Goal: Task Accomplishment & Management: Use online tool/utility

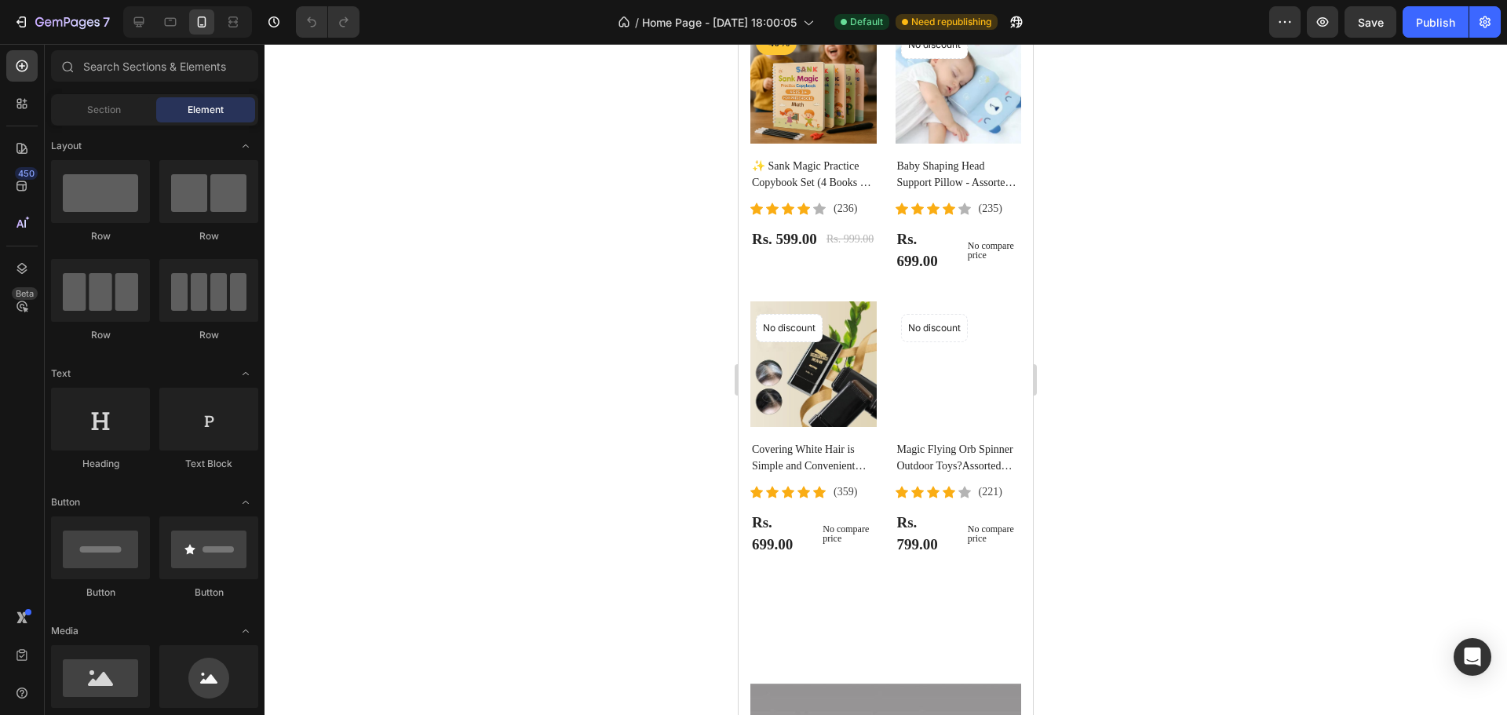
drag, startPoint x: 1022, startPoint y: 103, endPoint x: 1795, endPoint y: 292, distance: 795.3
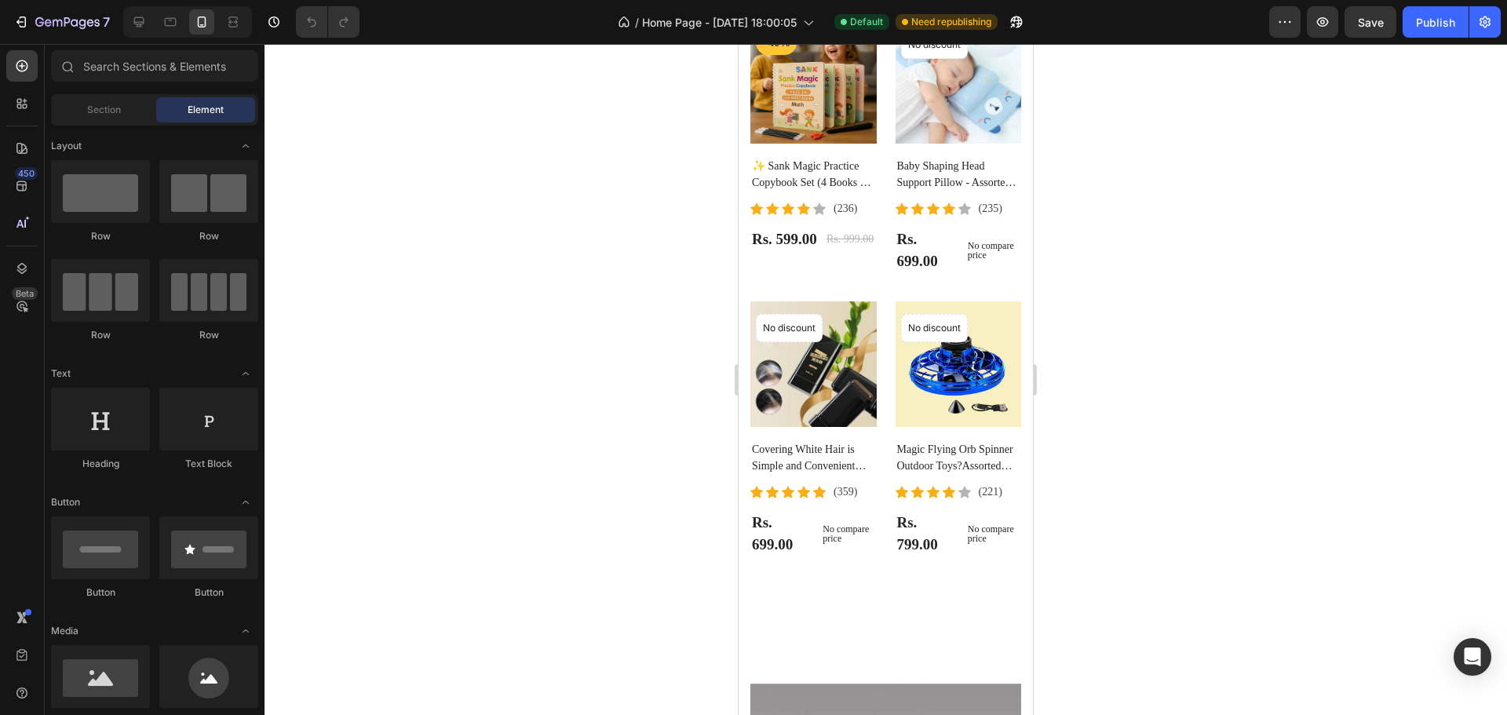
scroll to position [1011, 0]
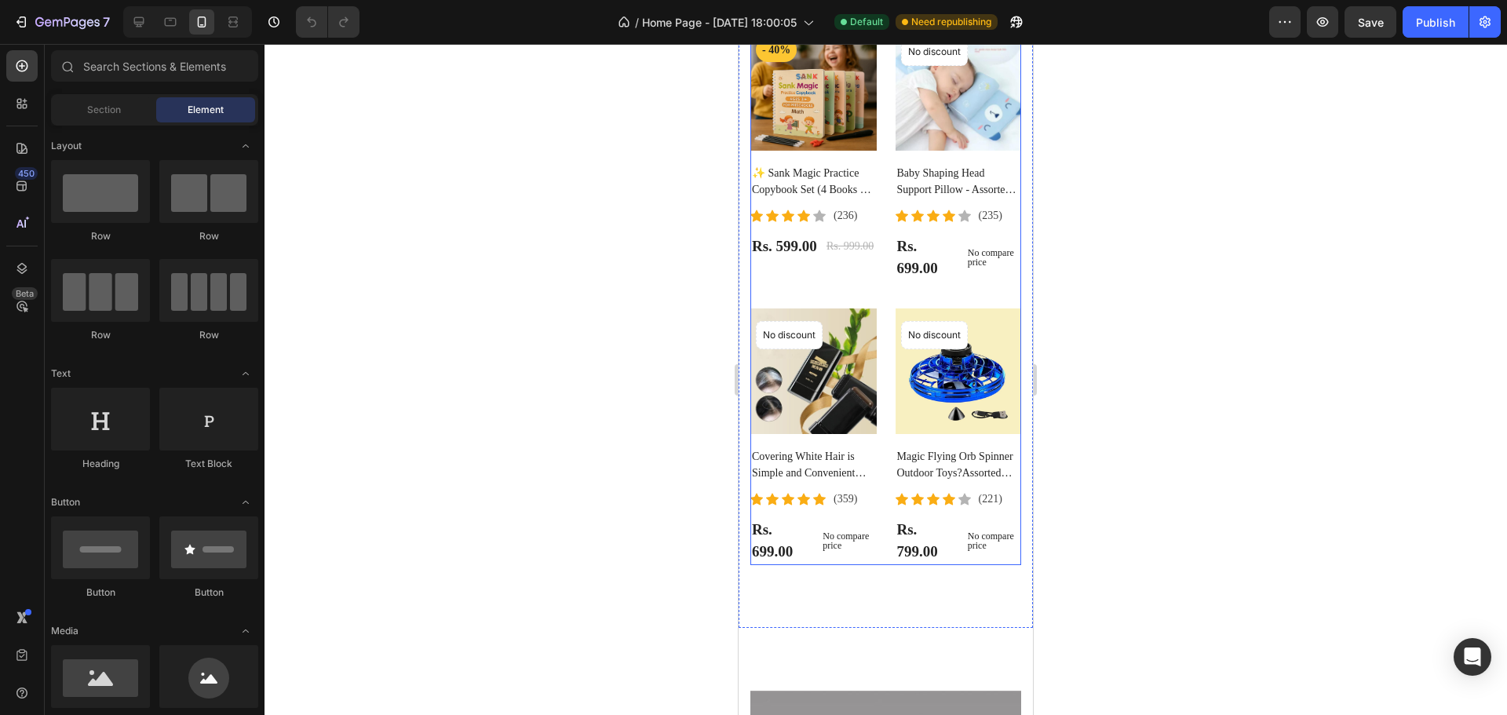
click at [995, 280] on div "Product Images - 40% Product Badge Row ✨ Sank Magic Practice Copybook Set (4 Bo…" at bounding box center [885, 166] width 271 height 283
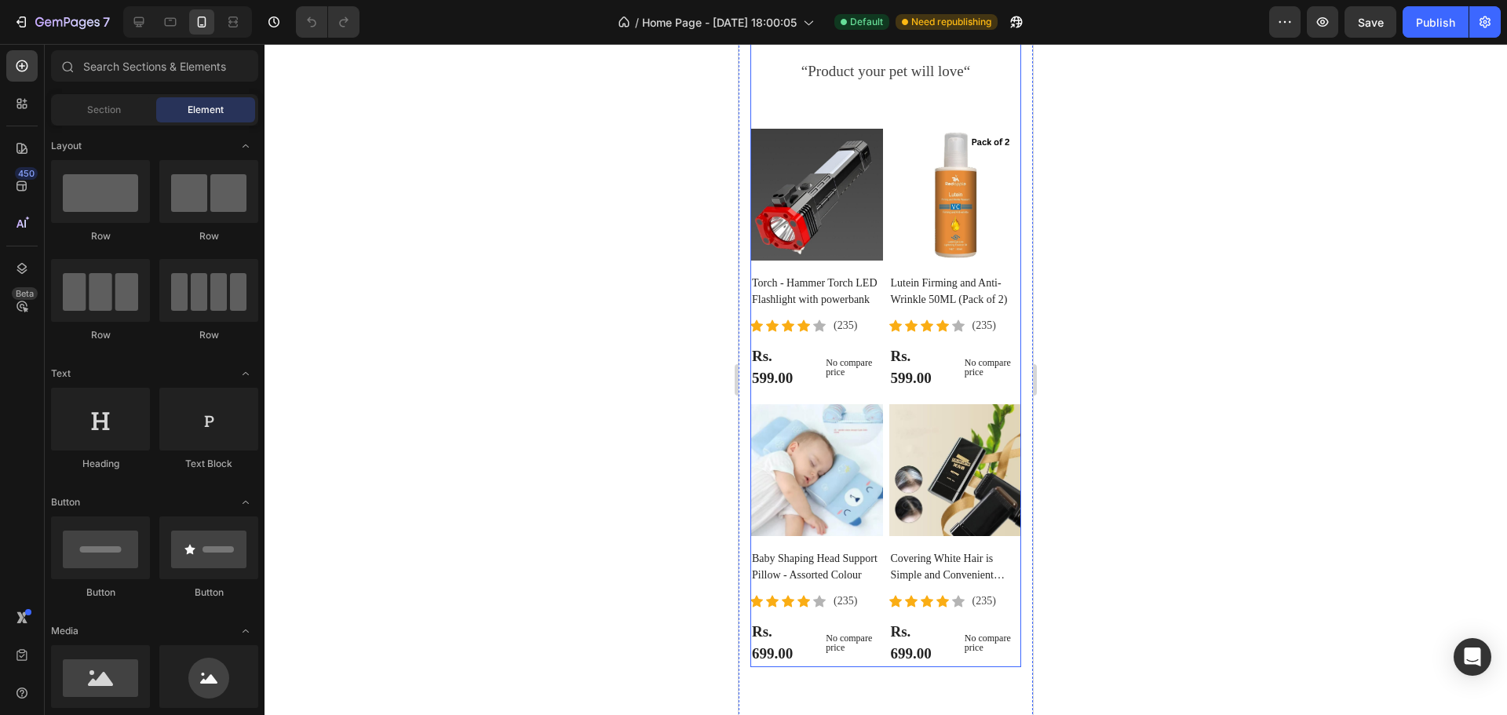
scroll to position [3438, 0]
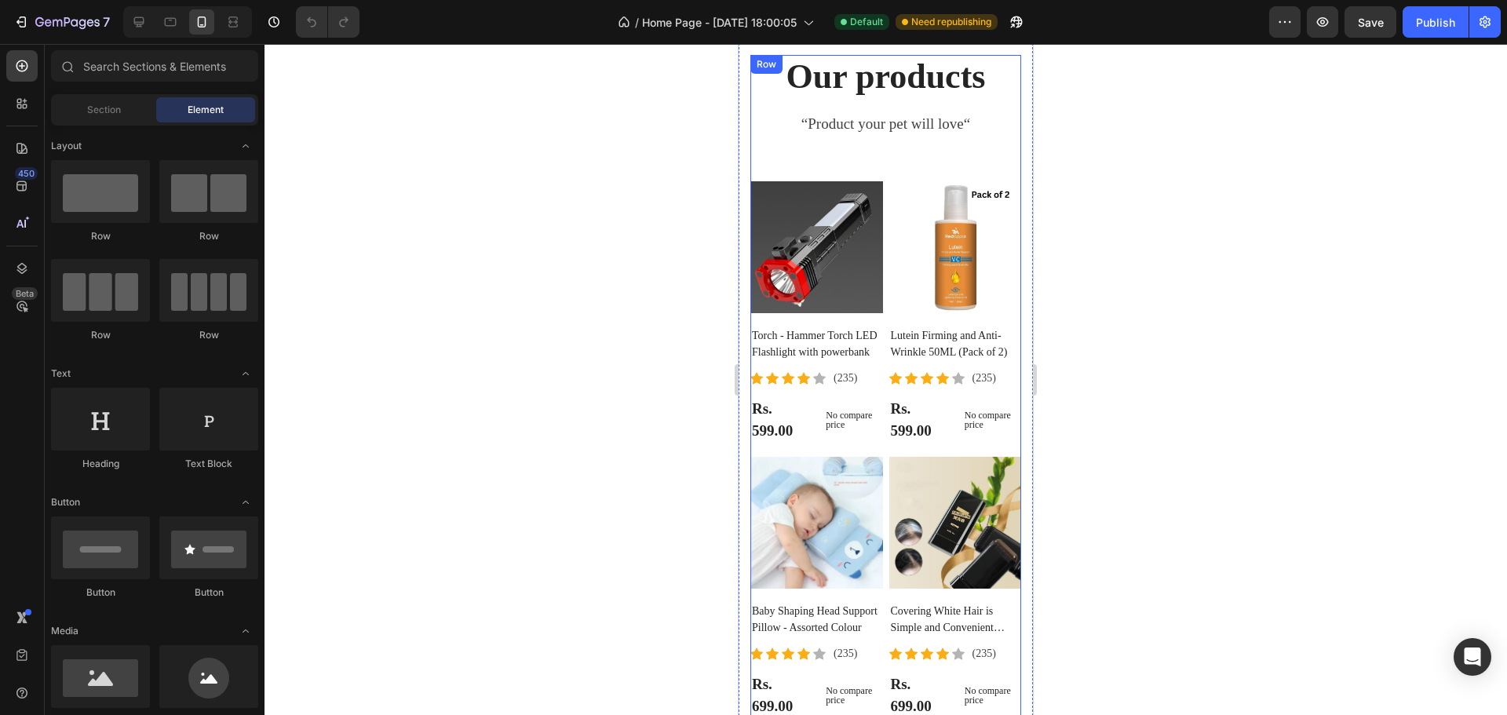
click at [864, 141] on div "Our products Heading “Product your pet will love“ Text block Product Images Tor…" at bounding box center [885, 387] width 271 height 665
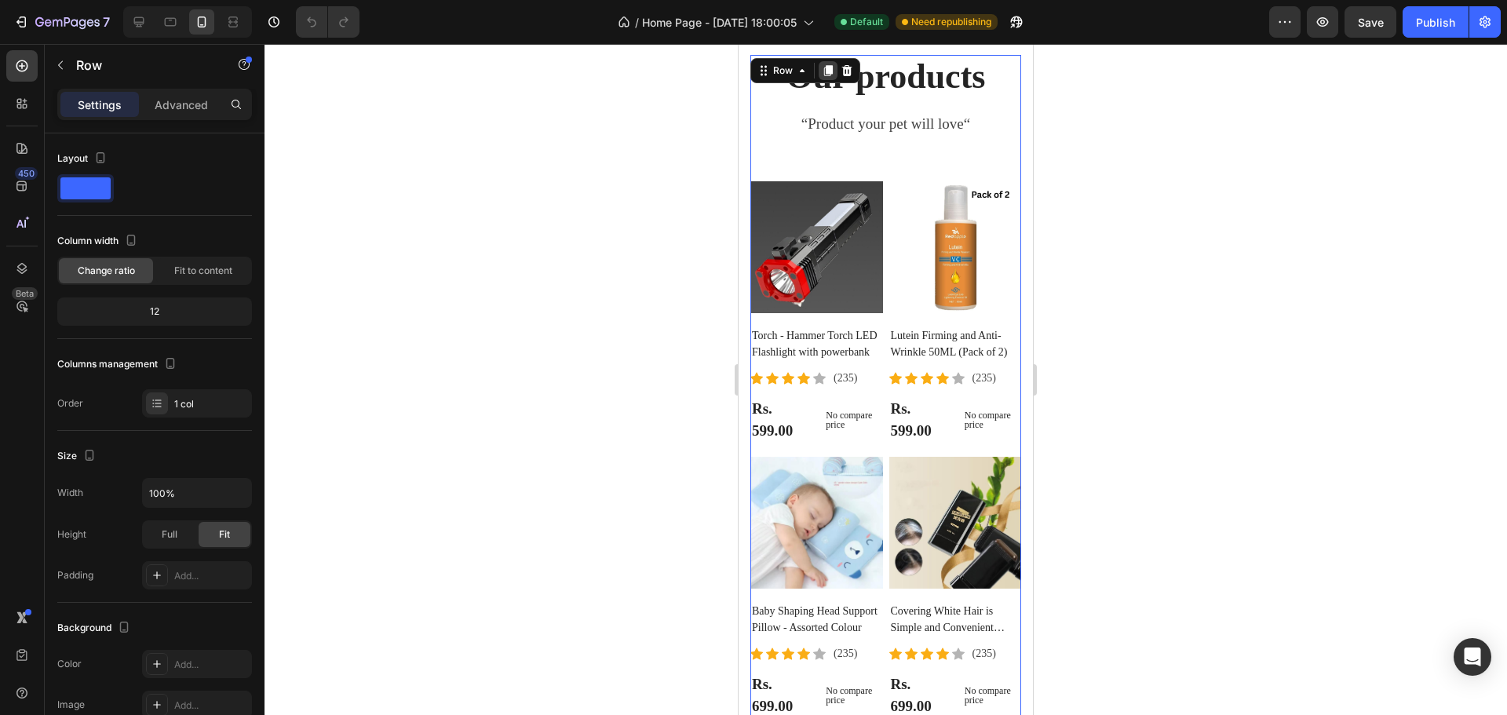
click at [828, 73] on icon at bounding box center [828, 70] width 9 height 11
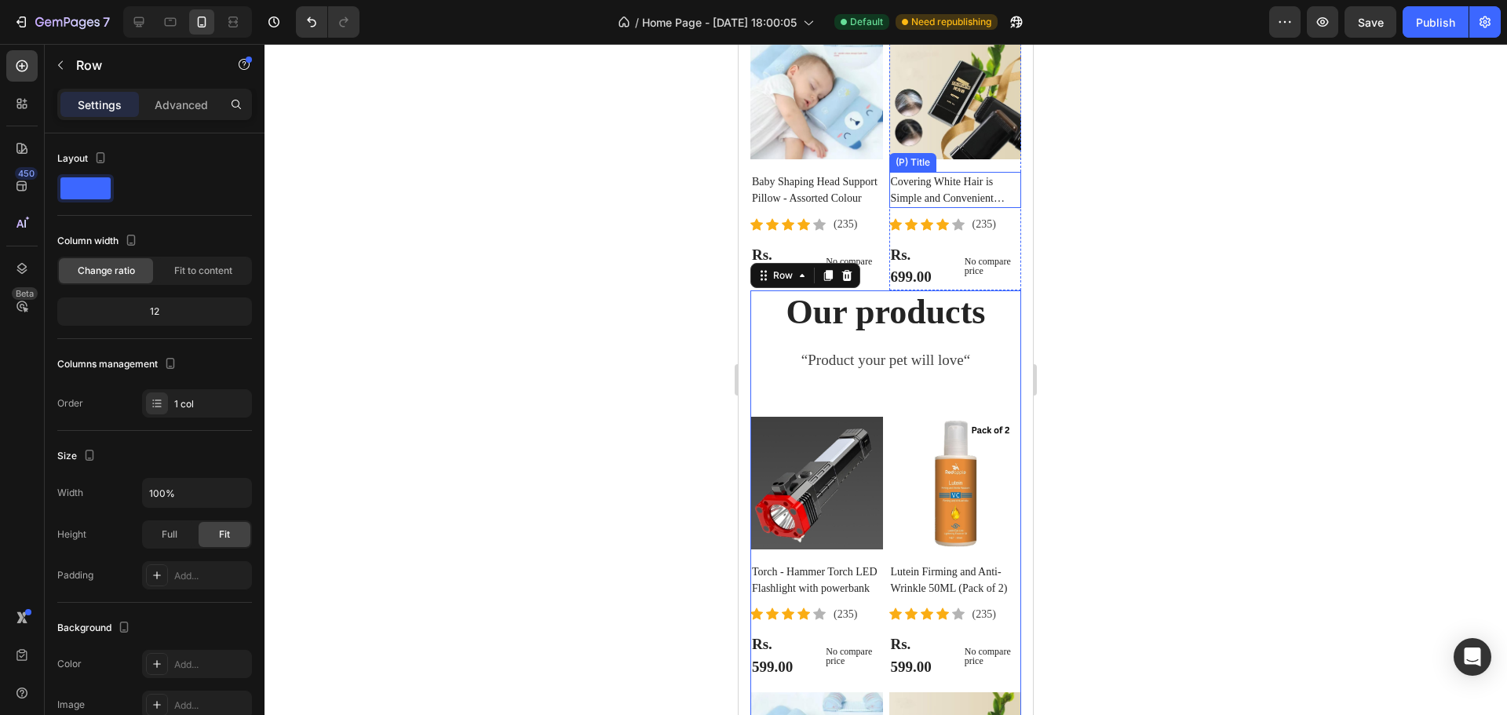
scroll to position [3891, 0]
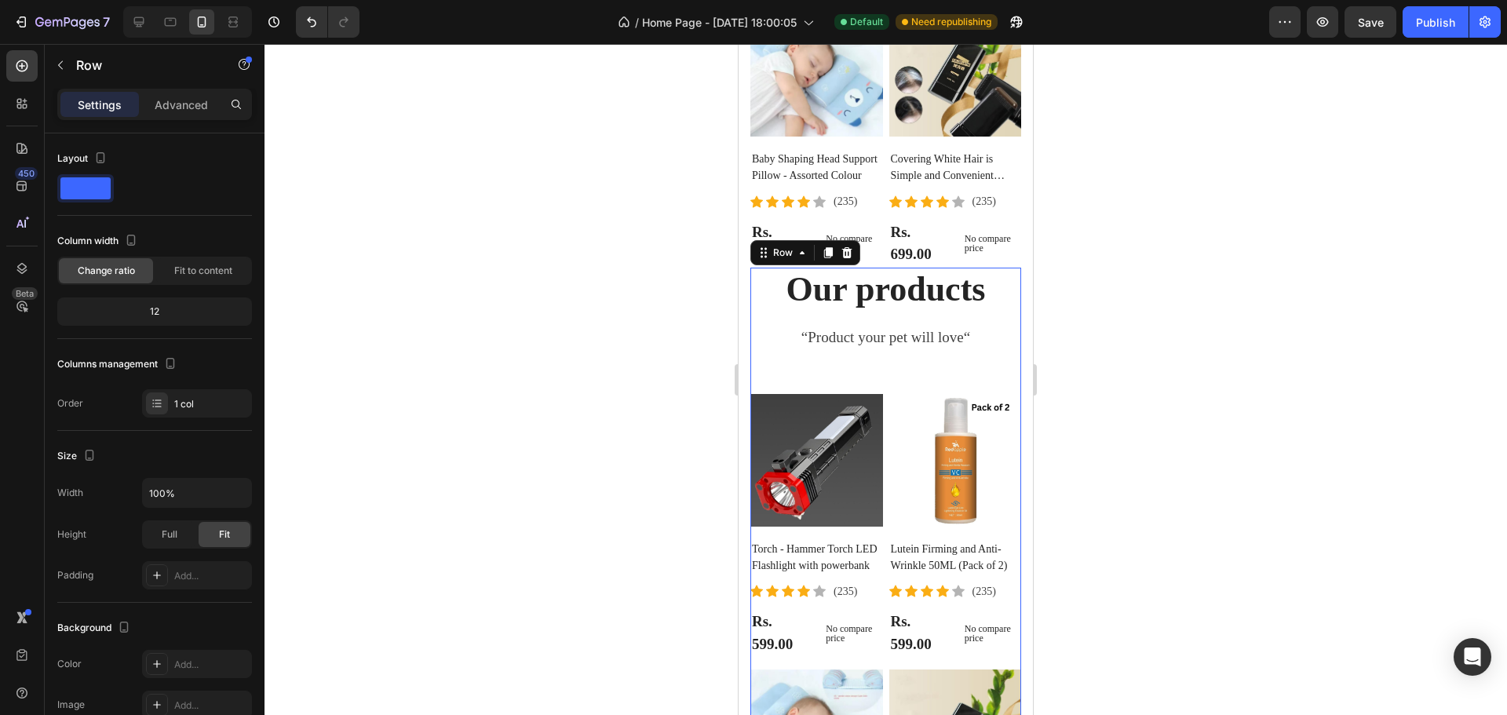
click at [911, 376] on div "Our products Heading “Product your pet will love“ Text block Product Images Tor…" at bounding box center [885, 600] width 271 height 665
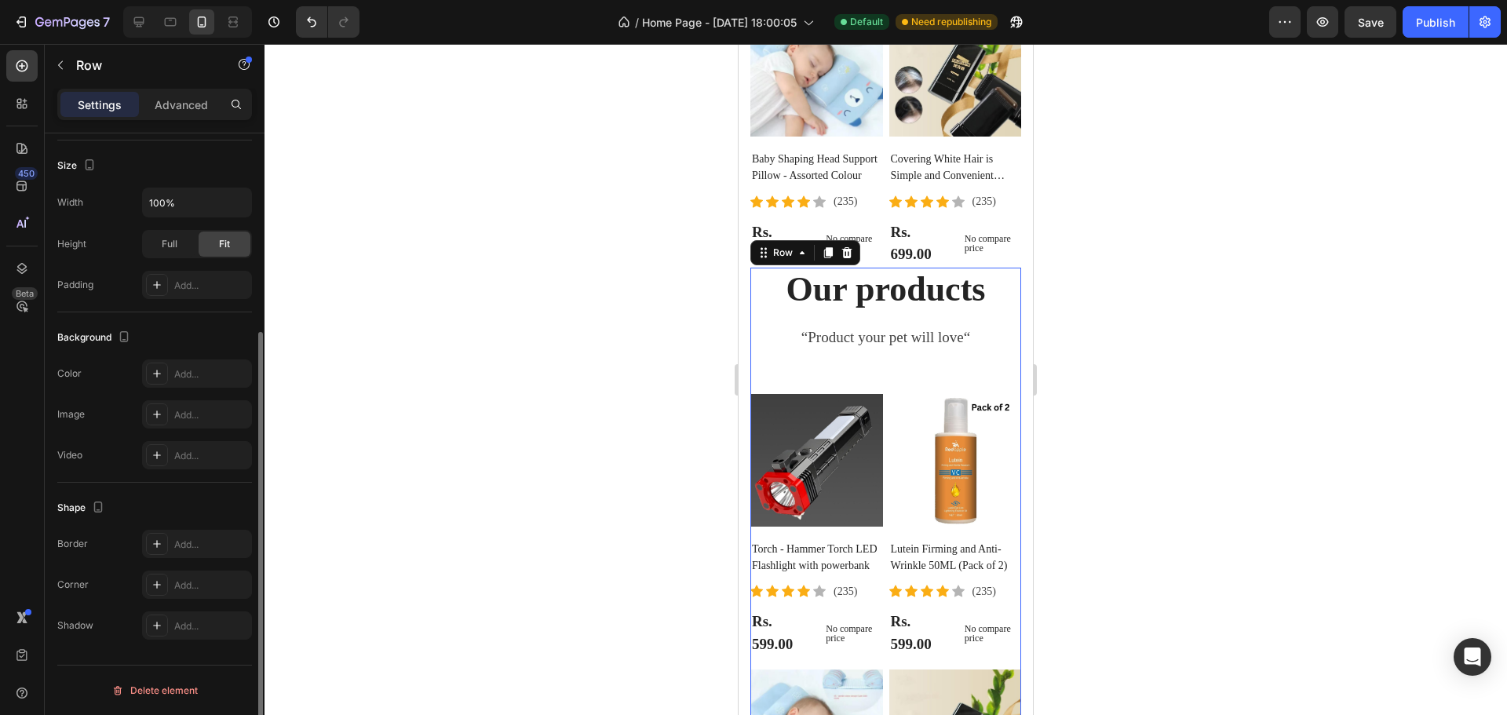
scroll to position [0, 0]
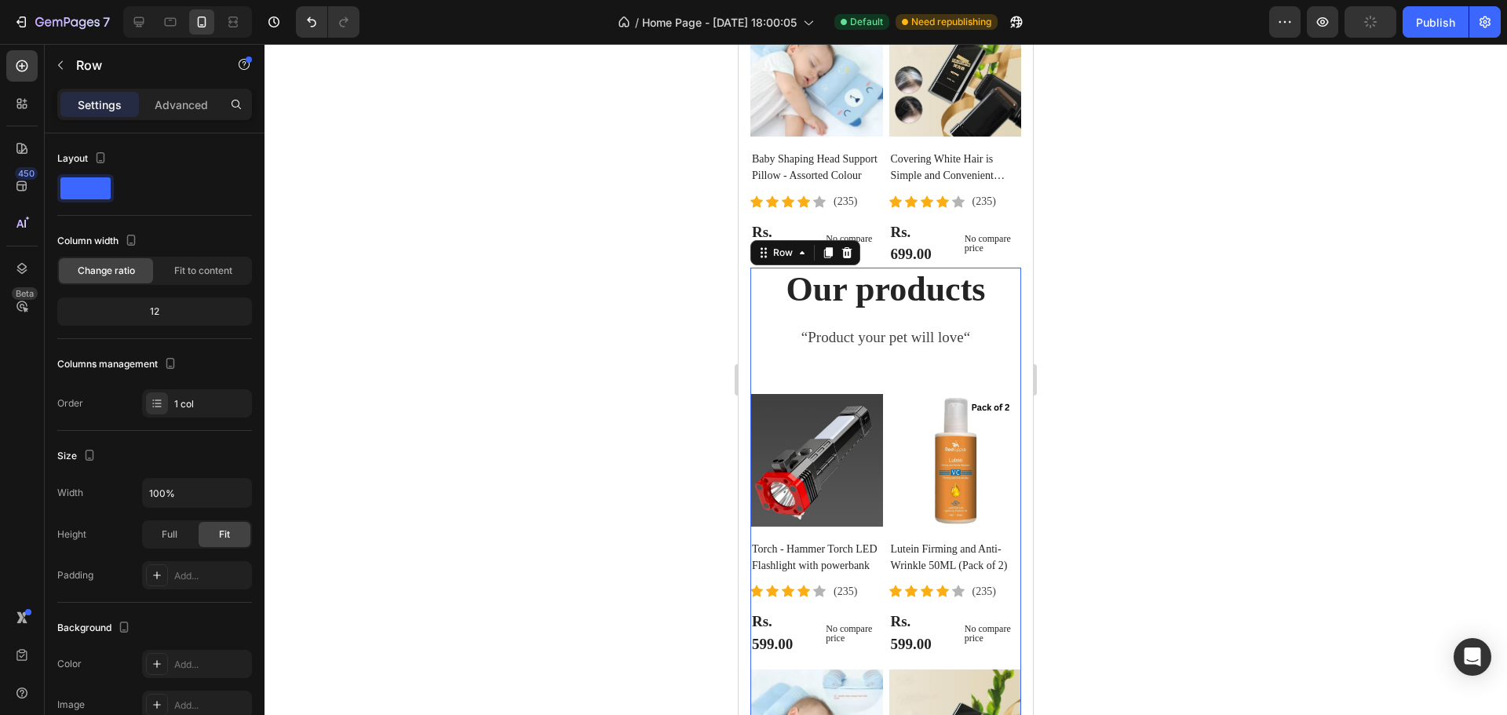
click at [897, 381] on div "Our products Heading “Product your pet will love“ Text block Product Images Tor…" at bounding box center [885, 600] width 271 height 665
click at [897, 380] on div "Our products Heading “Product your pet will love“ Text block Product Images Tor…" at bounding box center [885, 600] width 271 height 665
click at [896, 378] on div "Our products Heading “Product your pet will love“ Text block Product Images Tor…" at bounding box center [885, 600] width 271 height 665
click at [895, 378] on div "Our products Heading “Product your pet will love“ Text block Product Images Tor…" at bounding box center [885, 600] width 271 height 665
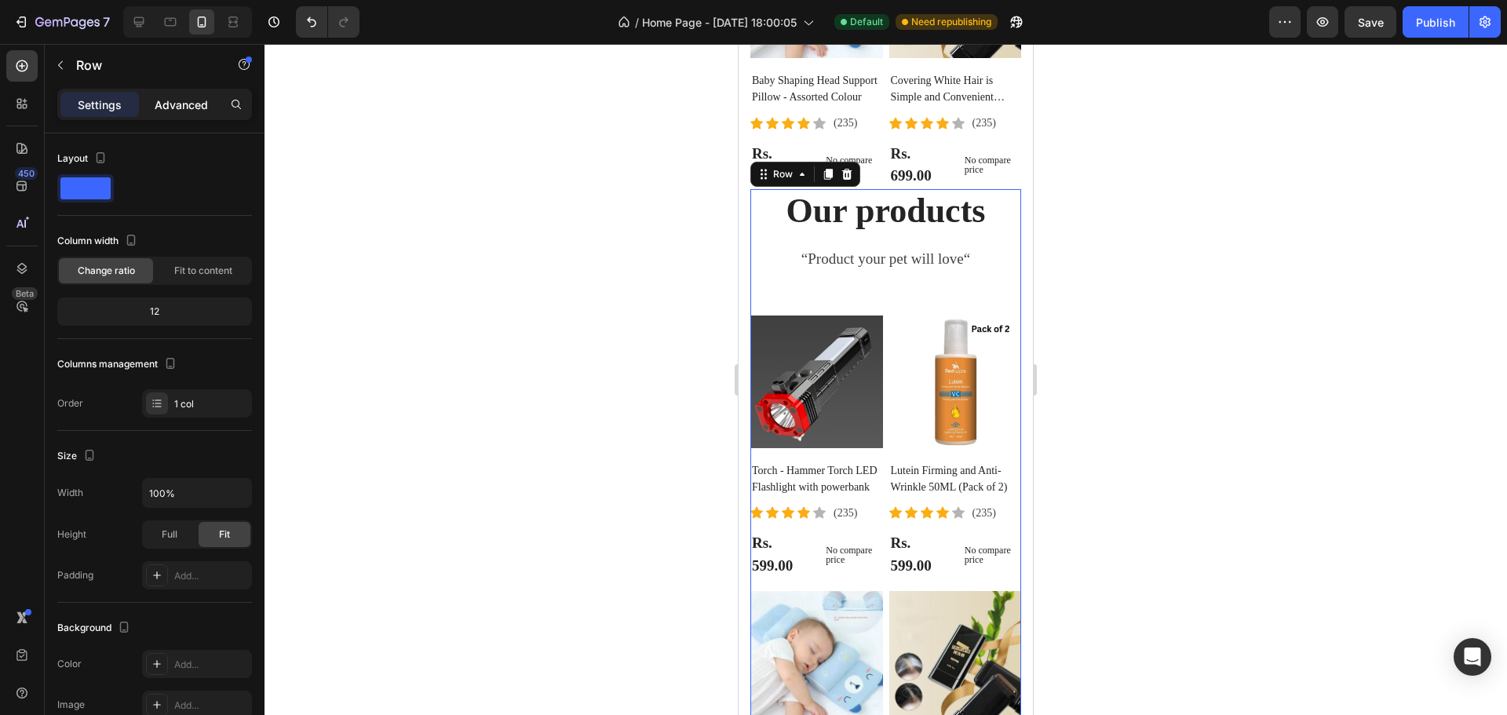
click at [181, 105] on p "Advanced" at bounding box center [181, 105] width 53 height 16
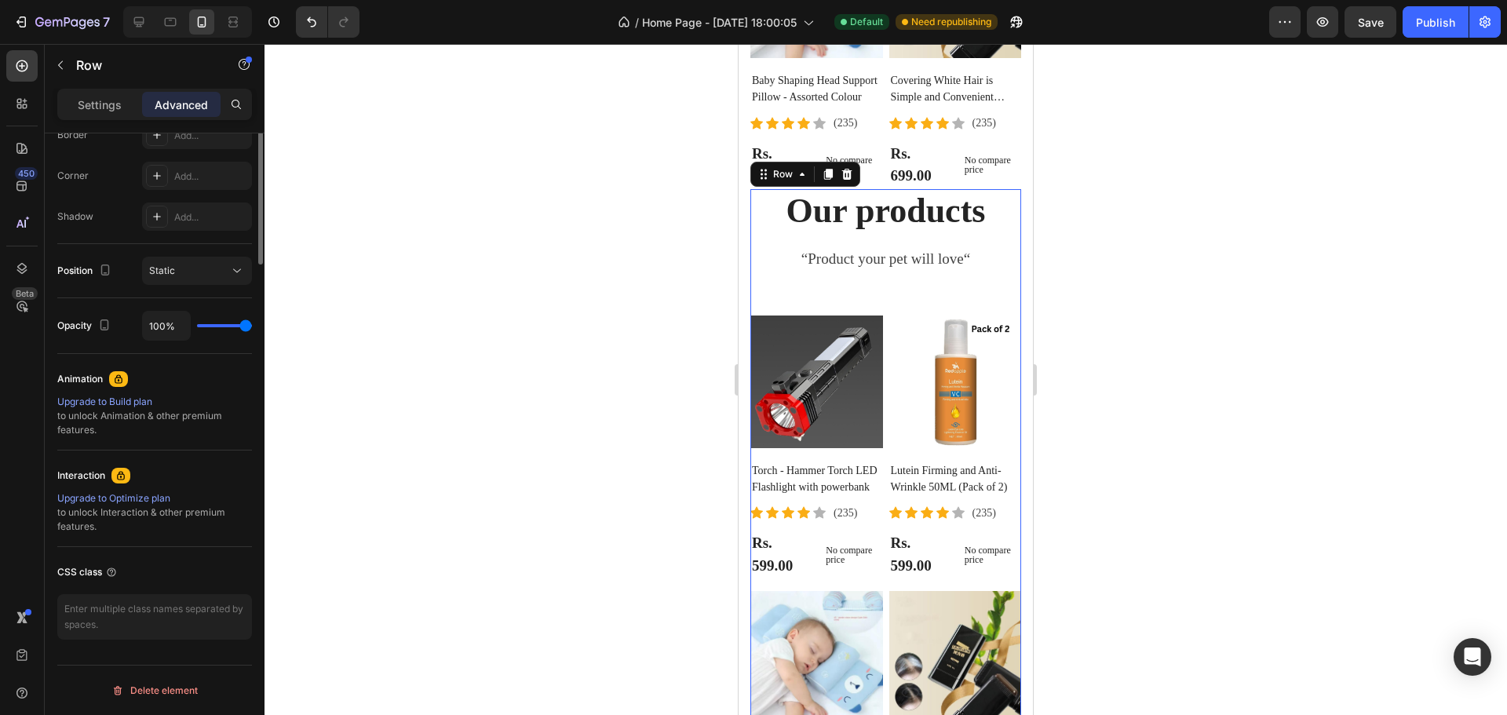
scroll to position [71, 0]
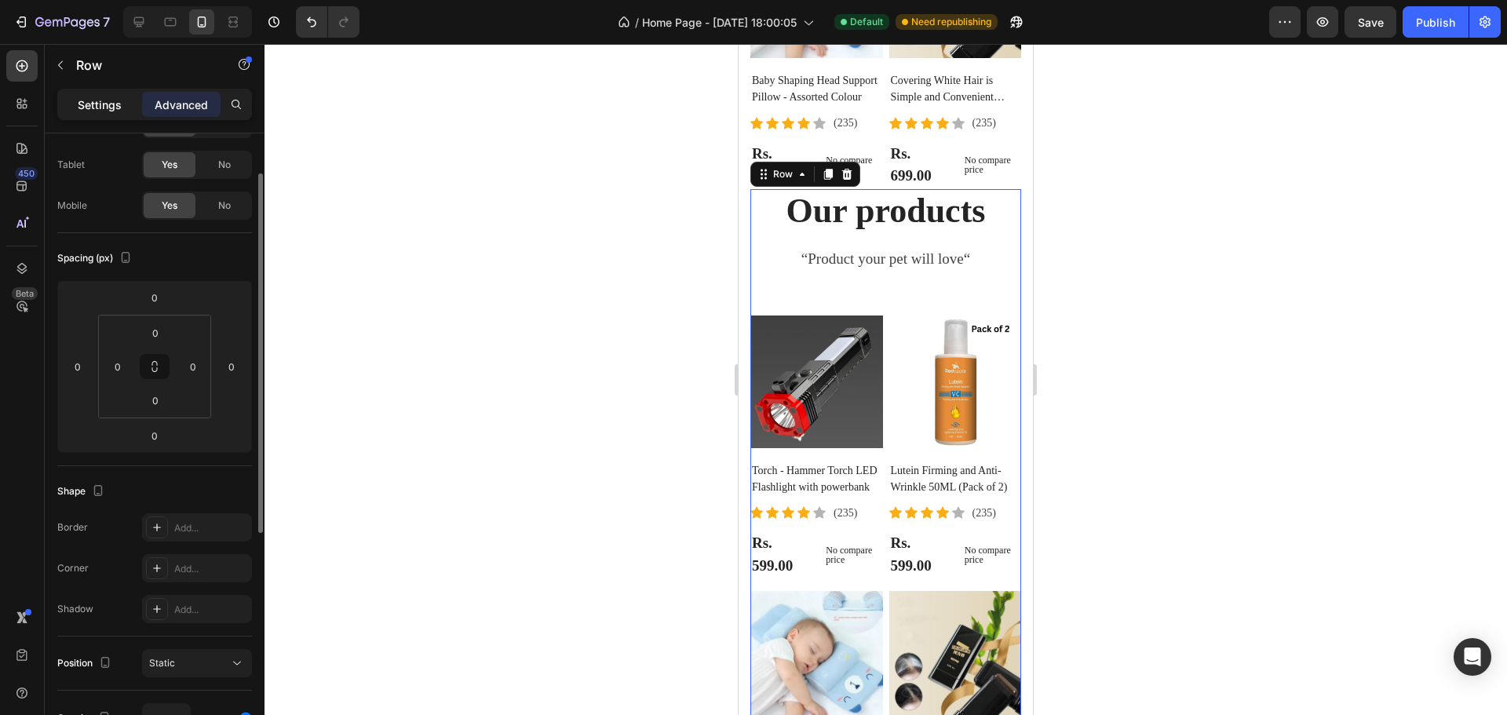
click at [100, 113] on div "Settings" at bounding box center [99, 104] width 79 height 25
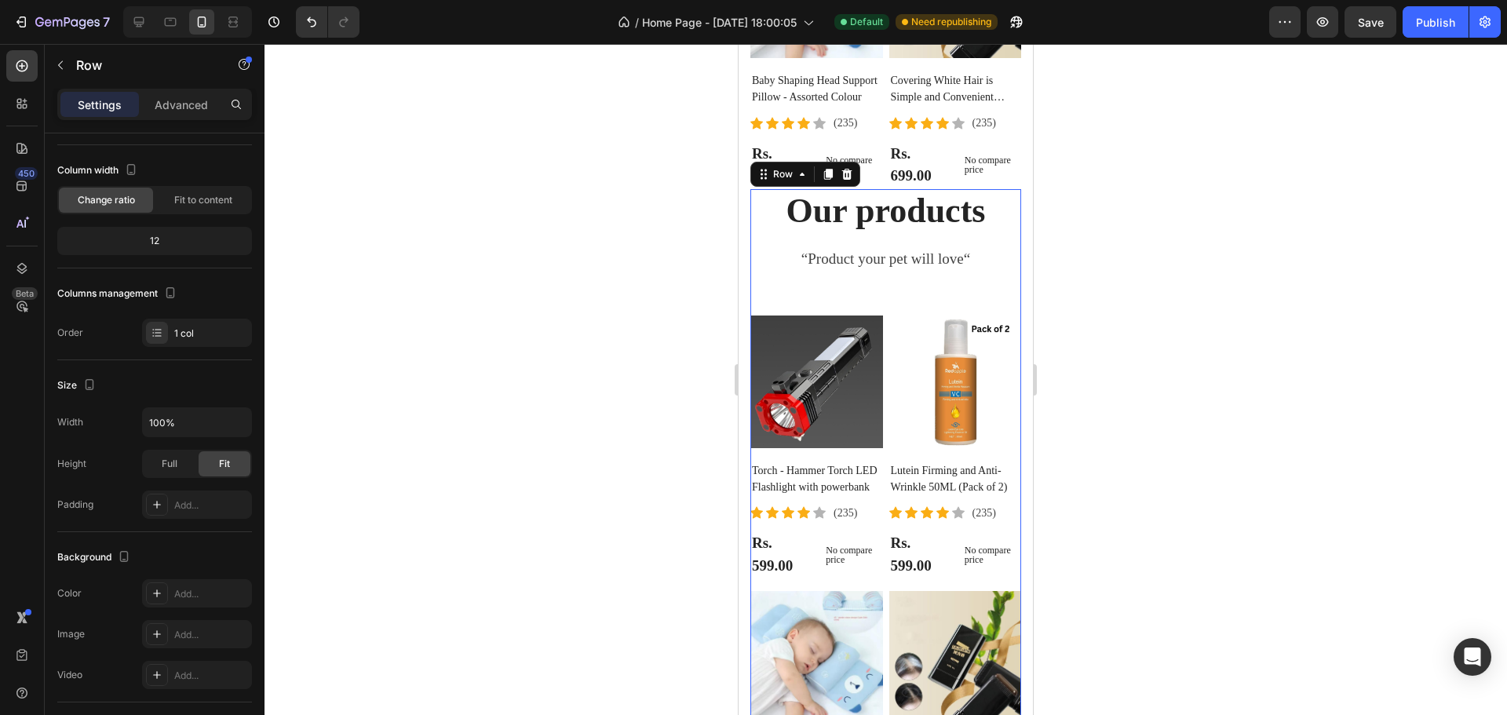
click at [895, 286] on div "Our products Heading “Product your pet will love“ Text block Product Images Tor…" at bounding box center [885, 521] width 271 height 665
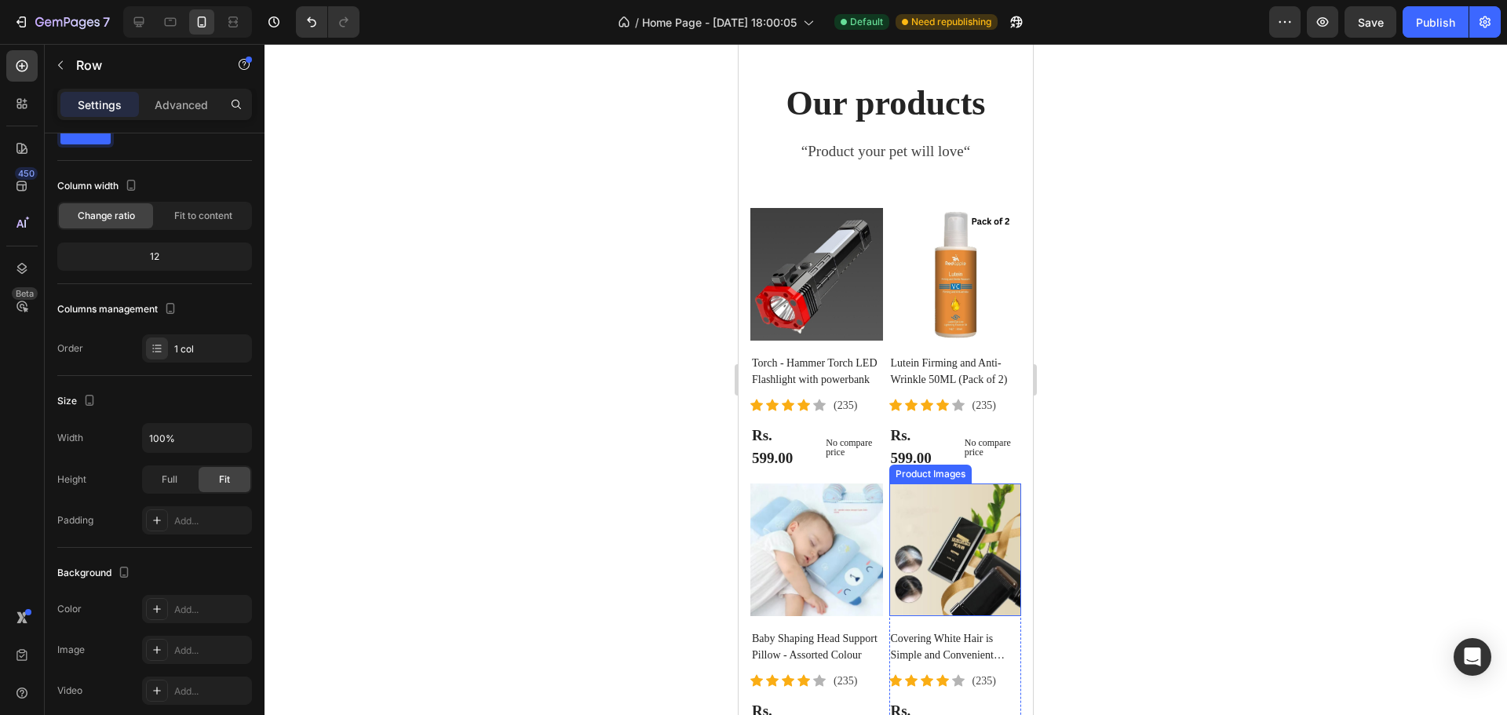
scroll to position [3263, 0]
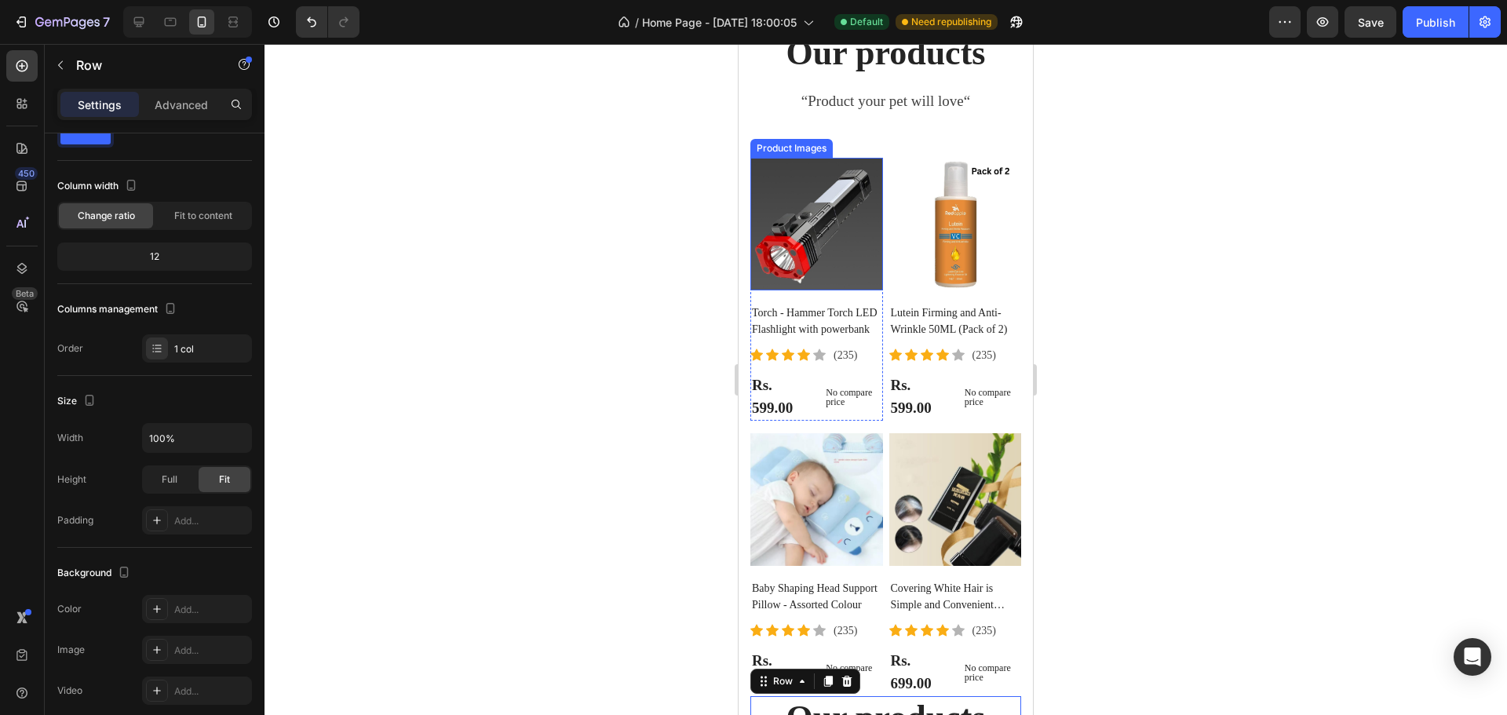
click at [829, 290] on img at bounding box center [816, 224] width 133 height 133
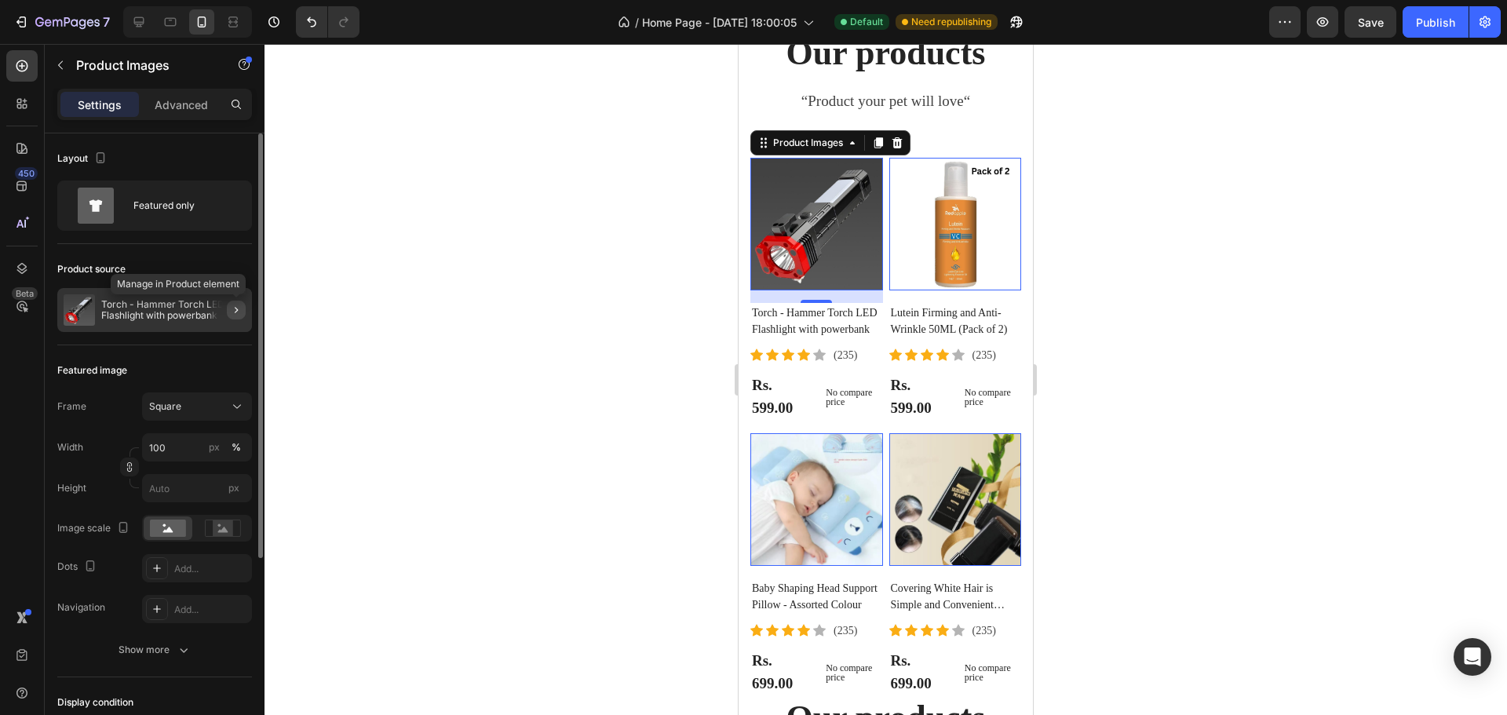
click at [238, 316] on icon "button" at bounding box center [236, 310] width 13 height 13
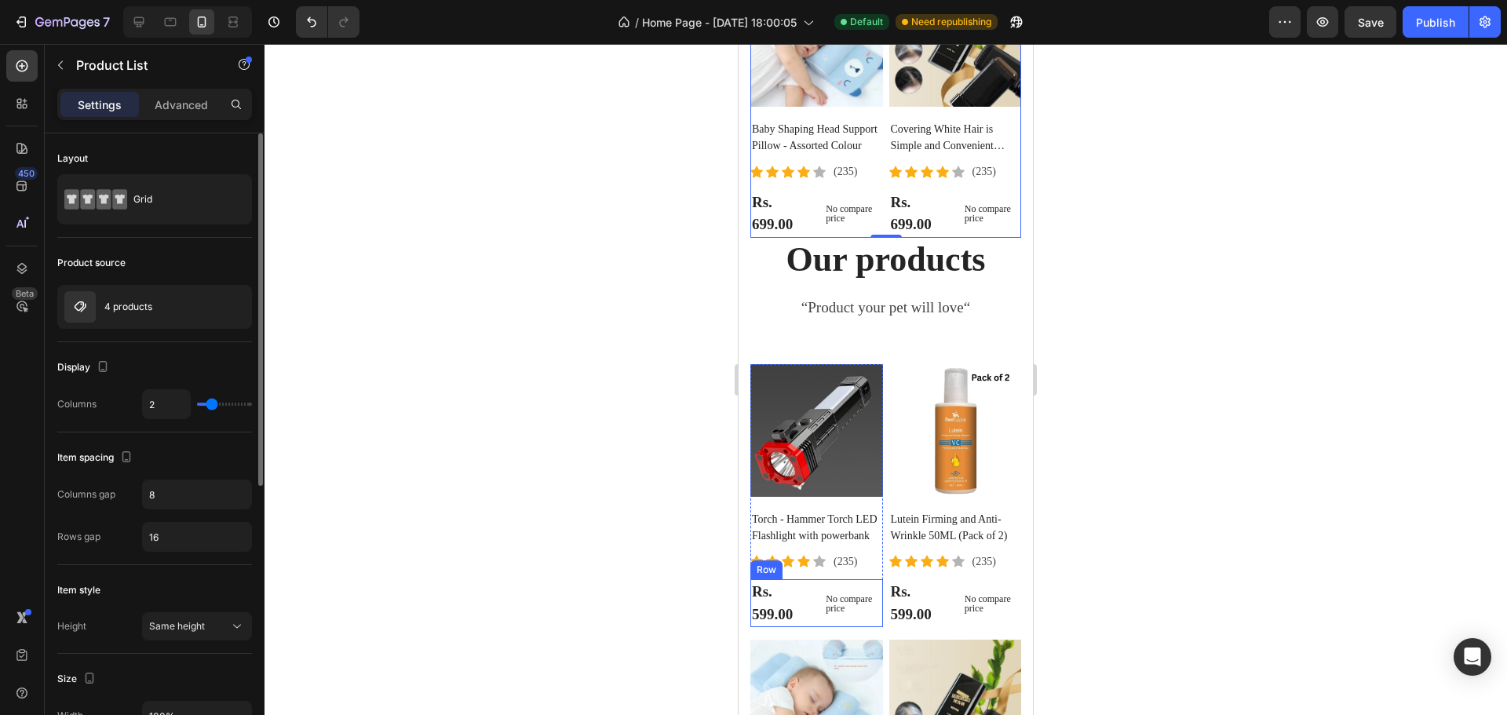
scroll to position [3969, 0]
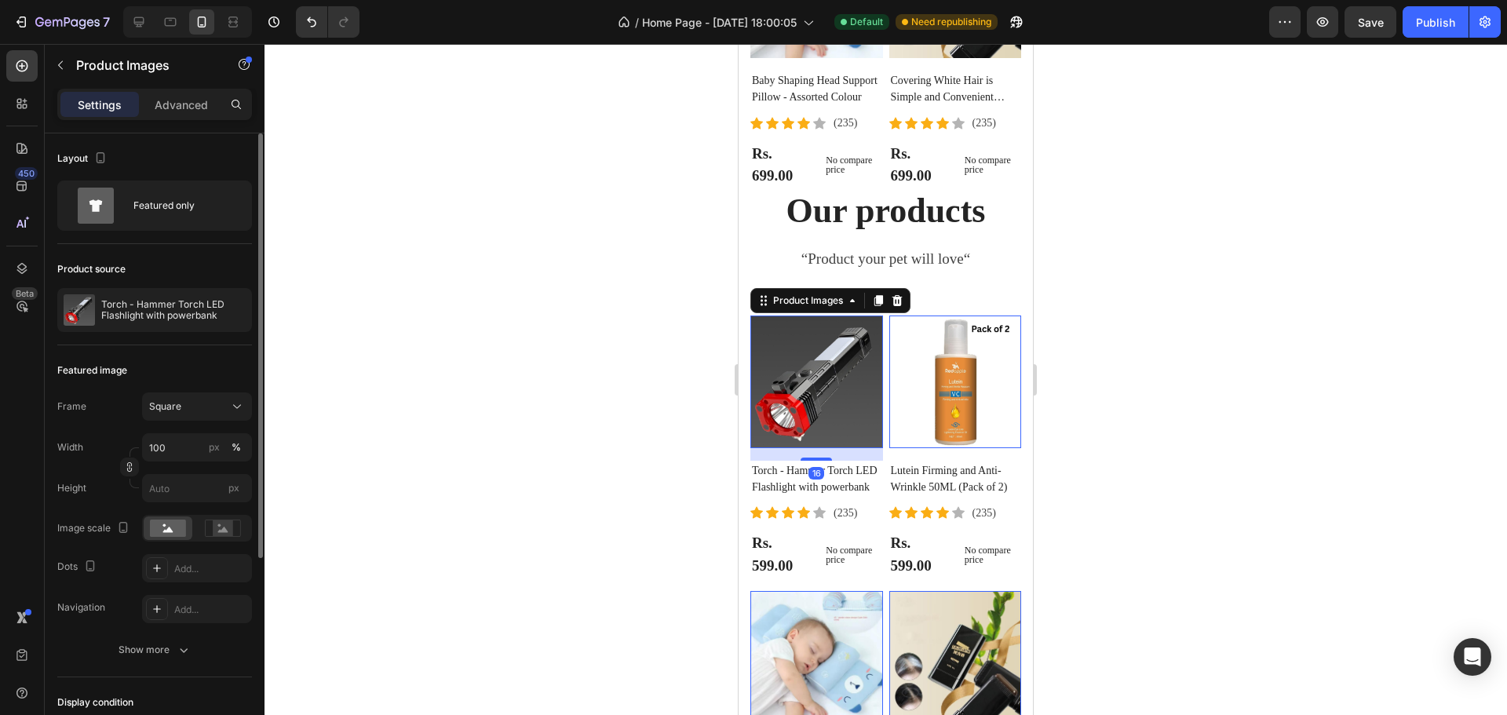
click at [842, 346] on img at bounding box center [816, 382] width 133 height 133
click at [132, 303] on p "Torch - Hammer Torch LED Flashlight with powerbank" at bounding box center [173, 310] width 144 height 22
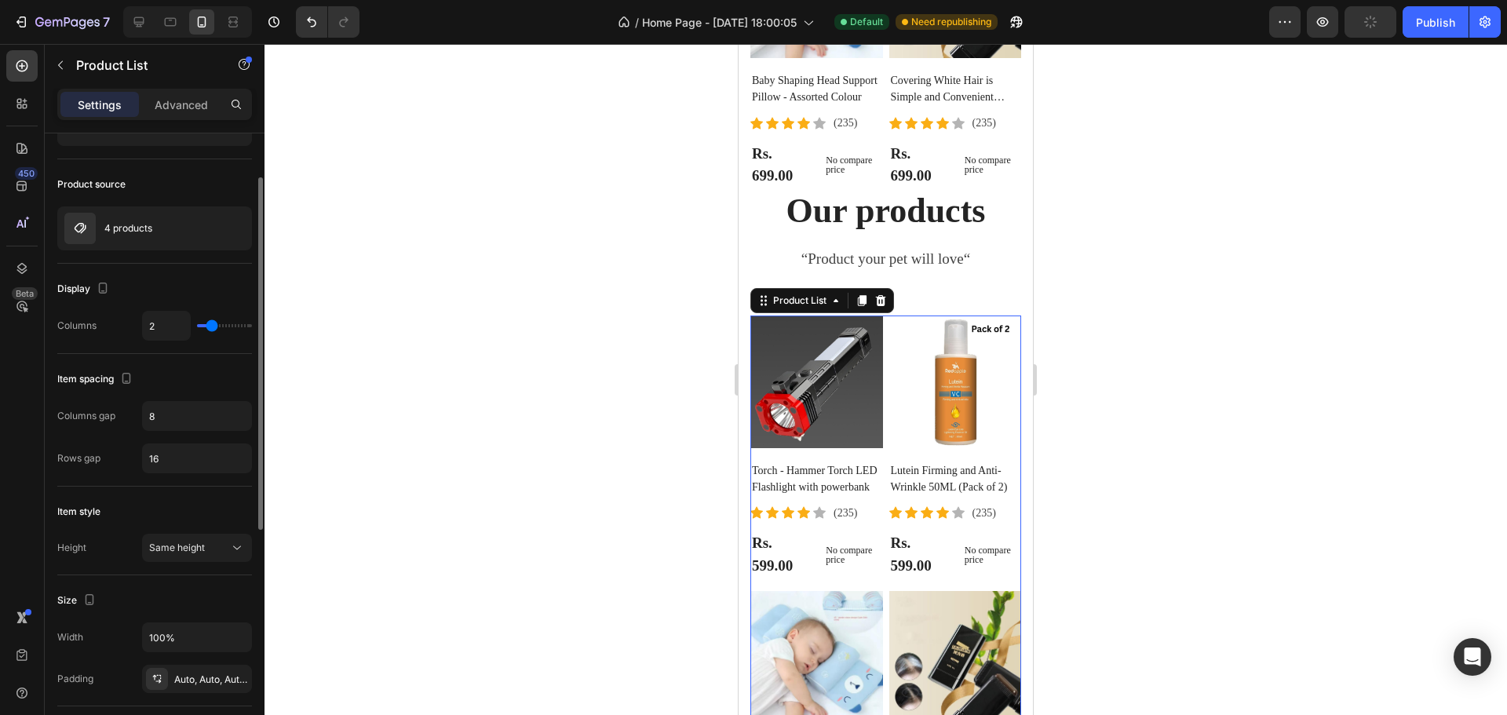
scroll to position [0, 0]
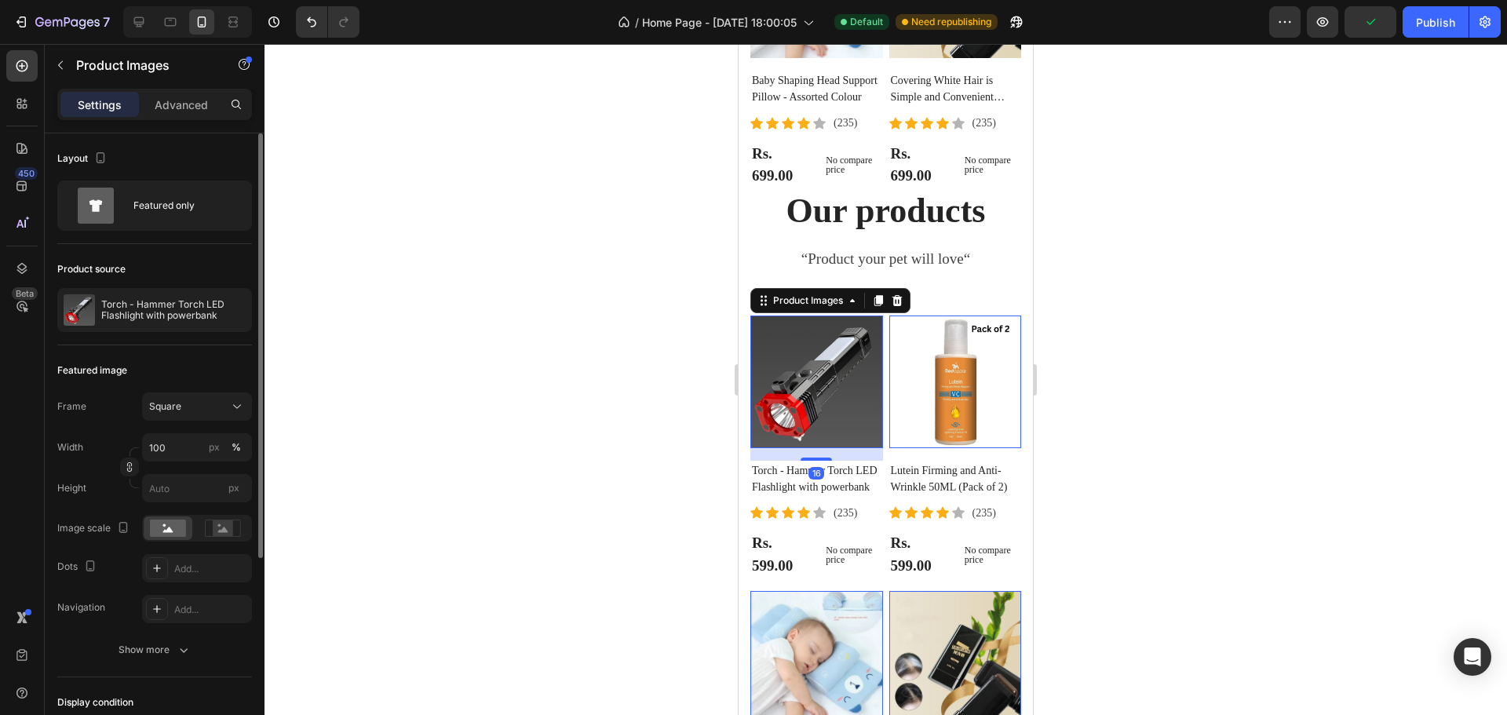
click at [794, 343] on img at bounding box center [816, 382] width 133 height 133
click at [236, 309] on icon "button" at bounding box center [236, 310] width 3 height 6
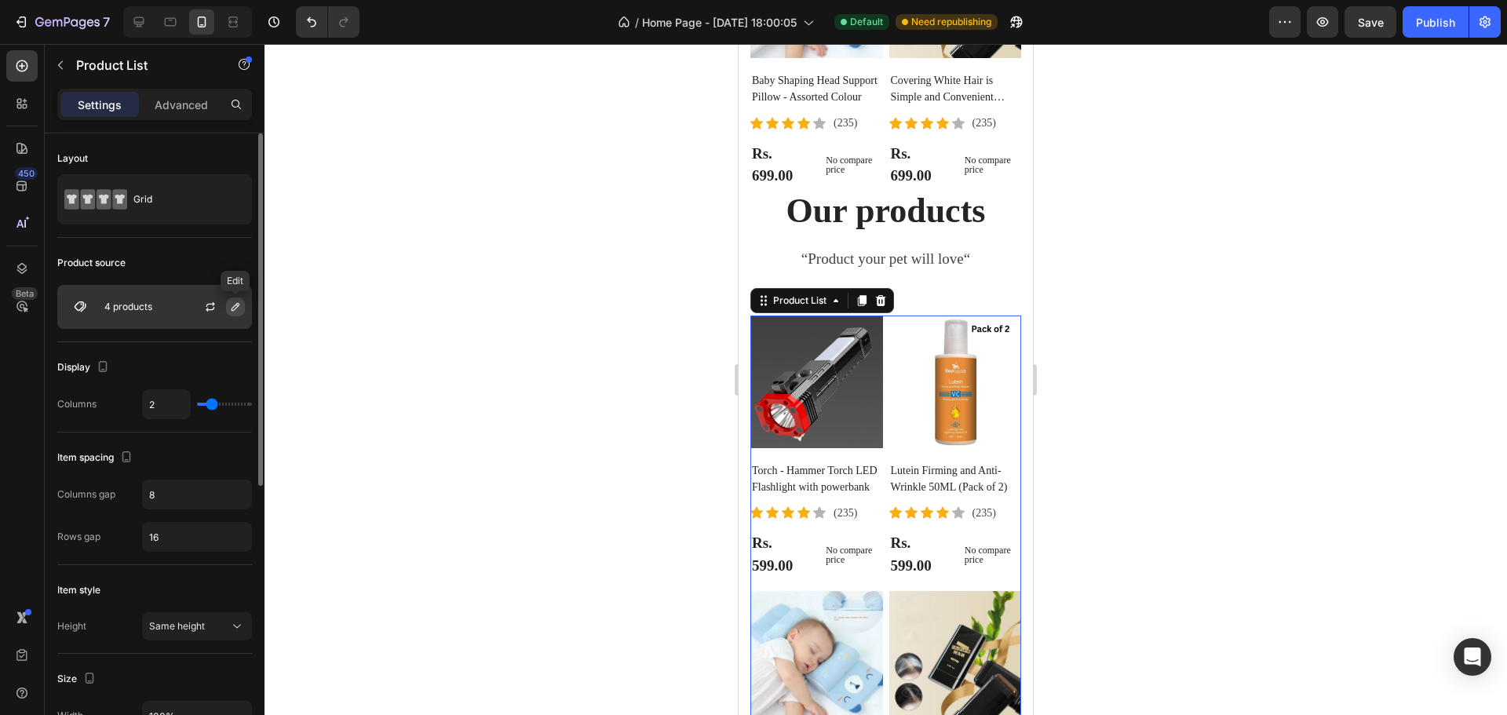
click at [233, 309] on icon "button" at bounding box center [235, 307] width 13 height 13
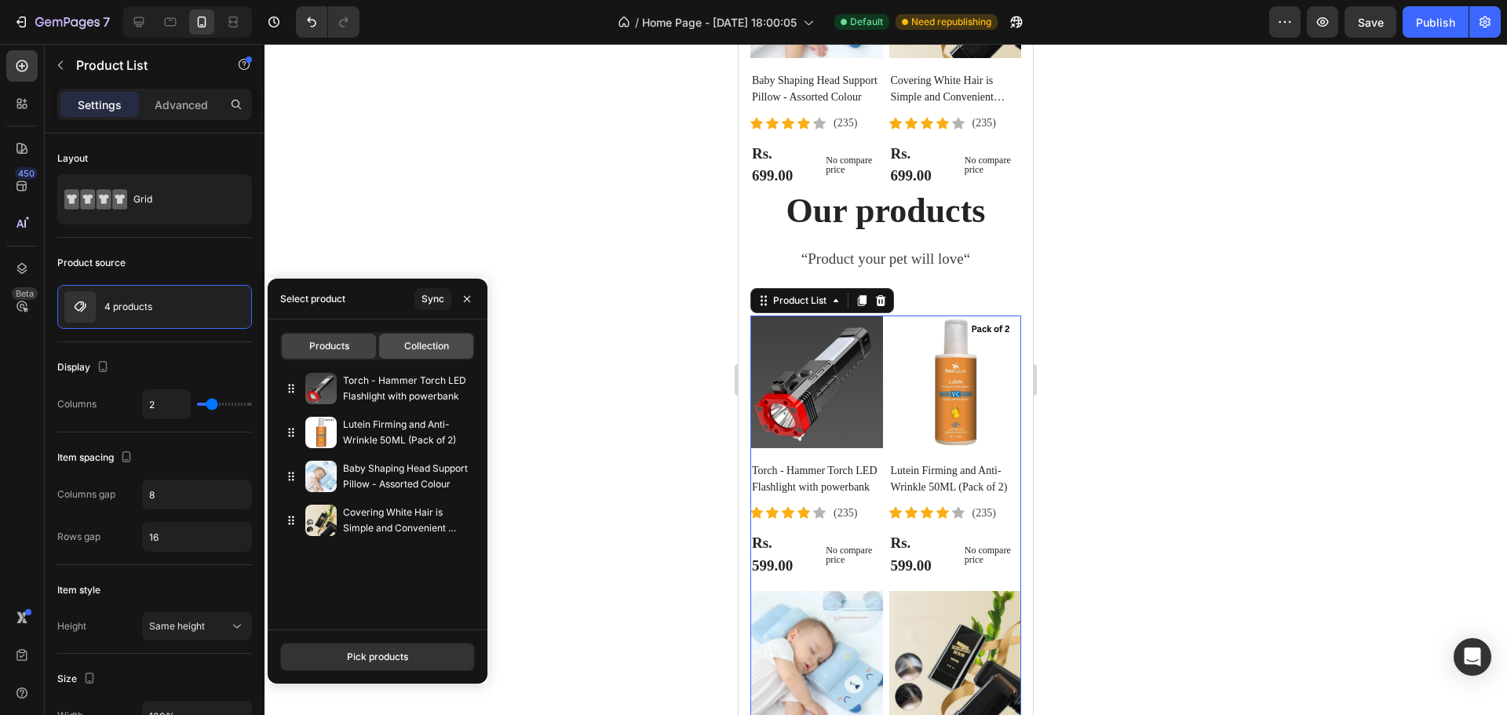
click at [414, 350] on span "Collection" at bounding box center [426, 346] width 45 height 14
type input "8"
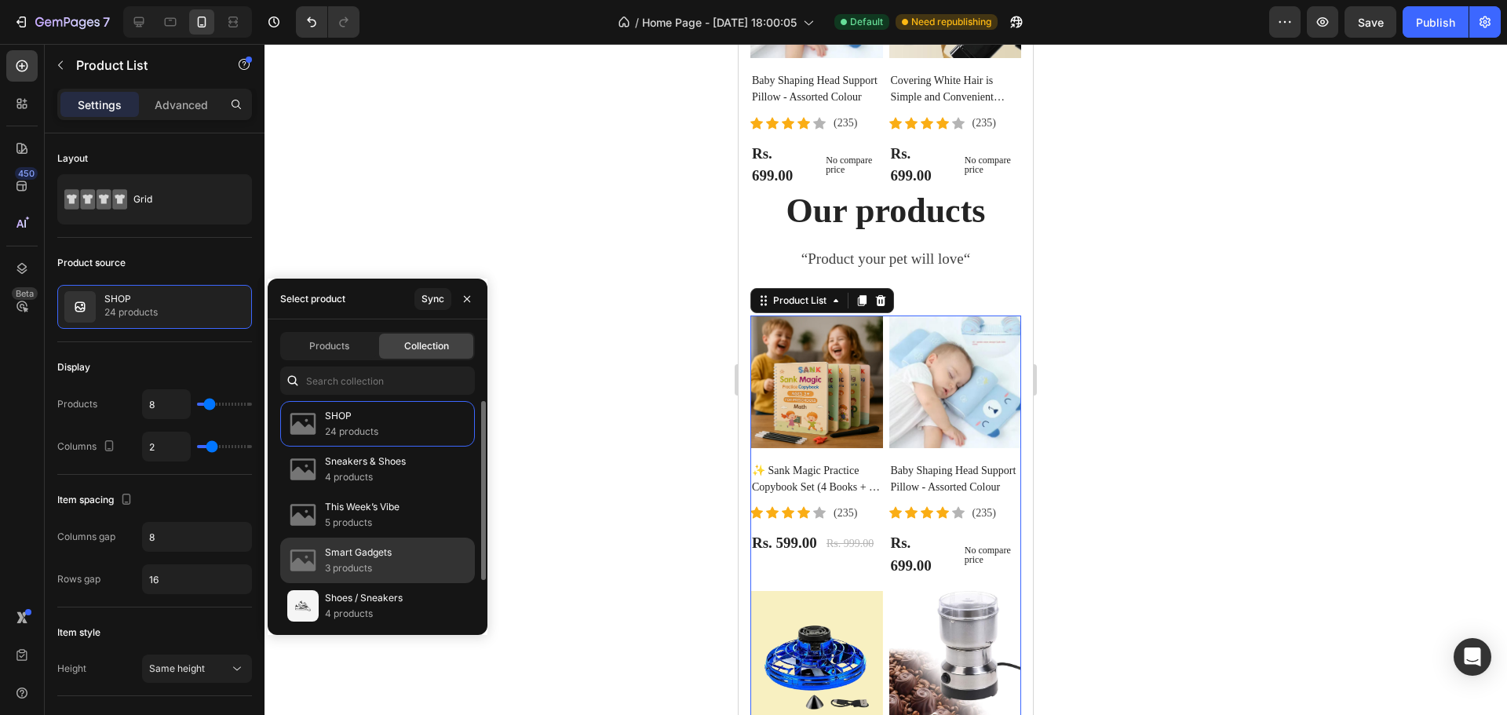
click at [375, 559] on p "Smart Gadgets" at bounding box center [358, 553] width 67 height 16
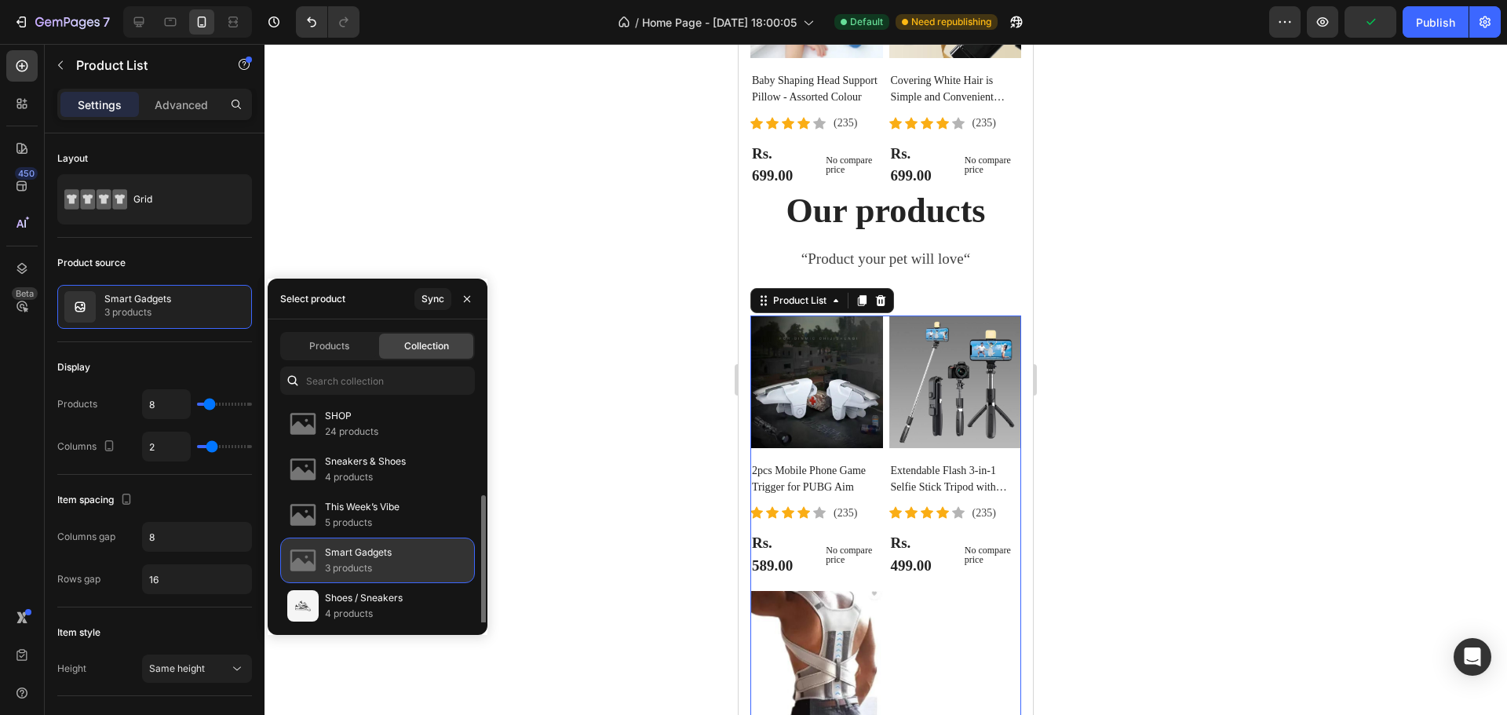
scroll to position [52, 0]
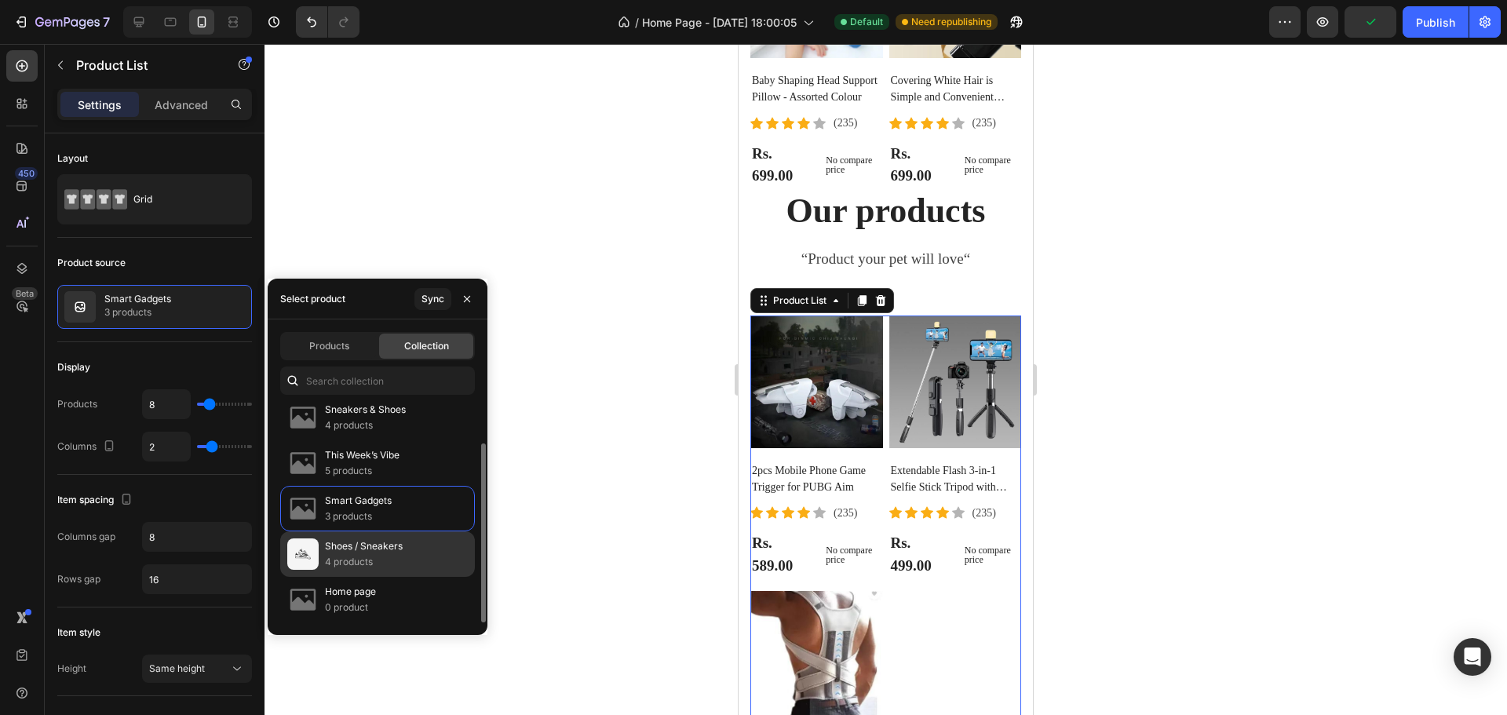
click at [363, 550] on p "Shoes / Sneakers" at bounding box center [364, 547] width 78 height 16
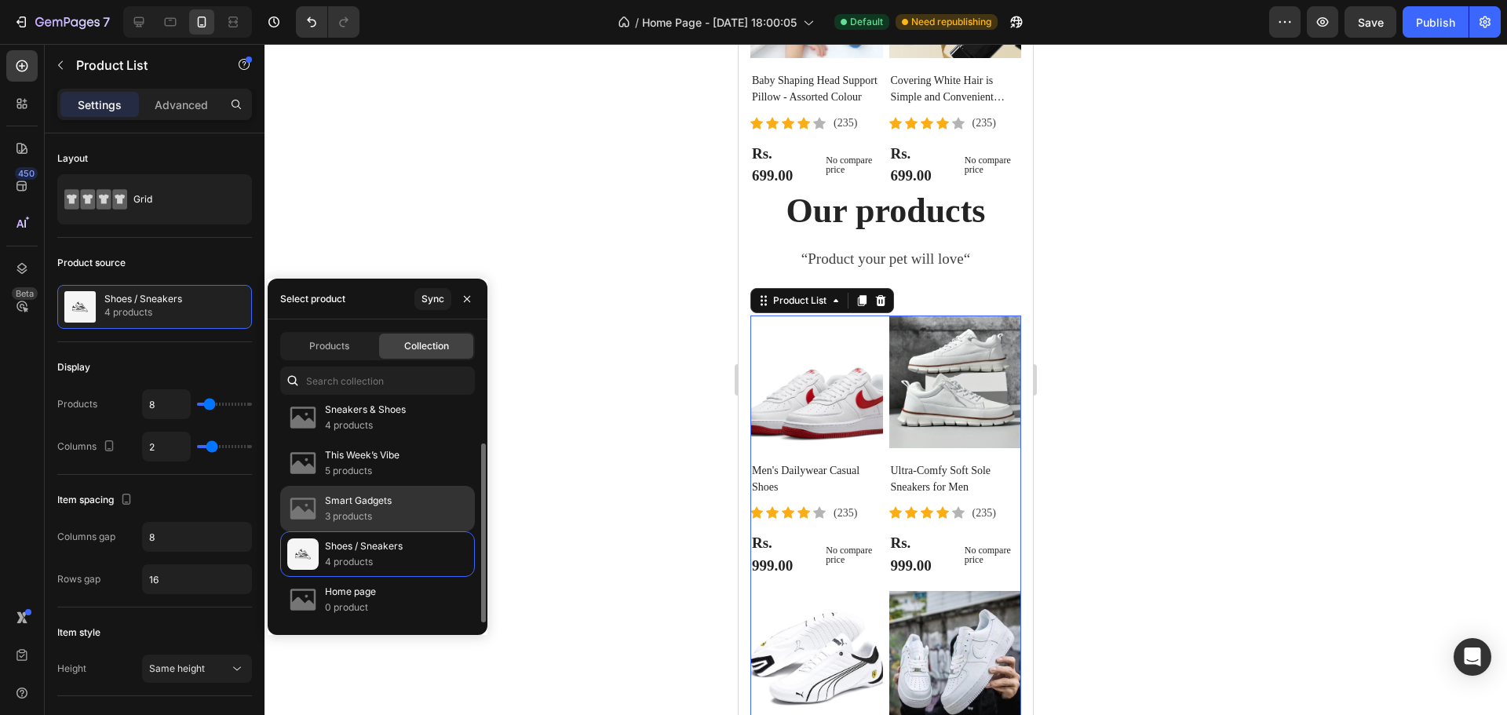
scroll to position [0, 0]
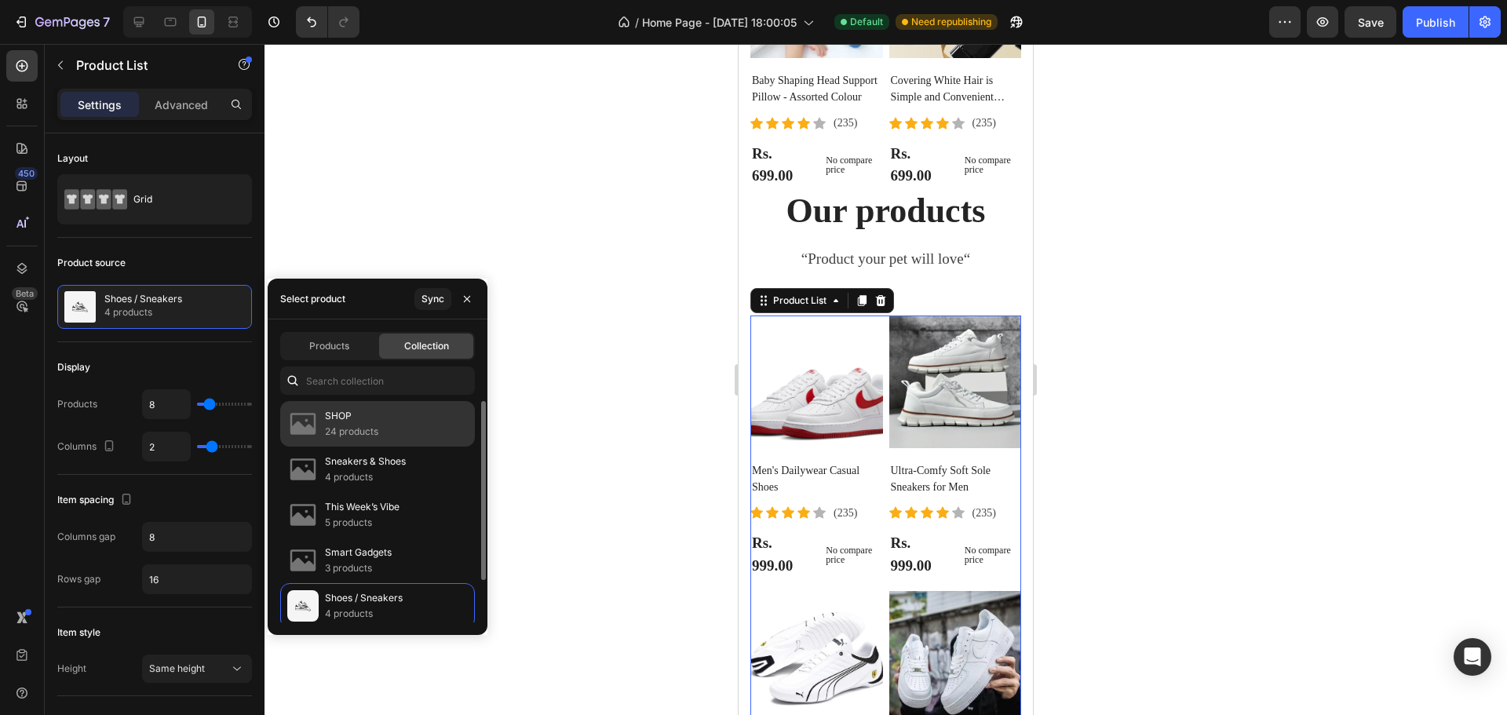
click at [334, 447] on div "SHOP 24 products" at bounding box center [377, 470] width 195 height 46
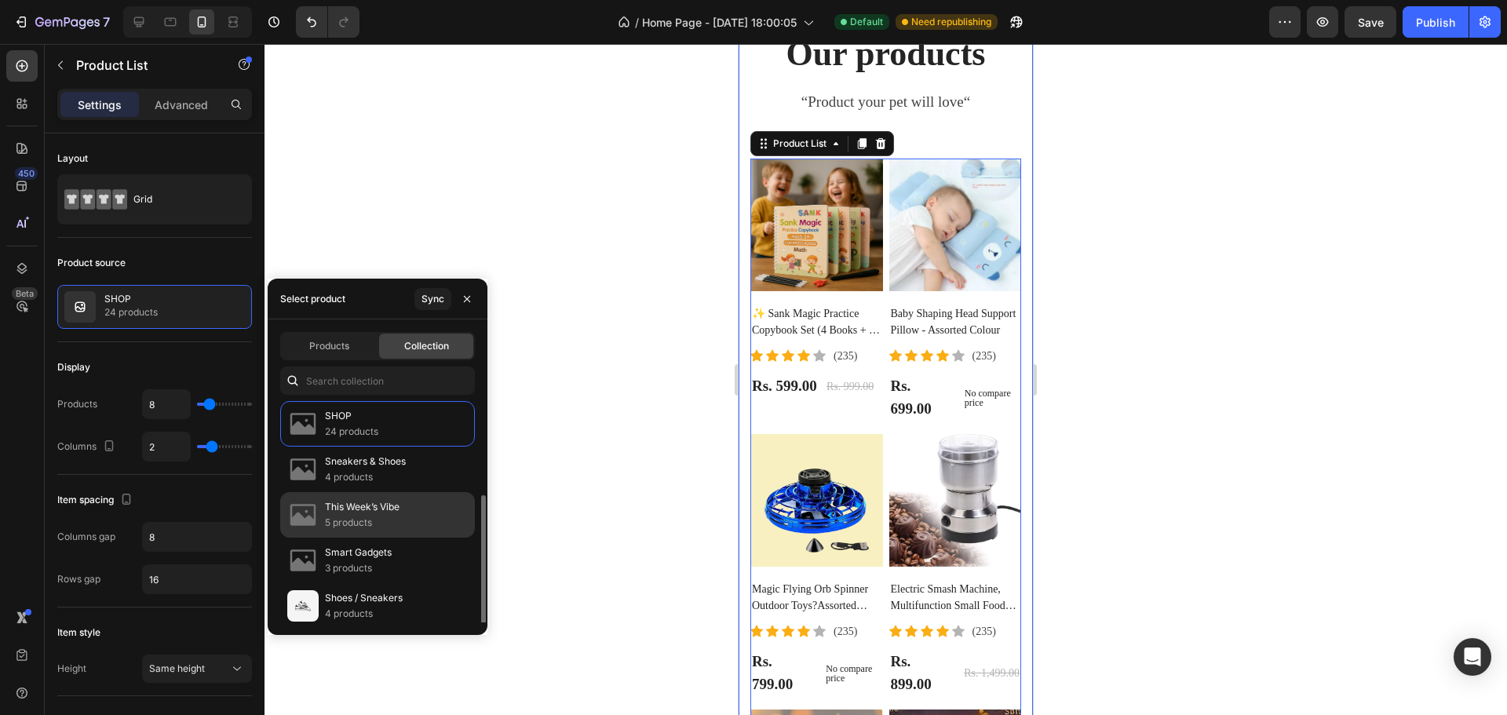
scroll to position [52, 0]
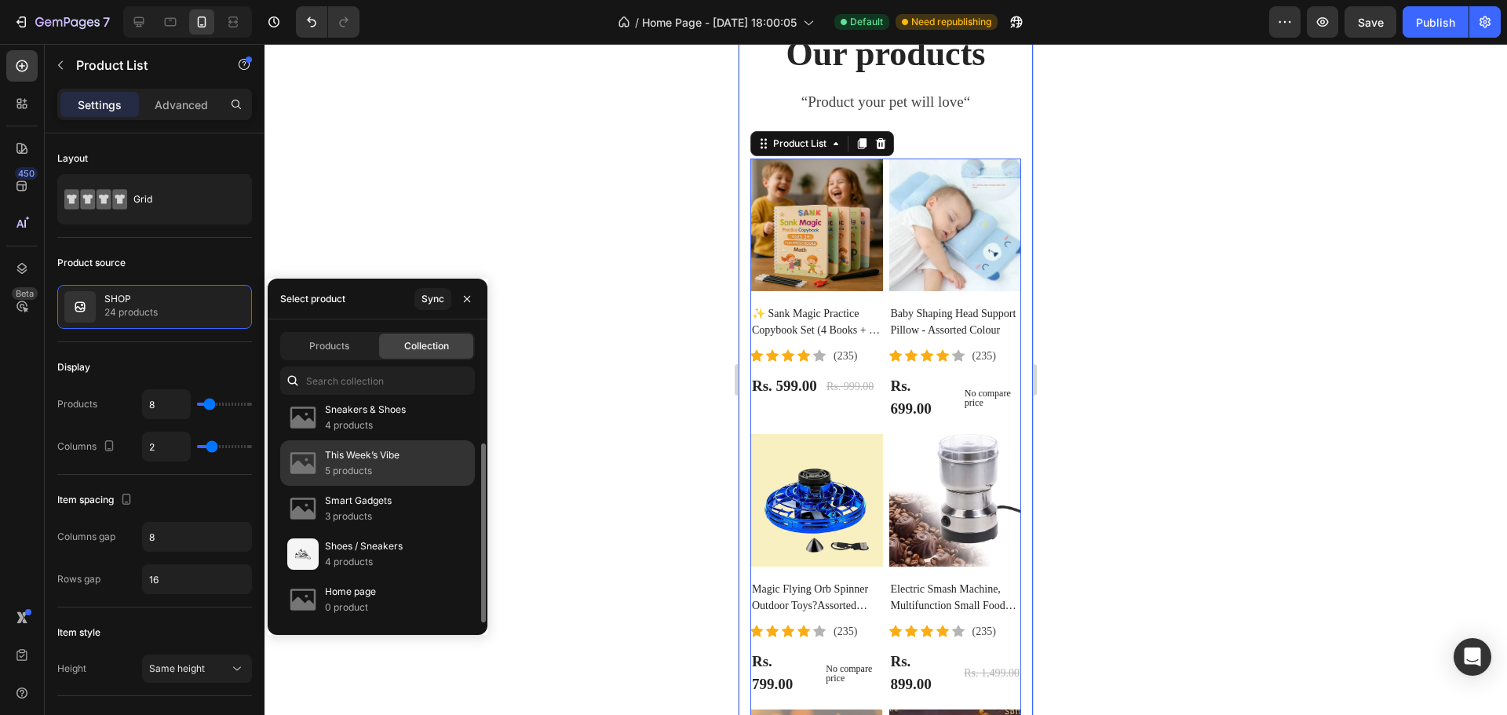
click at [388, 467] on p "5 products" at bounding box center [362, 471] width 75 height 16
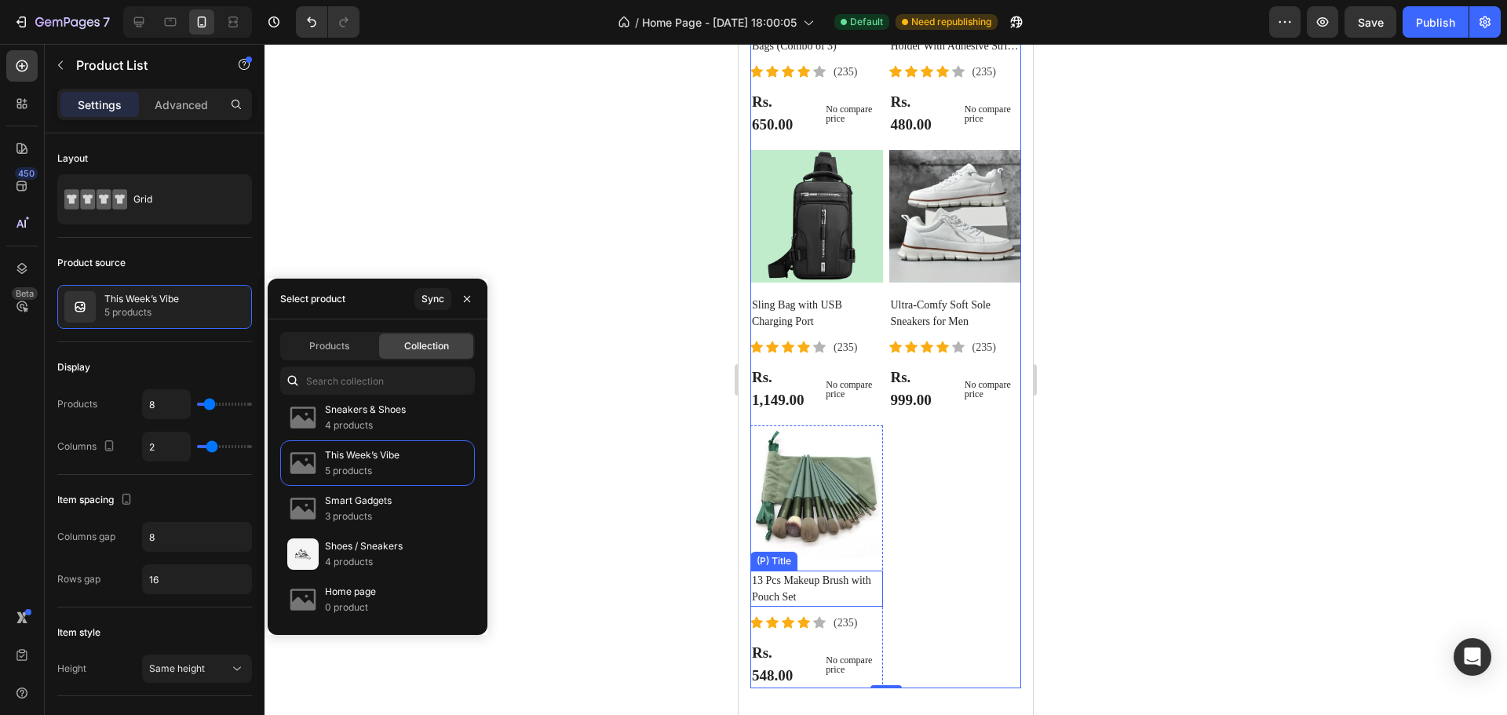
scroll to position [4440, 0]
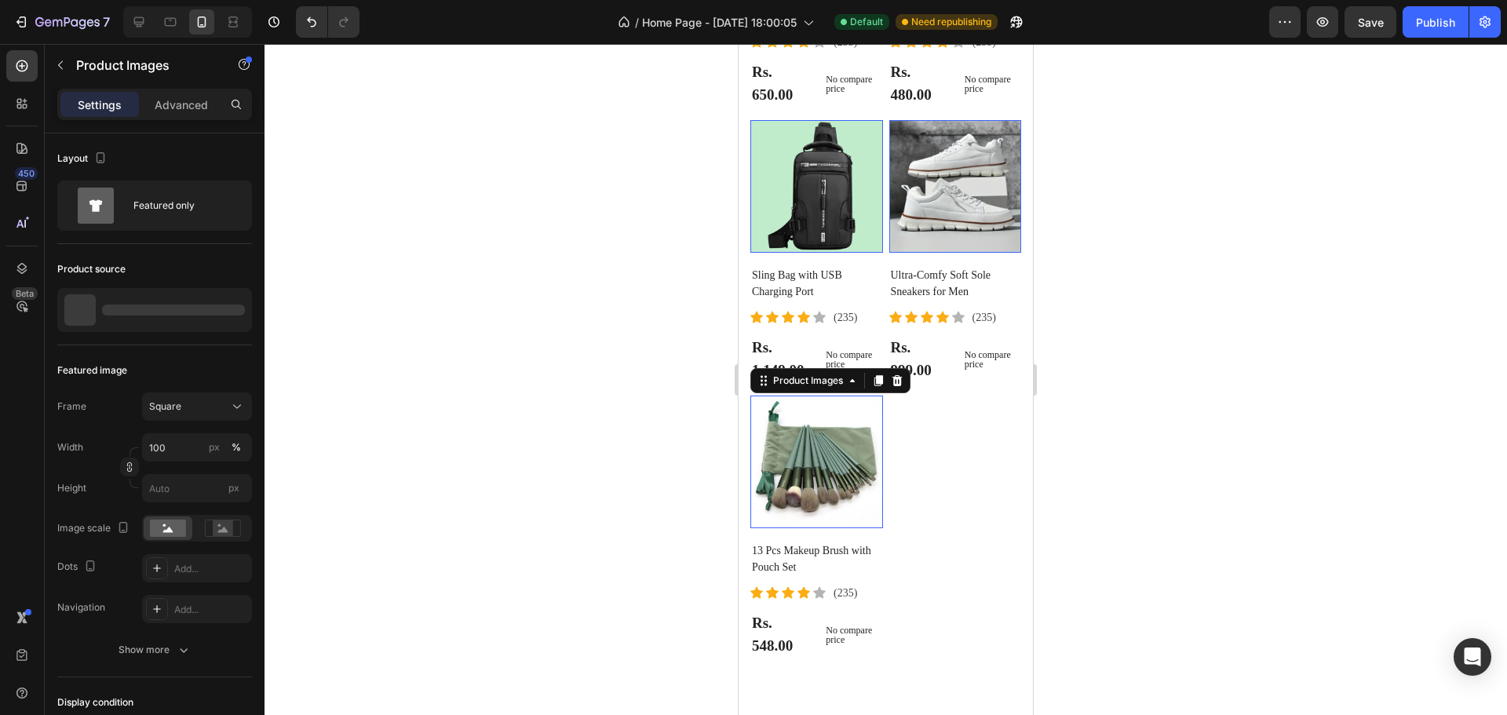
click at [838, 479] on img at bounding box center [816, 462] width 133 height 133
click at [739, 44] on icon at bounding box center [739, 44] width 0 height 0
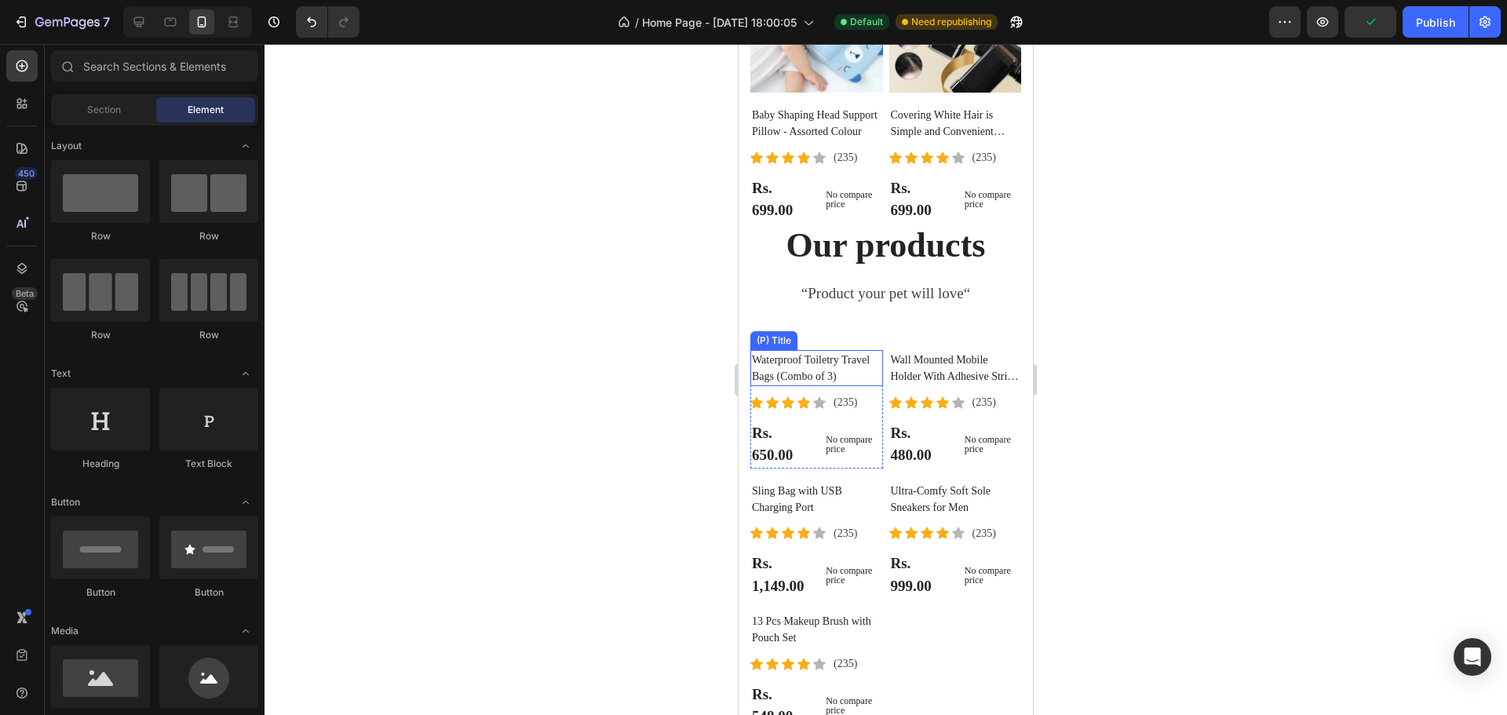
scroll to position [3987, 0]
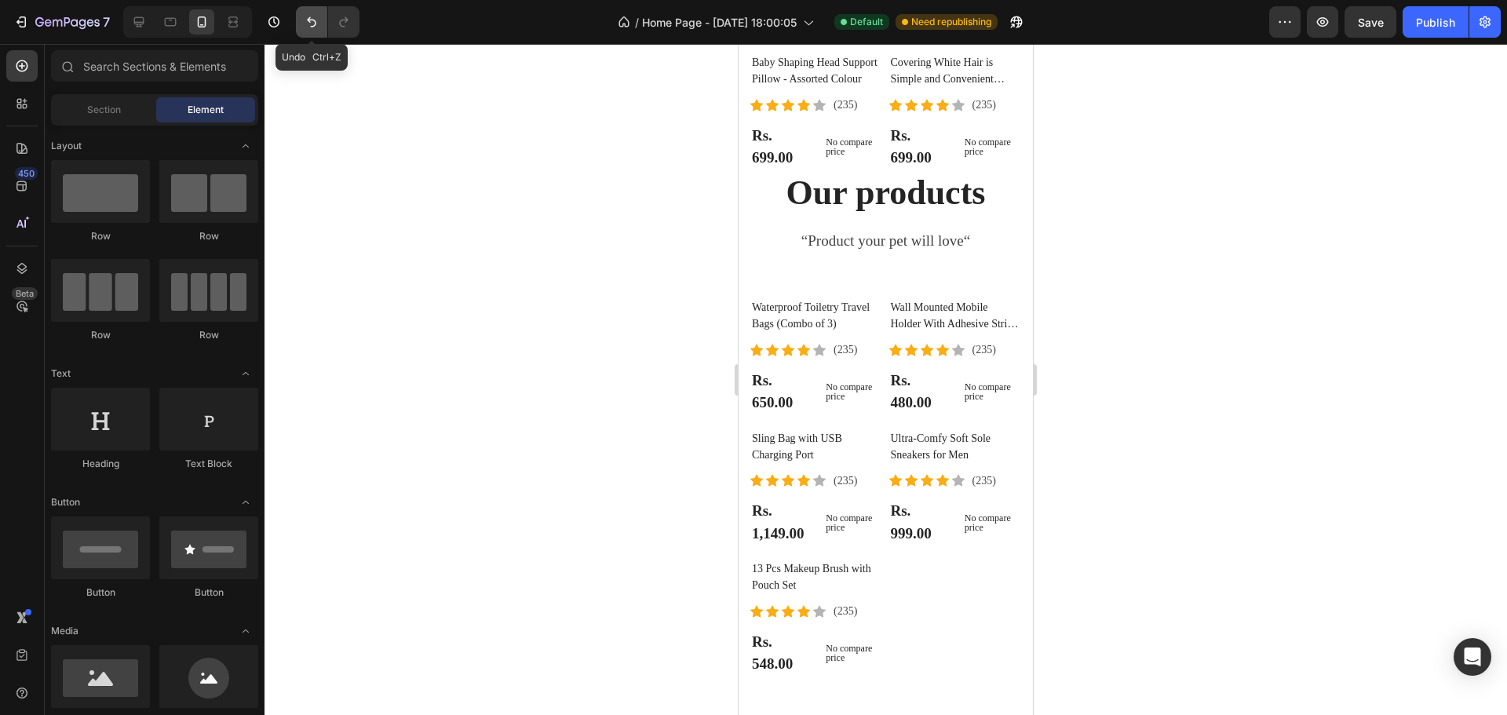
click at [314, 24] on icon "Undo/Redo" at bounding box center [312, 22] width 16 height 16
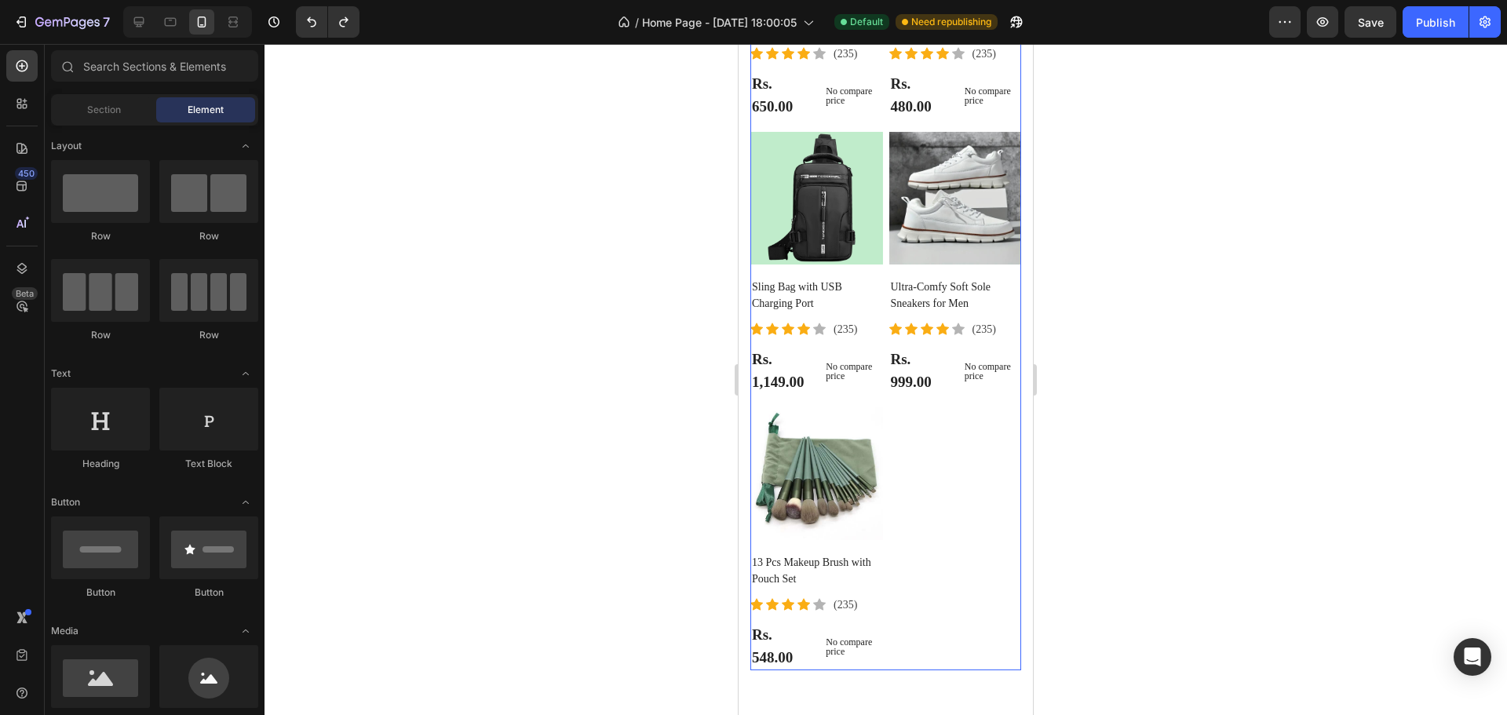
scroll to position [4458, 0]
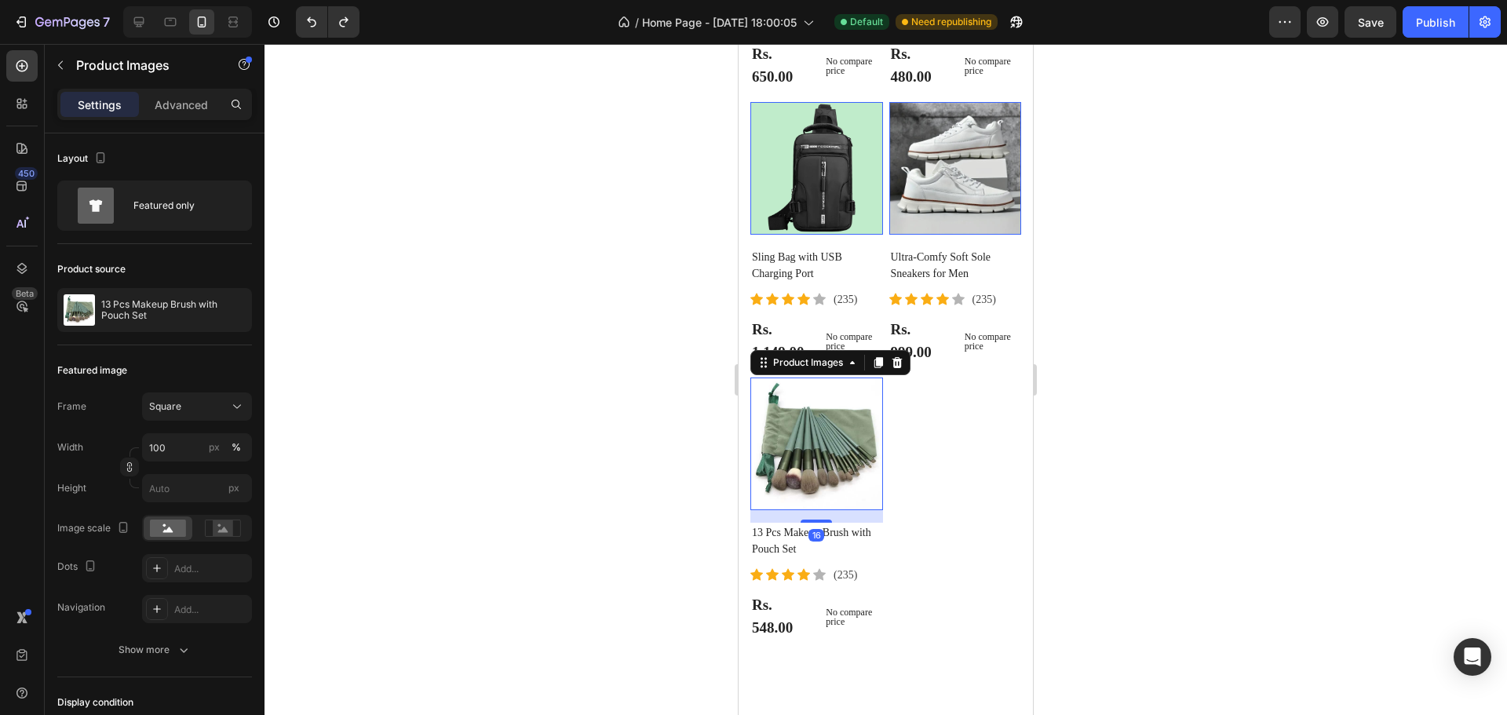
click at [796, 450] on img at bounding box center [816, 444] width 133 height 133
click at [739, 44] on icon at bounding box center [739, 44] width 0 height 0
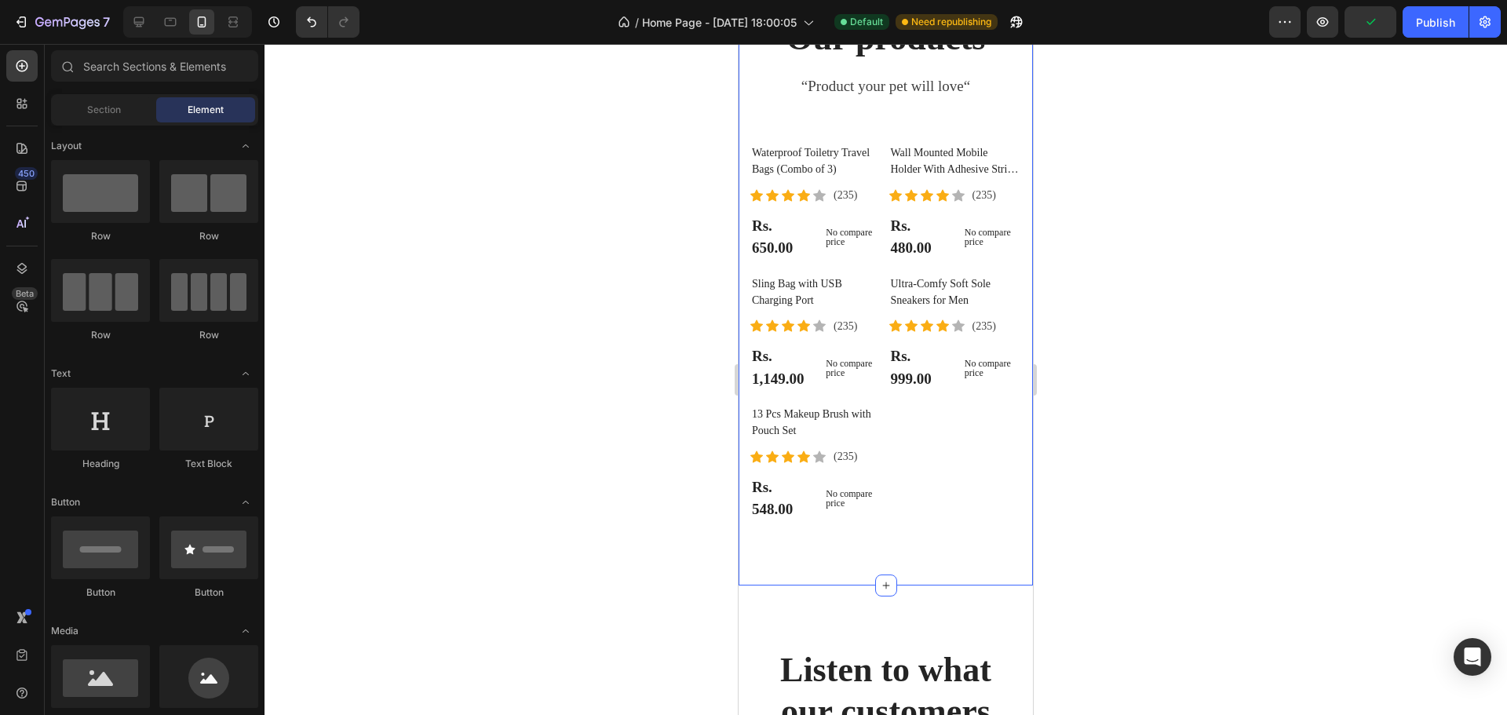
scroll to position [4084, 0]
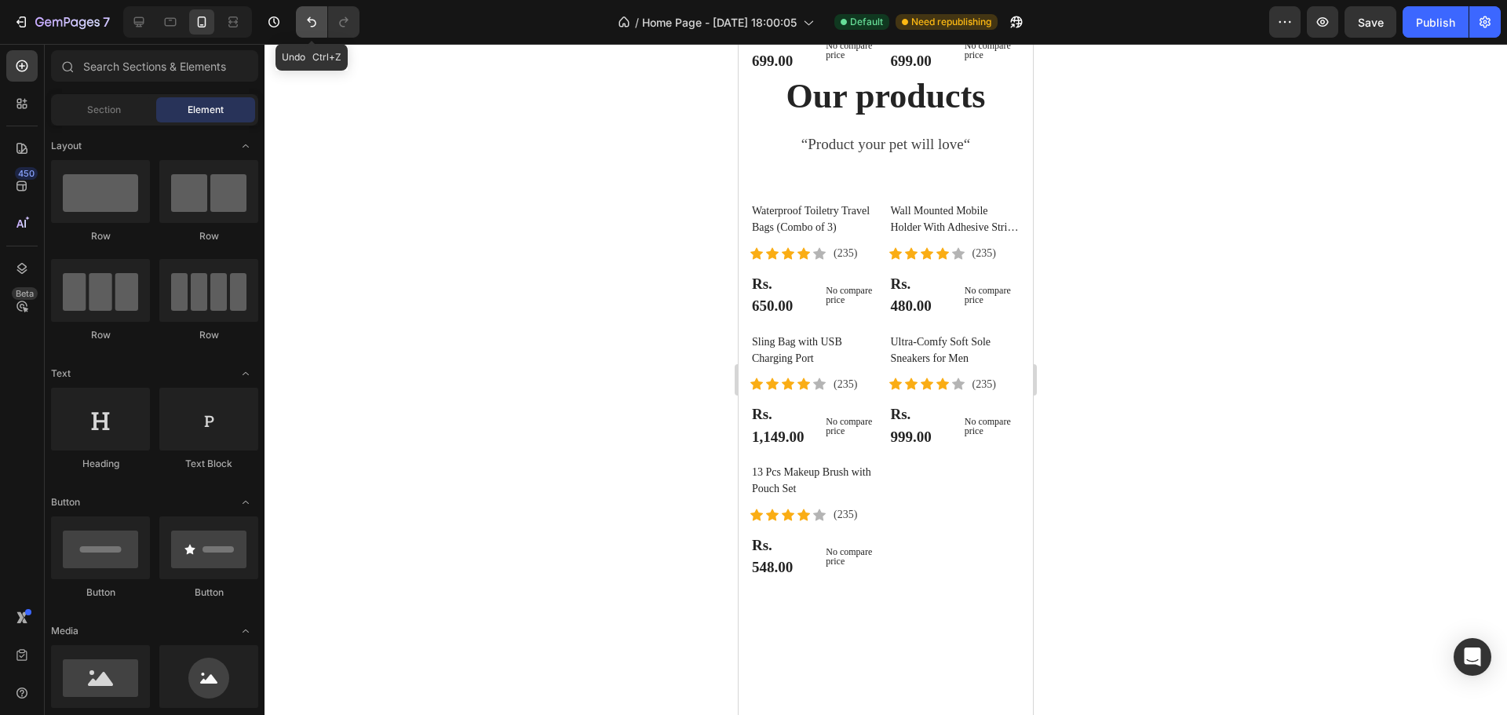
click at [305, 18] on icon "Undo/Redo" at bounding box center [312, 22] width 16 height 16
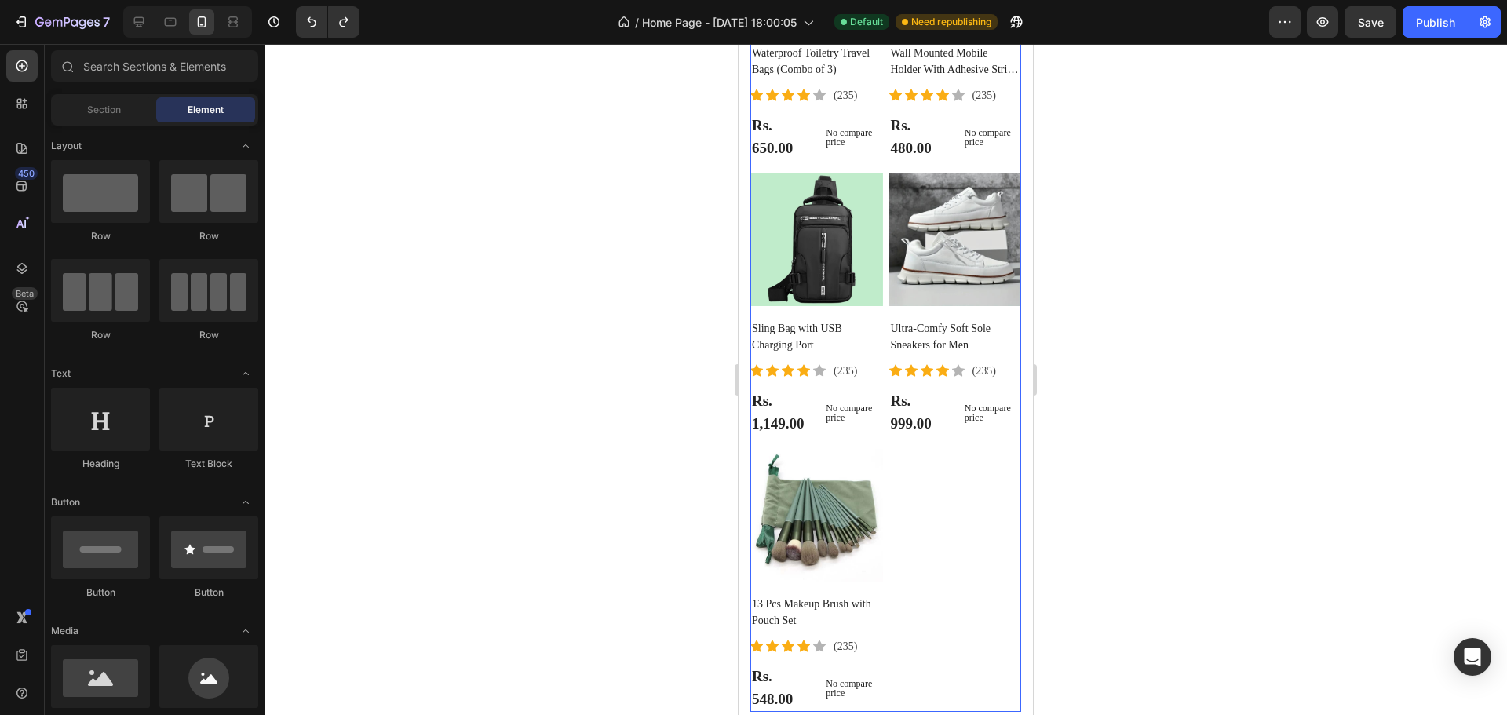
scroll to position [4476, 0]
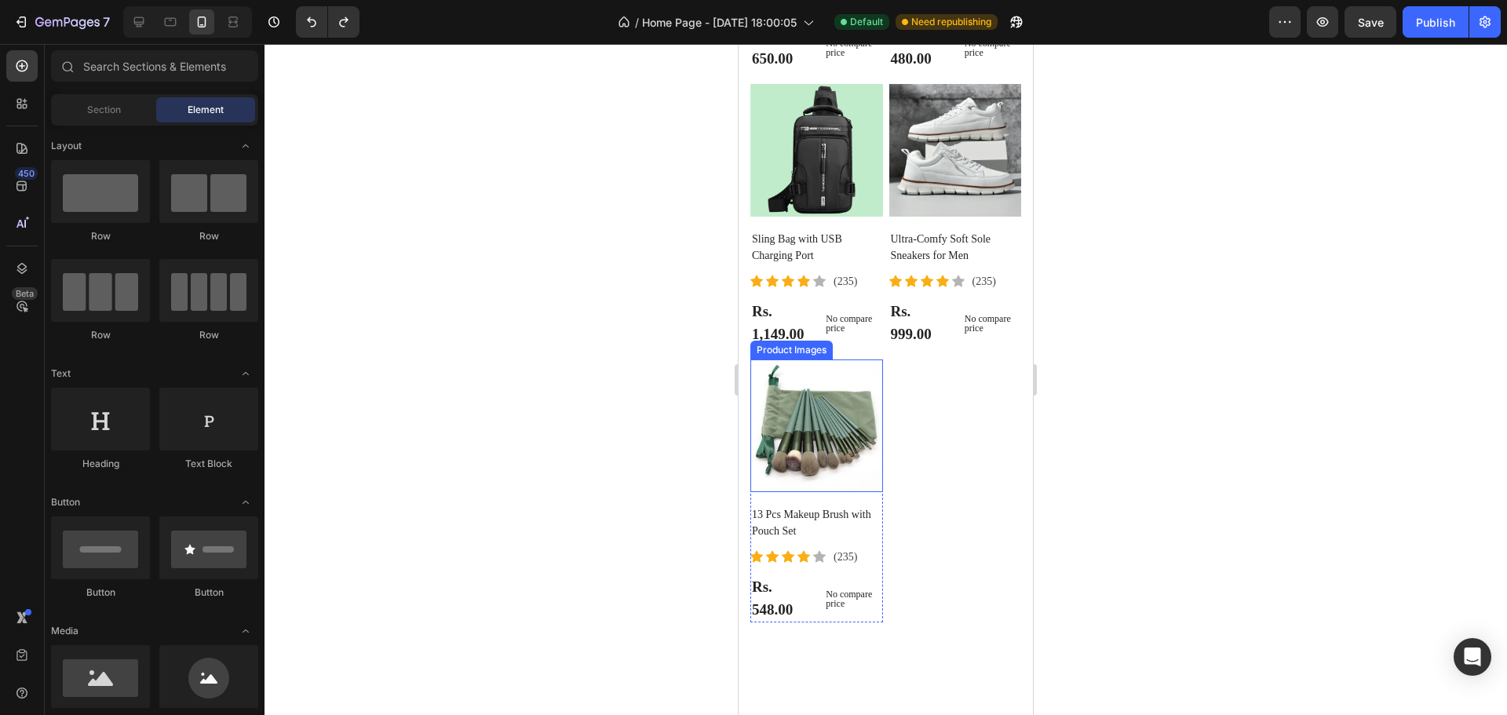
click at [818, 416] on img at bounding box center [816, 426] width 133 height 133
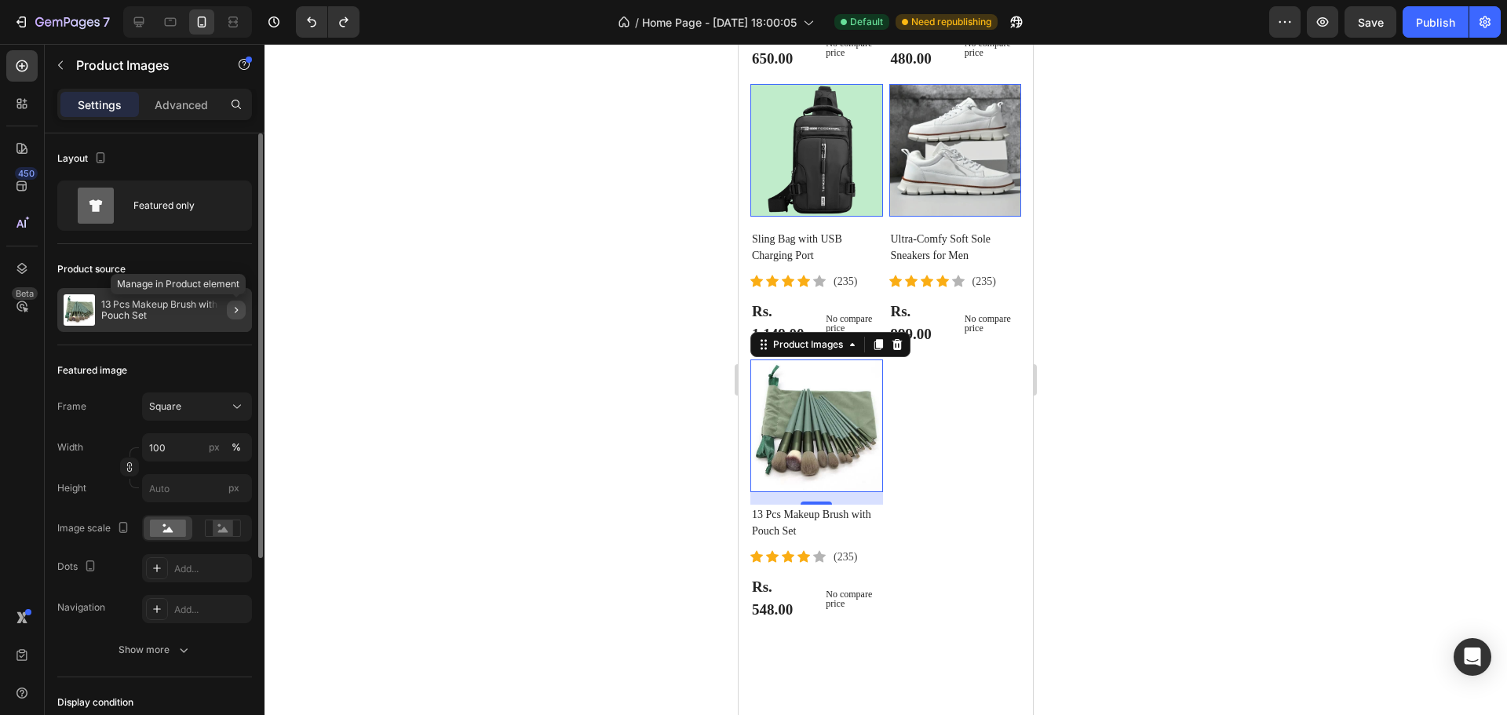
click at [235, 307] on icon "button" at bounding box center [236, 310] width 13 height 13
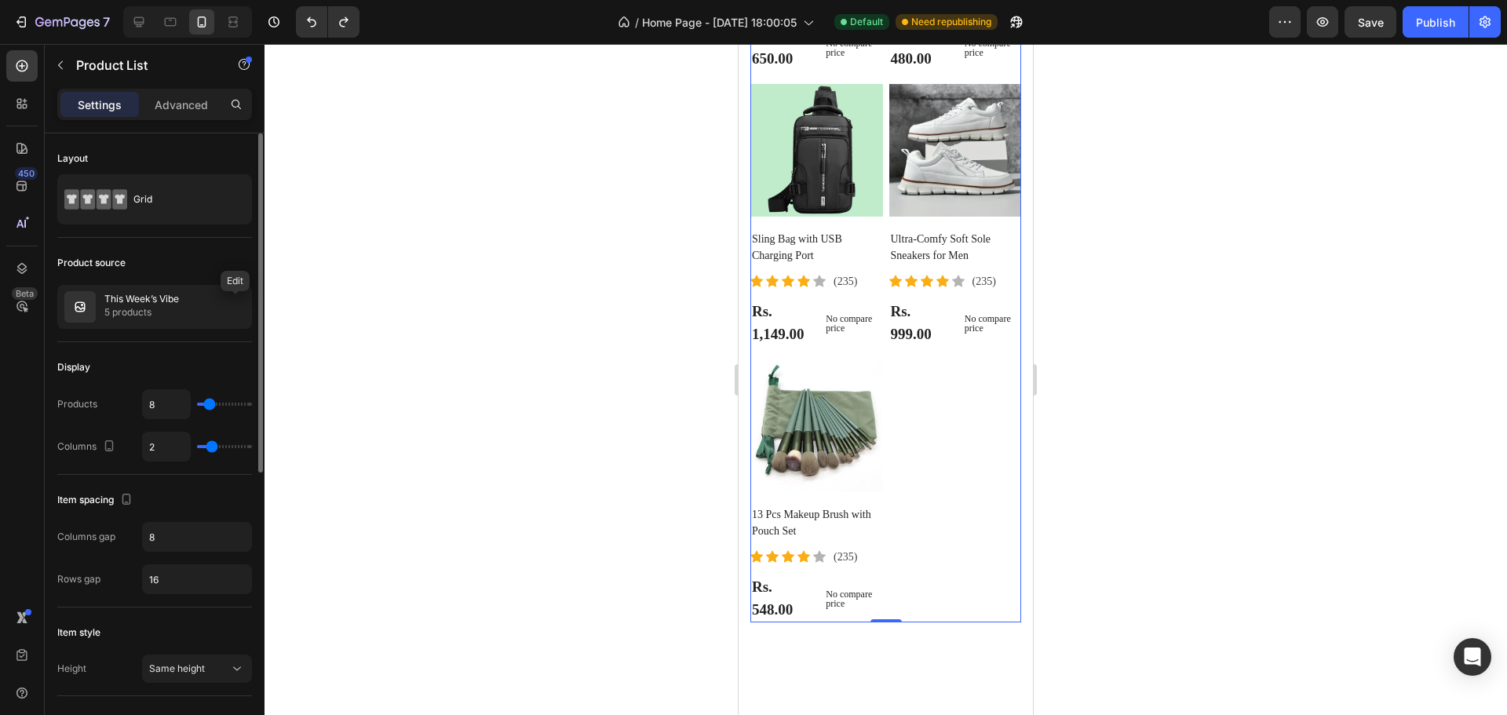
click at [0, 0] on icon "button" at bounding box center [0, 0] width 0 height 0
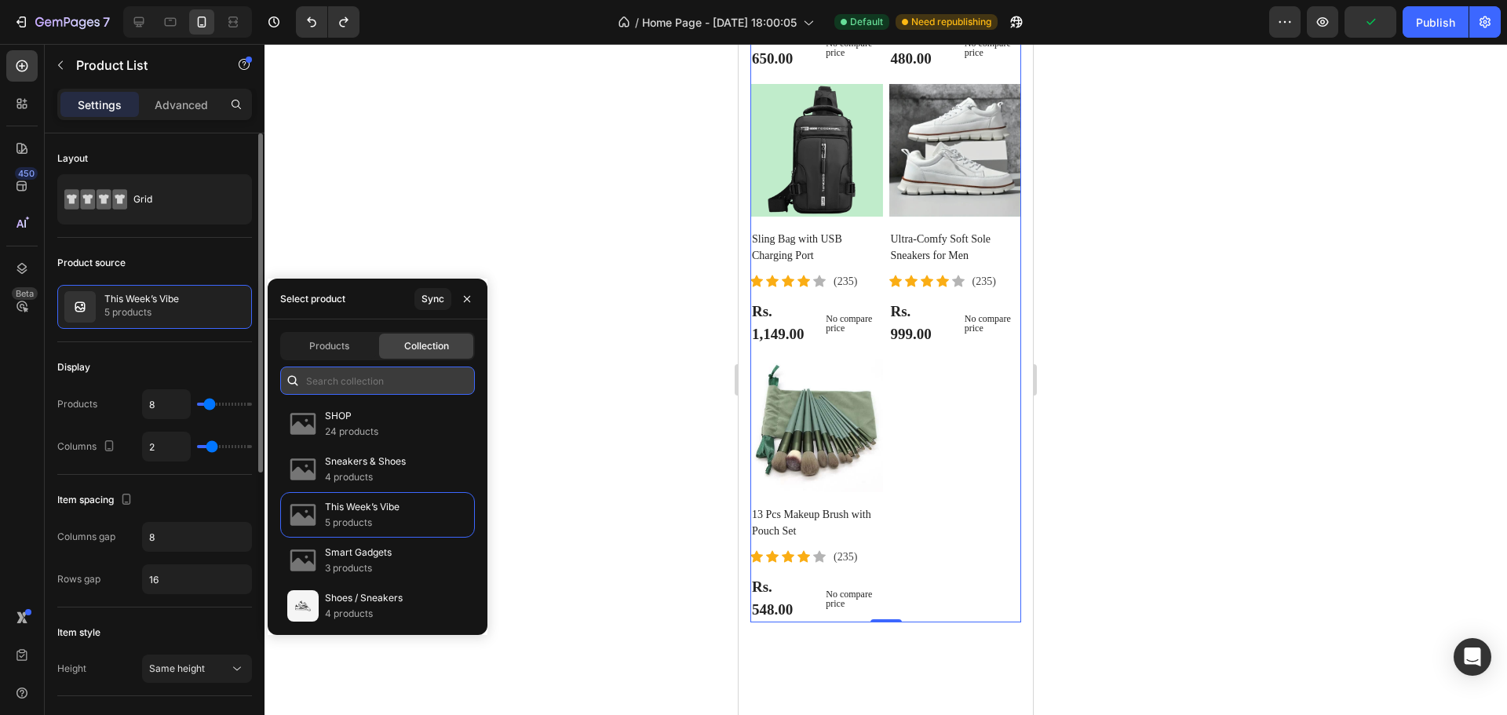
click at [367, 388] on input "text" at bounding box center [377, 381] width 195 height 28
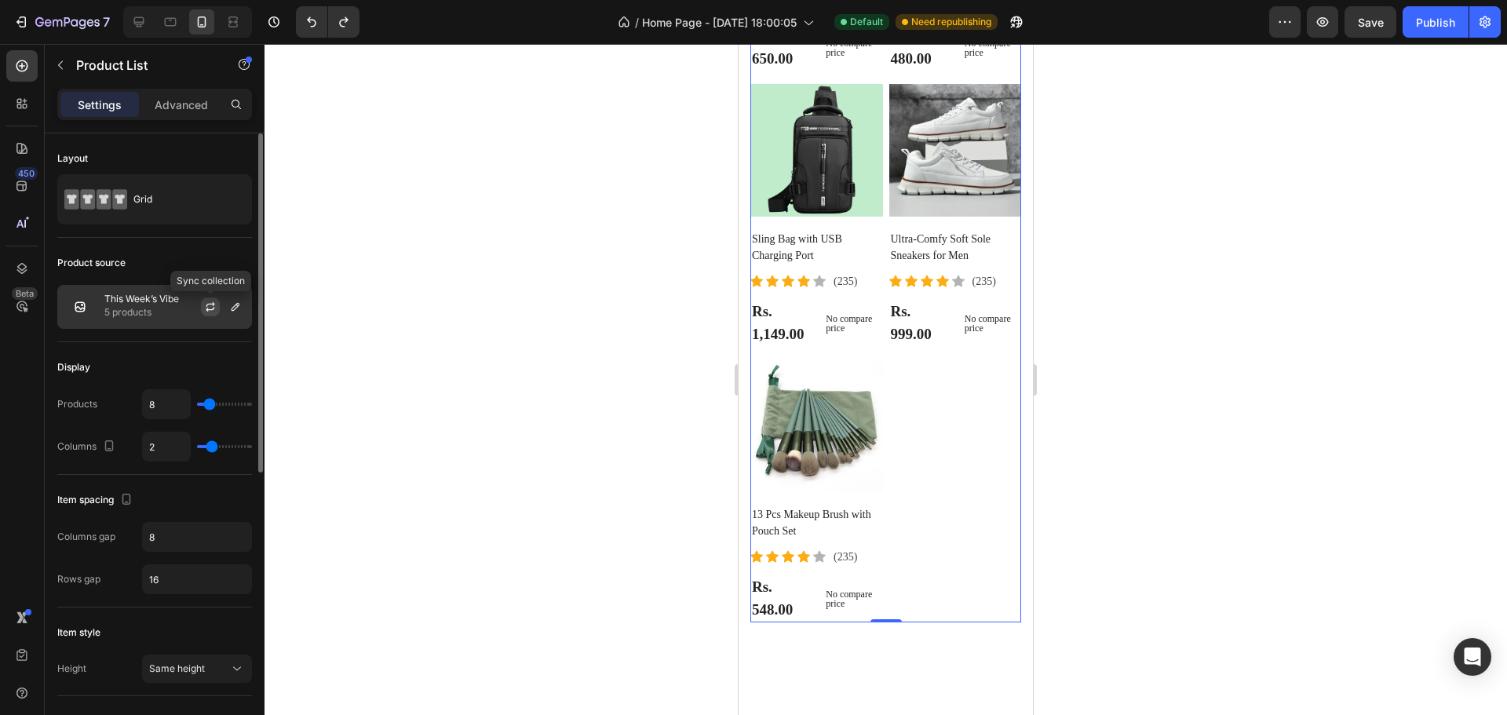
click at [211, 305] on icon "button" at bounding box center [210, 307] width 13 height 13
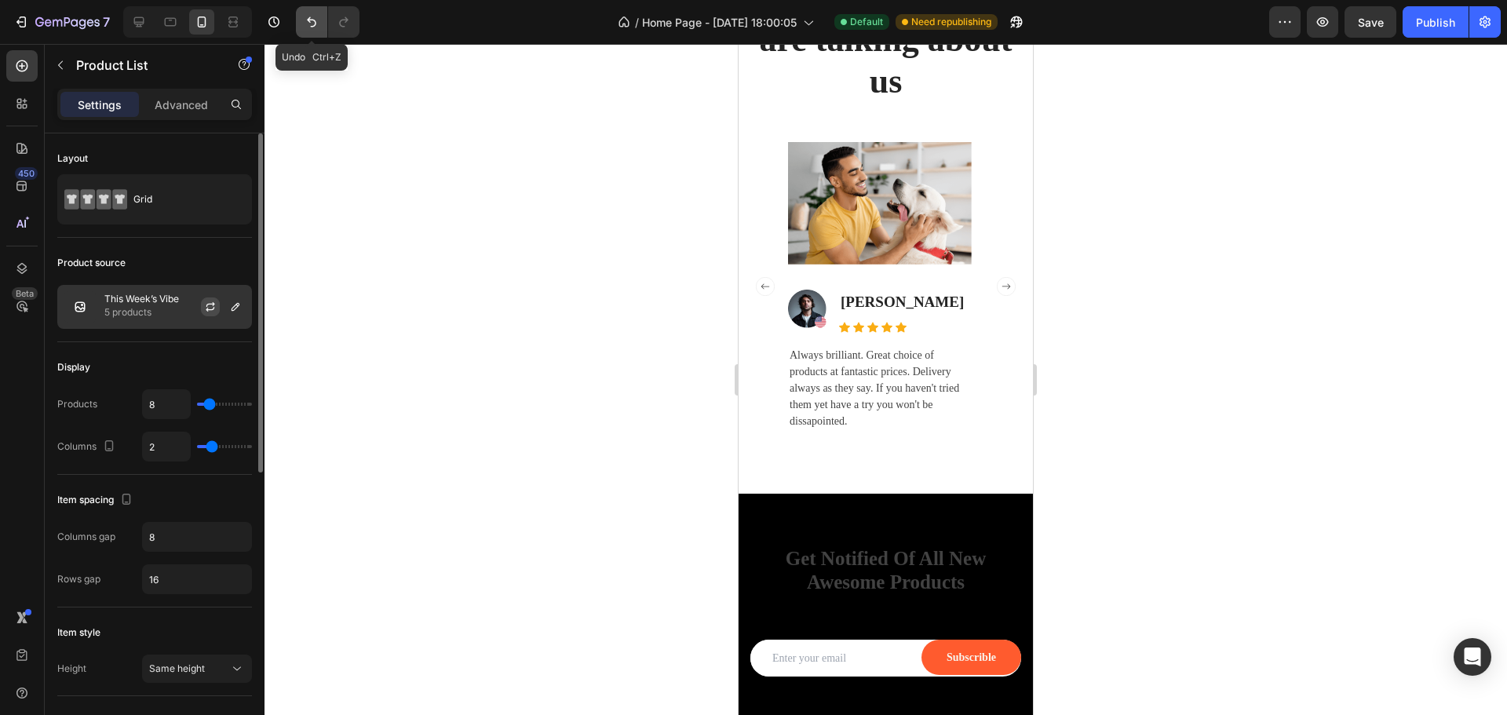
click at [308, 20] on icon "Undo/Redo" at bounding box center [311, 22] width 9 height 10
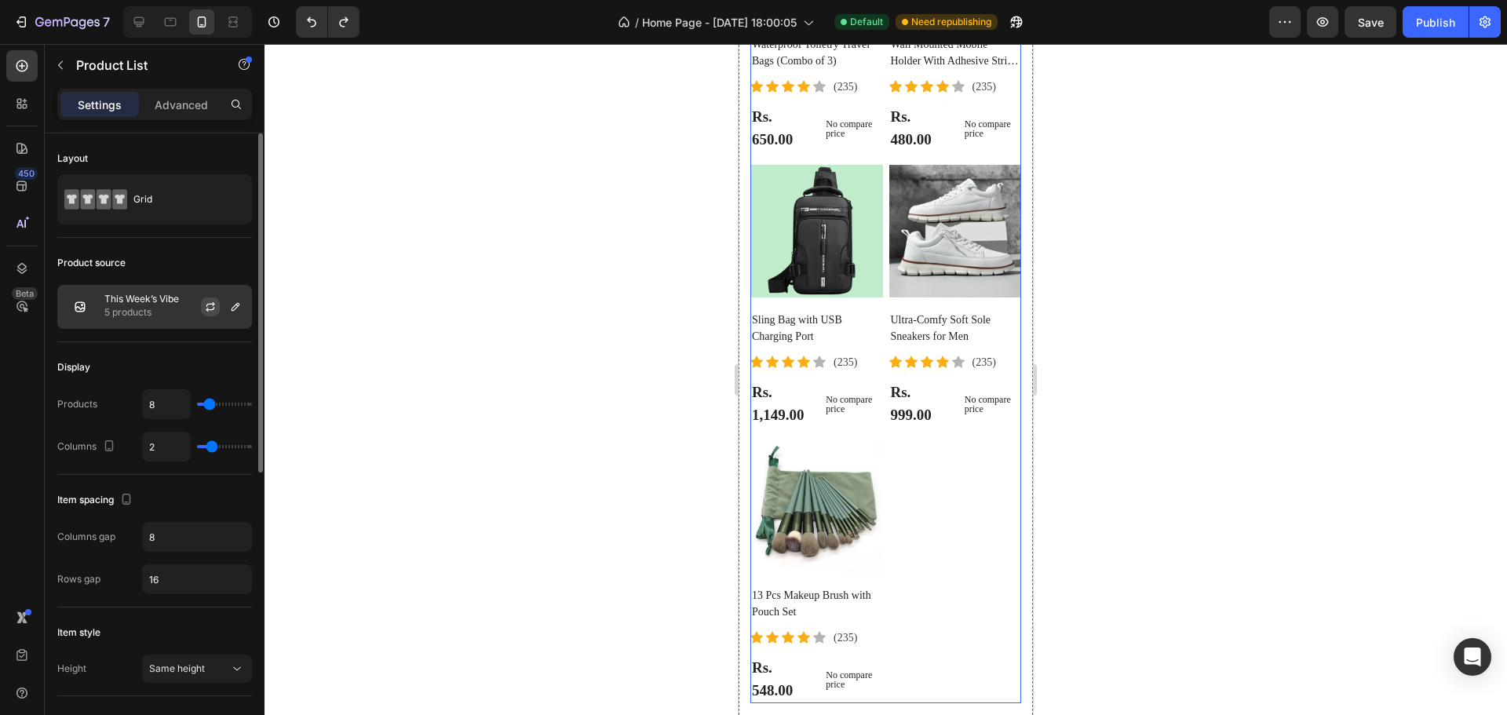
scroll to position [4433, 0]
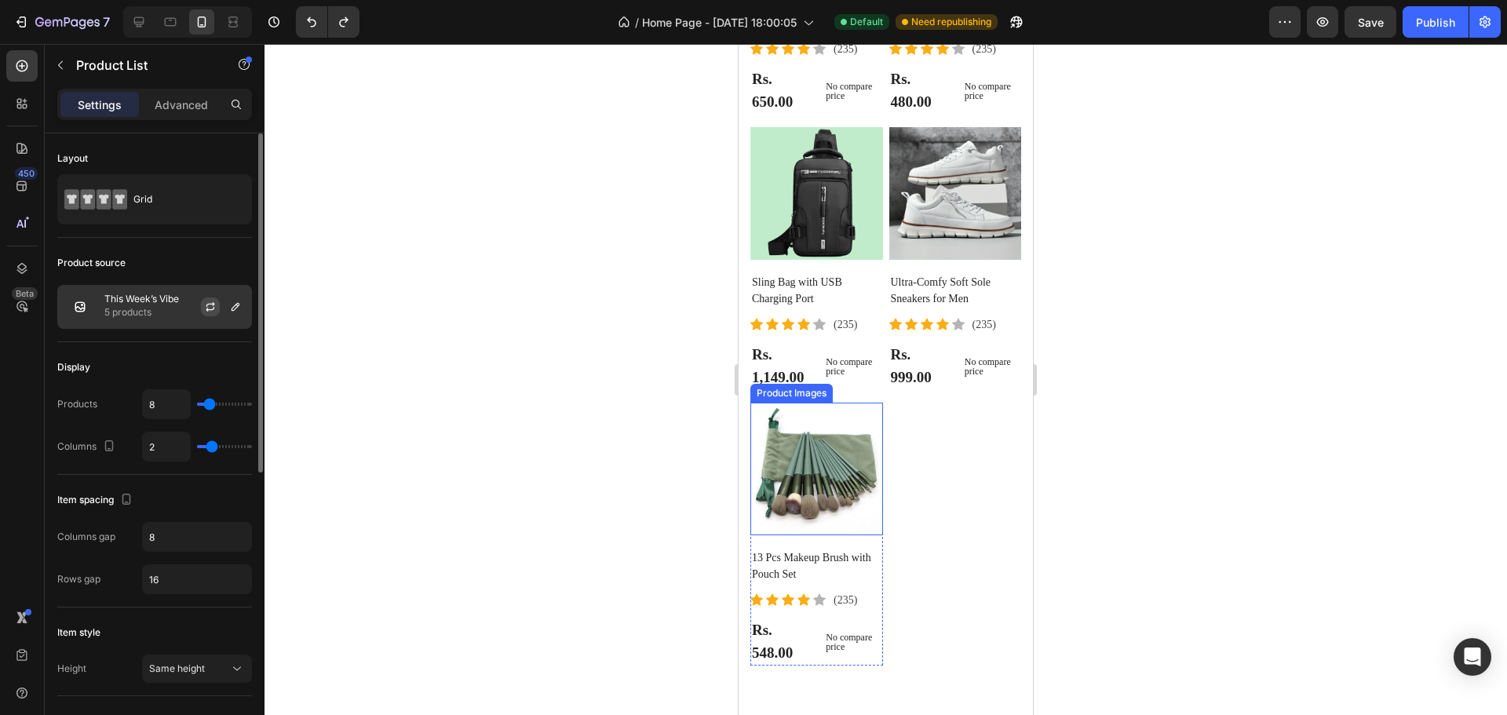
click at [809, 460] on img at bounding box center [816, 469] width 133 height 133
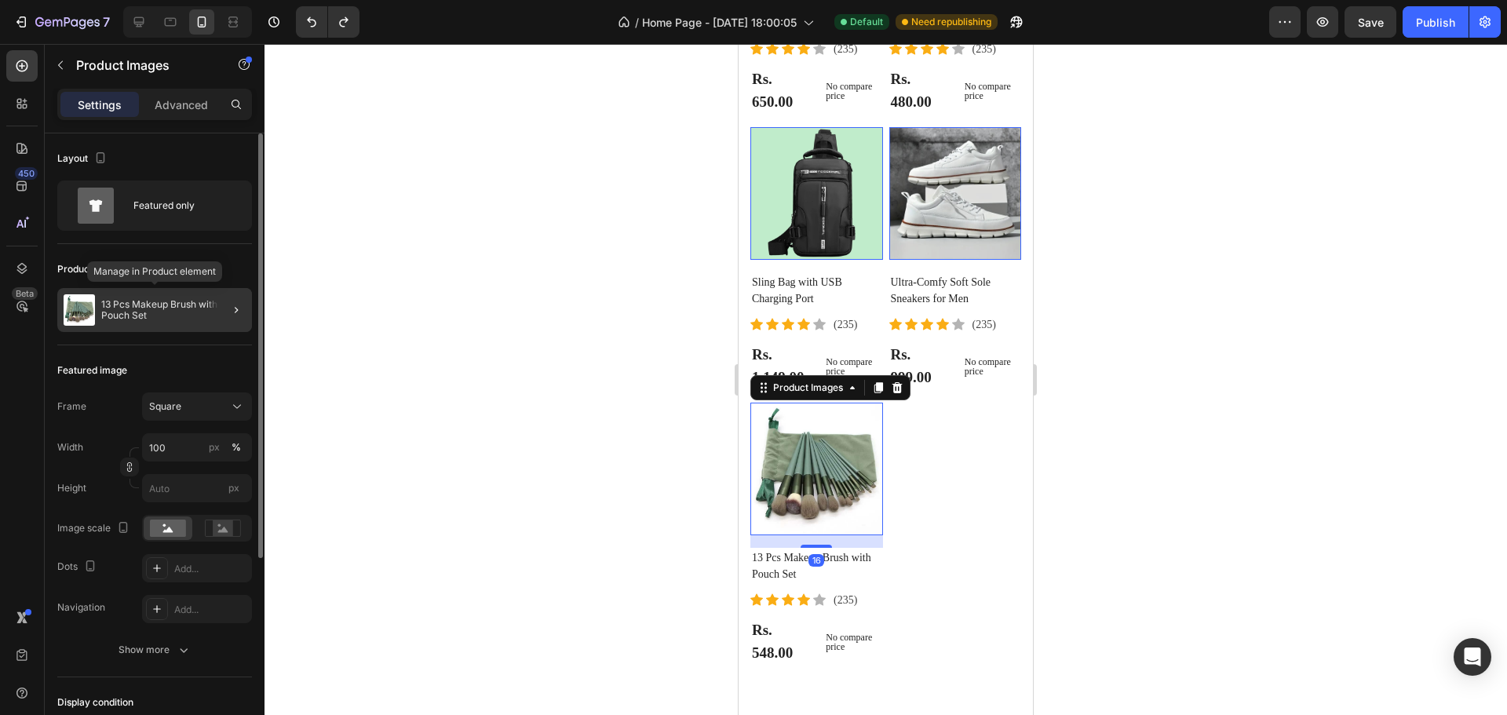
click at [108, 312] on p "13 Pcs Makeup Brush with Pouch Set" at bounding box center [173, 310] width 144 height 22
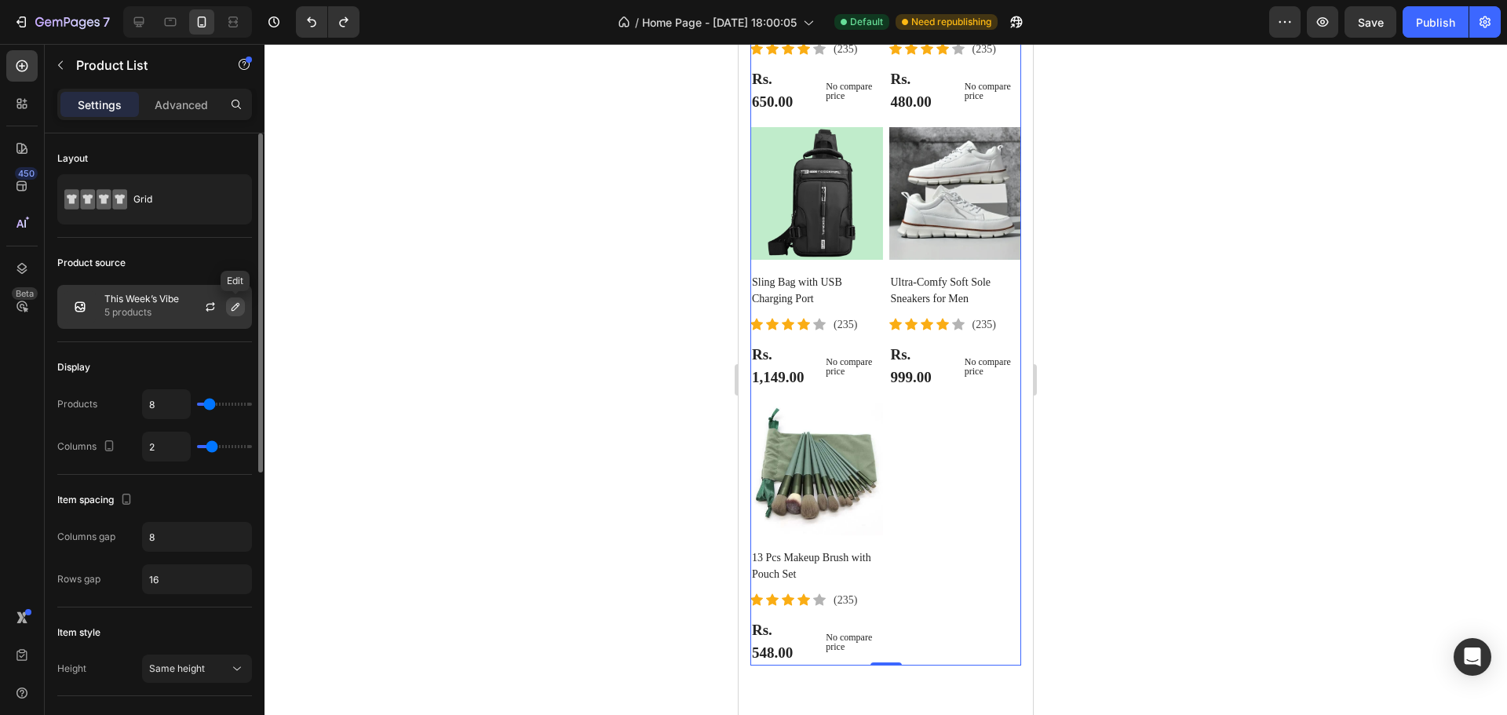
click at [236, 305] on icon "button" at bounding box center [235, 307] width 13 height 13
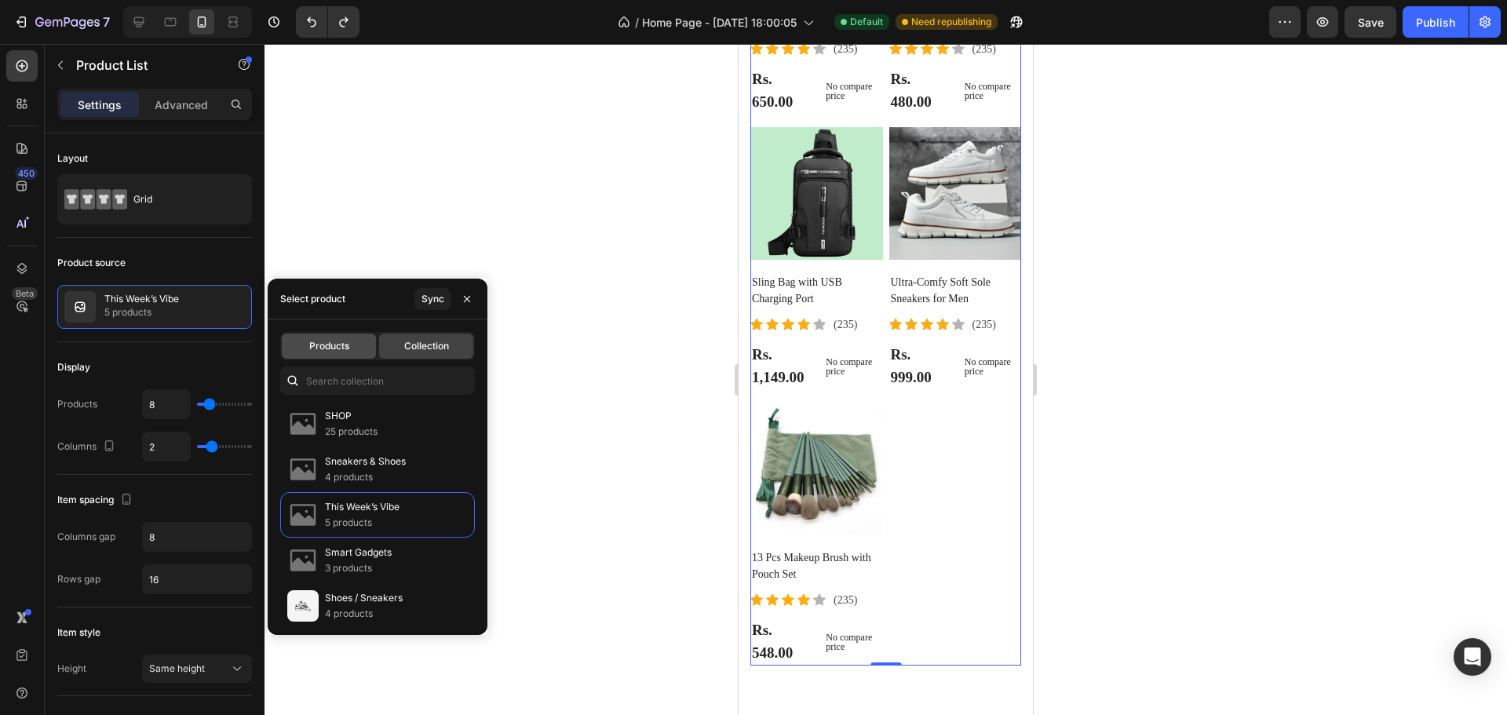
click at [335, 341] on span "Products" at bounding box center [329, 346] width 40 height 14
type input "2"
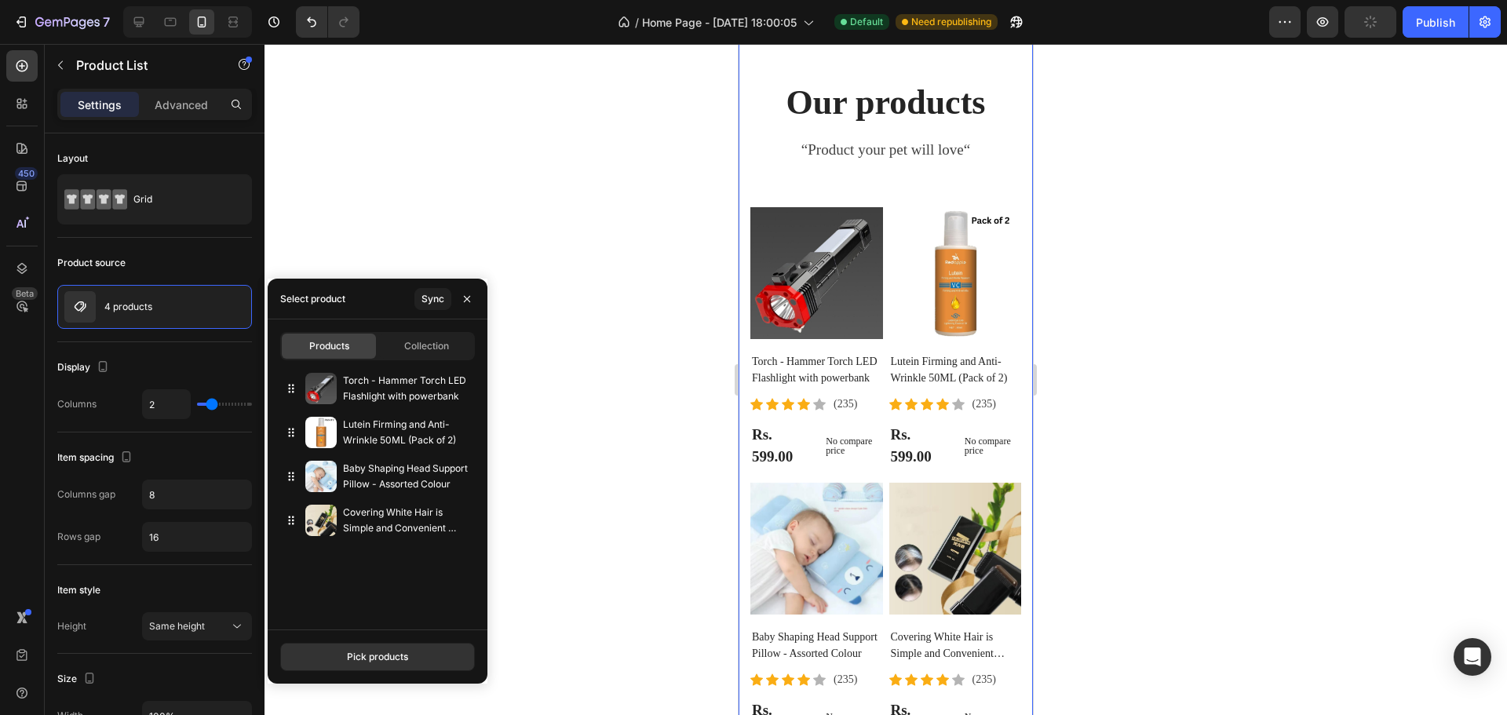
scroll to position [3334, 0]
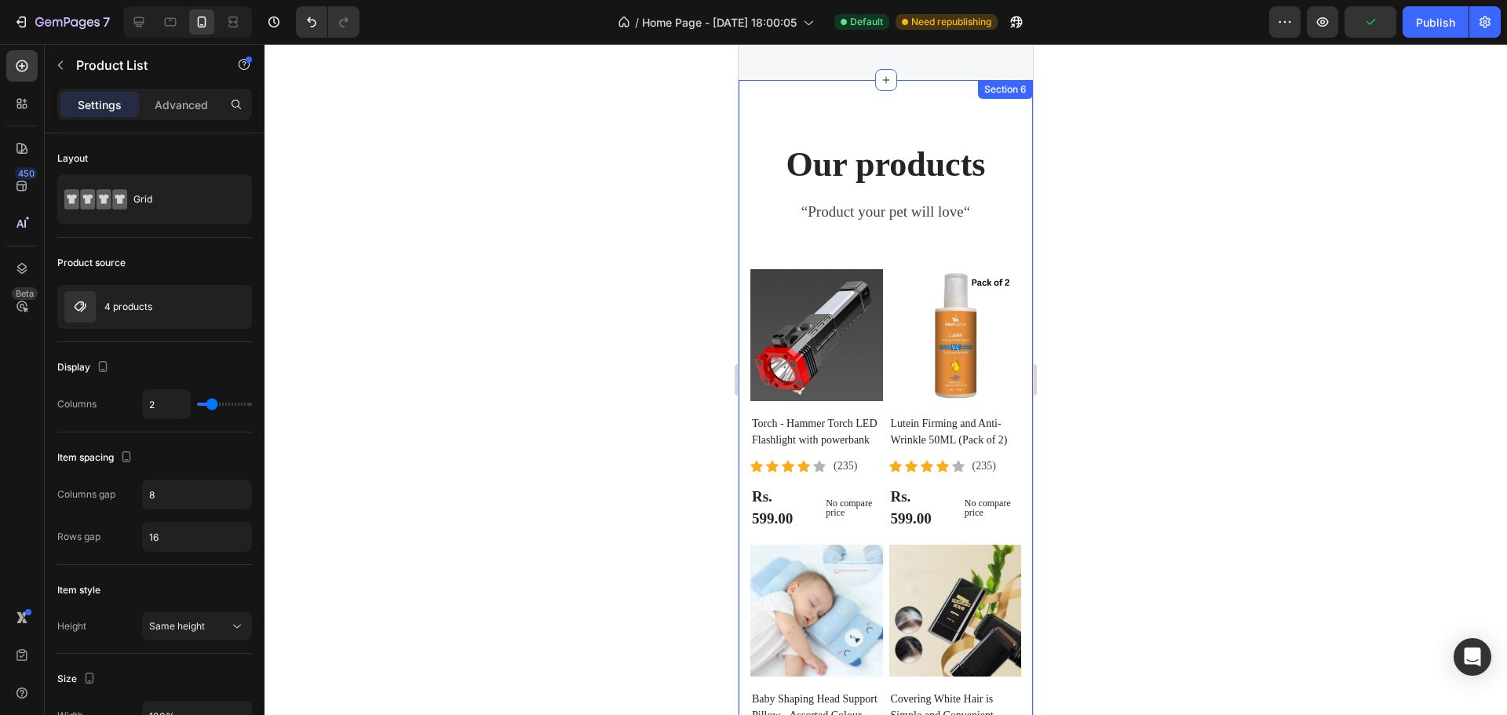
click at [690, 372] on div at bounding box center [886, 379] width 1243 height 671
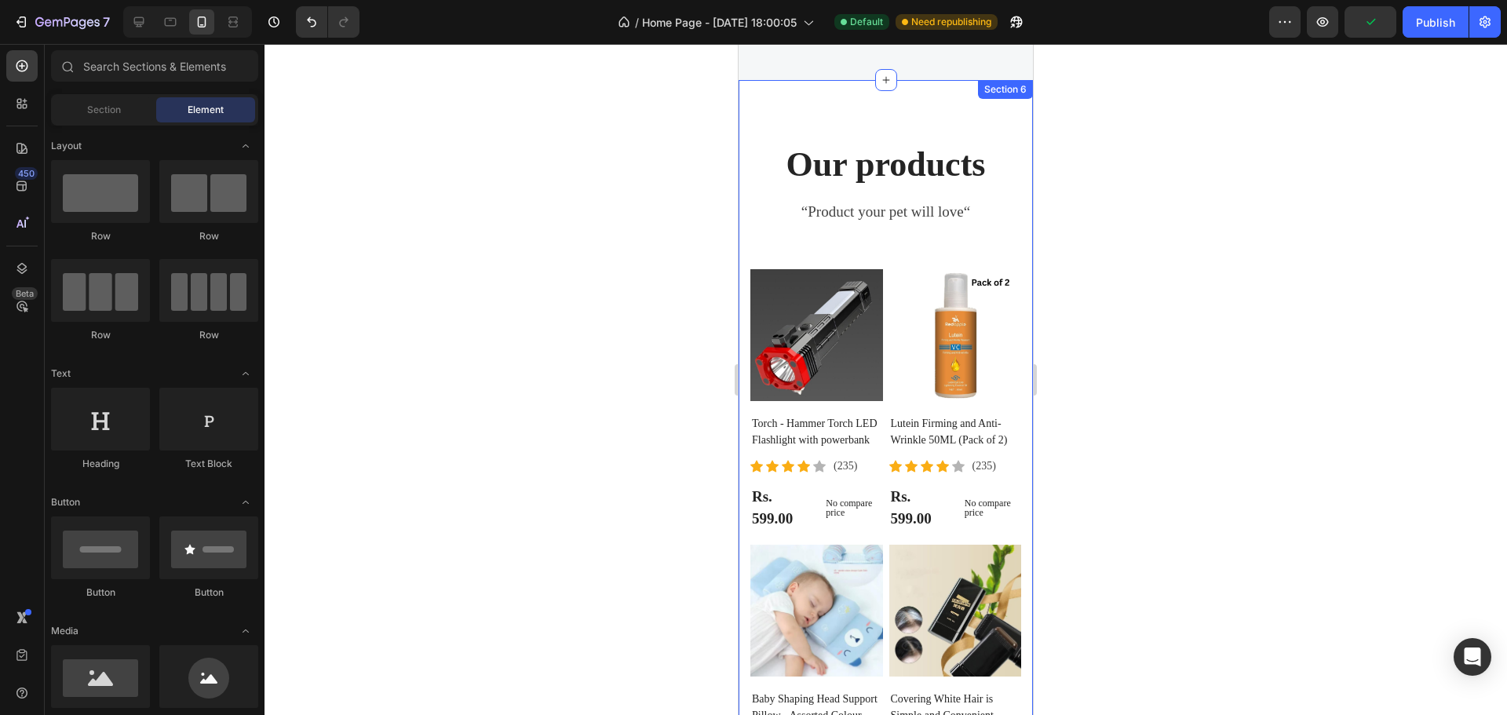
drag, startPoint x: 690, startPoint y: 372, endPoint x: 640, endPoint y: 413, distance: 64.7
click at [640, 413] on div at bounding box center [886, 379] width 1243 height 671
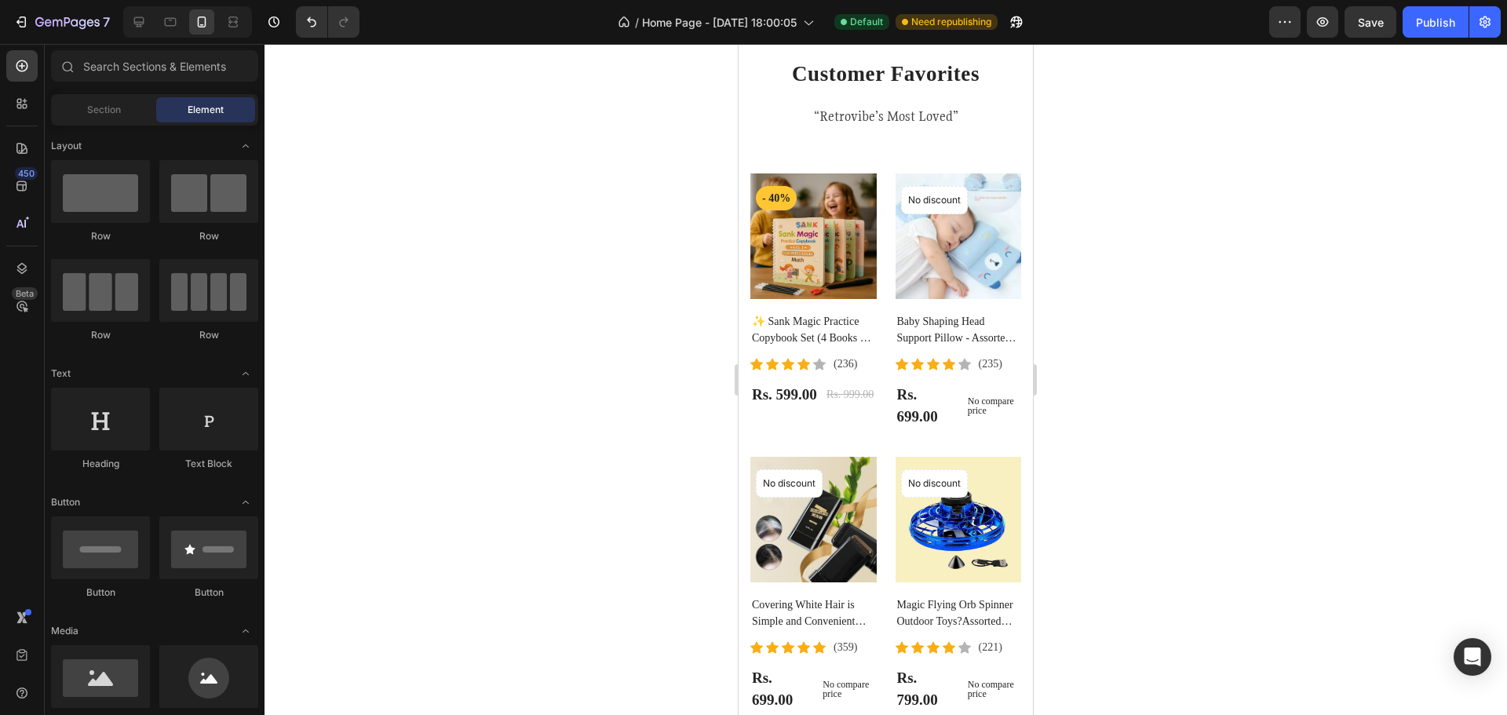
scroll to position [879, 0]
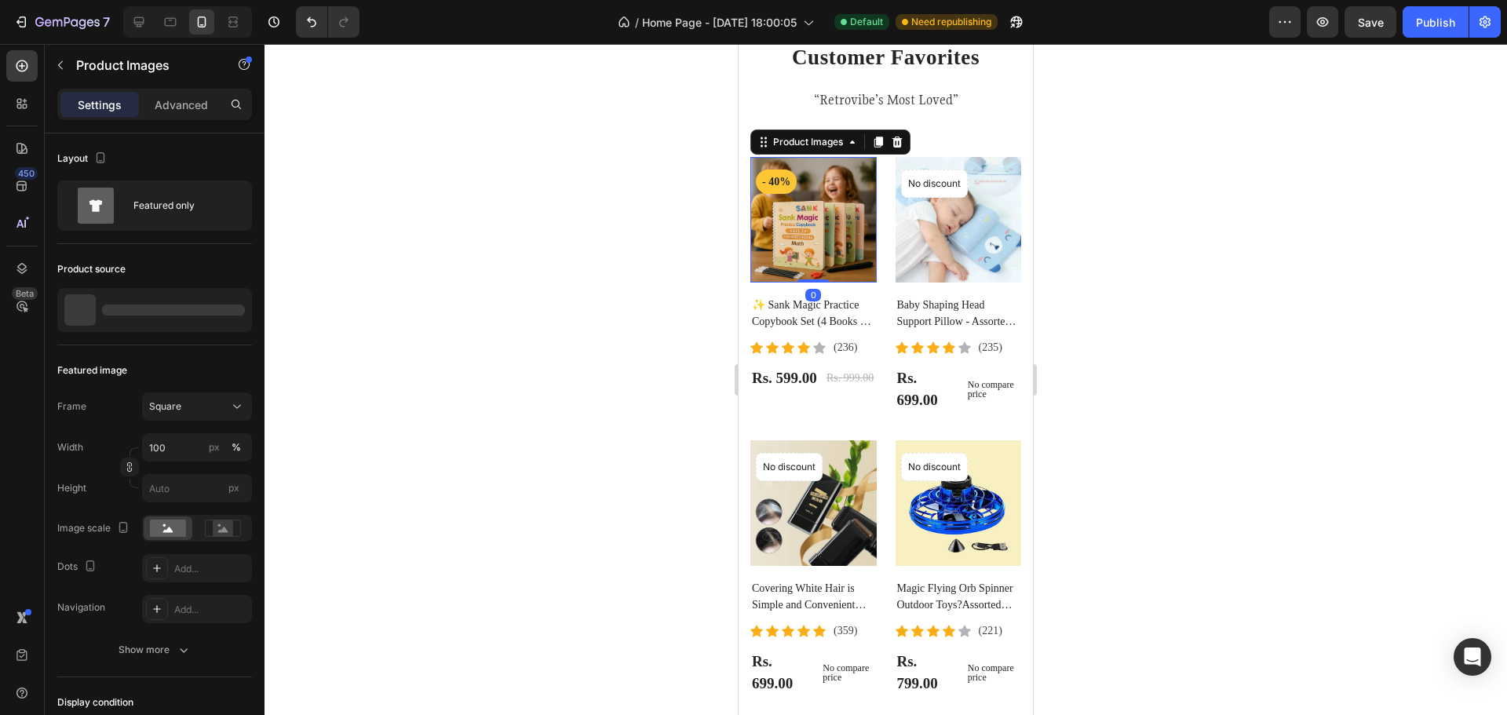
click at [791, 223] on img at bounding box center [813, 220] width 126 height 126
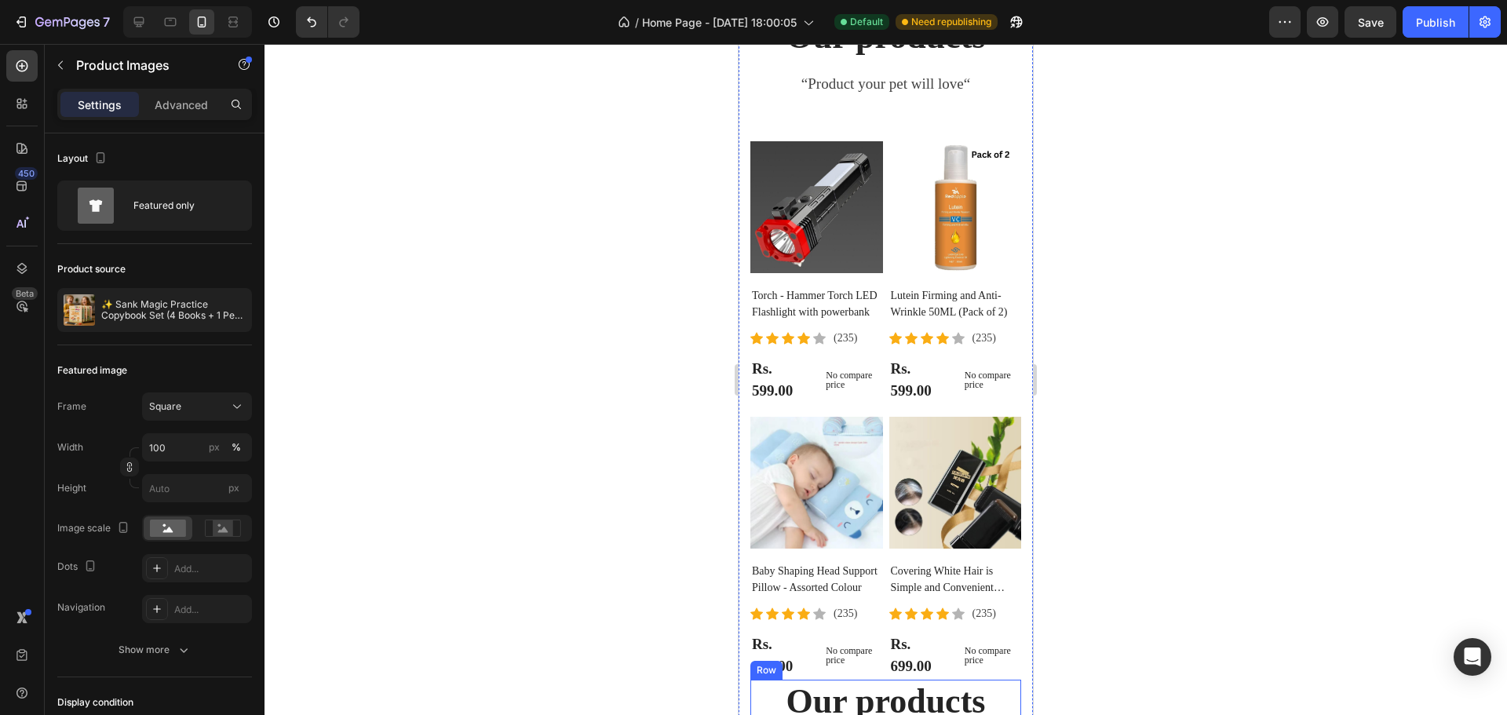
scroll to position [3470, 0]
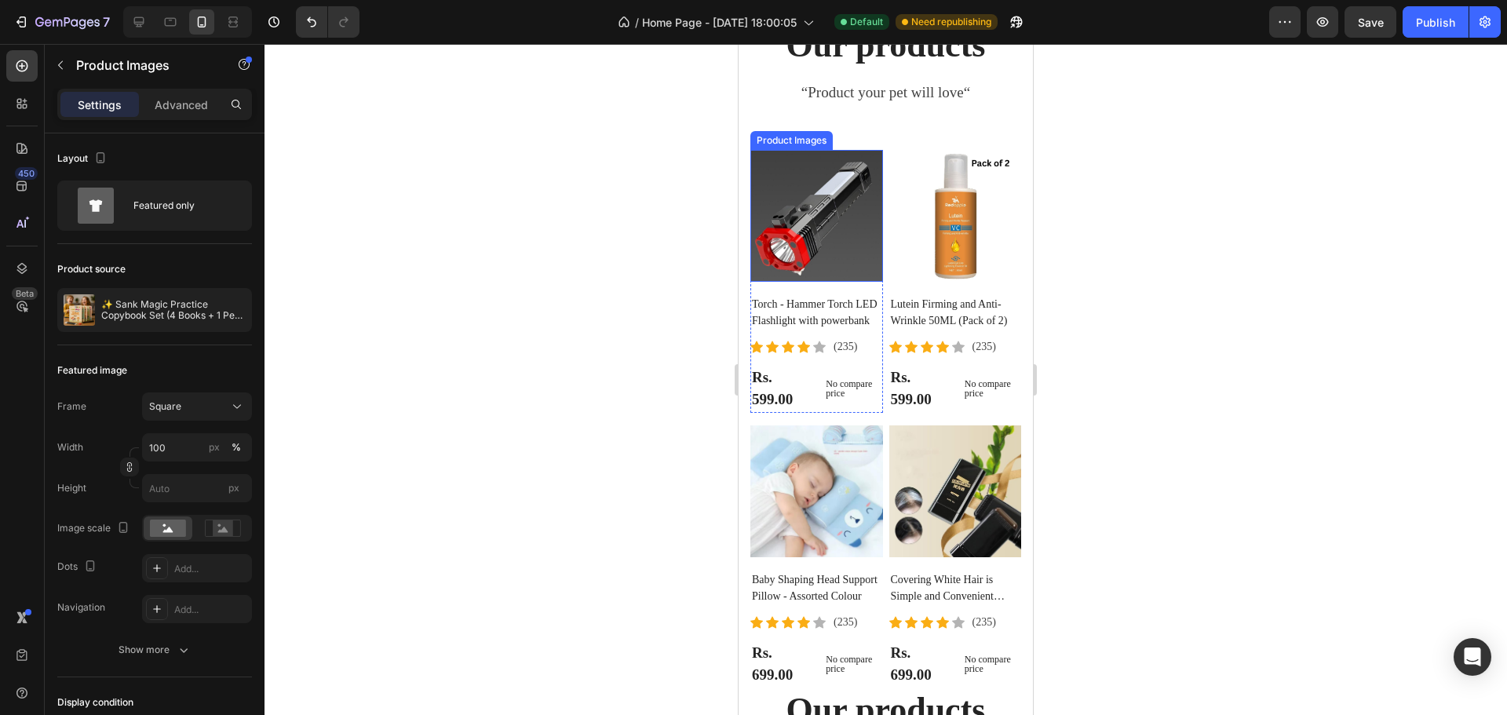
click at [807, 232] on img at bounding box center [816, 216] width 133 height 133
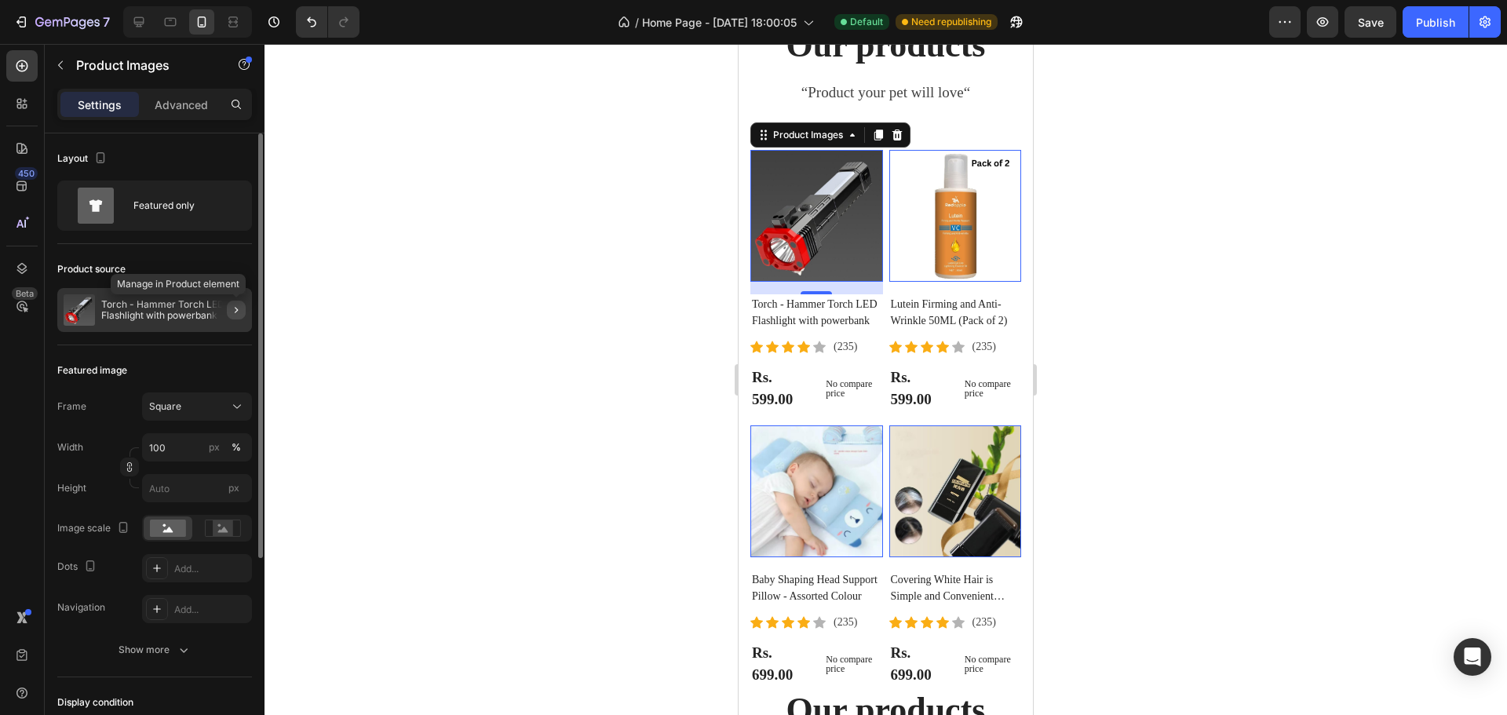
click at [235, 315] on icon "button" at bounding box center [236, 310] width 13 height 13
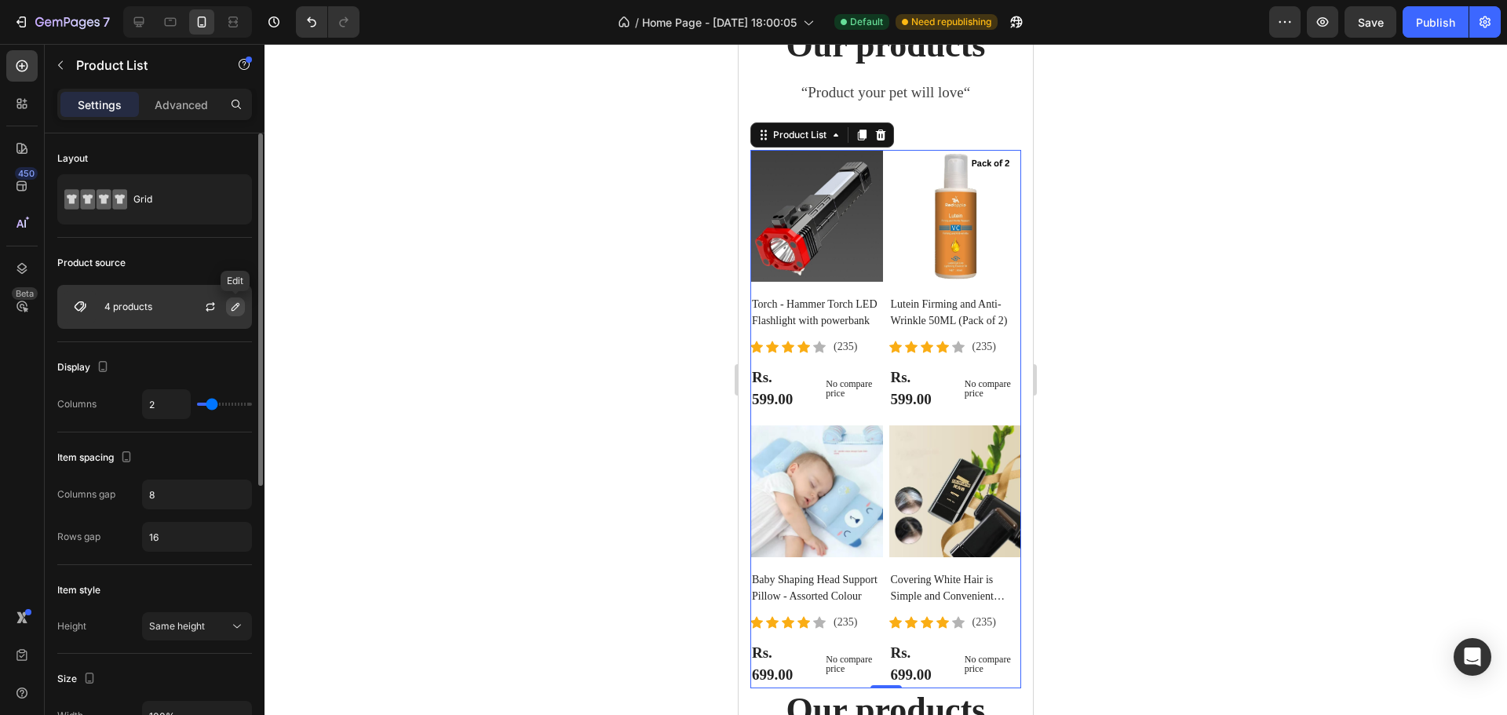
click at [232, 308] on icon "button" at bounding box center [235, 307] width 13 height 13
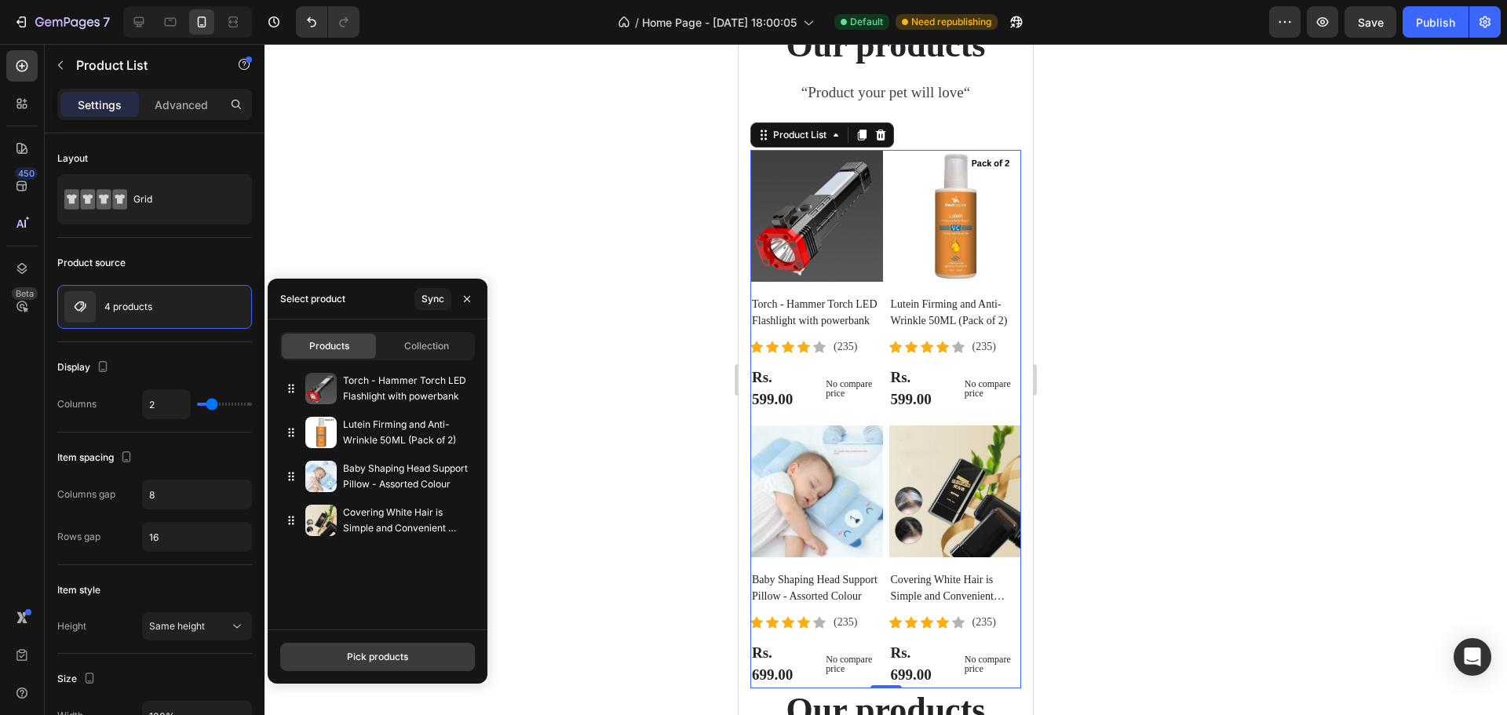
click at [379, 664] on button "Pick products" at bounding box center [377, 657] width 195 height 28
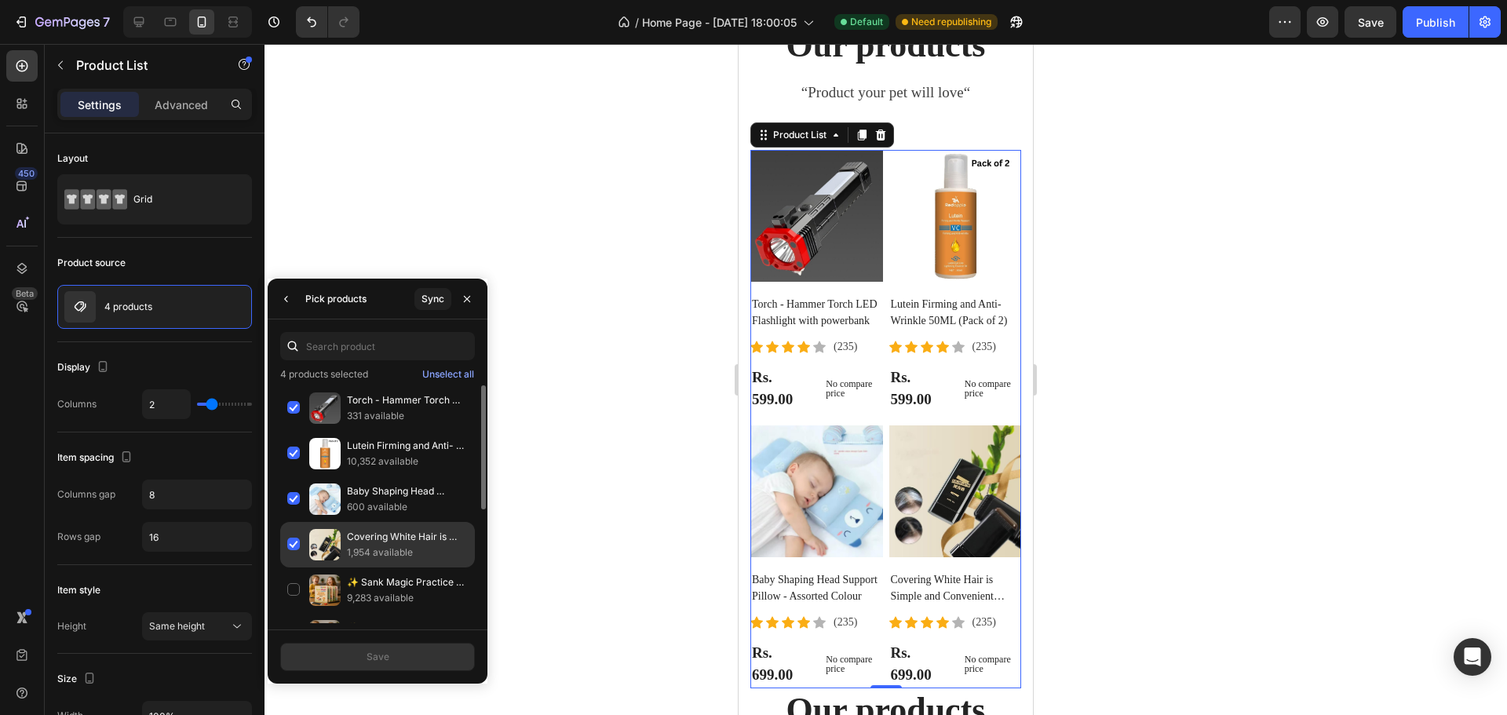
click at [296, 568] on div "Covering White Hair is Simple and Convenient 20gm - Black 1,954 available" at bounding box center [377, 591] width 195 height 46
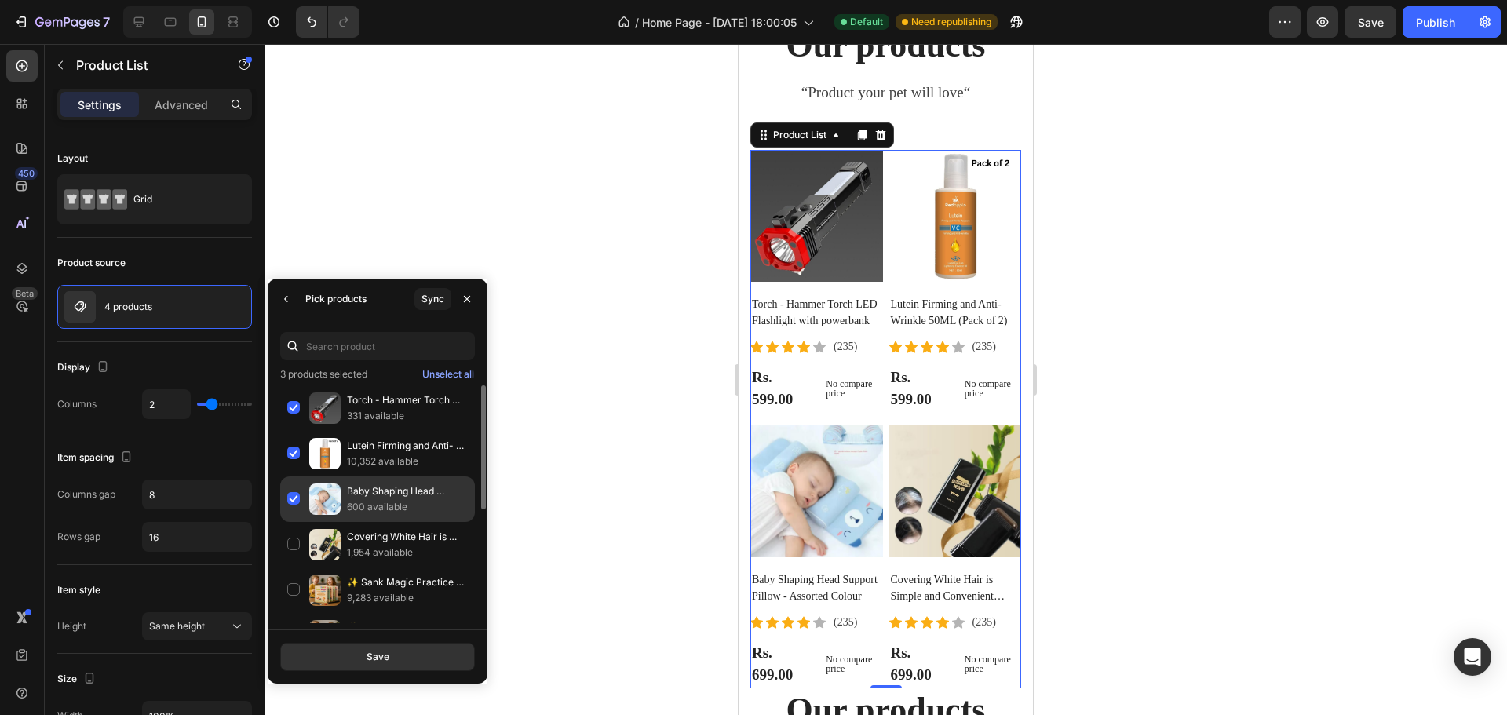
click at [293, 522] on div "Baby Shaping Head Support Pillow - Assorted Colour 600 available" at bounding box center [377, 545] width 195 height 46
click at [291, 477] on div "Lutein Firming and Anti- Wrinkle 50ML (Pack of 2) 10,352 available" at bounding box center [377, 500] width 195 height 46
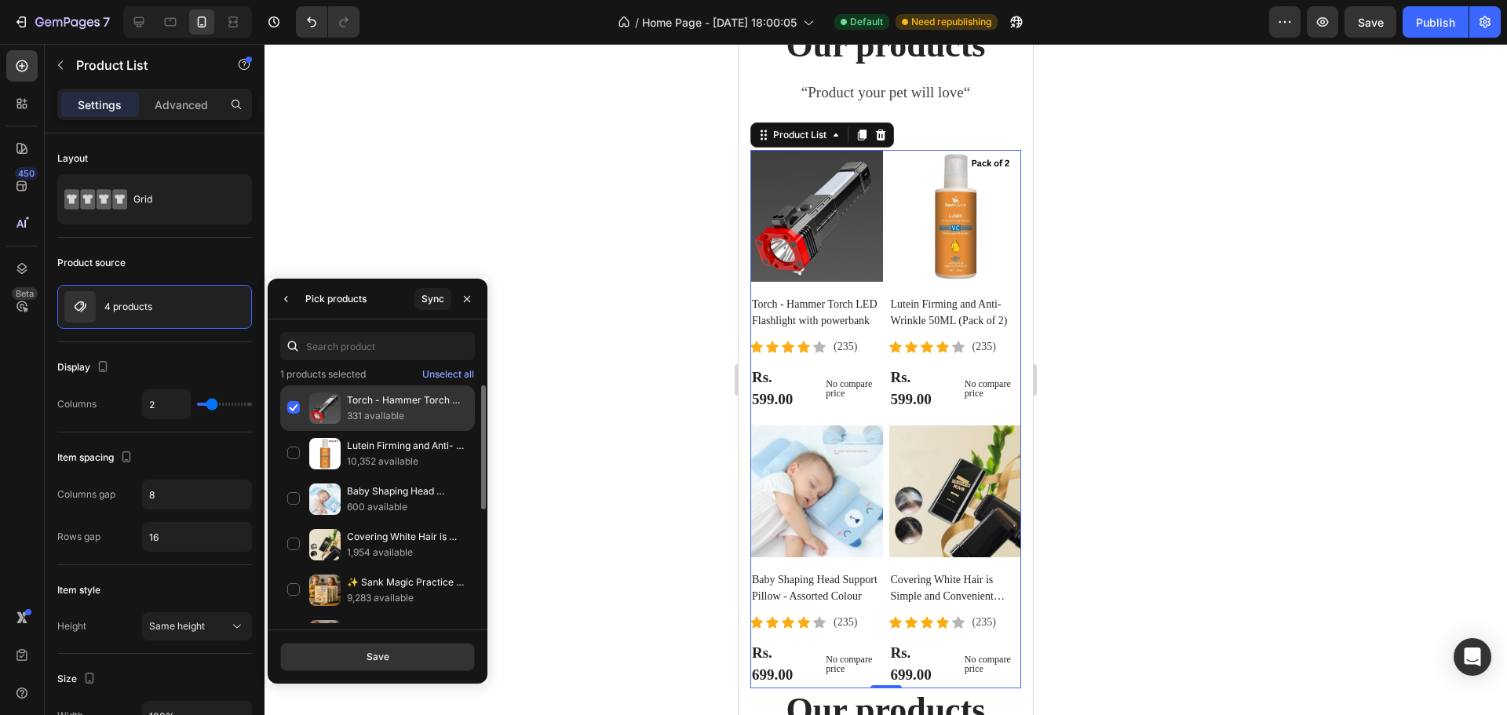
click at [296, 431] on div "Torch - Hammer Torch LED Flashlight with powerbank 331 available" at bounding box center [377, 454] width 195 height 46
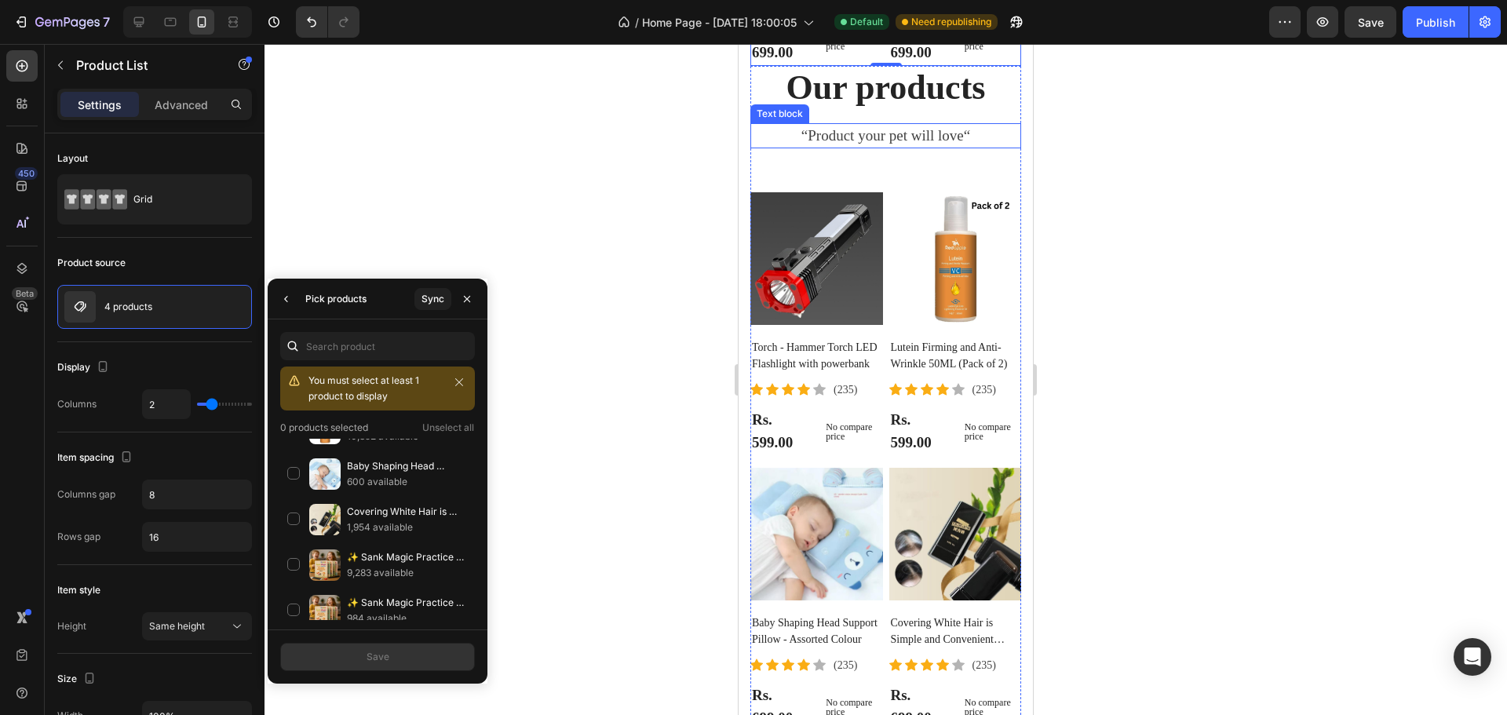
scroll to position [4098, 0]
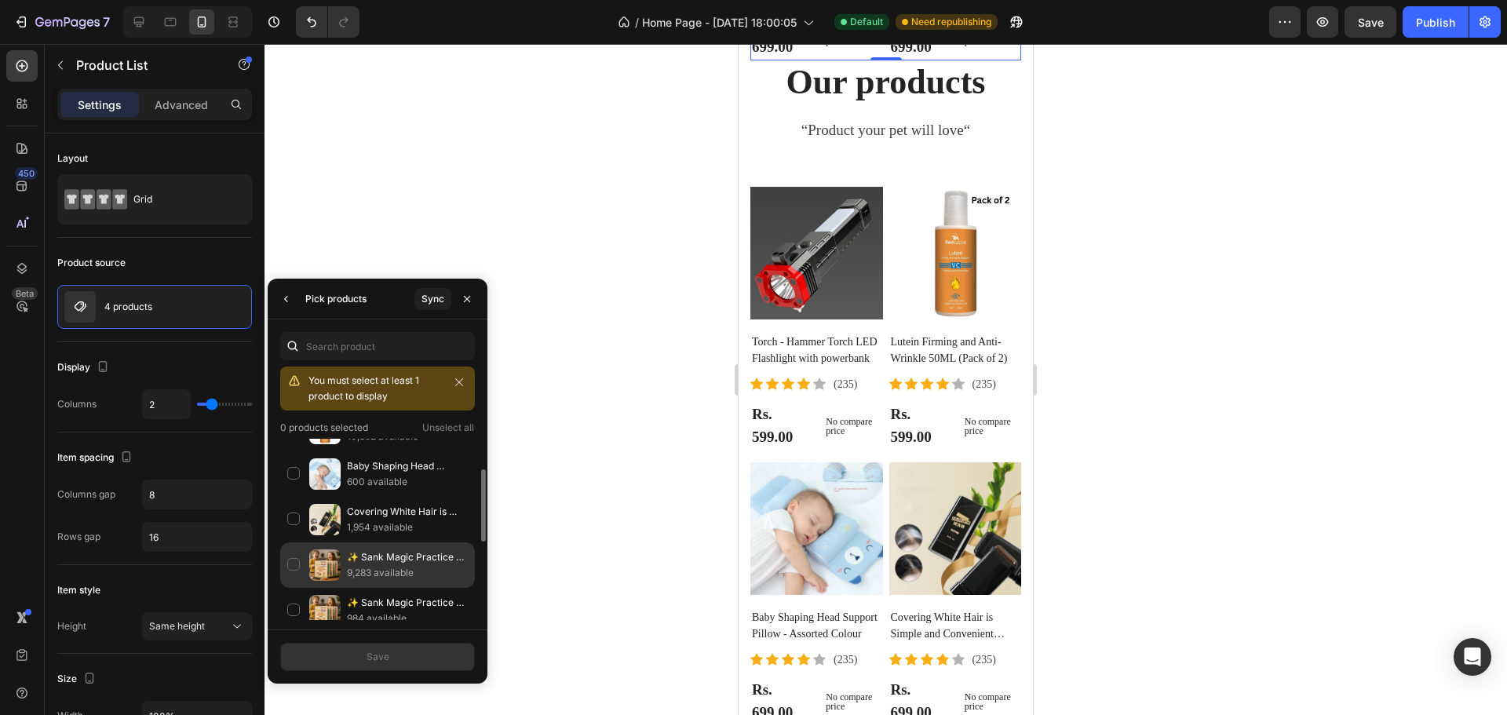
click at [294, 588] on div "✨ Sank Magic Practice Copybook Set (4 Books + 1 Pen + 1 Grip + 10 Refills) 9,28…" at bounding box center [377, 611] width 195 height 46
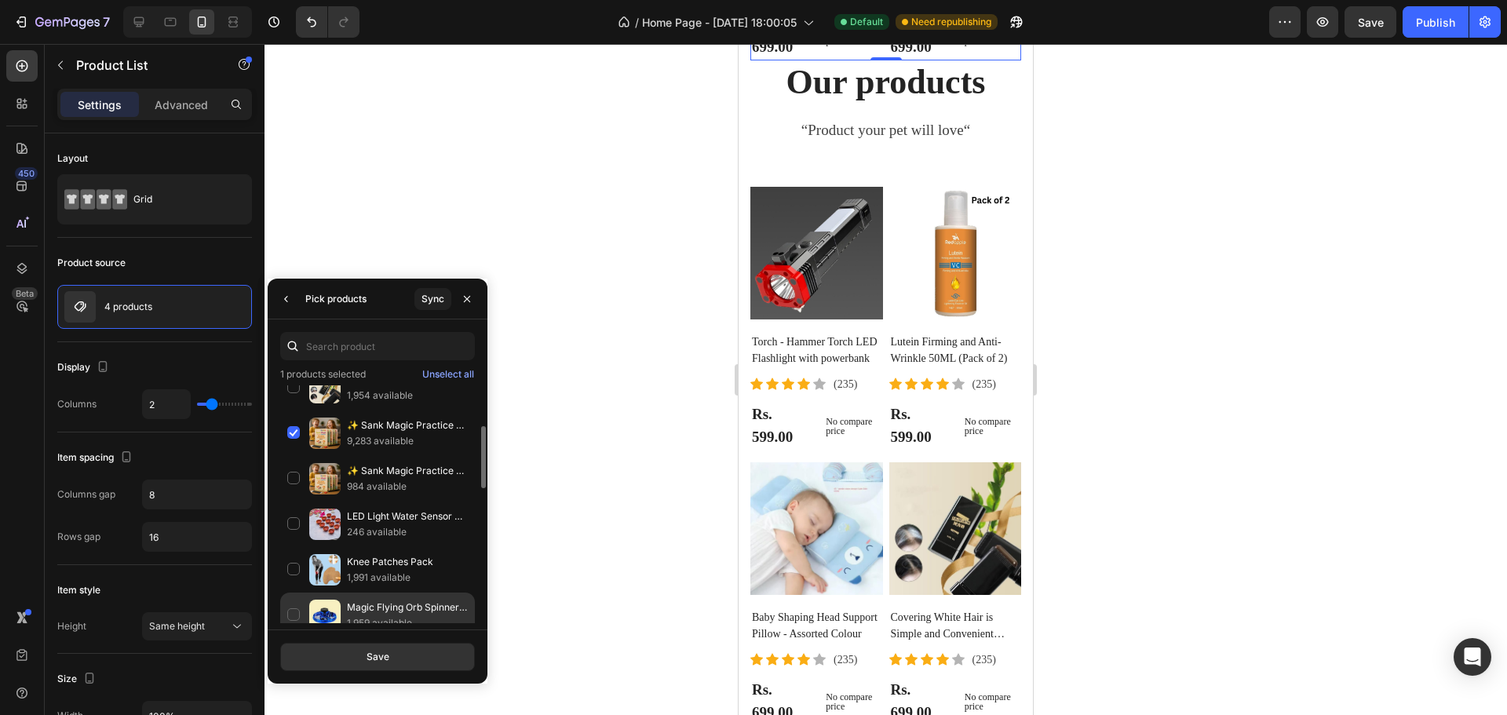
scroll to position [236, 0]
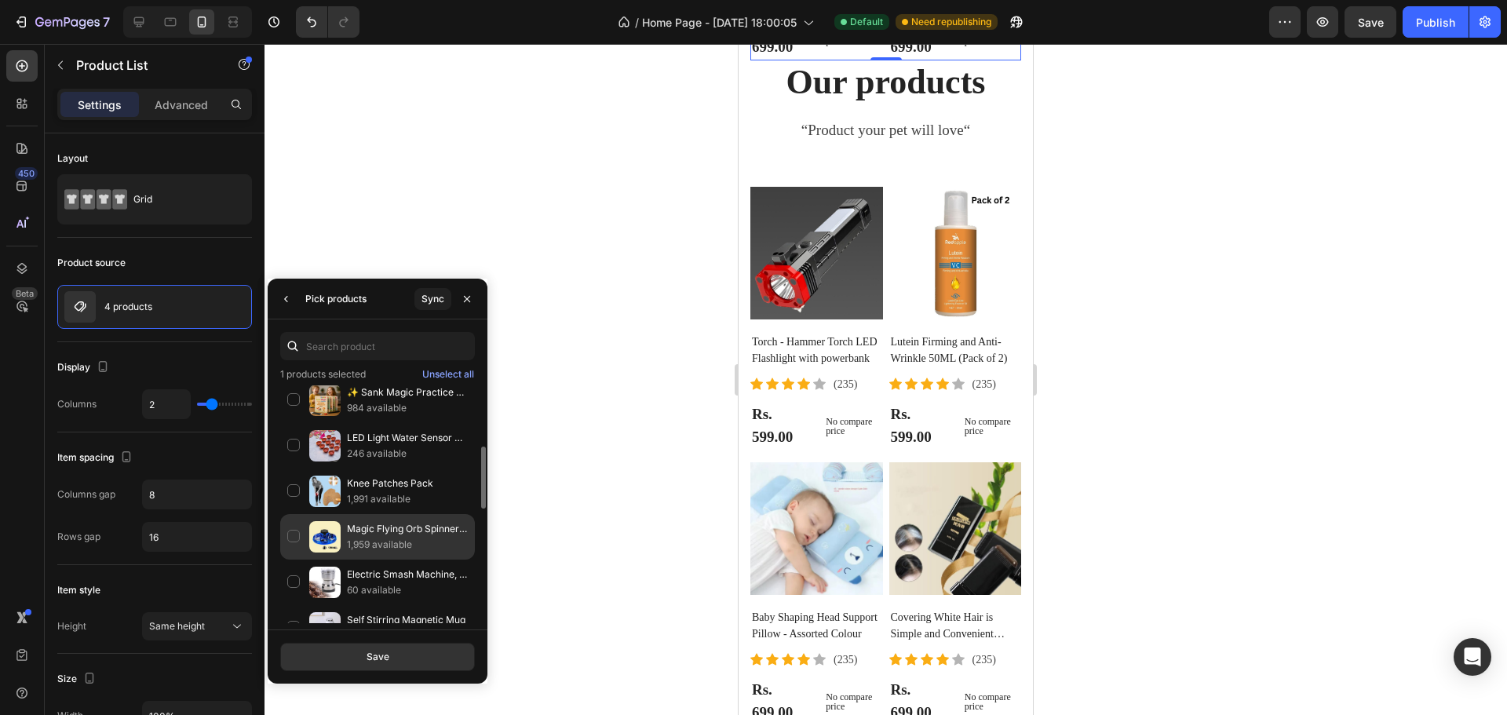
click at [298, 560] on div "Magic Flying Orb Spinner Outdoor Toys?Assorted Color? 1,959 available" at bounding box center [377, 583] width 195 height 46
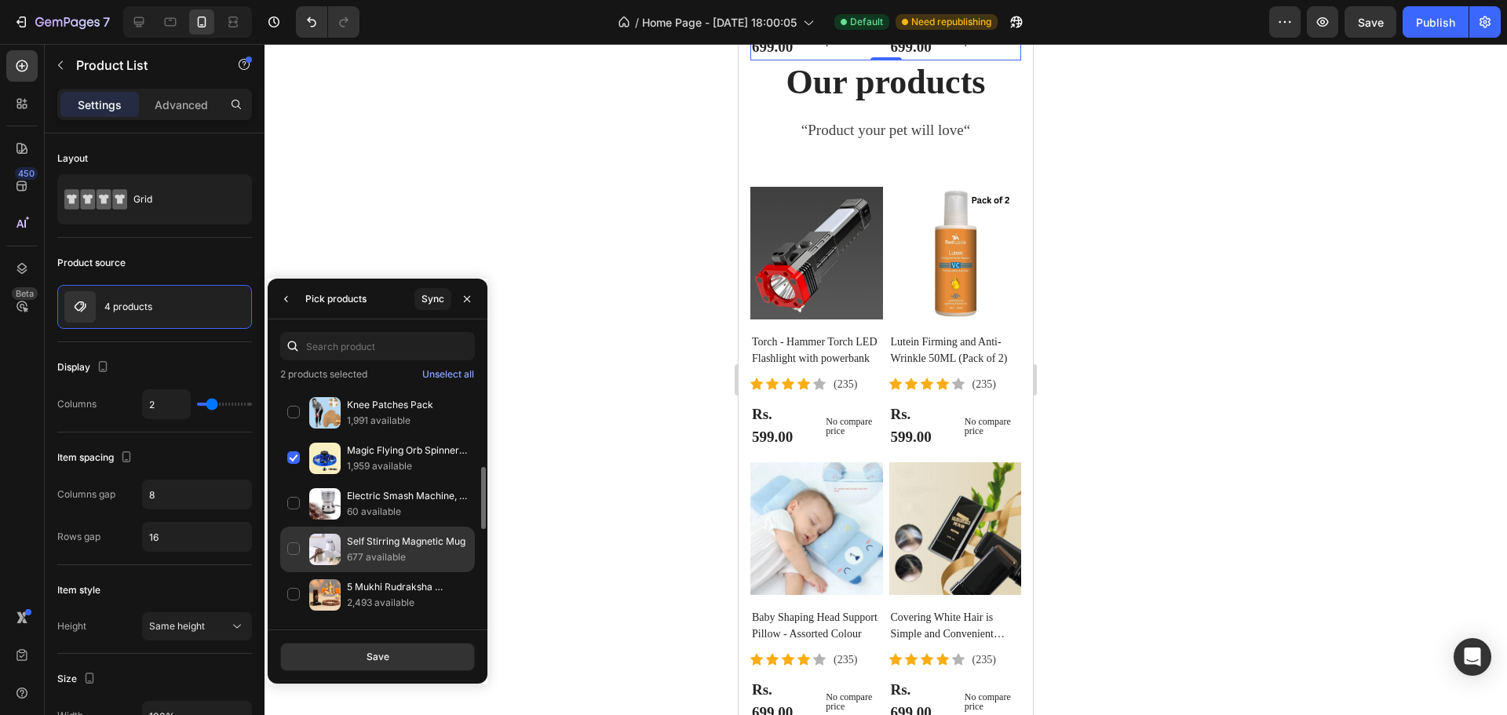
click at [294, 572] on div "Self Stirring Magnetic Mug 677 available" at bounding box center [377, 595] width 195 height 46
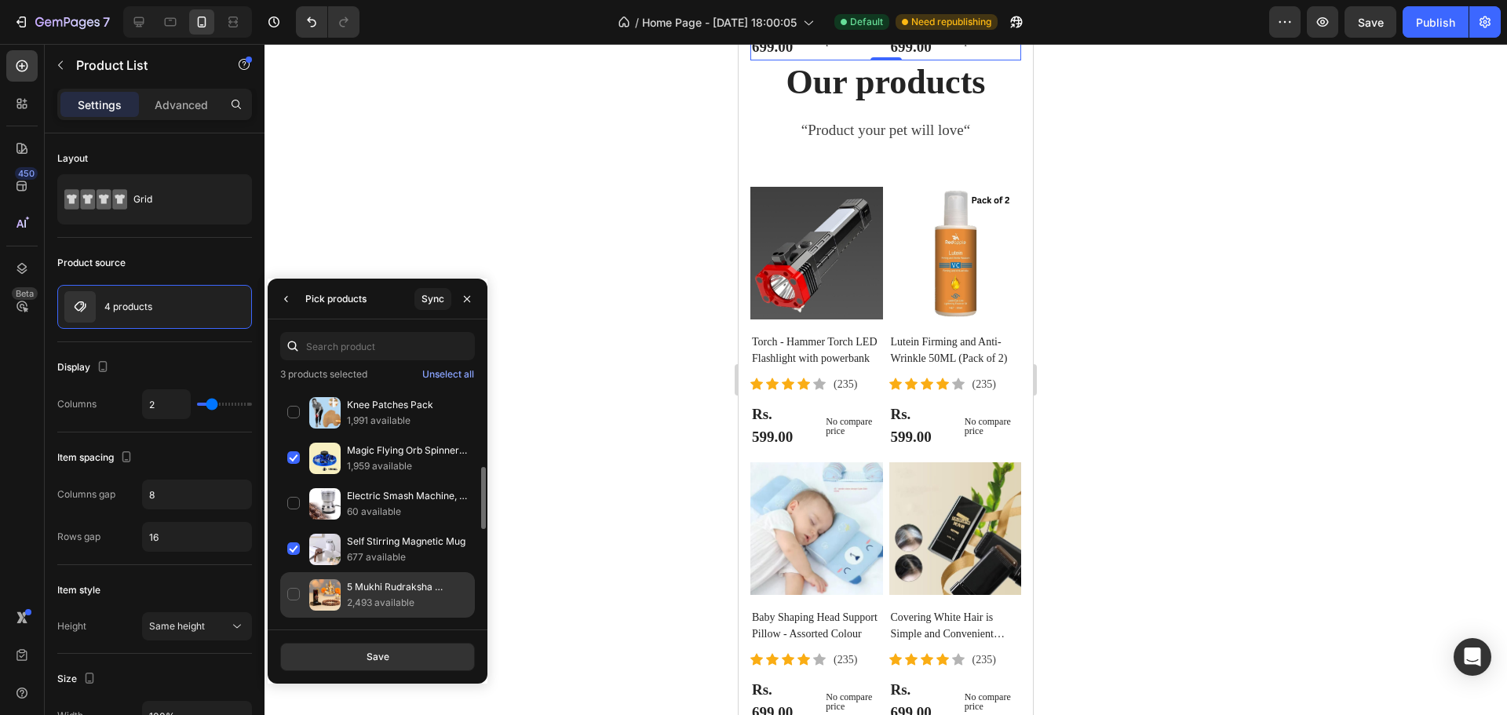
click at [296, 618] on div "5 Mukhi Rudraksha Bracelet 2,493 available" at bounding box center [377, 641] width 195 height 46
click at [391, 661] on button "Save" at bounding box center [377, 657] width 195 height 28
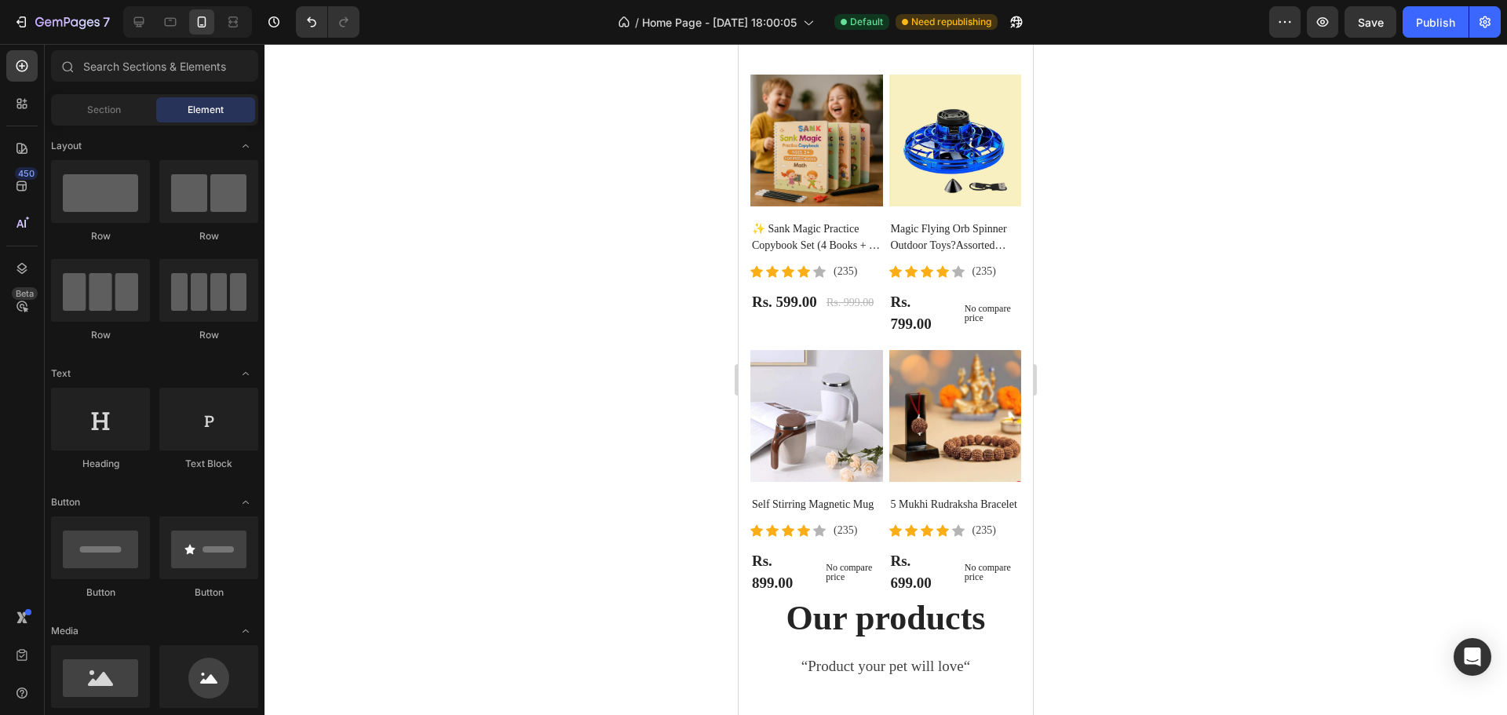
scroll to position [3554, 0]
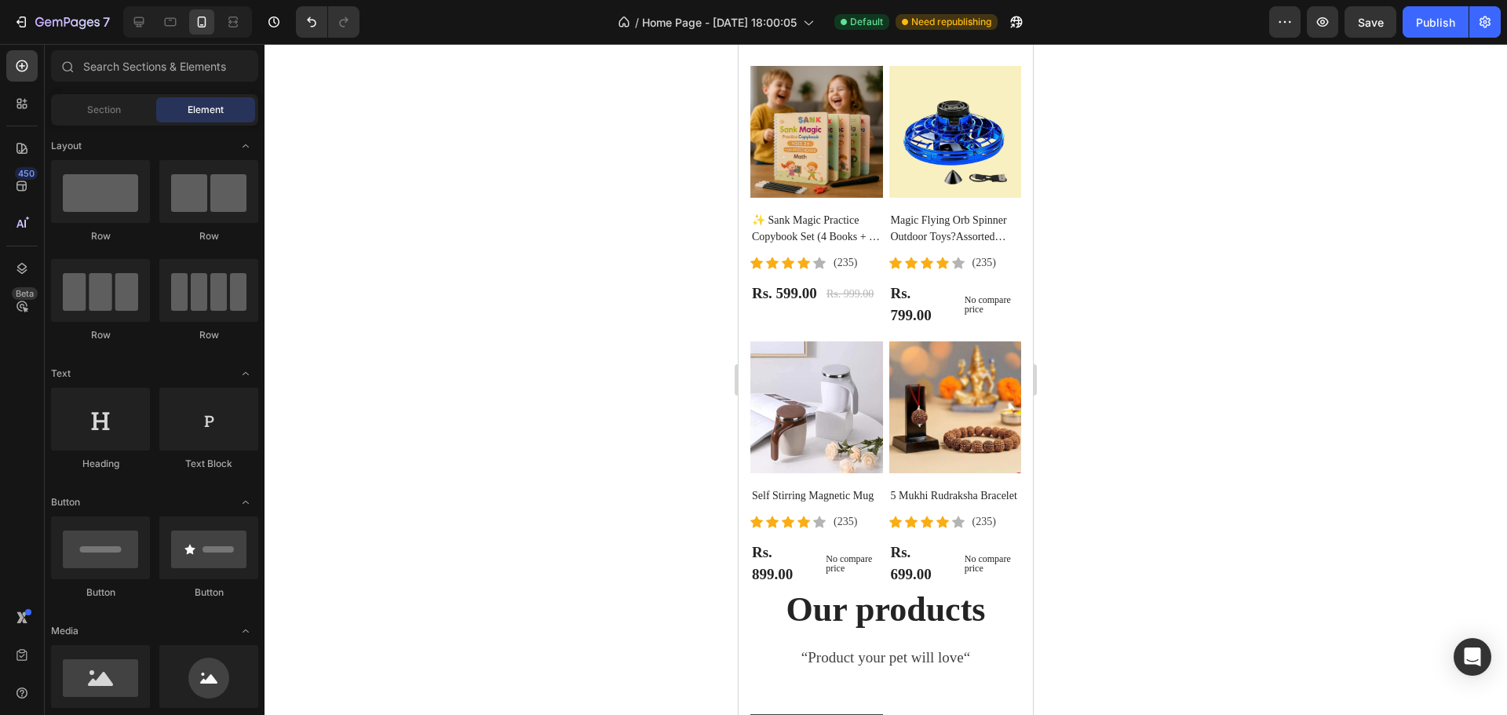
drag, startPoint x: 1024, startPoint y: 408, endPoint x: 1775, endPoint y: 465, distance: 752.6
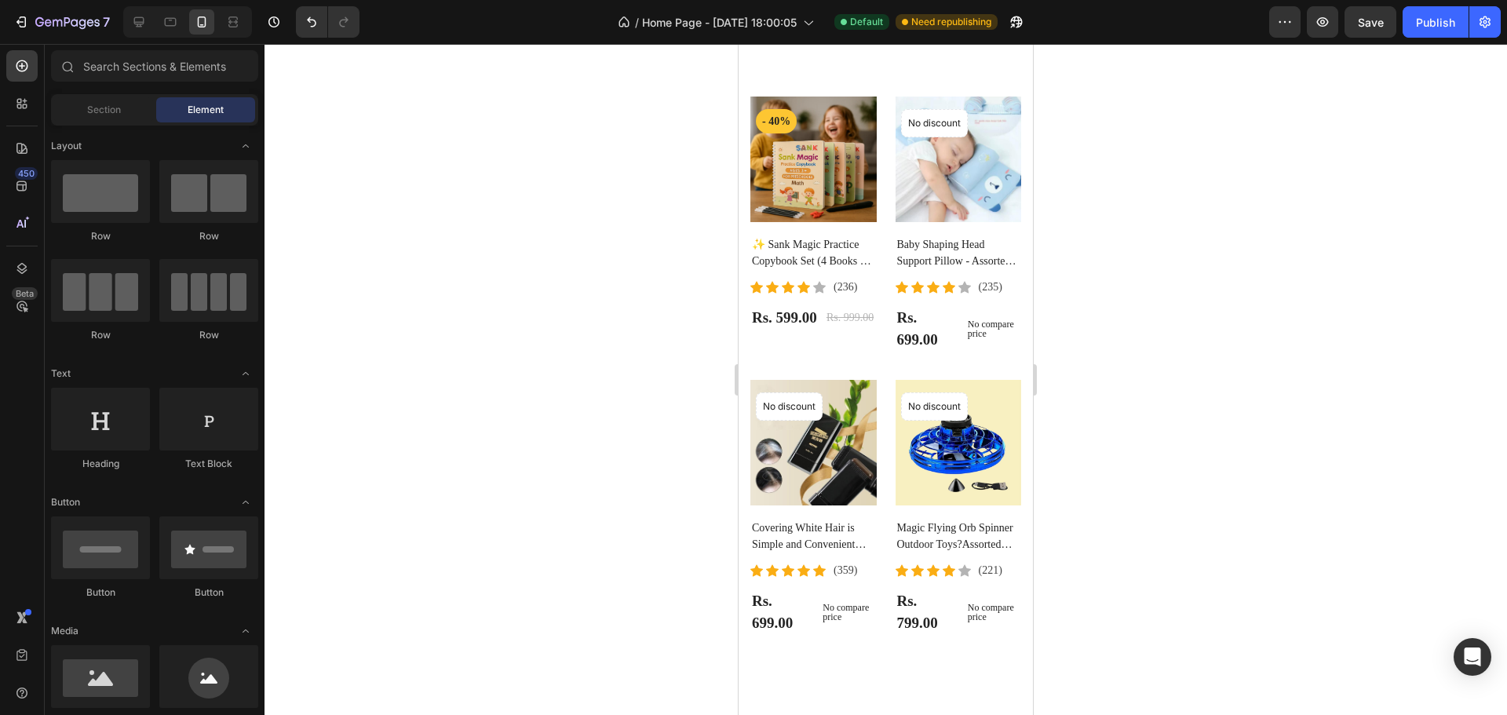
scroll to position [885, 0]
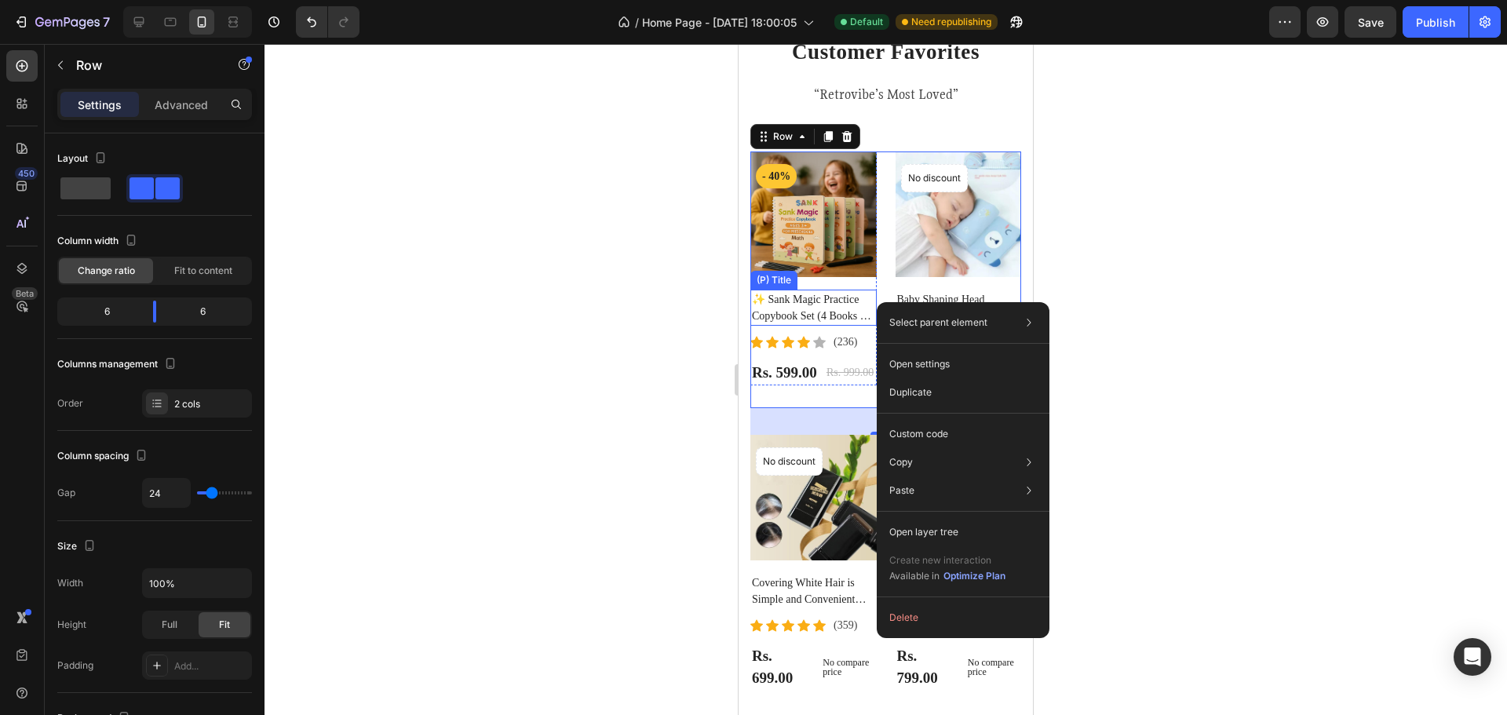
click at [853, 303] on h2 "✨ Sank Magic Practice Copybook Set (4 Books + 1 Pen + 1 Grip + 10 Refills)" at bounding box center [813, 308] width 126 height 36
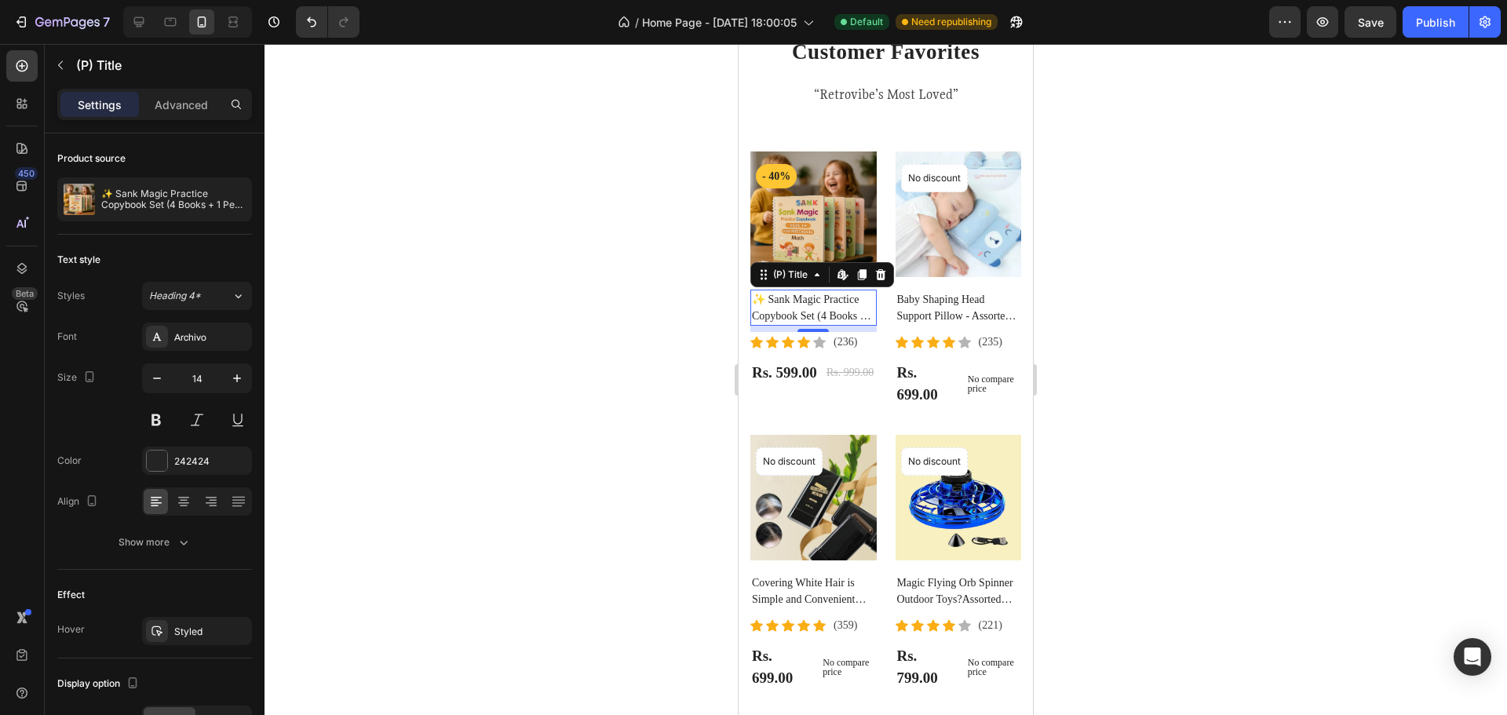
drag, startPoint x: 1158, startPoint y: 384, endPoint x: 1128, endPoint y: 378, distance: 30.5
click at [1155, 382] on div at bounding box center [886, 379] width 1243 height 671
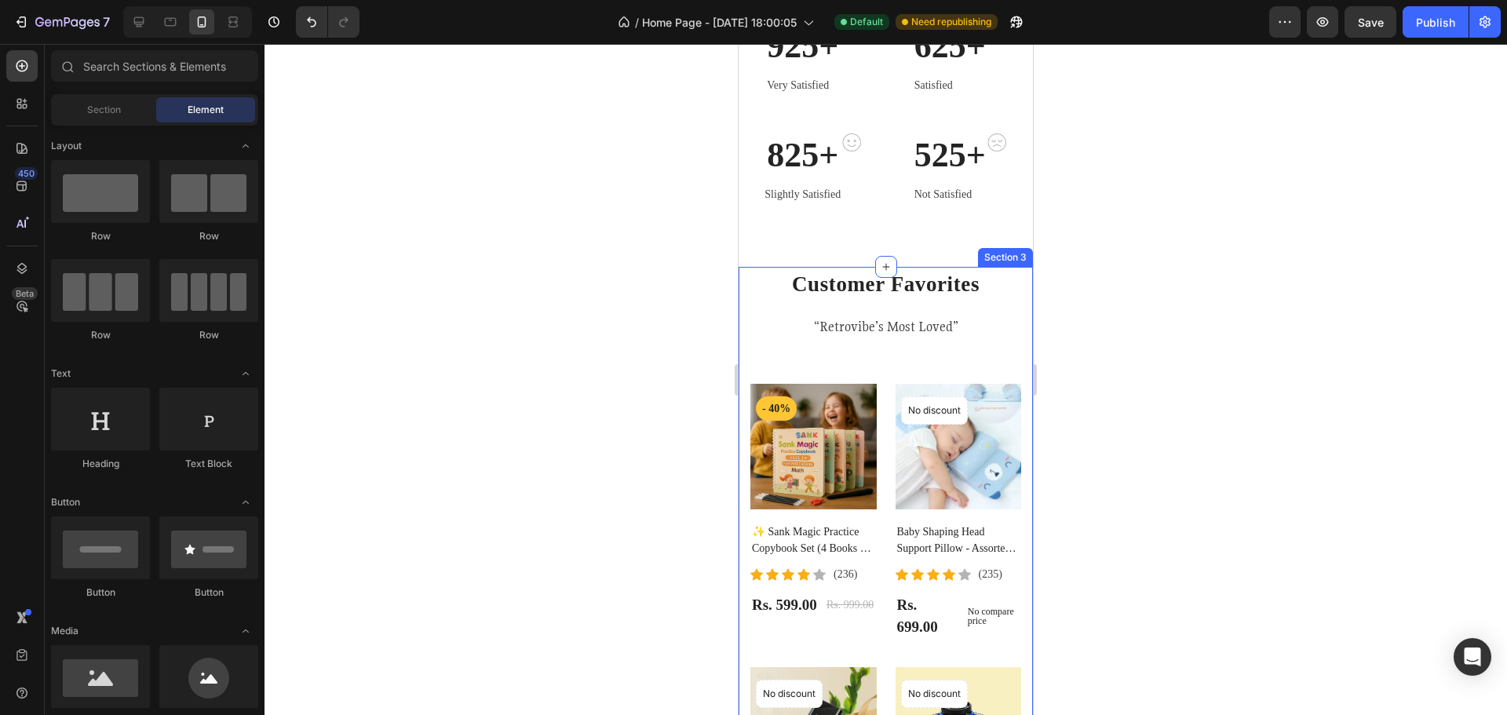
scroll to position [649, 0]
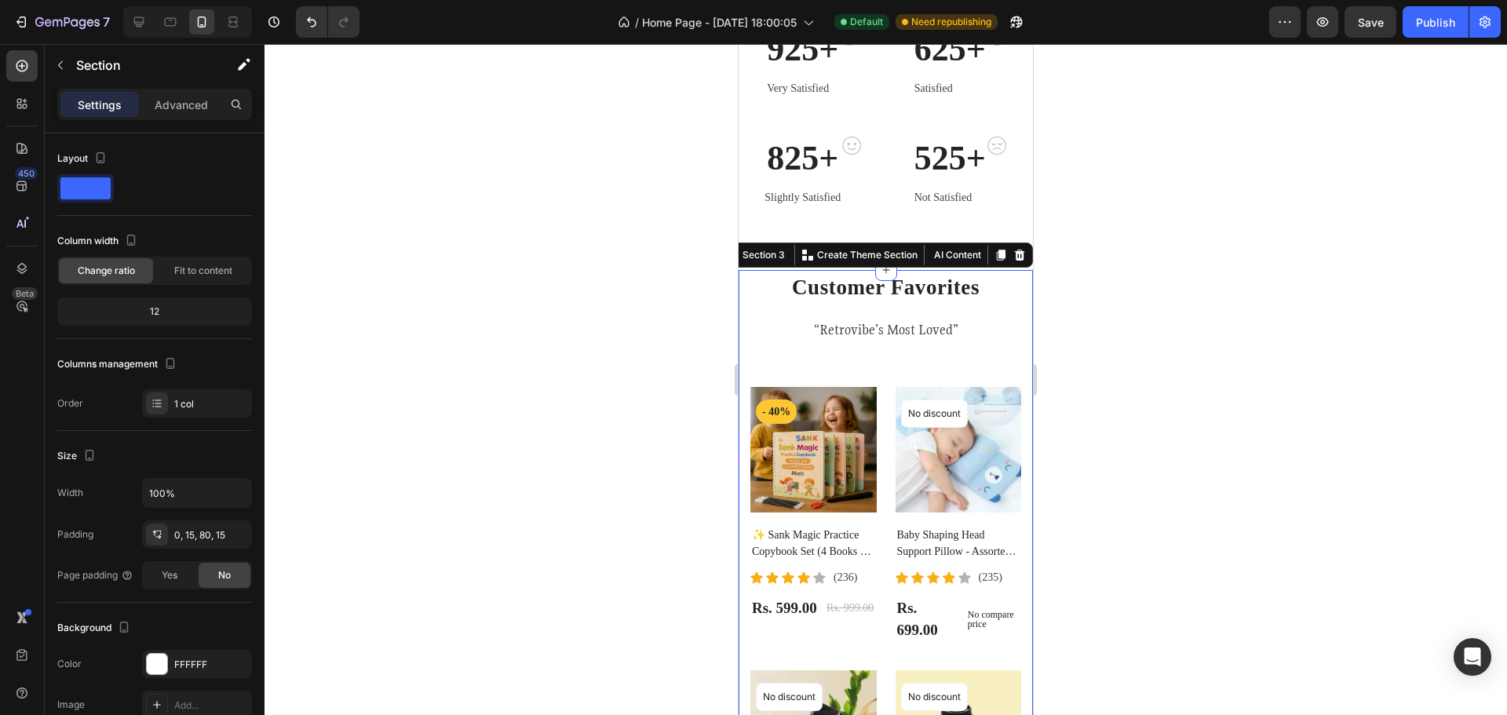
click at [958, 350] on div "Customer Favorites Heading “Retrovibe’s Most Loved” Text block Row Product Imag…" at bounding box center [885, 598] width 271 height 657
click at [848, 228] on div "925+ Heading Very Satisfied Text block Image Row 625+ Heading Satisfied Text bl…" at bounding box center [886, 117] width 294 height 305
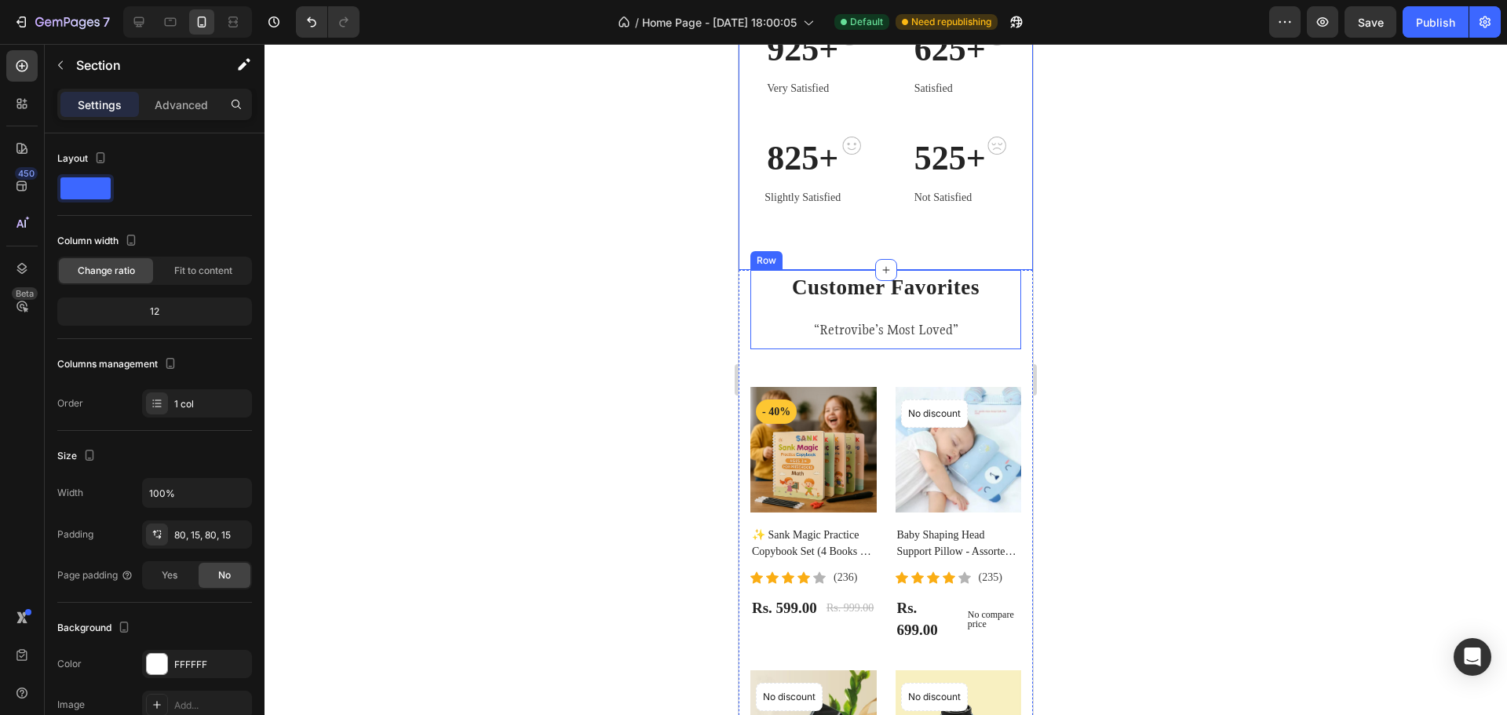
click at [944, 316] on div "Customer Favorites Heading “Retrovibe’s Most Loved” Text block" at bounding box center [885, 309] width 271 height 79
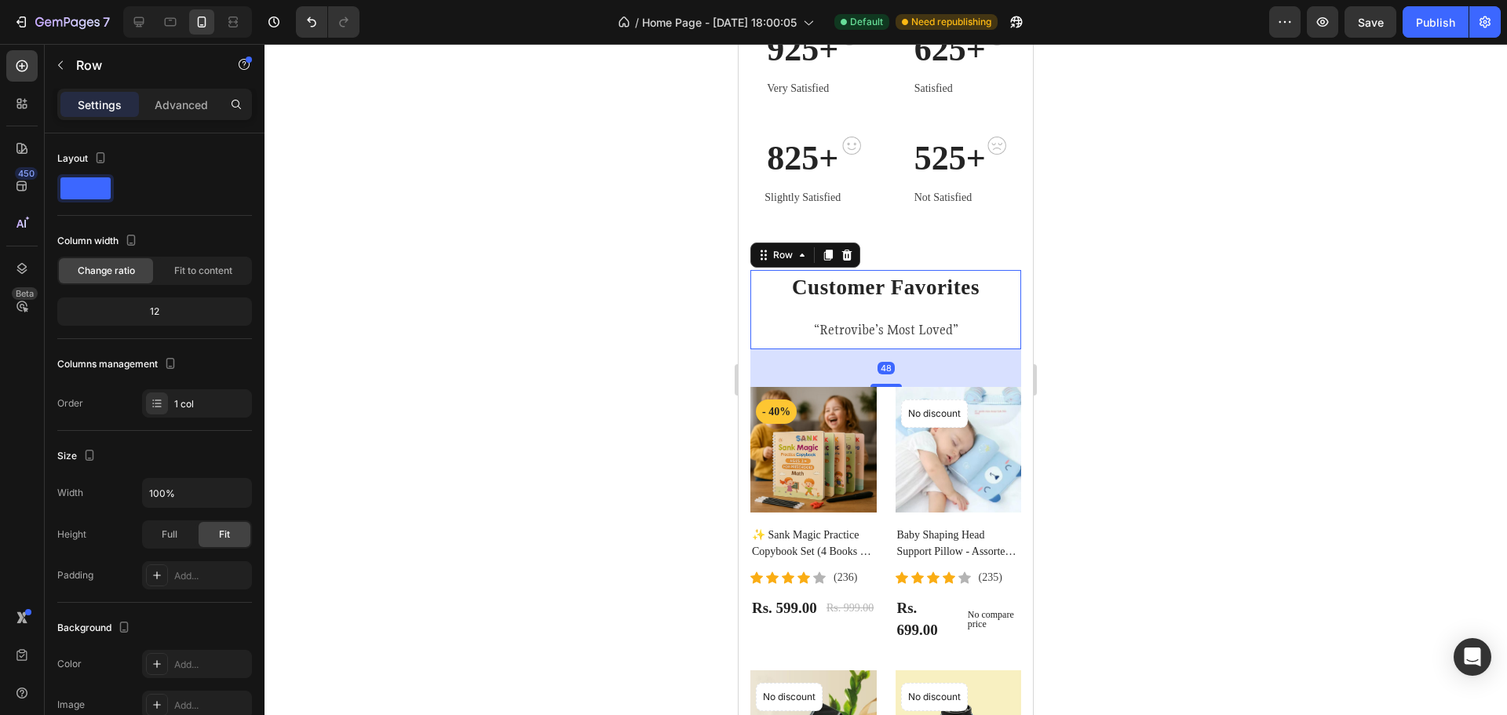
click at [943, 371] on div "48" at bounding box center [885, 368] width 271 height 38
click at [972, 186] on div "525+ Heading Not Satisfied Text block" at bounding box center [950, 172] width 75 height 71
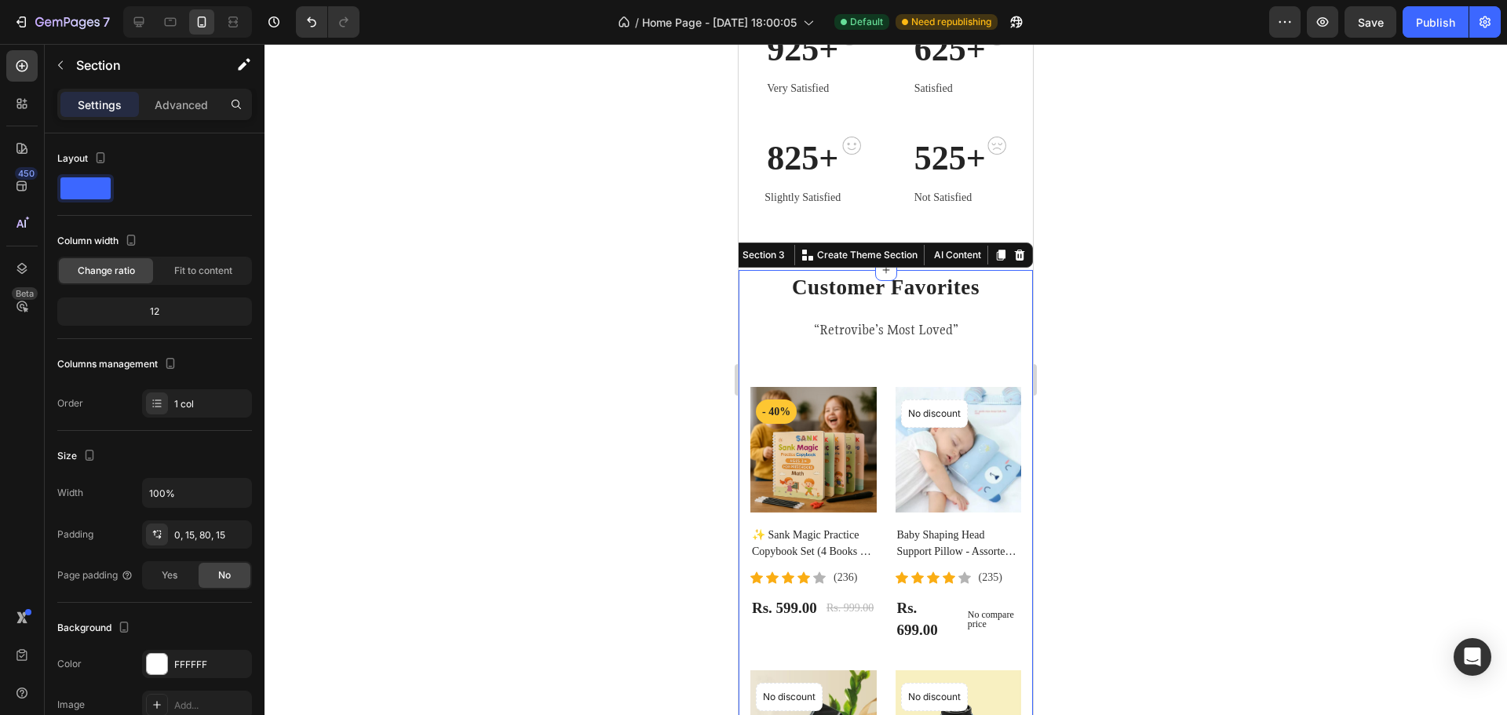
click at [962, 363] on div "Customer Favorites Heading “Retrovibe’s Most Loved” Text block Row Product Imag…" at bounding box center [885, 598] width 271 height 657
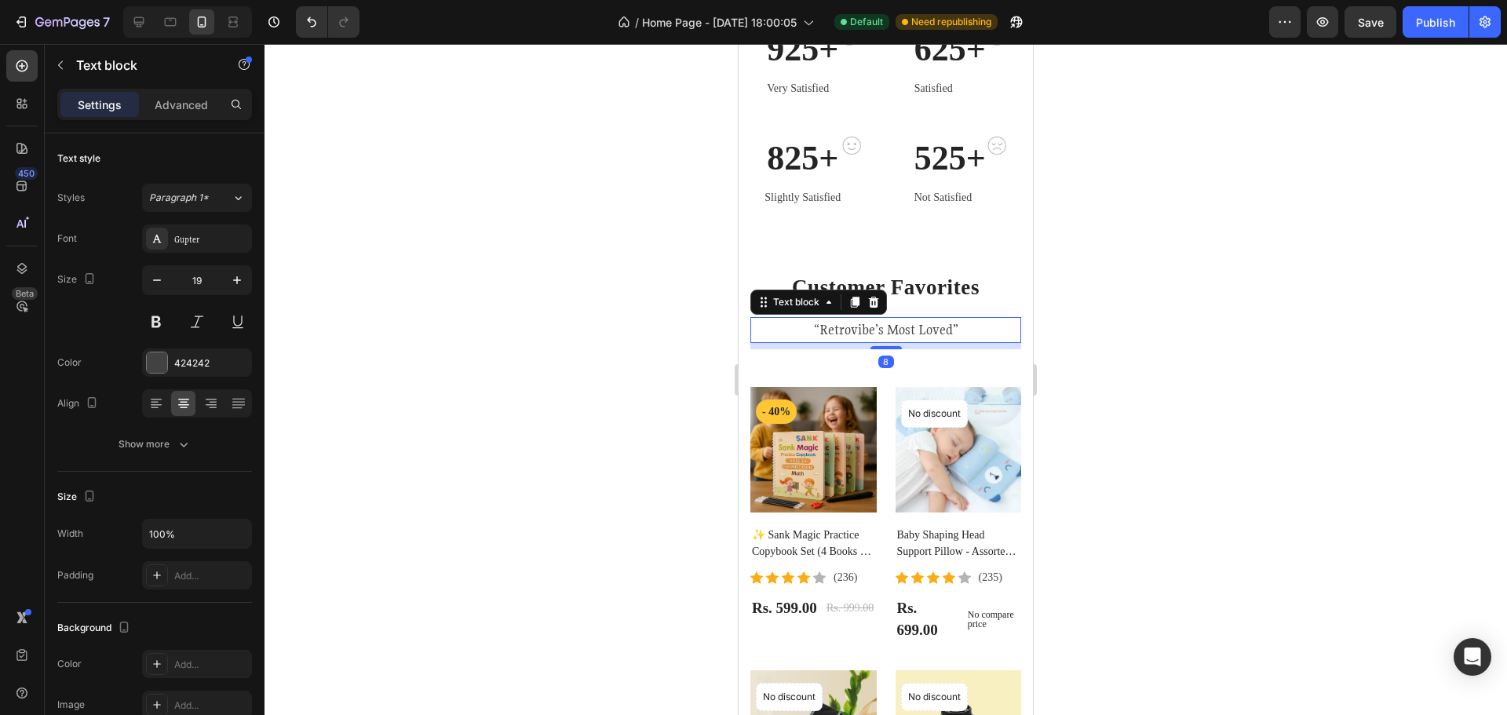
click at [968, 317] on div "“Retrovibe’s Most Loved”" at bounding box center [885, 330] width 271 height 26
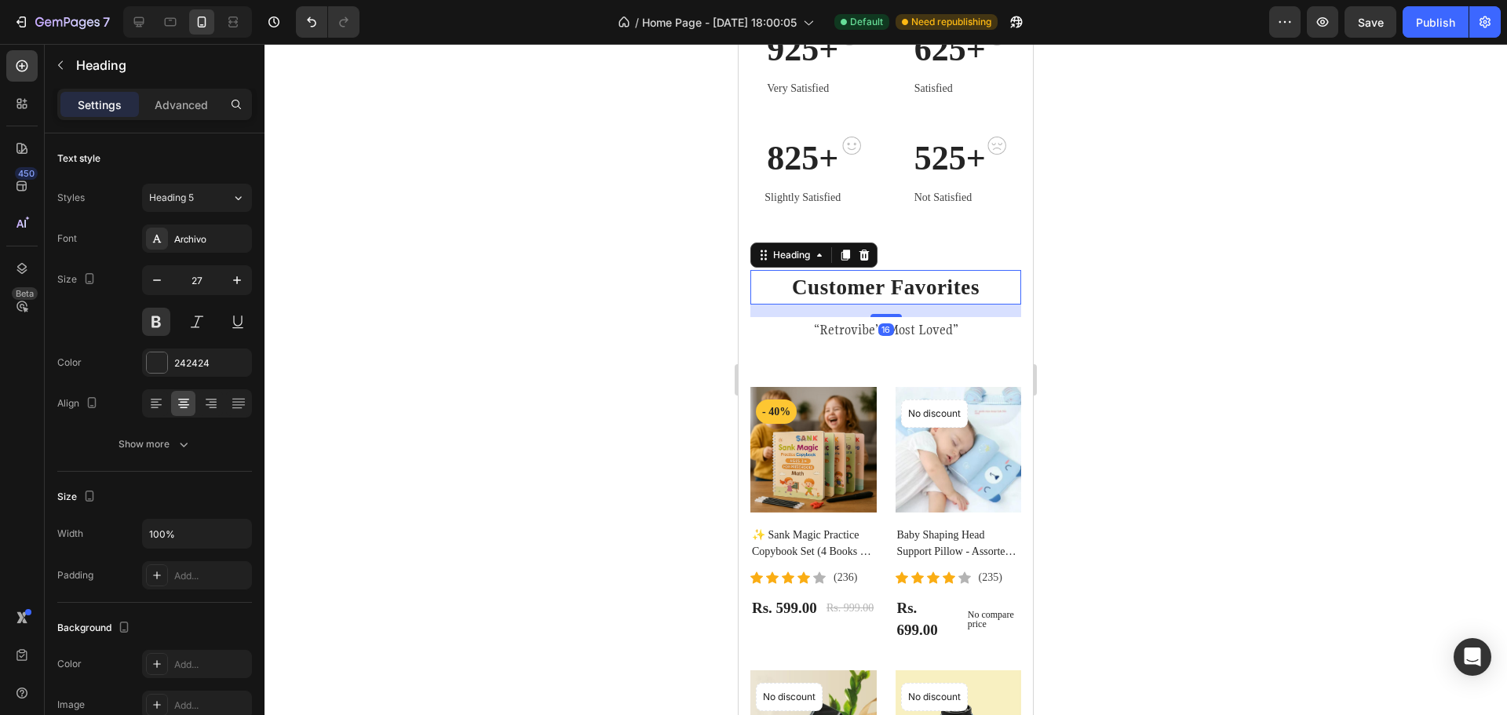
click at [972, 289] on h2 "Customer Favorites" at bounding box center [885, 287] width 271 height 35
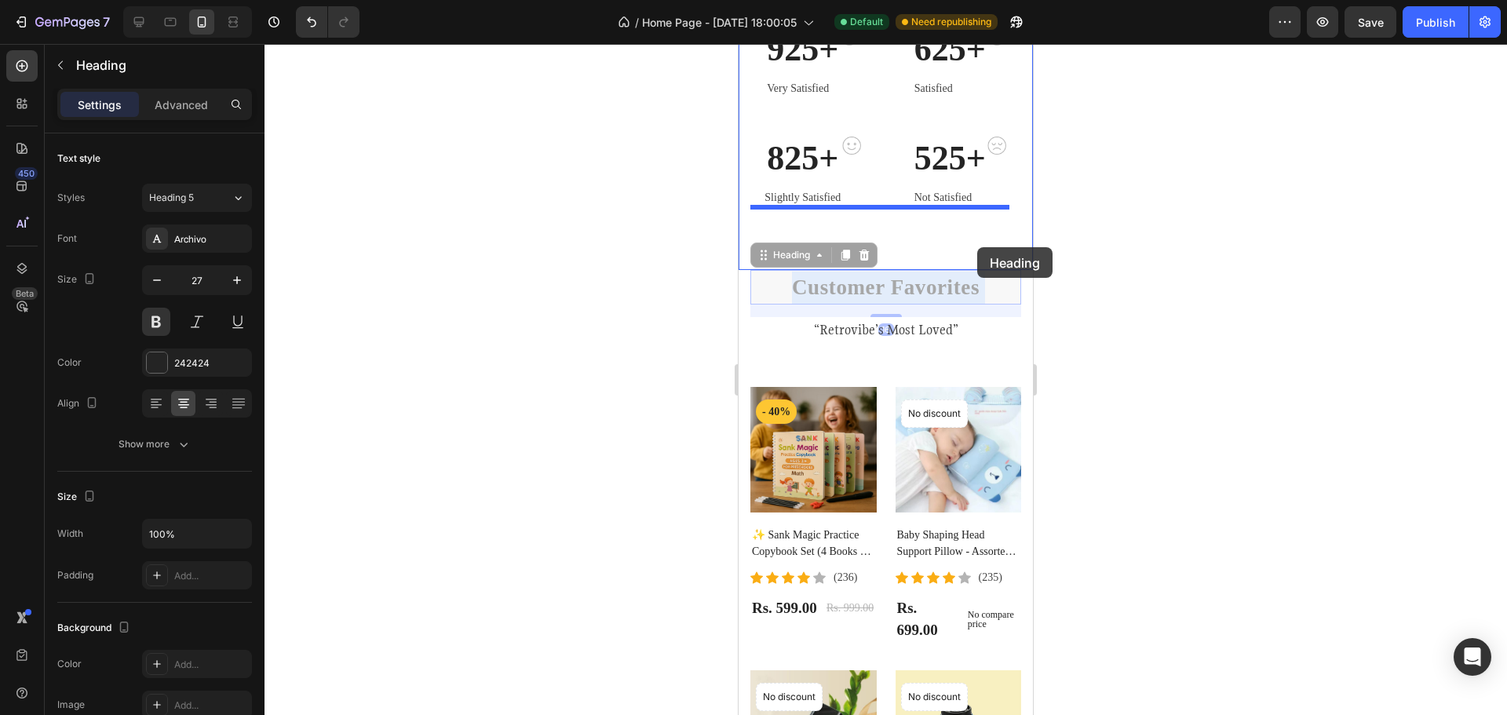
drag, startPoint x: 970, startPoint y: 289, endPoint x: 977, endPoint y: 247, distance: 42.3
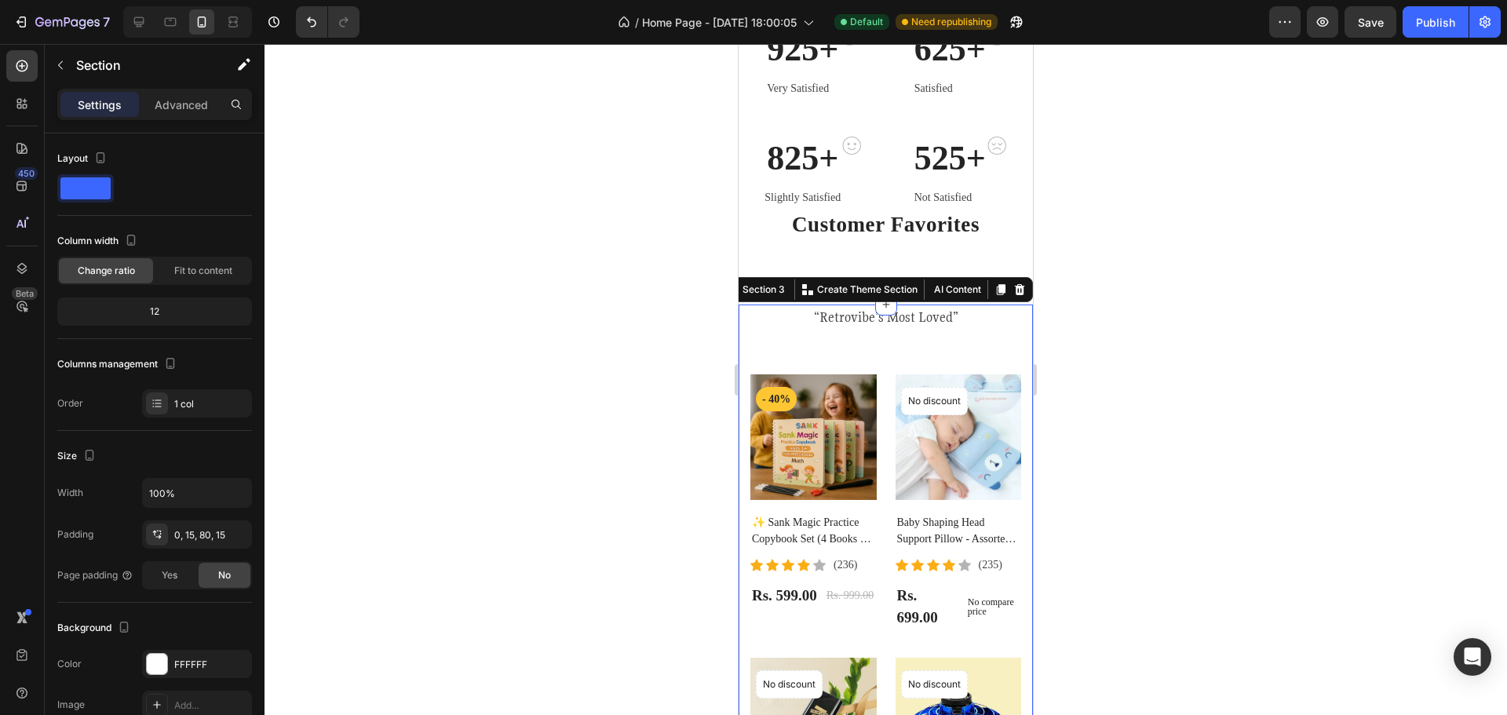
click at [992, 350] on div "“Retrovibe’s Most Loved” Text block Row Product Images - 40% Product Badge Row …" at bounding box center [885, 610] width 271 height 610
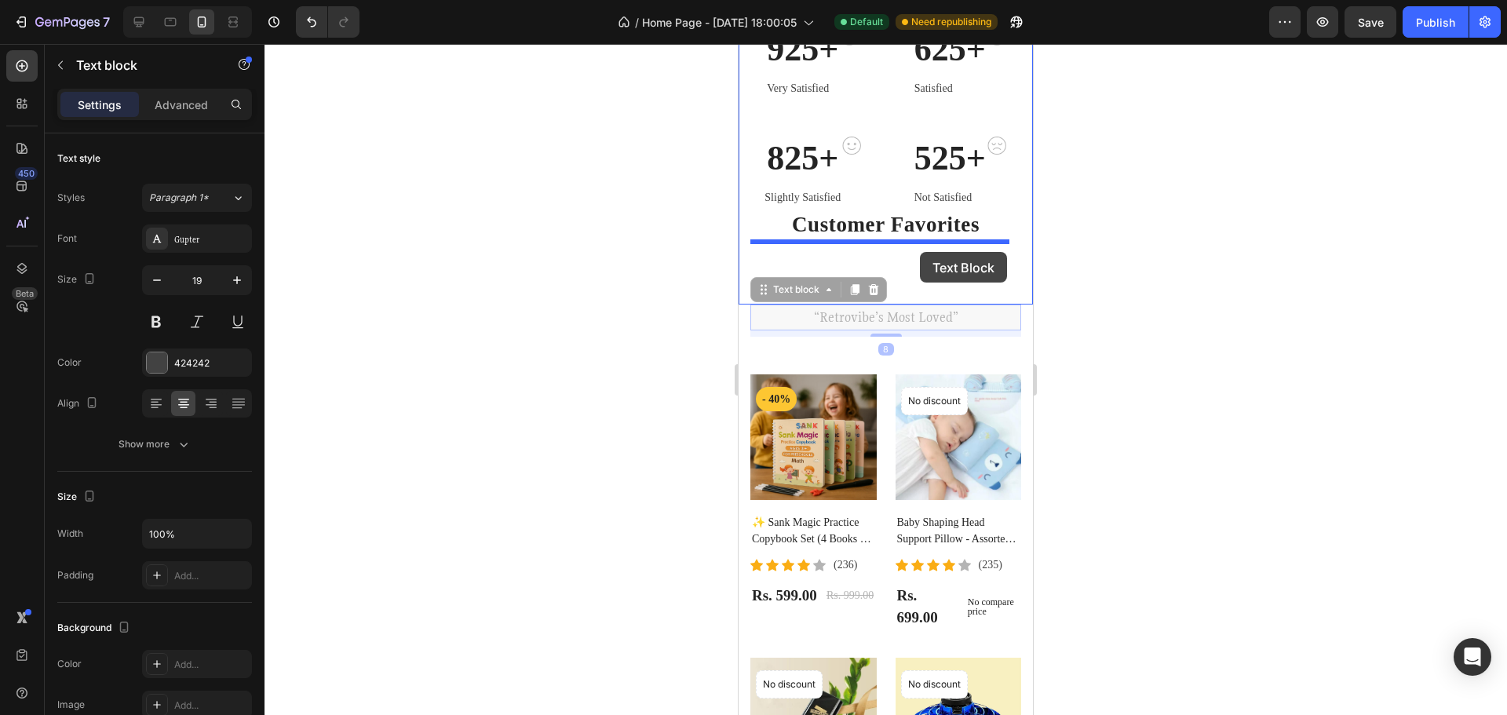
drag, startPoint x: 922, startPoint y: 311, endPoint x: 920, endPoint y: 252, distance: 58.9
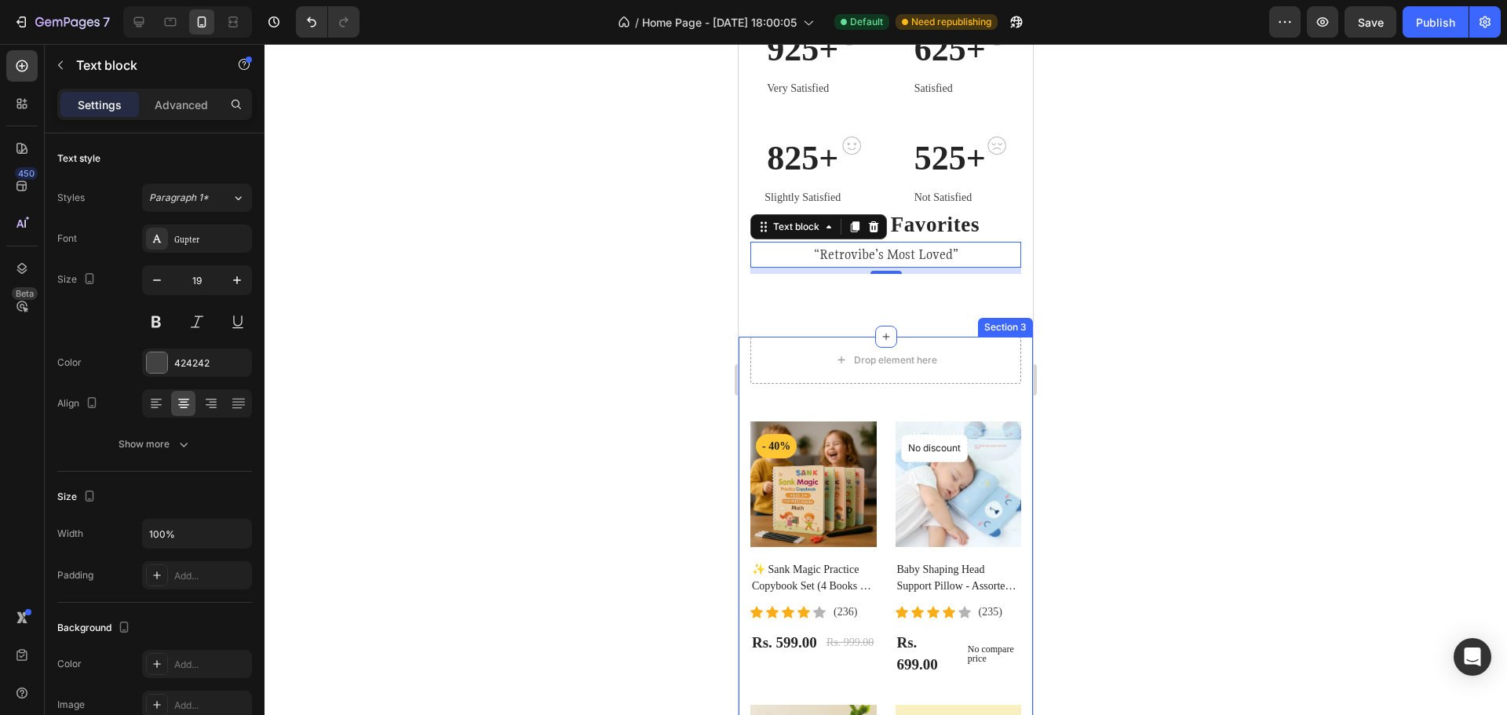
click at [872, 414] on div "Drop element here Row Product Images - 40% Product Badge Row ✨ Sank Magic Pract…" at bounding box center [885, 649] width 271 height 625
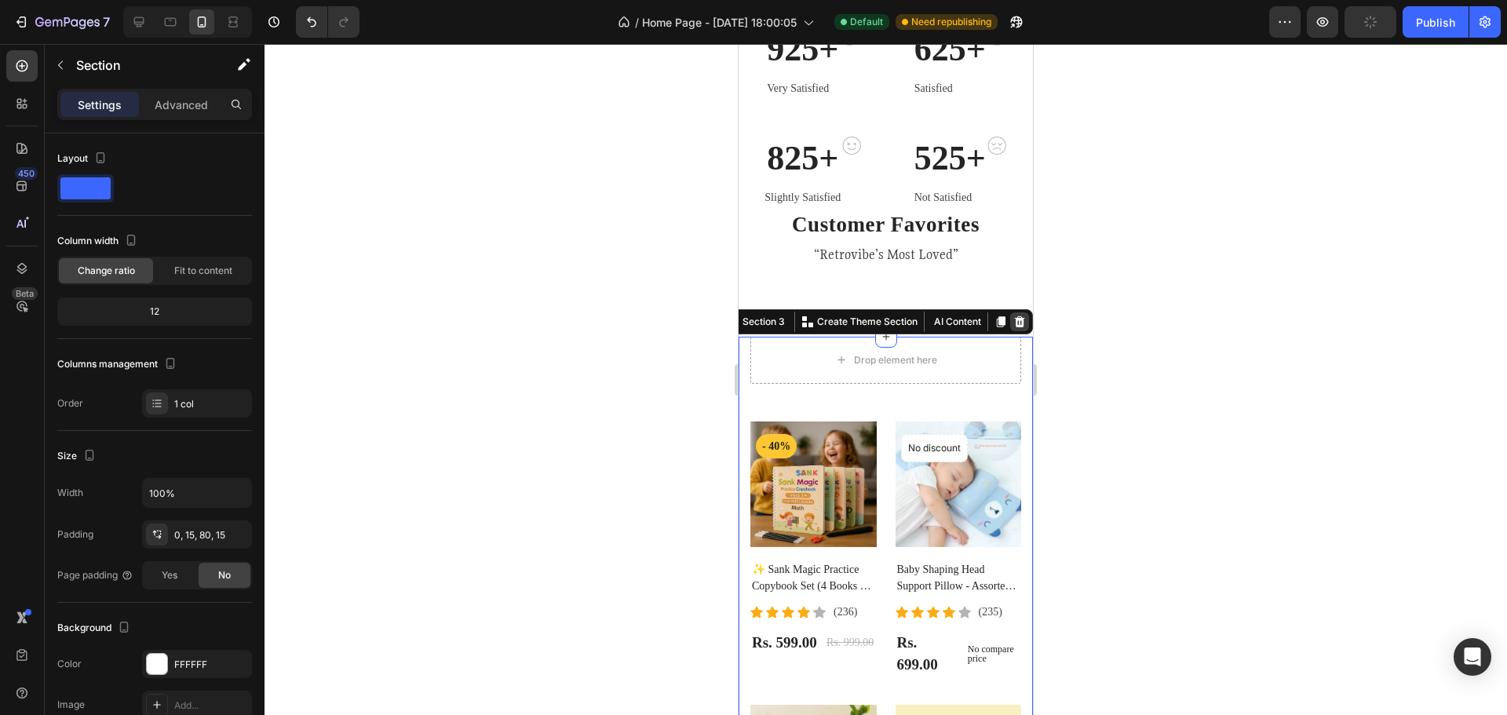
click at [1015, 320] on icon at bounding box center [1020, 321] width 10 height 11
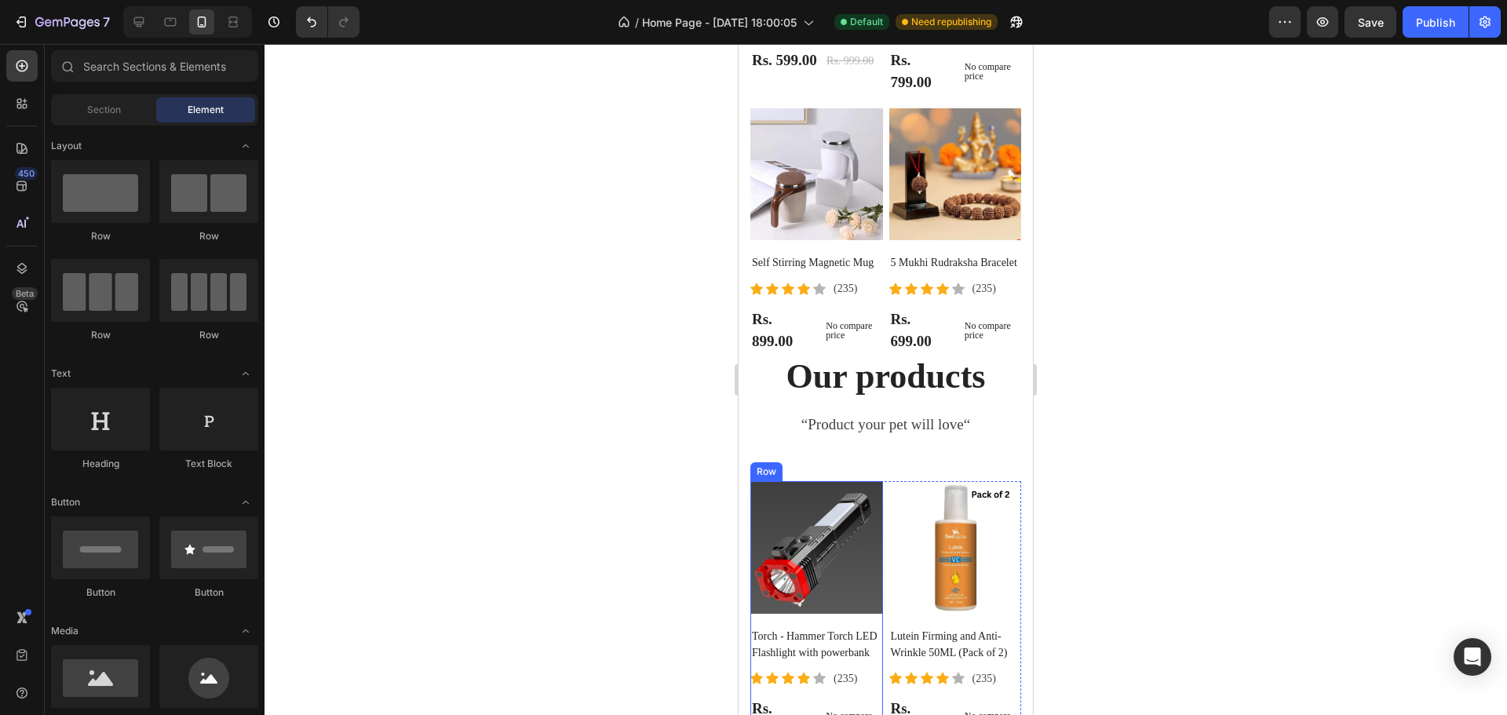
scroll to position [3138, 0]
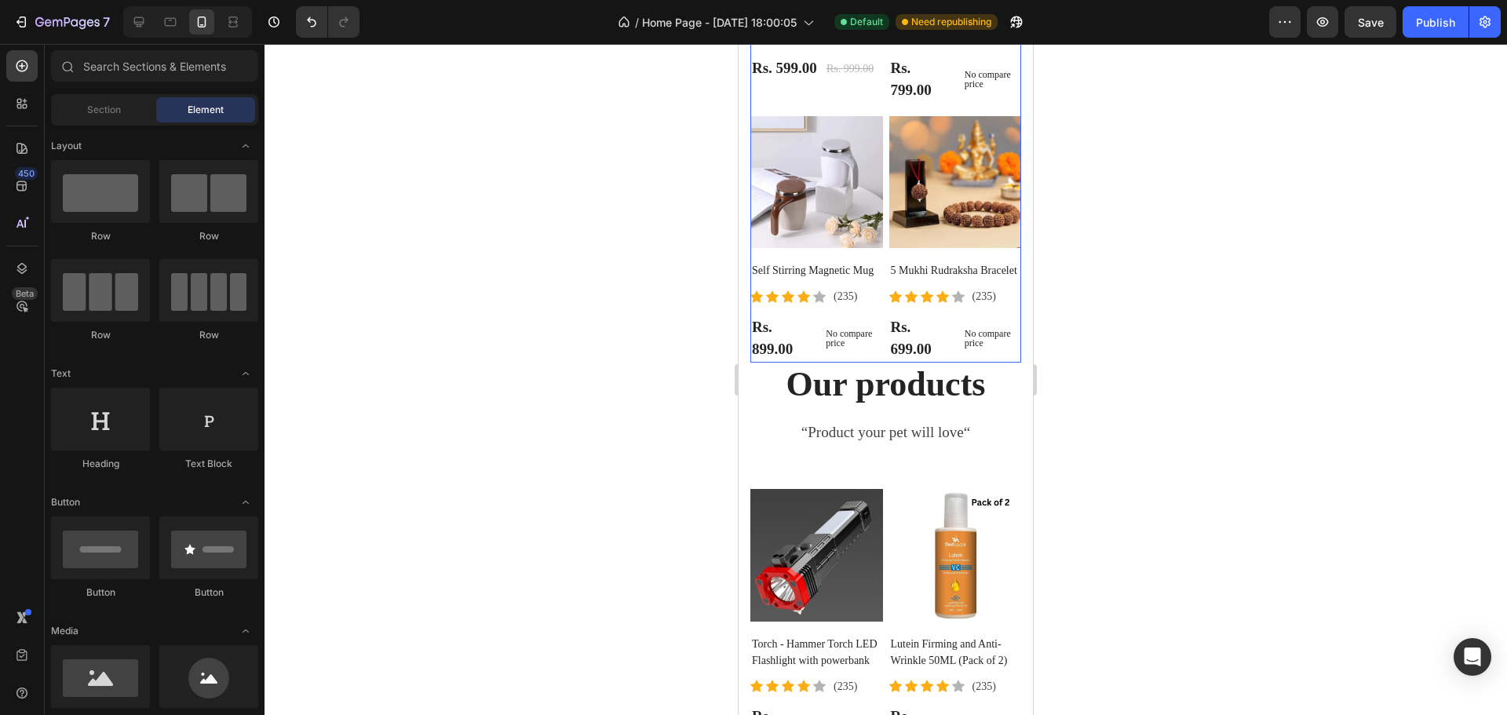
click at [819, 360] on div "Product Images Self Stirring Magnetic Mug (P) Title Icon Icon Icon Icon Icon Ic…" at bounding box center [816, 239] width 133 height 247
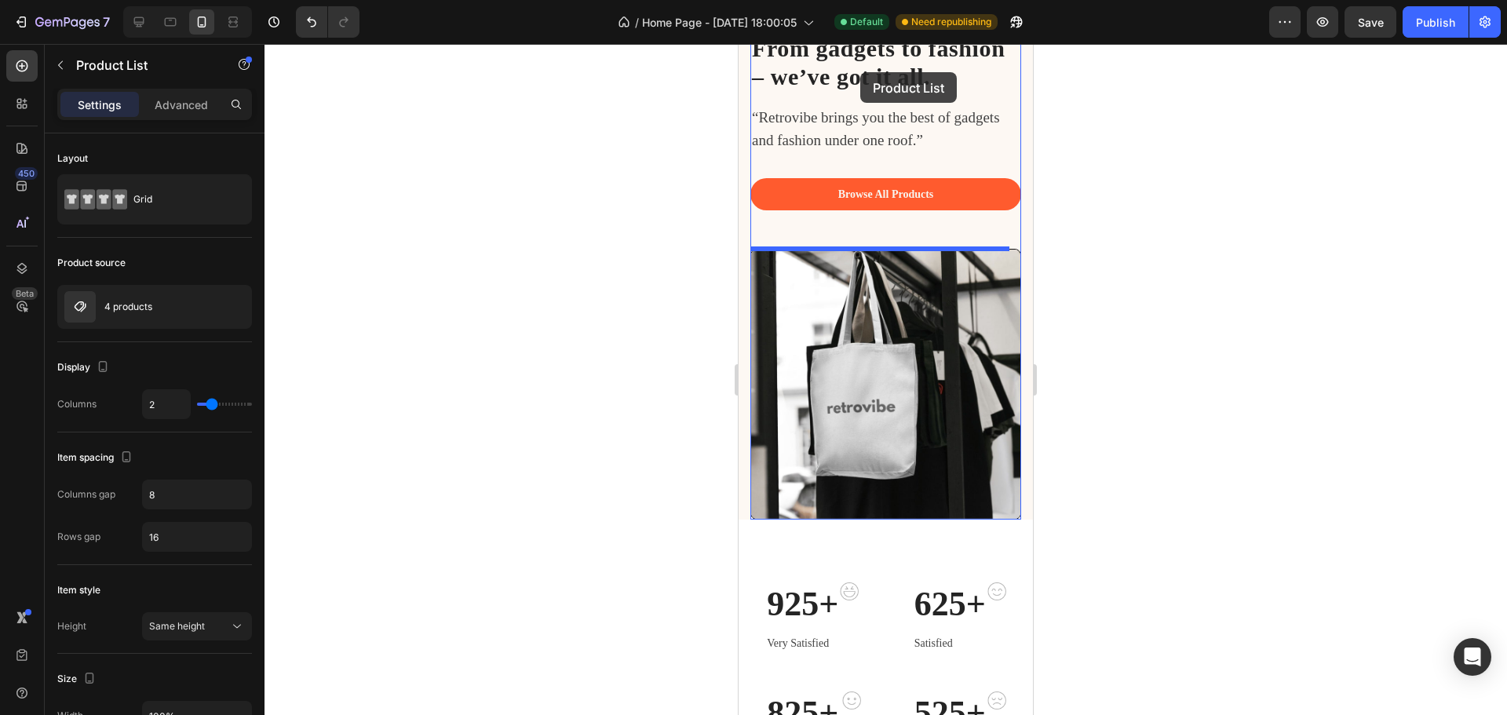
scroll to position [0, 0]
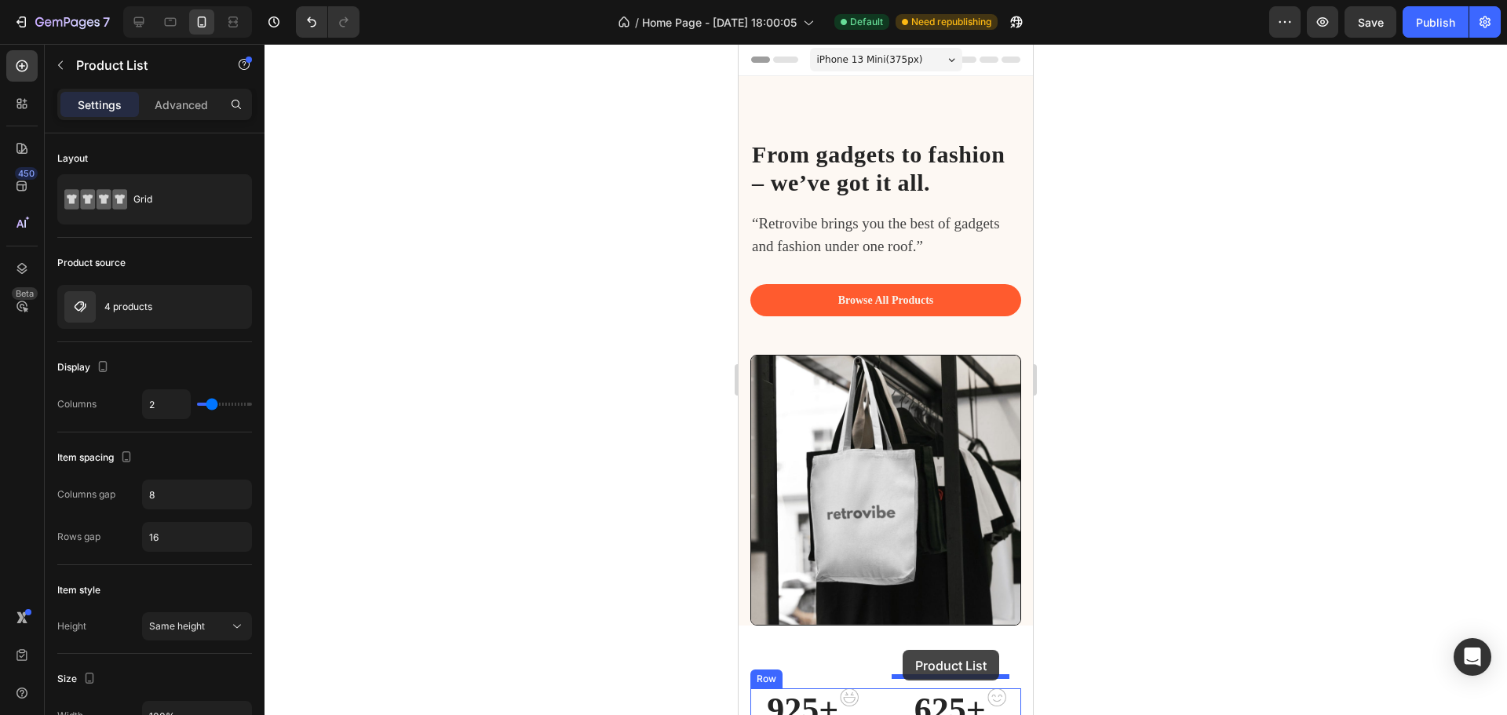
drag, startPoint x: 859, startPoint y: -45, endPoint x: 903, endPoint y: 650, distance: 696.1
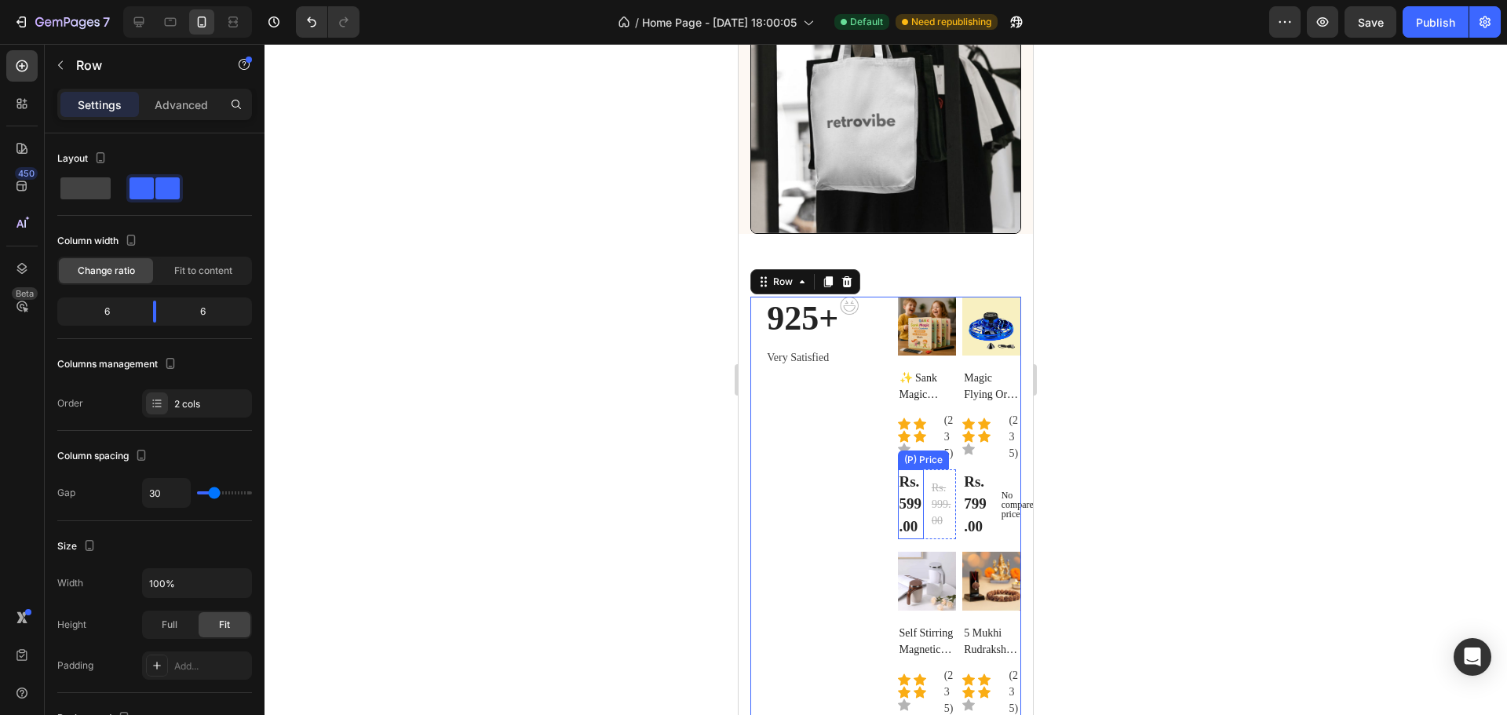
scroll to position [393, 0]
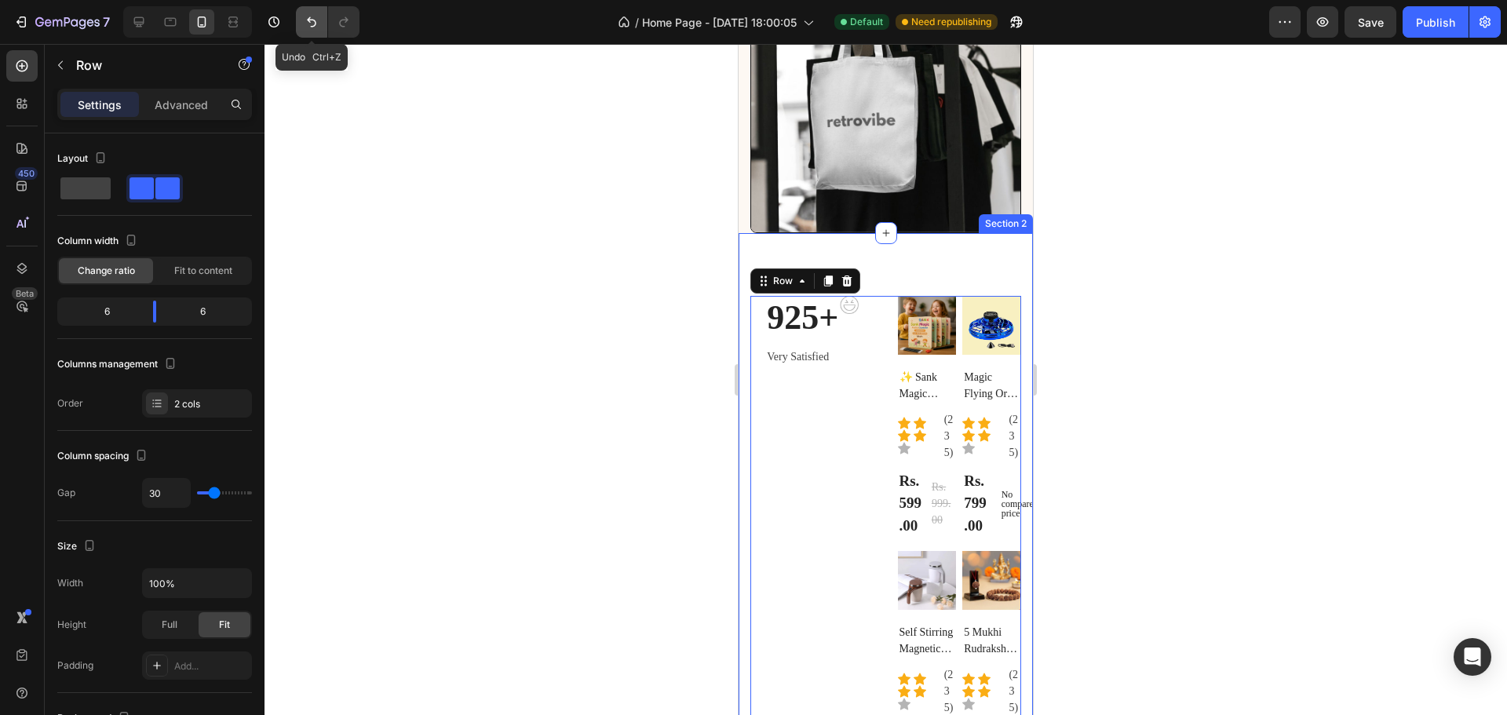
click at [311, 20] on icon "Undo/Redo" at bounding box center [311, 22] width 9 height 10
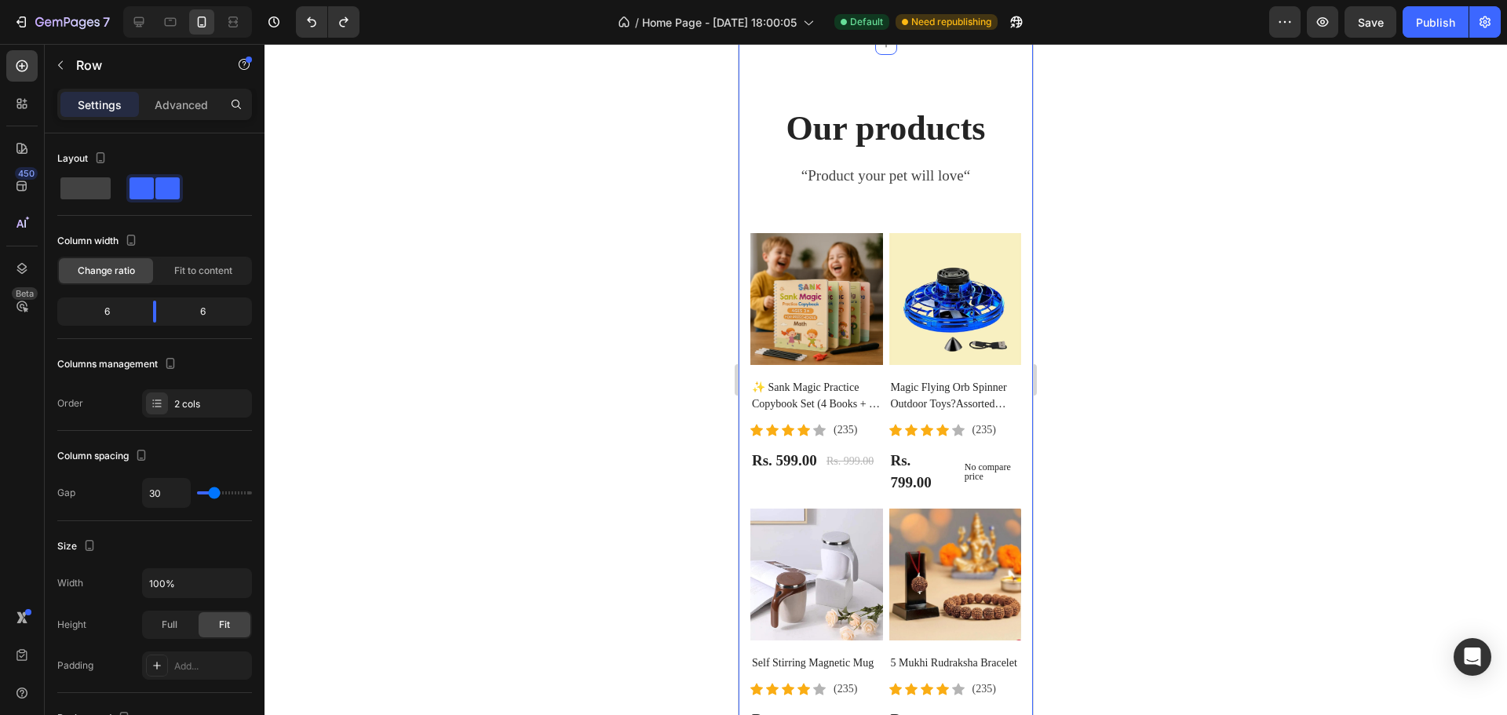
scroll to position [2669, 0]
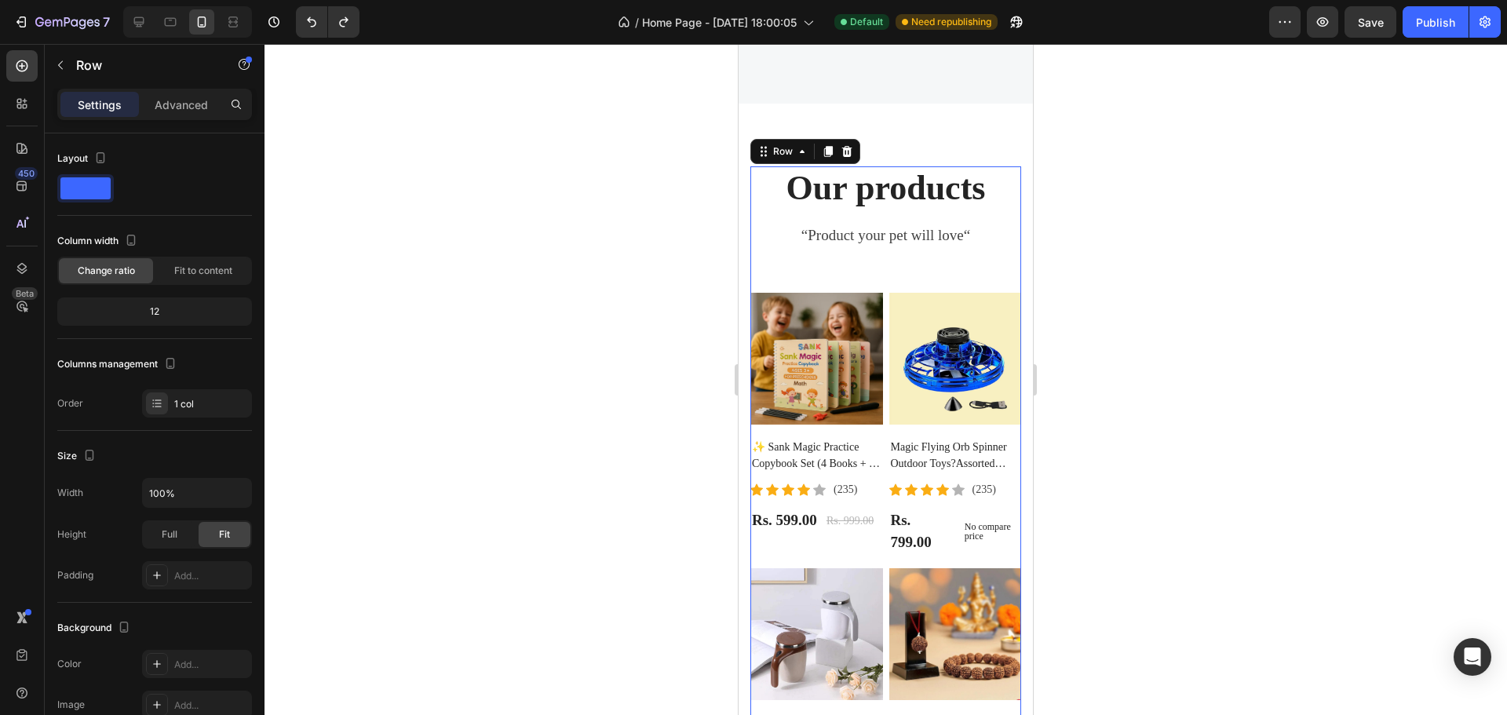
click at [878, 281] on div "Our products Heading “Product your pet will love“ Text block Product Images ✨ S…" at bounding box center [885, 490] width 271 height 648
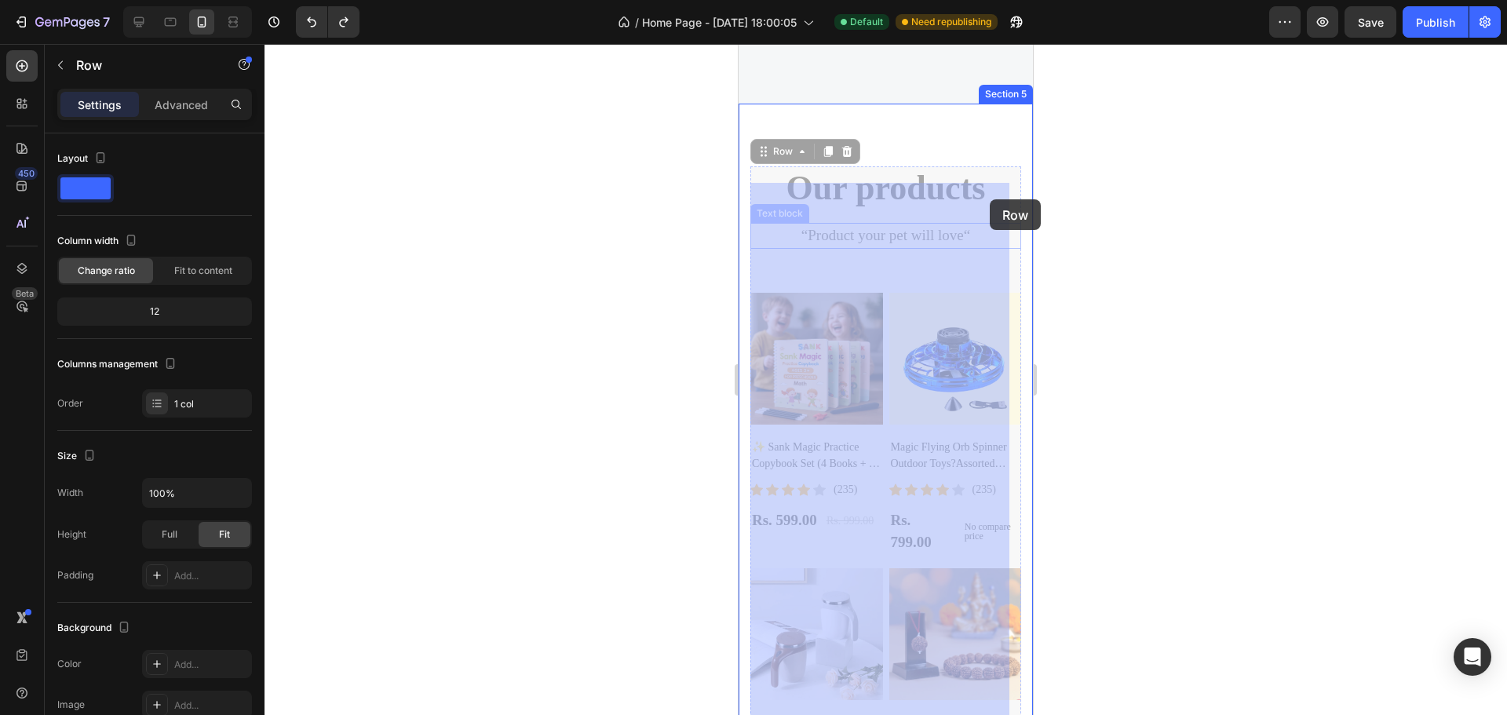
drag, startPoint x: 987, startPoint y: 272, endPoint x: 986, endPoint y: 260, distance: 11.8
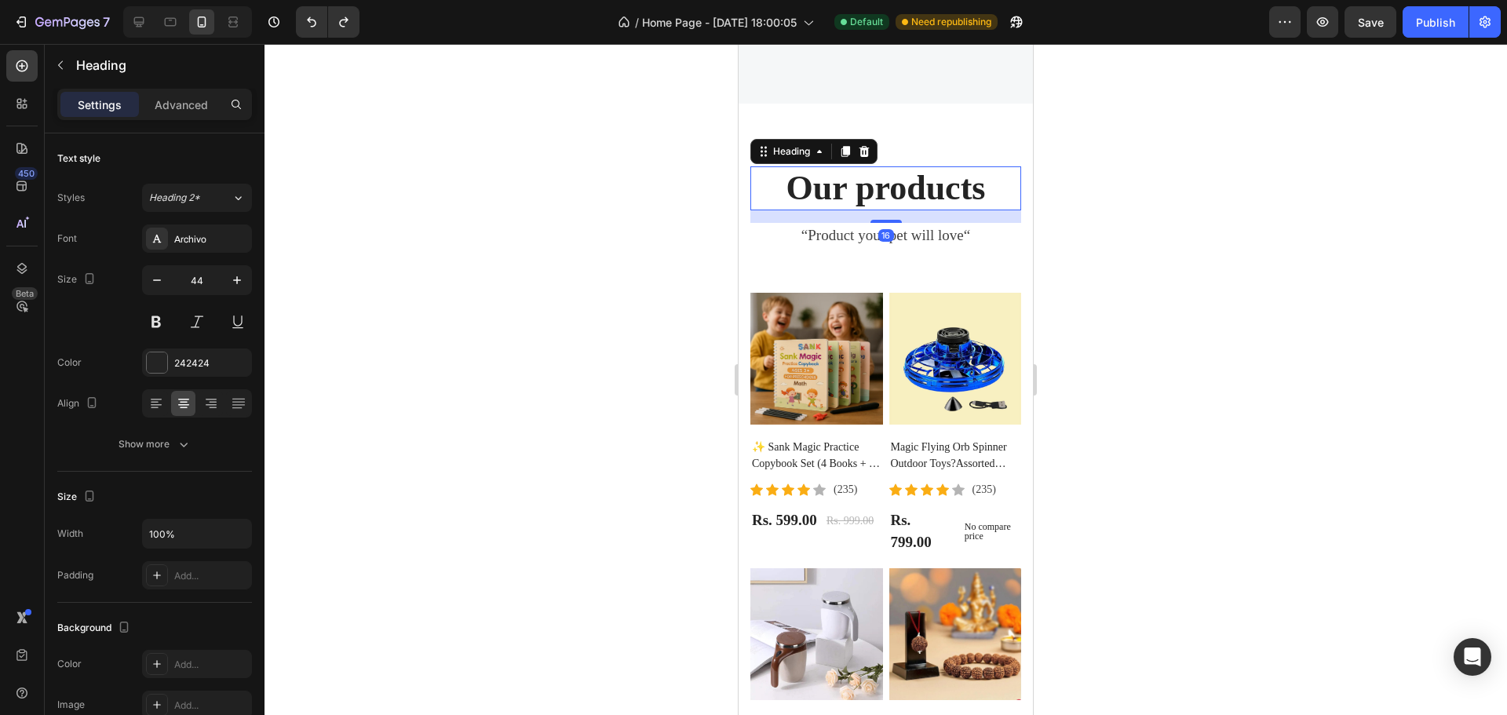
click at [992, 203] on p "Our products" at bounding box center [886, 189] width 268 height 42
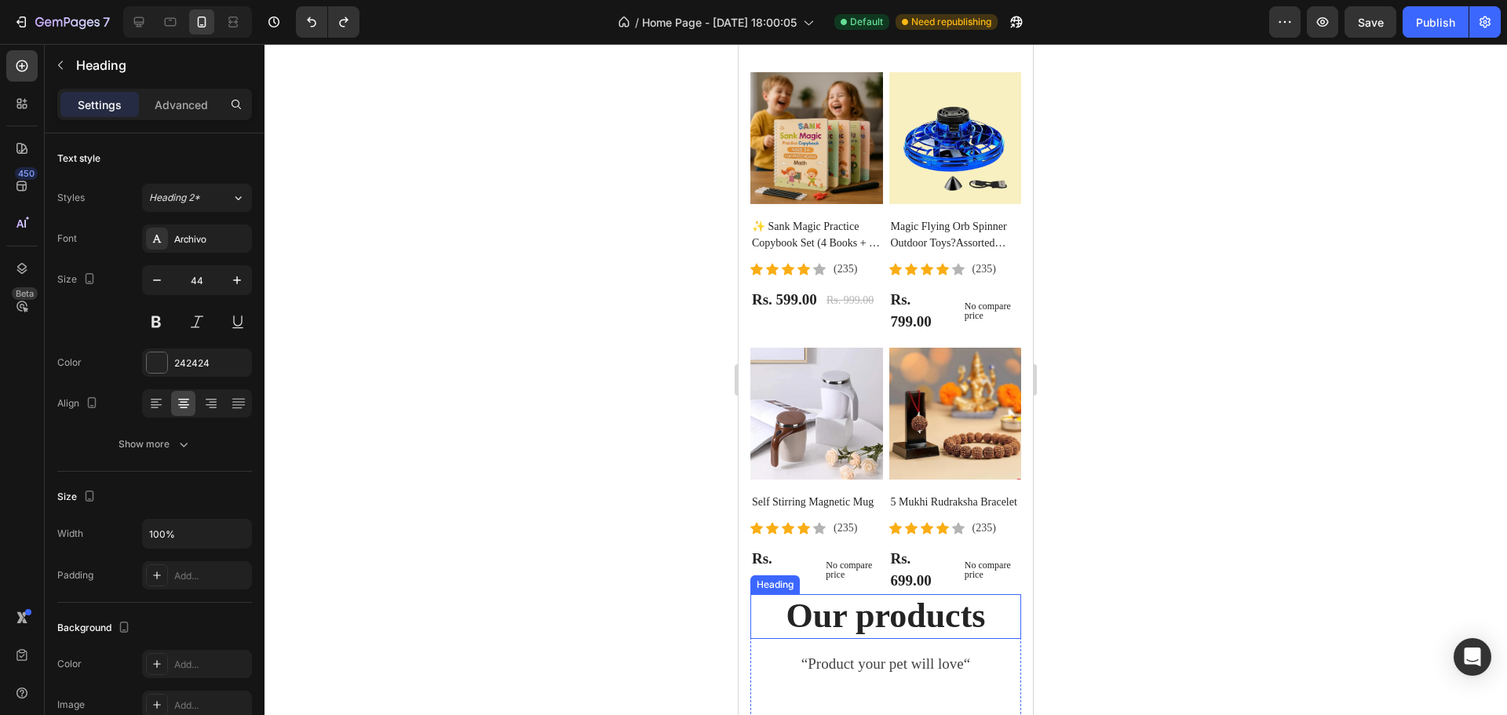
scroll to position [2905, 0]
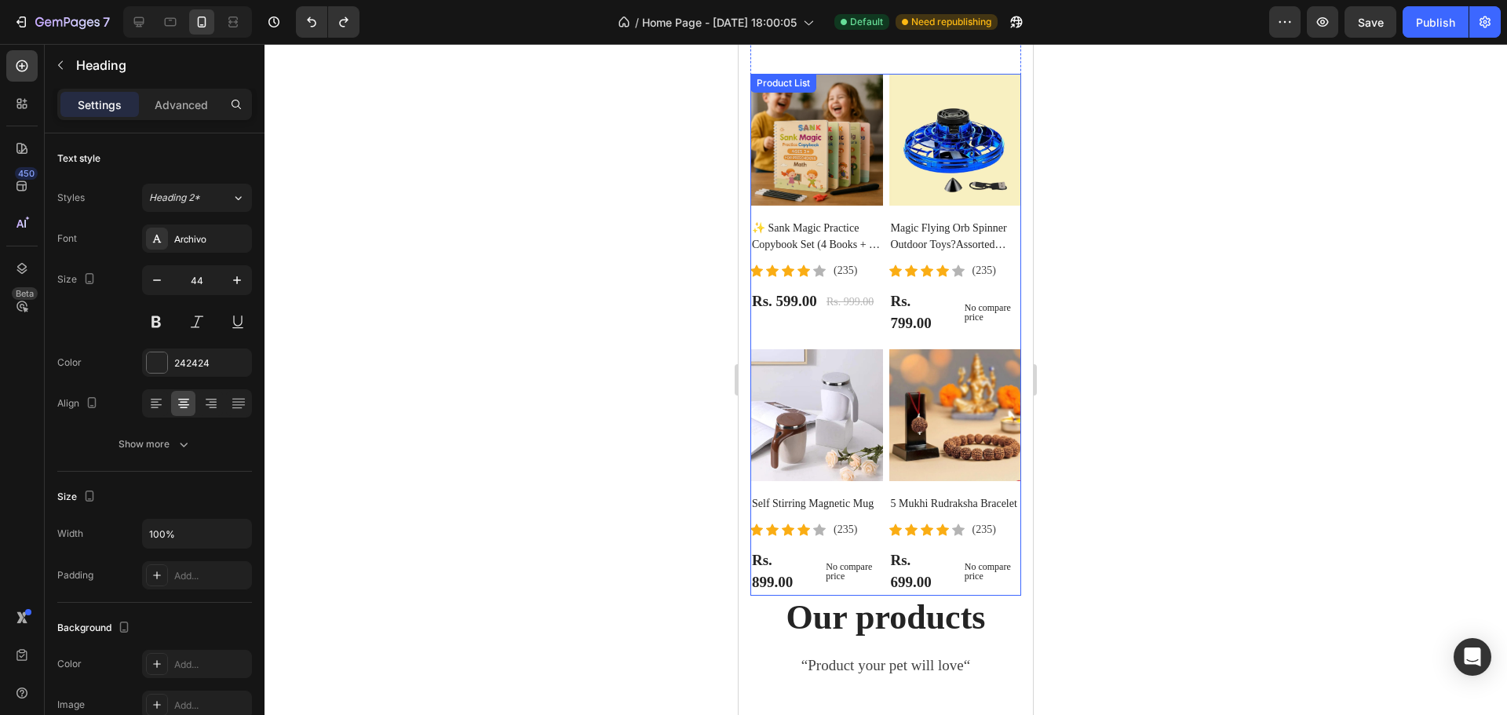
click at [783, 593] on div "Product Images Self Stirring Magnetic Mug (P) Title Icon Icon Icon Icon Icon Ic…" at bounding box center [816, 472] width 133 height 247
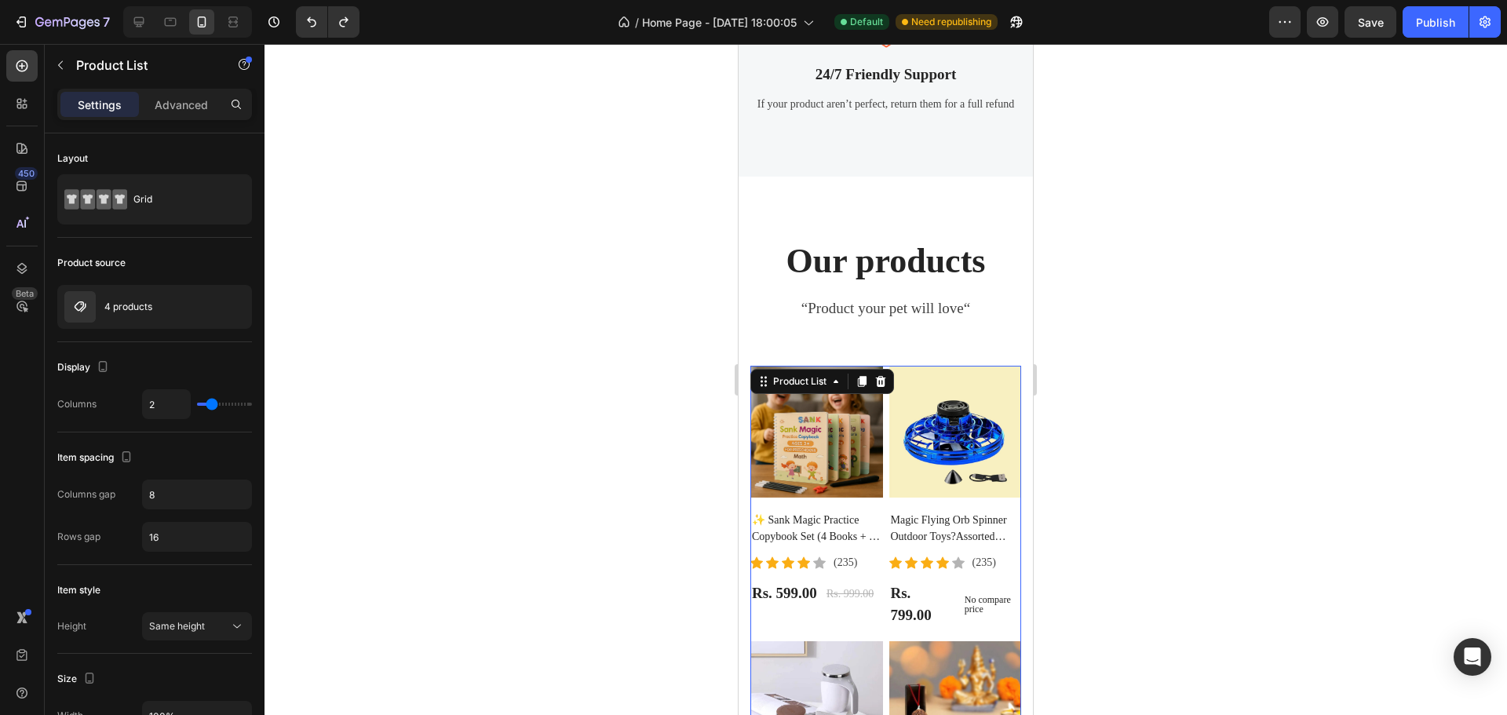
scroll to position [2591, 0]
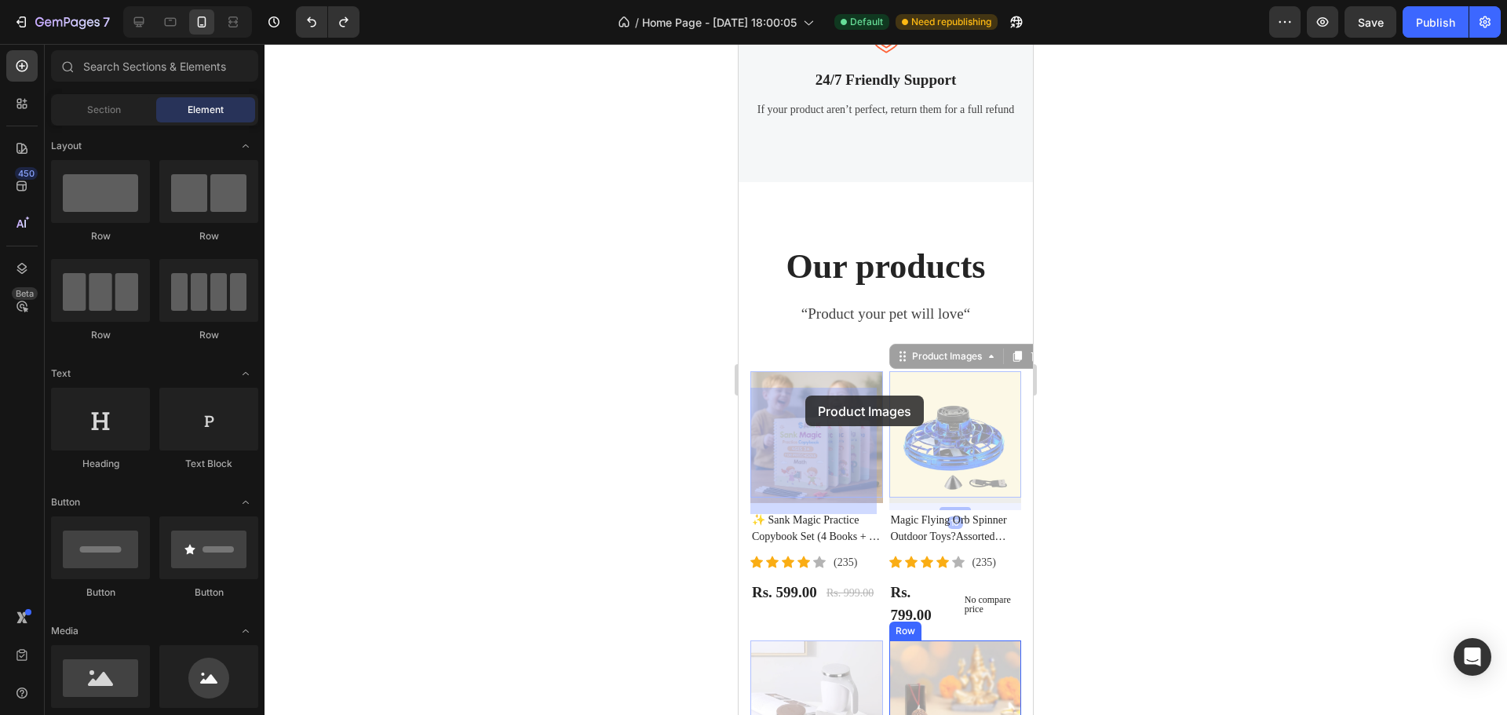
drag, startPoint x: 805, startPoint y: 396, endPoint x: 811, endPoint y: 441, distance: 45.9
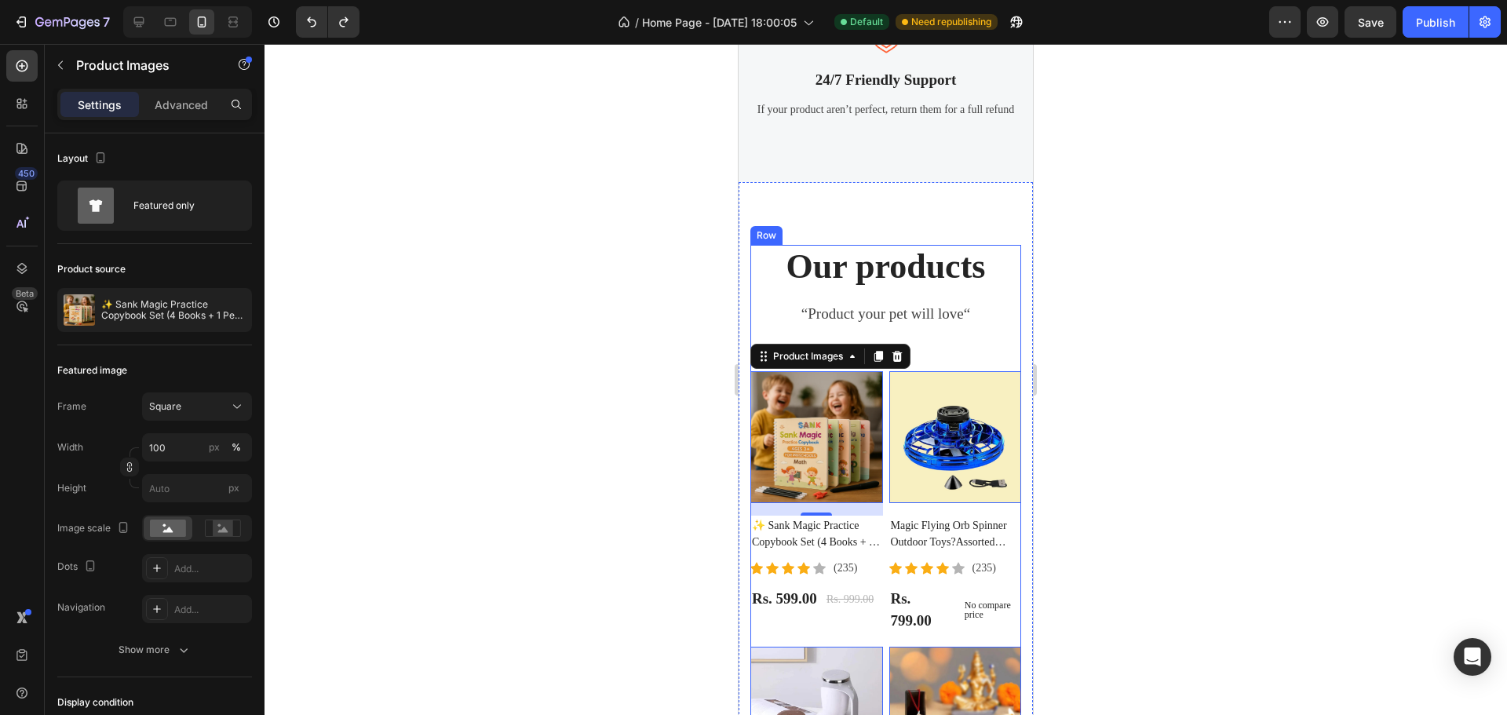
click at [964, 353] on div "Our products Heading “Product your pet will love“ Text block Product Images 16 …" at bounding box center [885, 569] width 271 height 648
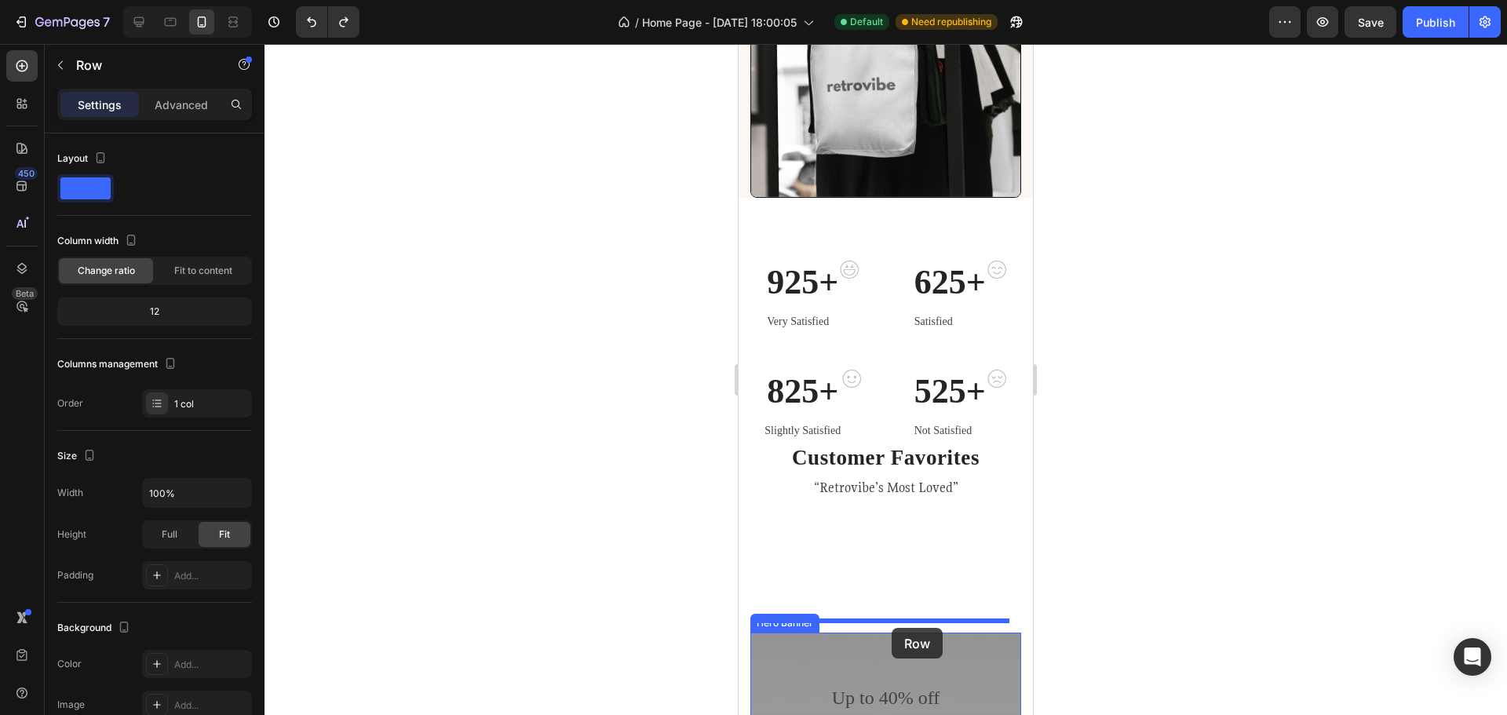
scroll to position [444, 0]
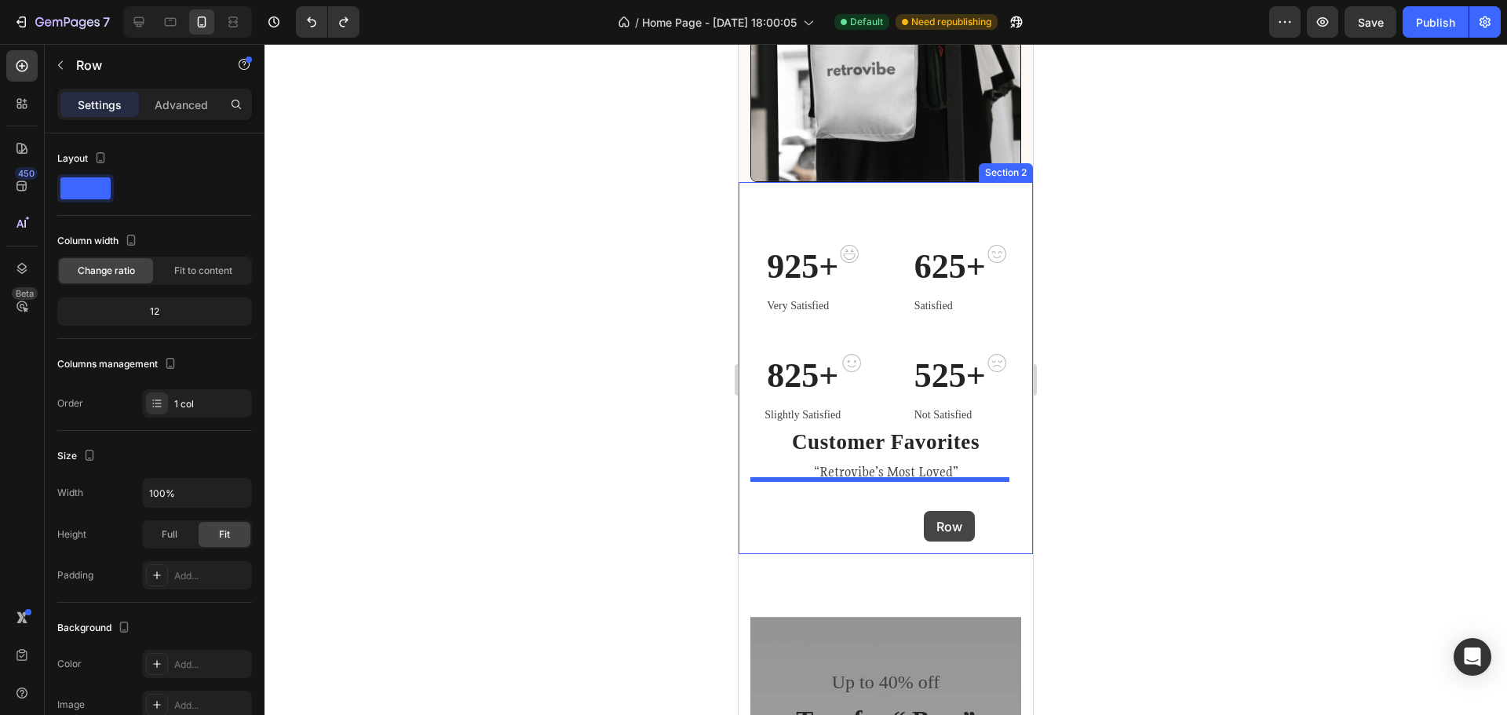
drag, startPoint x: 981, startPoint y: 369, endPoint x: 924, endPoint y: 511, distance: 153.2
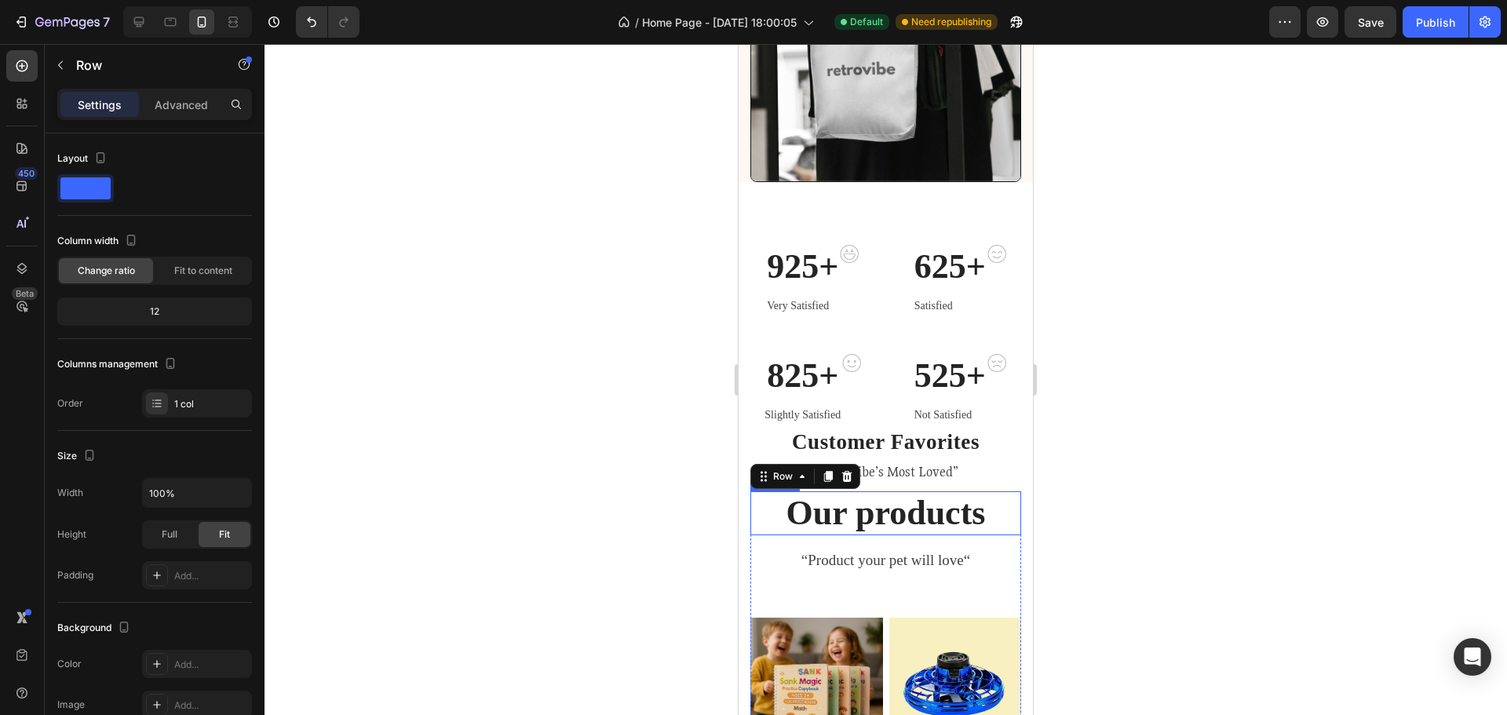
scroll to position [601, 0]
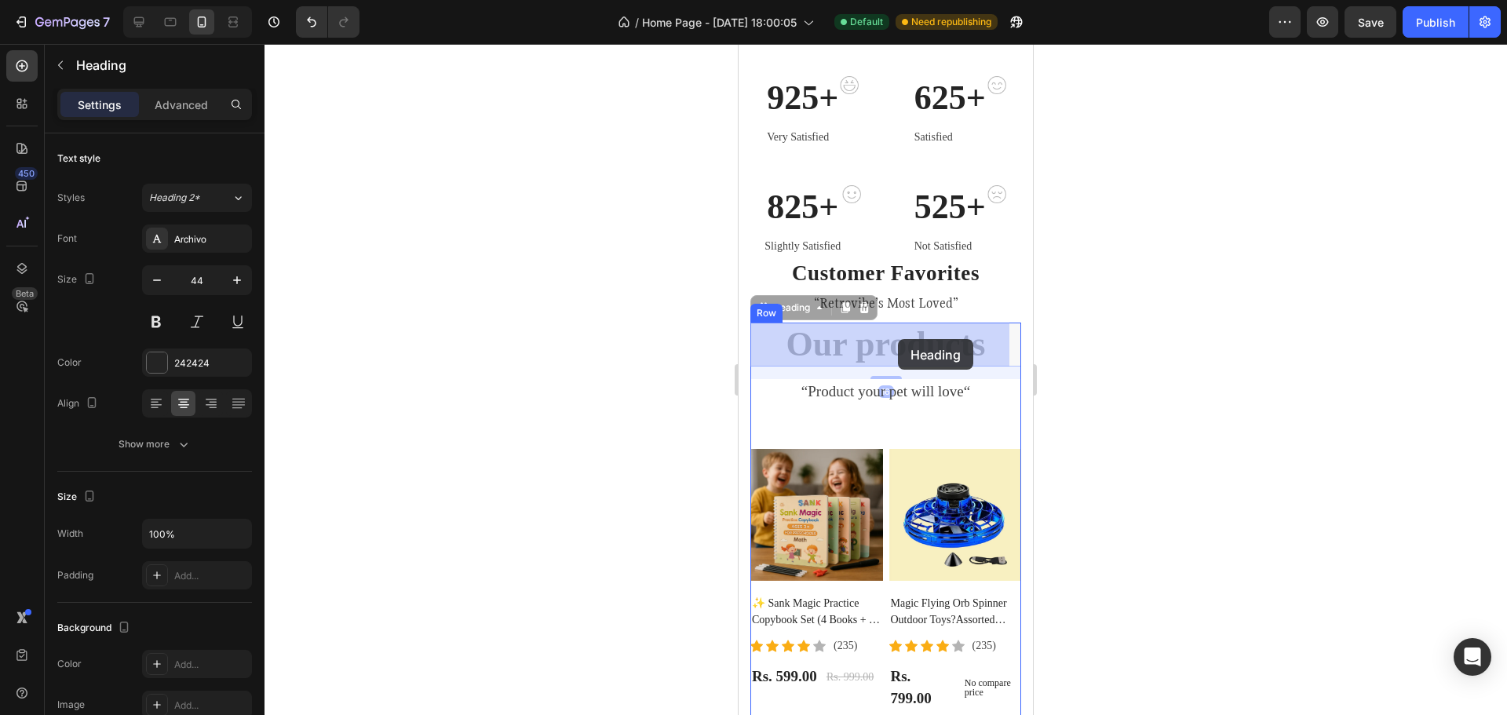
drag, startPoint x: 897, startPoint y: 347, endPoint x: 898, endPoint y: 339, distance: 8.0
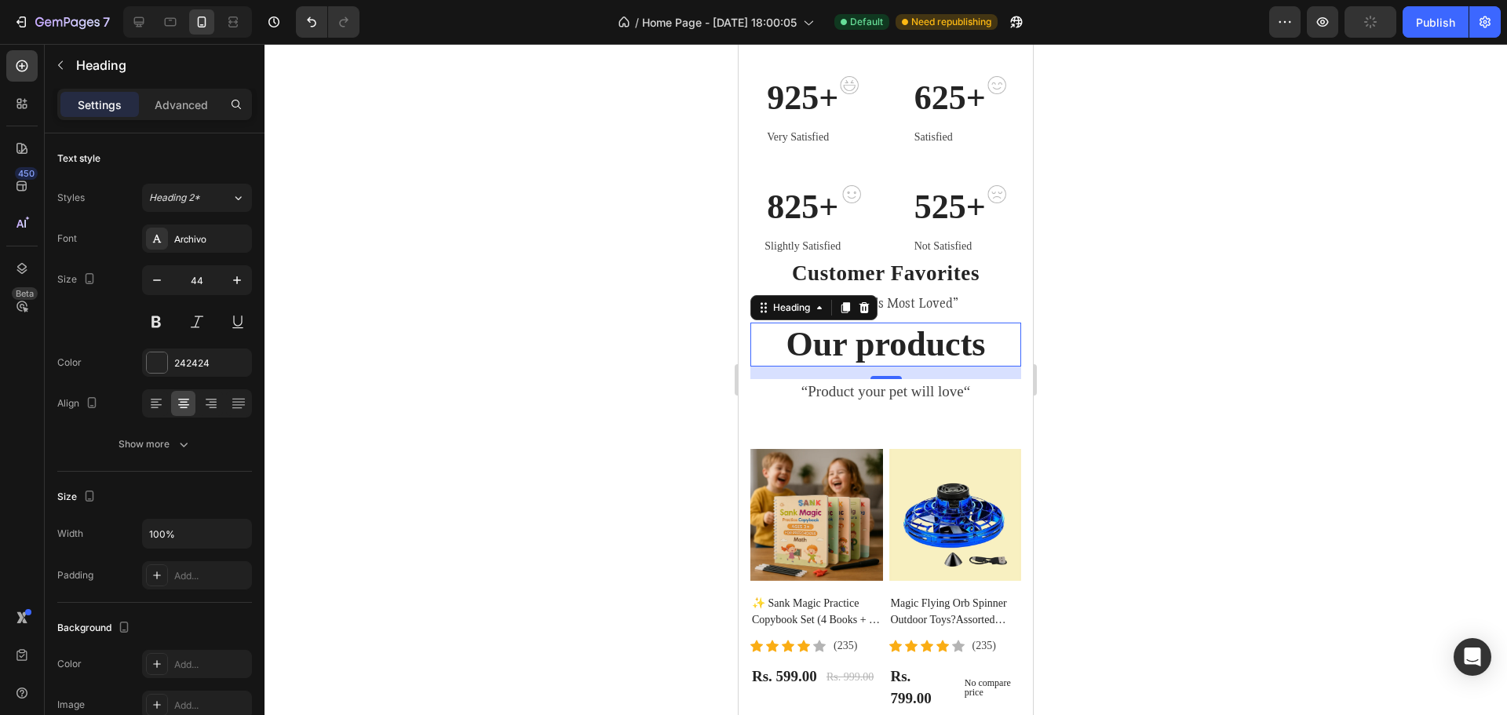
click at [897, 342] on p "Our products" at bounding box center [886, 345] width 268 height 42
click at [866, 335] on p "Our products" at bounding box center [886, 345] width 268 height 42
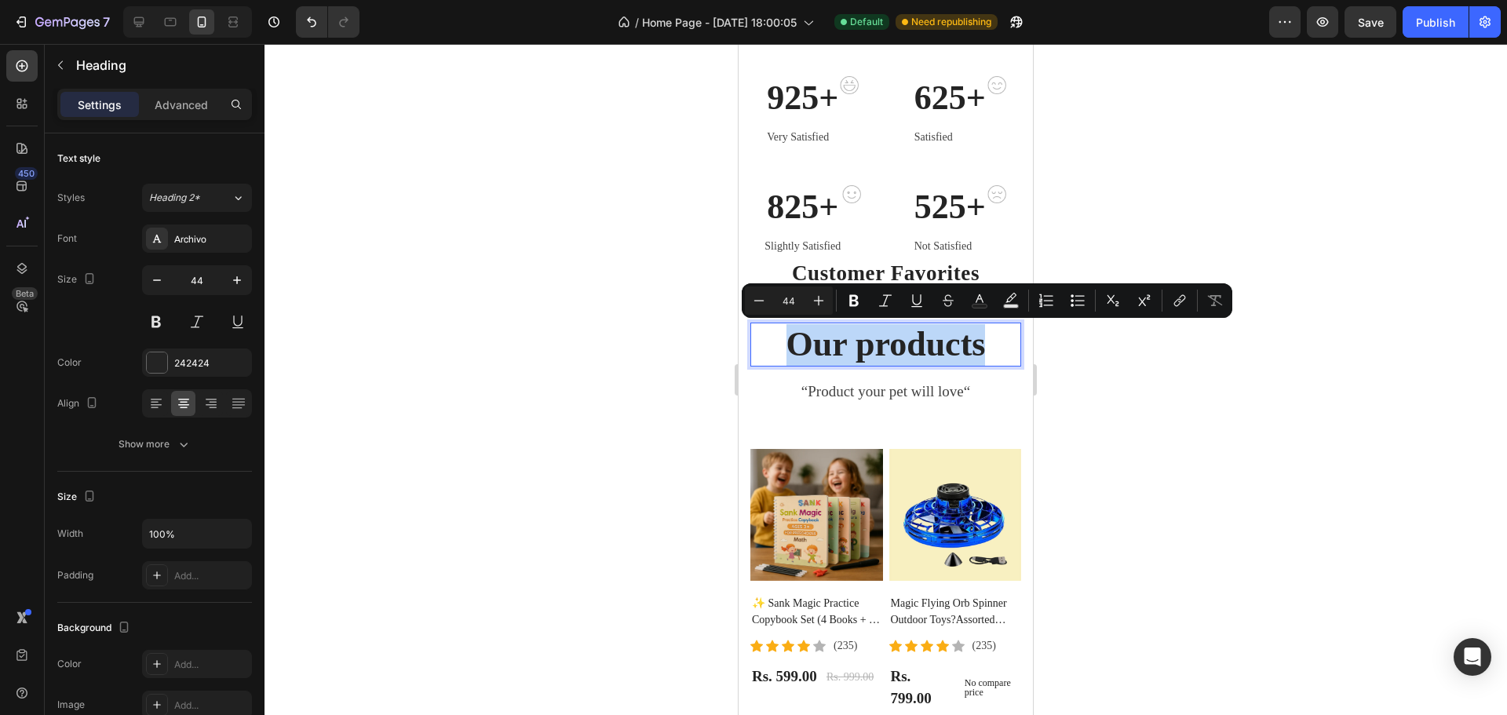
drag, startPoint x: 779, startPoint y: 345, endPoint x: 995, endPoint y: 349, distance: 216.7
click at [995, 349] on p "Our products" at bounding box center [886, 345] width 268 height 42
click at [1060, 353] on div at bounding box center [886, 379] width 1243 height 671
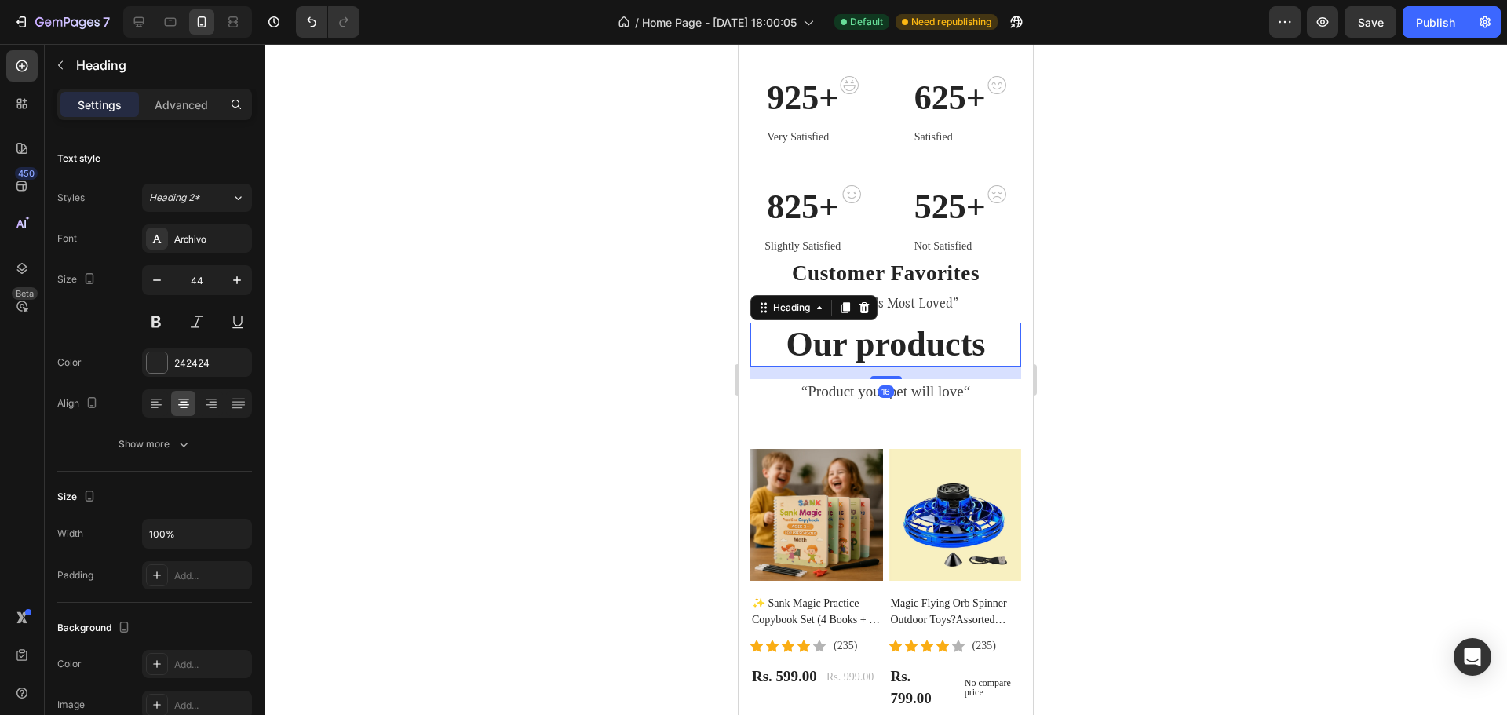
click at [986, 349] on p "Our products" at bounding box center [886, 345] width 268 height 42
click at [862, 310] on icon at bounding box center [865, 306] width 10 height 11
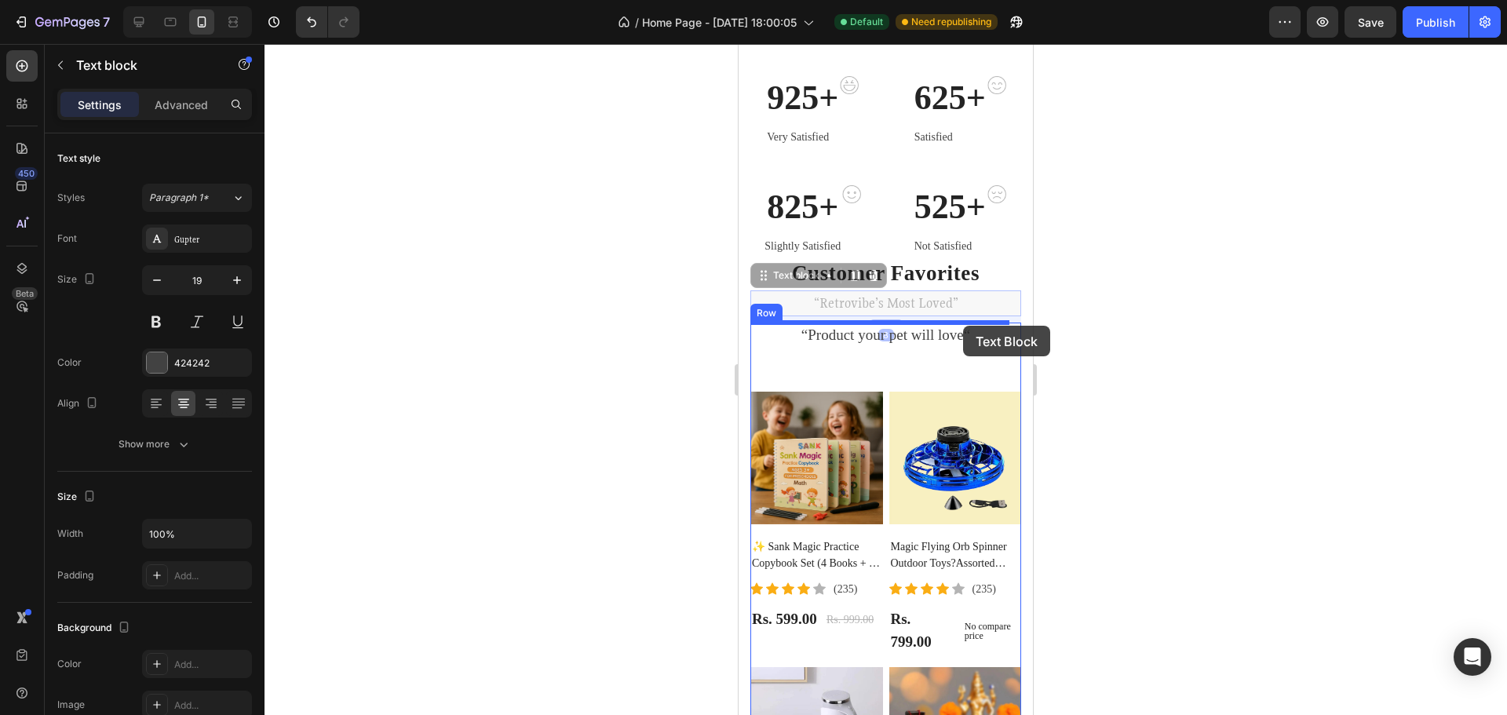
drag, startPoint x: 959, startPoint y: 301, endPoint x: 963, endPoint y: 326, distance: 24.8
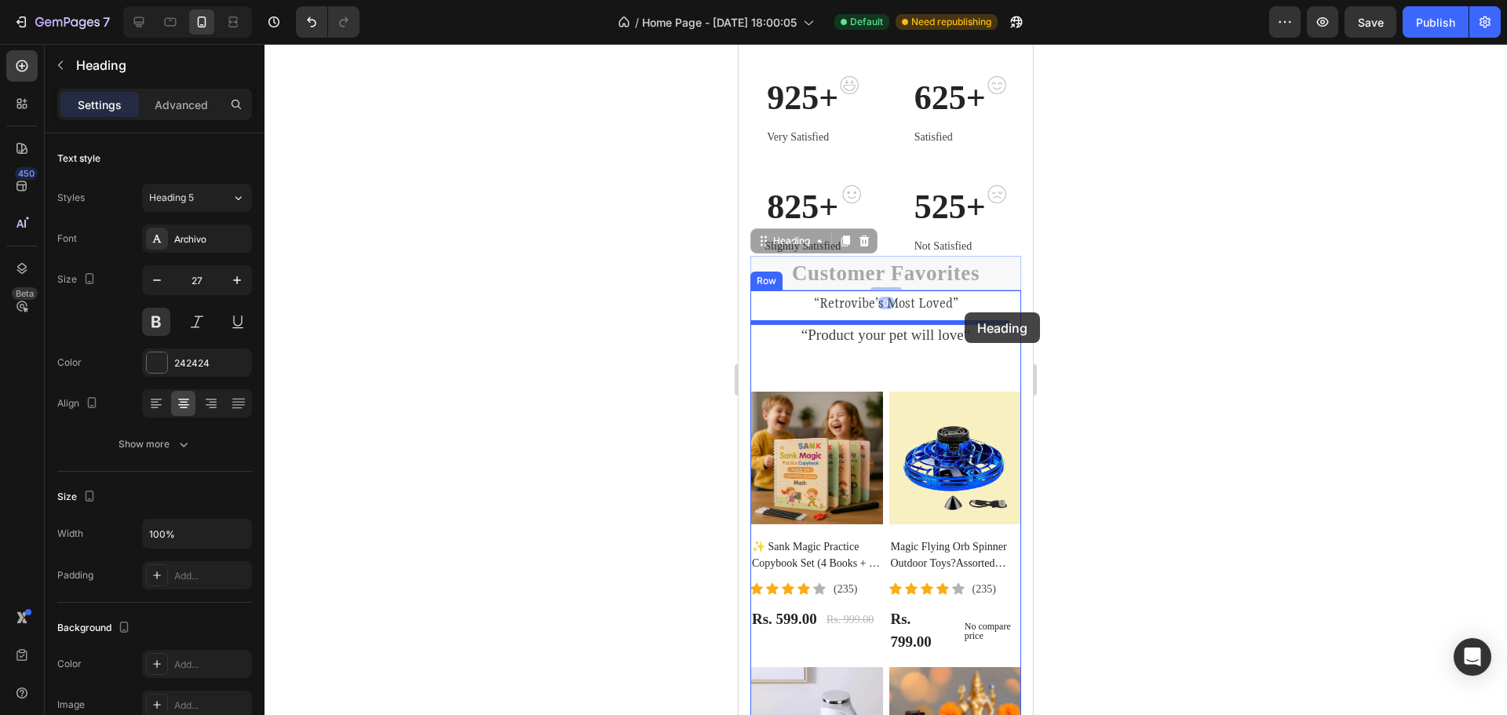
drag, startPoint x: 971, startPoint y: 271, endPoint x: 965, endPoint y: 312, distance: 42.1
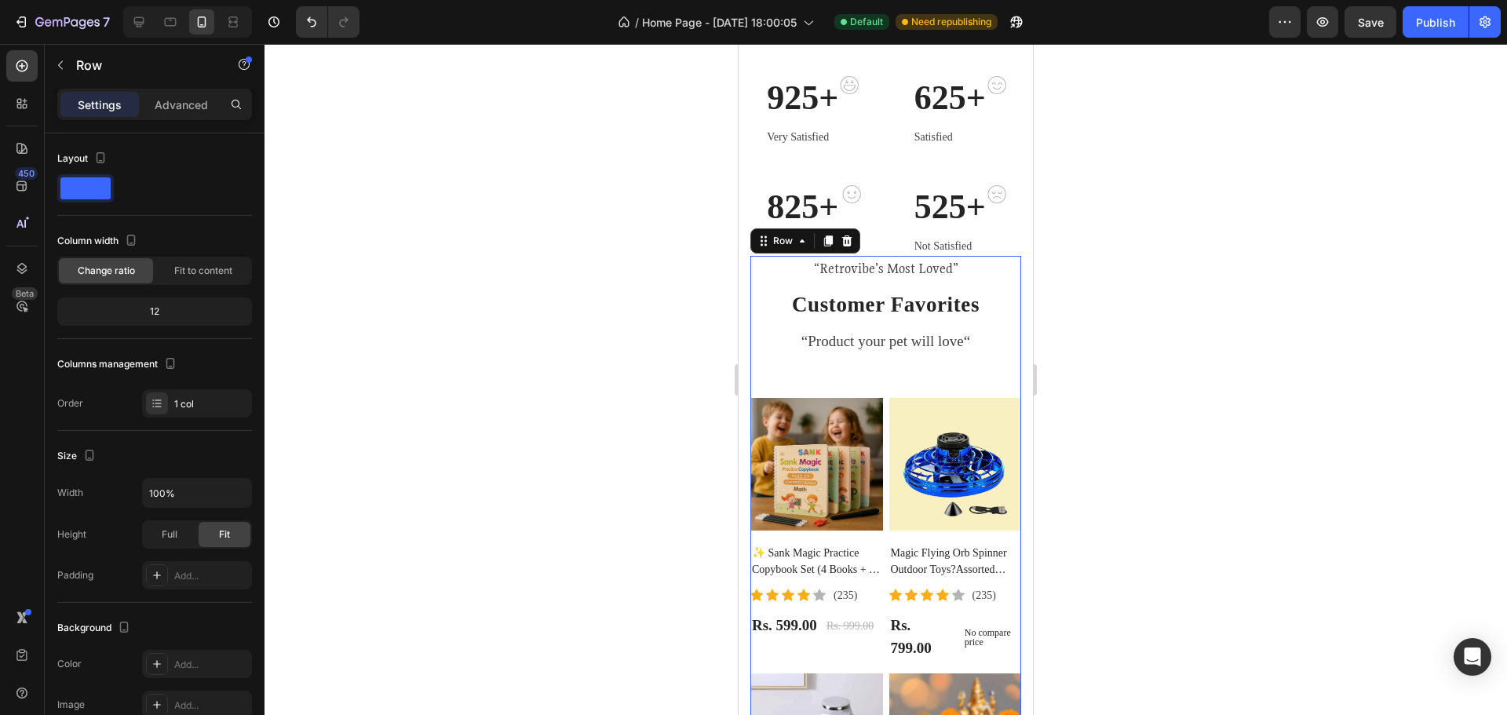
click at [1006, 358] on div "“Retrovibe’s Most Loved” Text block Customer Favorites Heading “Product your pe…" at bounding box center [885, 588] width 271 height 665
click at [948, 265] on p "“Retrovibe’s Most Loved”" at bounding box center [886, 268] width 268 height 23
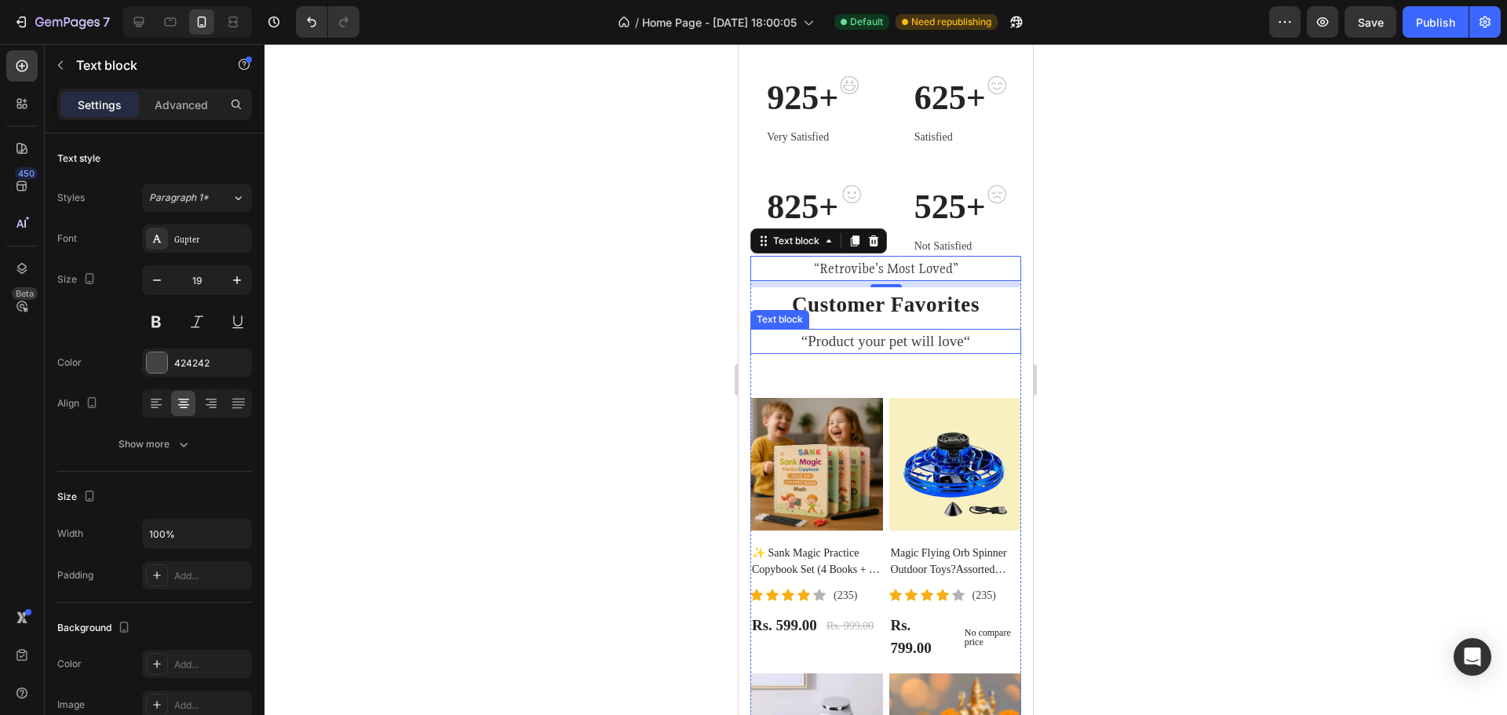
click at [911, 345] on p "“Product your pet will love“" at bounding box center [886, 342] width 268 height 23
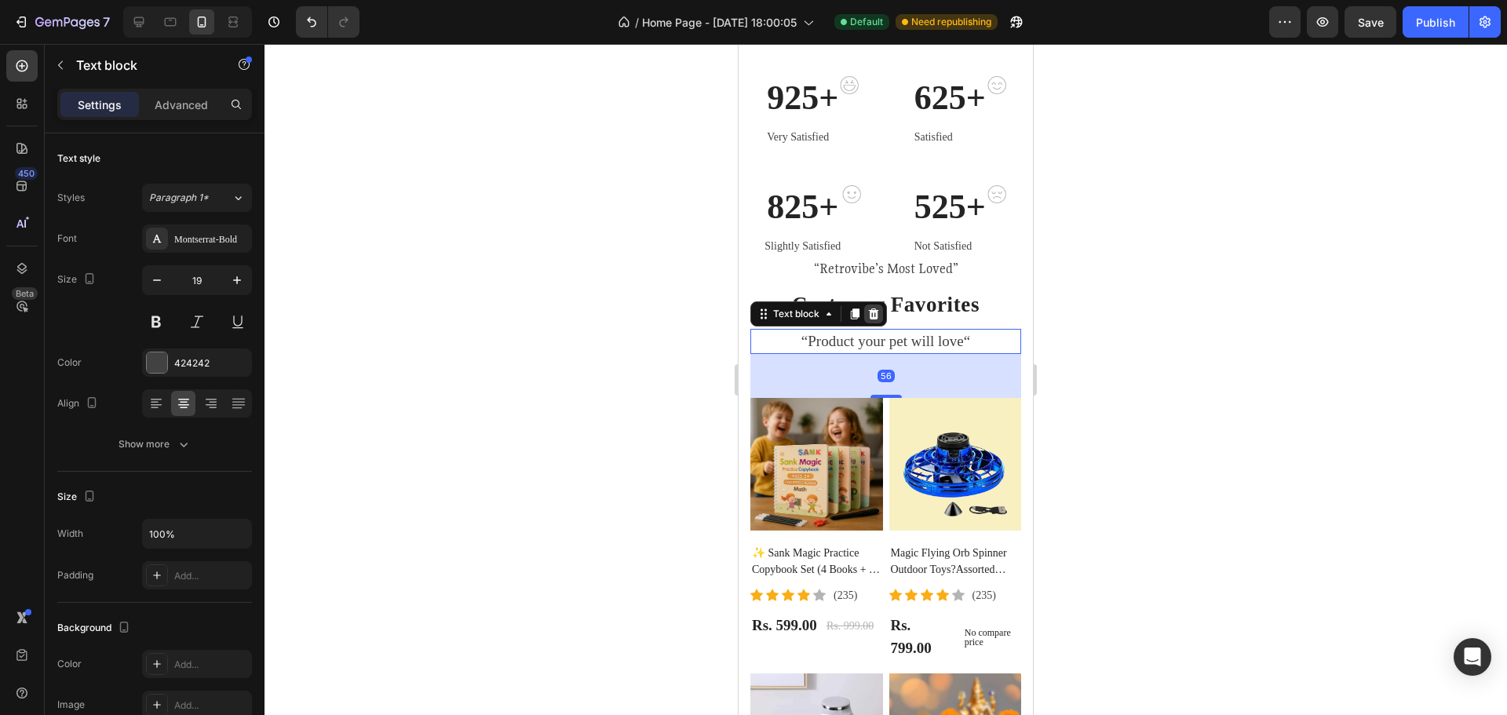
click at [866, 309] on div at bounding box center [873, 314] width 19 height 19
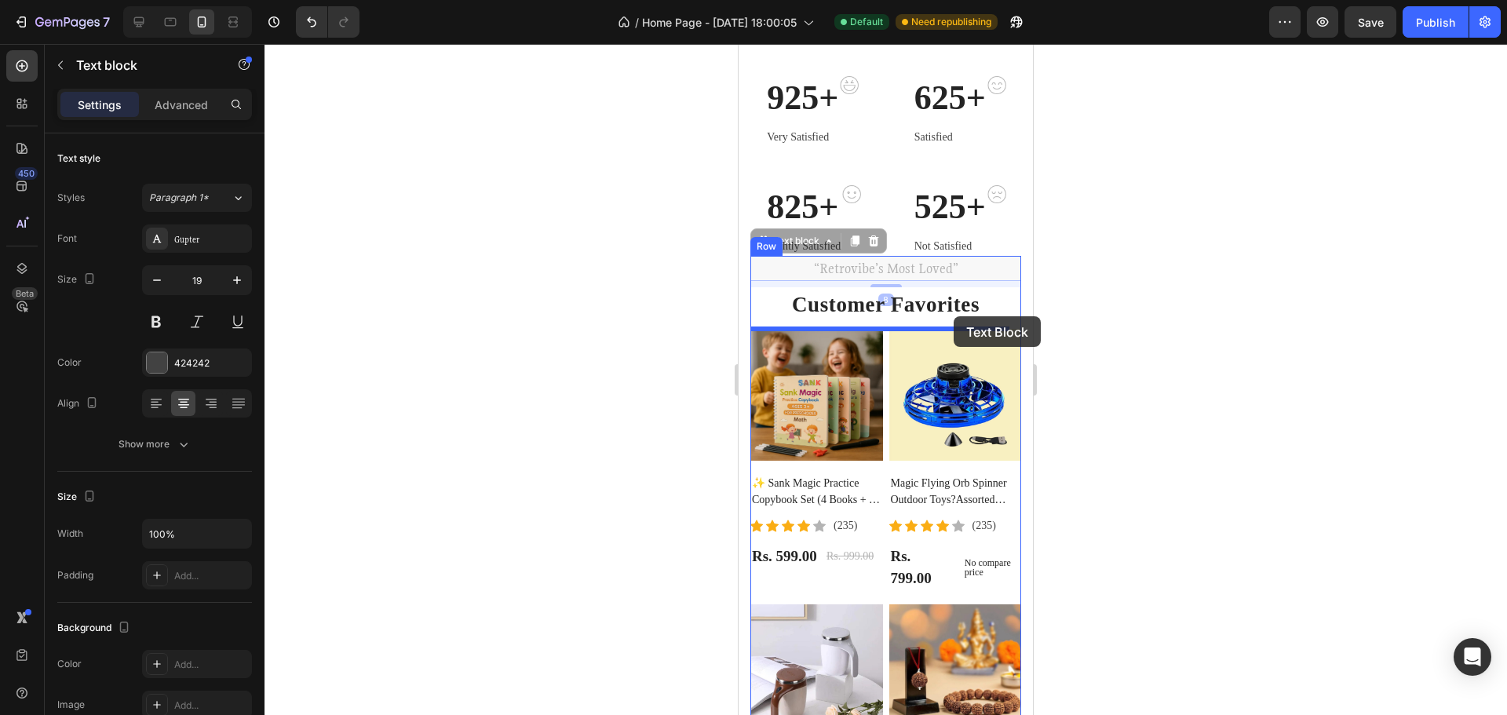
drag, startPoint x: 961, startPoint y: 271, endPoint x: 954, endPoint y: 316, distance: 46.1
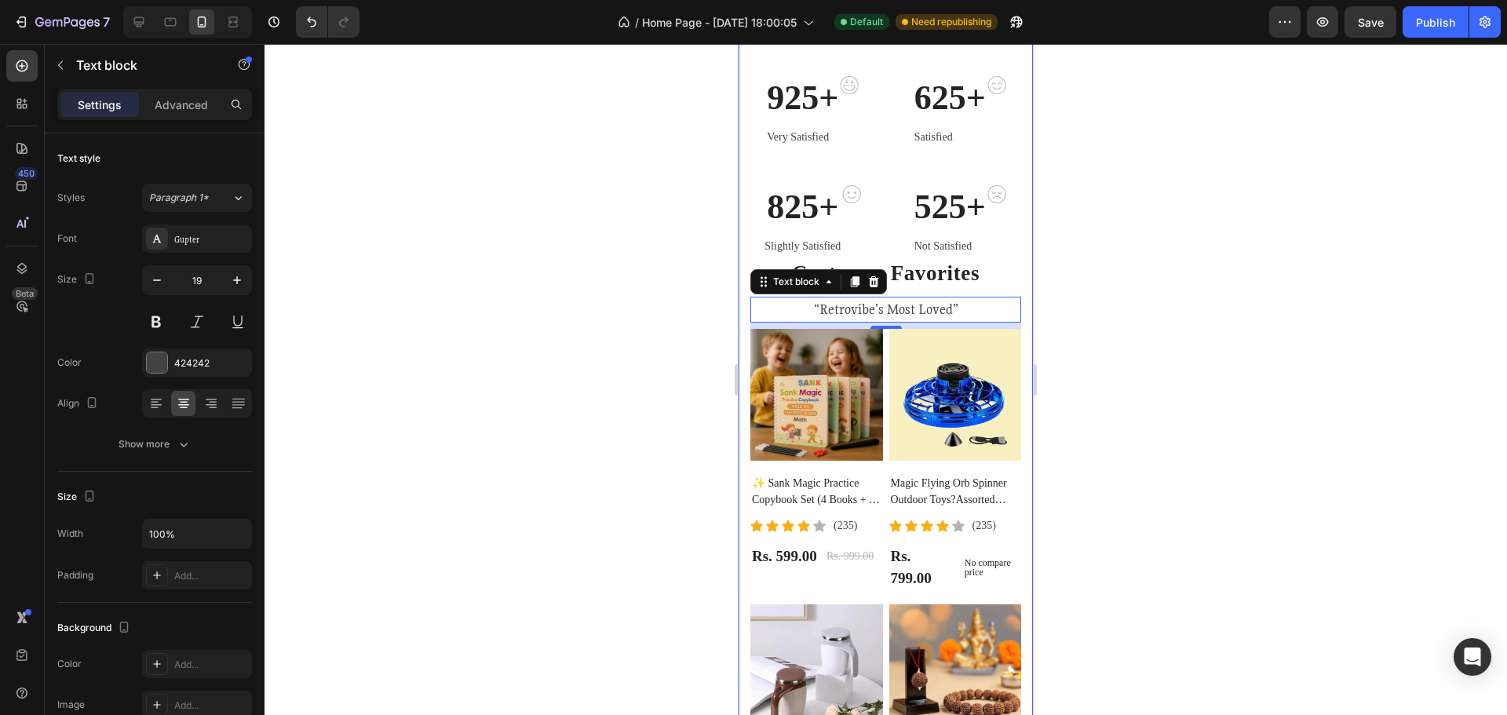
click at [1014, 254] on div "925+ Heading Very Satisfied Text block Image Row 625+ Heading Satisfied Text bl…" at bounding box center [886, 463] width 294 height 900
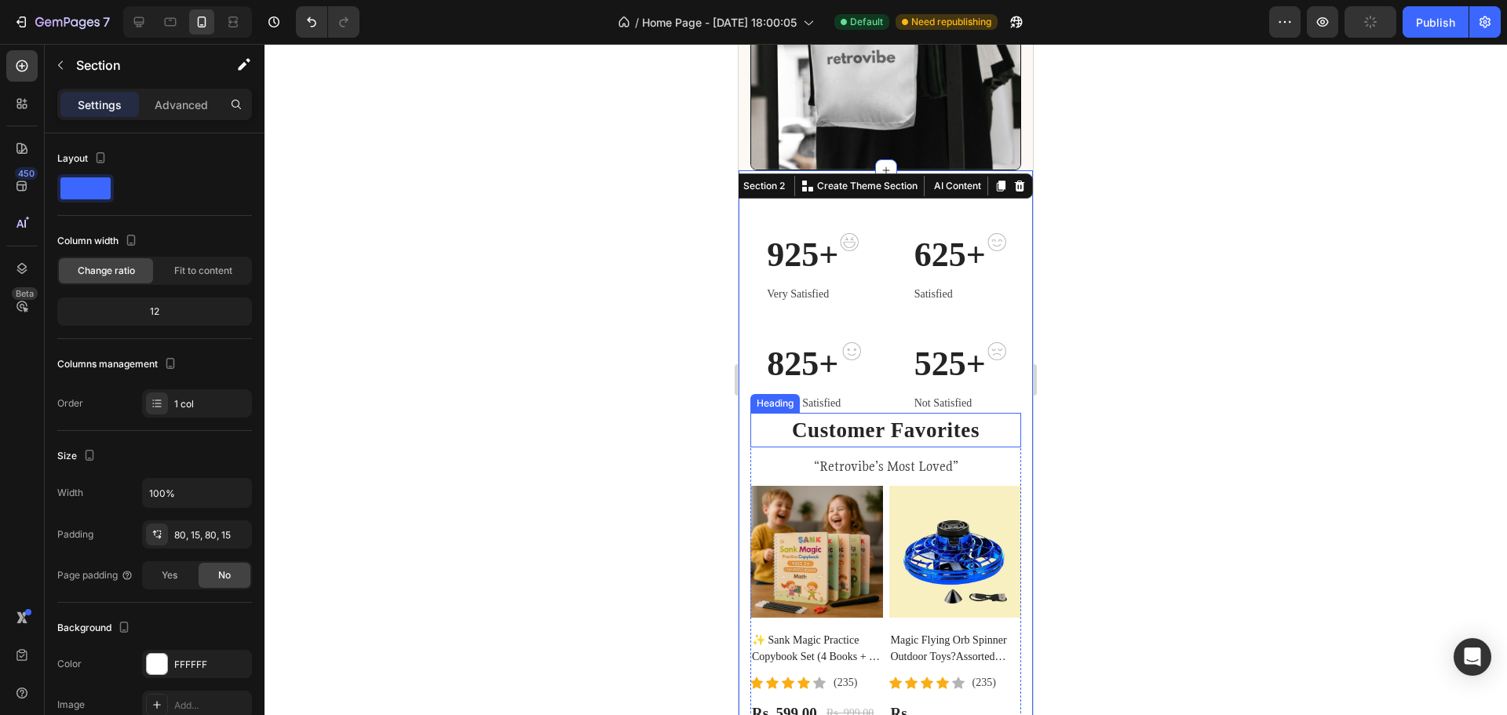
scroll to position [444, 0]
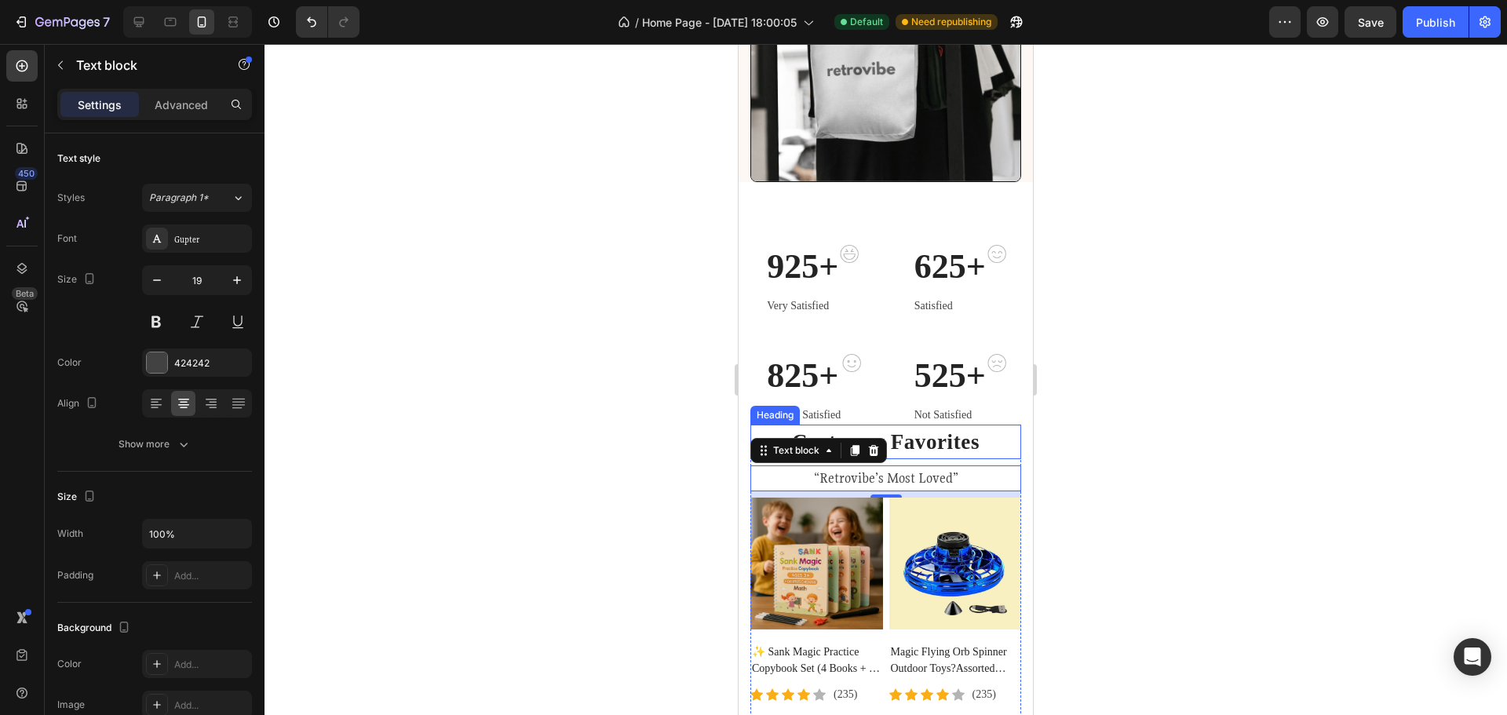
click at [996, 425] on h2 "Customer Favorites" at bounding box center [885, 442] width 271 height 35
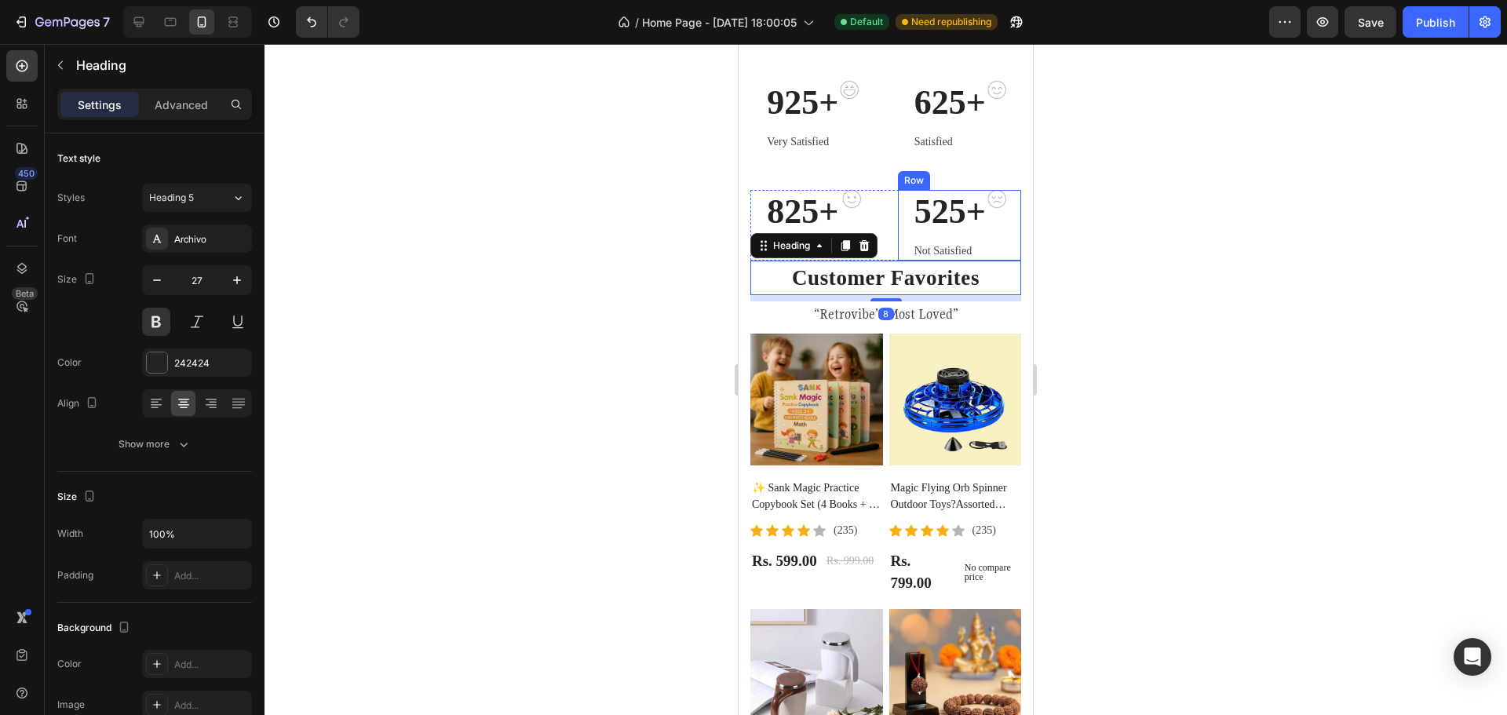
scroll to position [601, 0]
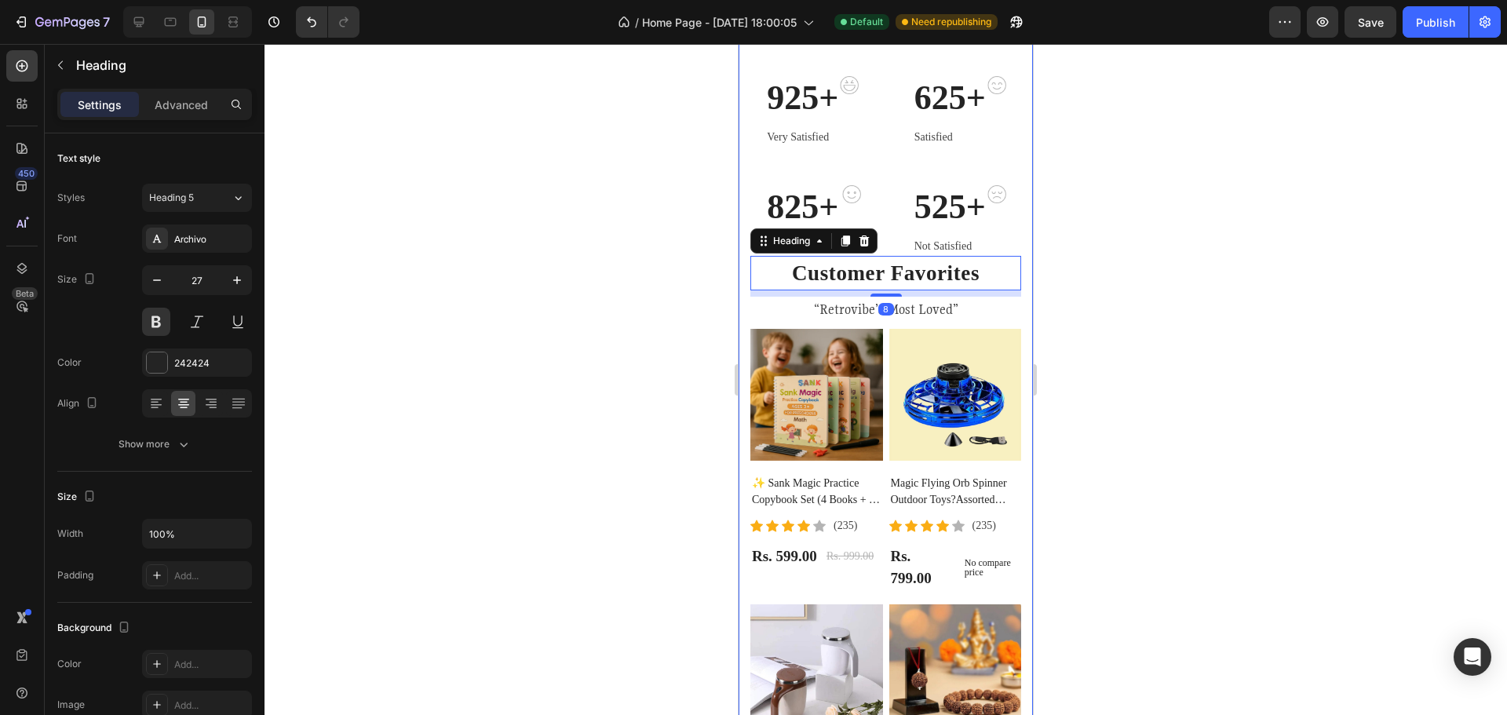
click at [1013, 201] on div "925+ Heading Very Satisfied Text block Image Row 625+ Heading Satisfied Text bl…" at bounding box center [886, 463] width 294 height 900
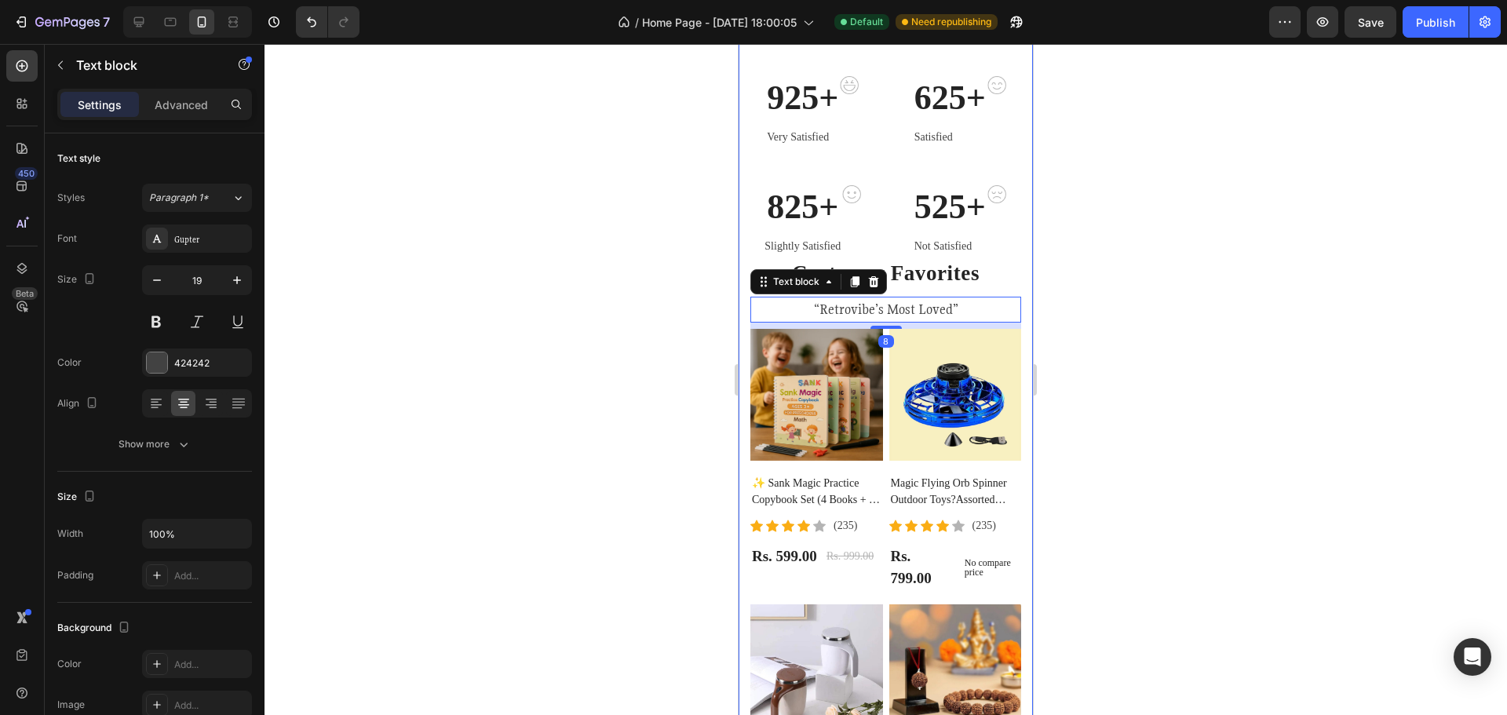
click at [1012, 338] on div "925+ Heading Very Satisfied Text block Image Row 625+ Heading Satisfied Text bl…" at bounding box center [886, 463] width 294 height 900
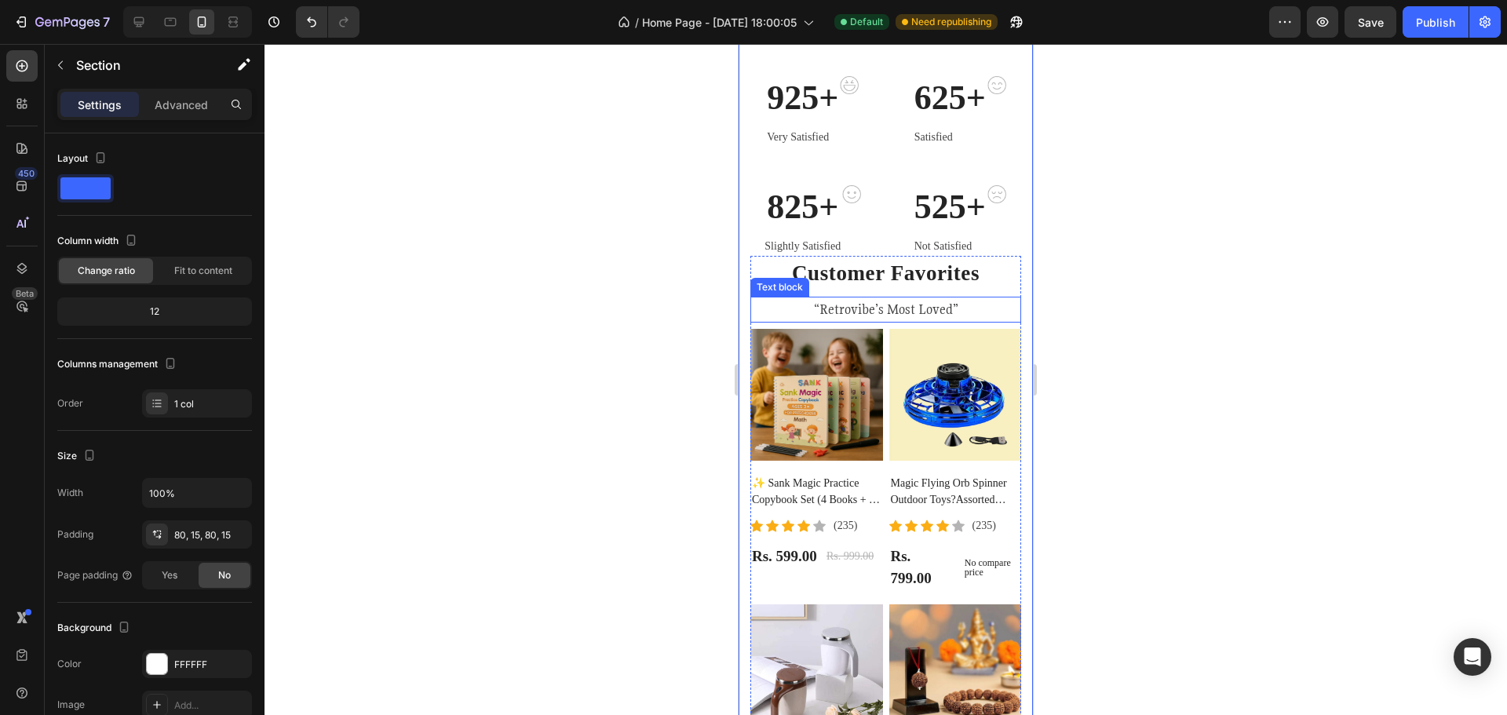
click at [1004, 322] on div "“Retrovibe’s Most Loved” Text block" at bounding box center [885, 310] width 271 height 26
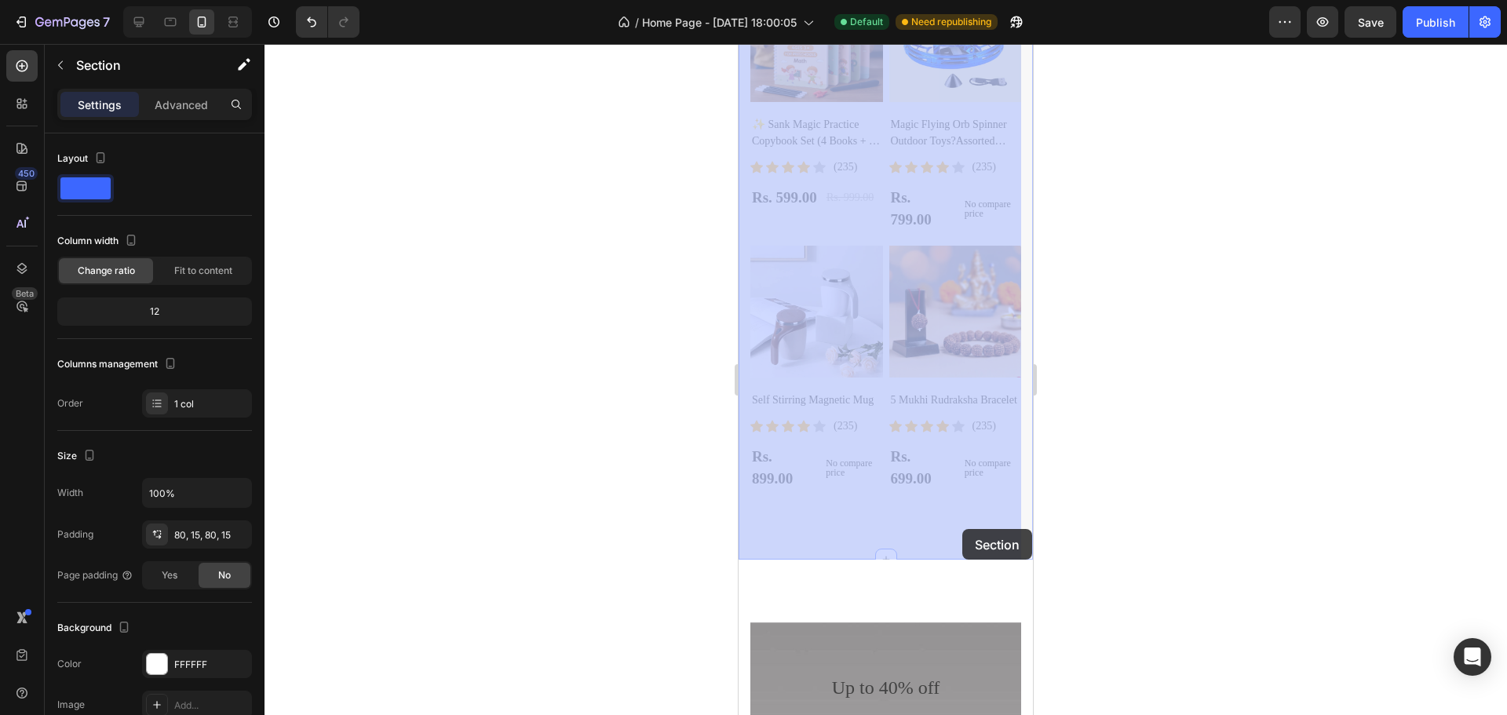
scroll to position [993, 0]
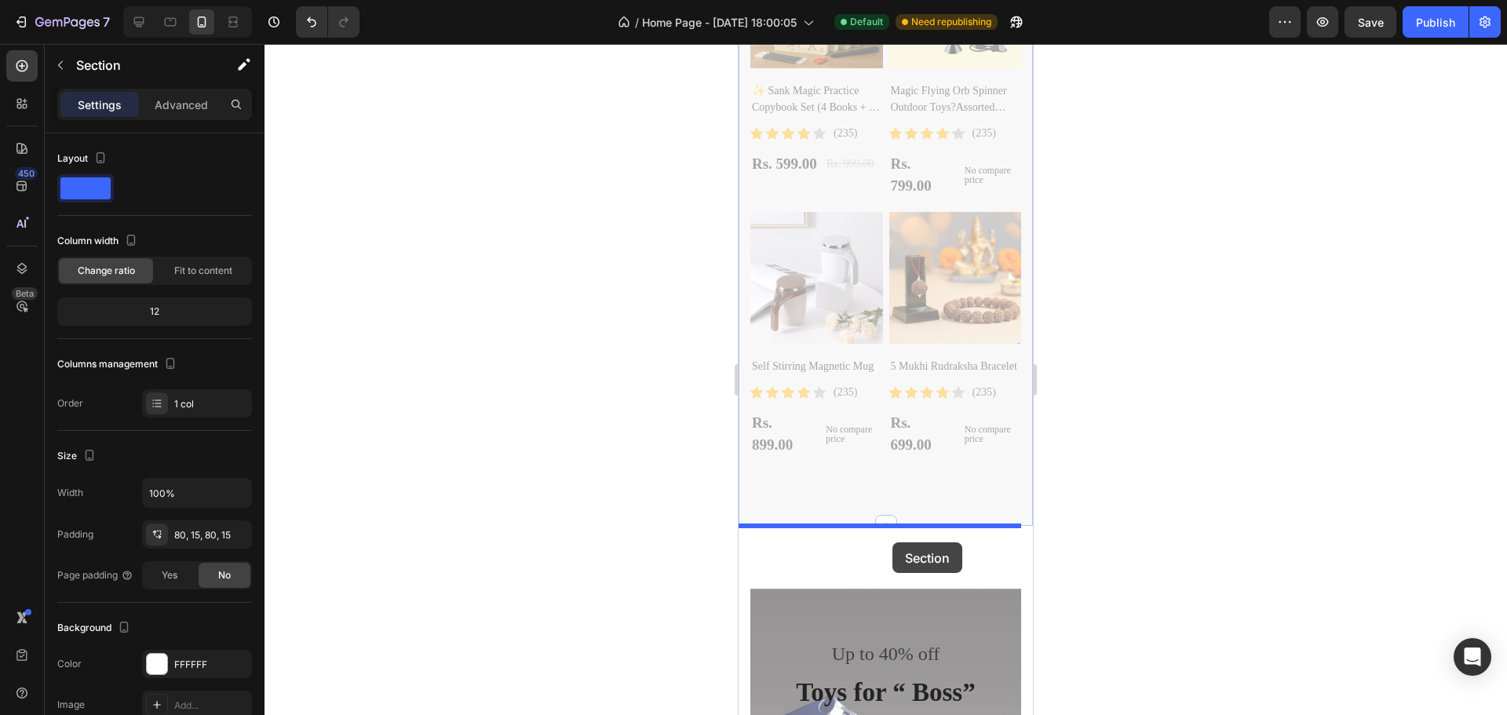
drag, startPoint x: 1013, startPoint y: 384, endPoint x: 893, endPoint y: 542, distance: 199.4
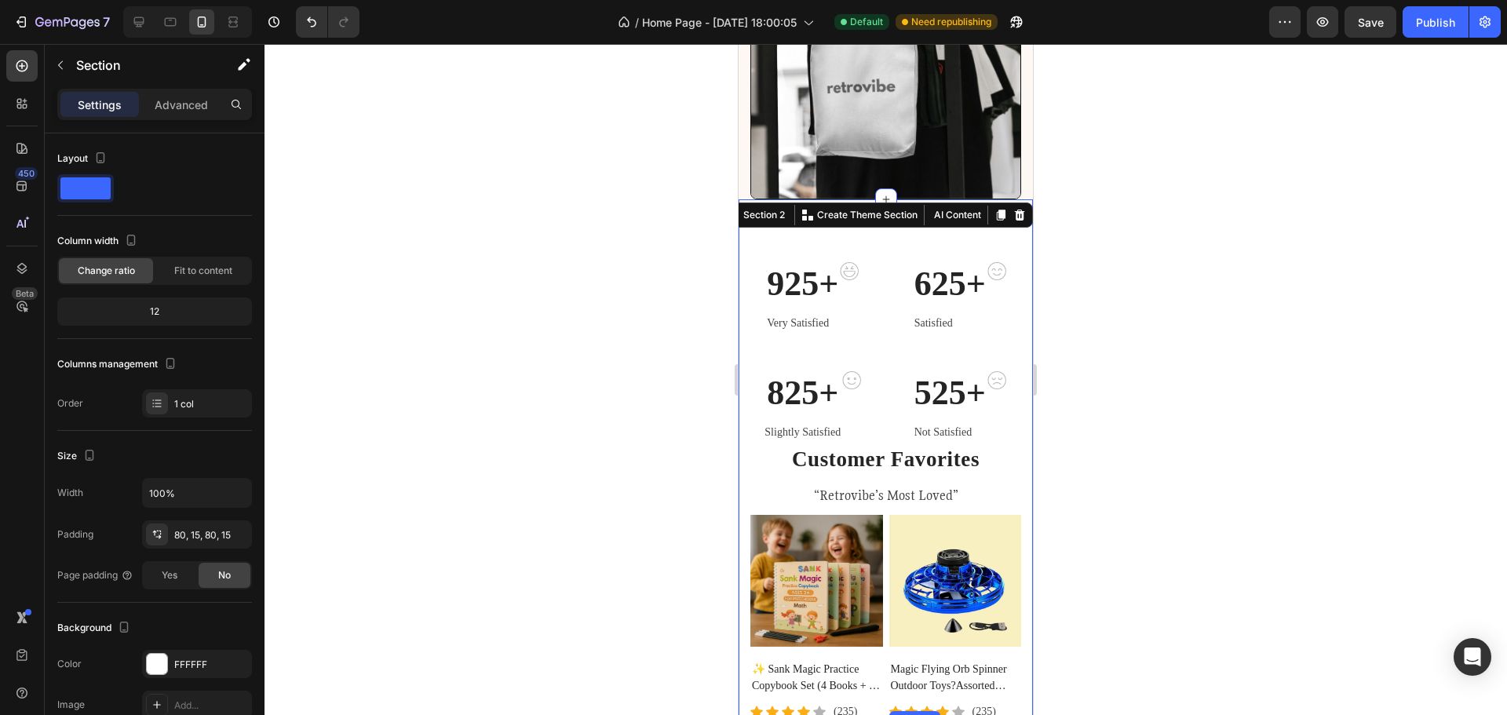
scroll to position [444, 0]
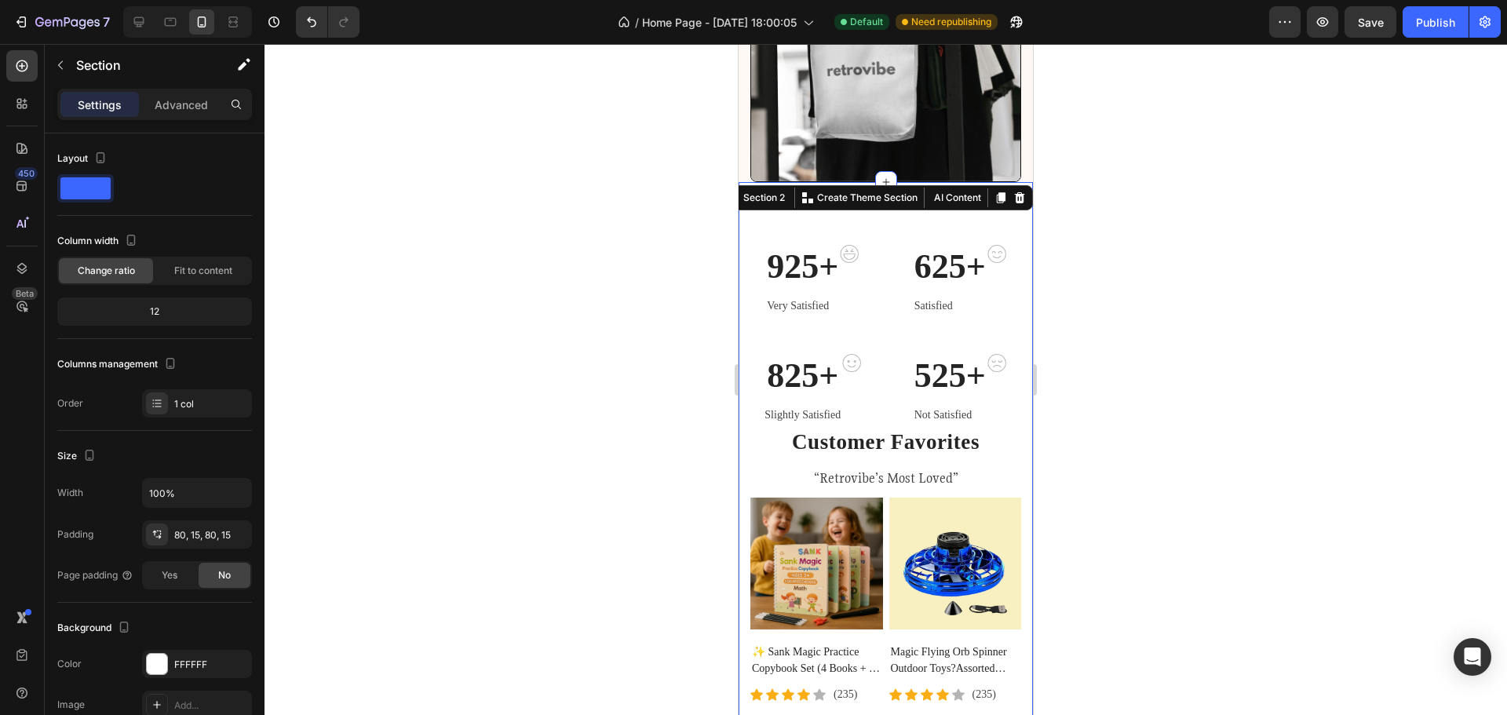
click at [1132, 280] on div at bounding box center [886, 379] width 1243 height 671
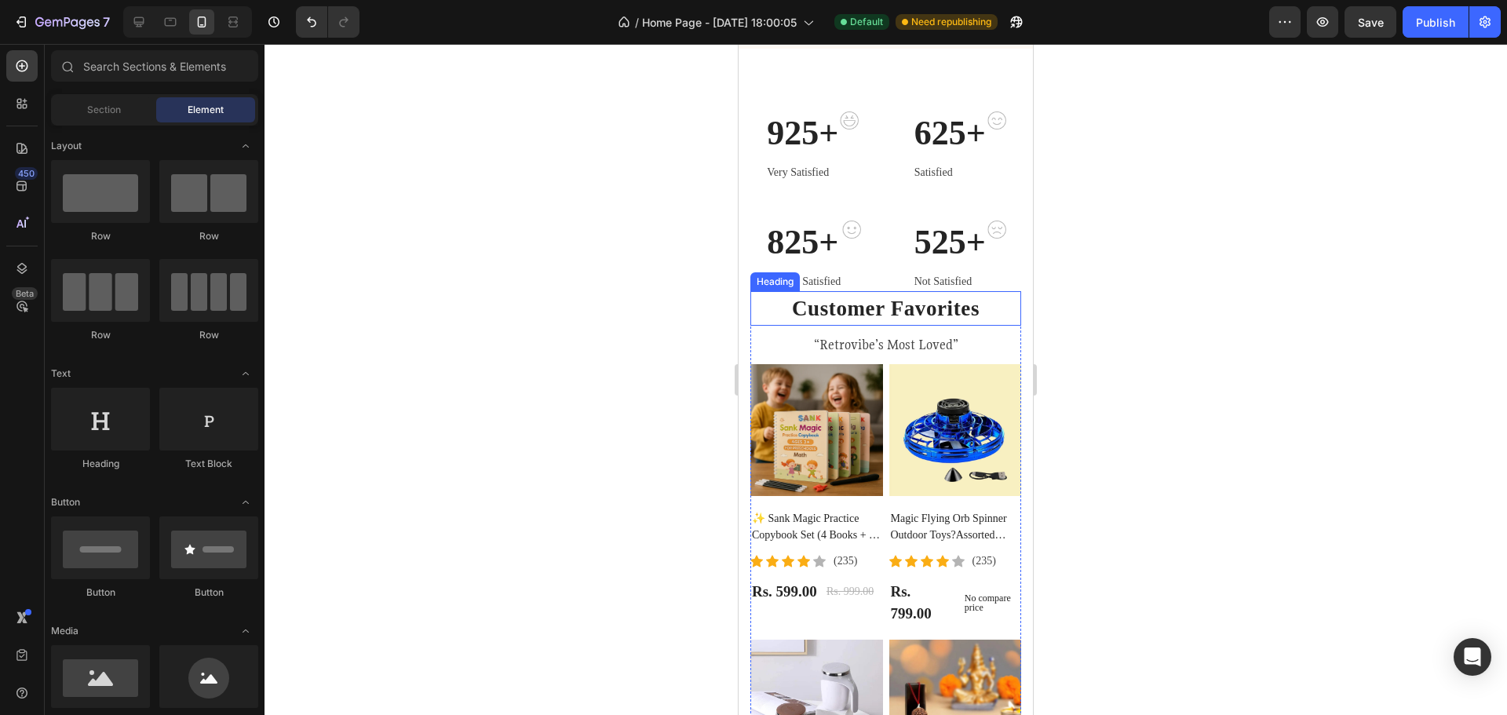
scroll to position [601, 0]
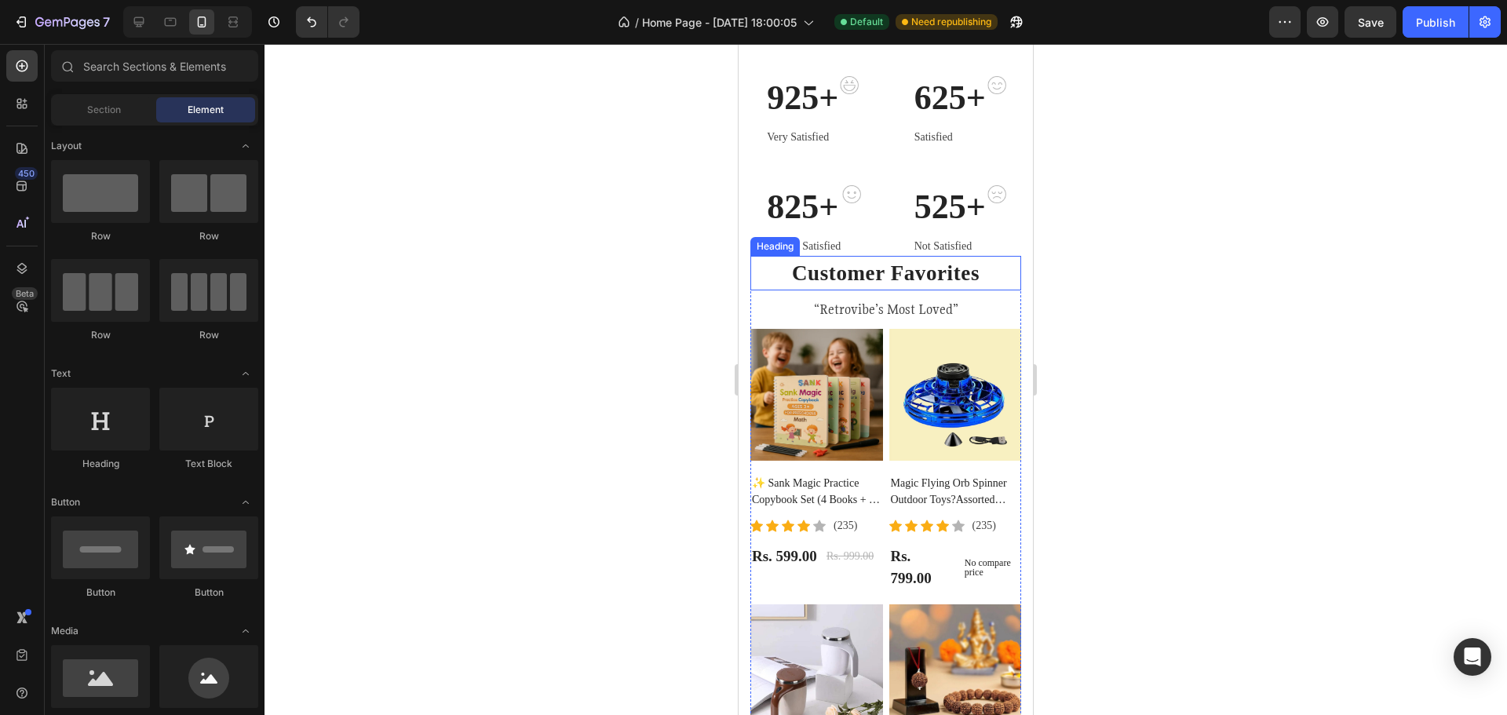
click at [900, 278] on h2 "Customer Favorites" at bounding box center [885, 273] width 271 height 35
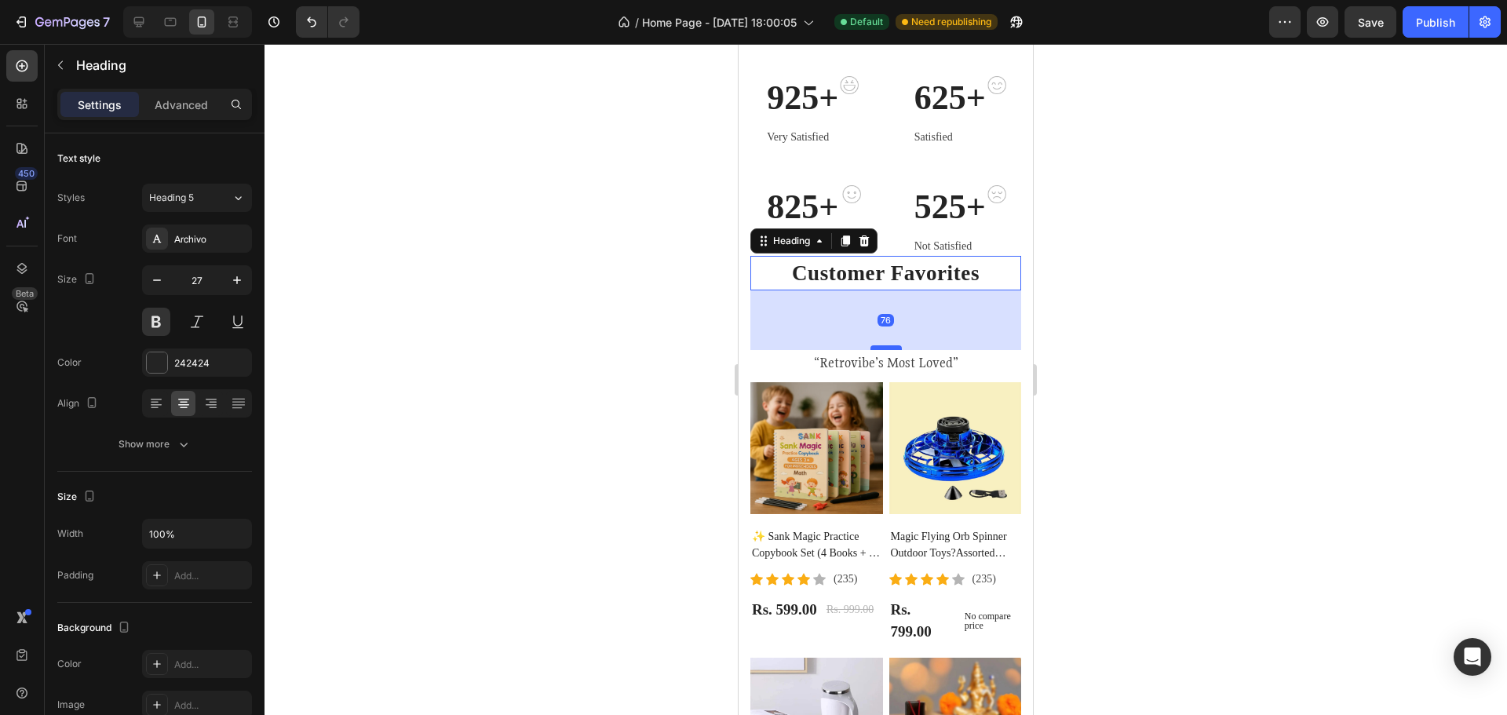
drag, startPoint x: 881, startPoint y: 292, endPoint x: 869, endPoint y: 345, distance: 54.7
click at [871, 345] on div at bounding box center [886, 347] width 31 height 5
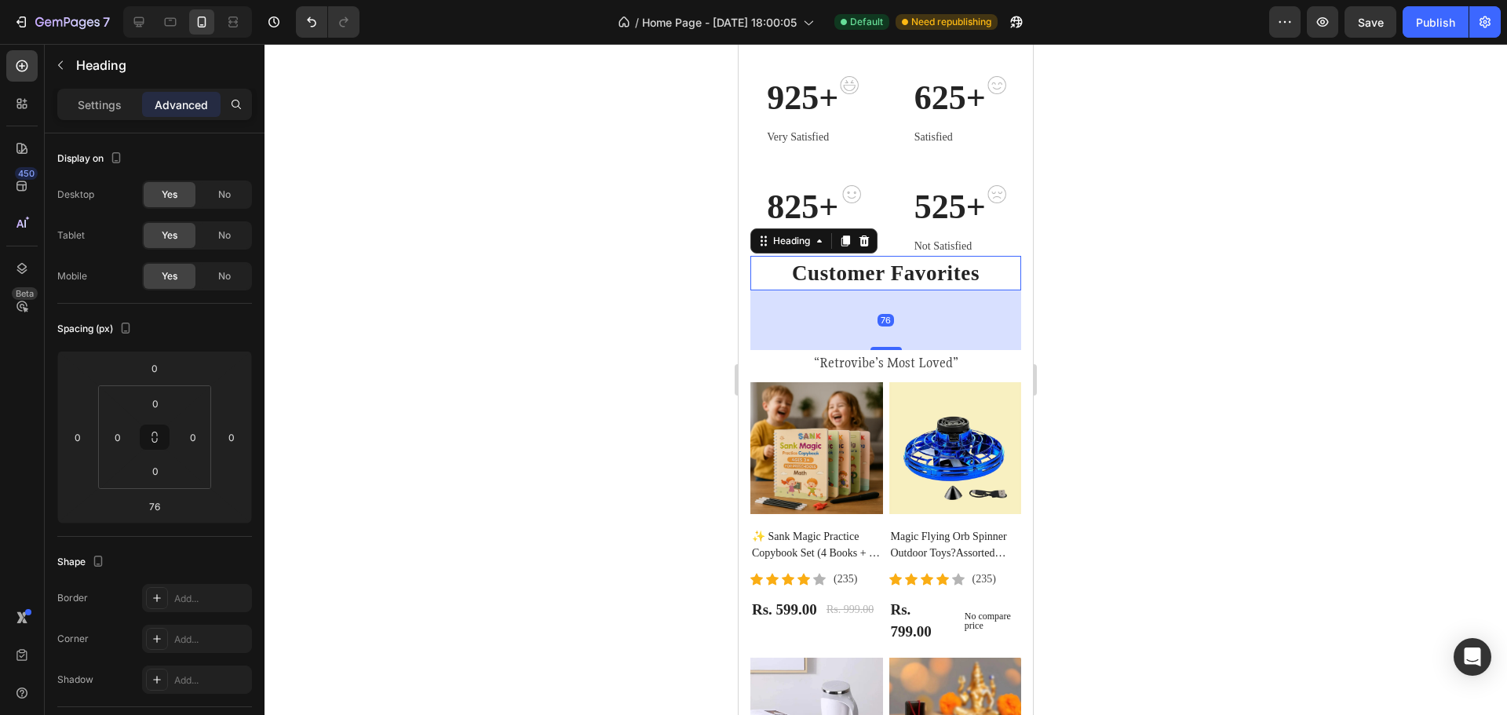
click at [1079, 256] on div at bounding box center [886, 379] width 1243 height 671
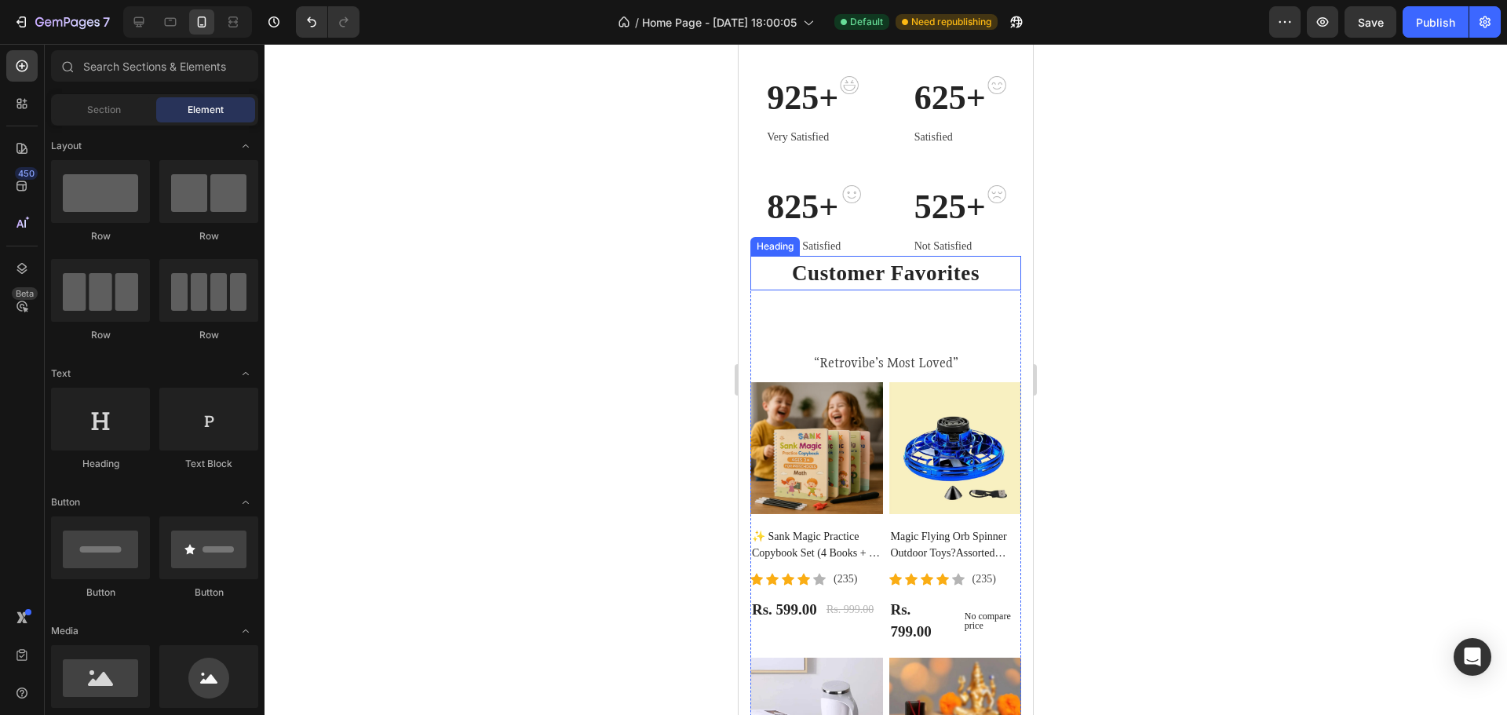
click at [874, 273] on h2 "Customer Favorites" at bounding box center [885, 273] width 271 height 35
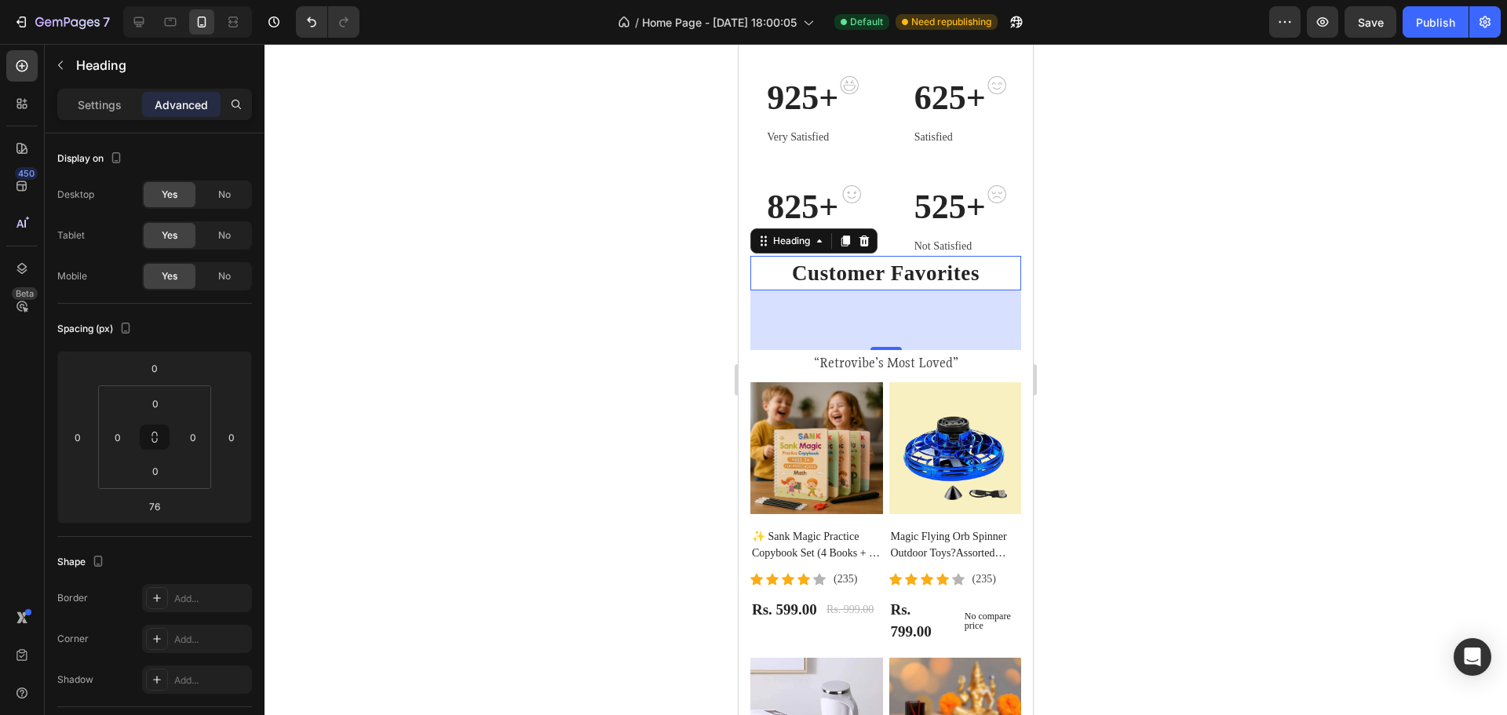
click at [888, 257] on h2 "Customer Favorites" at bounding box center [885, 273] width 271 height 35
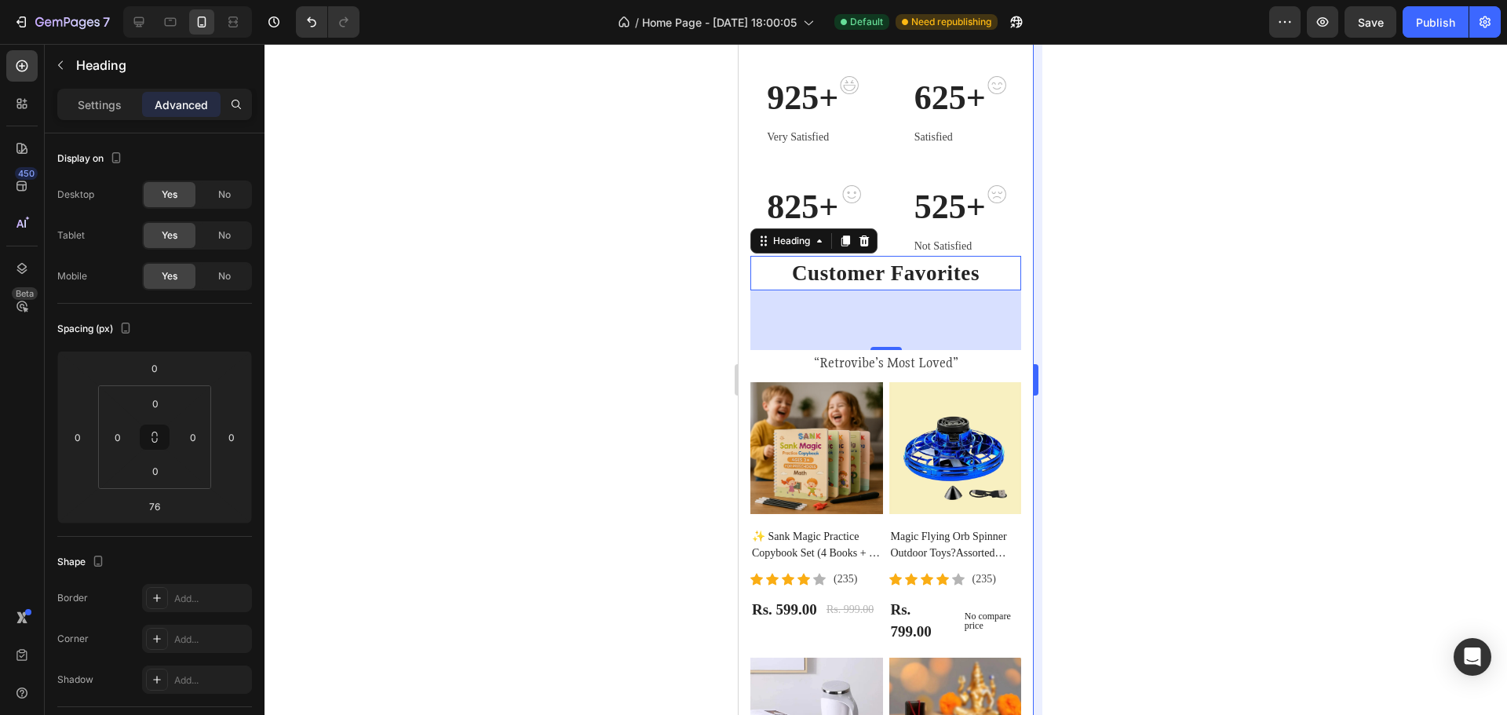
drag, startPoint x: 1067, startPoint y: 284, endPoint x: 1038, endPoint y: 283, distance: 29.1
click at [1067, 285] on div at bounding box center [886, 379] width 1243 height 671
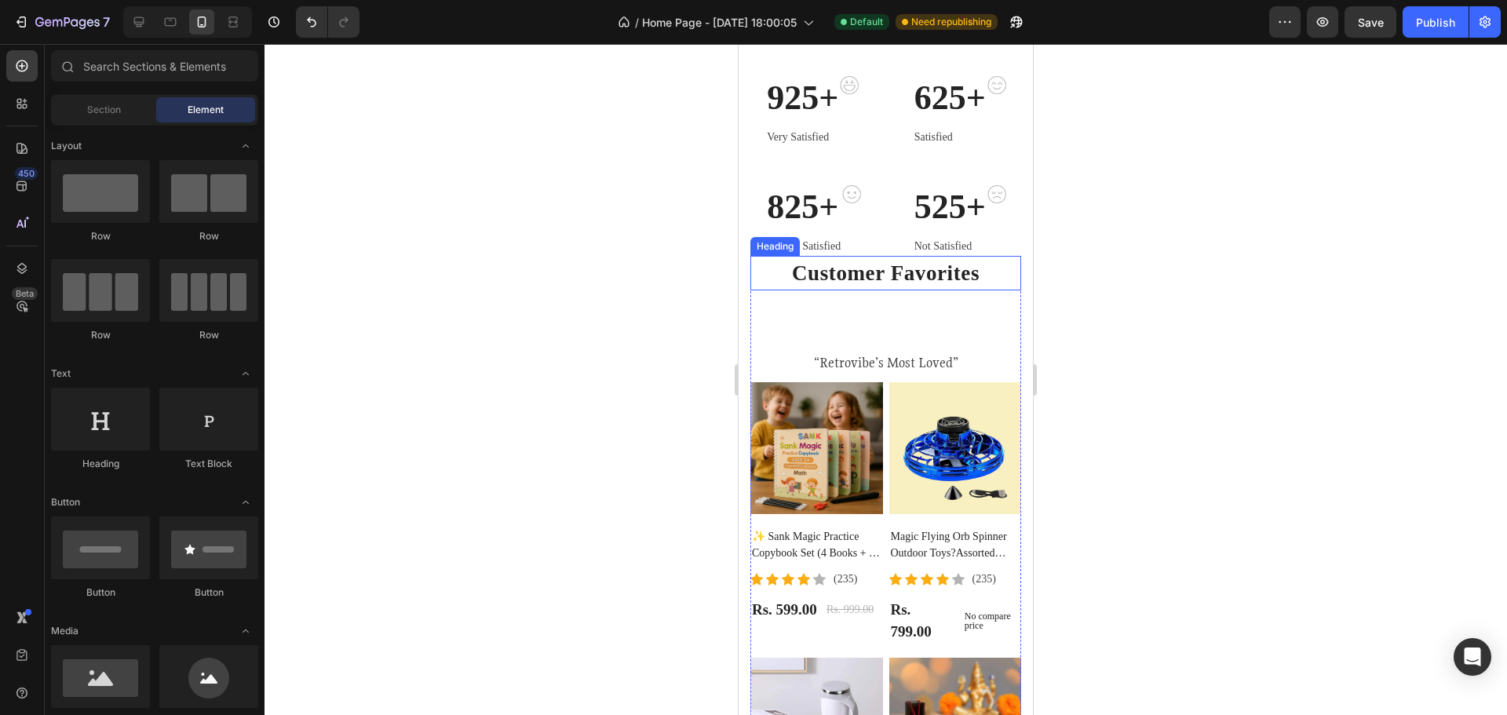
click at [961, 278] on p "Customer Favorites" at bounding box center [886, 273] width 268 height 32
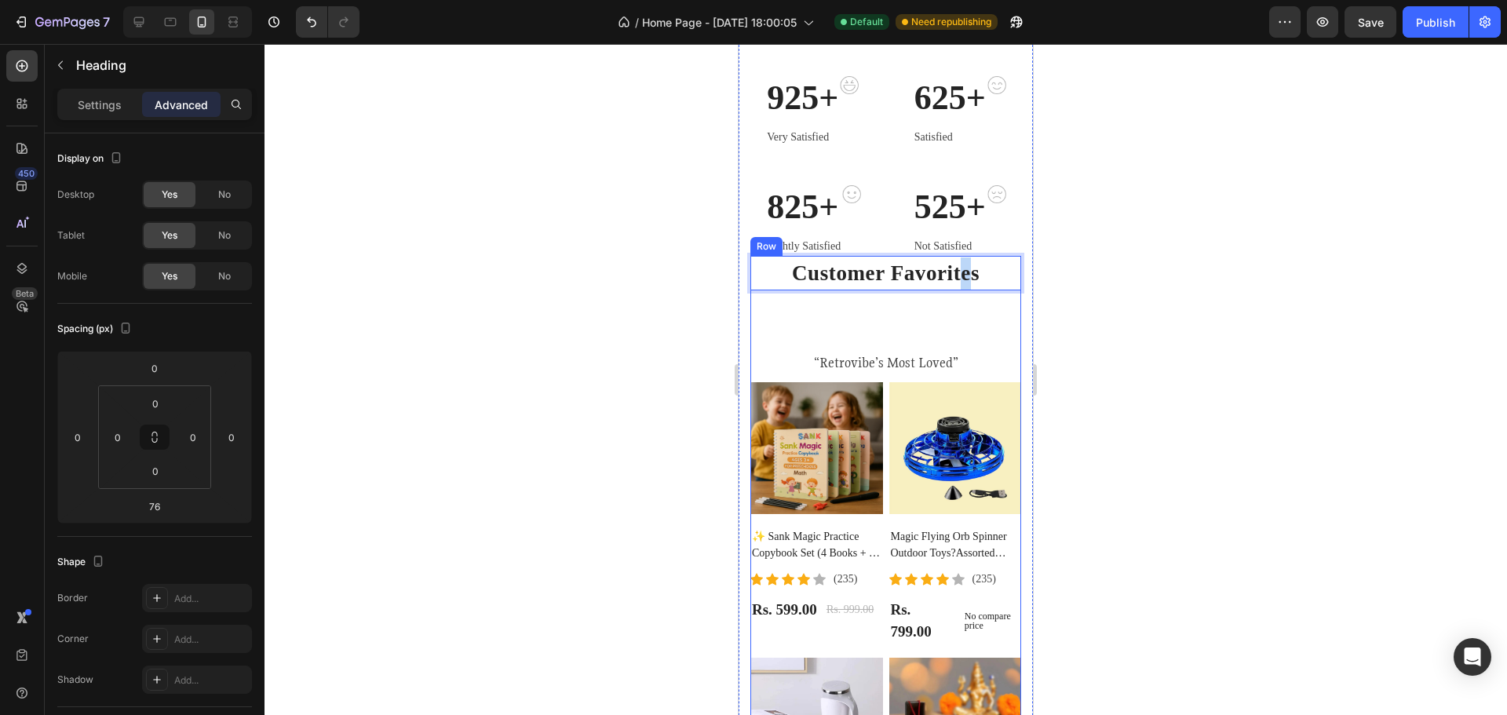
drag, startPoint x: 954, startPoint y: 273, endPoint x: 969, endPoint y: 282, distance: 17.2
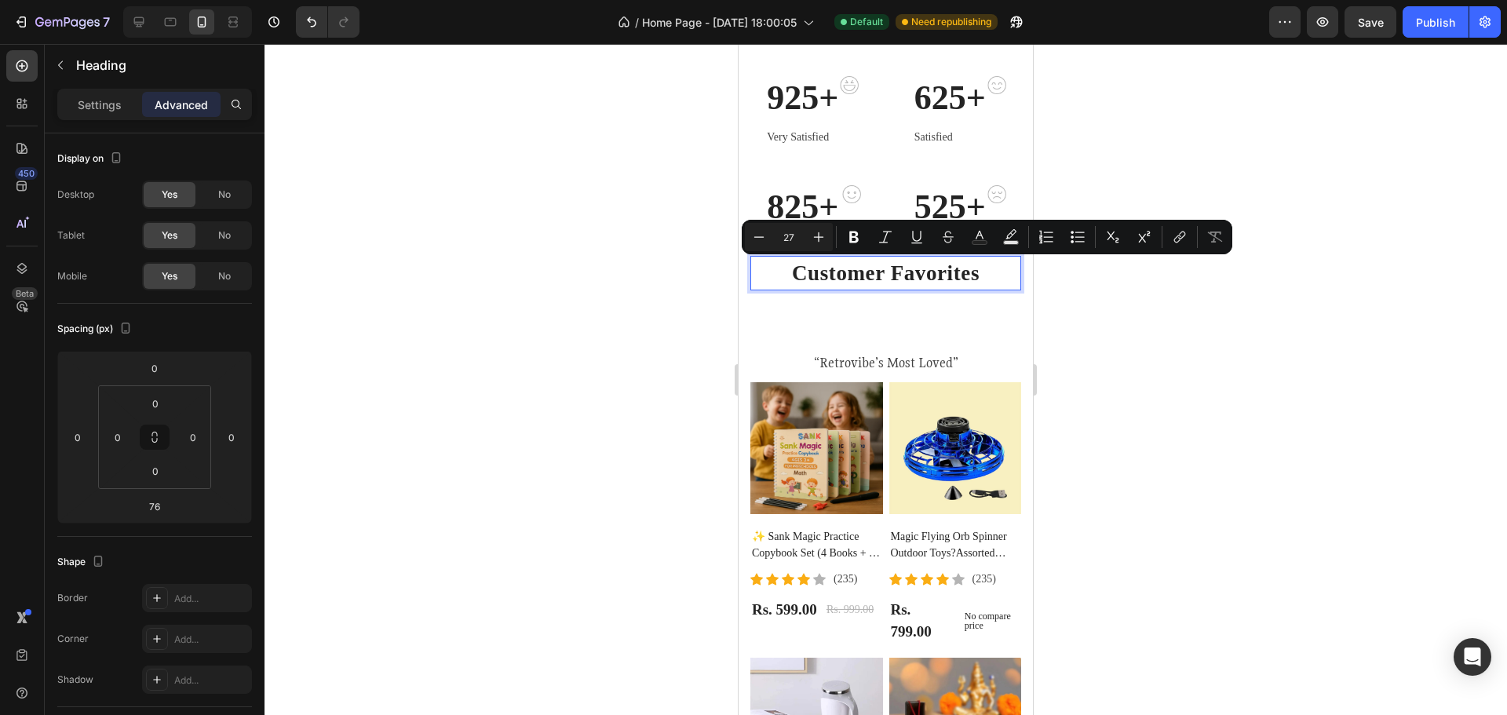
click at [978, 276] on p "Customer Favorites" at bounding box center [886, 273] width 268 height 32
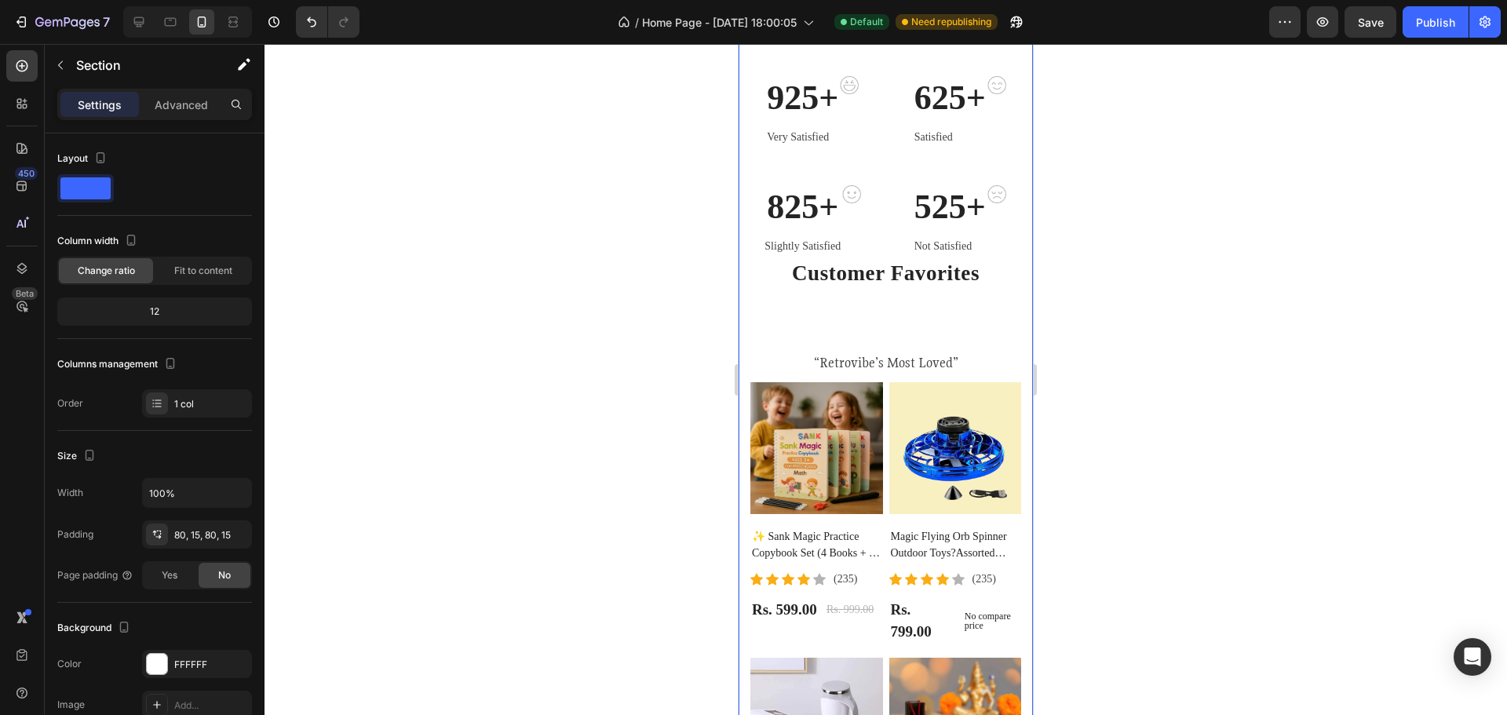
click at [1010, 255] on div "925+ Heading Very Satisfied Text block Image Row 625+ Heading Satisfied Text bl…" at bounding box center [886, 490] width 294 height 954
click at [971, 261] on p "Customer Favorites" at bounding box center [886, 273] width 268 height 32
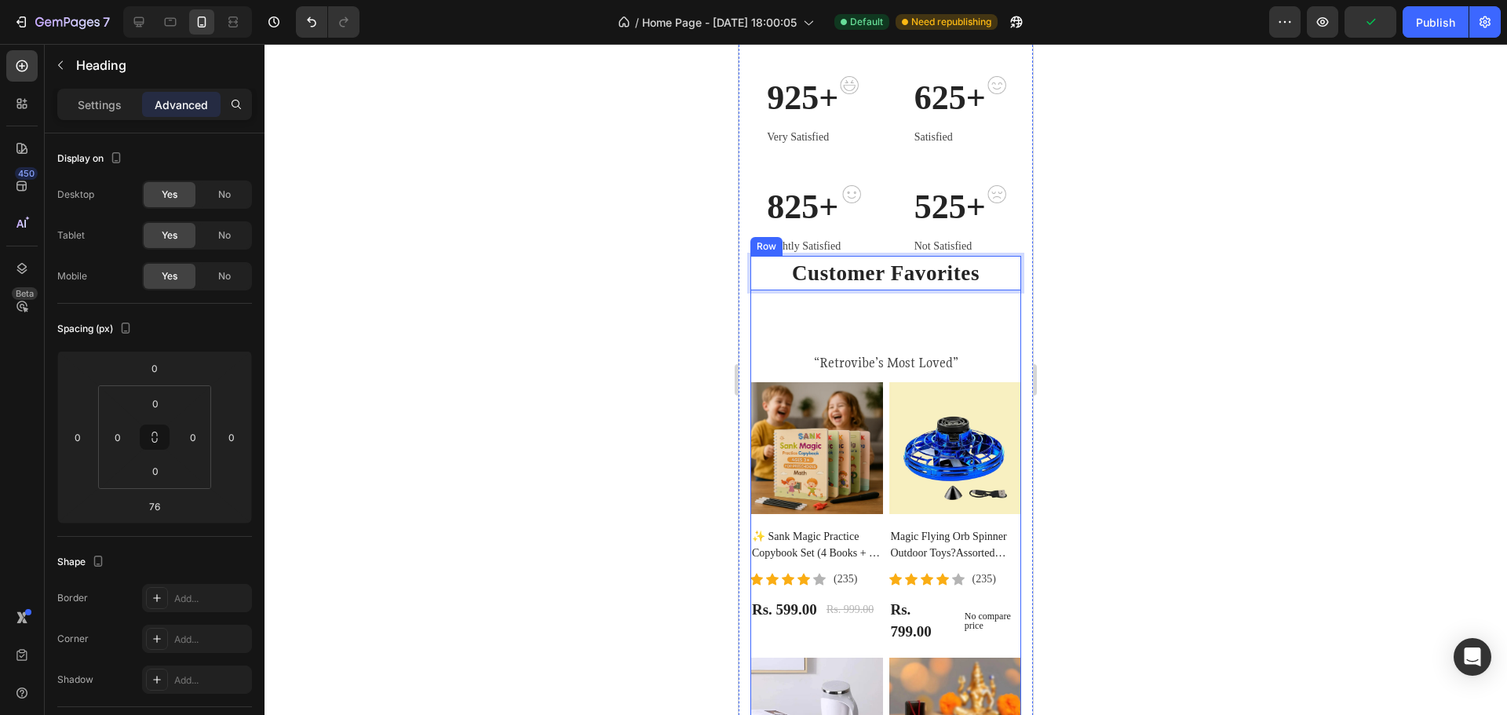
drag, startPoint x: 874, startPoint y: 277, endPoint x: 875, endPoint y: 298, distance: 20.4
click at [915, 276] on p "Customer Favorites" at bounding box center [886, 273] width 268 height 32
click at [901, 282] on p "Customer Favorites" at bounding box center [886, 273] width 268 height 32
click at [904, 291] on div "Customer Favorites Heading 76 “Retrovibe’s Most Loved” Text block Product Image…" at bounding box center [885, 580] width 271 height 648
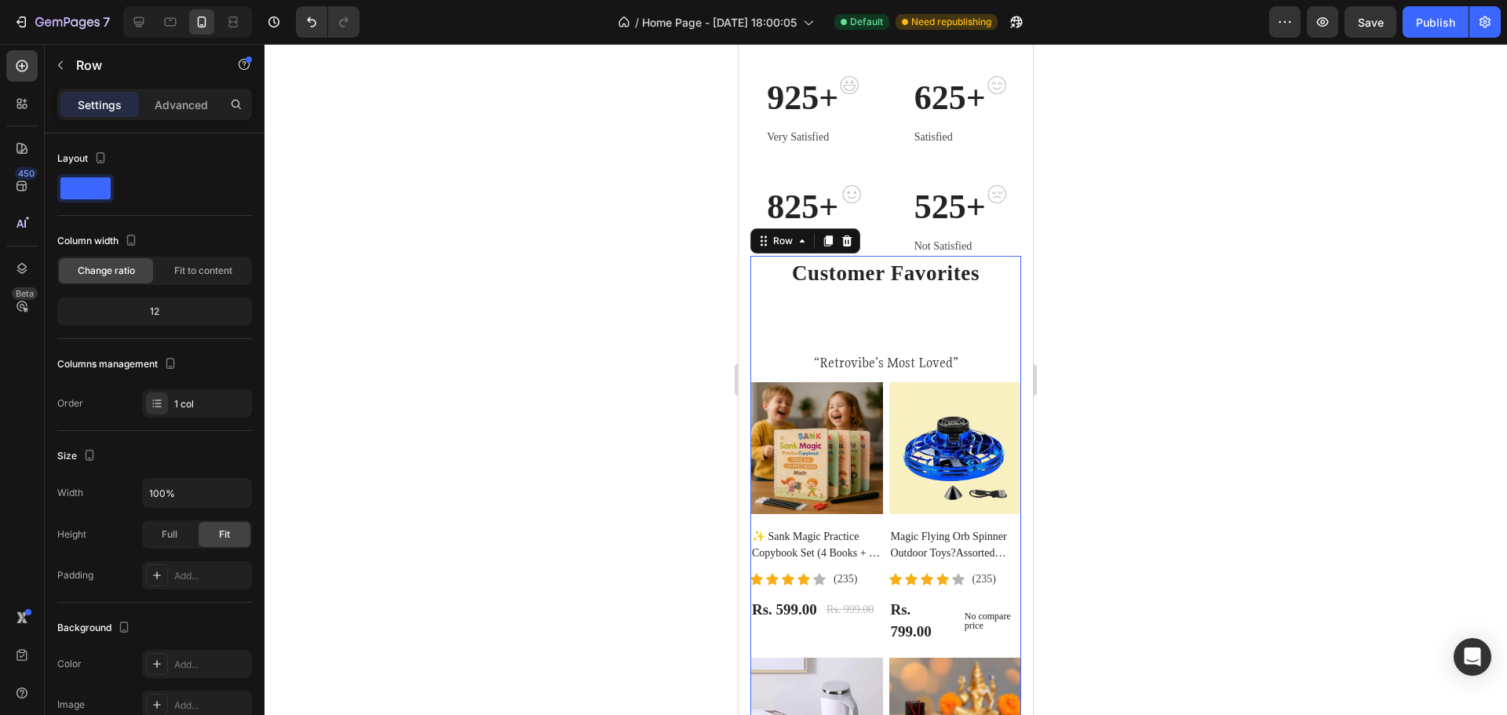
click at [904, 291] on div "Customer Favorites Heading “Retrovibe’s Most Loved” Text block Product Images ✨…" at bounding box center [885, 580] width 271 height 648
click at [904, 277] on p "Customer Favorites" at bounding box center [886, 273] width 268 height 32
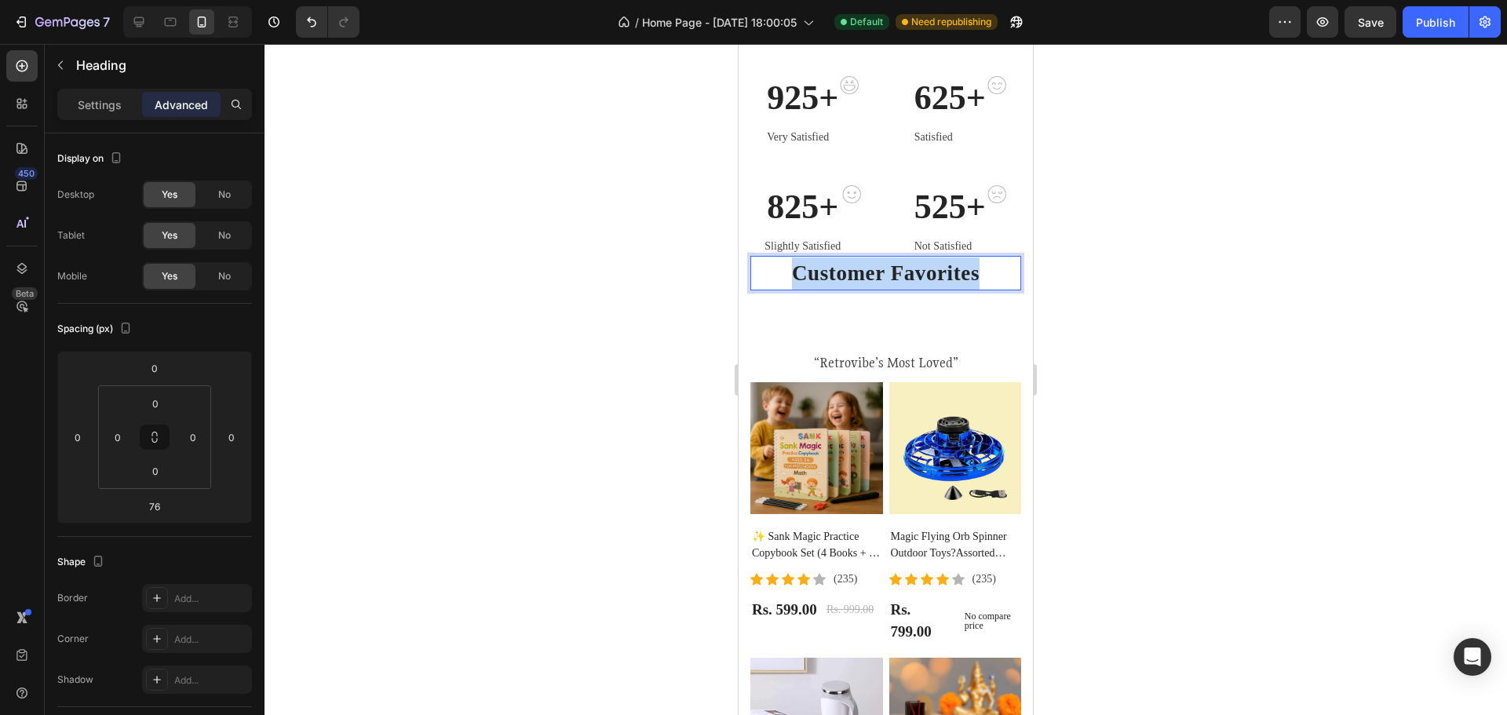
click at [904, 277] on p "Customer Favorites" at bounding box center [886, 273] width 268 height 32
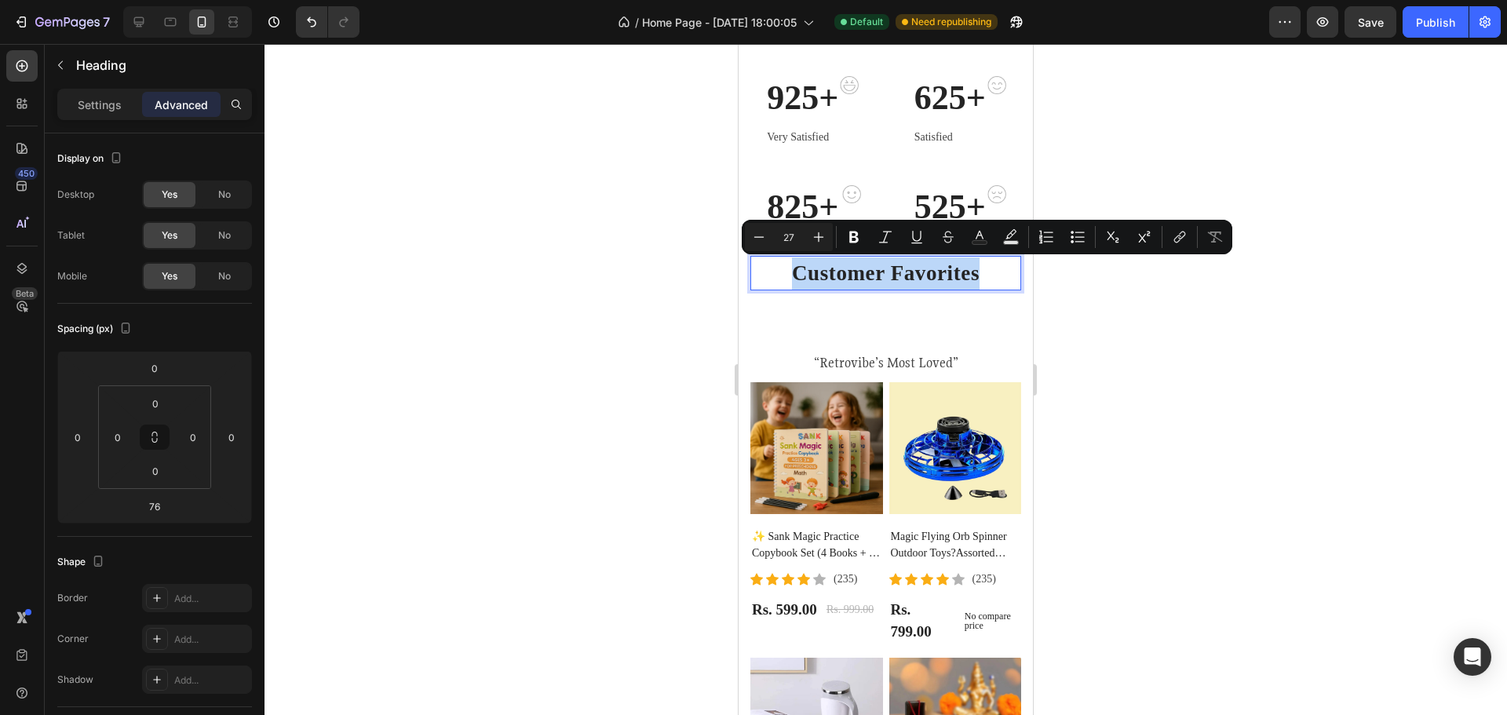
copy p "Customer Favorites"
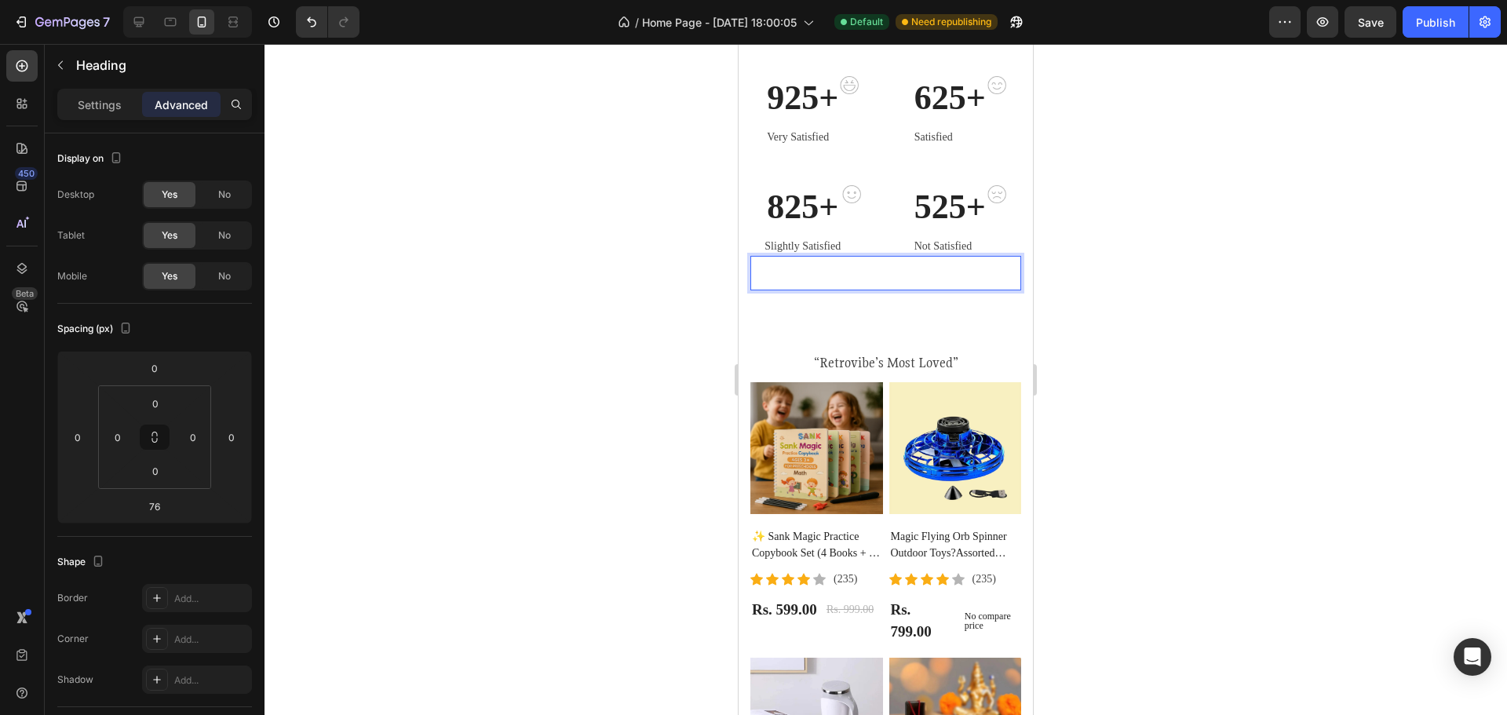
drag, startPoint x: 1101, startPoint y: 297, endPoint x: 283, endPoint y: 250, distance: 819.4
click at [1101, 297] on div at bounding box center [886, 379] width 1243 height 671
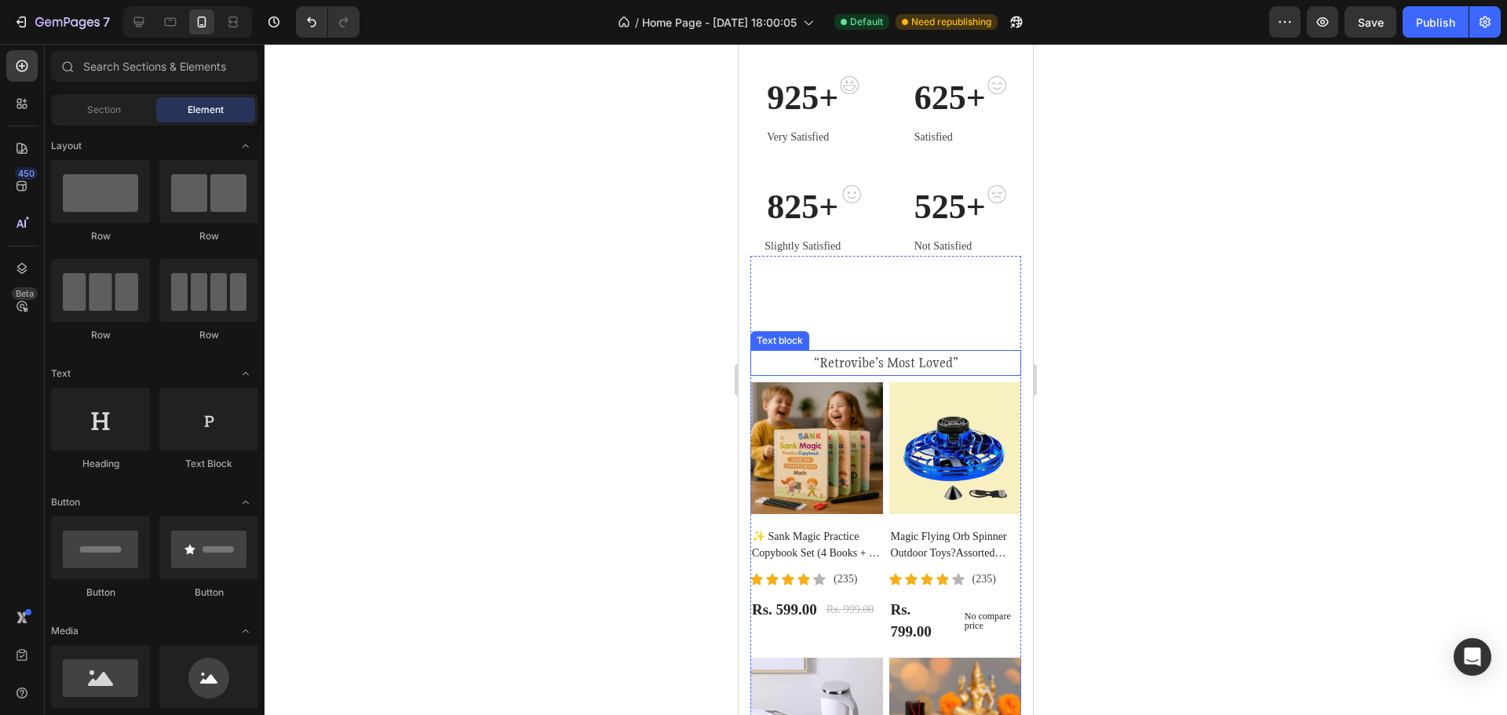
click at [887, 356] on p "“Retrovibe’s Most Loved”" at bounding box center [886, 363] width 268 height 23
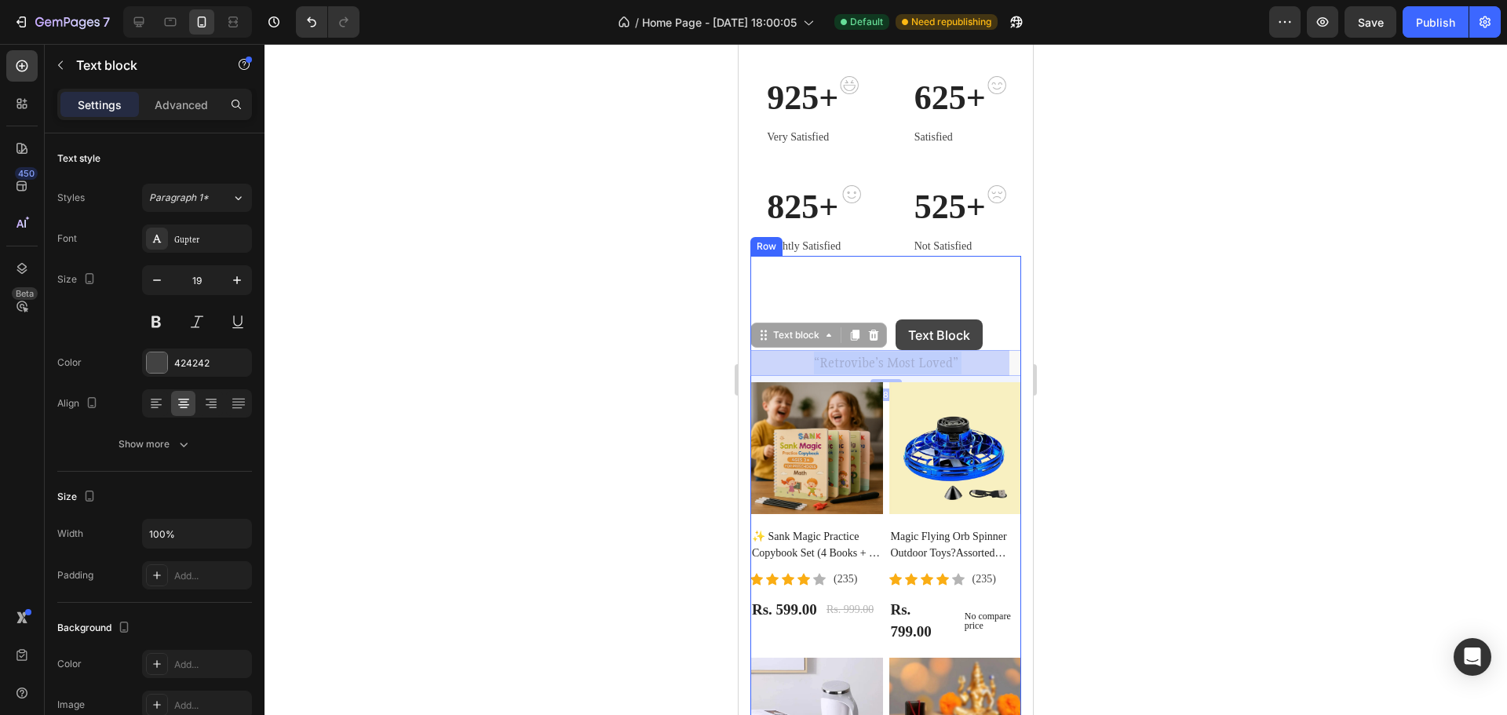
drag, startPoint x: 889, startPoint y: 356, endPoint x: 894, endPoint y: 317, distance: 38.9
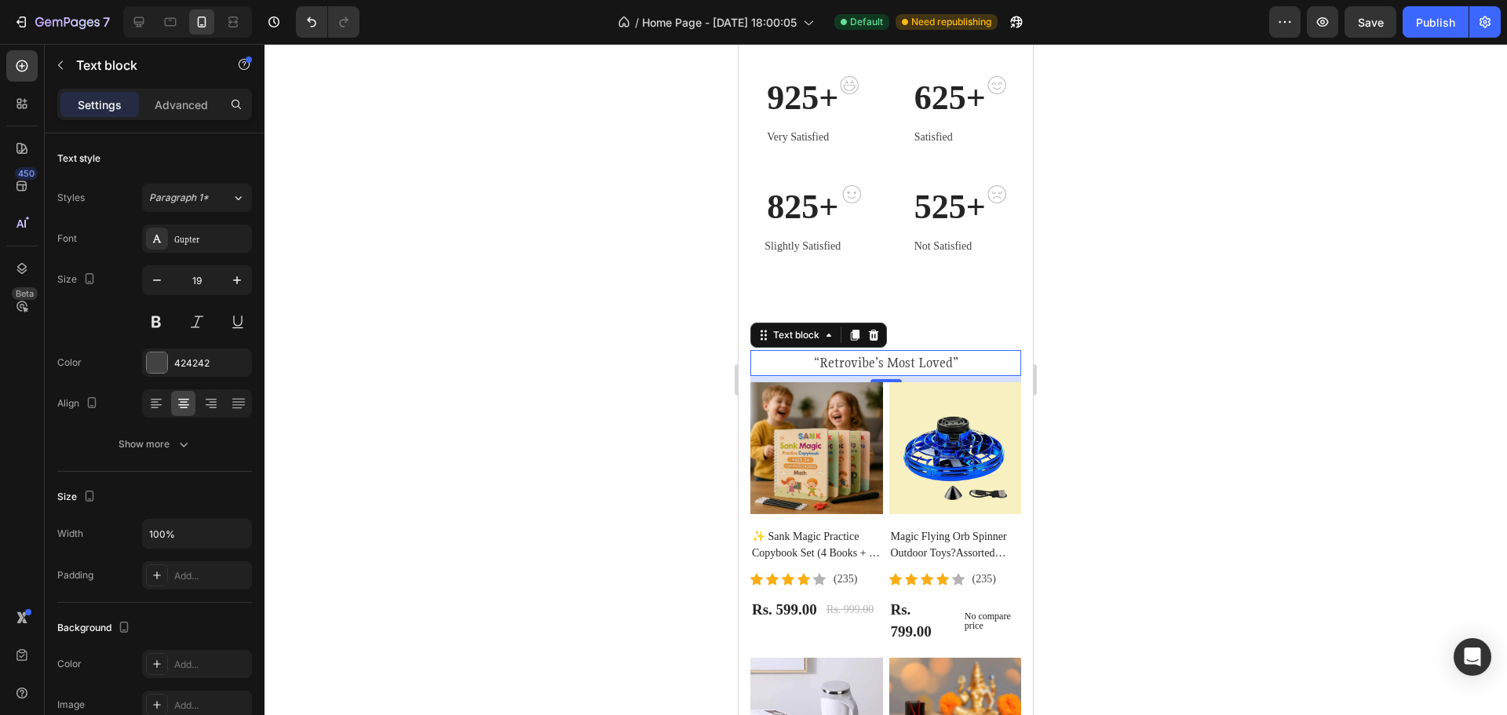
click at [1137, 333] on div at bounding box center [886, 379] width 1243 height 671
click at [891, 357] on p "“Retrovibe’s Most Loved”" at bounding box center [886, 363] width 268 height 23
click at [897, 266] on h2 "Customer Favorites" at bounding box center [885, 273] width 271 height 35
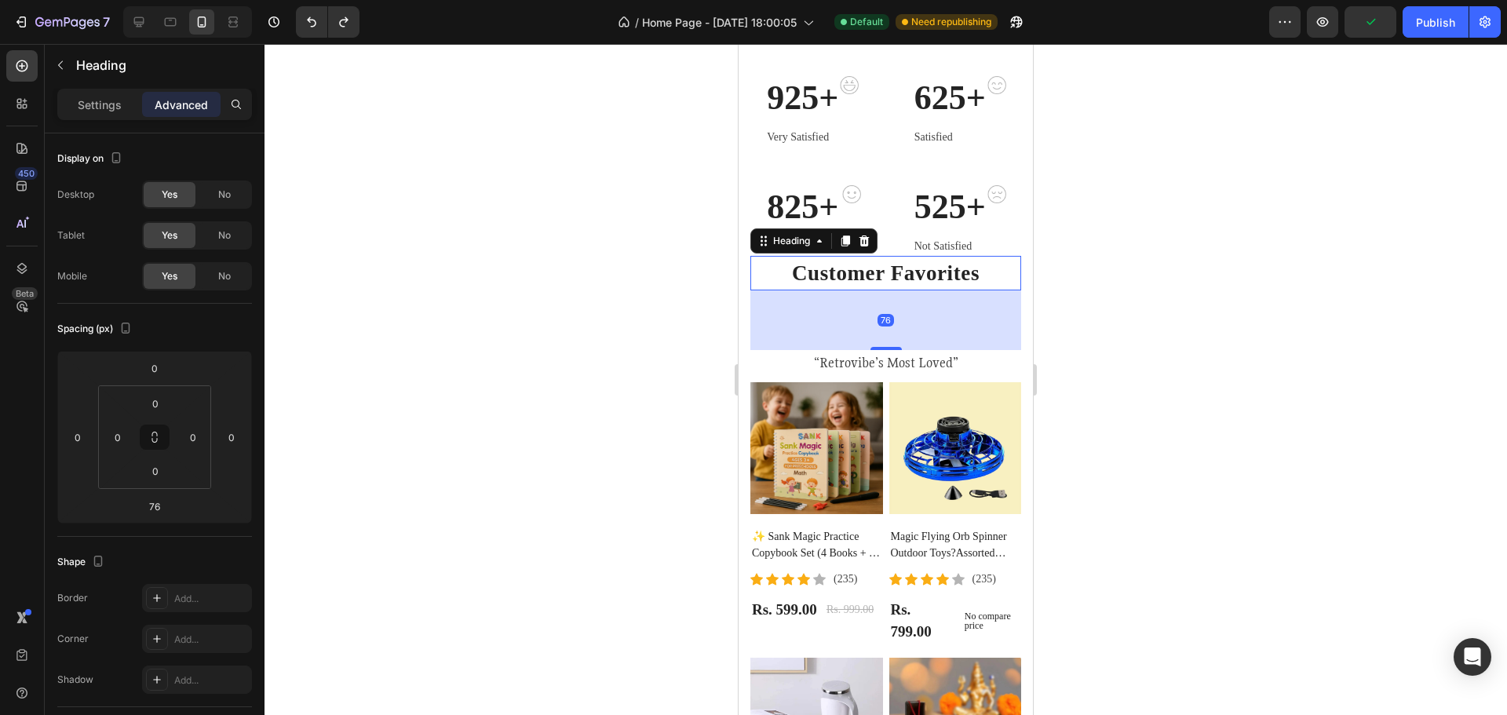
drag, startPoint x: 1096, startPoint y: 411, endPoint x: 1122, endPoint y: 365, distance: 52.4
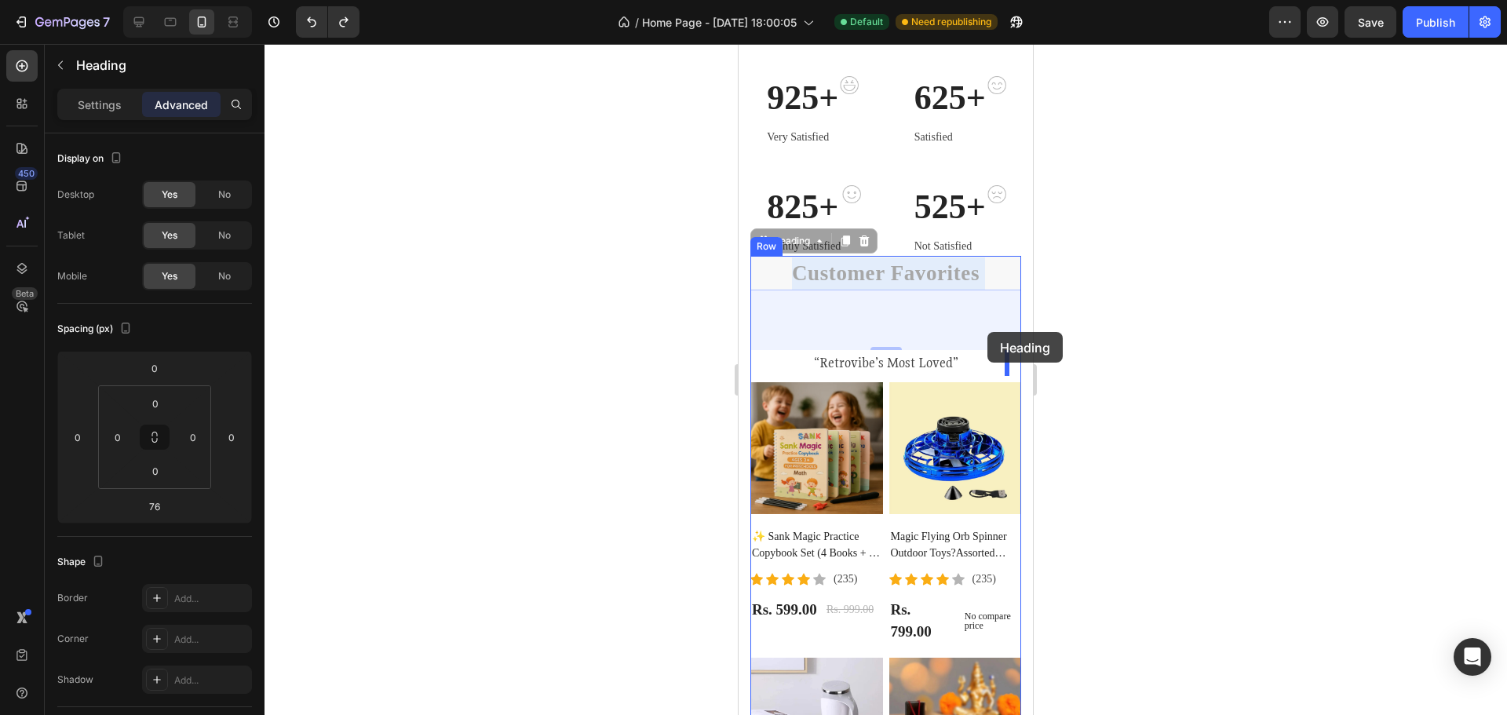
drag, startPoint x: 995, startPoint y: 274, endPoint x: 987, endPoint y: 332, distance: 58.6
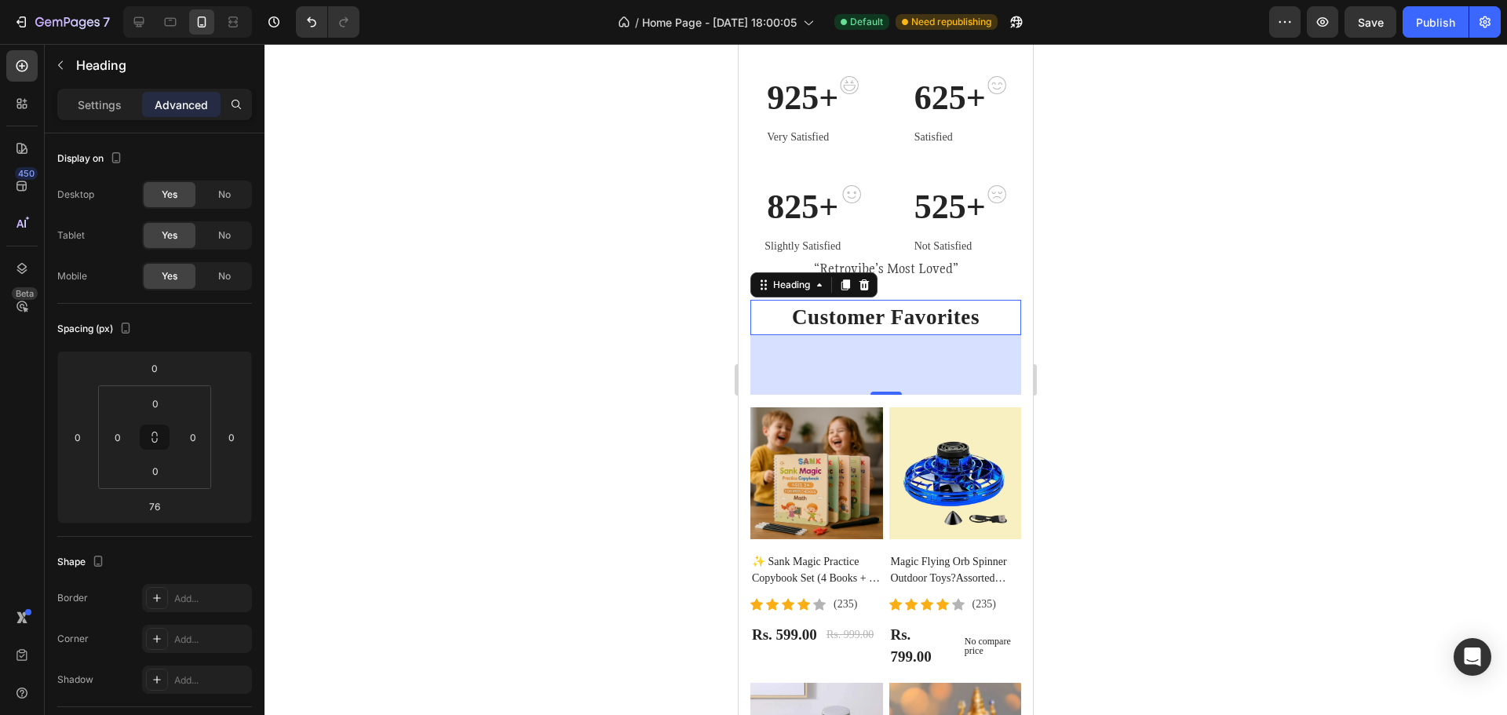
click at [929, 382] on div "76" at bounding box center [885, 365] width 271 height 60
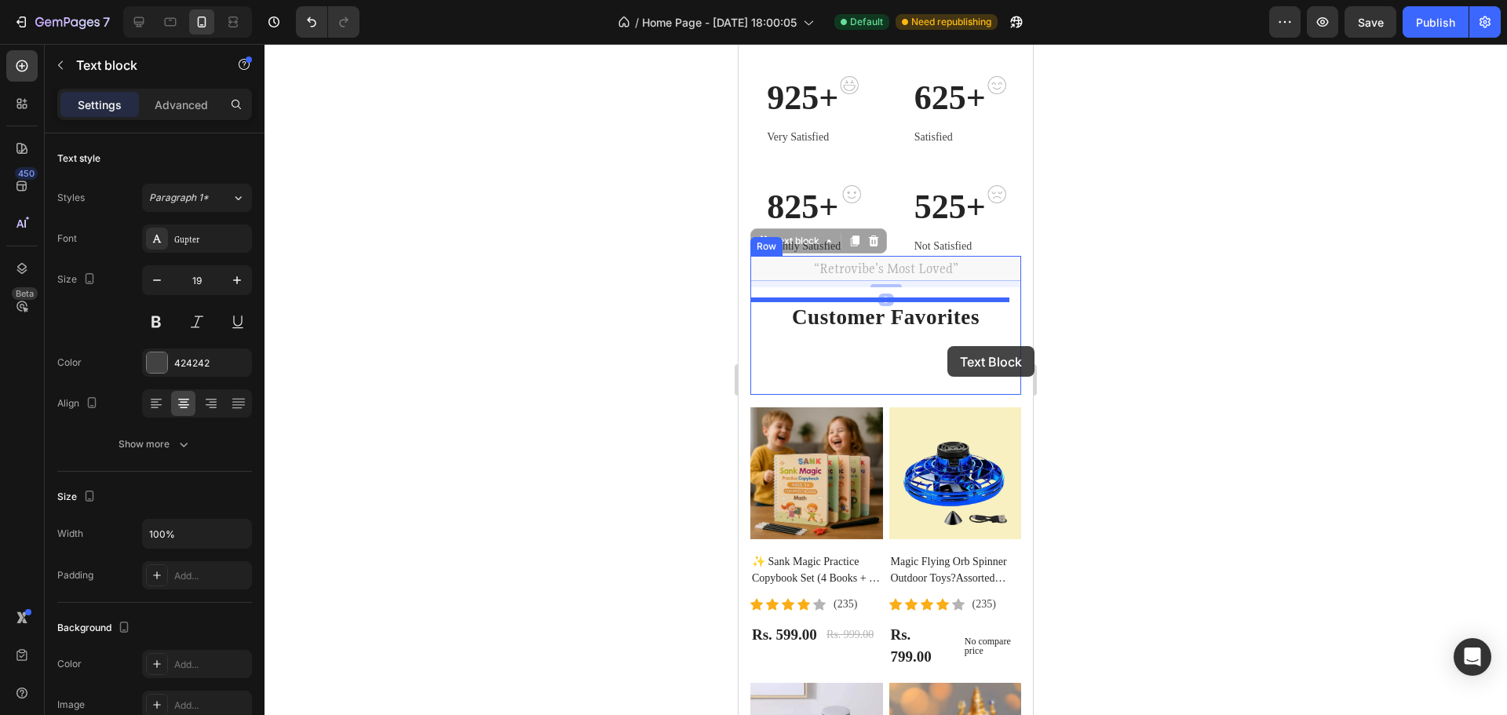
drag, startPoint x: 967, startPoint y: 265, endPoint x: 948, endPoint y: 346, distance: 84.0
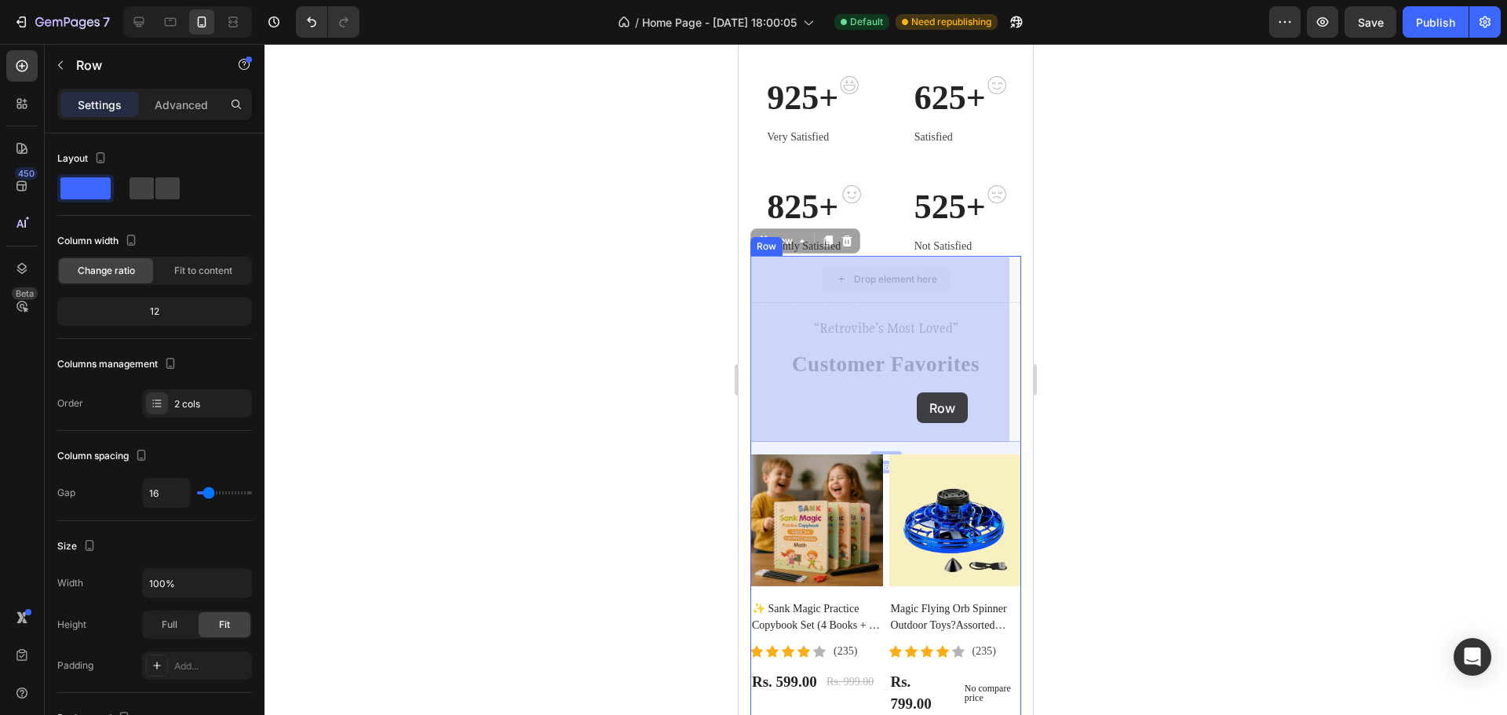
drag, startPoint x: 966, startPoint y: 278, endPoint x: 915, endPoint y: 360, distance: 96.5
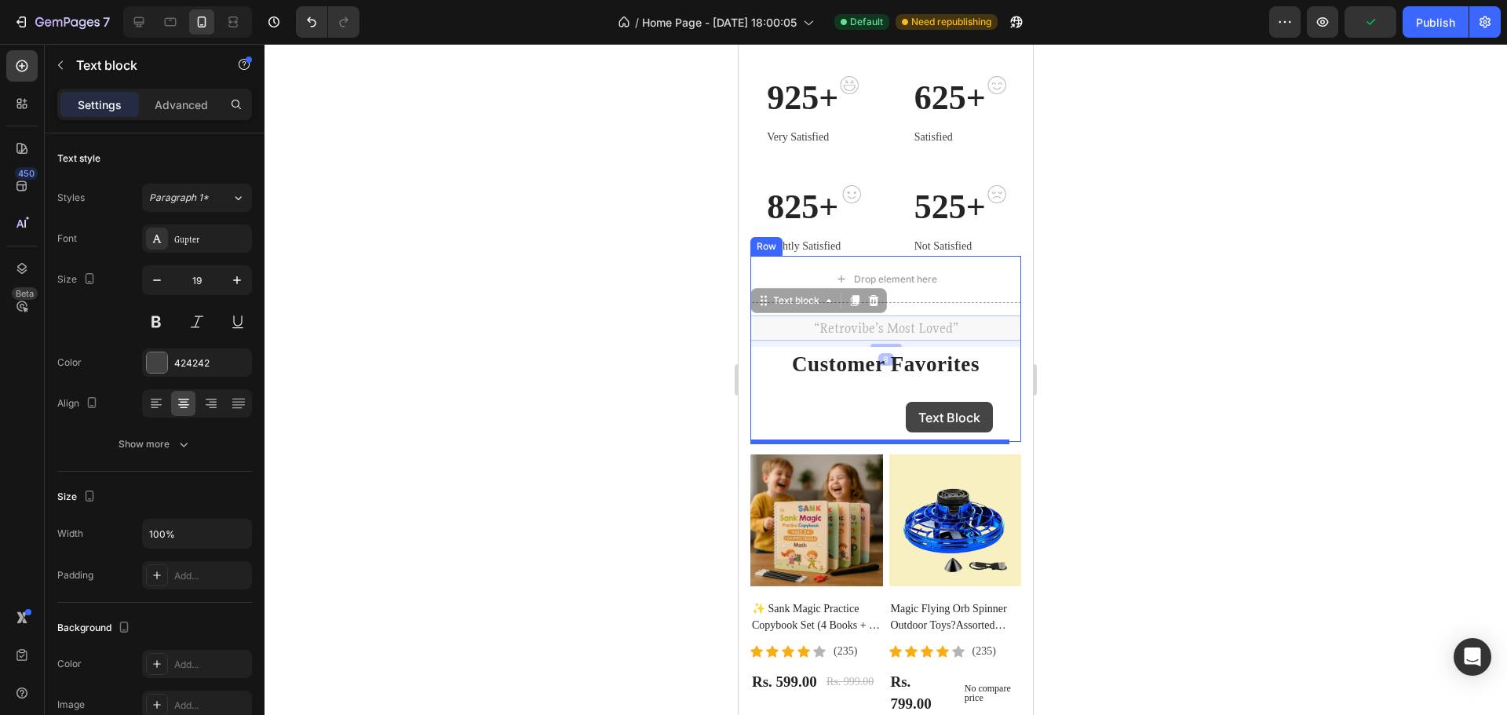
drag, startPoint x: 960, startPoint y: 327, endPoint x: 906, endPoint y: 402, distance: 92.2
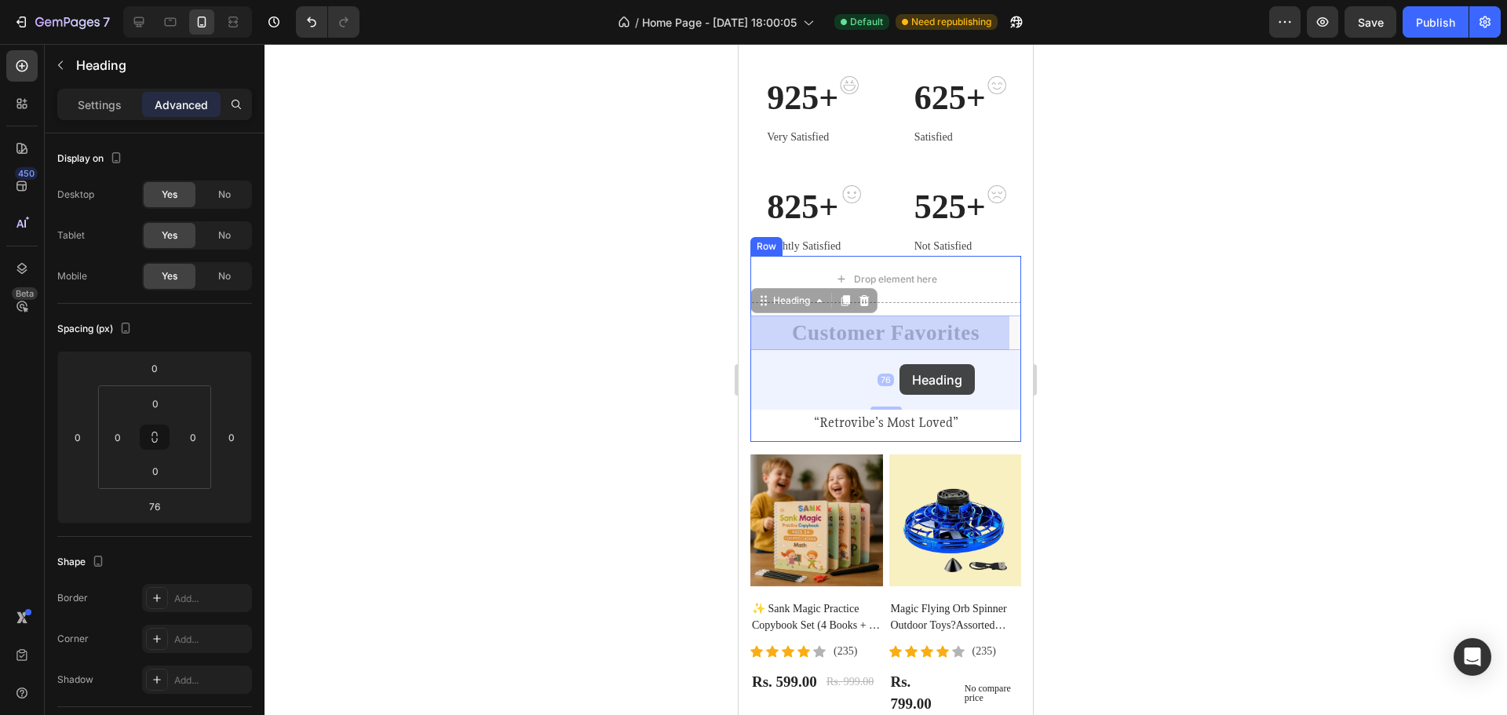
drag, startPoint x: 977, startPoint y: 333, endPoint x: 900, endPoint y: 364, distance: 83.1
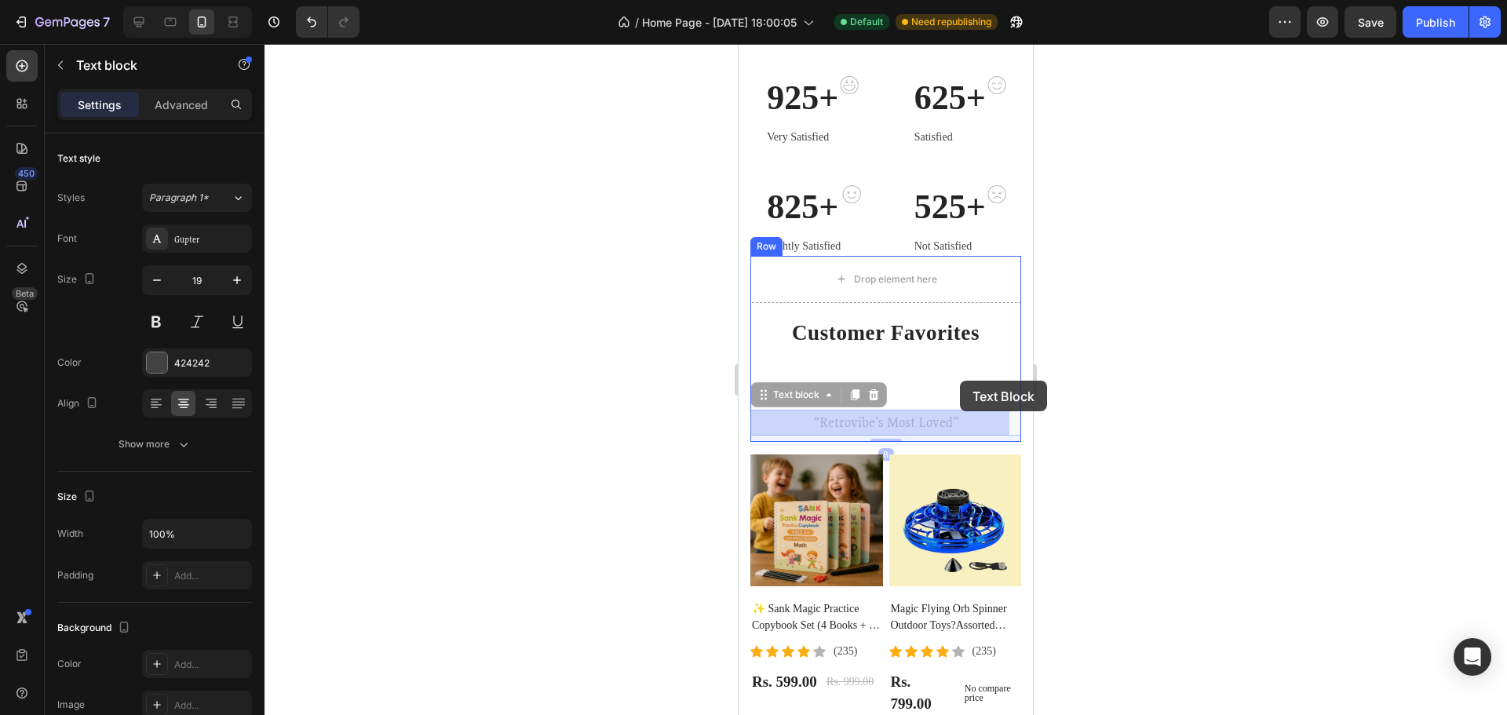
drag, startPoint x: 962, startPoint y: 429, endPoint x: 960, endPoint y: 381, distance: 48.7
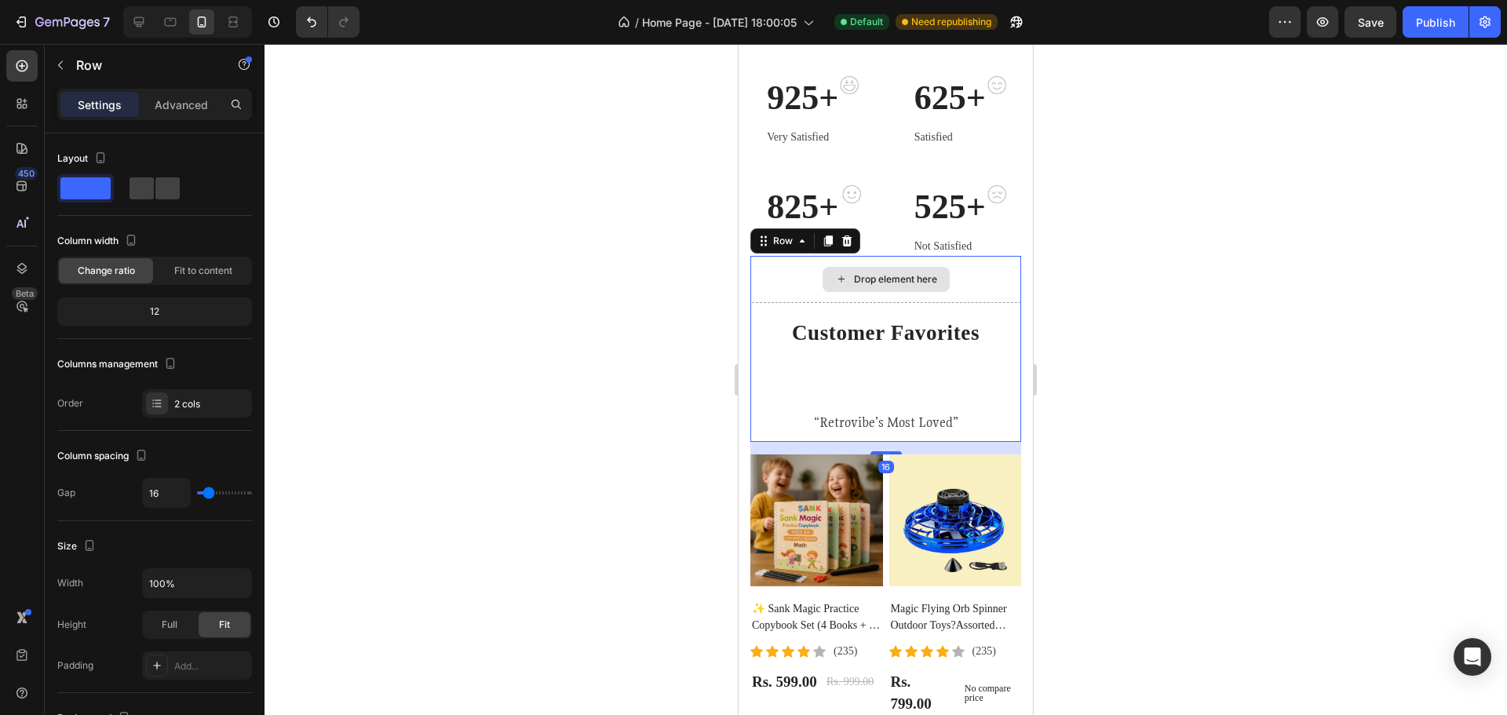
click at [965, 287] on div "Drop element here" at bounding box center [885, 279] width 271 height 47
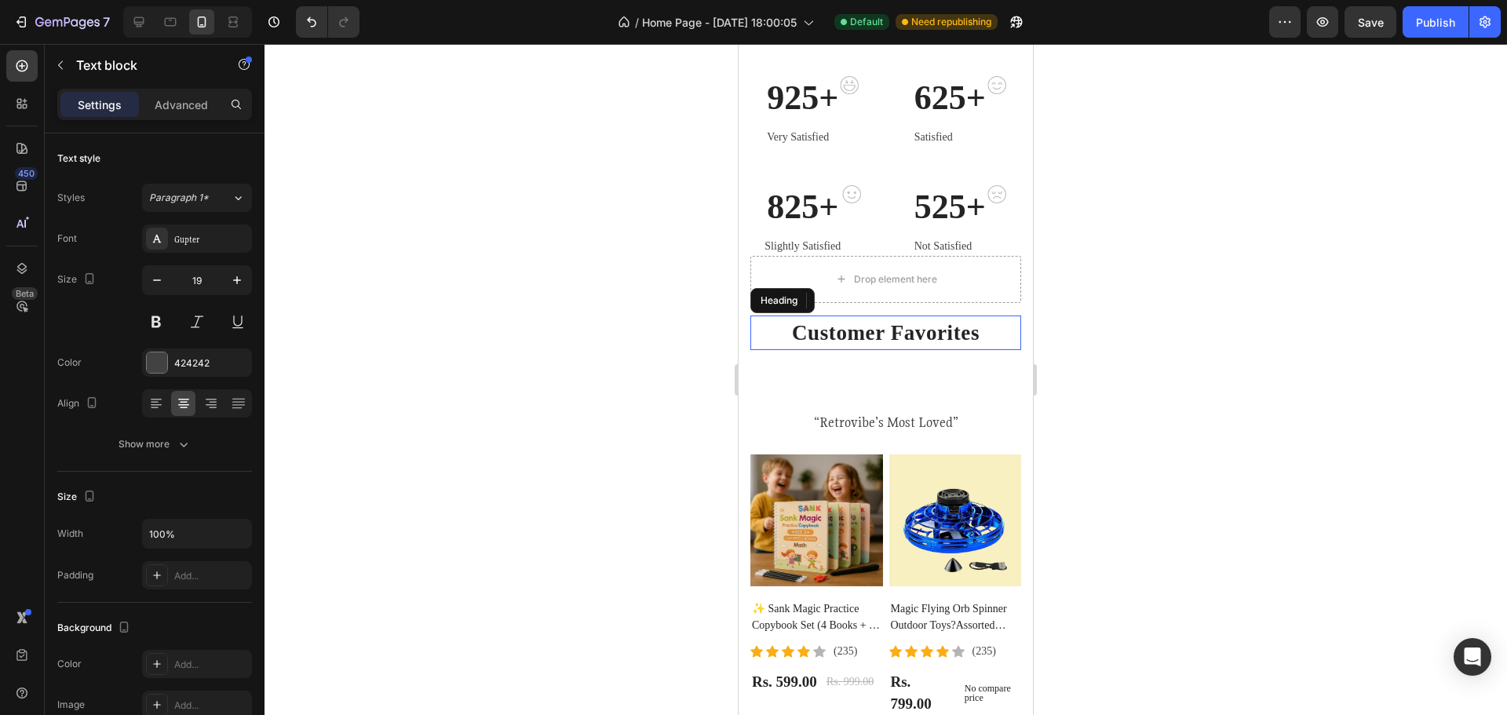
click at [909, 337] on h2 "Customer Favorites" at bounding box center [885, 333] width 271 height 35
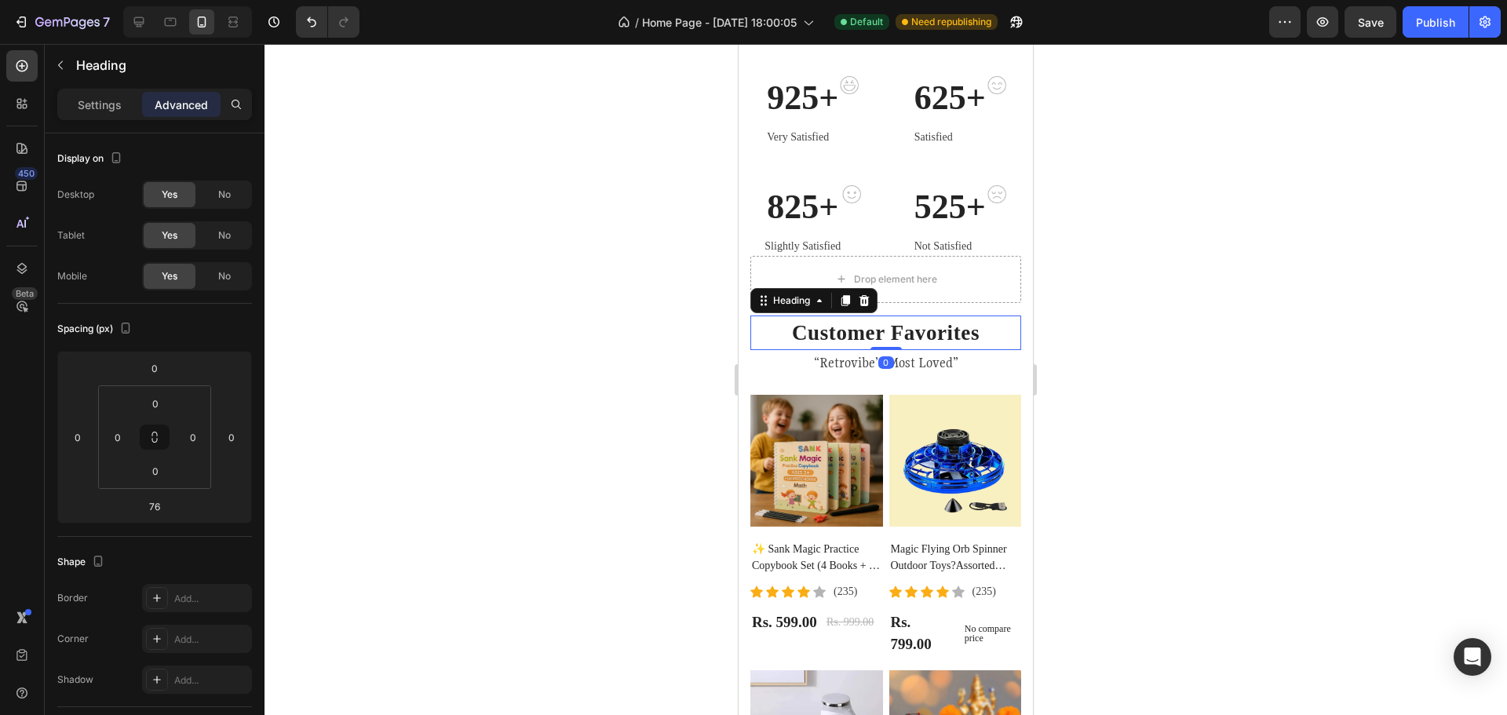
drag, startPoint x: 880, startPoint y: 408, endPoint x: 895, endPoint y: 341, distance: 68.4
click at [895, 341] on div "Customer Favorites Heading 0" at bounding box center [885, 333] width 271 height 35
type input "0"
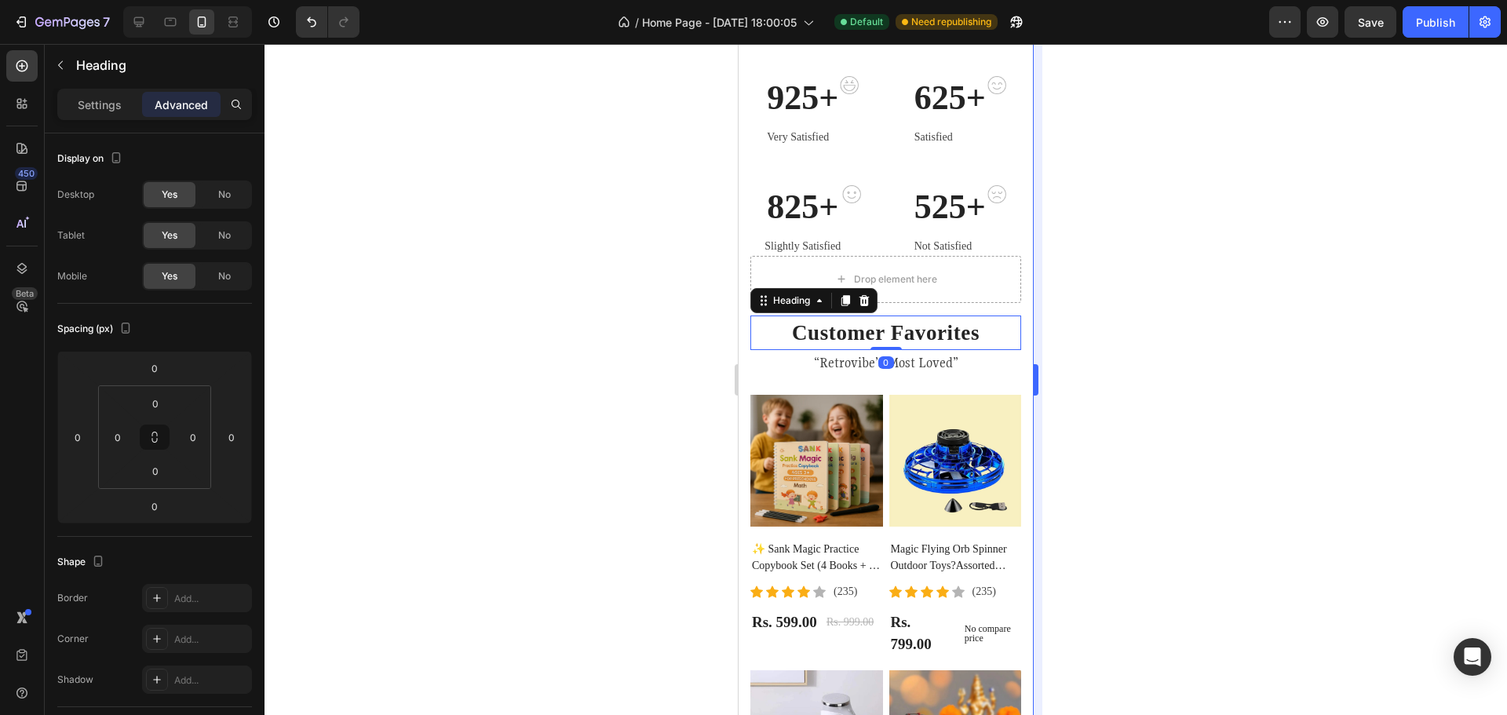
drag, startPoint x: 1072, startPoint y: 202, endPoint x: 1040, endPoint y: 223, distance: 38.5
click at [1073, 203] on div at bounding box center [886, 379] width 1243 height 671
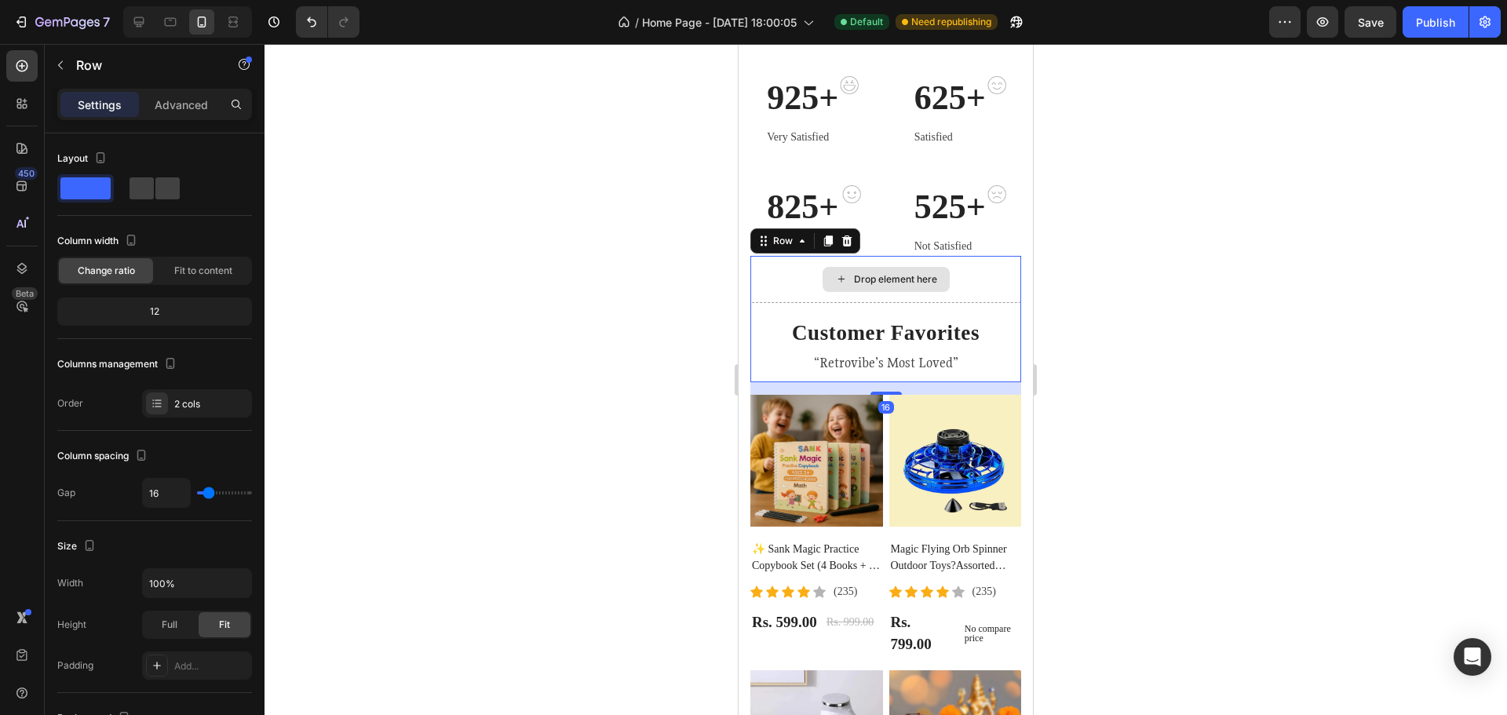
drag, startPoint x: 942, startPoint y: 268, endPoint x: 956, endPoint y: 273, distance: 15.2
click at [942, 268] on div "Drop element here" at bounding box center [885, 279] width 271 height 47
click at [966, 276] on div "Drop element here" at bounding box center [885, 279] width 271 height 47
click at [972, 276] on div "Drop element here" at bounding box center [885, 279] width 271 height 47
click at [1086, 273] on div at bounding box center [886, 379] width 1243 height 671
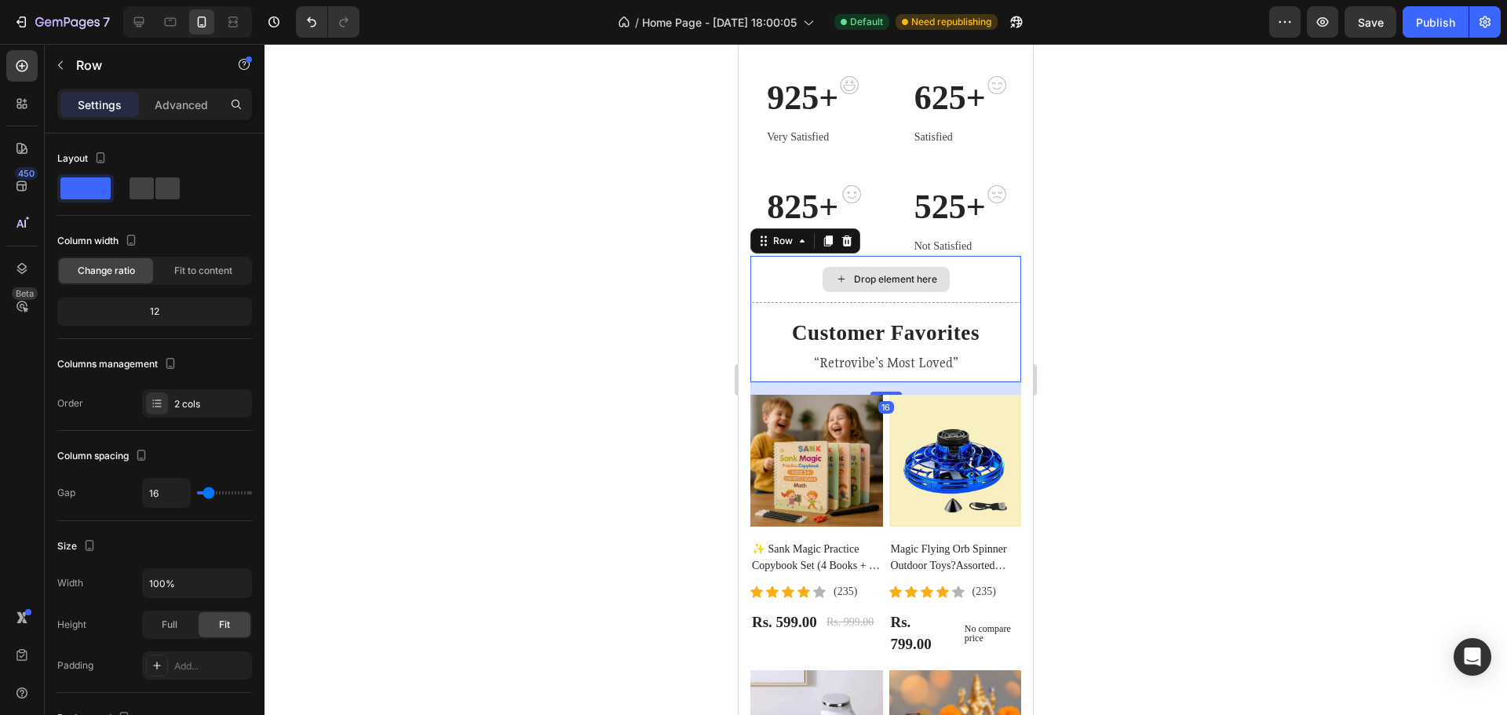
click at [967, 276] on div "Drop element here" at bounding box center [885, 279] width 271 height 47
click at [964, 278] on div "Drop element here" at bounding box center [885, 279] width 271 height 47
click at [785, 274] on div "Drop element here" at bounding box center [885, 279] width 271 height 47
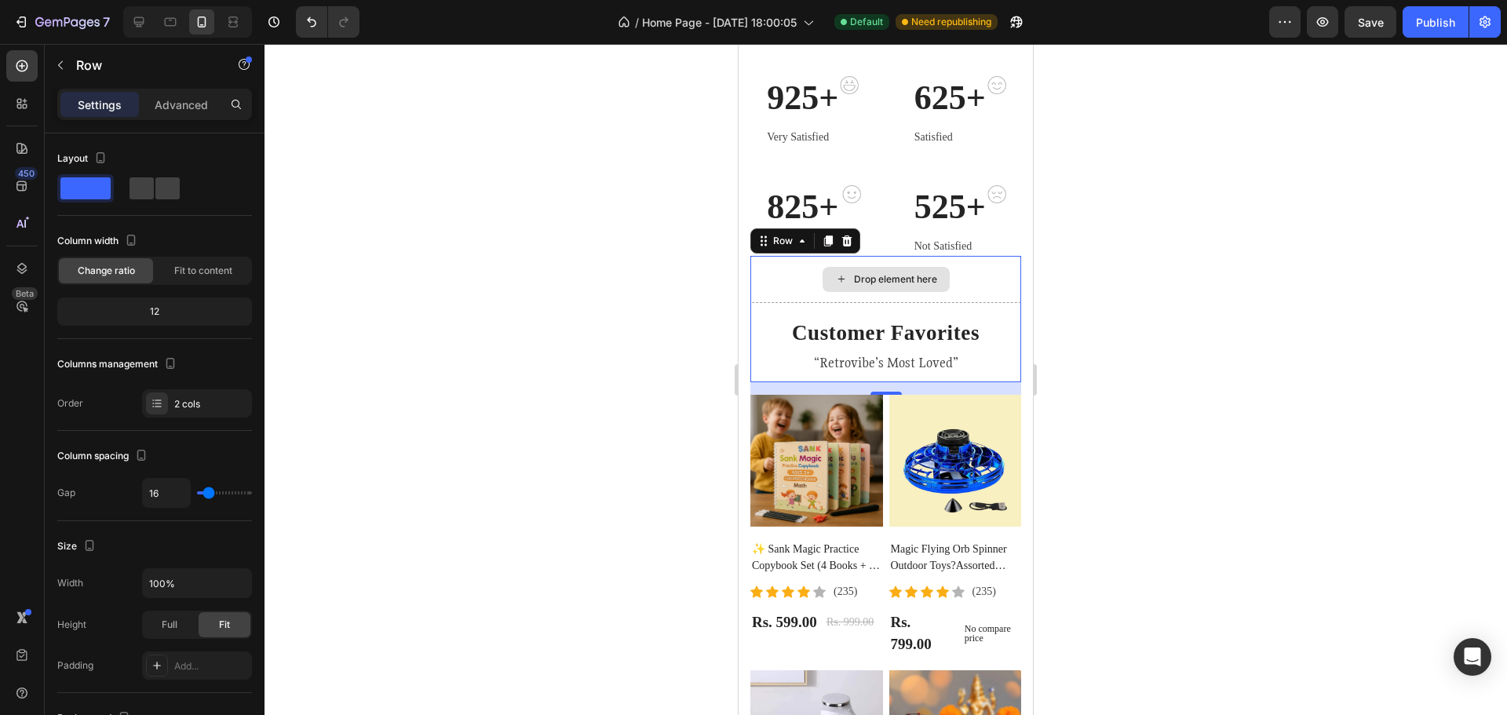
click at [785, 274] on div "Drop element here" at bounding box center [885, 279] width 271 height 47
click at [910, 276] on div "Drop element here" at bounding box center [895, 279] width 83 height 13
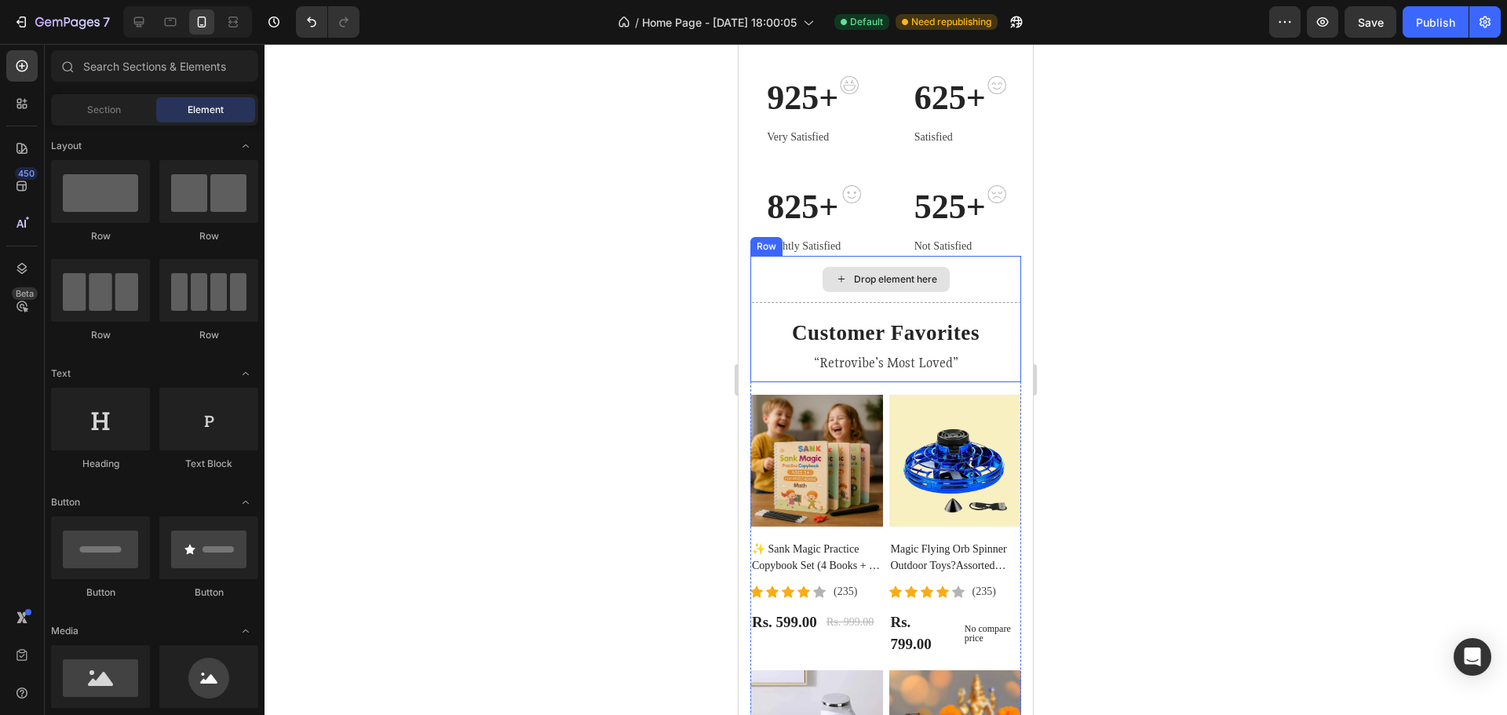
click at [835, 276] on icon at bounding box center [841, 278] width 13 height 13
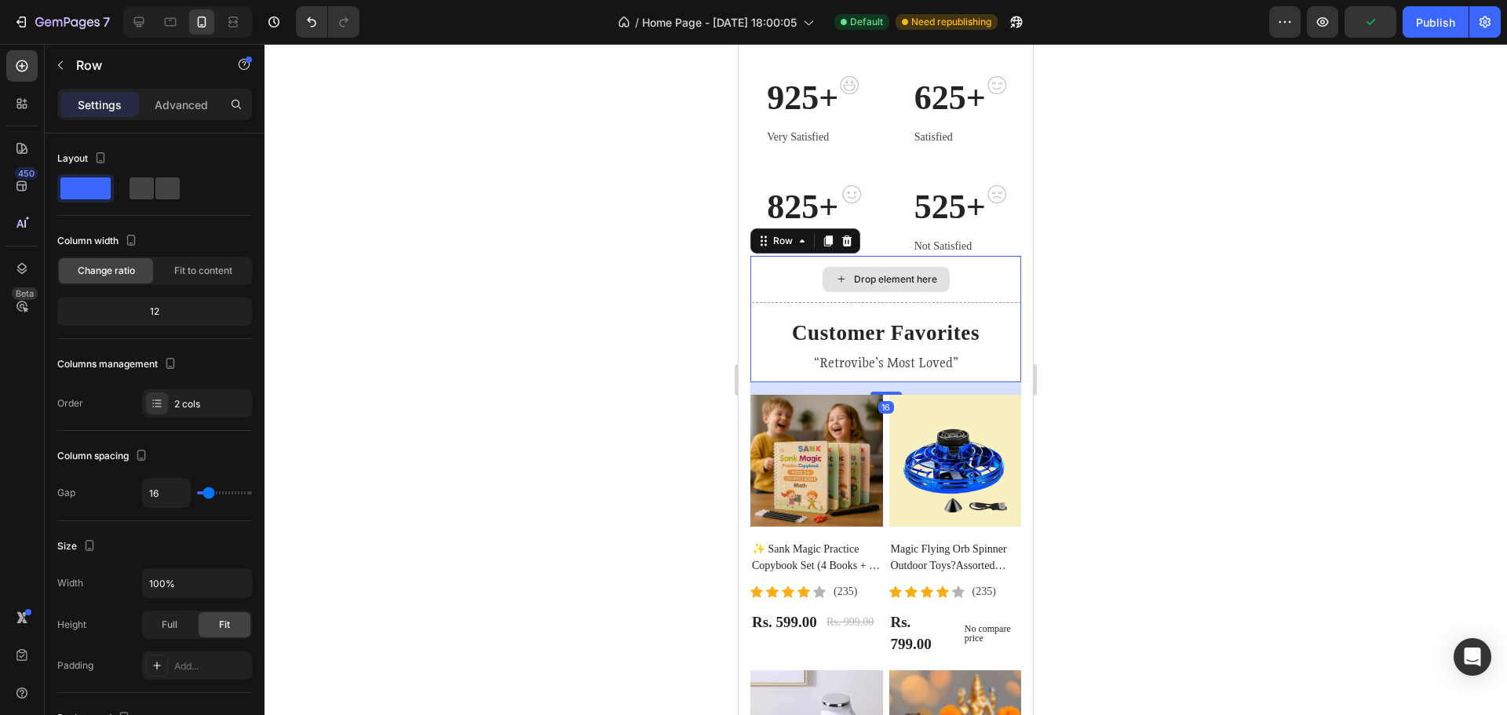
click at [964, 264] on div "Drop element here" at bounding box center [885, 279] width 271 height 47
click at [1115, 395] on div at bounding box center [886, 379] width 1243 height 671
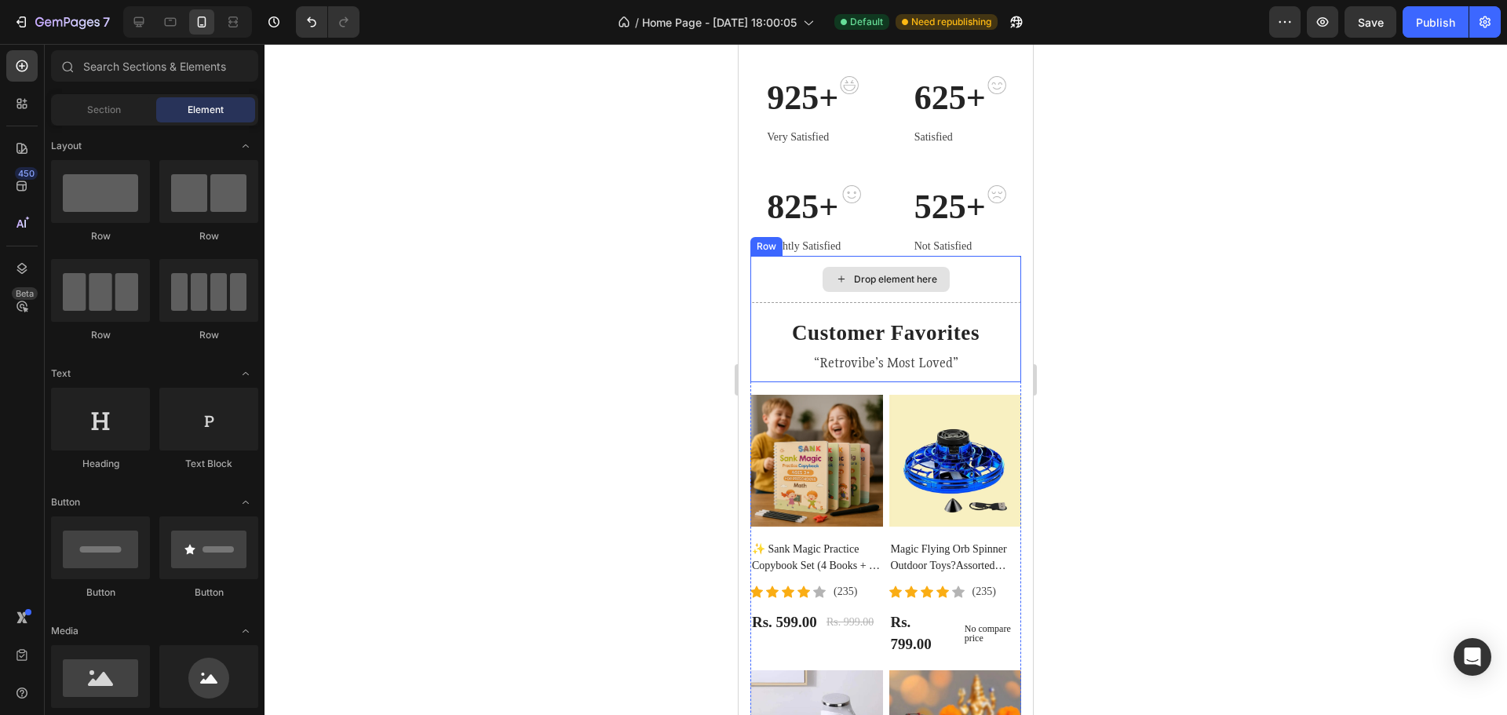
click at [966, 279] on div "Drop element here" at bounding box center [885, 279] width 271 height 47
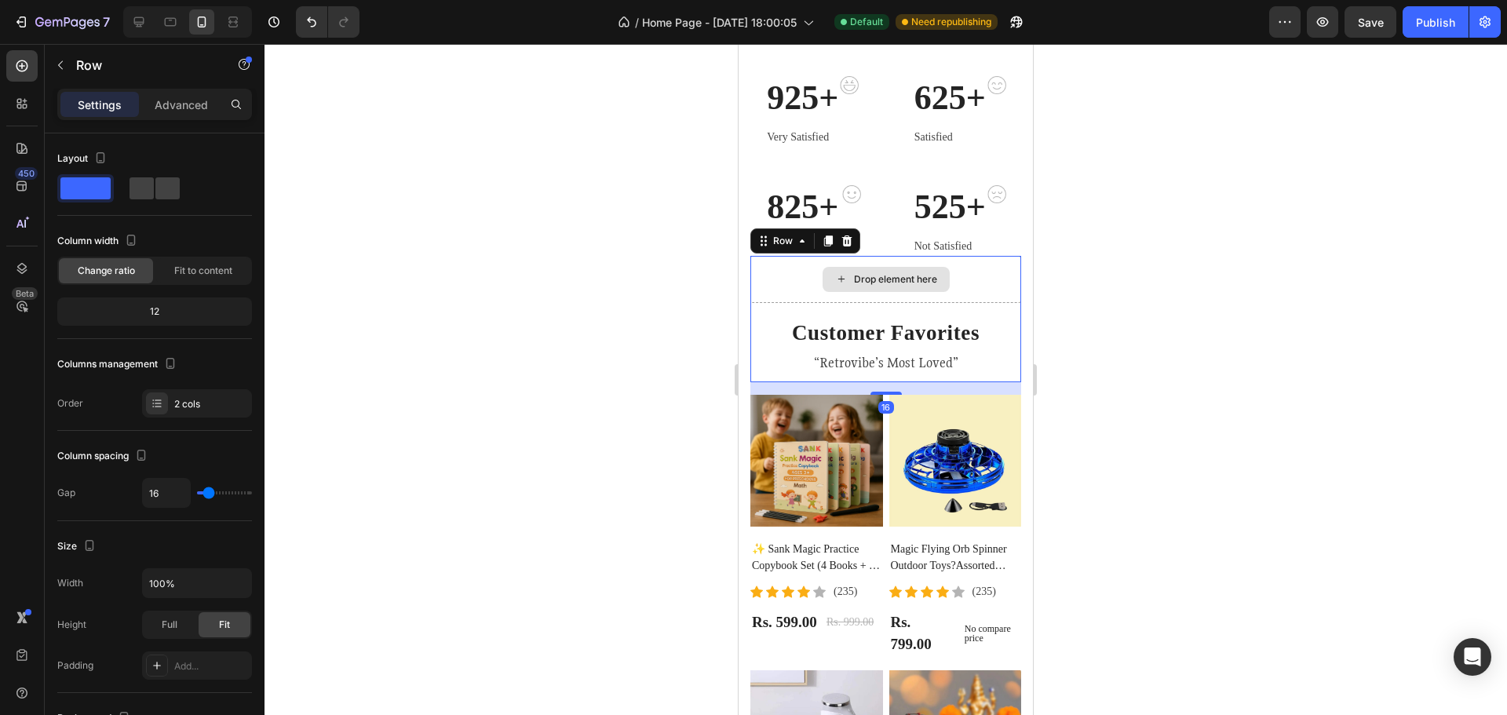
click at [966, 279] on div "Drop element here" at bounding box center [885, 279] width 271 height 47
click at [846, 238] on icon at bounding box center [847, 240] width 10 height 11
click at [948, 270] on div "Drop element here" at bounding box center [885, 279] width 271 height 47
click at [854, 274] on div "Drop element here" at bounding box center [895, 279] width 83 height 13
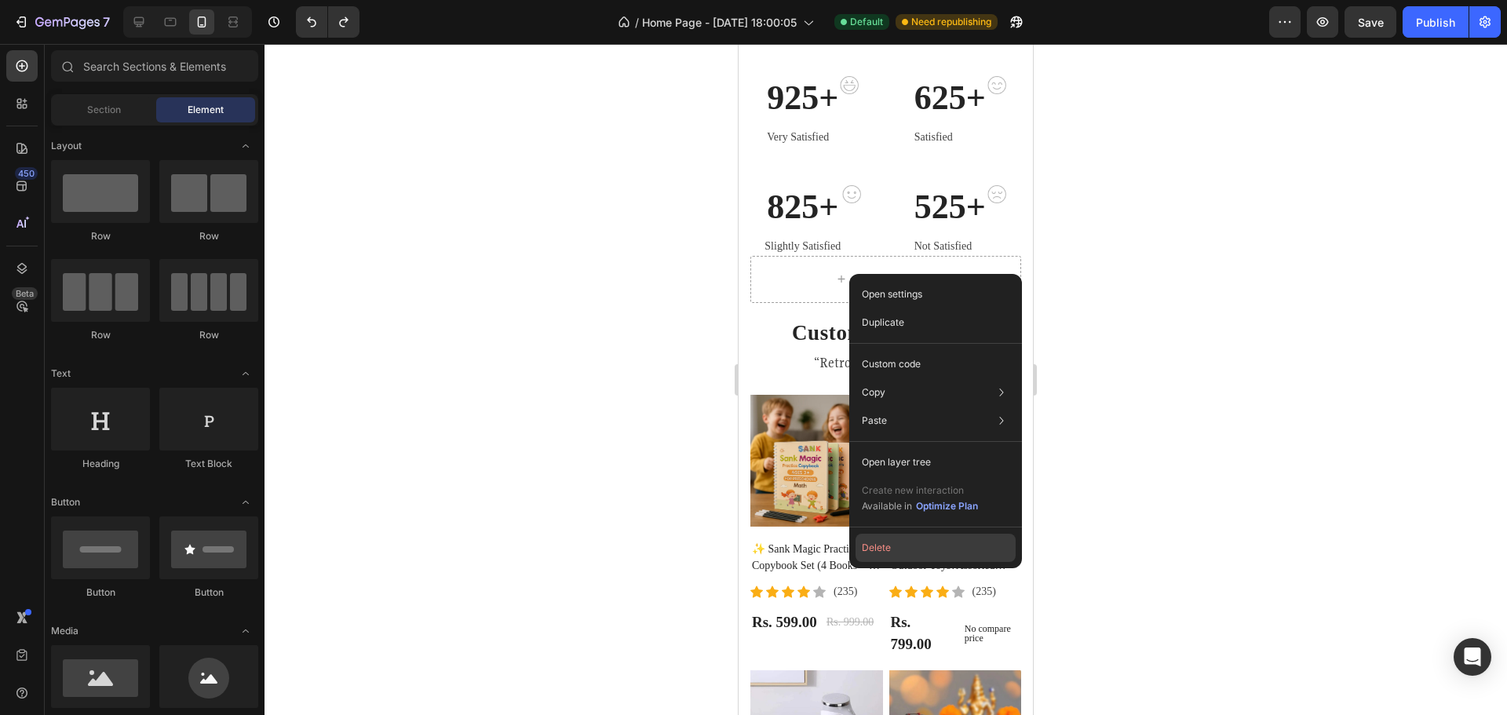
click at [897, 548] on button "Delete" at bounding box center [936, 548] width 160 height 28
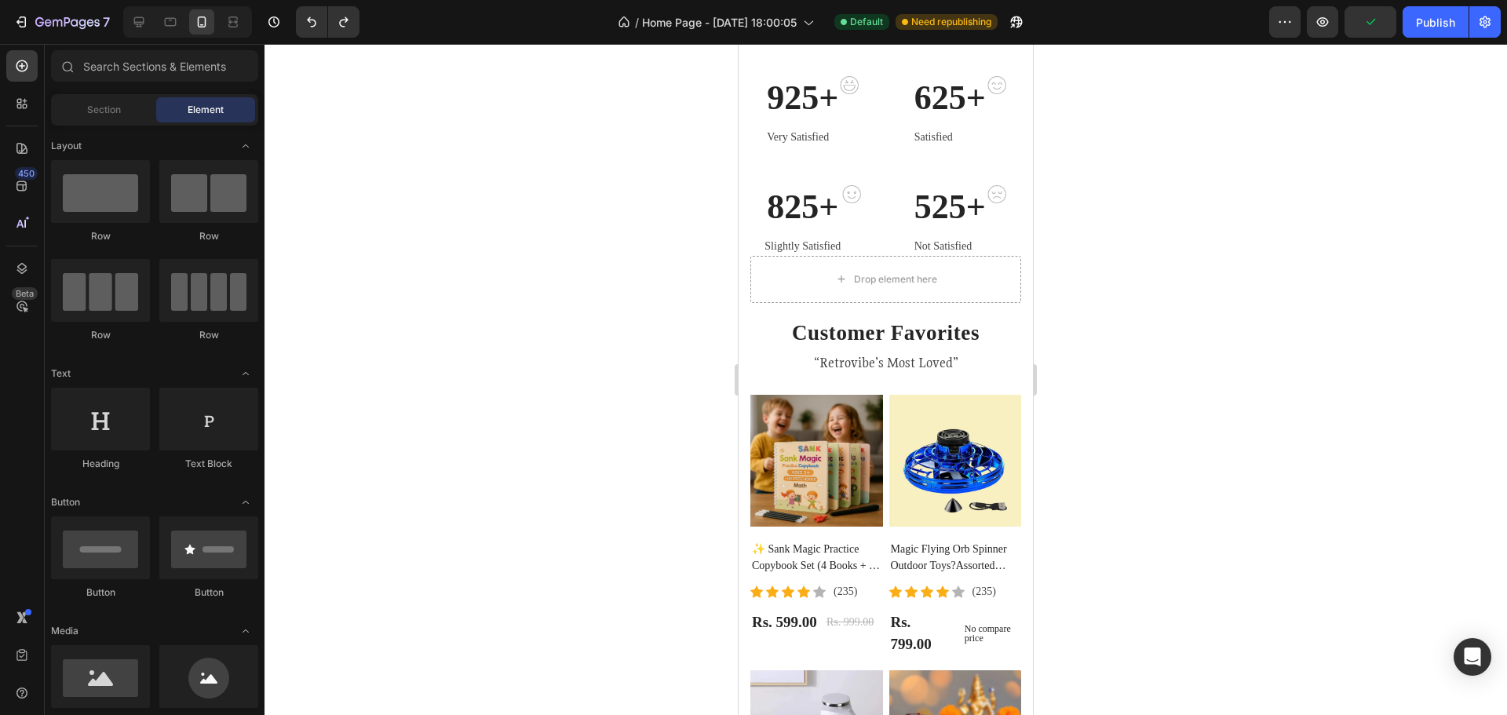
click at [1188, 275] on div at bounding box center [886, 379] width 1243 height 671
click at [867, 280] on div "Drop element here" at bounding box center [895, 279] width 83 height 13
click at [1224, 265] on div at bounding box center [886, 379] width 1243 height 671
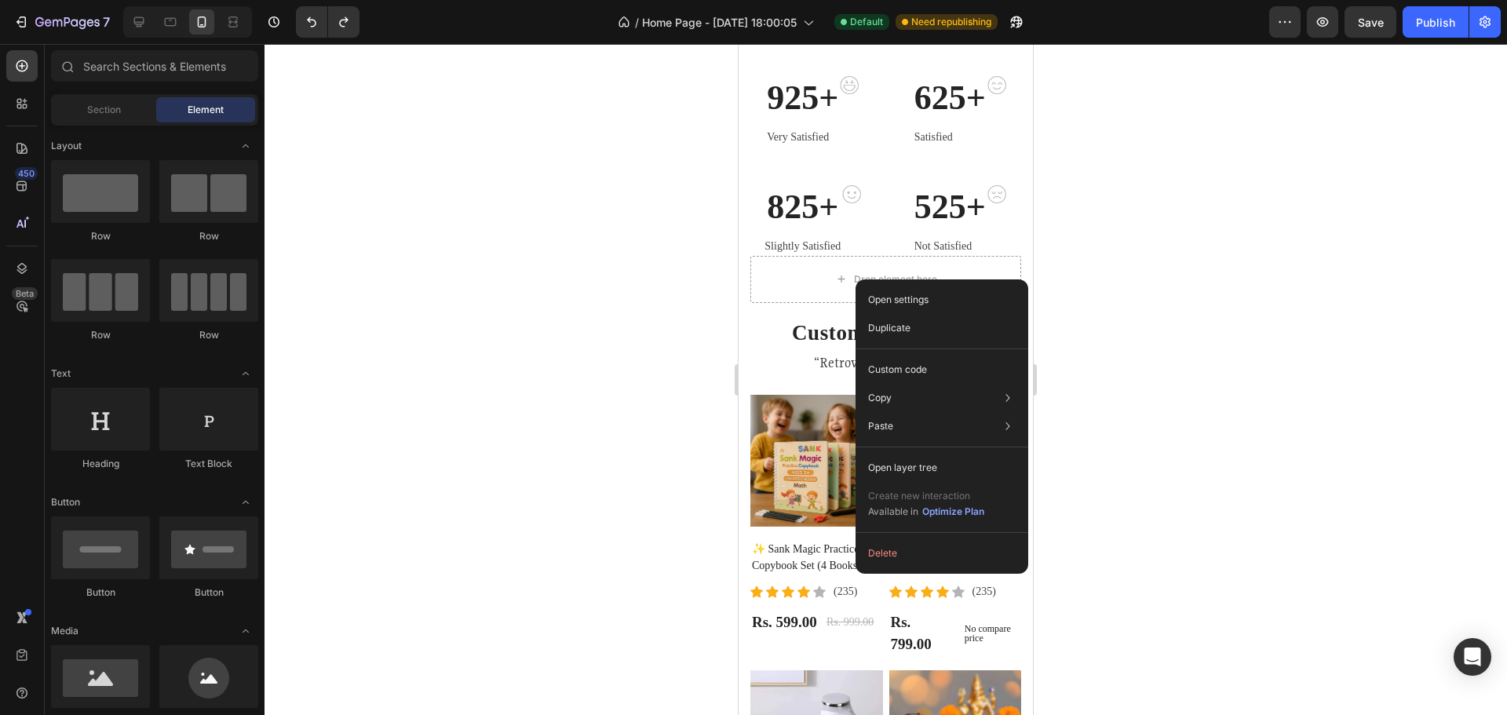
click at [1344, 293] on div at bounding box center [886, 379] width 1243 height 671
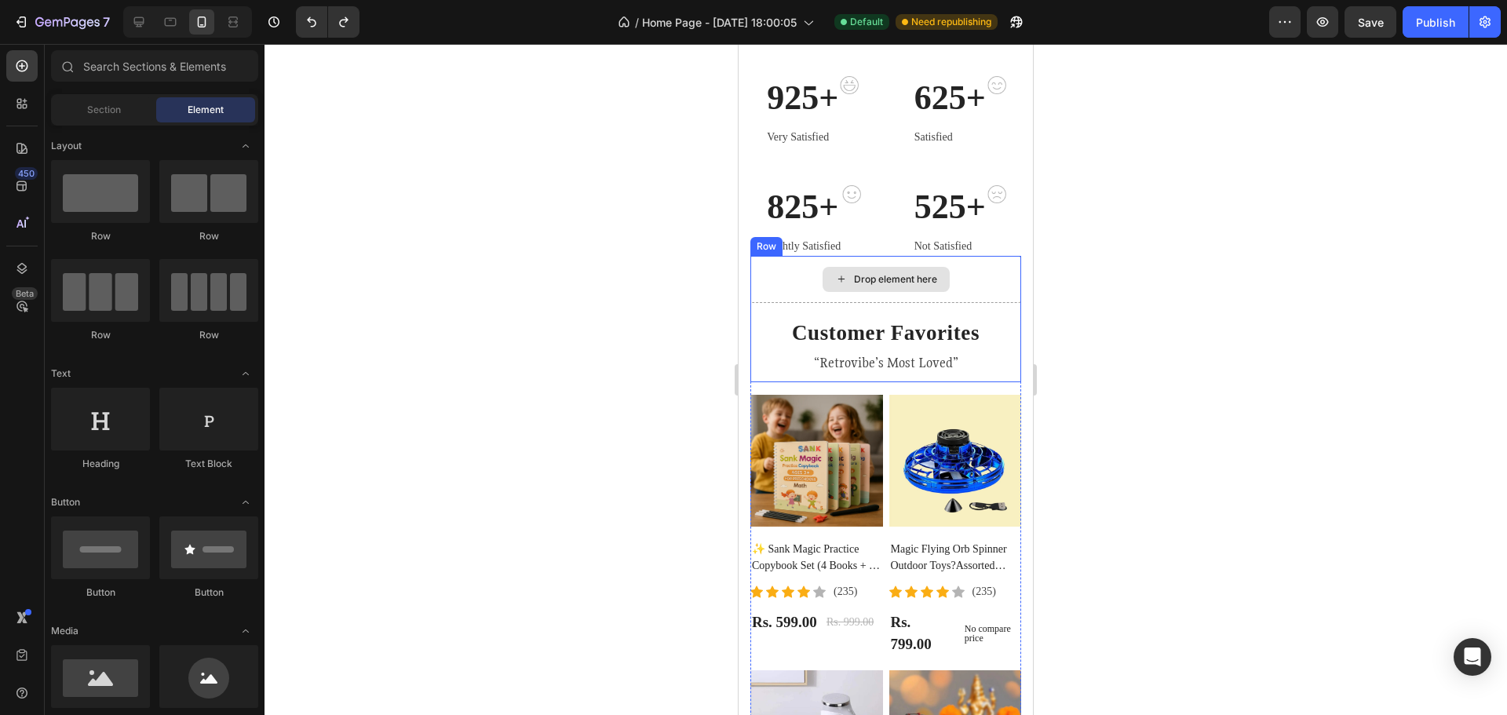
click at [984, 287] on div "Drop element here" at bounding box center [885, 279] width 271 height 47
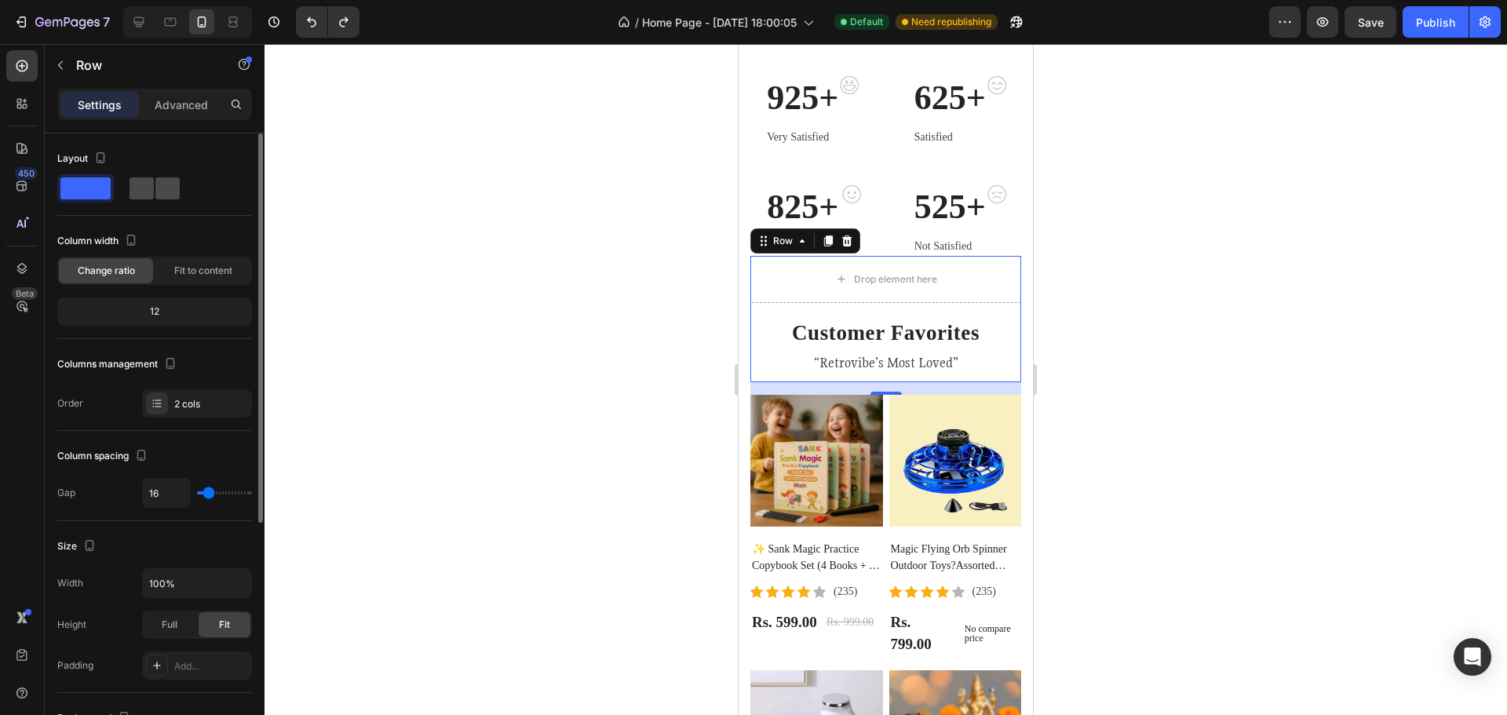
click at [155, 193] on span at bounding box center [167, 188] width 24 height 22
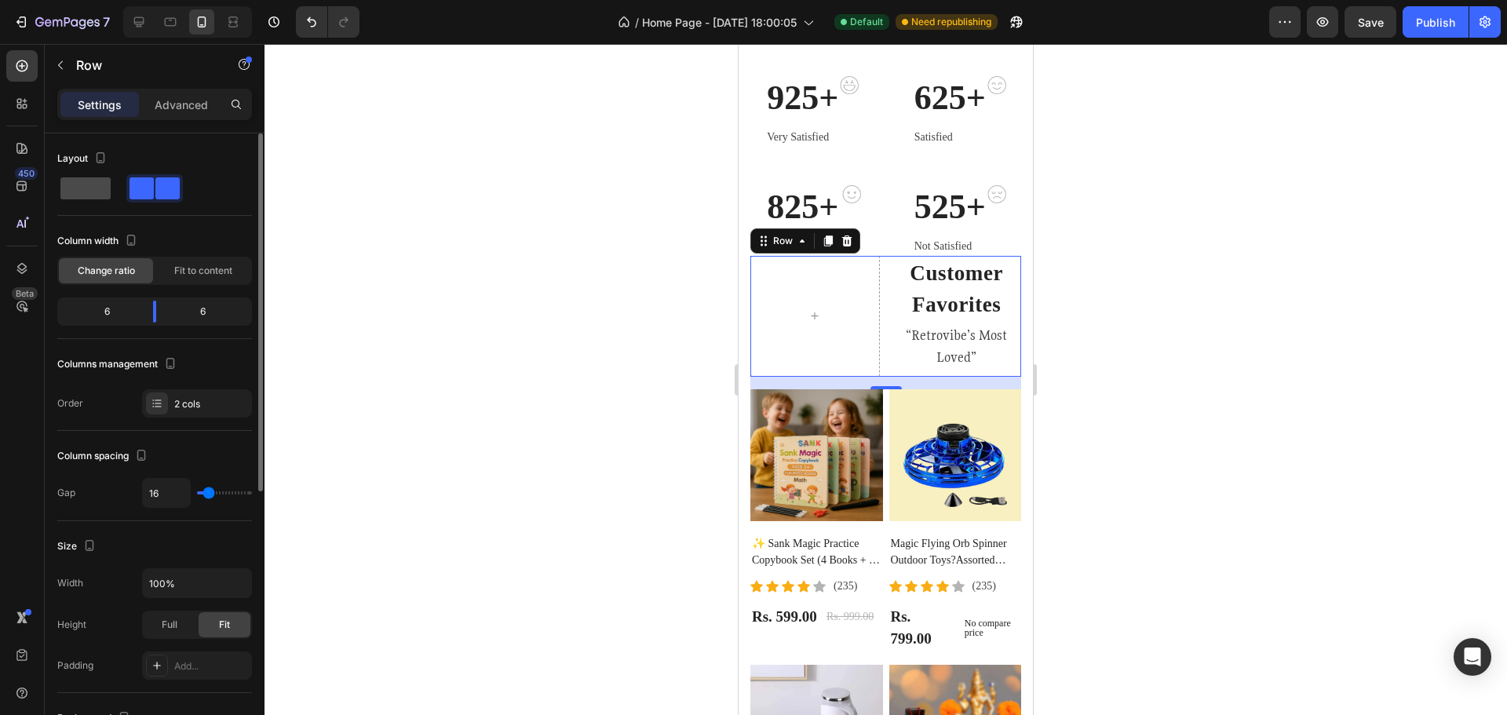
click at [82, 184] on span at bounding box center [85, 188] width 50 height 22
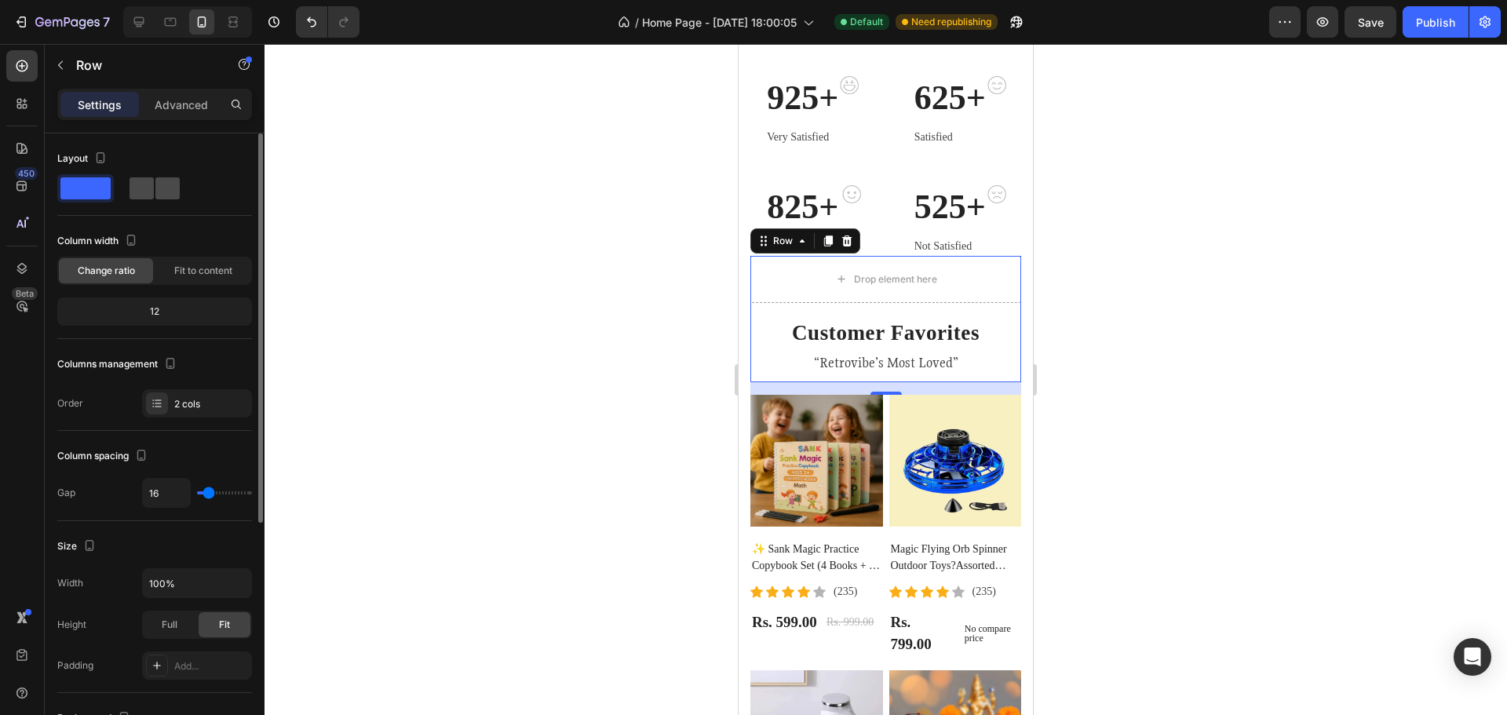
click at [169, 187] on span at bounding box center [167, 188] width 24 height 22
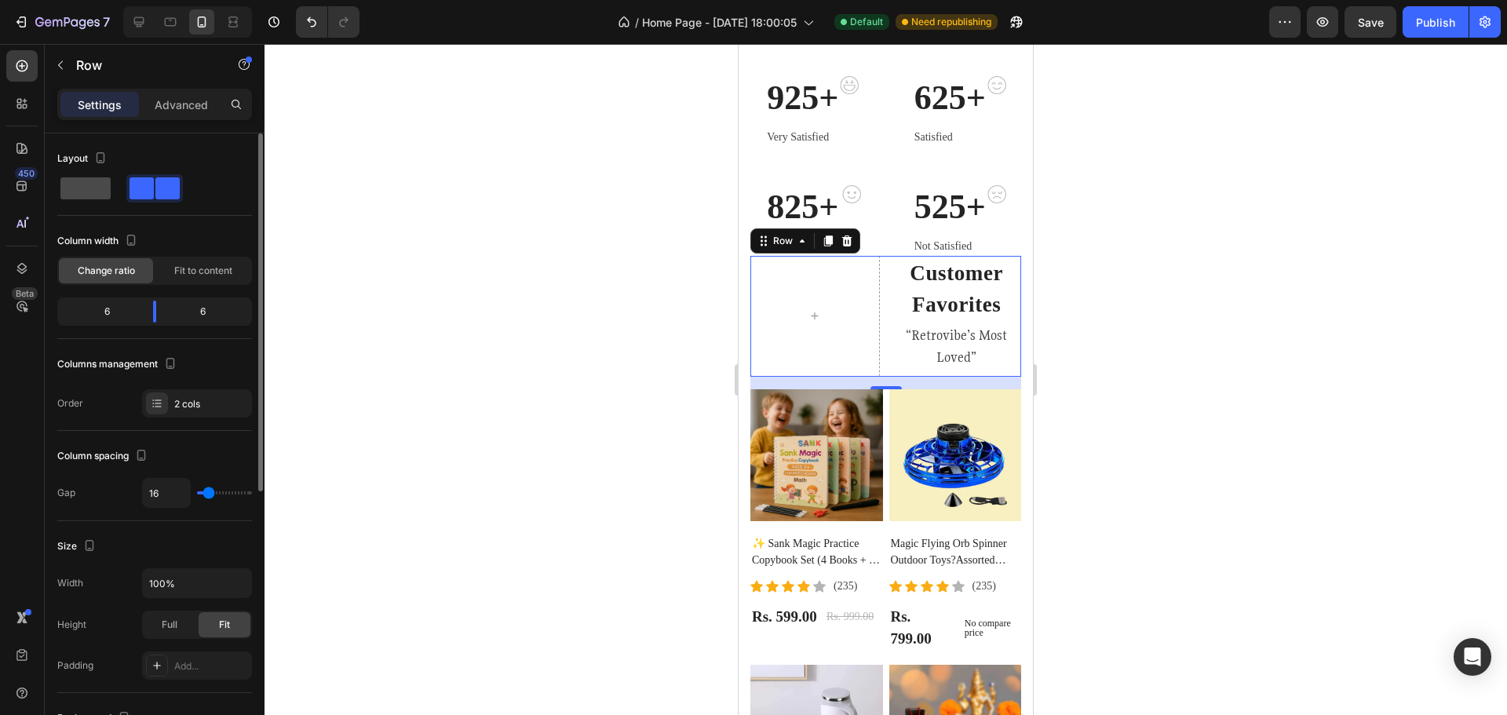
click at [85, 177] on span at bounding box center [85, 188] width 50 height 22
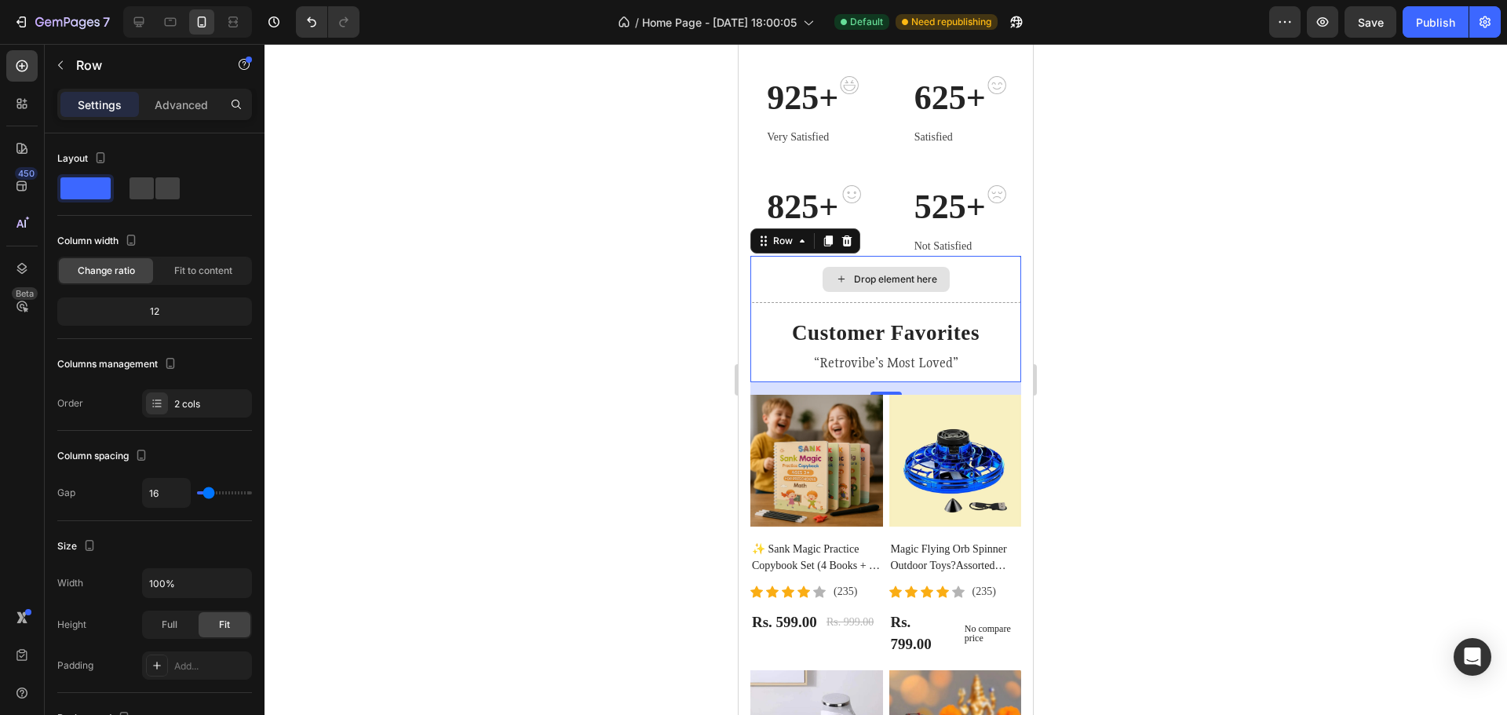
click at [871, 284] on div "Drop element here" at bounding box center [895, 279] width 83 height 13
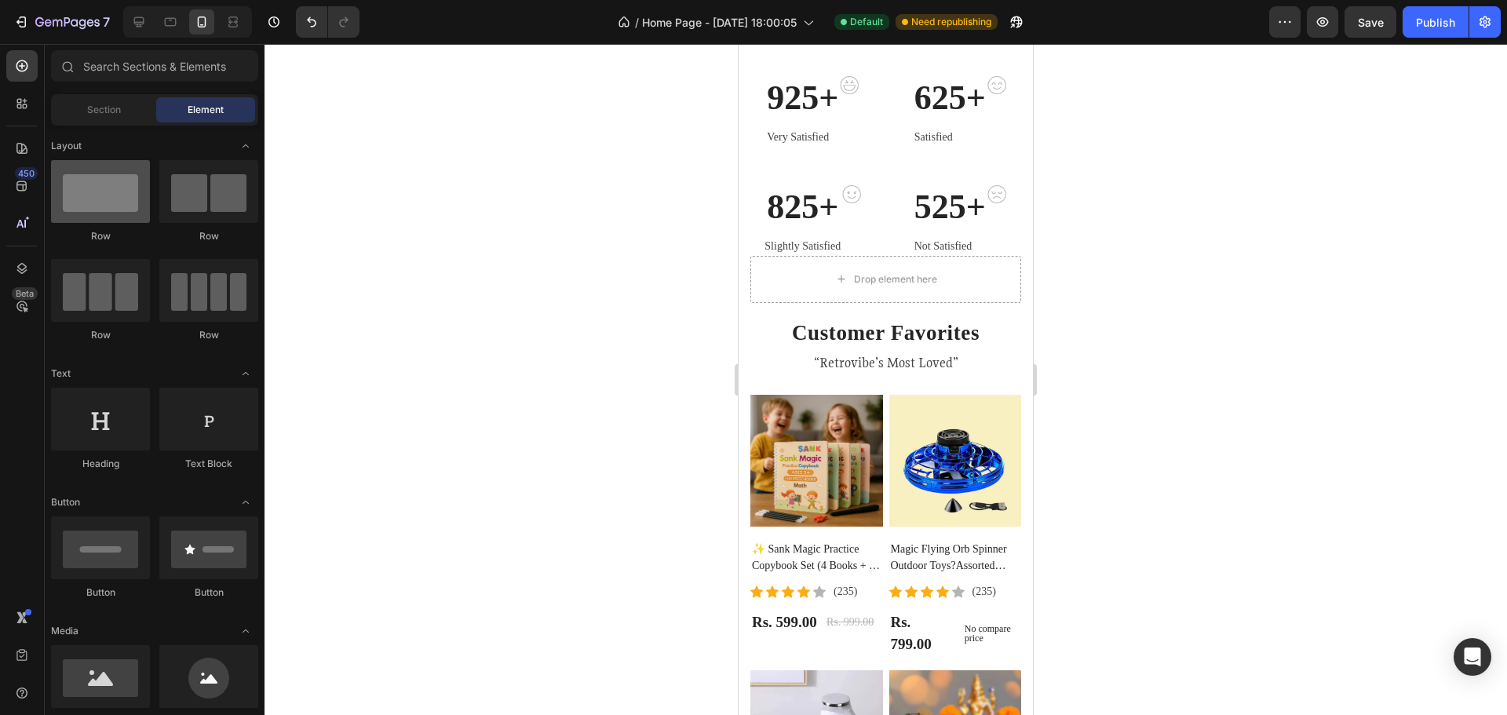
click at [119, 211] on div at bounding box center [100, 191] width 99 height 63
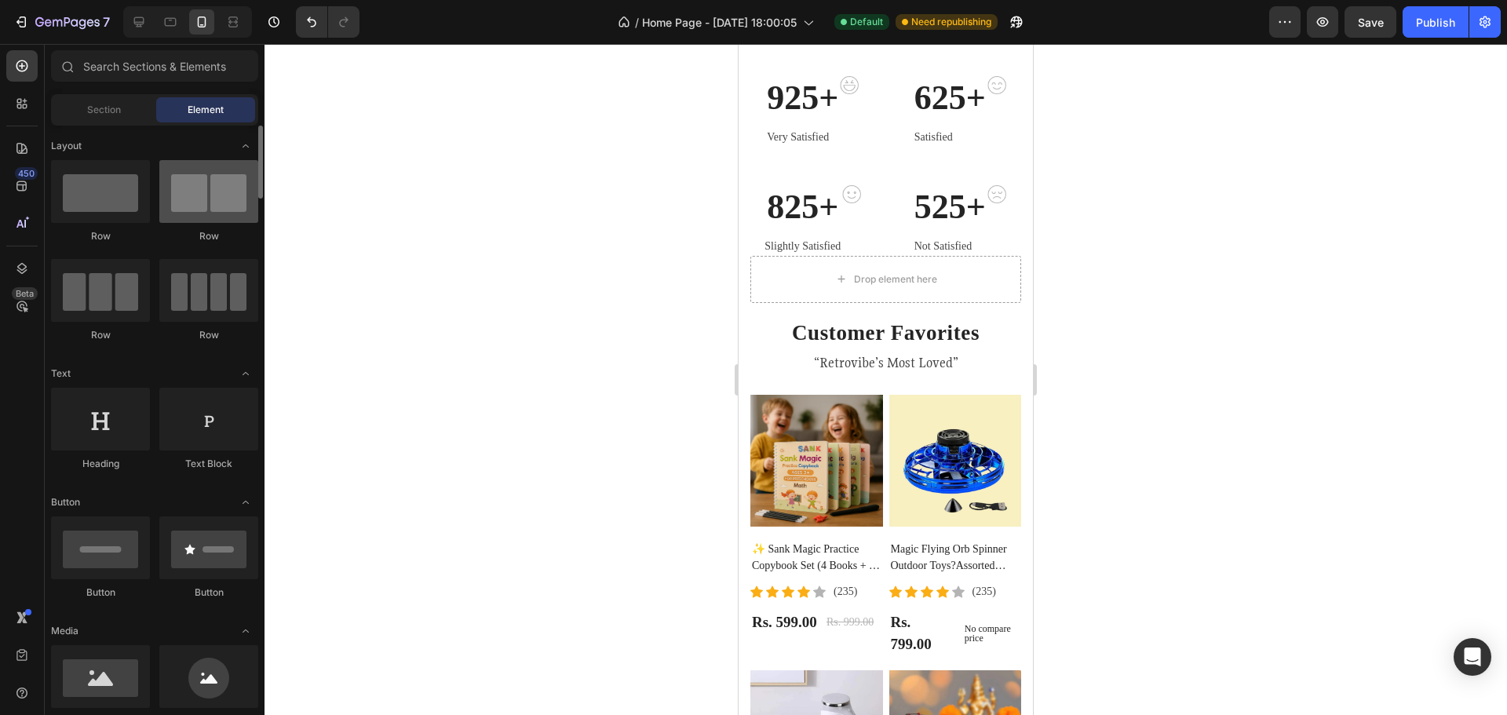
click at [197, 199] on div at bounding box center [208, 191] width 99 height 63
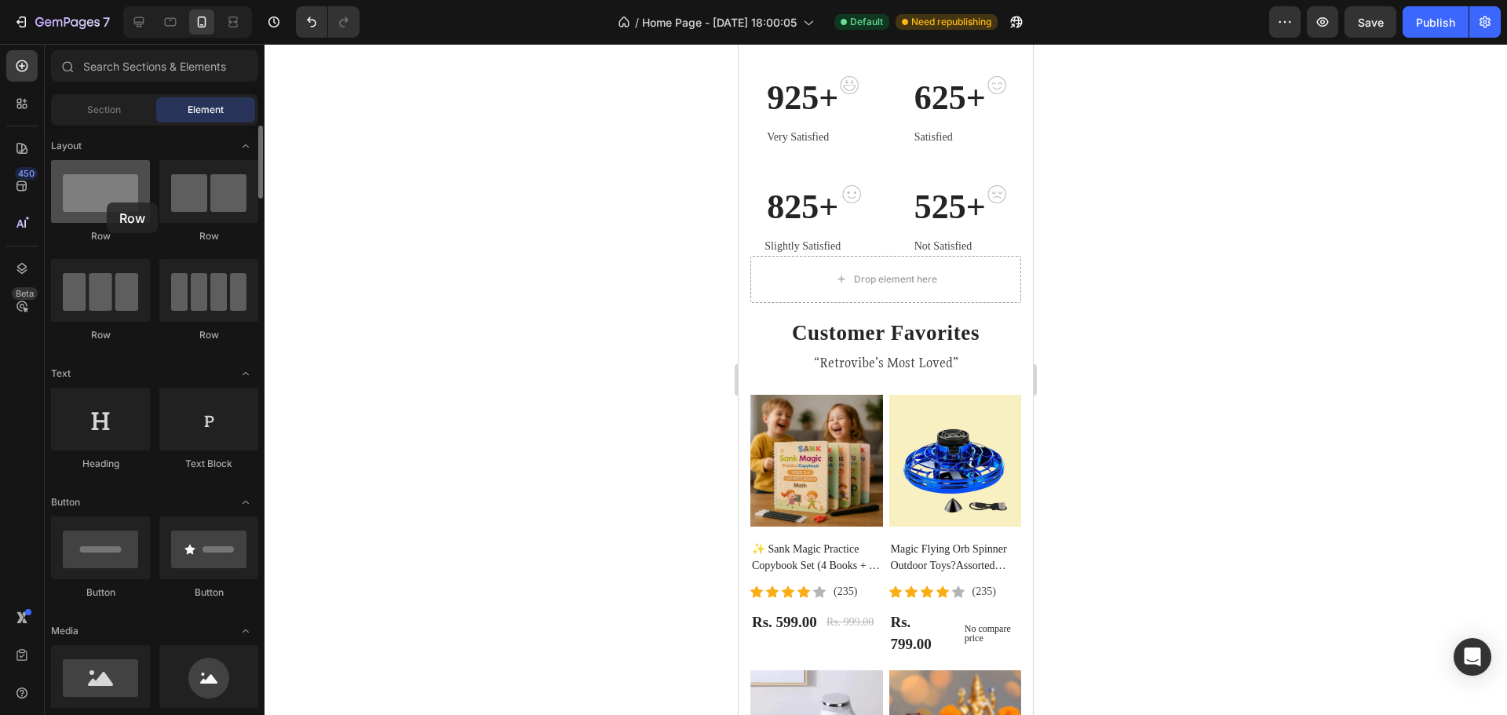
click at [107, 203] on div at bounding box center [100, 191] width 99 height 63
click at [886, 268] on div "Drop element here" at bounding box center [886, 279] width 127 height 25
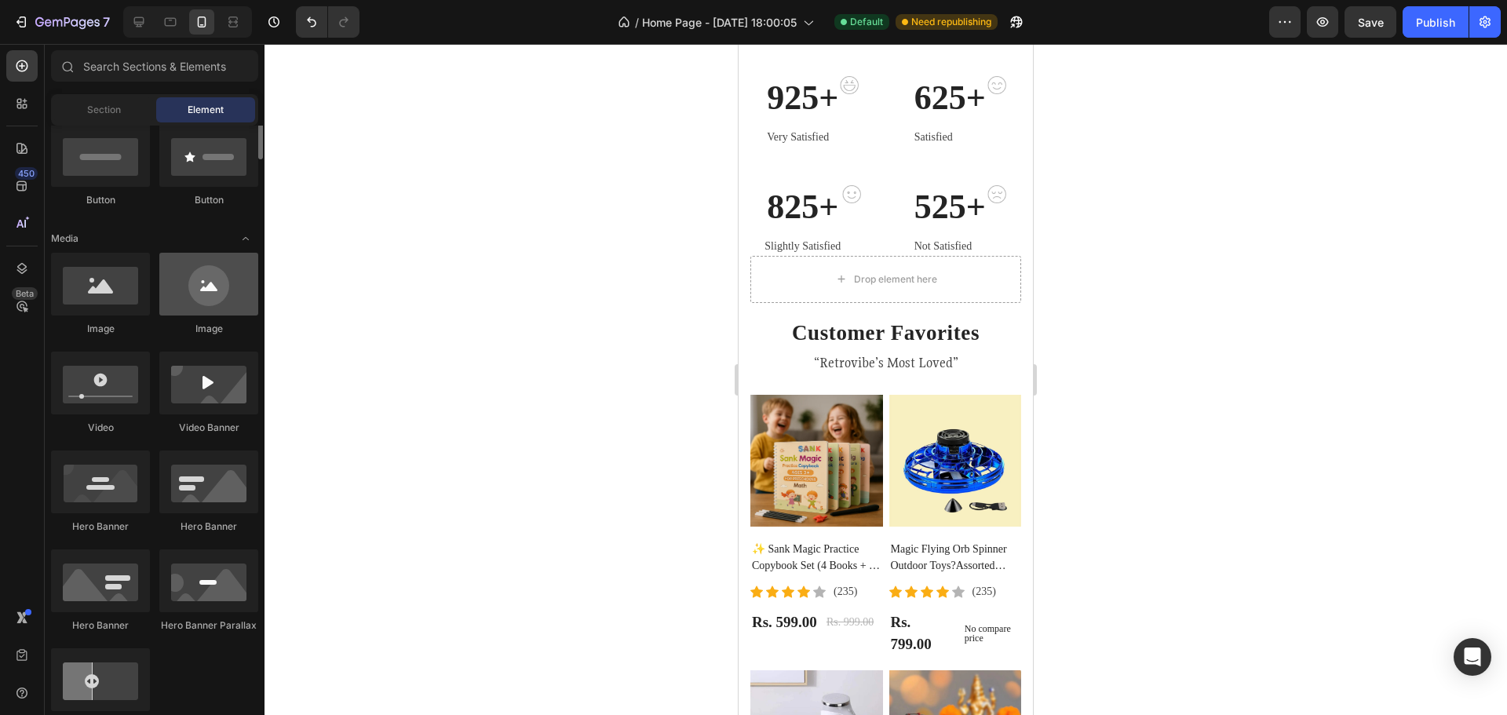
scroll to position [314, 0]
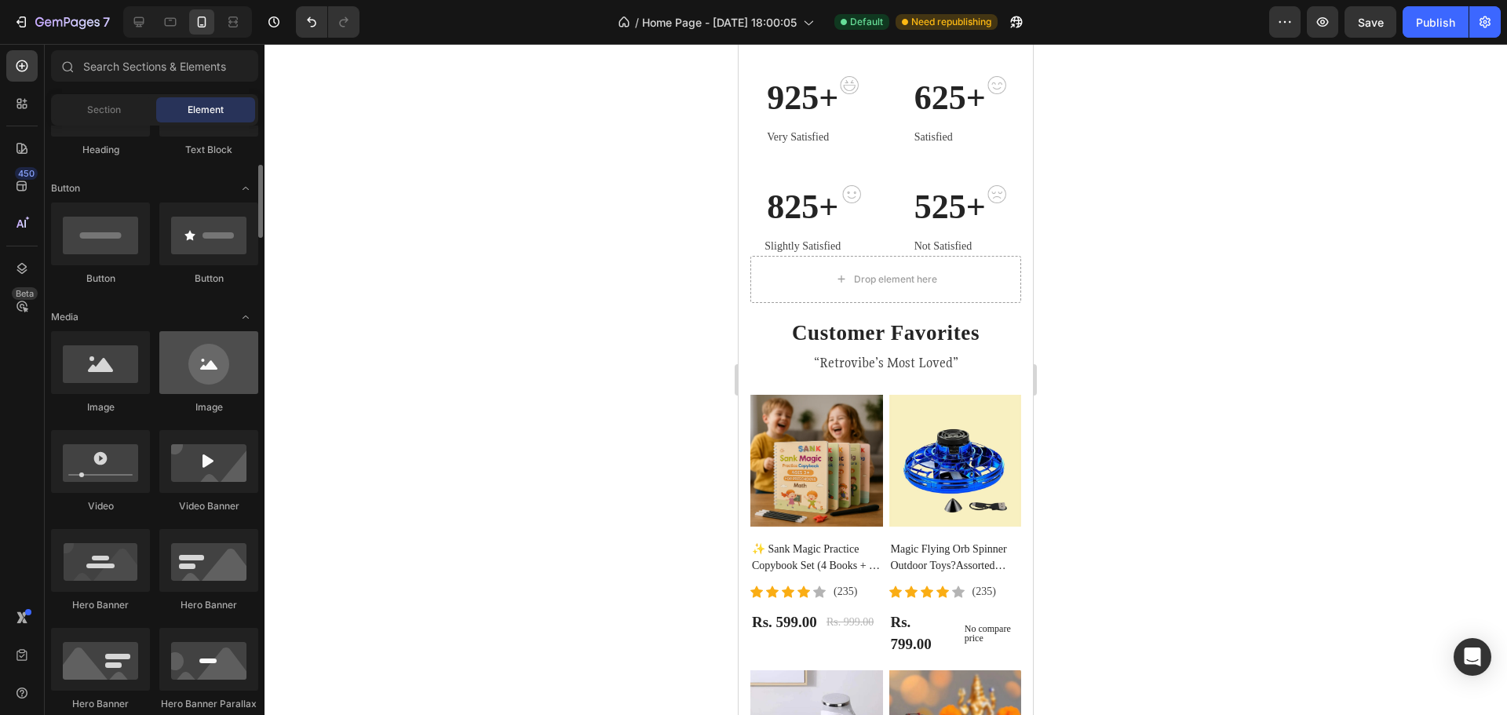
click at [217, 355] on div at bounding box center [208, 362] width 99 height 63
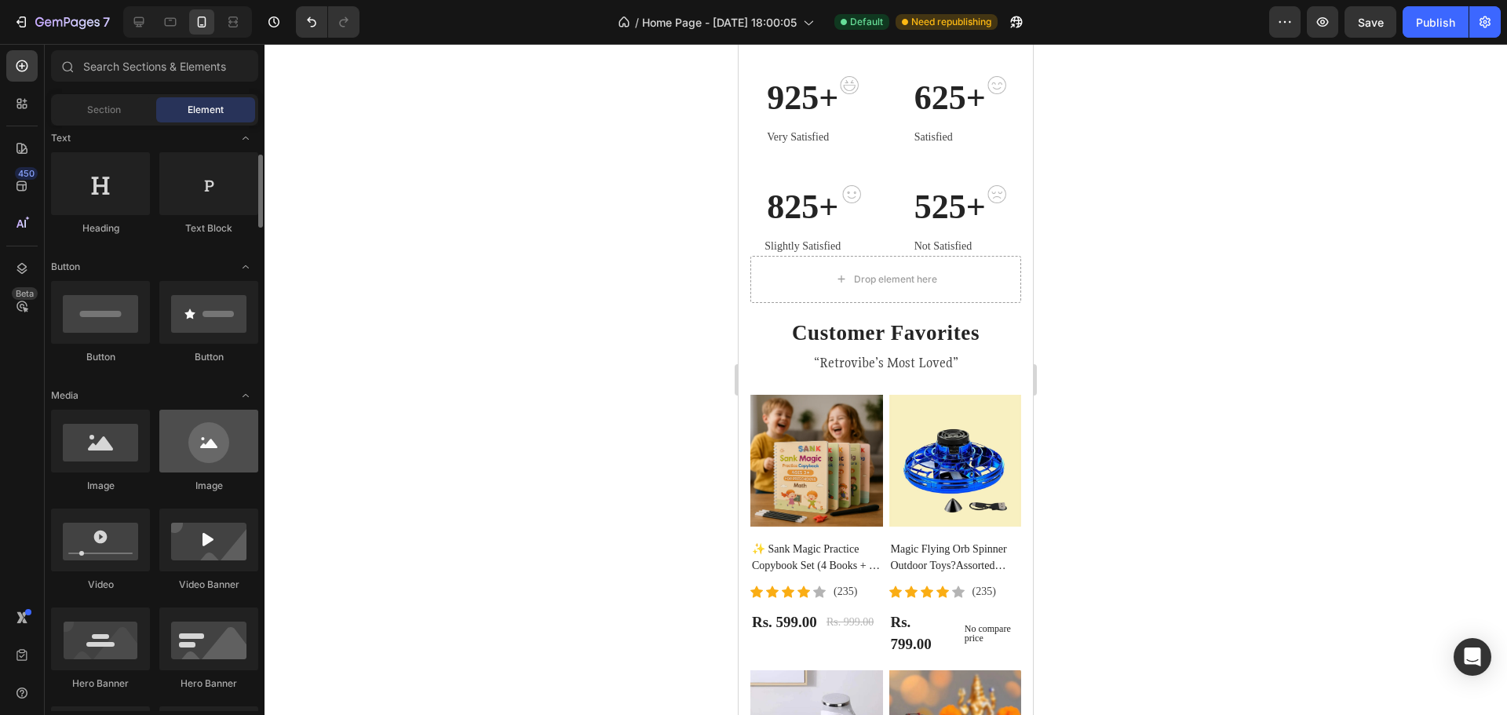
click at [223, 436] on div at bounding box center [208, 441] width 99 height 63
click at [221, 436] on div at bounding box center [208, 441] width 99 height 63
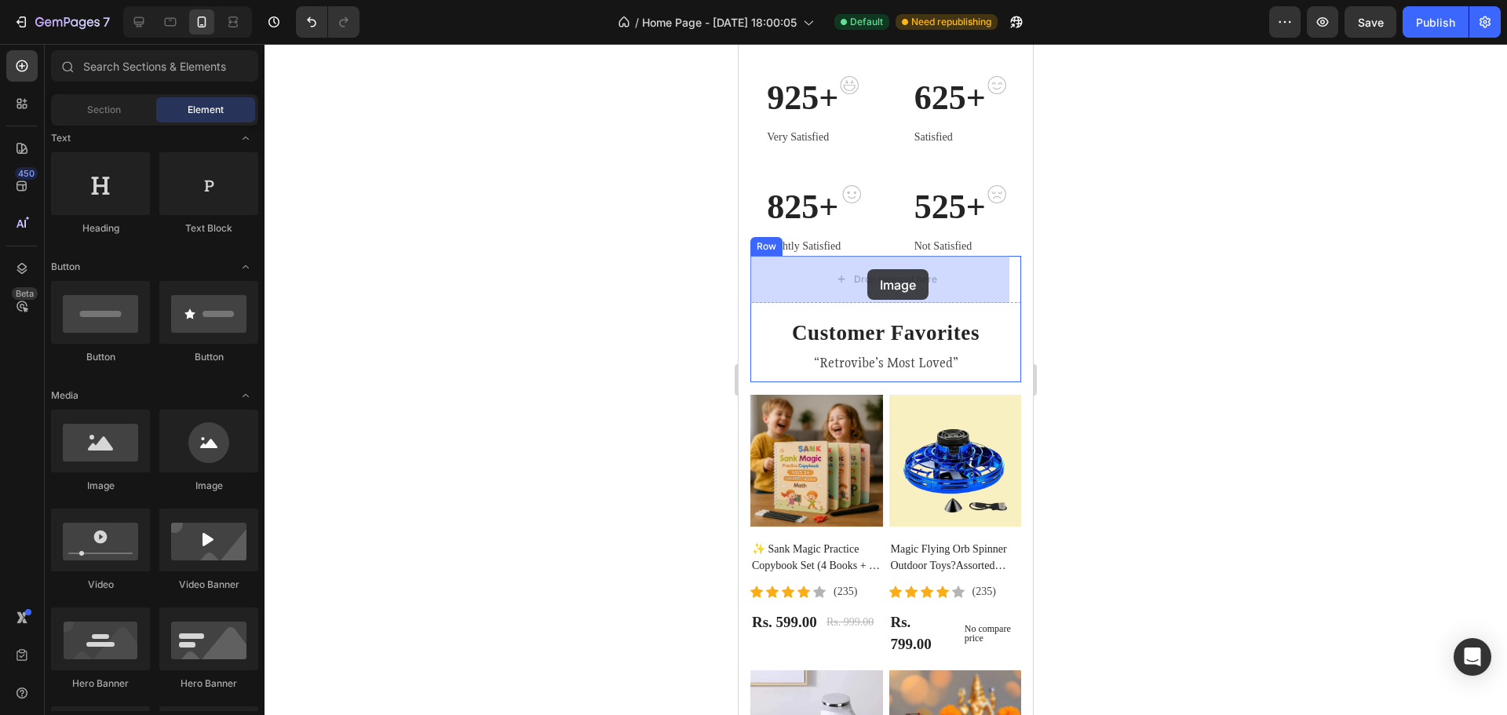
drag, startPoint x: 959, startPoint y: 480, endPoint x: 754, endPoint y: 283, distance: 283.7
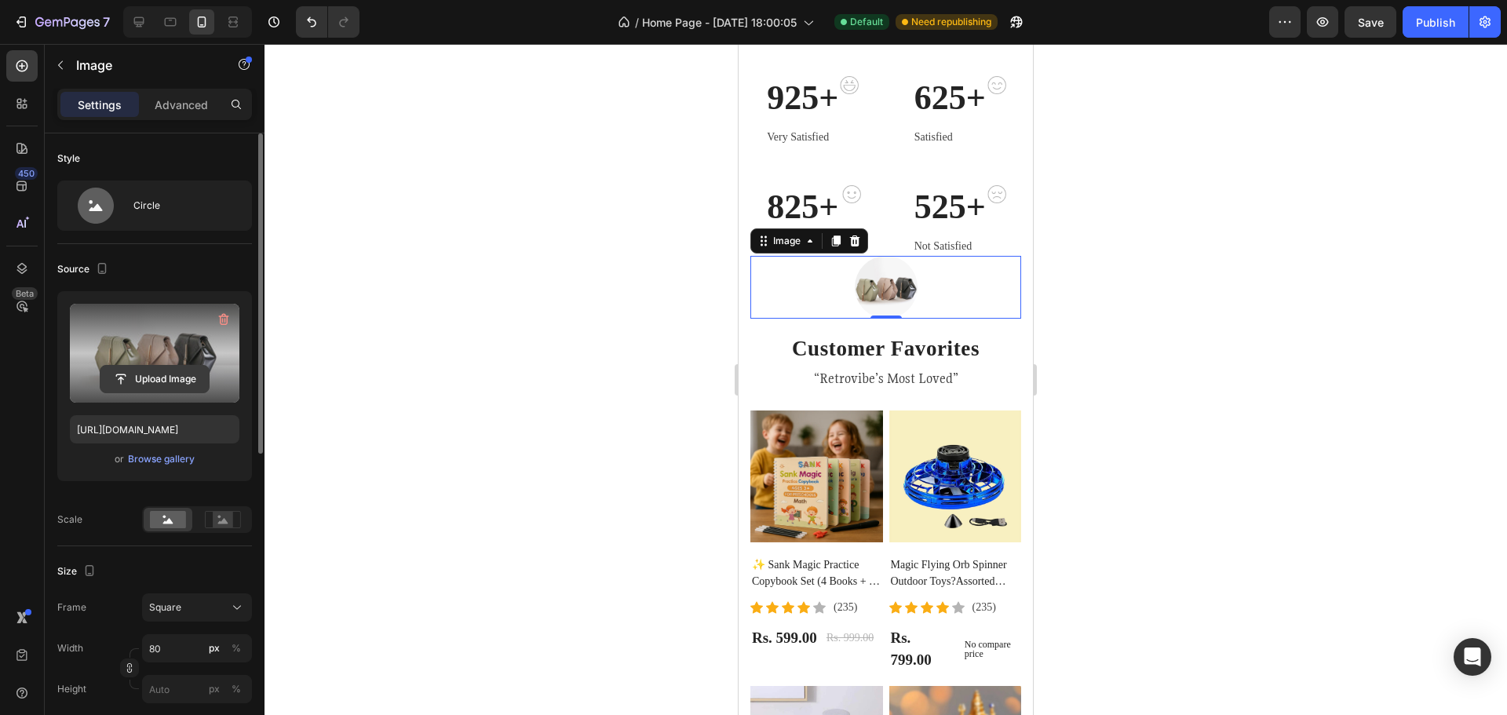
click at [160, 371] on input "file" at bounding box center [154, 379] width 108 height 27
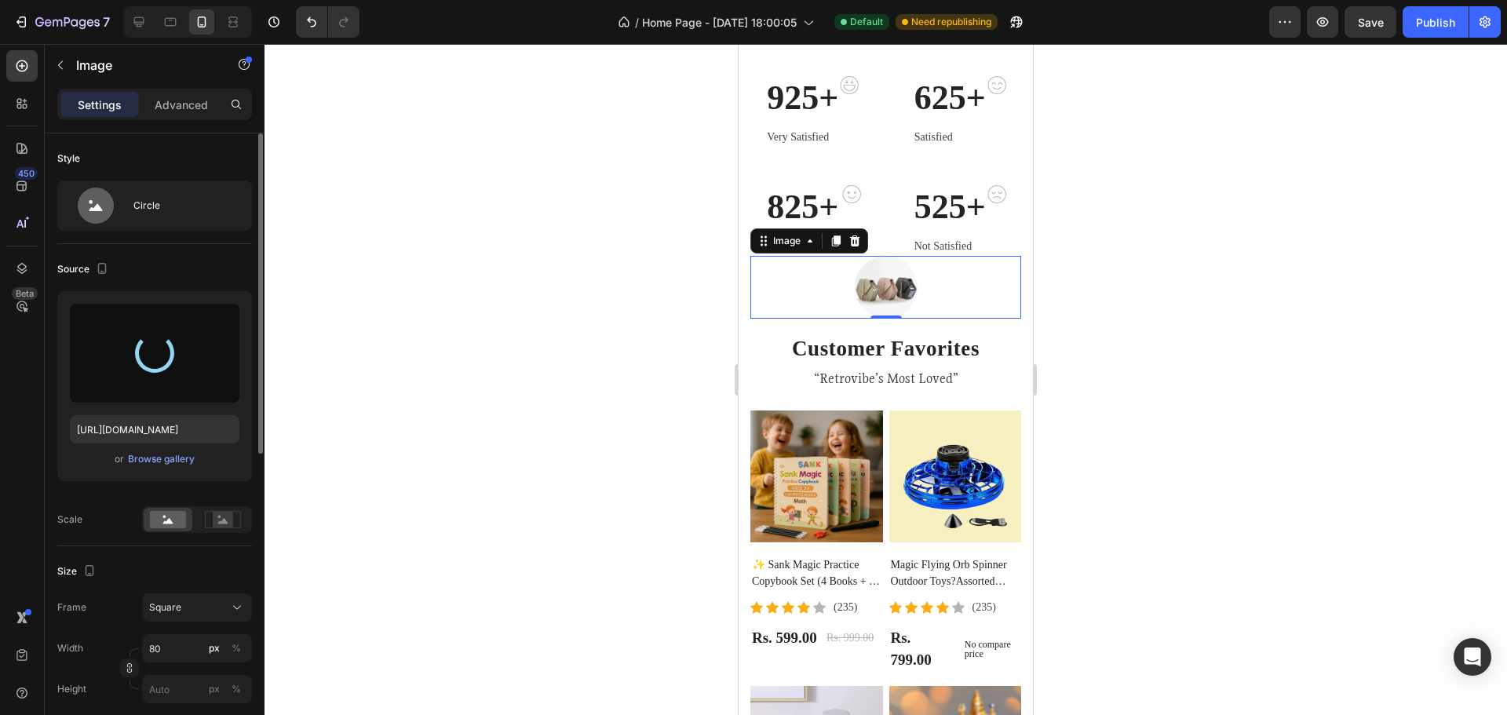
type input "https://cdn.shopify.com/s/files/1/0766/4920/1889/files/gempages_581489299745145…"
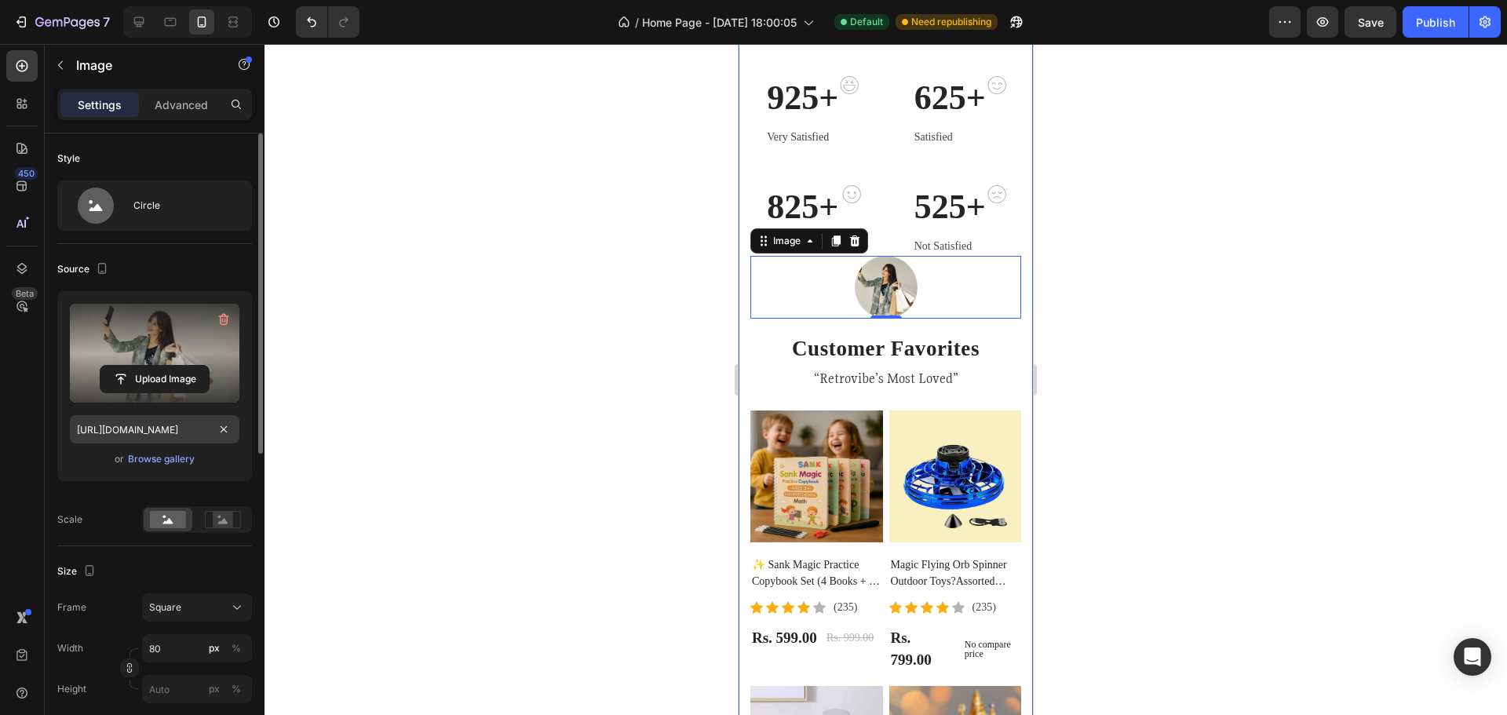
scroll to position [79, 0]
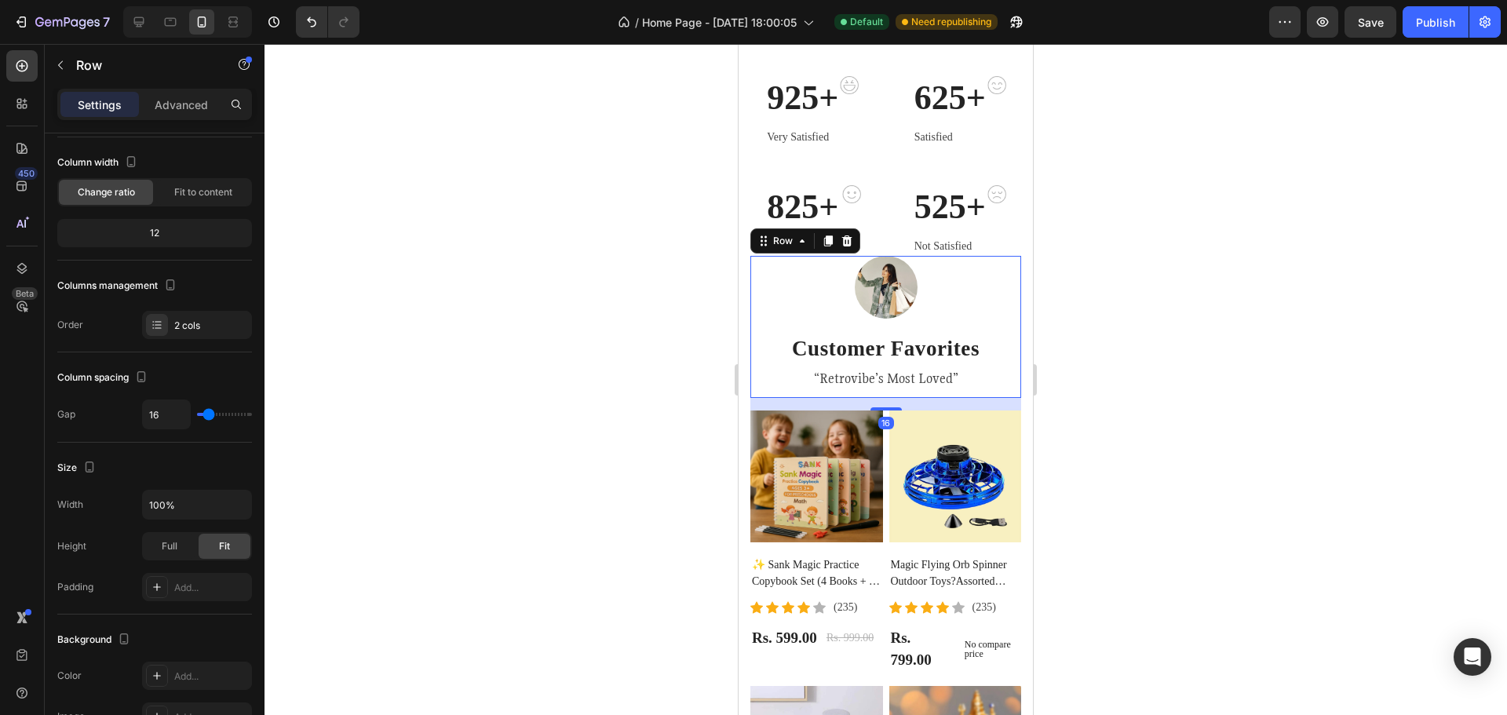
click at [974, 397] on div "Image Customer Favorites Heading “Retrovibe’s Most Loved” Text block Row 16" at bounding box center [885, 327] width 271 height 142
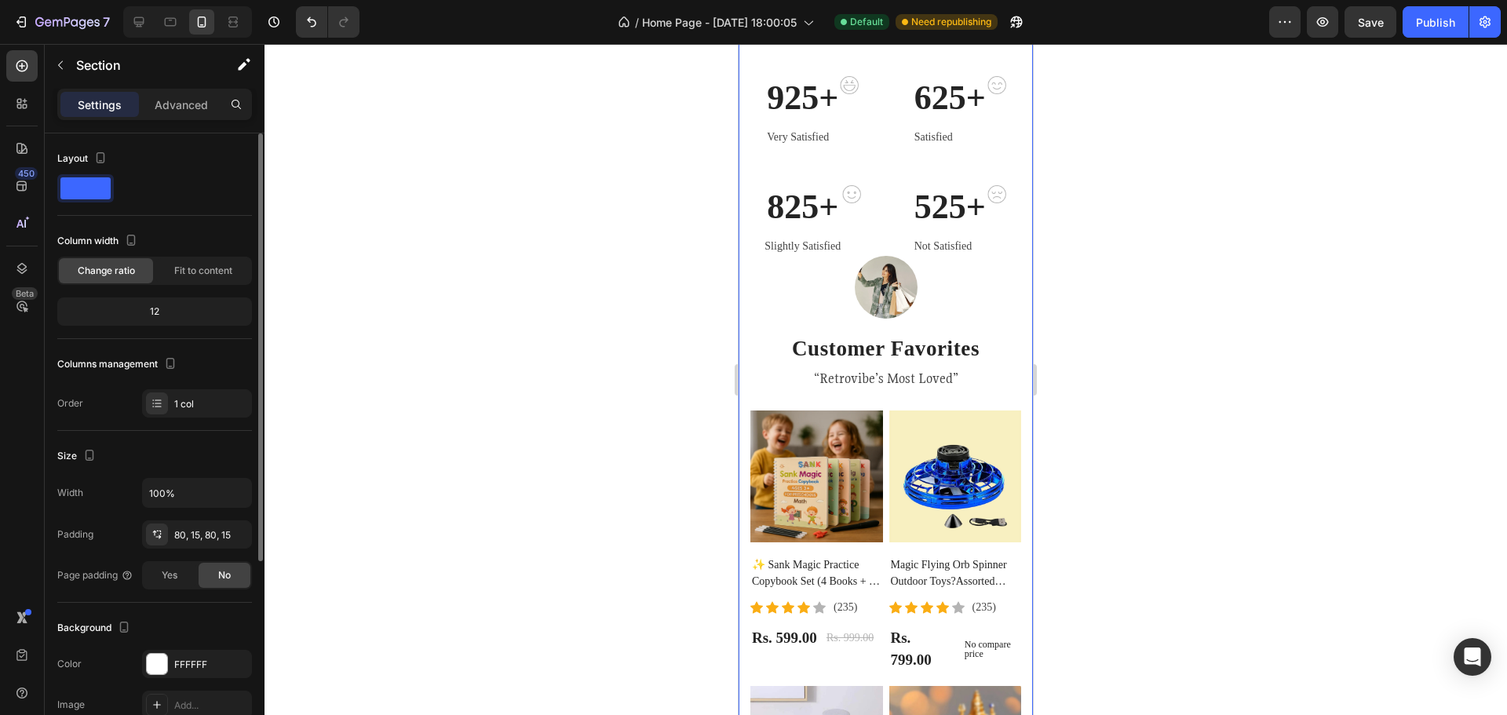
drag, startPoint x: 1014, startPoint y: 239, endPoint x: 1776, endPoint y: 283, distance: 762.8
click at [1014, 239] on div "925+ Heading Very Satisfied Text block Image Row 625+ Heading Satisfied Text bl…" at bounding box center [886, 504] width 294 height 982
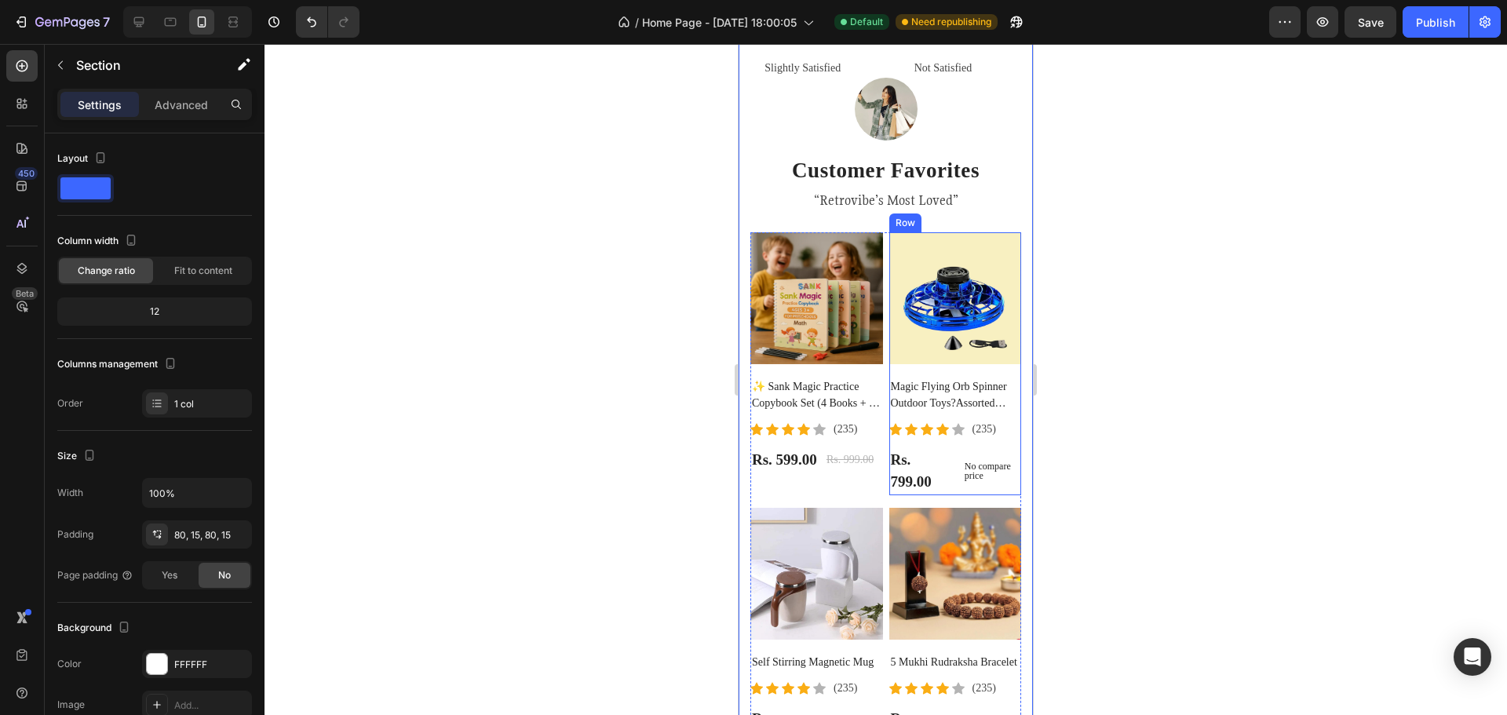
scroll to position [444, 0]
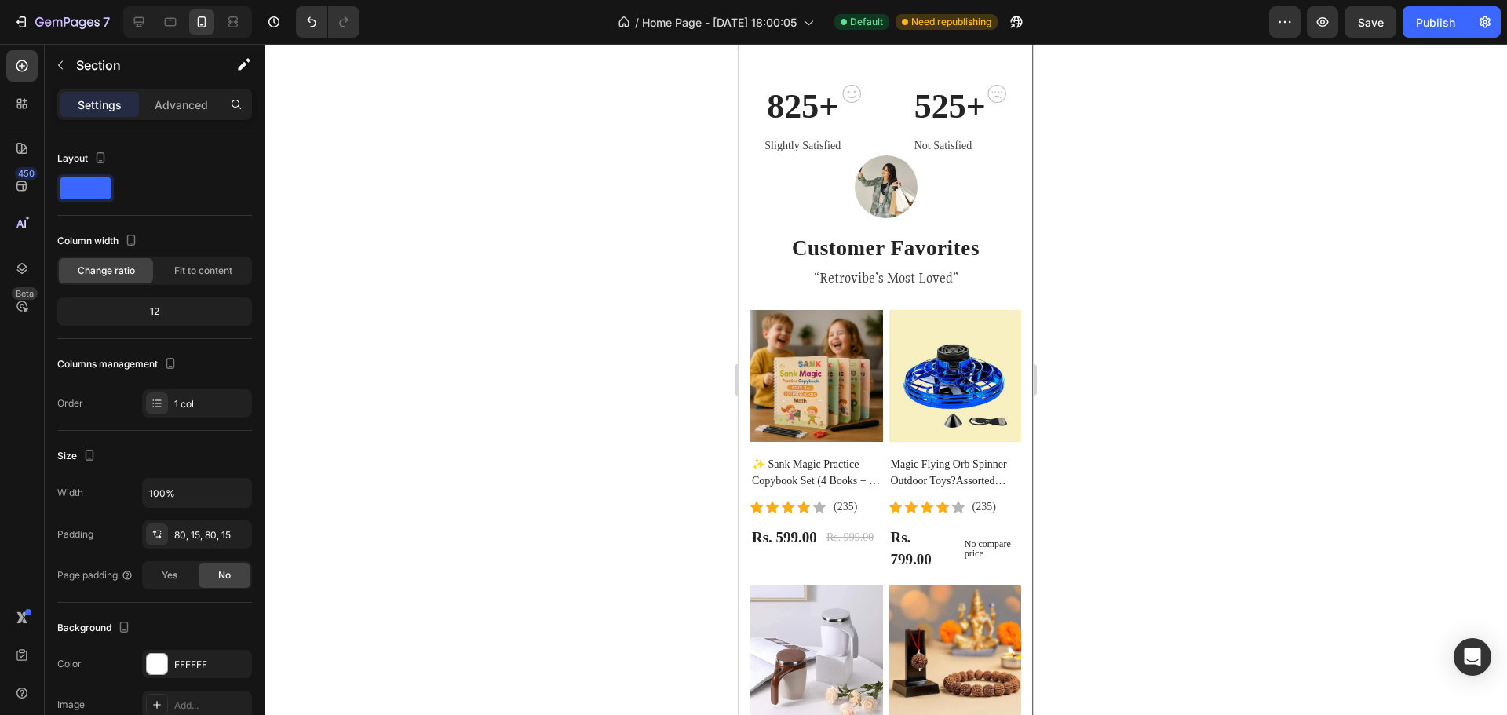
click at [1216, 230] on div at bounding box center [886, 379] width 1243 height 671
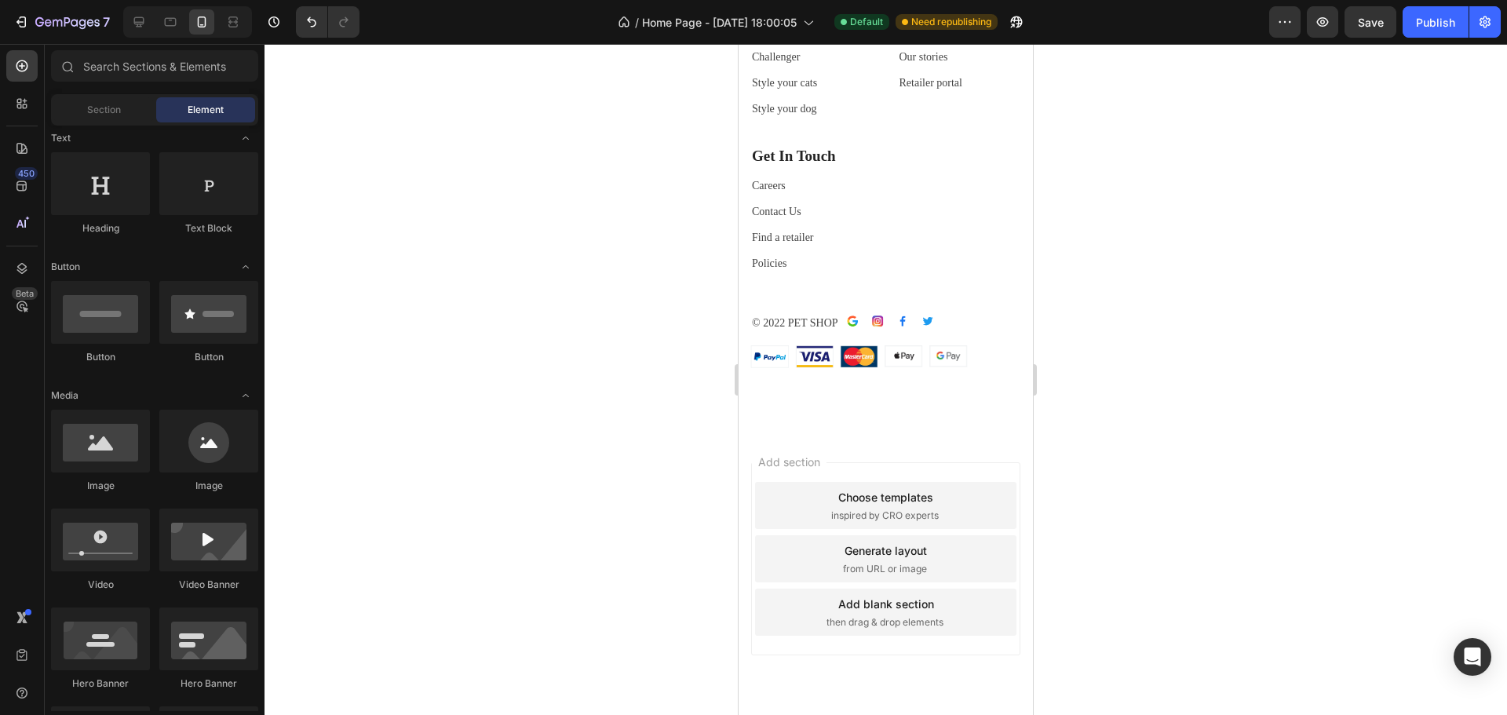
scroll to position [4878, 0]
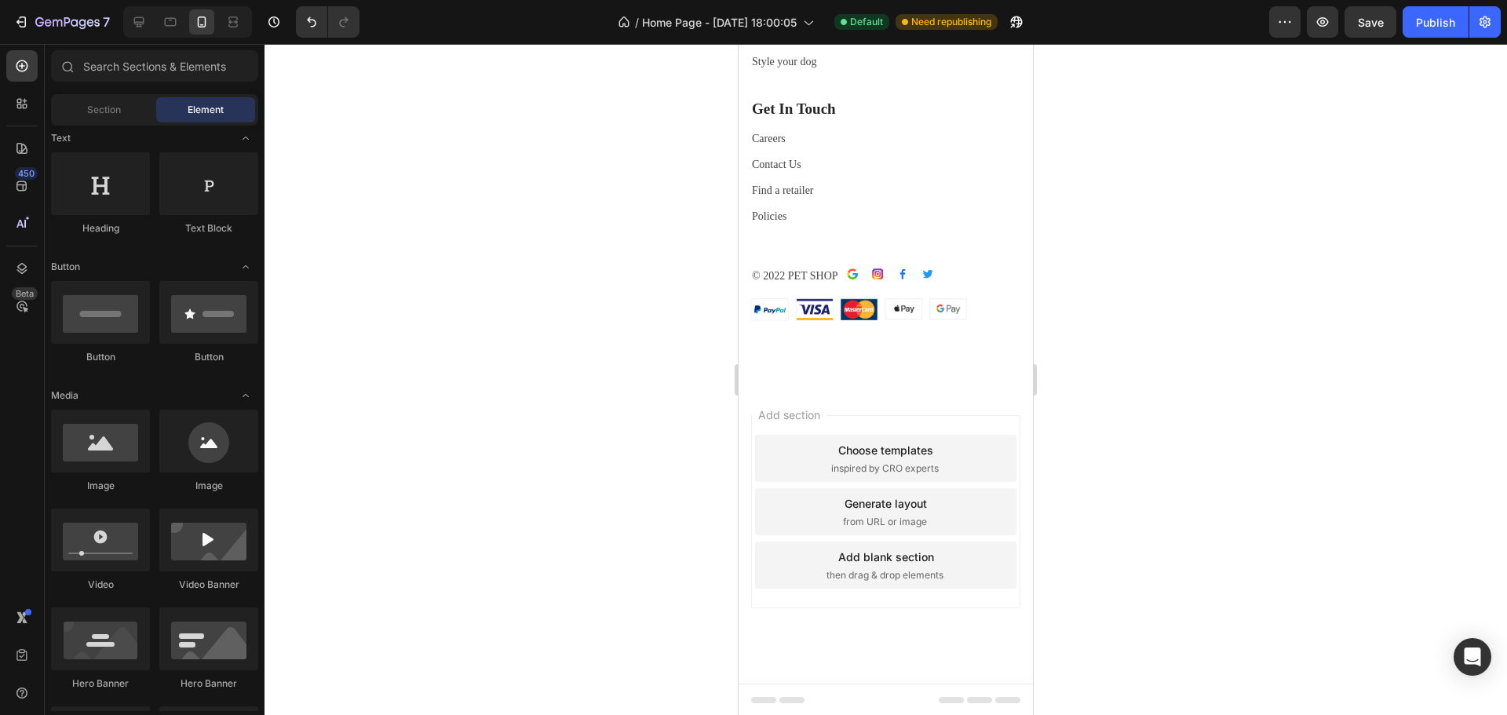
drag, startPoint x: 1031, startPoint y: 151, endPoint x: 1820, endPoint y: 676, distance: 947.8
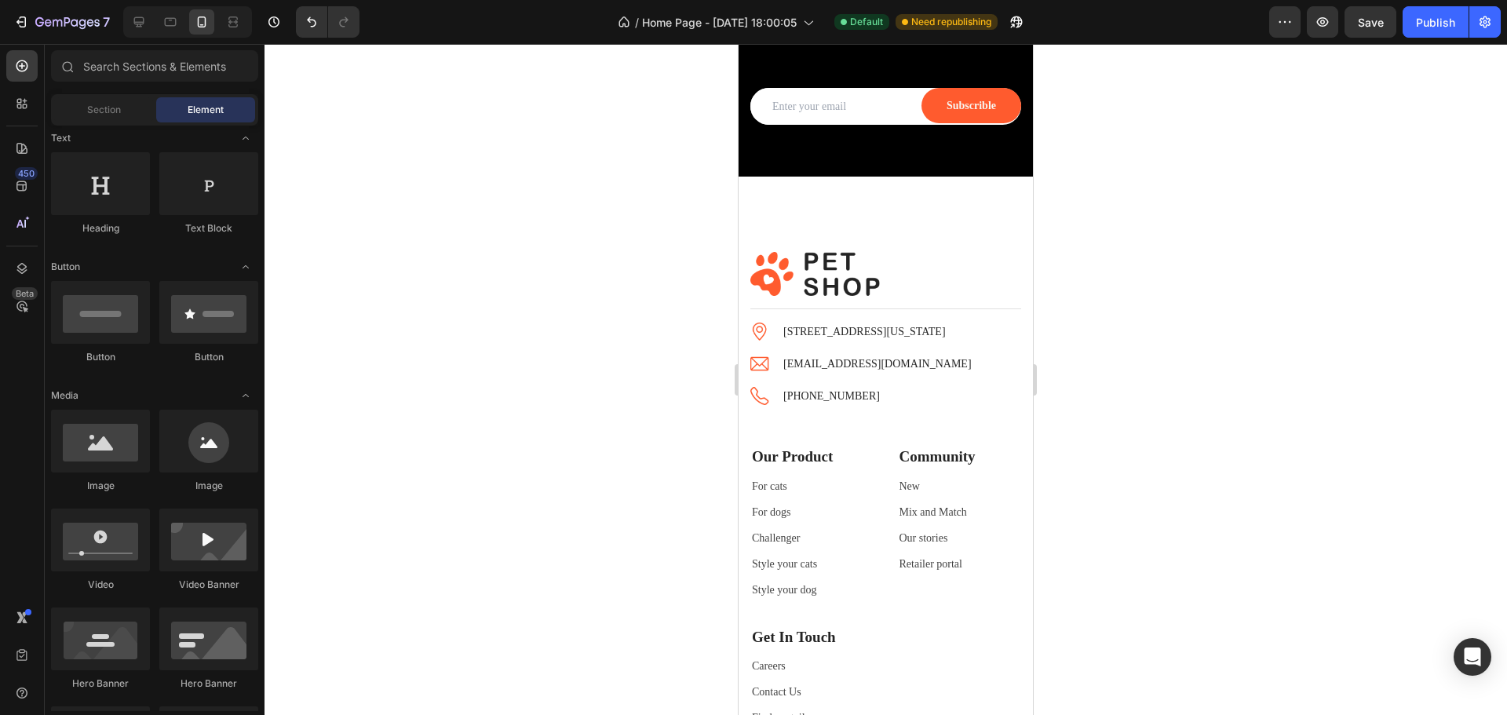
scroll to position [4341, 0]
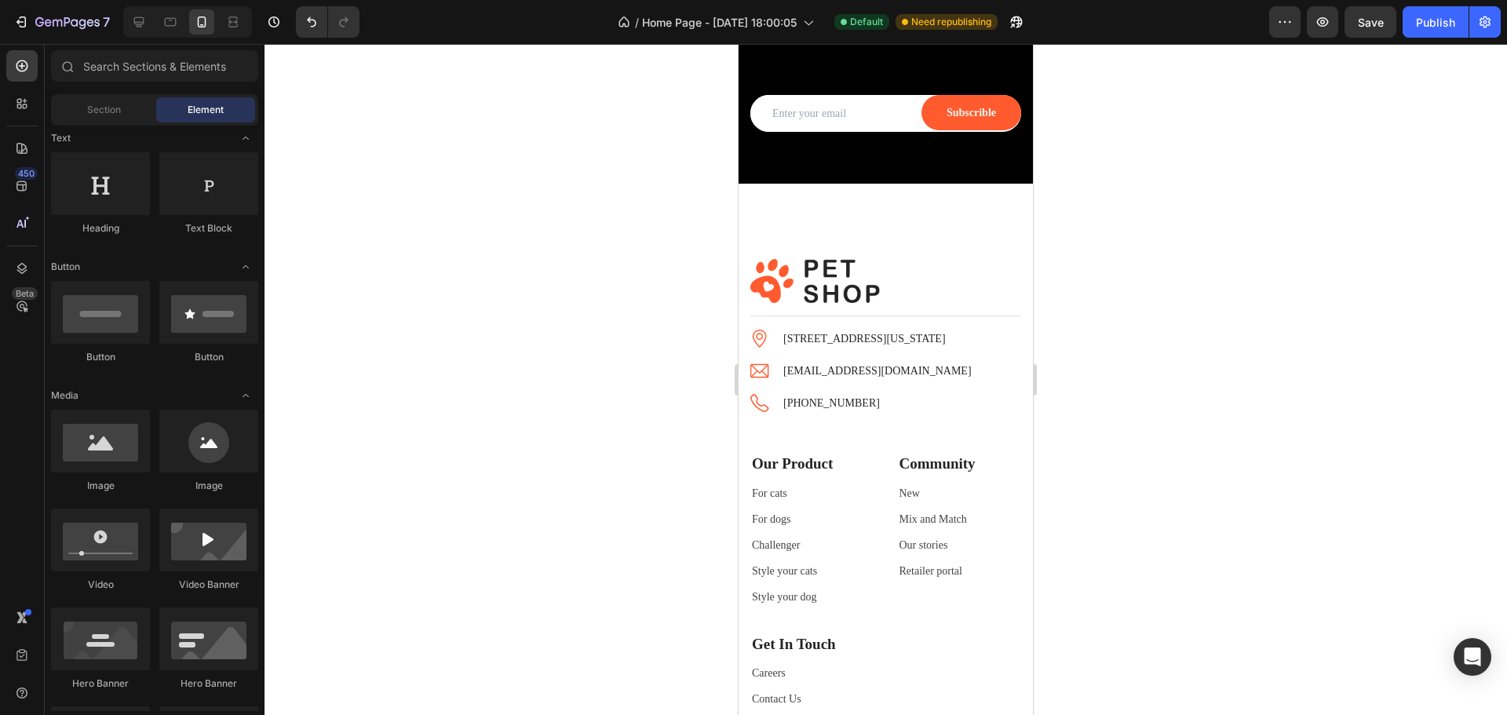
drag, startPoint x: 1030, startPoint y: 662, endPoint x: 1794, endPoint y: 648, distance: 764.0
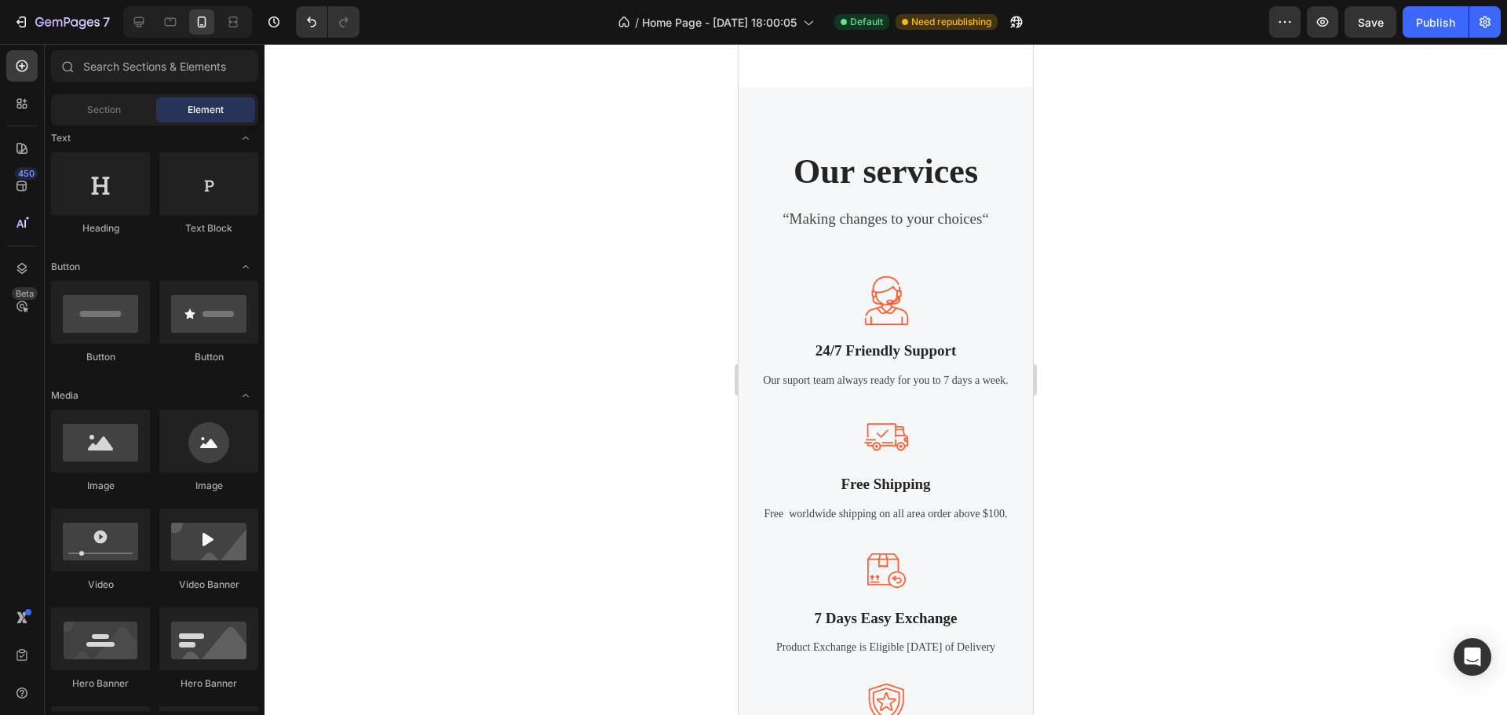
scroll to position [2474, 0]
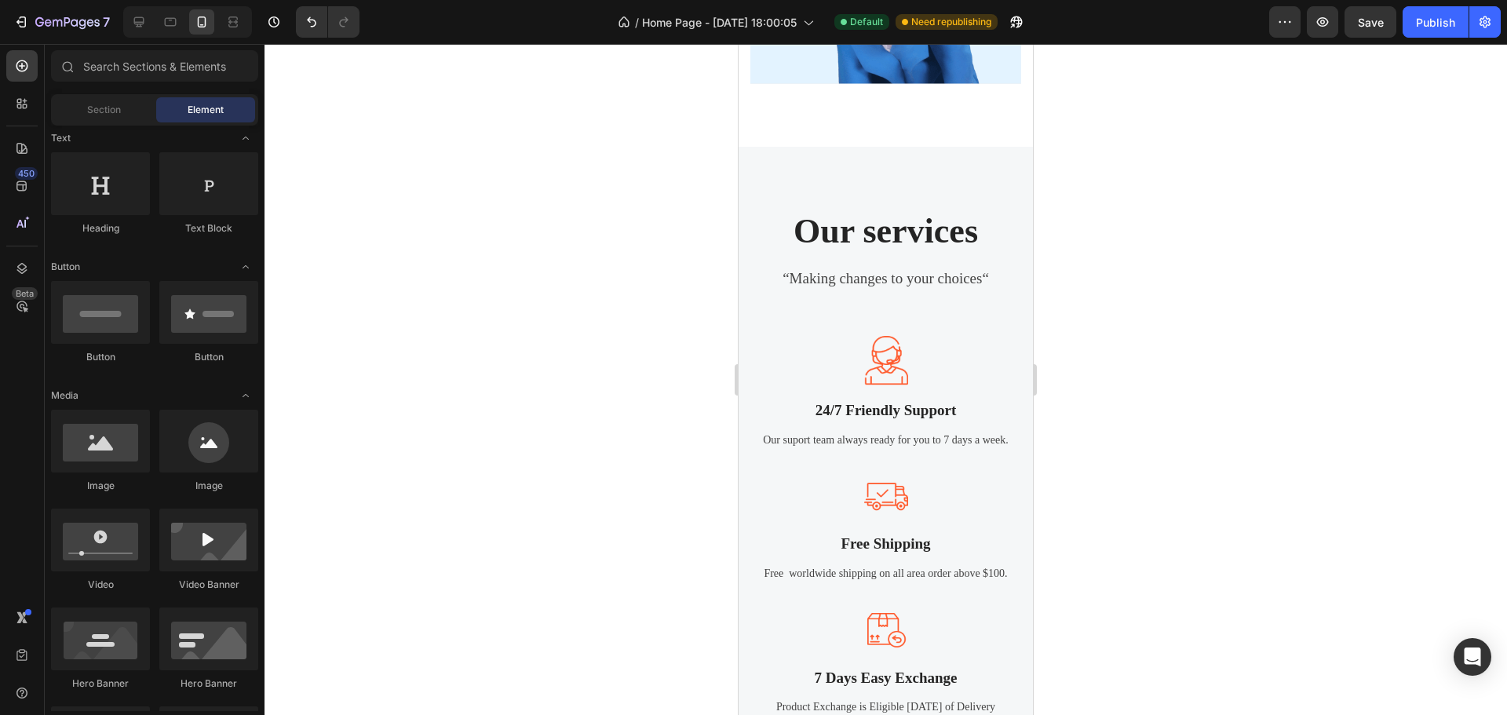
drag, startPoint x: 1029, startPoint y: 623, endPoint x: 1792, endPoint y: 464, distance: 779.5
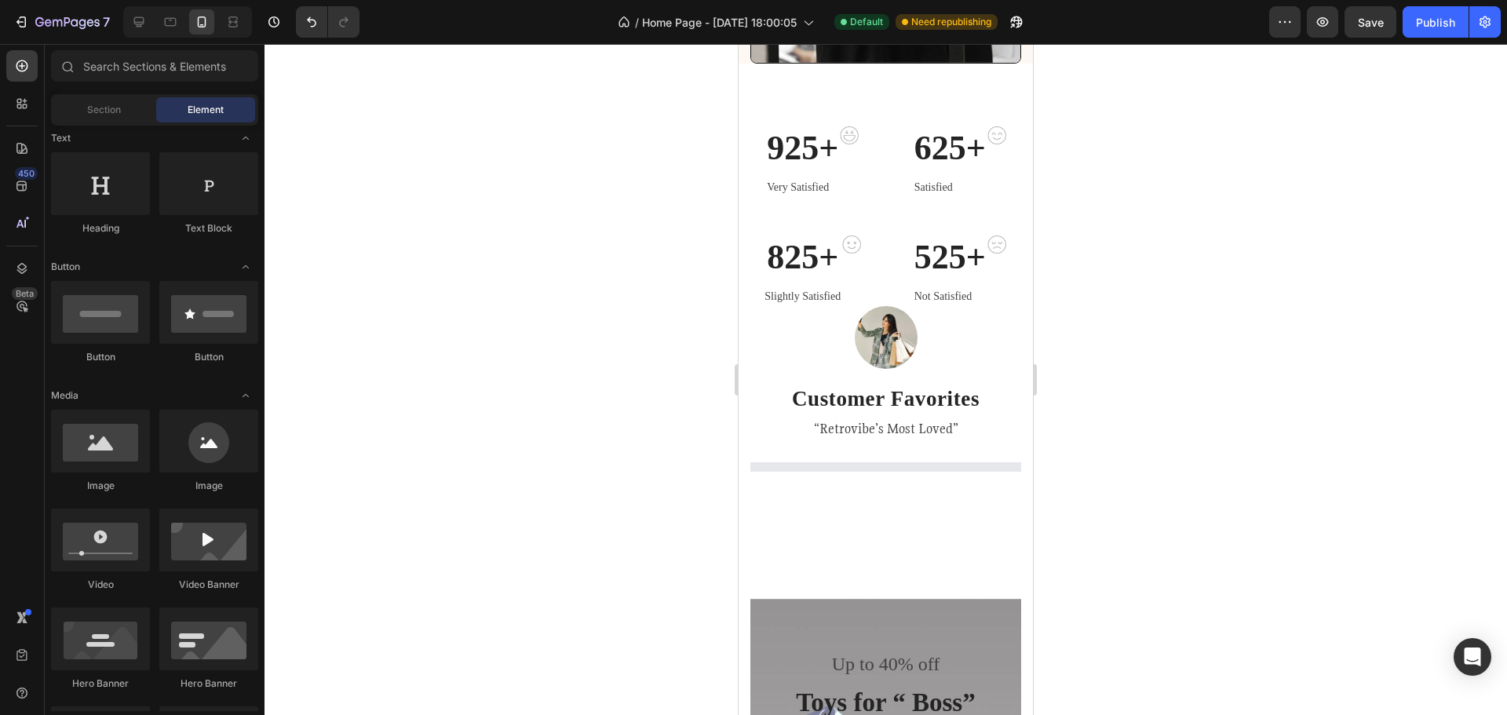
scroll to position [555, 0]
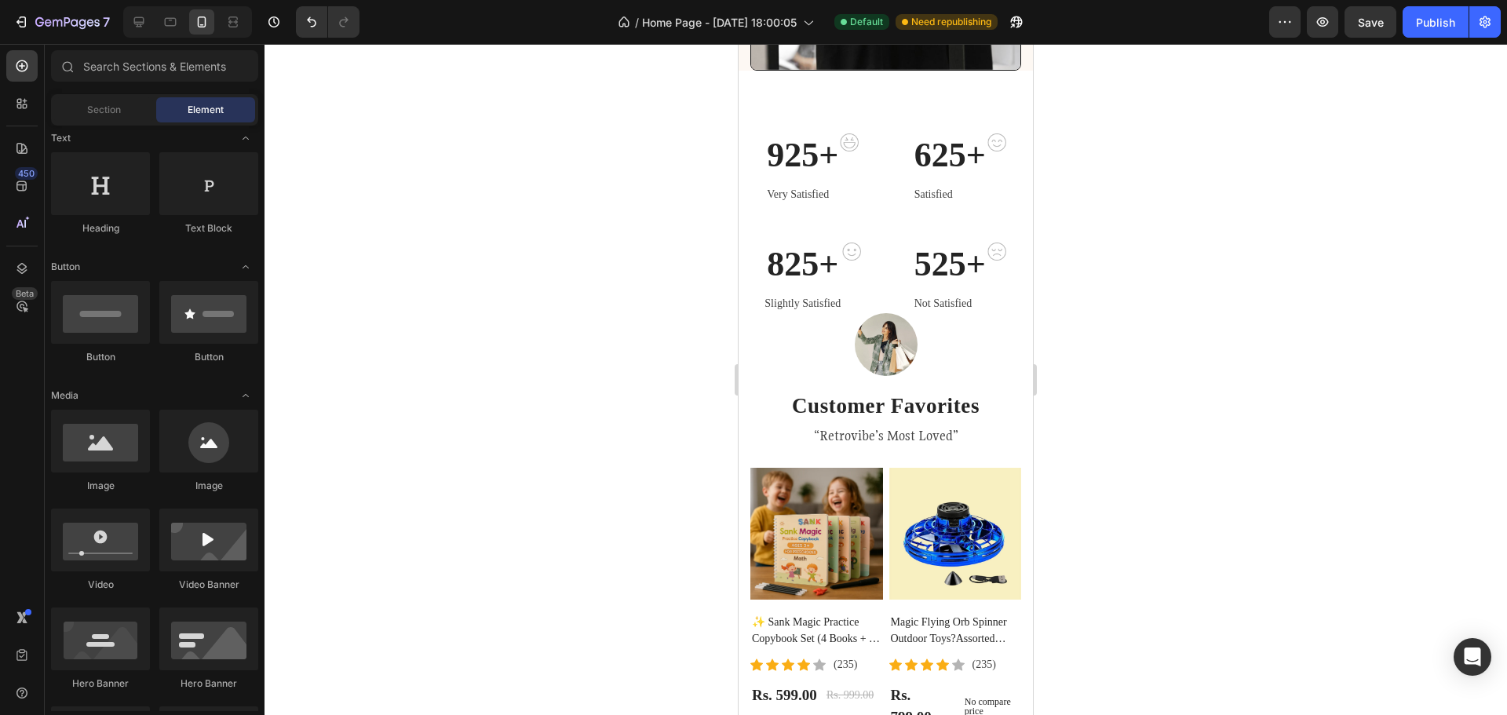
drag, startPoint x: 1031, startPoint y: 197, endPoint x: 1779, endPoint y: 210, distance: 748.2
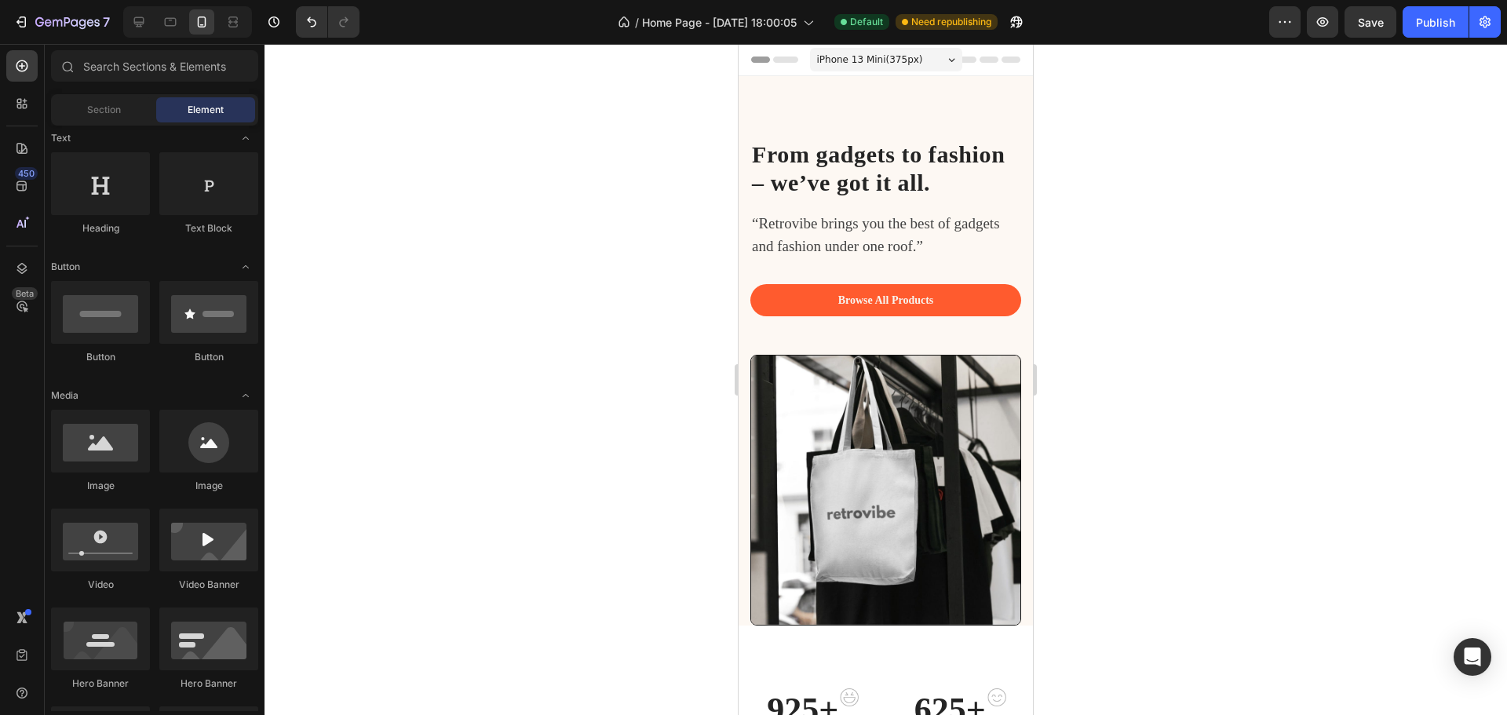
drag, startPoint x: 1028, startPoint y: 175, endPoint x: 2046, endPoint y: 86, distance: 1021.3
click at [1364, 24] on span "Save" at bounding box center [1371, 22] width 26 height 13
drag, startPoint x: 1027, startPoint y: 111, endPoint x: 2110, endPoint y: 48, distance: 1085.2
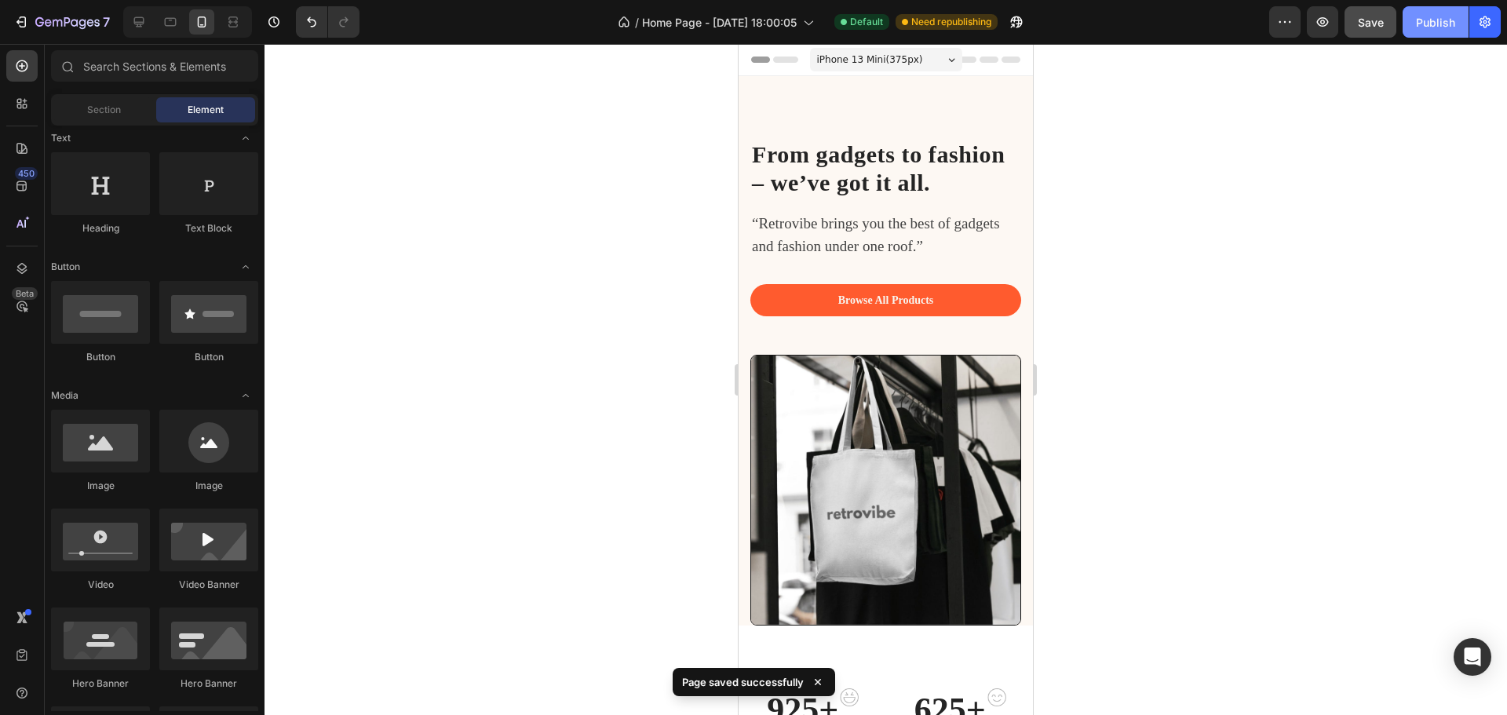
click at [1430, 24] on div "Publish" at bounding box center [1435, 22] width 39 height 16
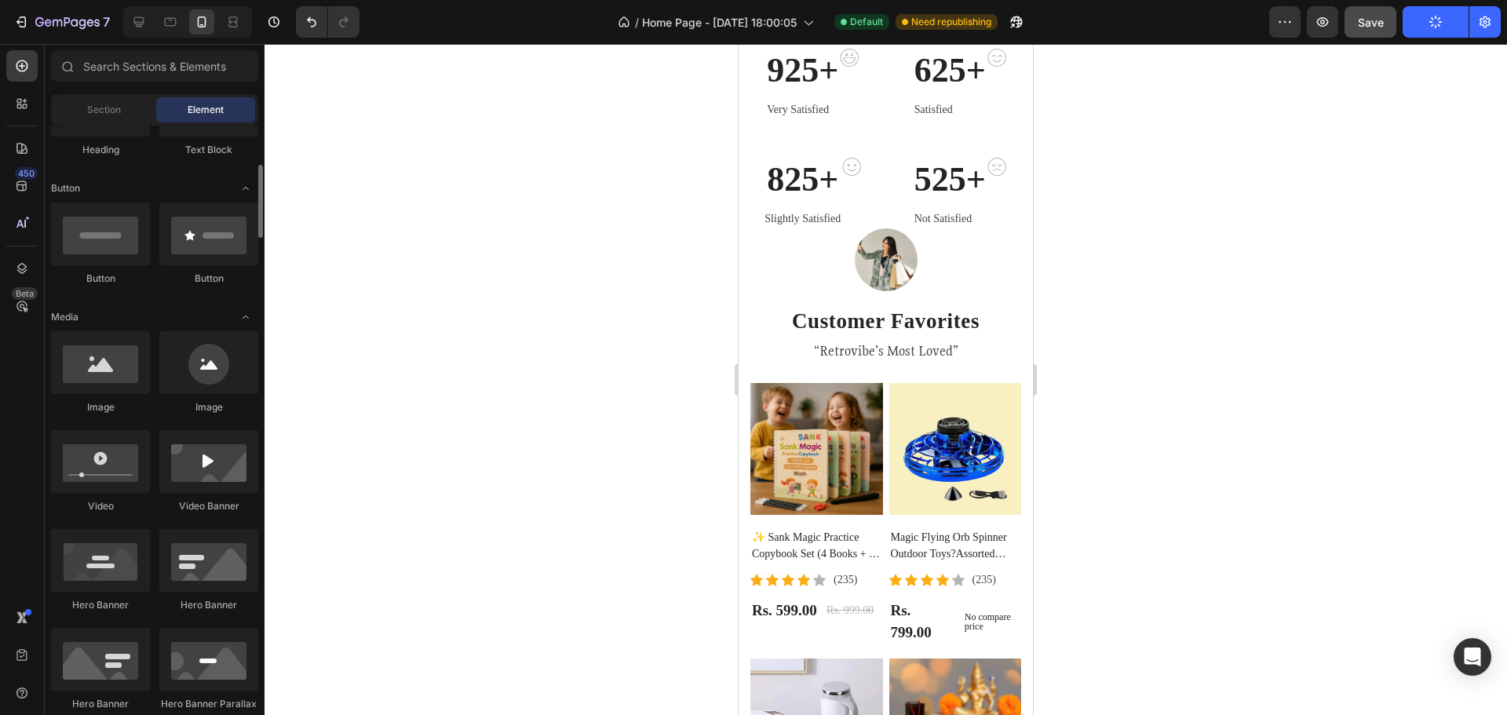
scroll to position [393, 0]
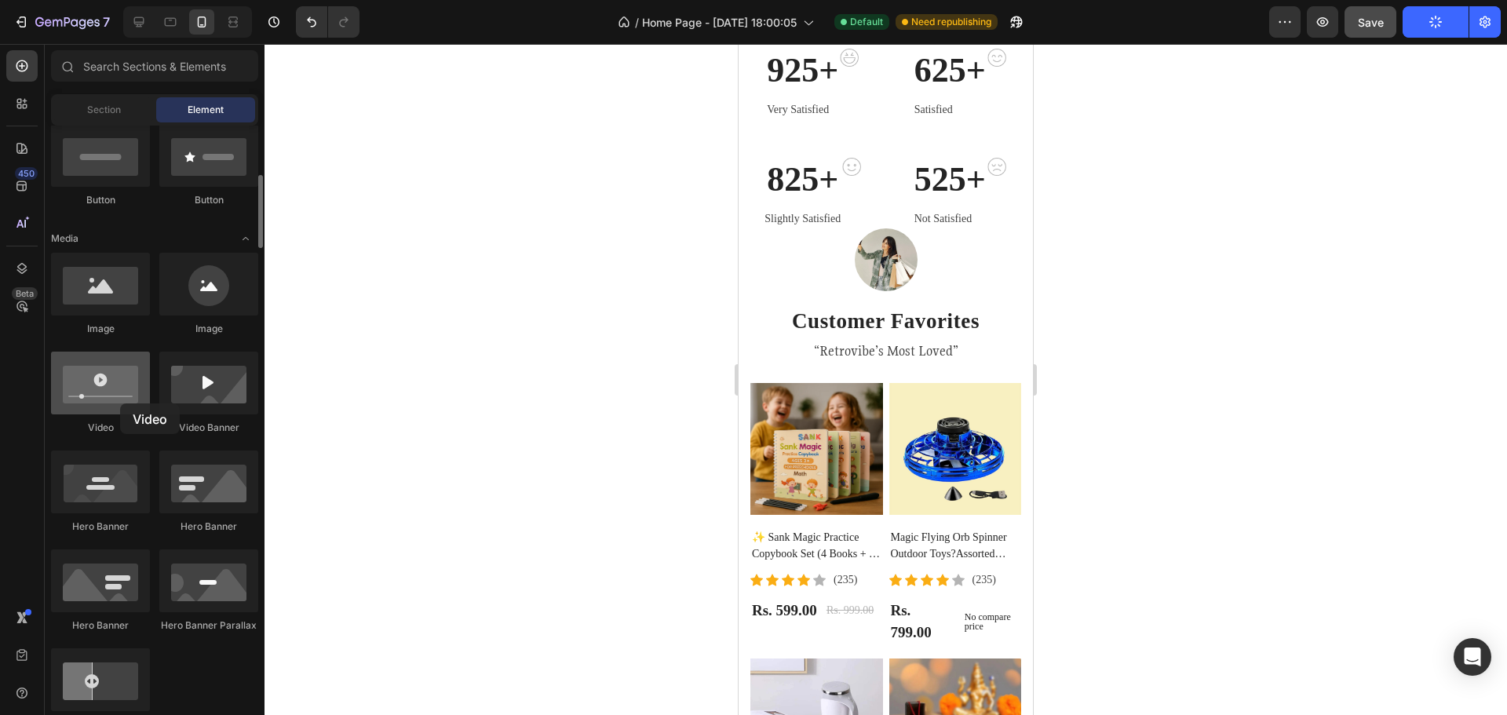
click at [120, 404] on div at bounding box center [100, 383] width 99 height 63
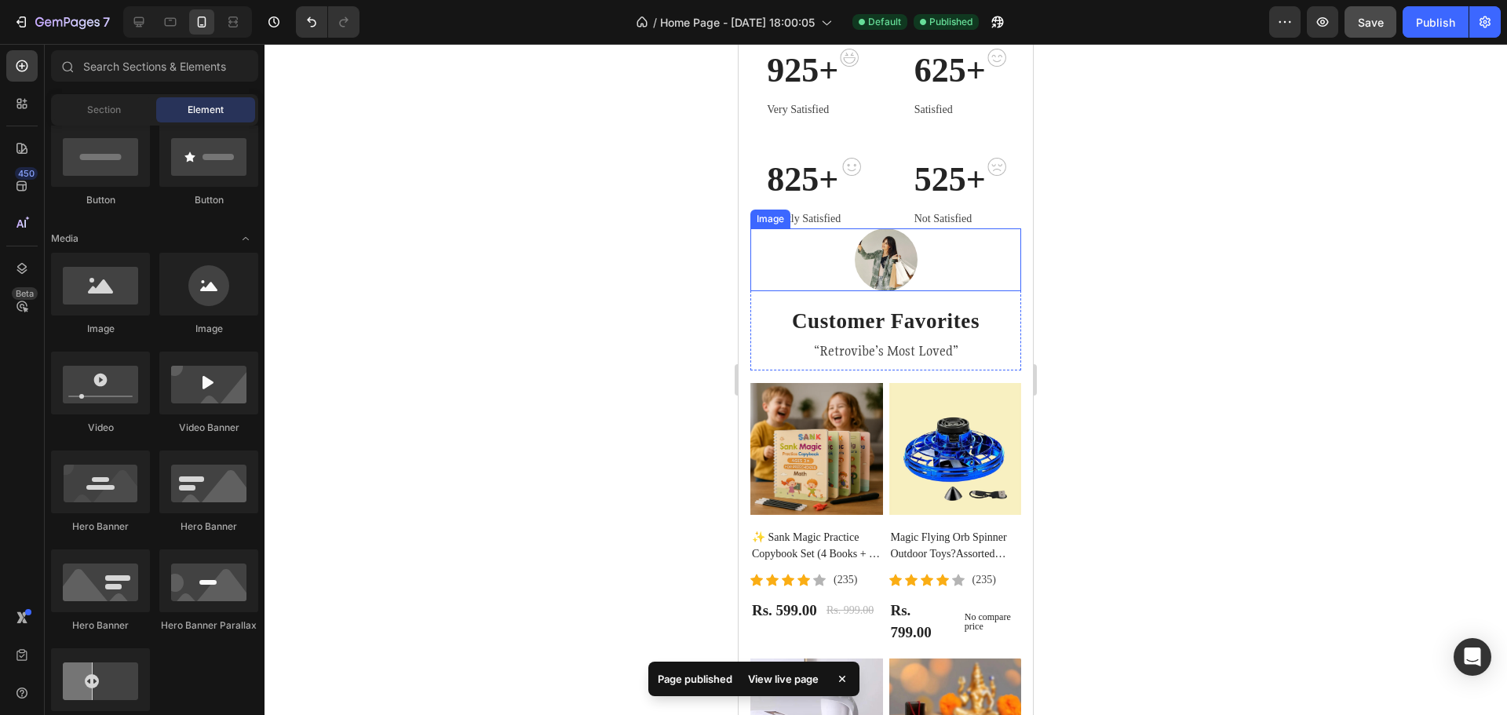
click at [858, 261] on img at bounding box center [886, 259] width 63 height 63
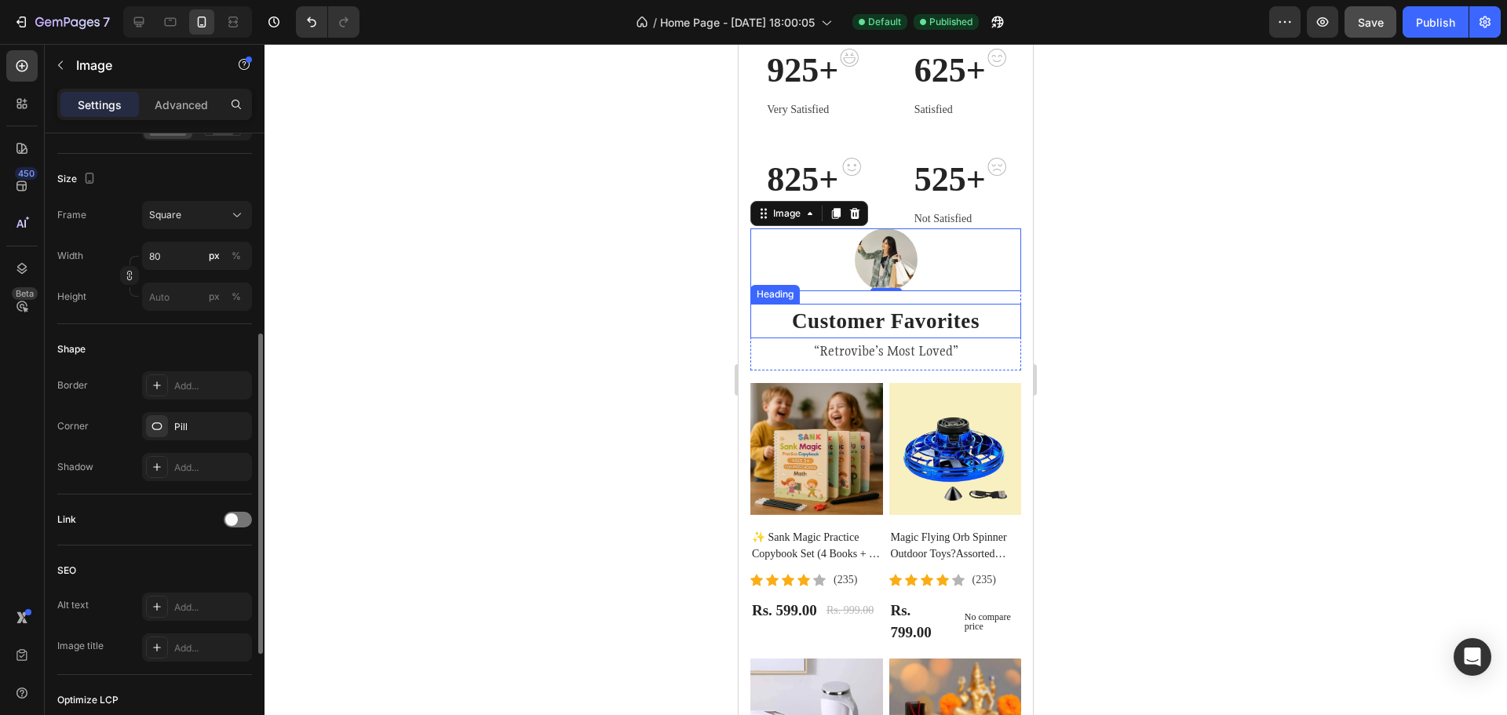
scroll to position [0, 0]
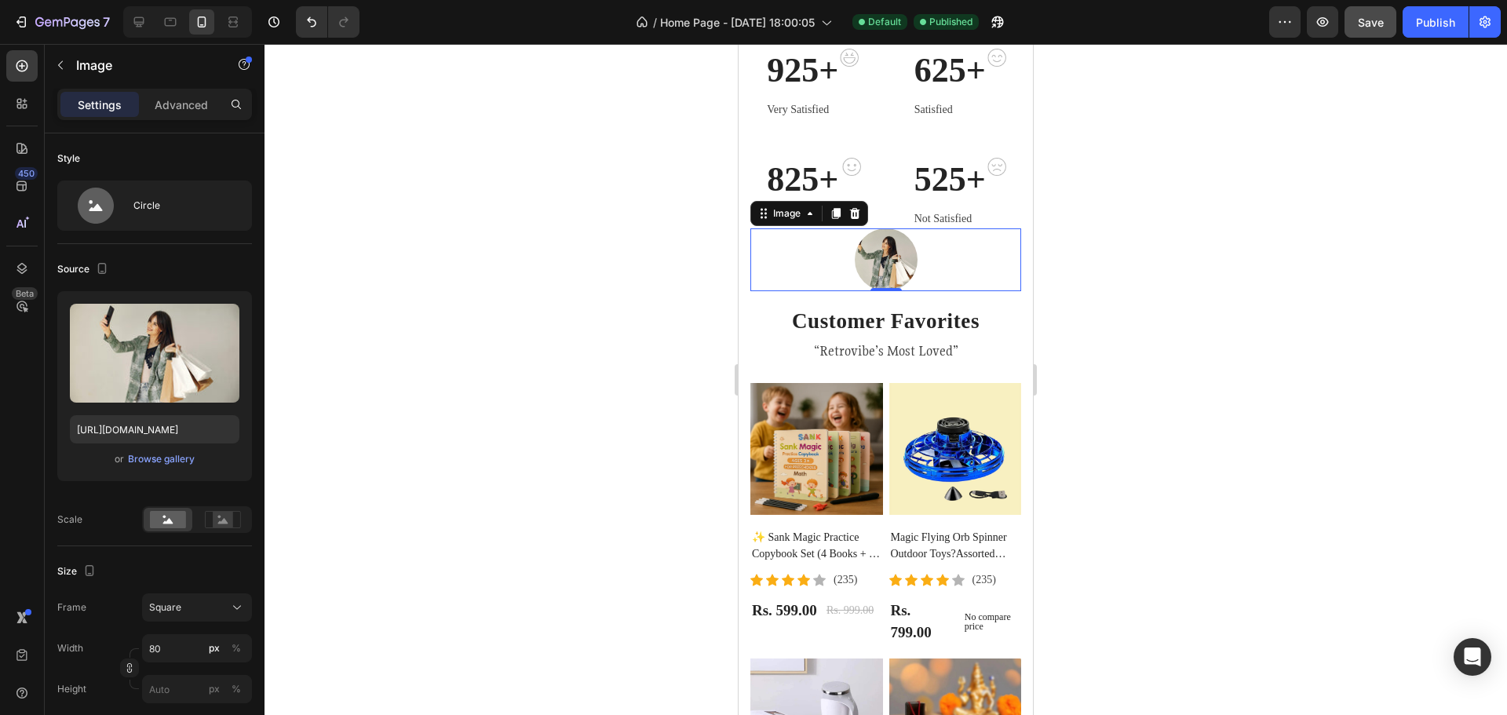
click at [897, 263] on img at bounding box center [886, 259] width 63 height 63
click at [993, 253] on div at bounding box center [885, 259] width 271 height 63
drag, startPoint x: 956, startPoint y: 257, endPoint x: 838, endPoint y: 261, distance: 118.6
click at [952, 257] on div at bounding box center [885, 259] width 271 height 63
click at [779, 252] on div at bounding box center [885, 259] width 271 height 63
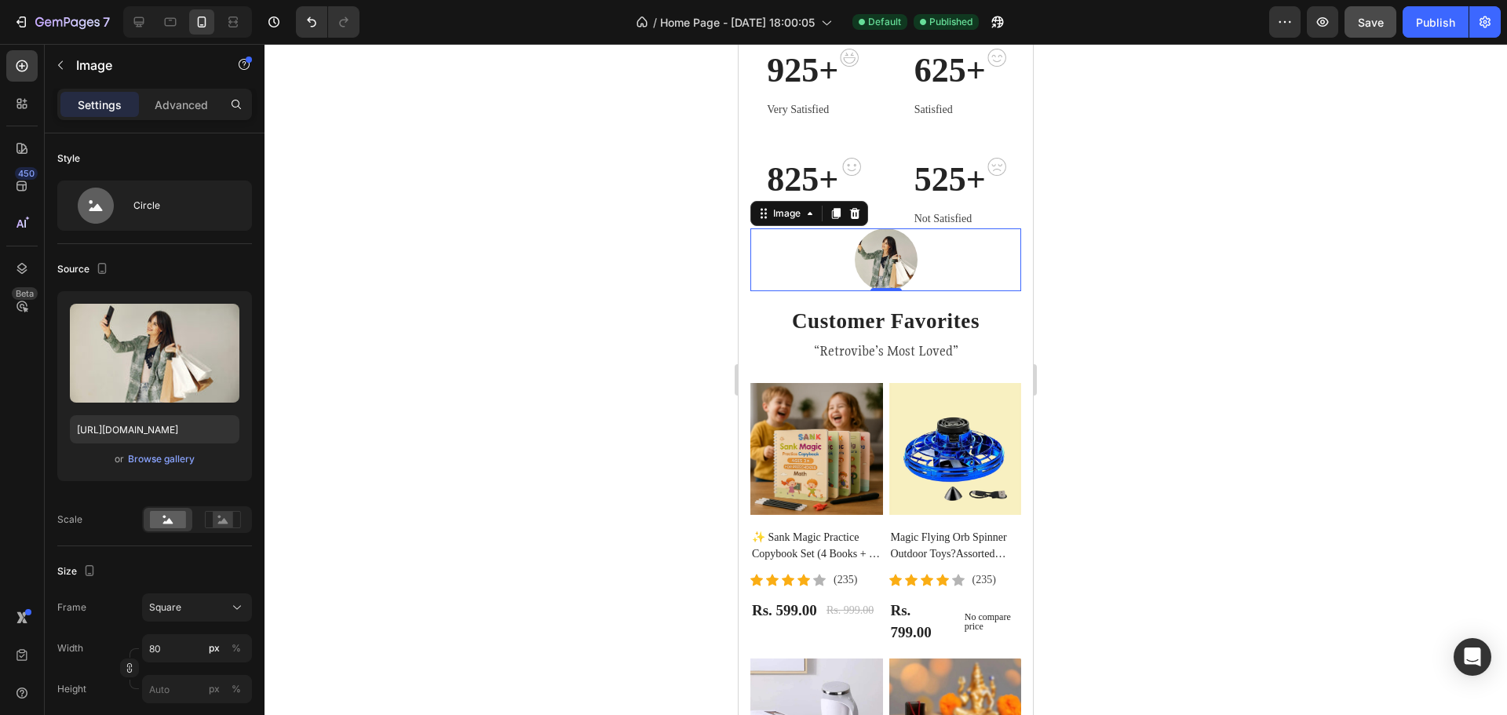
click at [779, 252] on div at bounding box center [885, 259] width 271 height 63
click at [60, 57] on button "button" at bounding box center [60, 65] width 25 height 25
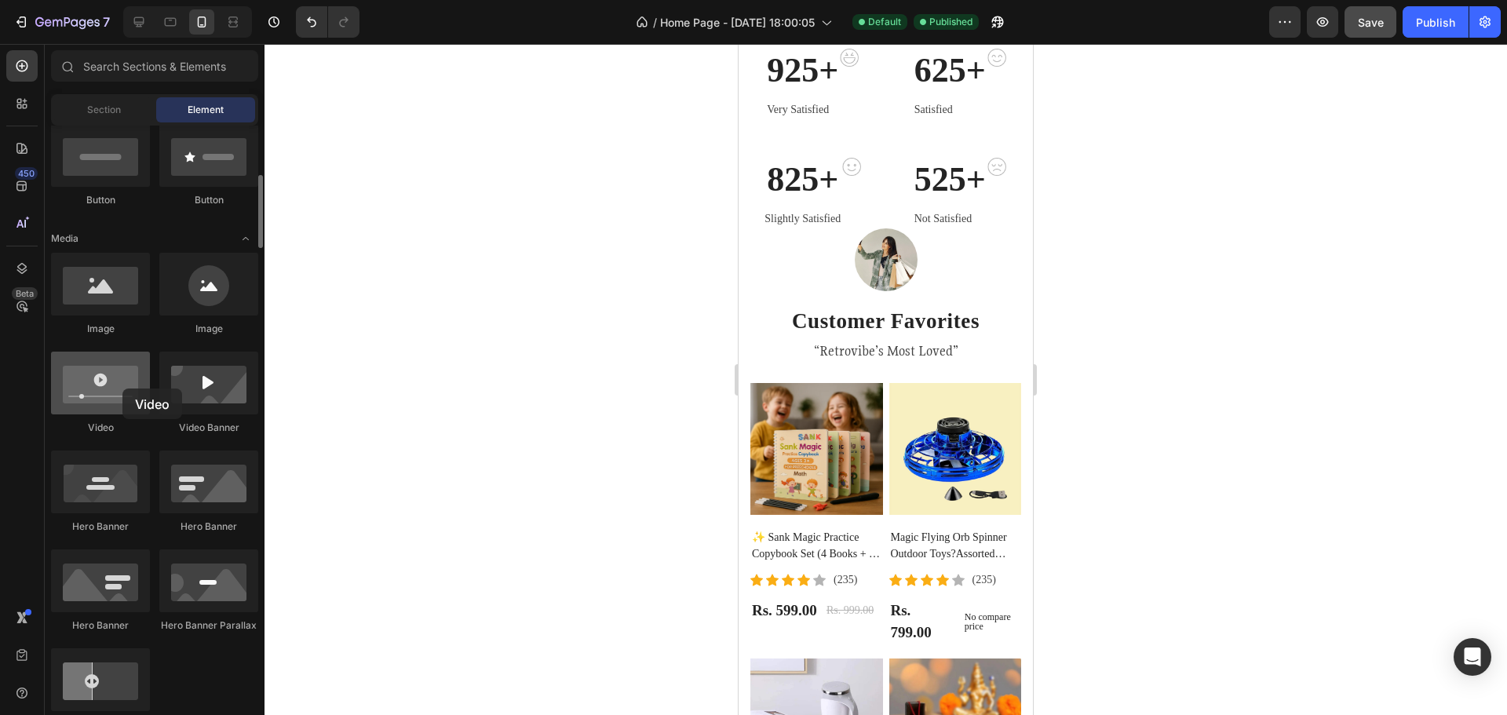
click at [120, 388] on div at bounding box center [100, 383] width 99 height 63
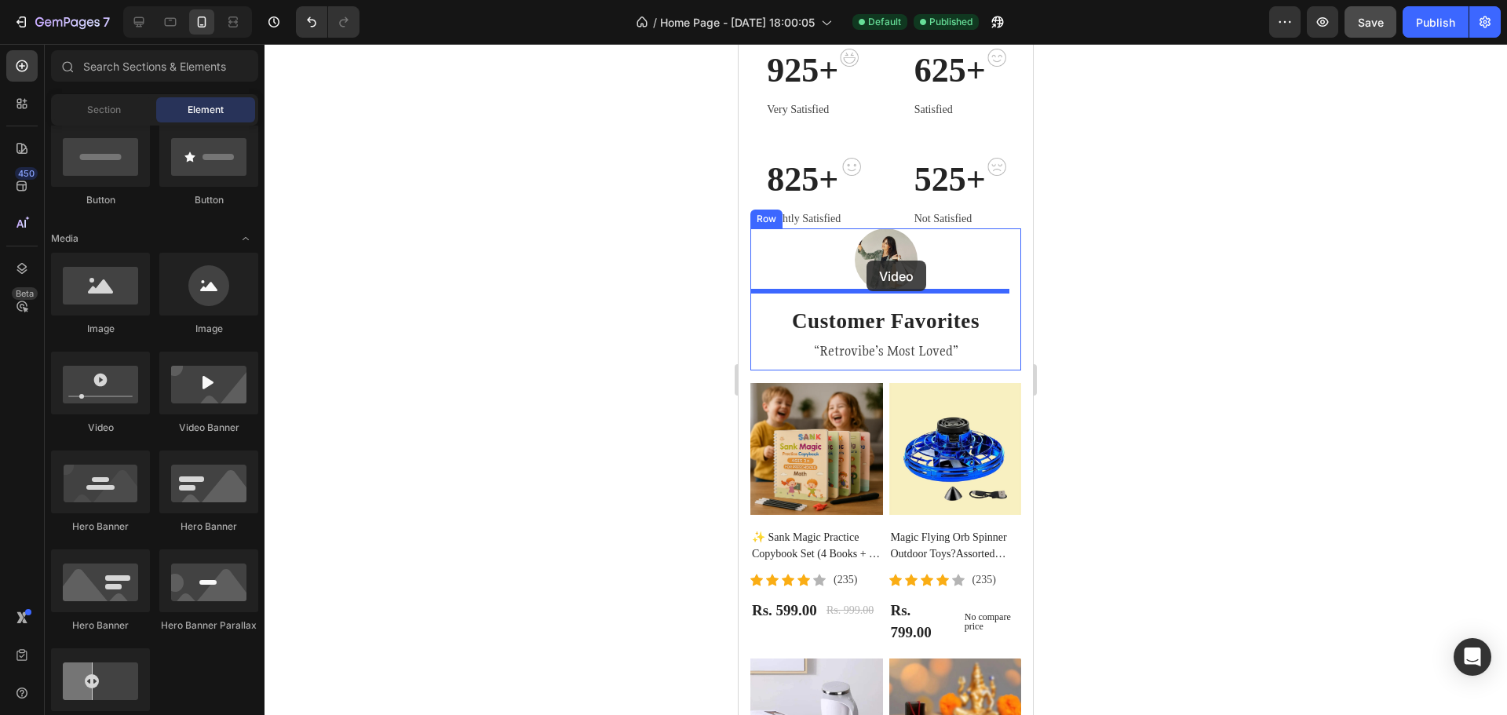
drag, startPoint x: 856, startPoint y: 430, endPoint x: 867, endPoint y: 261, distance: 169.9
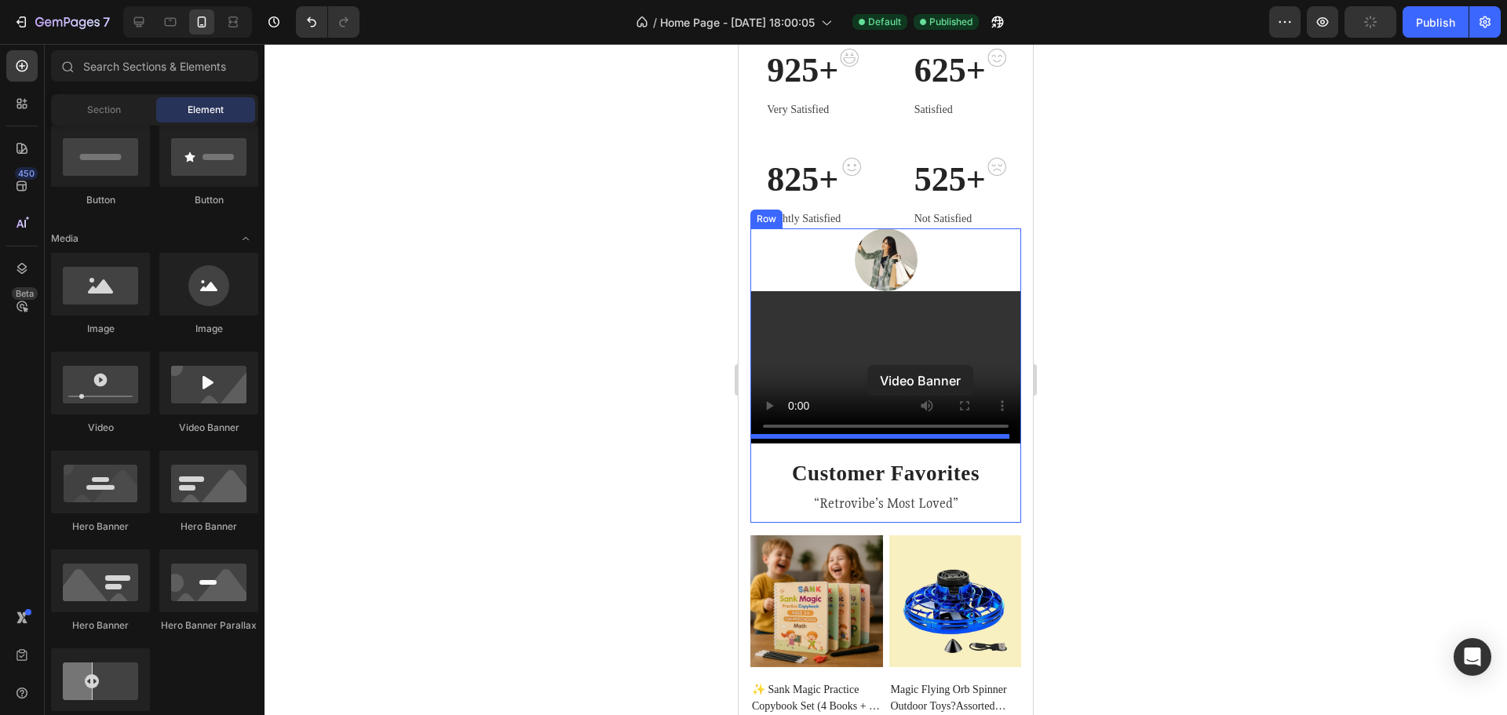
drag, startPoint x: 948, startPoint y: 434, endPoint x: 867, endPoint y: 365, distance: 106.4
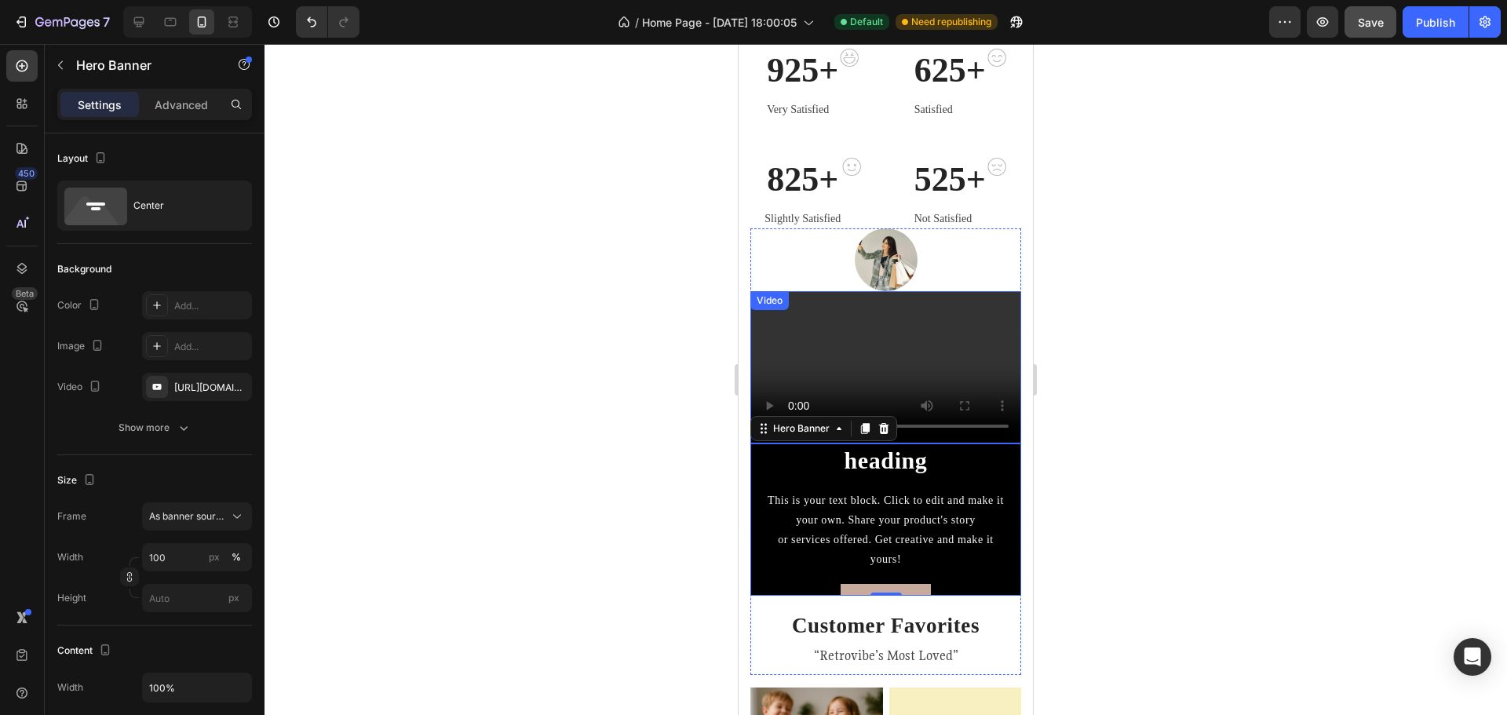
click at [940, 358] on video at bounding box center [885, 367] width 271 height 152
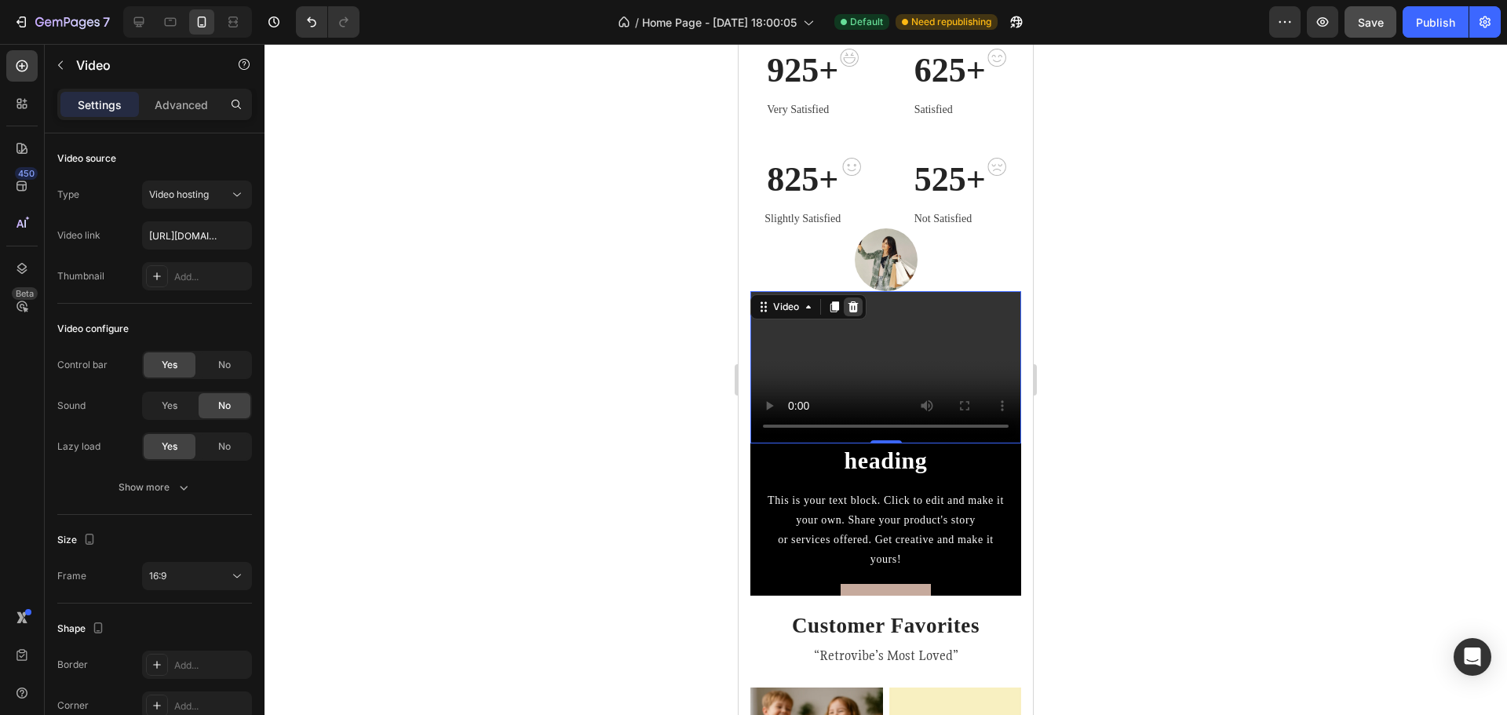
click at [854, 304] on icon at bounding box center [854, 306] width 10 height 11
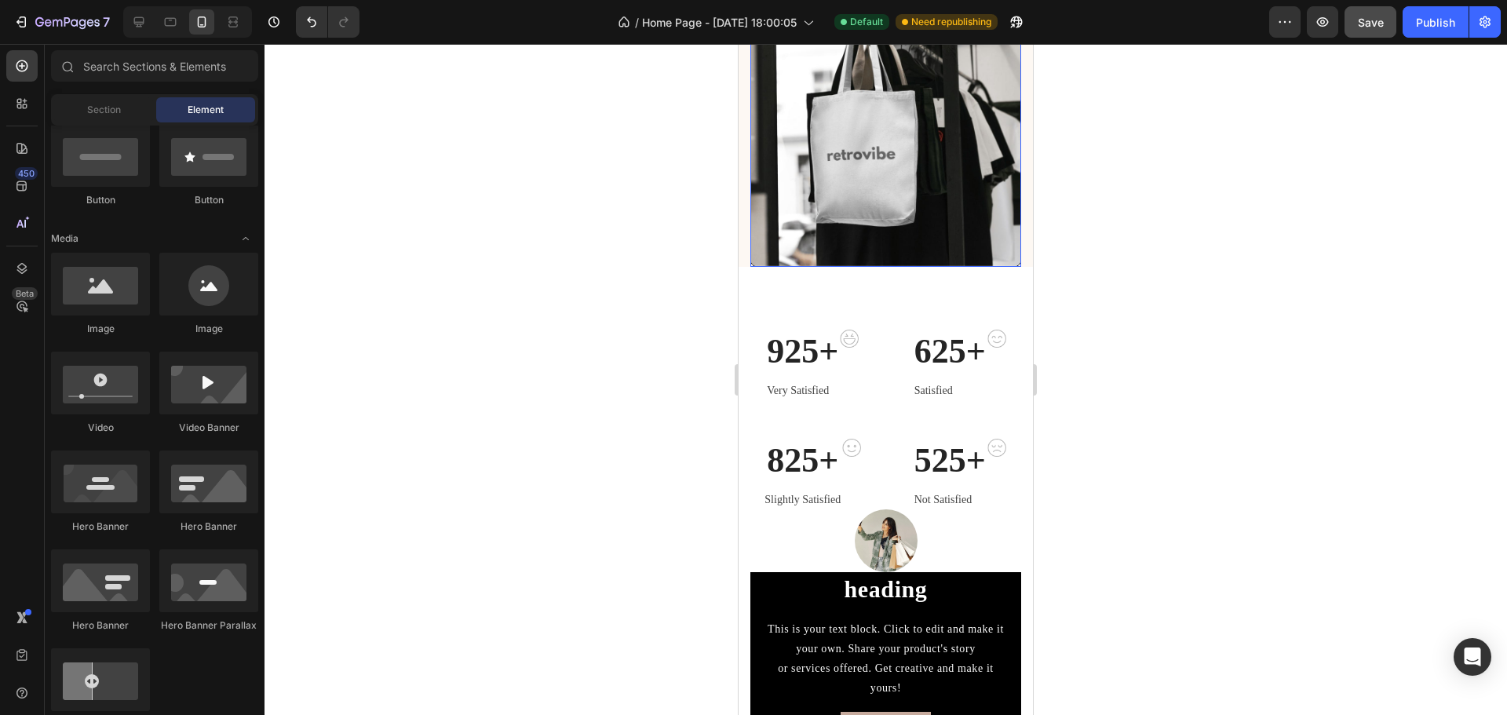
scroll to position [550, 0]
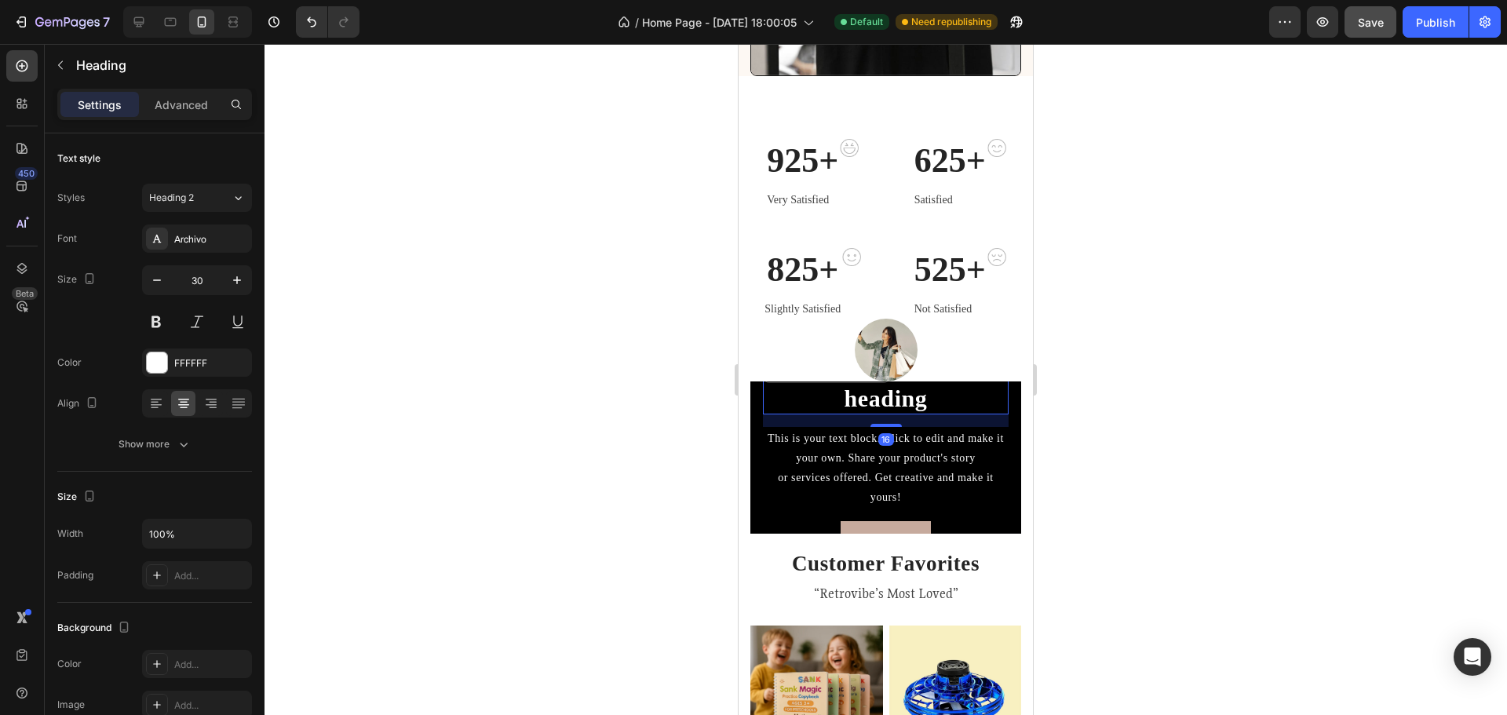
click at [969, 394] on h2 "Click here to edit heading" at bounding box center [886, 385] width 246 height 60
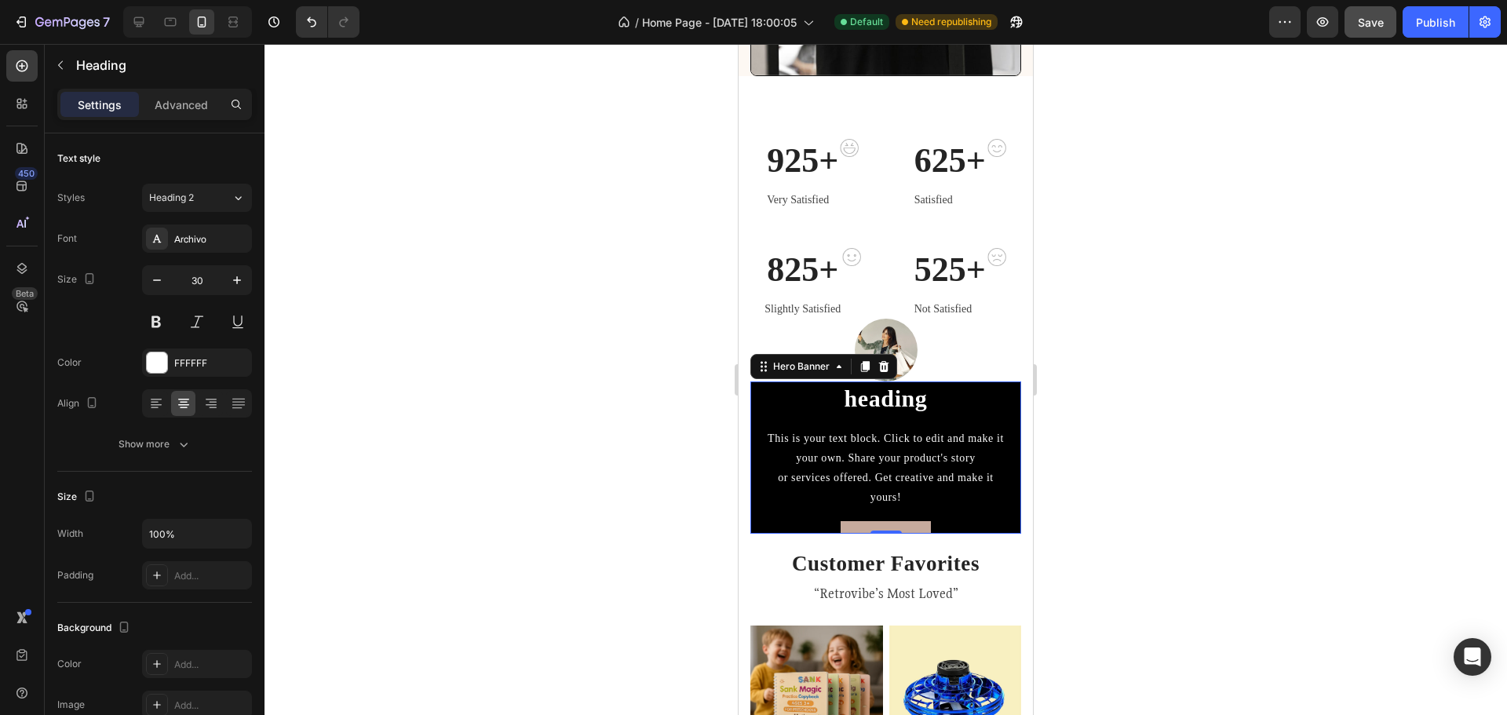
click at [996, 463] on div "Click here to edit heading Heading This is your text block. Click to edit and m…" at bounding box center [885, 457] width 271 height 231
click at [994, 456] on div "This is your text block. Click to edit and make it your own. Share your product…" at bounding box center [886, 468] width 246 height 82
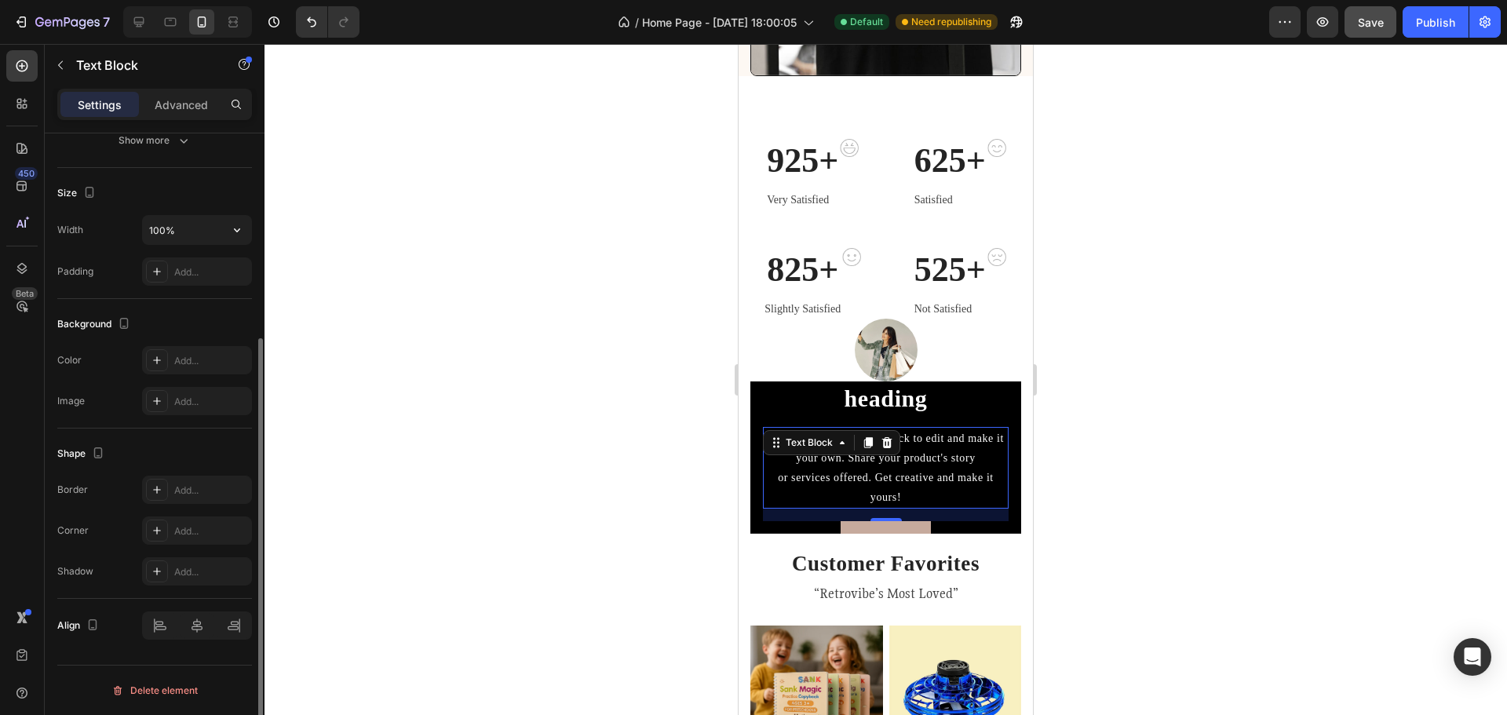
scroll to position [0, 0]
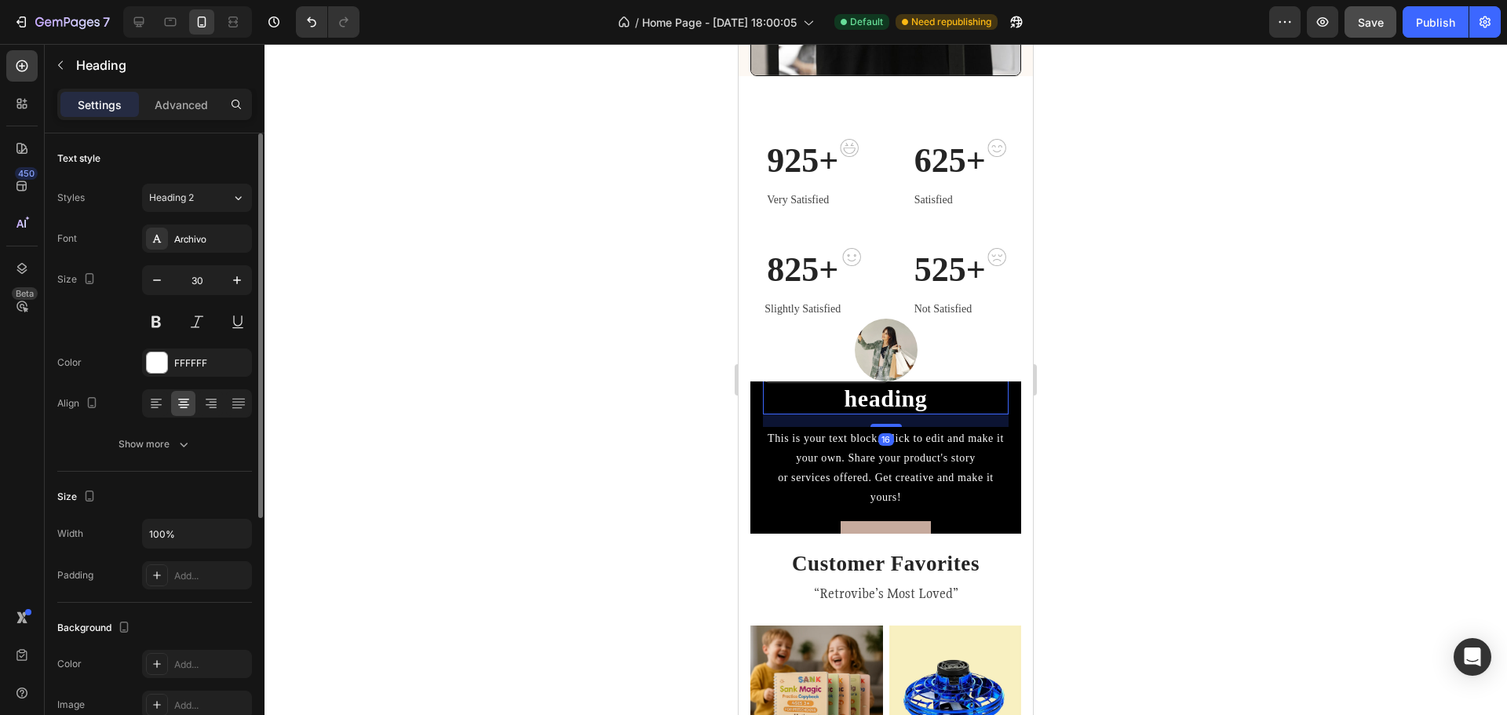
click at [773, 382] on h2 "Click here to edit heading" at bounding box center [886, 385] width 246 height 60
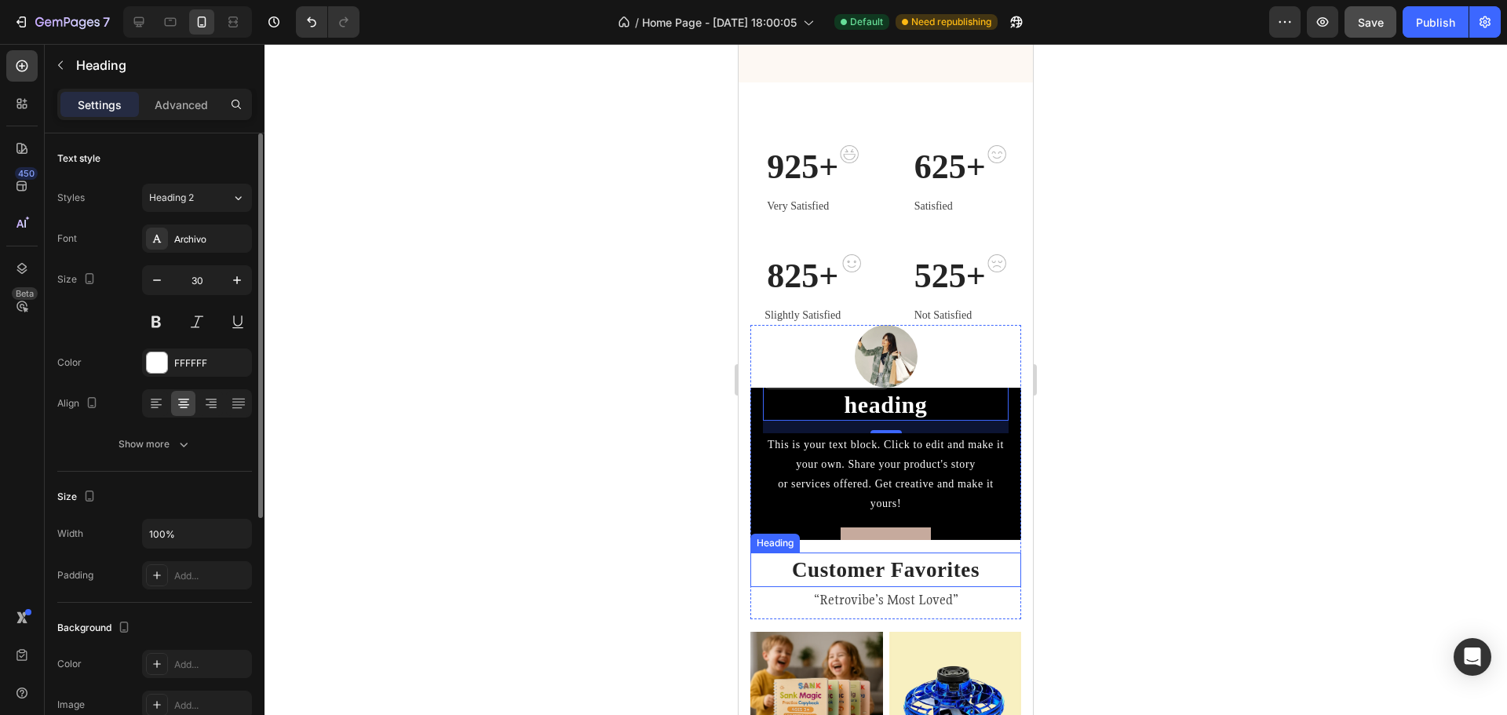
scroll to position [707, 0]
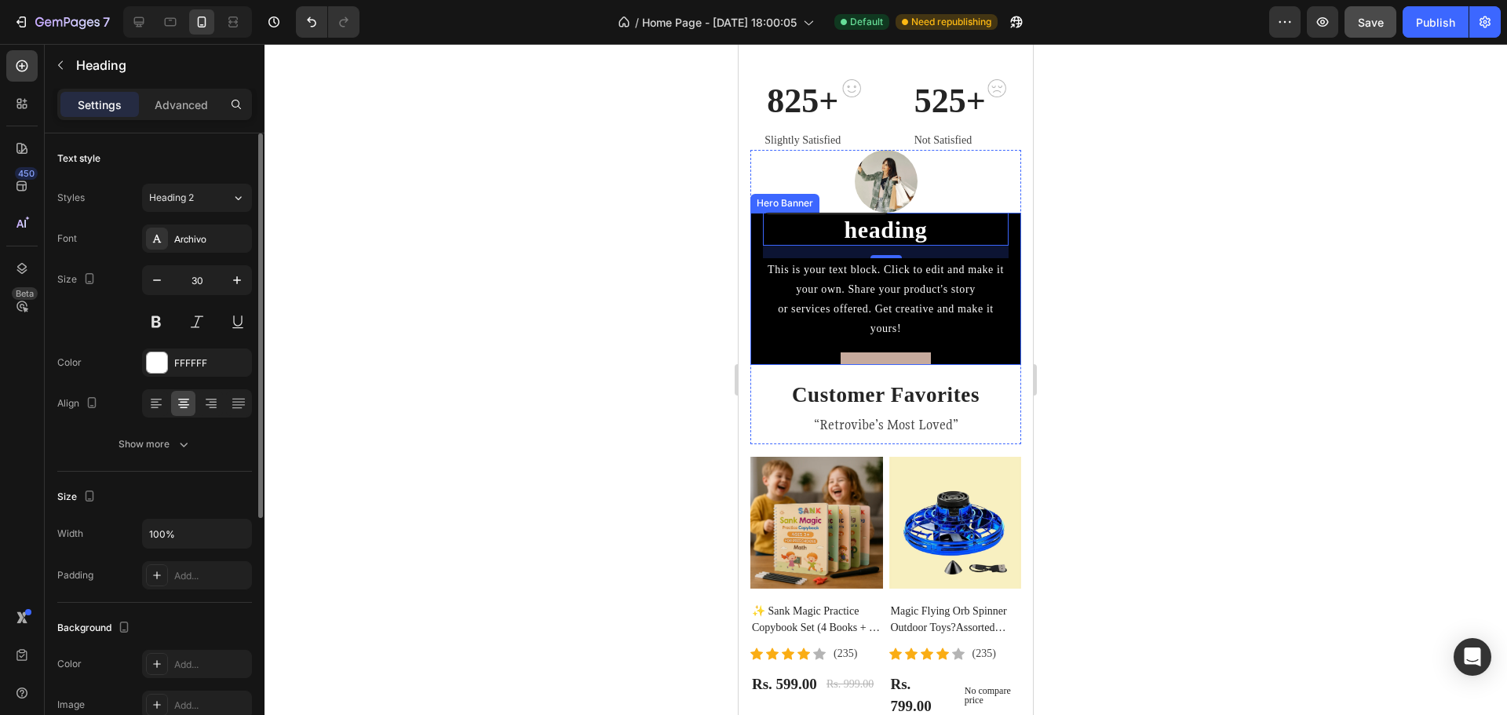
click at [992, 346] on div "Click here to edit heading Heading 16 This is your text block. Click to edit an…" at bounding box center [886, 289] width 246 height 206
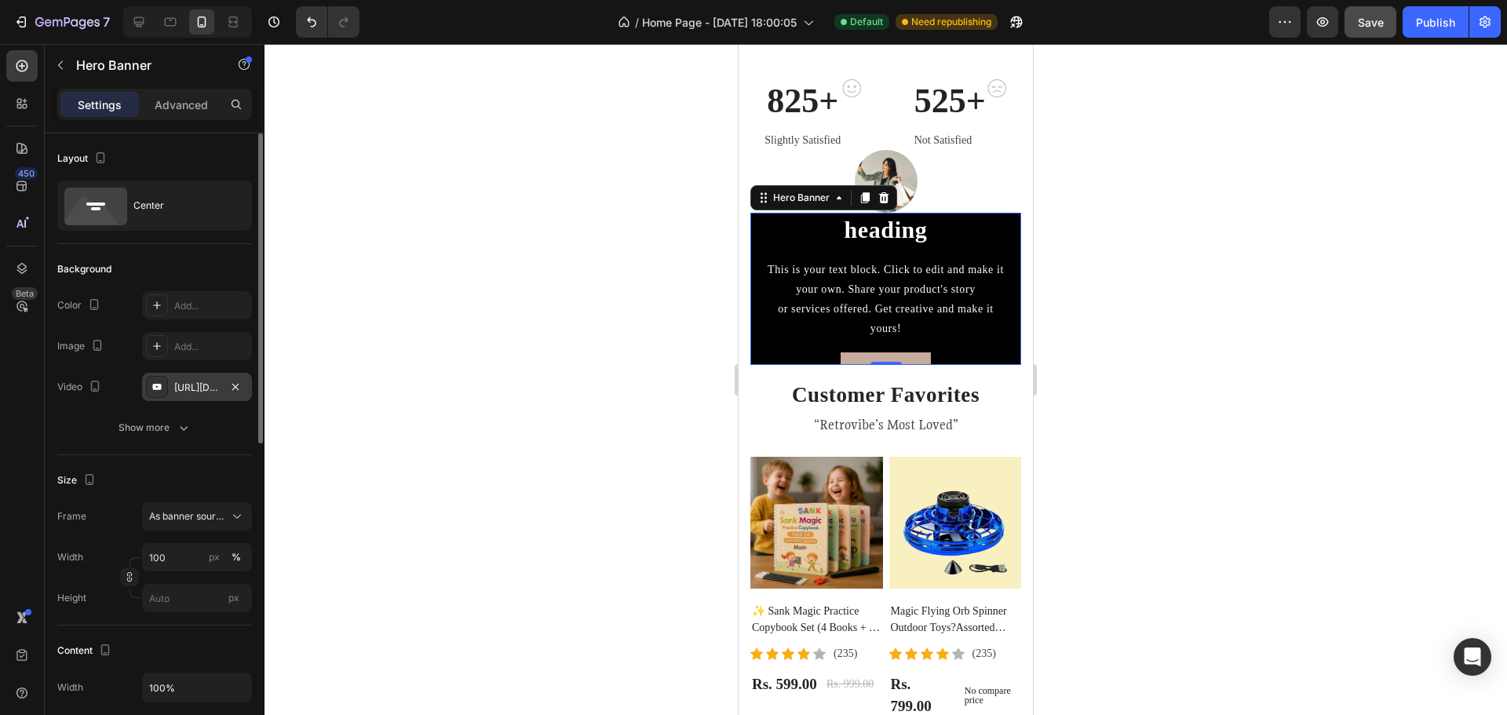
click at [165, 381] on div at bounding box center [157, 387] width 22 height 22
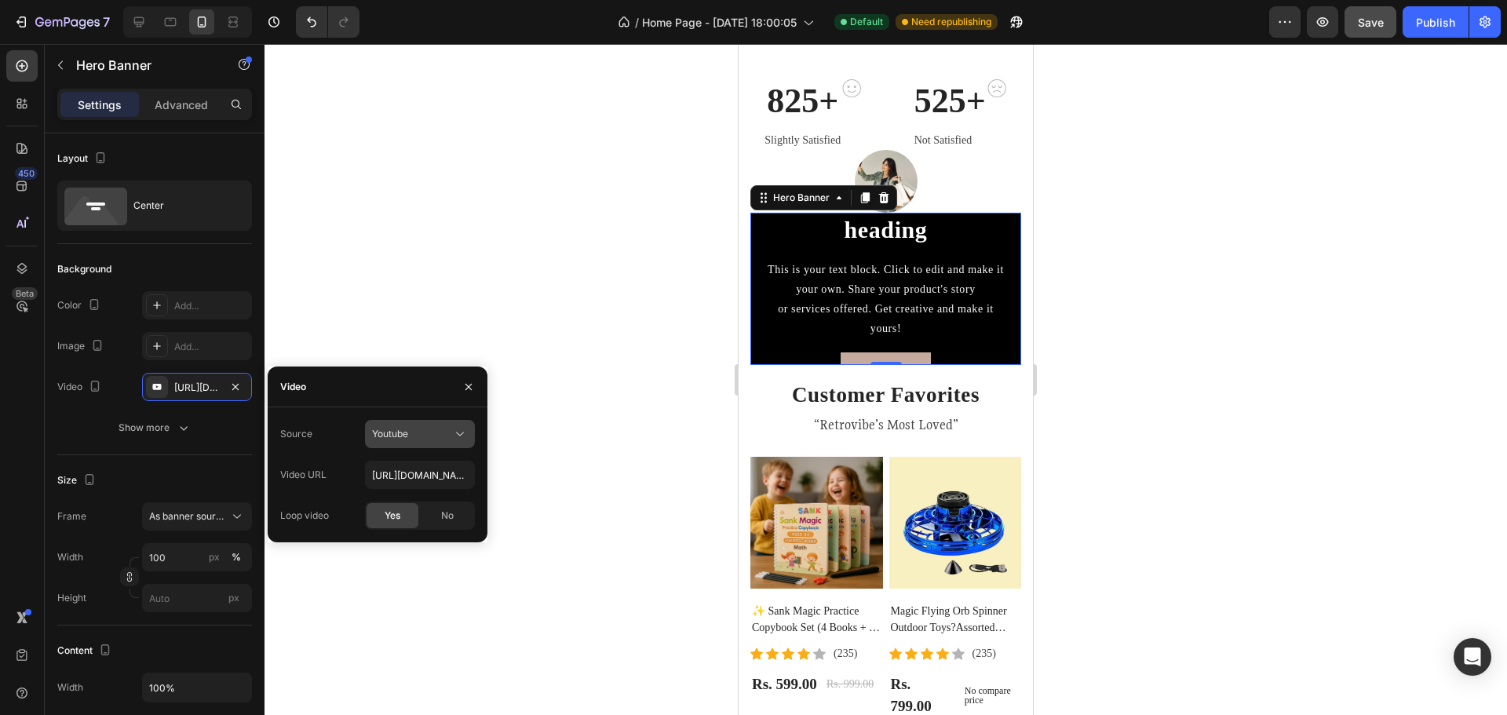
click at [457, 439] on icon at bounding box center [460, 434] width 16 height 16
click at [411, 475] on span "Video hosting" at bounding box center [402, 473] width 60 height 14
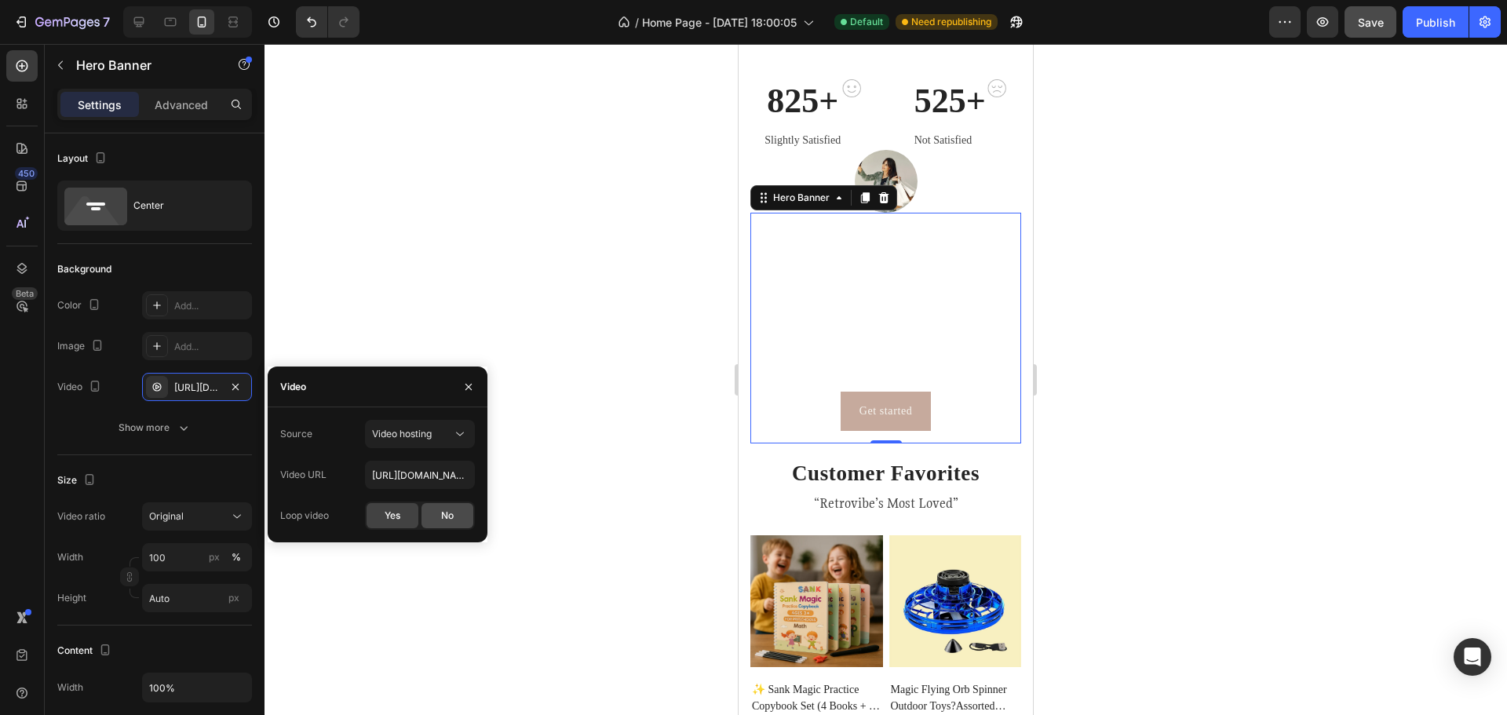
click at [427, 515] on div "No" at bounding box center [448, 515] width 52 height 25
click at [395, 516] on span "Yes" at bounding box center [393, 516] width 16 height 14
click at [440, 511] on div "No" at bounding box center [448, 515] width 52 height 25
click at [395, 511] on span "Yes" at bounding box center [393, 516] width 16 height 14
click at [458, 438] on icon at bounding box center [460, 434] width 16 height 16
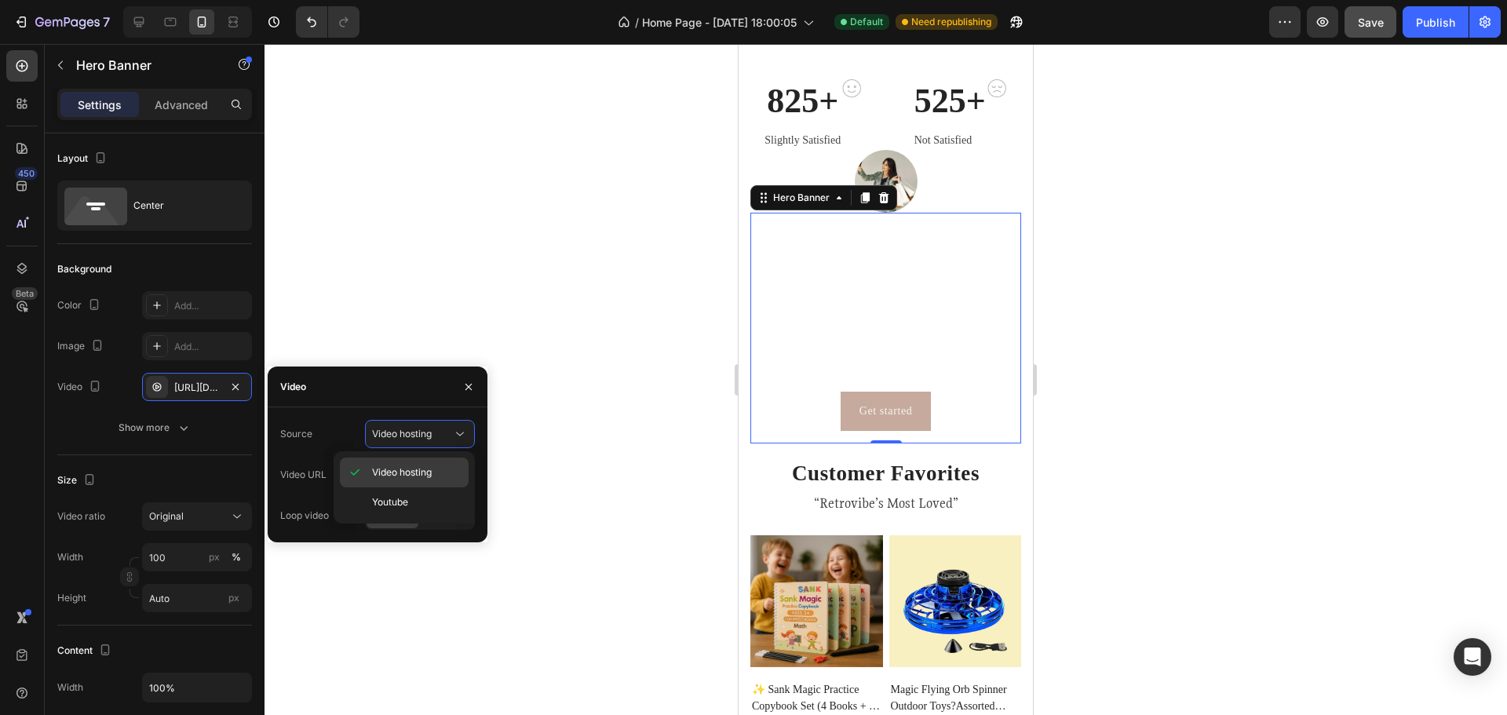
click at [411, 473] on span "Video hosting" at bounding box center [402, 473] width 60 height 14
click at [450, 473] on input "https://cdn.shopify.com/videos/c/o/v/92a407d4e0c94a288eb54cac18c387dc.mp4" at bounding box center [420, 475] width 110 height 28
click at [466, 397] on button "button" at bounding box center [468, 386] width 25 height 25
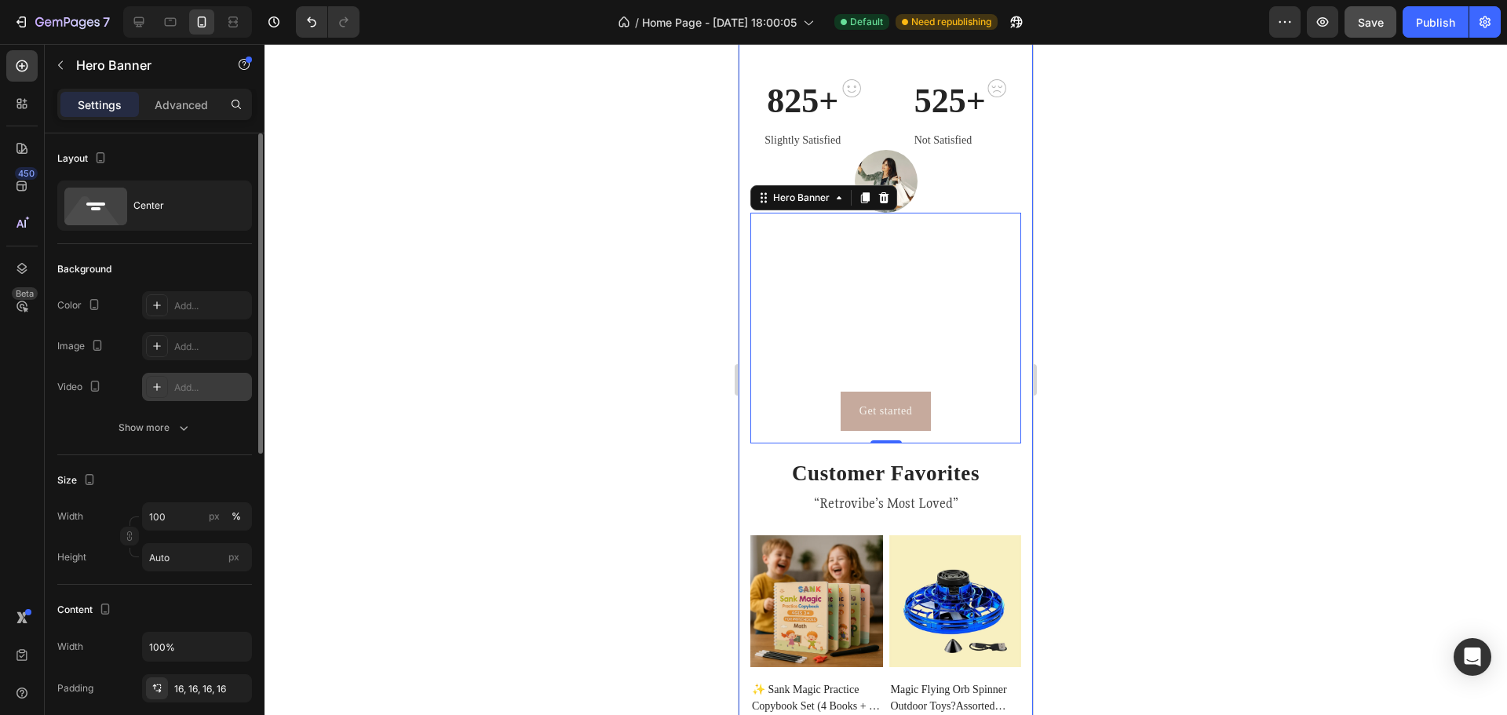
click at [172, 390] on div "Add..." at bounding box center [197, 387] width 110 height 28
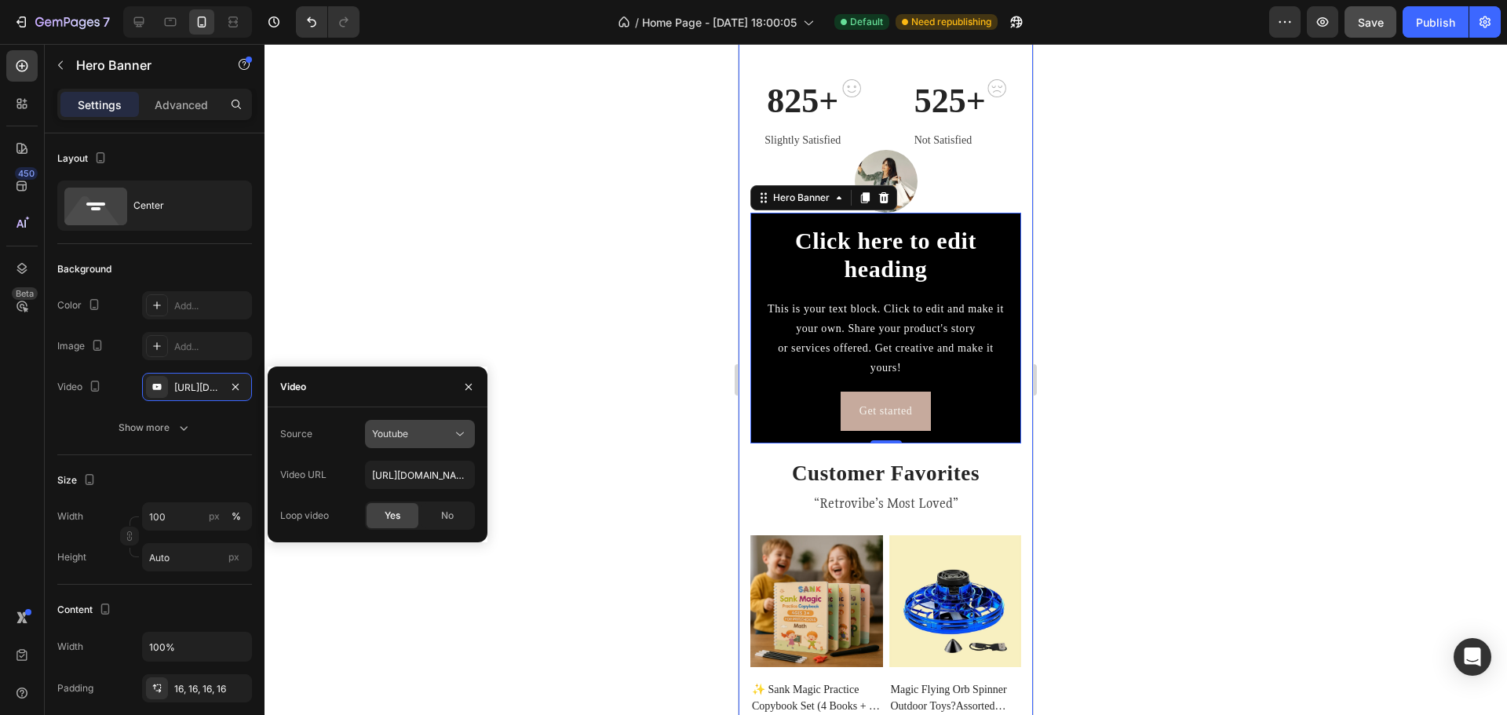
click at [449, 436] on div "Youtube" at bounding box center [412, 434] width 80 height 14
click at [430, 469] on span "Video hosting" at bounding box center [402, 473] width 60 height 14
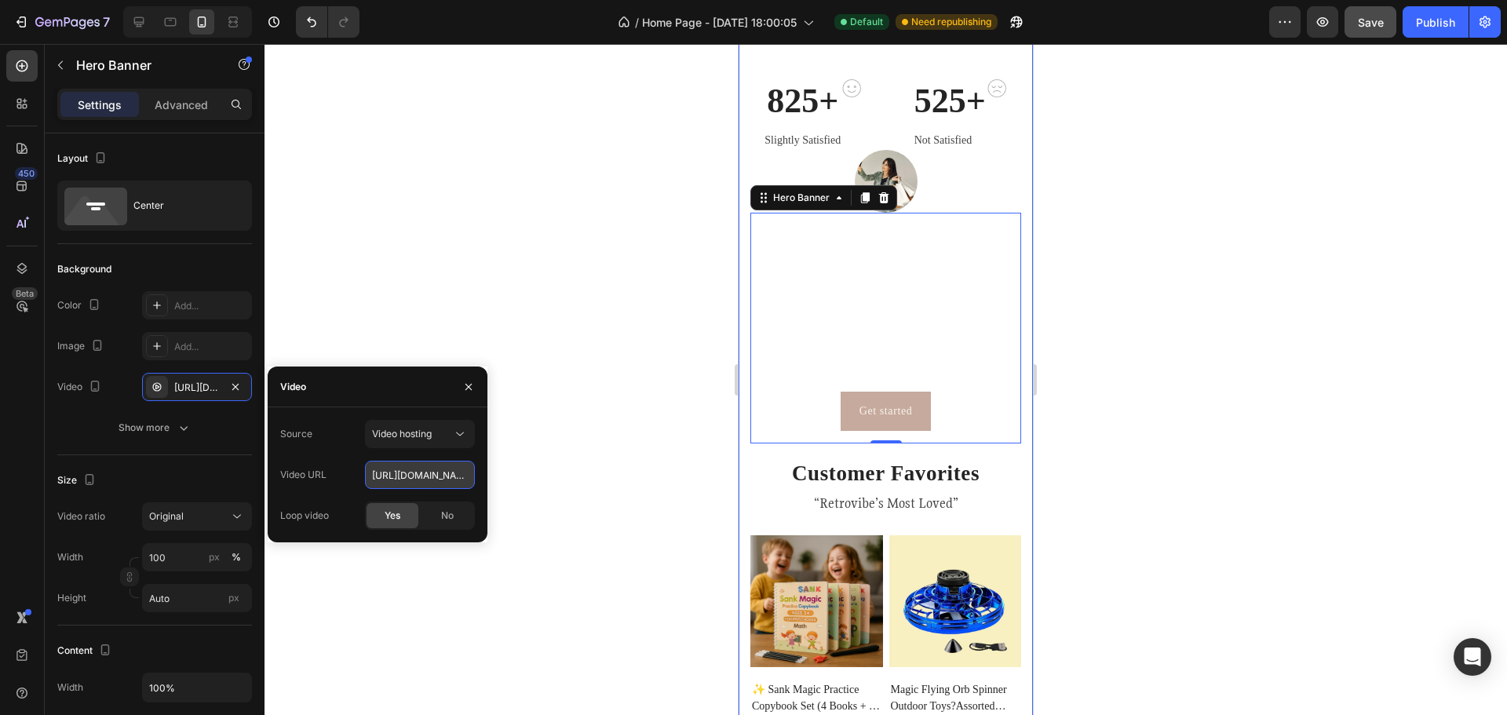
paste input "be57e07a03ba4591adf7ddb6799a9b5e"
drag, startPoint x: 468, startPoint y: 476, endPoint x: 344, endPoint y: 470, distance: 124.2
click at [344, 470] on div "Video URL https://cdn.shopify.com/videos/c/o/v/be57e07a03ba4591adf7ddb6799a9b5e…" at bounding box center [377, 475] width 195 height 28
type input "https://cdn.shopify.com/videos/c/o/v/be57e07a03ba4591adf7ddb6799a9b5e.mp4"
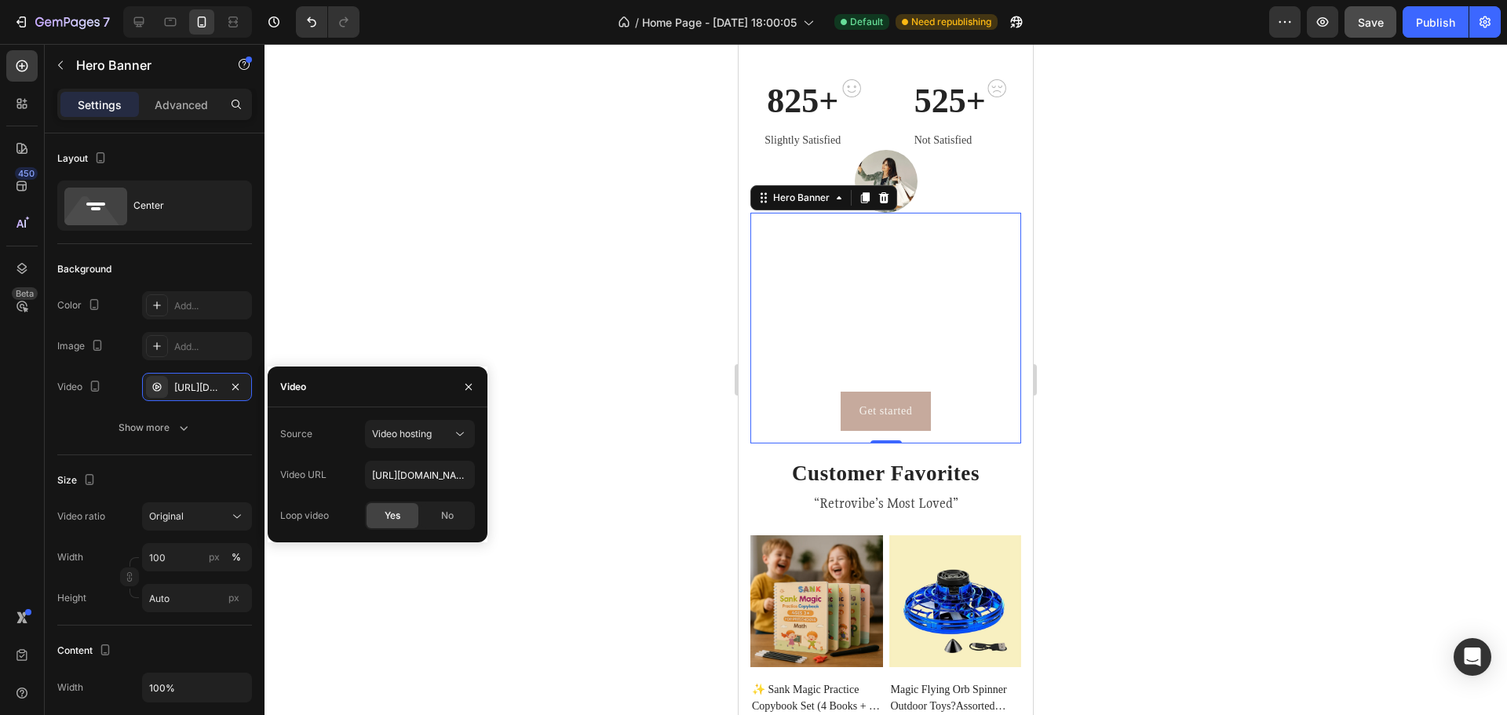
click at [397, 515] on span "Yes" at bounding box center [393, 516] width 16 height 14
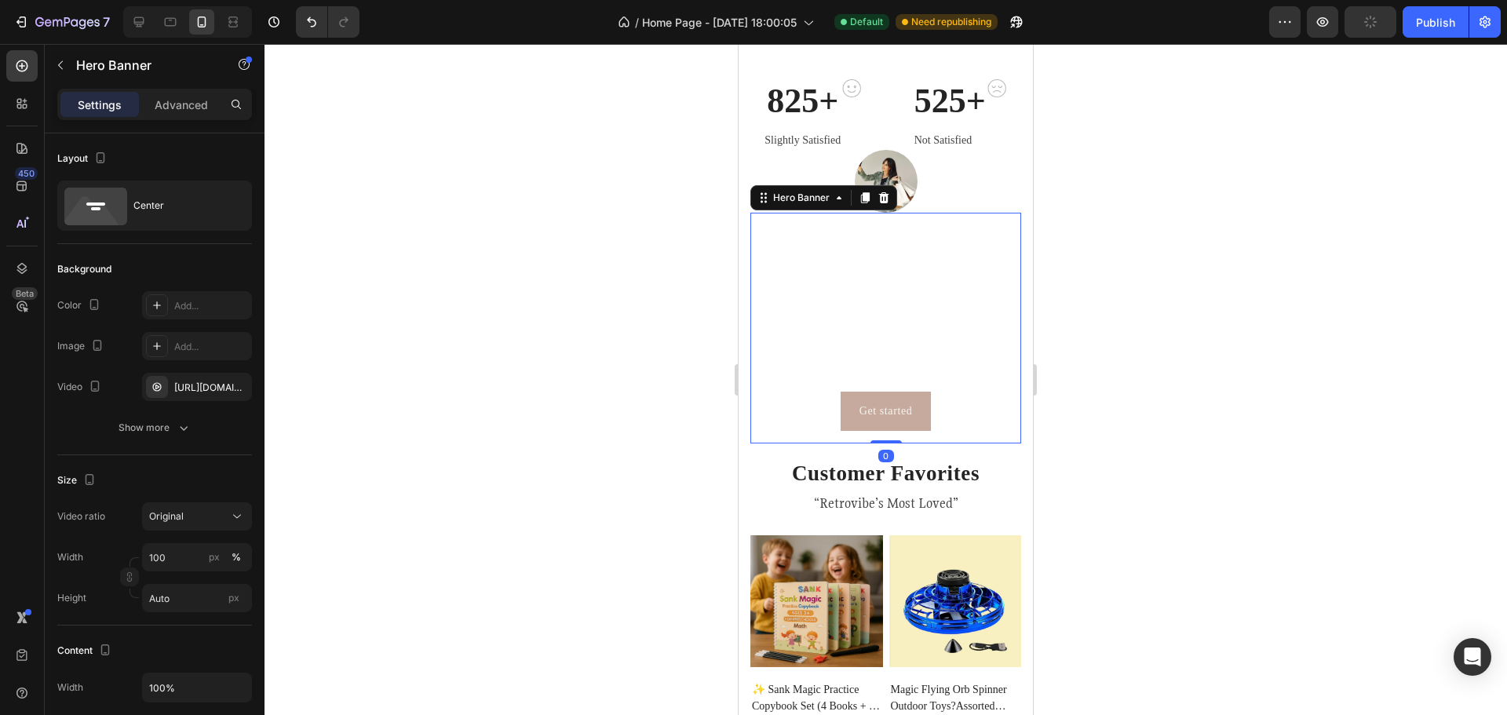
click at [1003, 427] on div "Click here to edit heading Heading This is your text block. Click to edit and m…" at bounding box center [885, 328] width 271 height 231
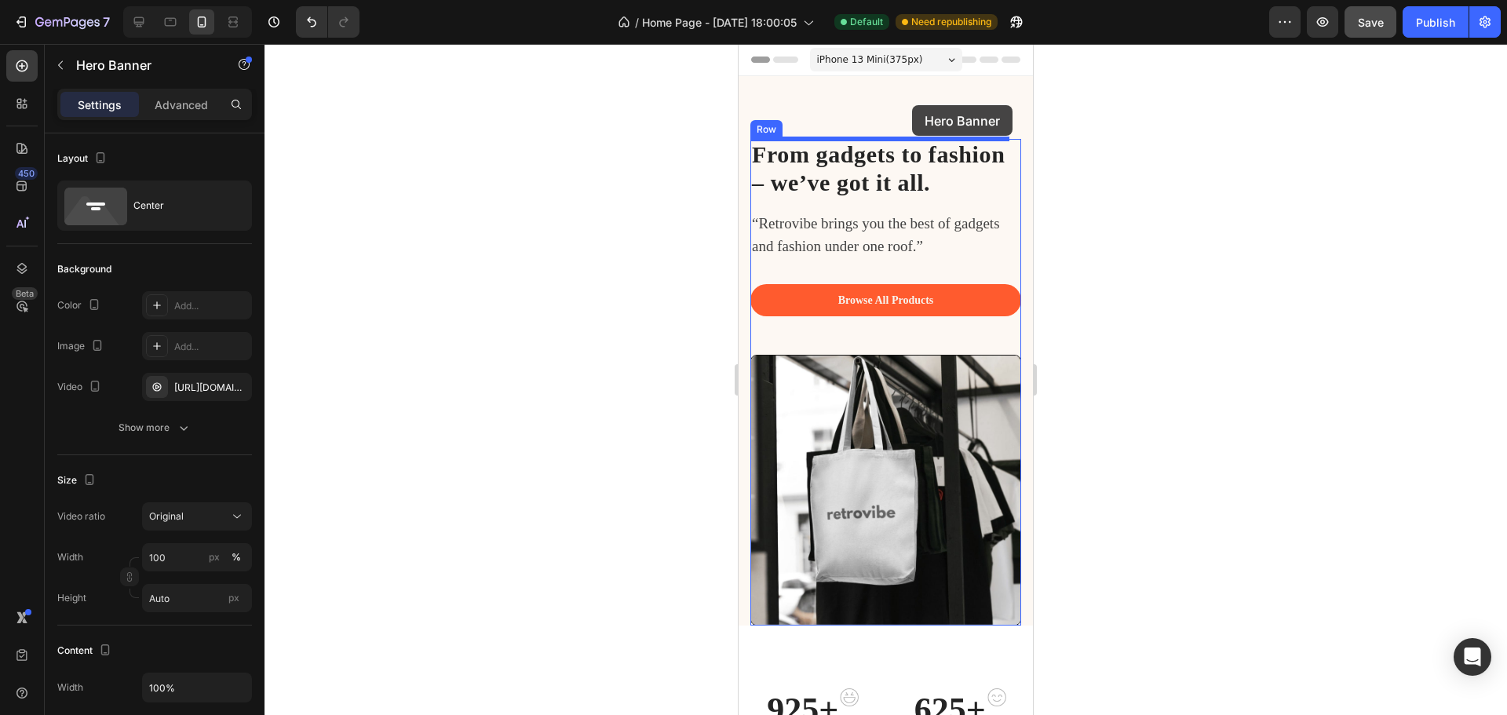
drag, startPoint x: 1003, startPoint y: 427, endPoint x: 912, endPoint y: 105, distance: 334.5
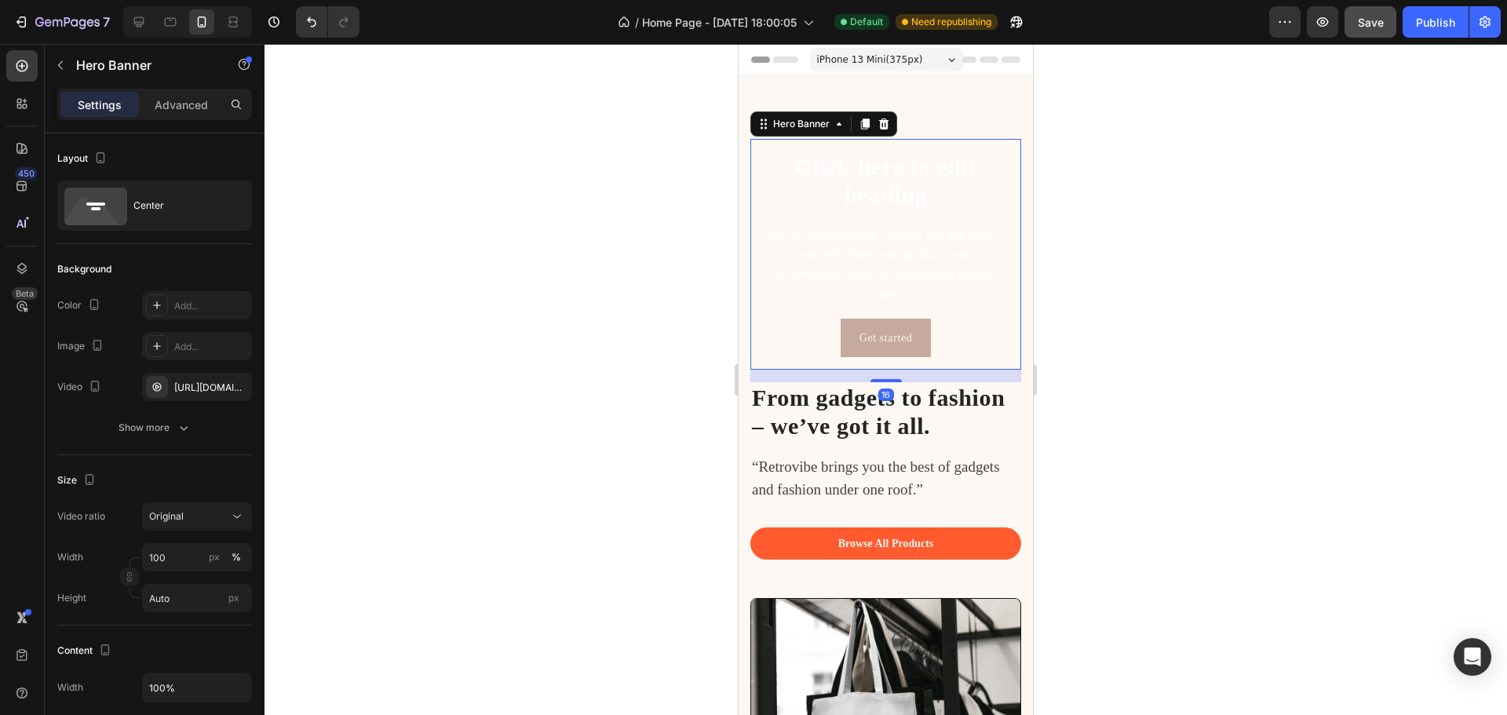
click at [1200, 228] on div at bounding box center [886, 379] width 1243 height 671
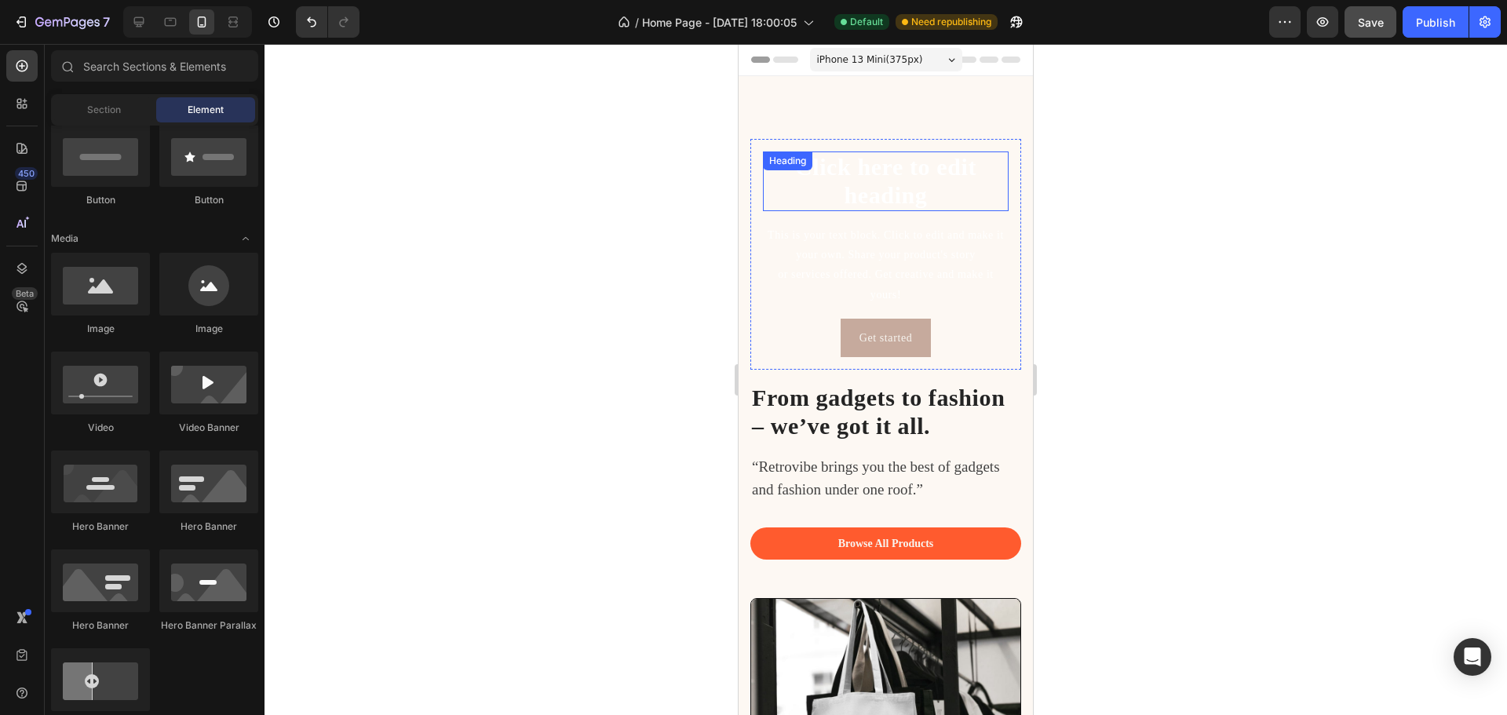
click at [957, 184] on h2 "Click here to edit heading" at bounding box center [886, 182] width 246 height 60
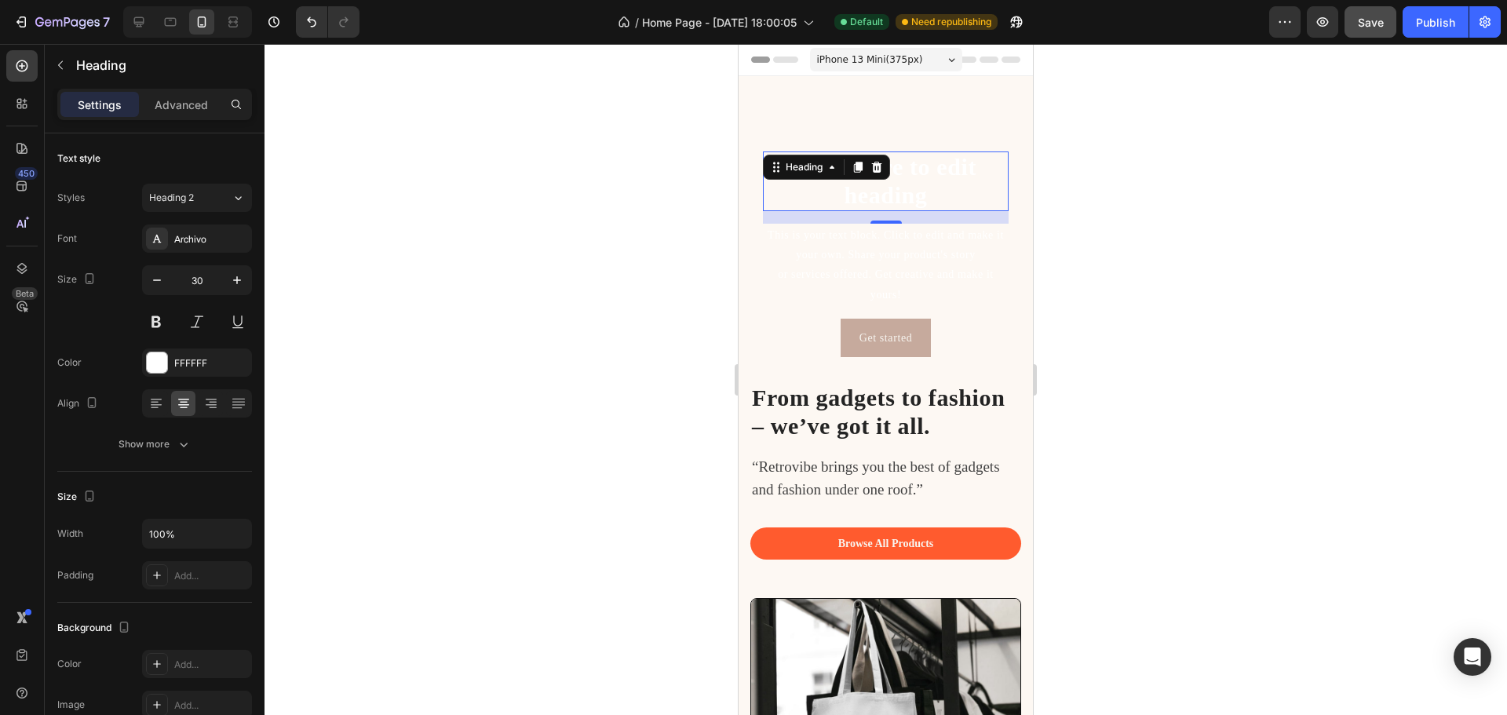
click at [893, 181] on h2 "Click here to edit heading" at bounding box center [886, 182] width 246 height 60
click at [937, 182] on p "Click here to edit heading" at bounding box center [886, 181] width 243 height 57
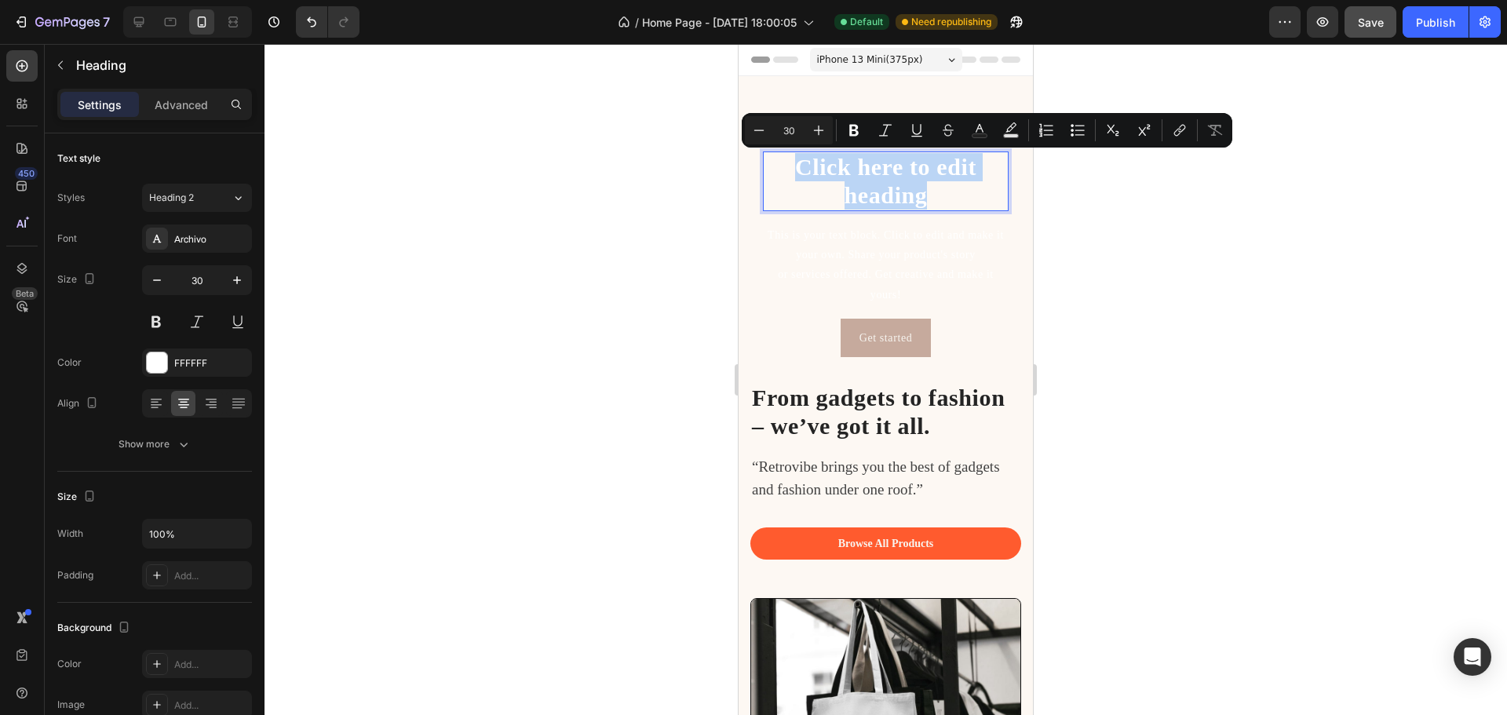
drag, startPoint x: 939, startPoint y: 192, endPoint x: 791, endPoint y: 158, distance: 152.3
click at [791, 158] on p "Click here to edit heading" at bounding box center [886, 181] width 243 height 57
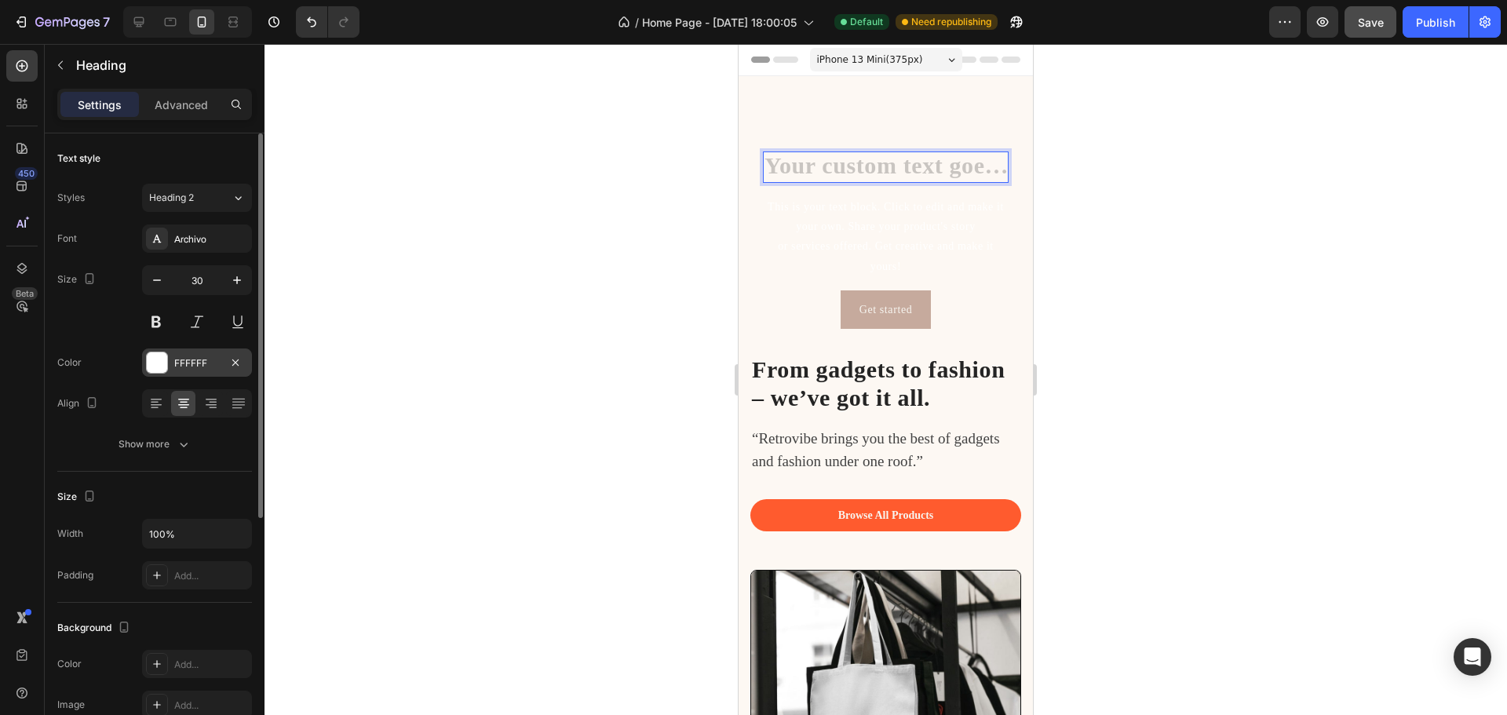
click at [159, 372] on div at bounding box center [157, 362] width 20 height 20
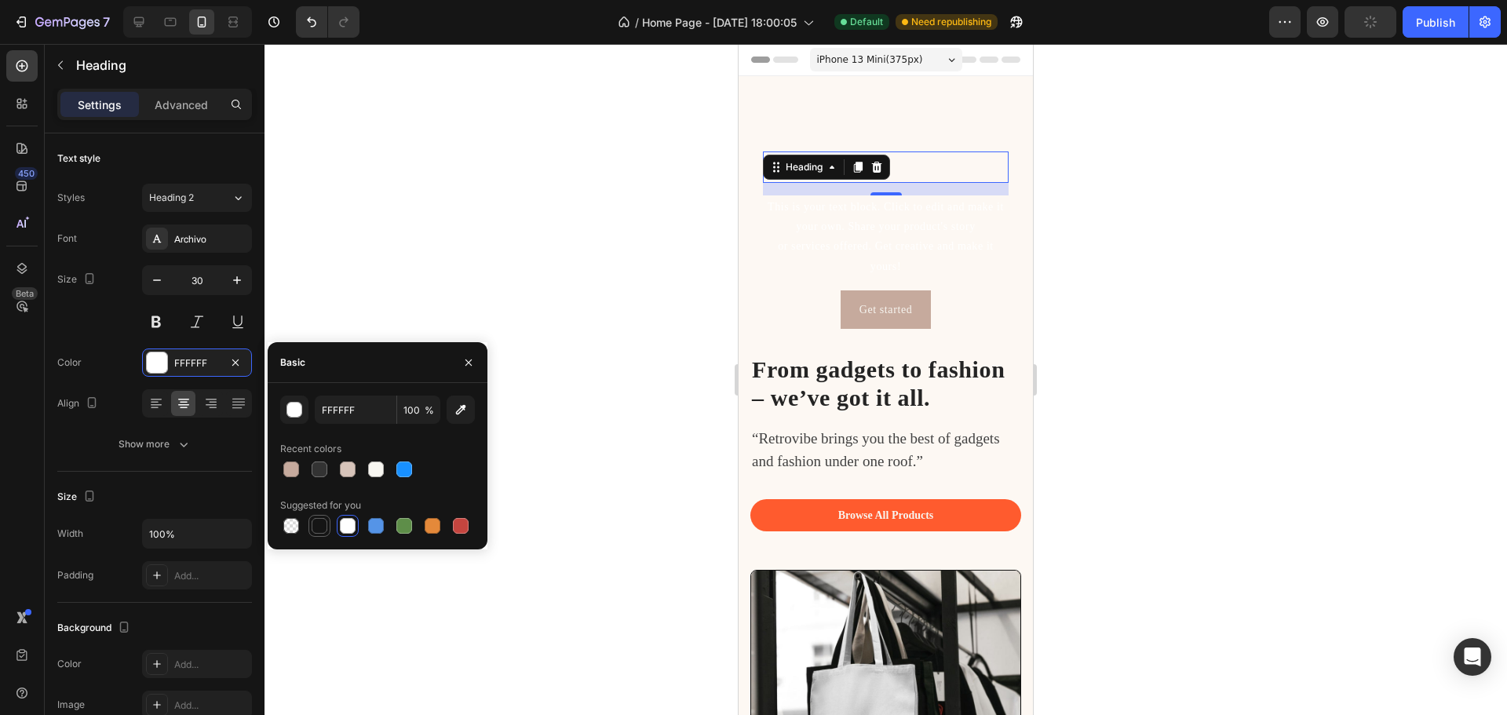
click at [323, 528] on div at bounding box center [320, 526] width 16 height 16
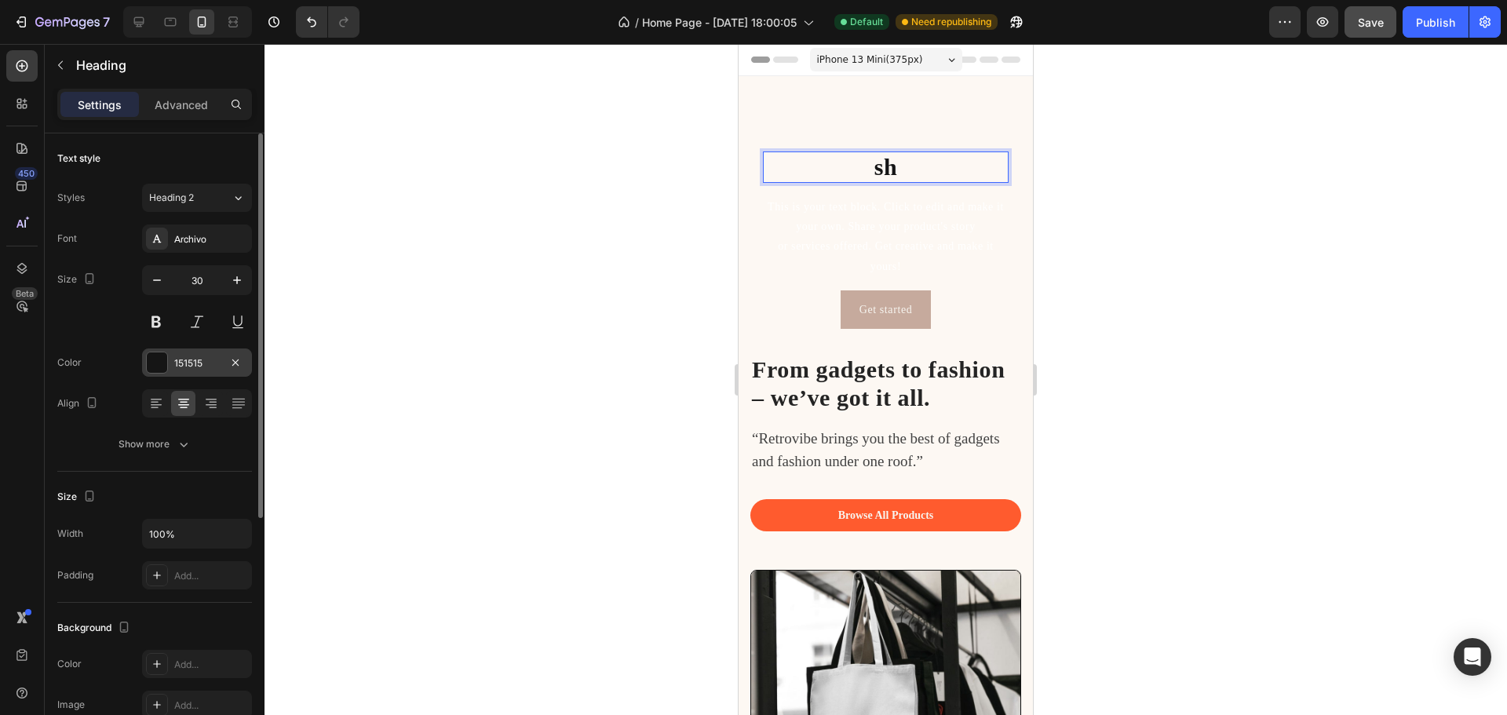
click at [147, 359] on div at bounding box center [157, 362] width 20 height 20
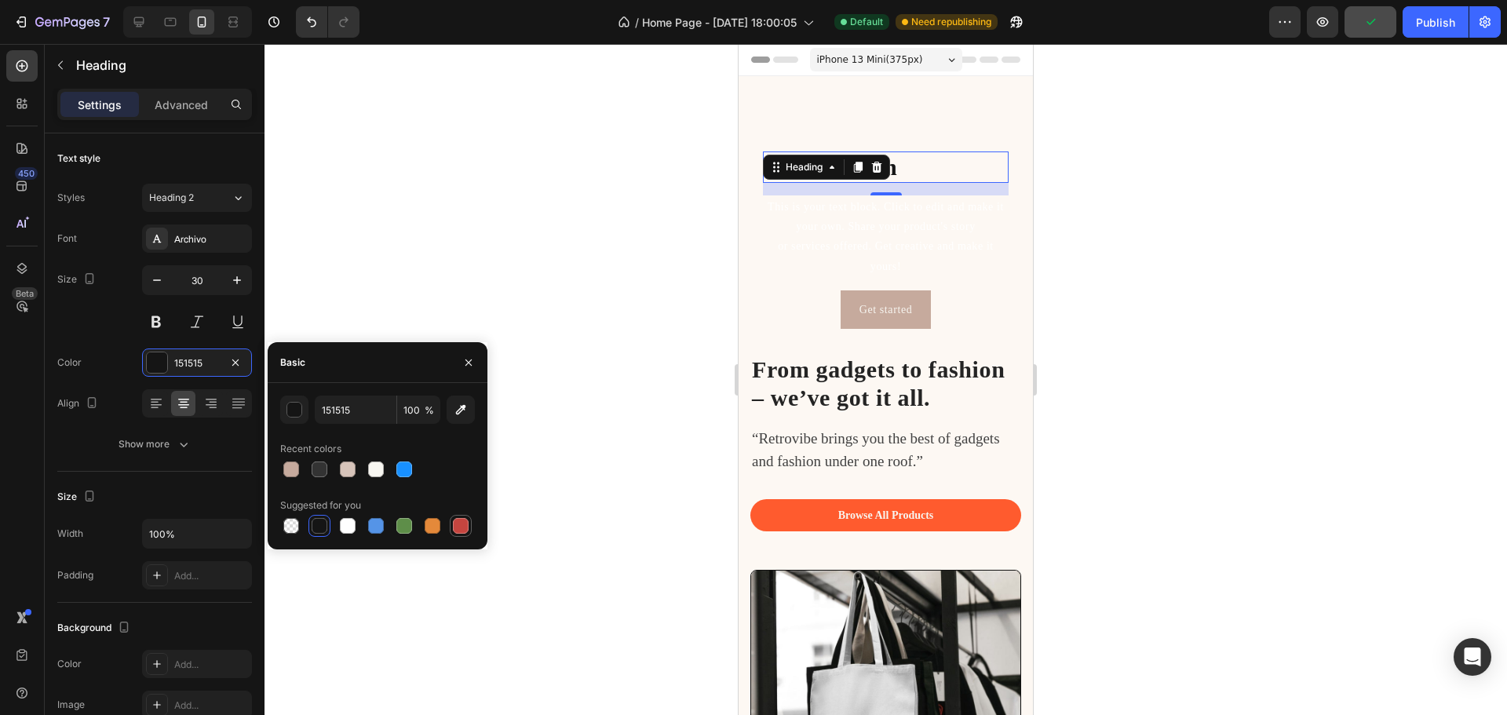
click at [458, 526] on div at bounding box center [461, 526] width 16 height 16
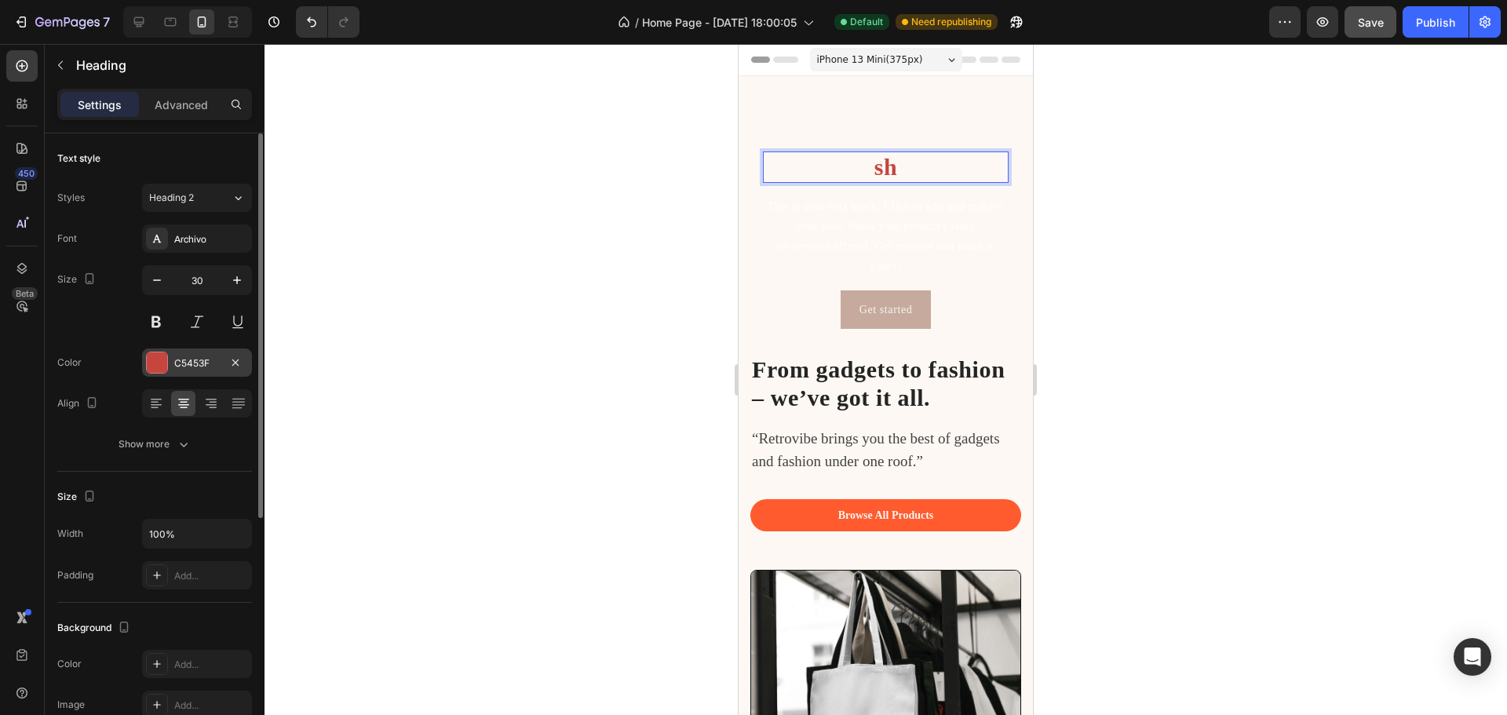
click at [155, 364] on div at bounding box center [157, 362] width 20 height 20
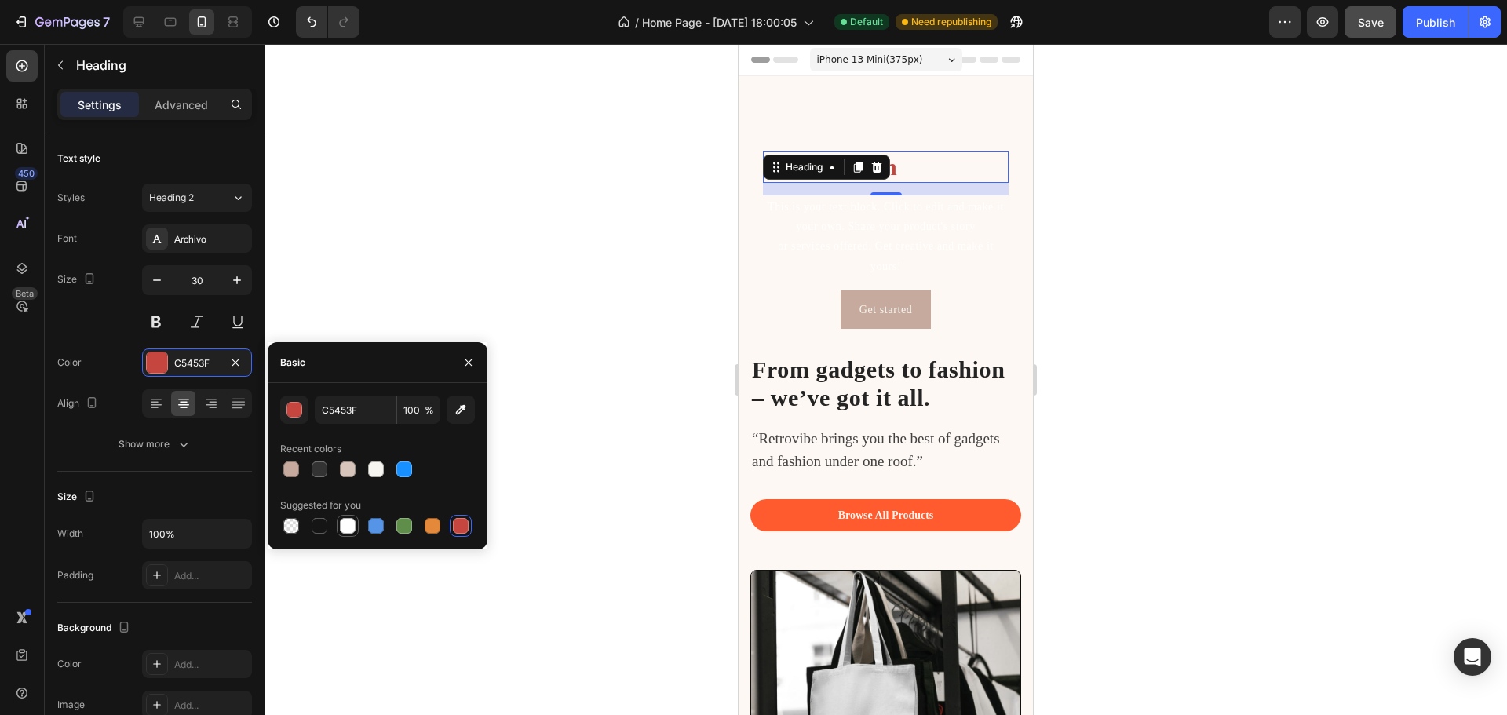
click at [344, 531] on div at bounding box center [348, 526] width 16 height 16
type input "FFFFFF"
click at [345, 529] on div at bounding box center [348, 526] width 16 height 16
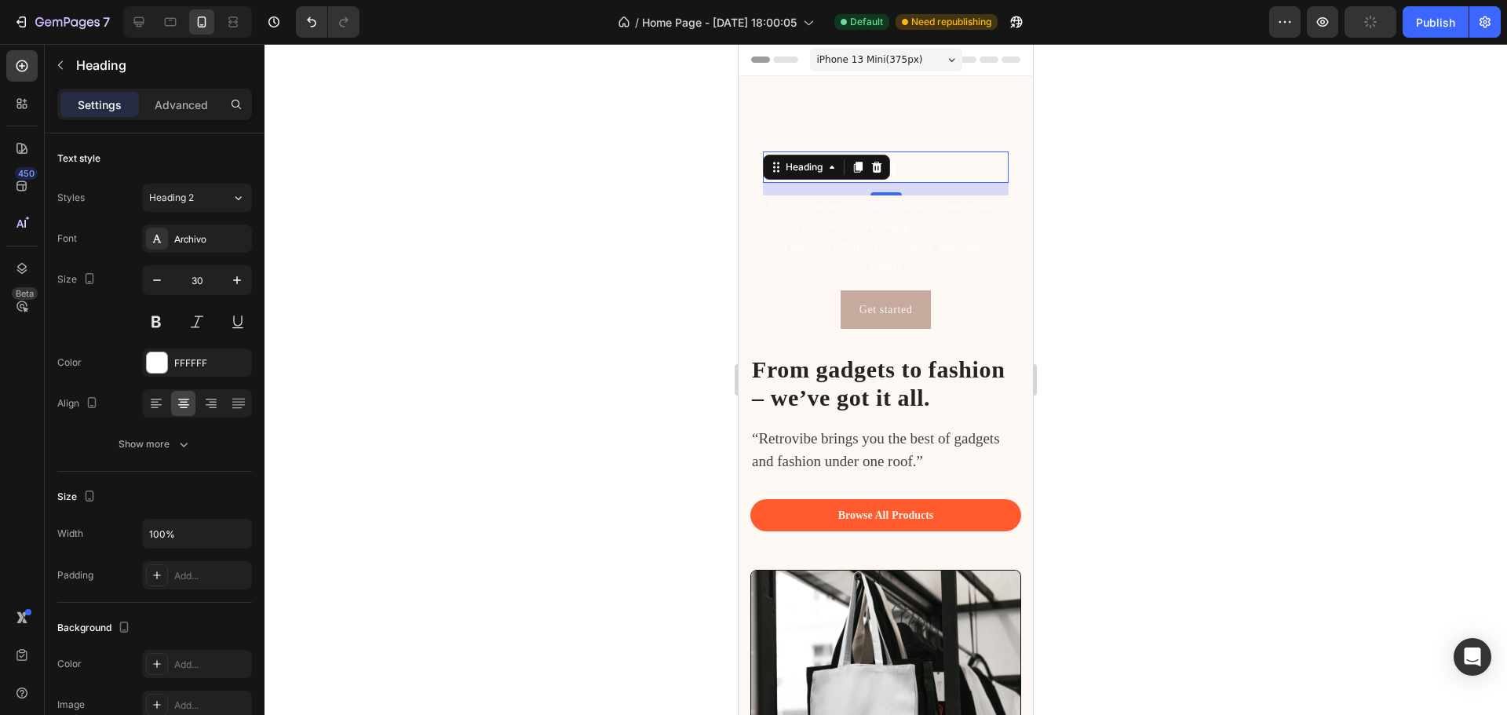
click at [560, 344] on div at bounding box center [886, 379] width 1243 height 671
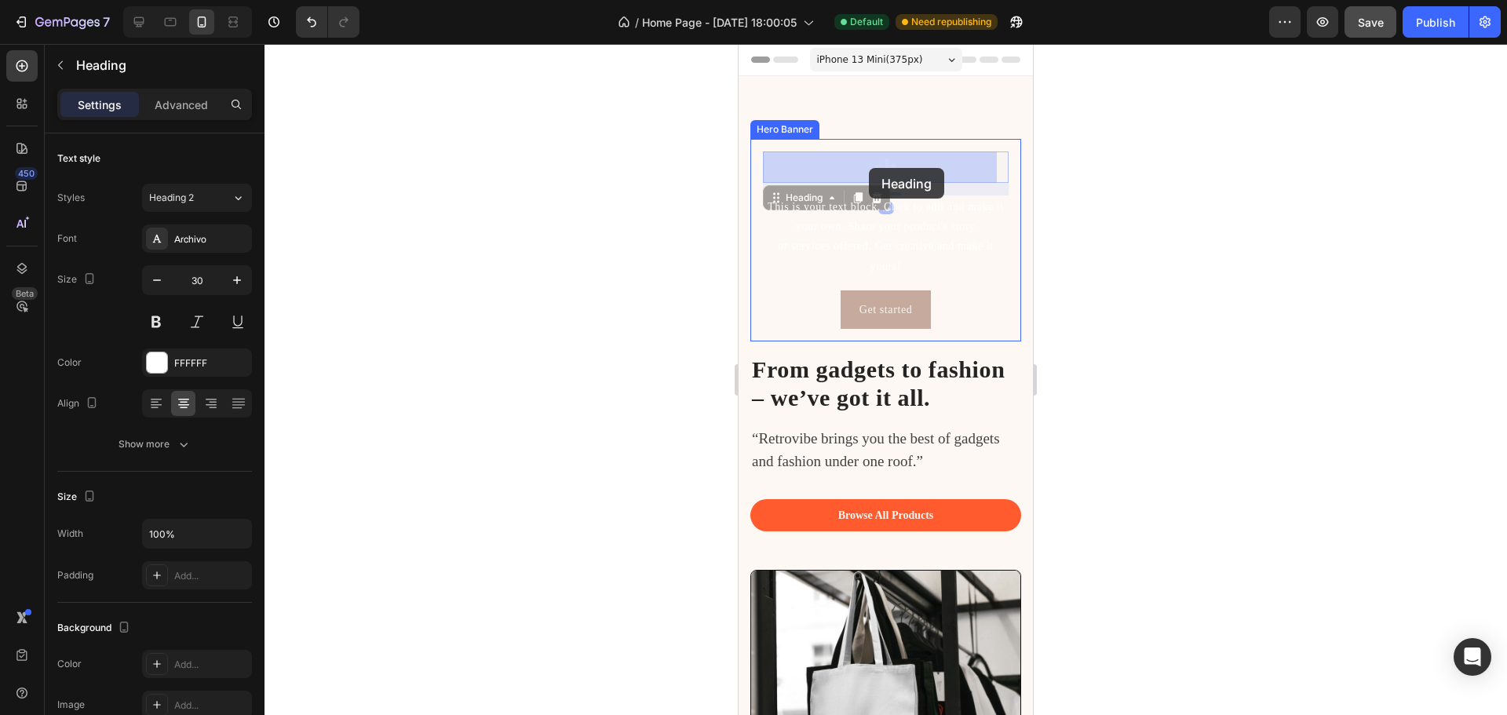
drag, startPoint x: 897, startPoint y: 166, endPoint x: 869, endPoint y: 168, distance: 28.3
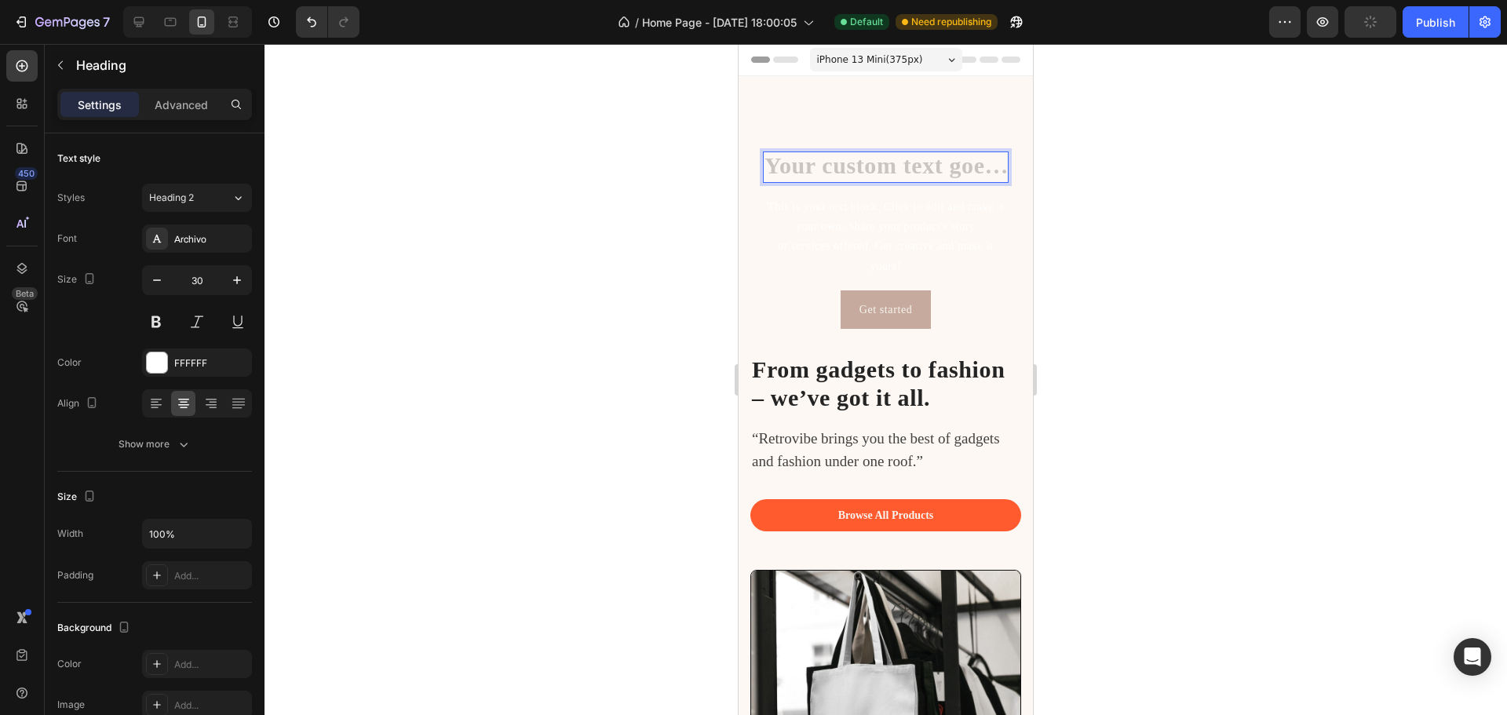
click at [860, 165] on h2 "Rich Text Editor. Editing area: main" at bounding box center [886, 167] width 246 height 31
drag, startPoint x: 914, startPoint y: 163, endPoint x: 835, endPoint y: 166, distance: 78.6
click at [835, 166] on p "retrovibe" at bounding box center [886, 167] width 243 height 28
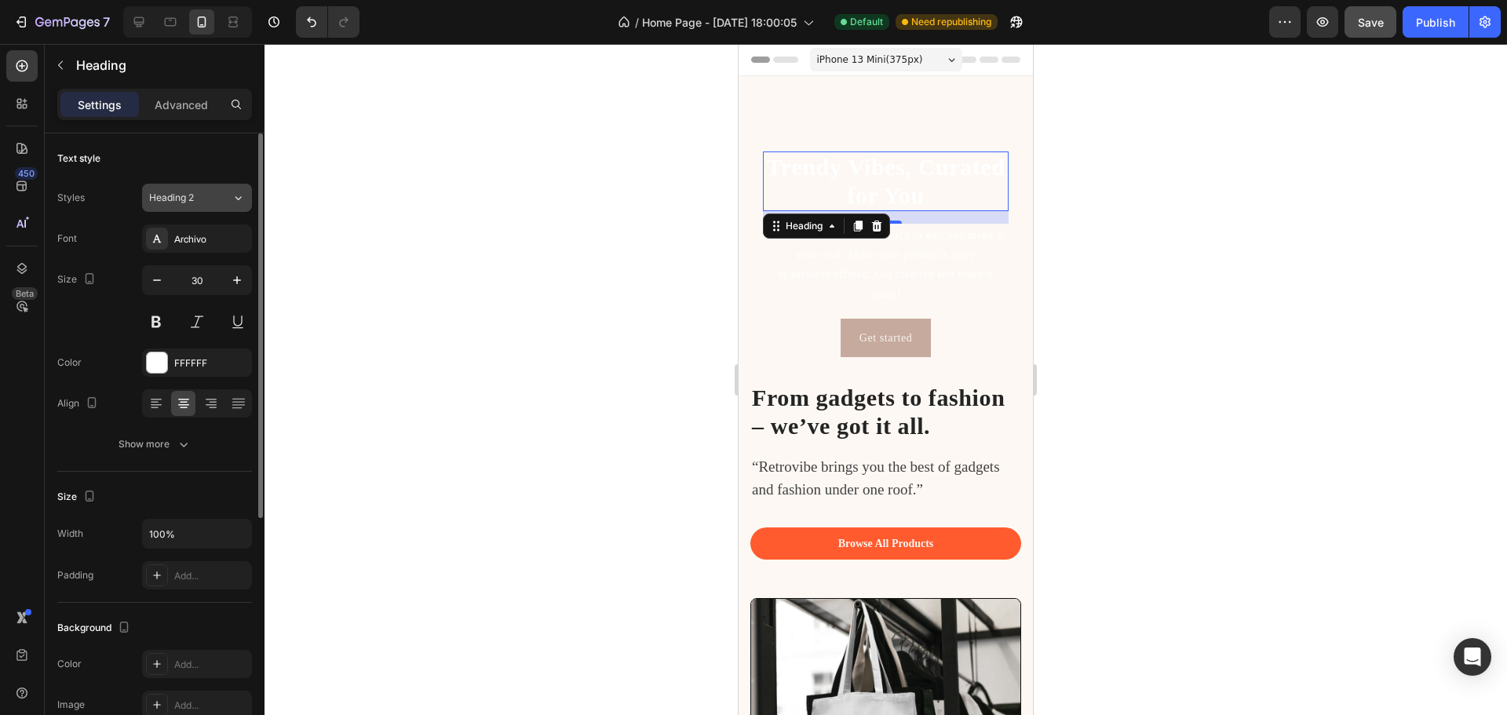
click at [220, 199] on div "Heading 2" at bounding box center [190, 198] width 82 height 14
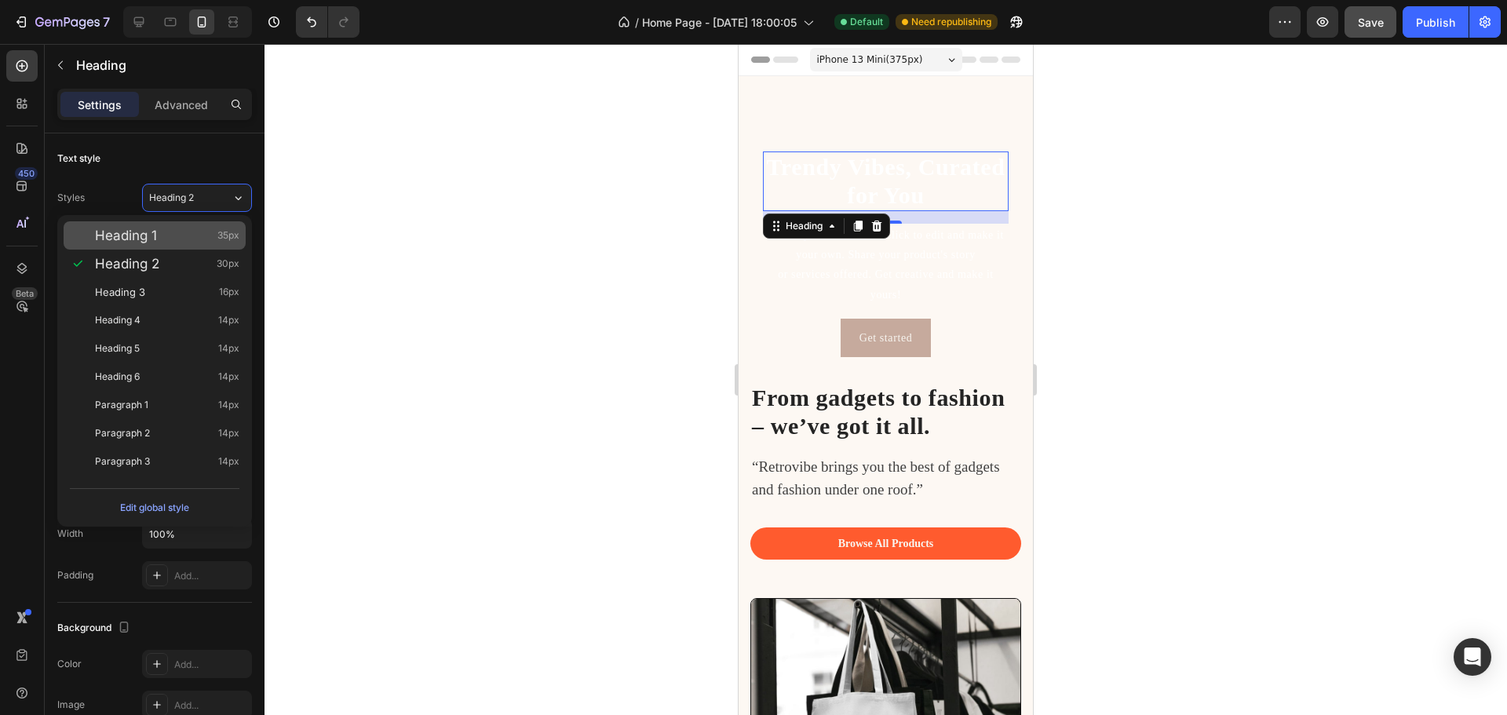
click at [185, 241] on div "Heading 1 35px" at bounding box center [167, 236] width 144 height 16
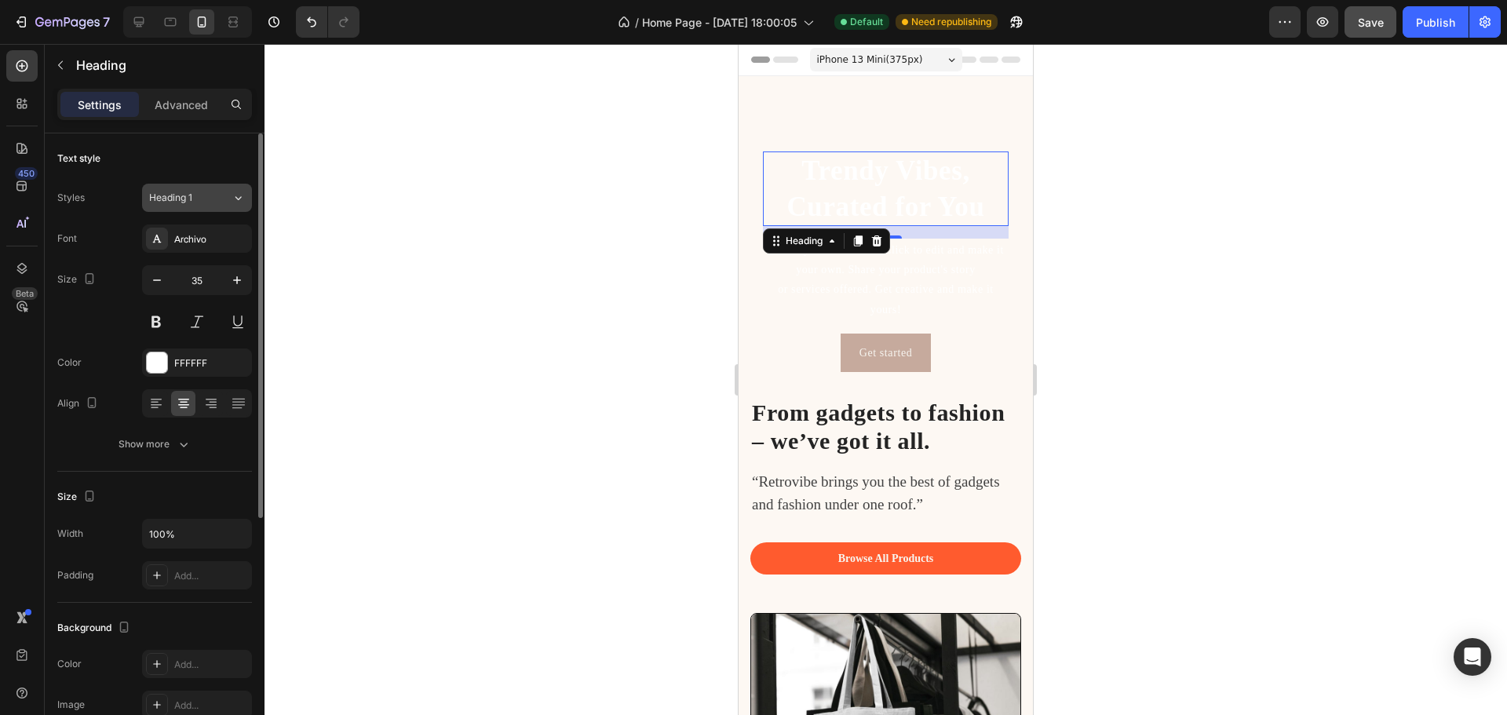
click at [204, 204] on div "Heading 1" at bounding box center [181, 198] width 64 height 14
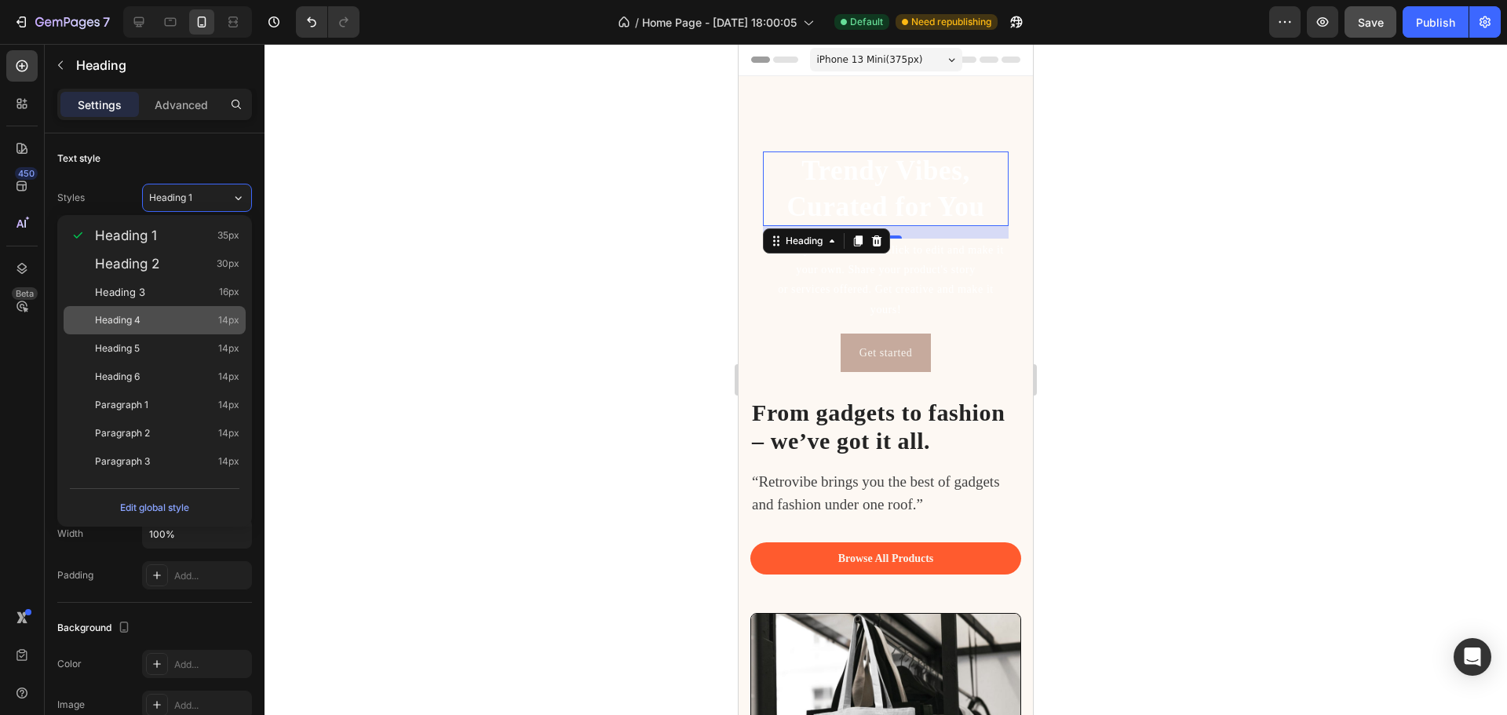
click at [163, 329] on div "Heading 4 14px" at bounding box center [155, 320] width 182 height 28
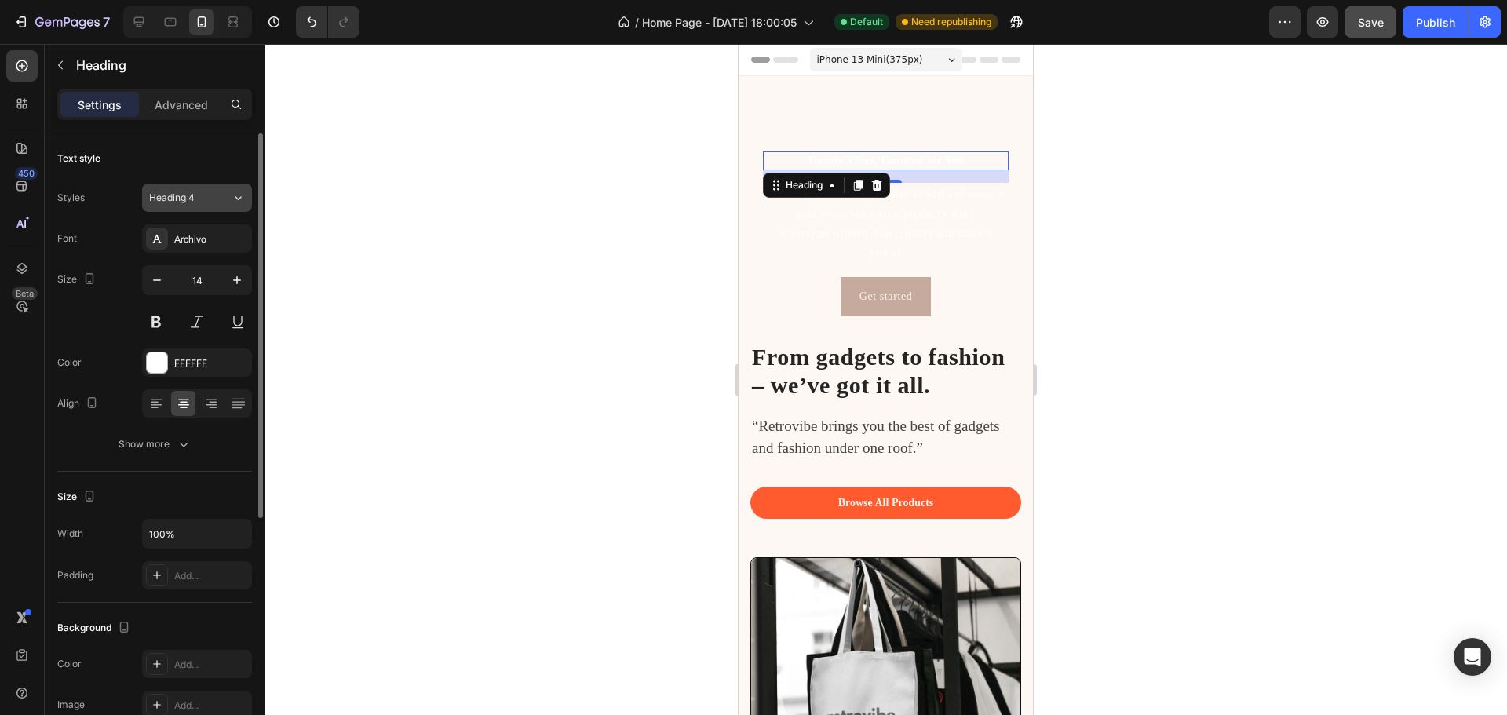
click at [217, 185] on button "Heading 4" at bounding box center [197, 198] width 110 height 28
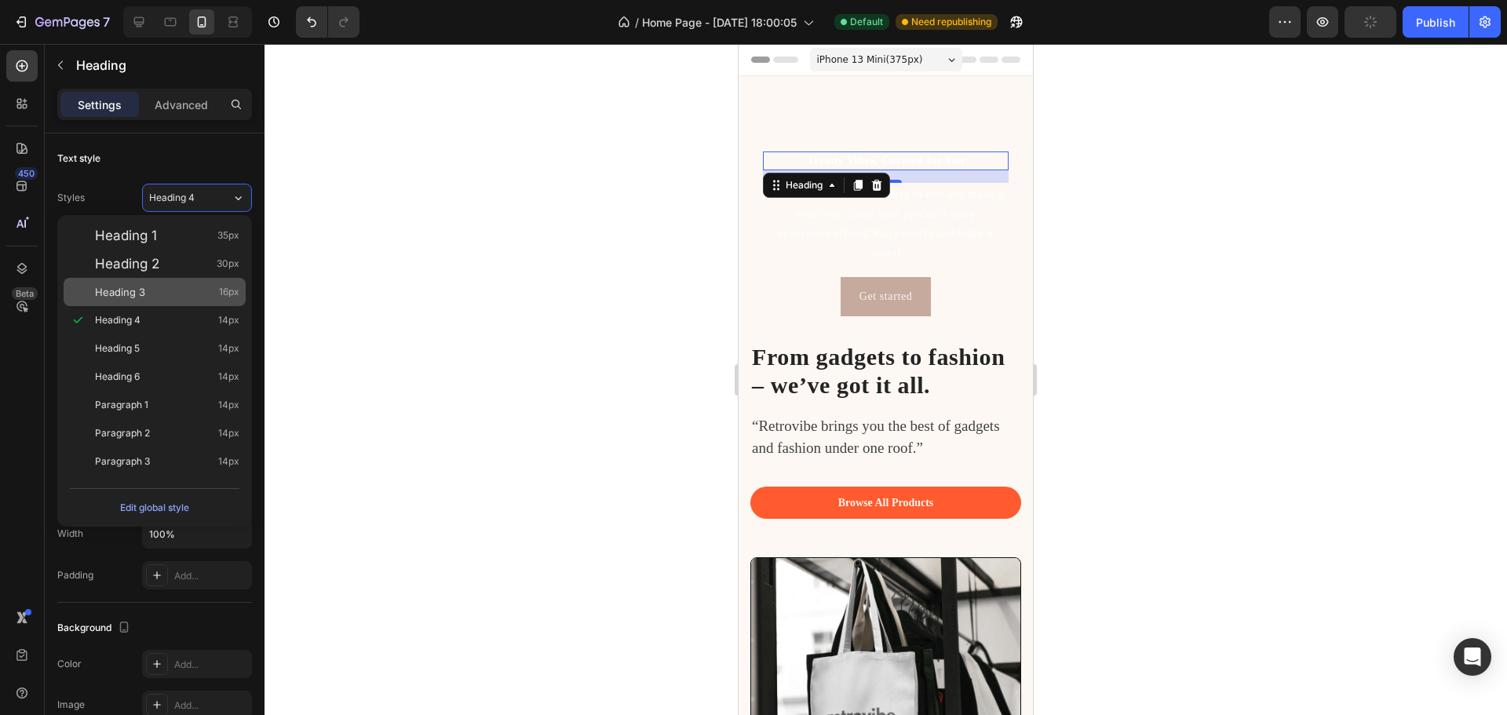
click at [173, 292] on div "Heading 3 16px" at bounding box center [167, 292] width 144 height 16
type input "16"
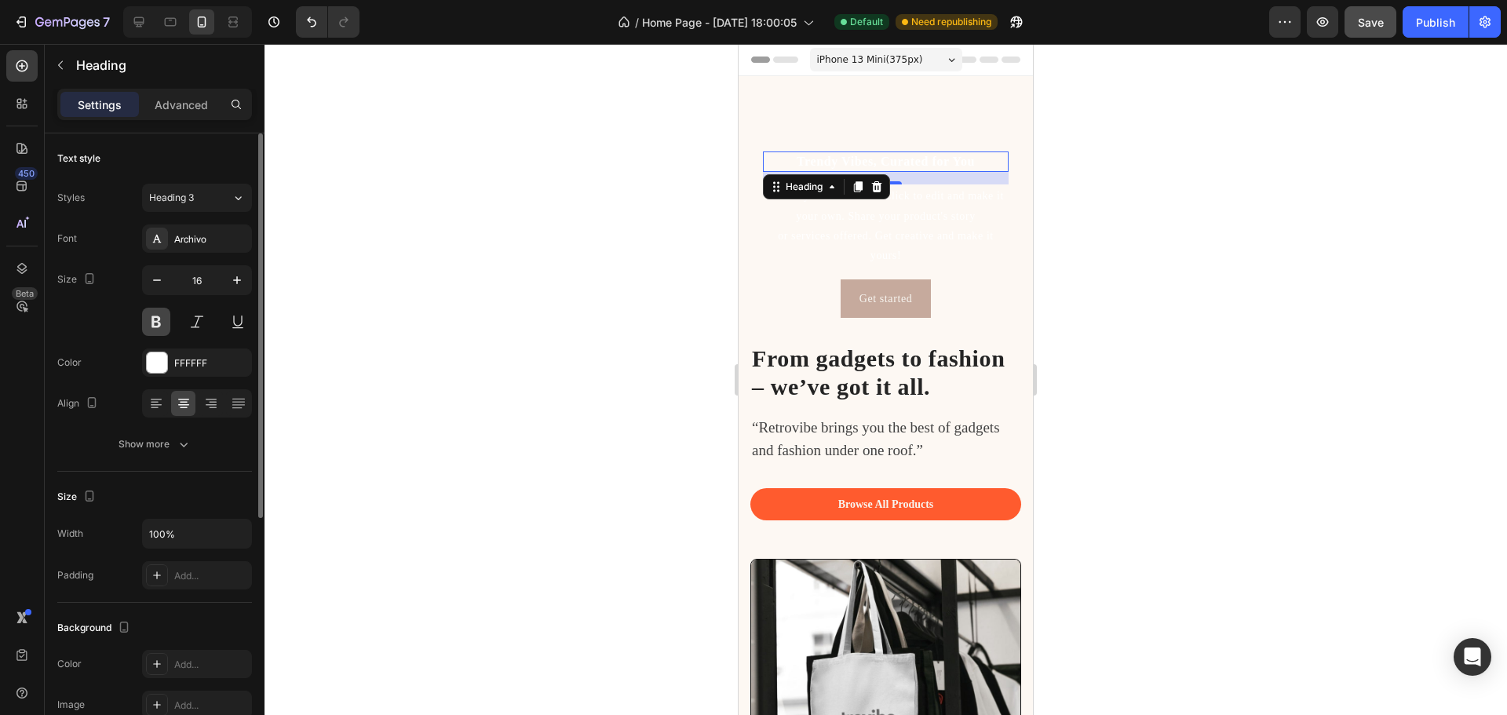
click at [159, 326] on button at bounding box center [156, 322] width 28 height 28
click at [184, 234] on div "Archivo" at bounding box center [211, 239] width 74 height 14
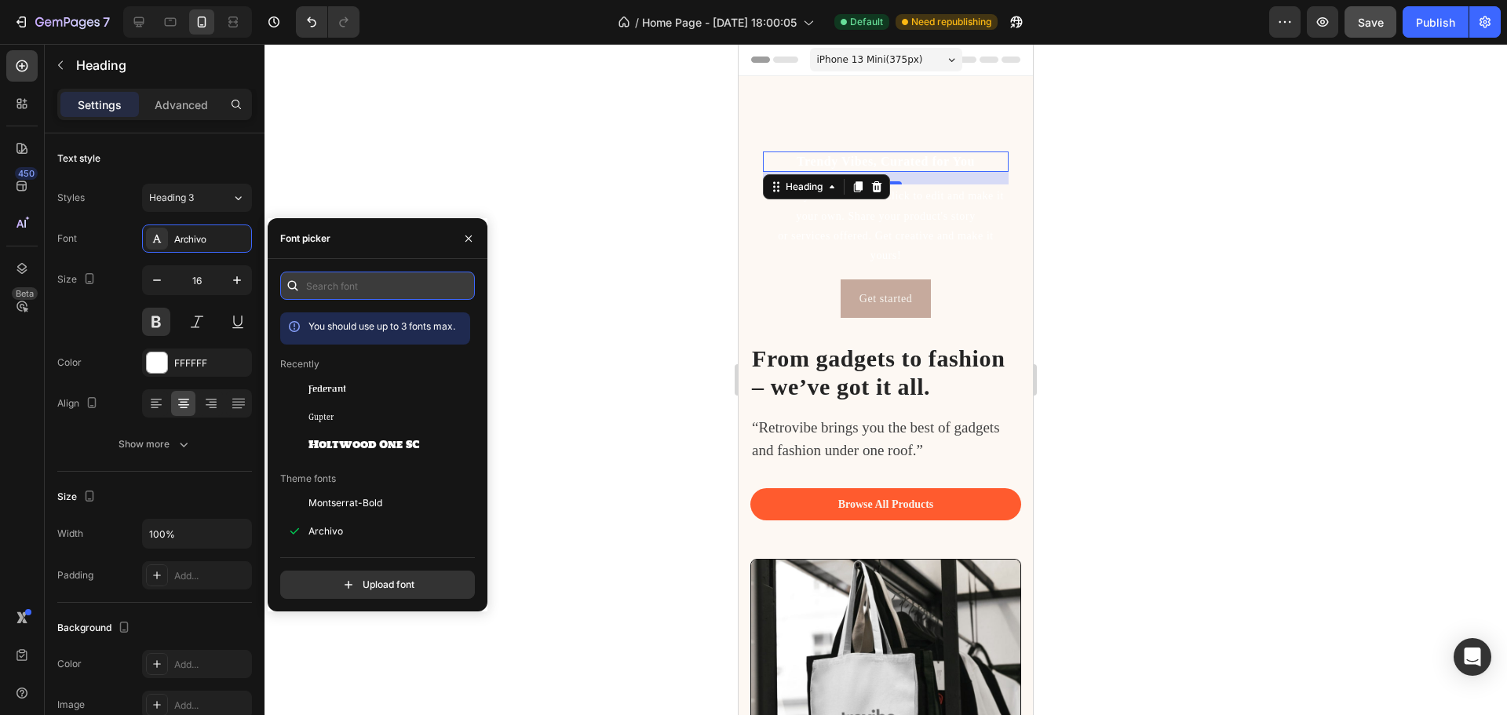
click at [342, 290] on input "text" at bounding box center [377, 286] width 195 height 28
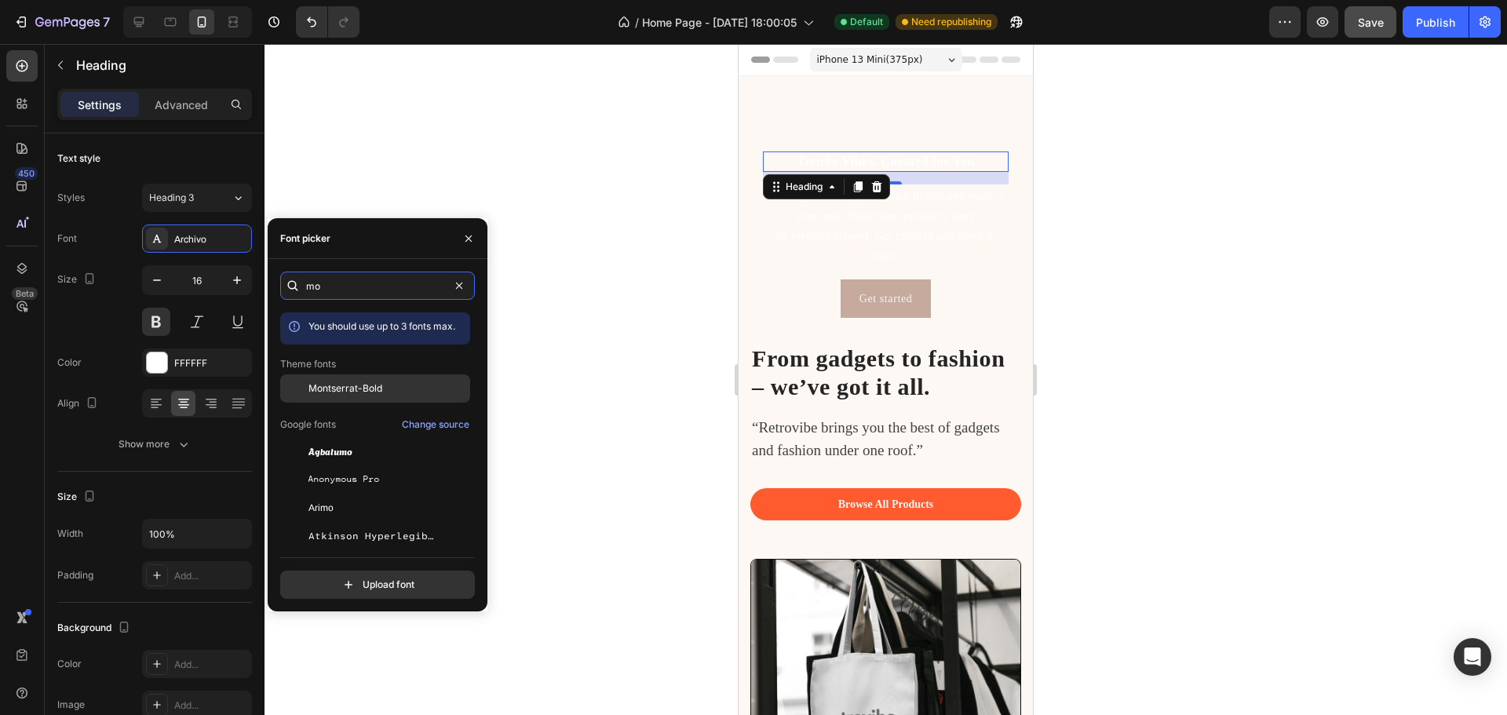
type input "mo"
click at [367, 384] on span "Montserrat-Bold" at bounding box center [346, 389] width 74 height 14
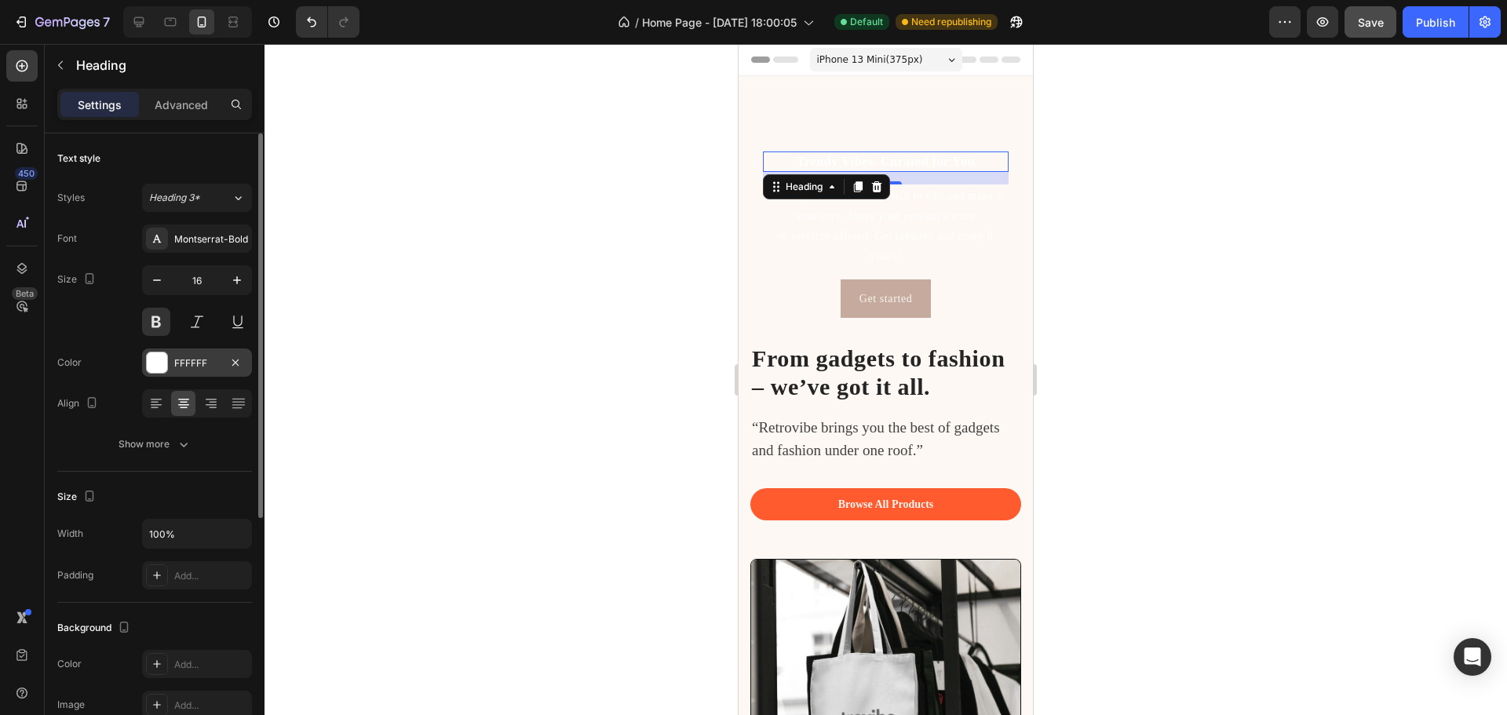
click at [166, 371] on div at bounding box center [157, 362] width 20 height 20
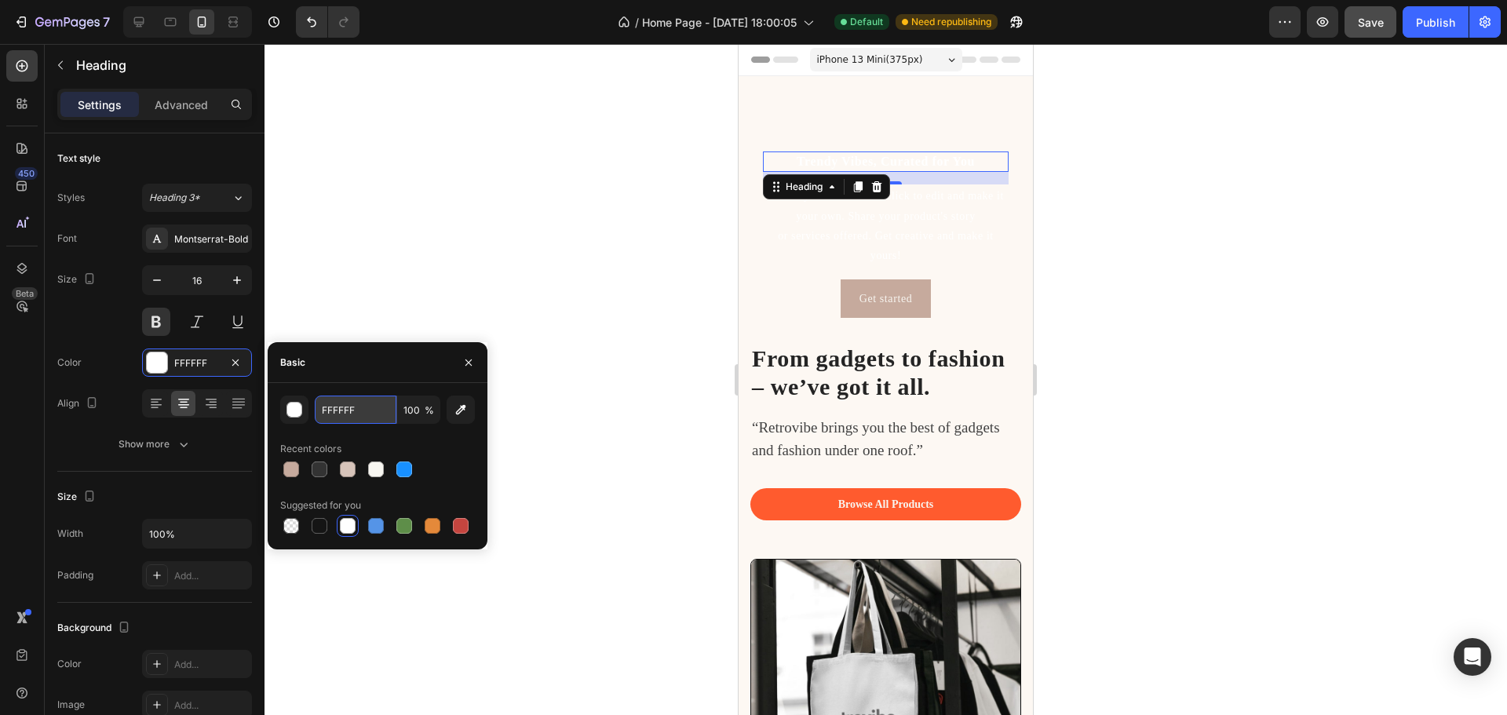
click at [370, 410] on input "FFFFFF" at bounding box center [356, 410] width 82 height 28
drag, startPoint x: 367, startPoint y: 411, endPoint x: 309, endPoint y: 411, distance: 58.1
click at [309, 411] on div "FFFFFF 100 %" at bounding box center [377, 410] width 195 height 28
paste input "#FF6F3C"
click at [464, 409] on icon "button" at bounding box center [461, 410] width 10 height 10
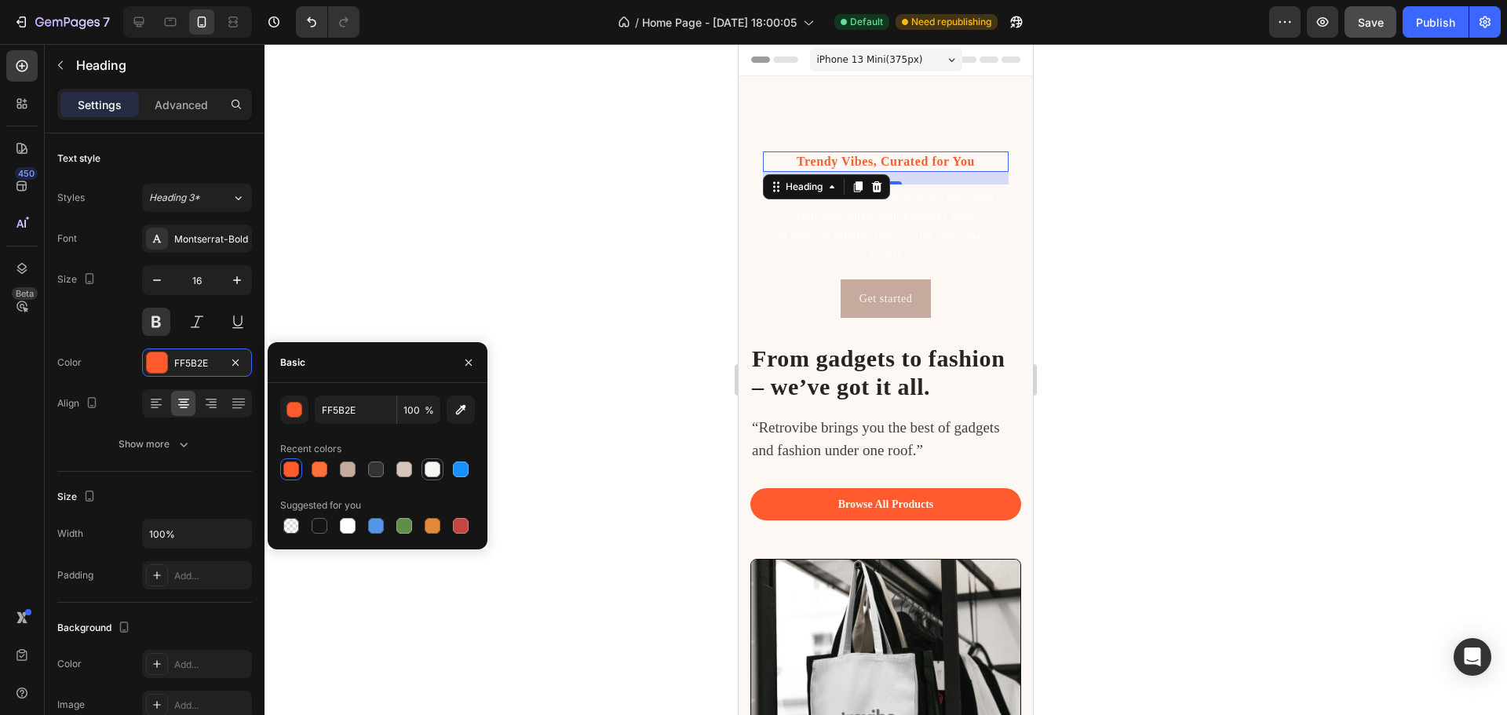
click at [435, 469] on div at bounding box center [433, 470] width 16 height 16
type input "F8F6F1"
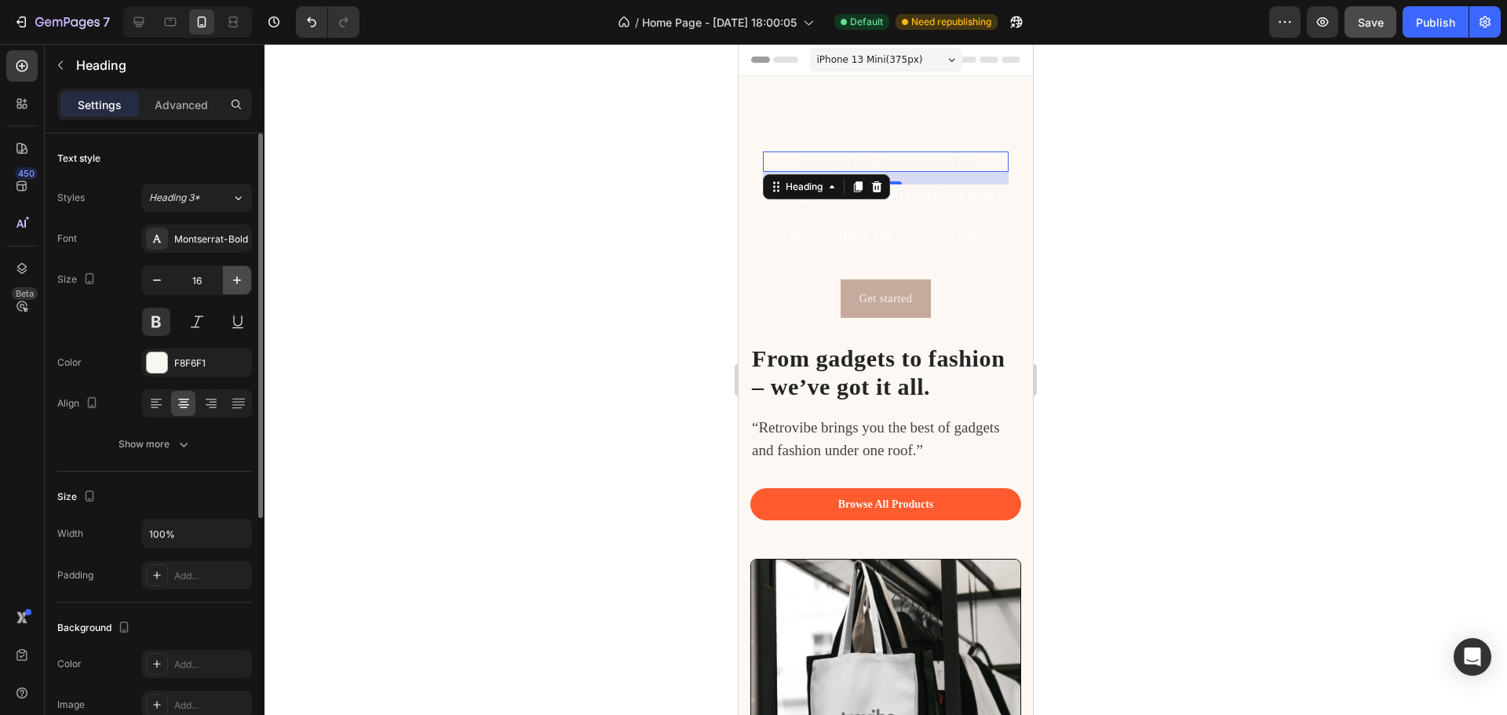
click at [234, 285] on icon "button" at bounding box center [237, 280] width 16 height 16
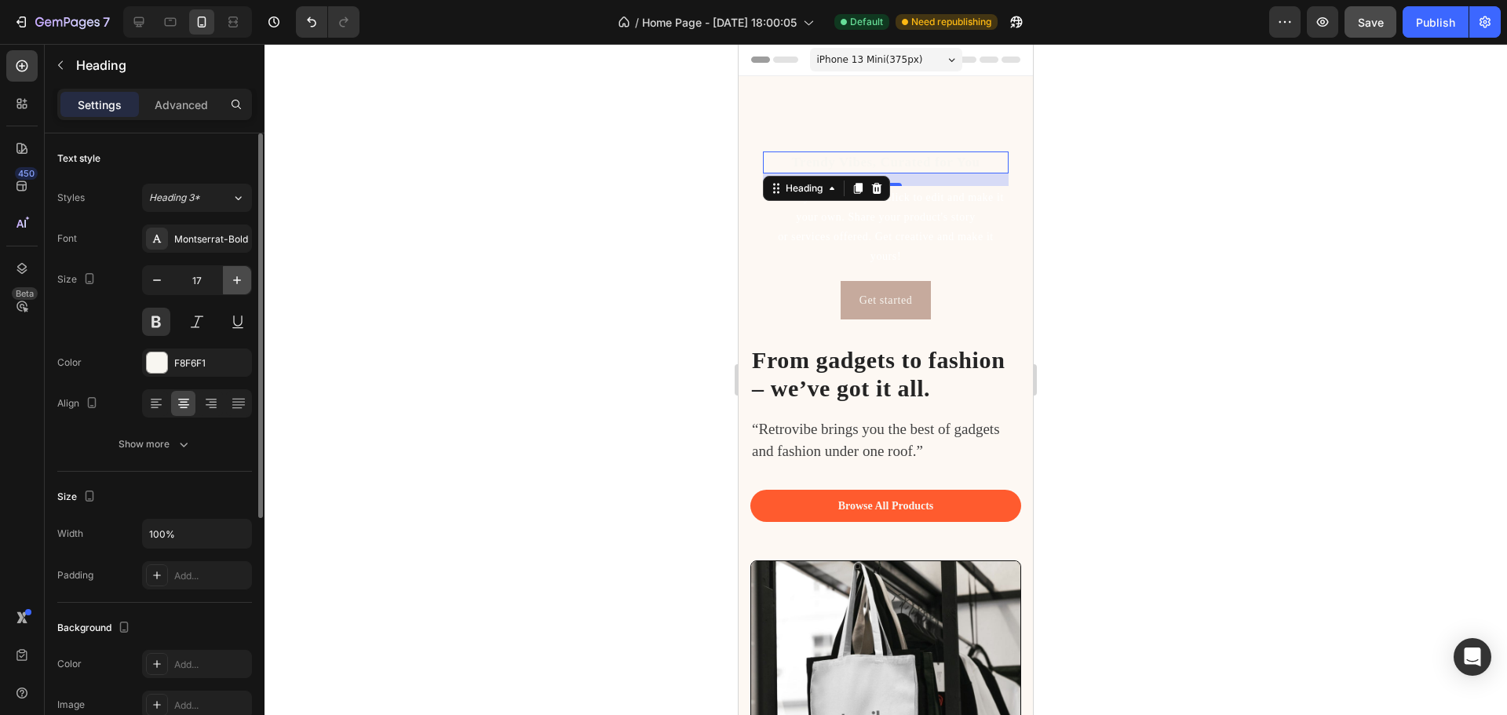
click at [234, 285] on icon "button" at bounding box center [237, 280] width 16 height 16
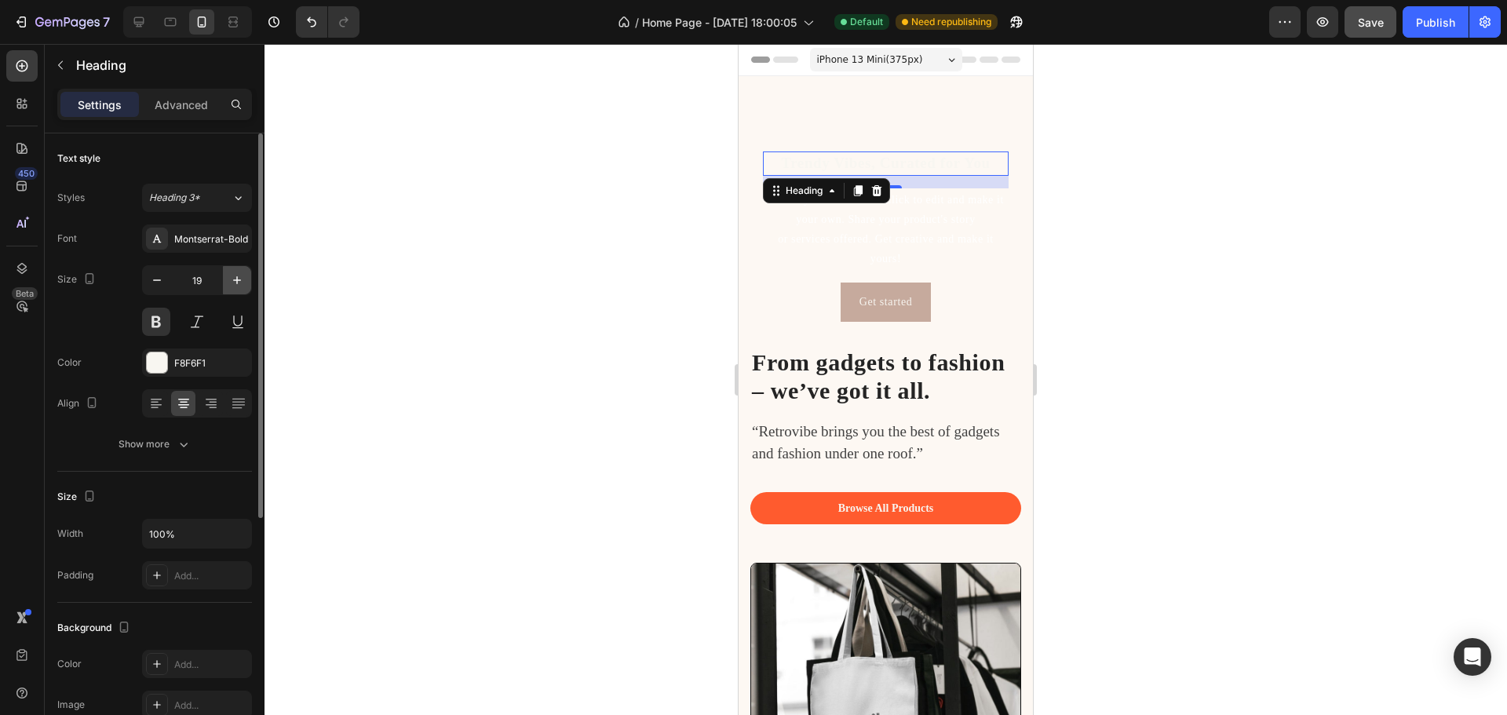
click at [234, 285] on icon "button" at bounding box center [237, 280] width 16 height 16
type input "21"
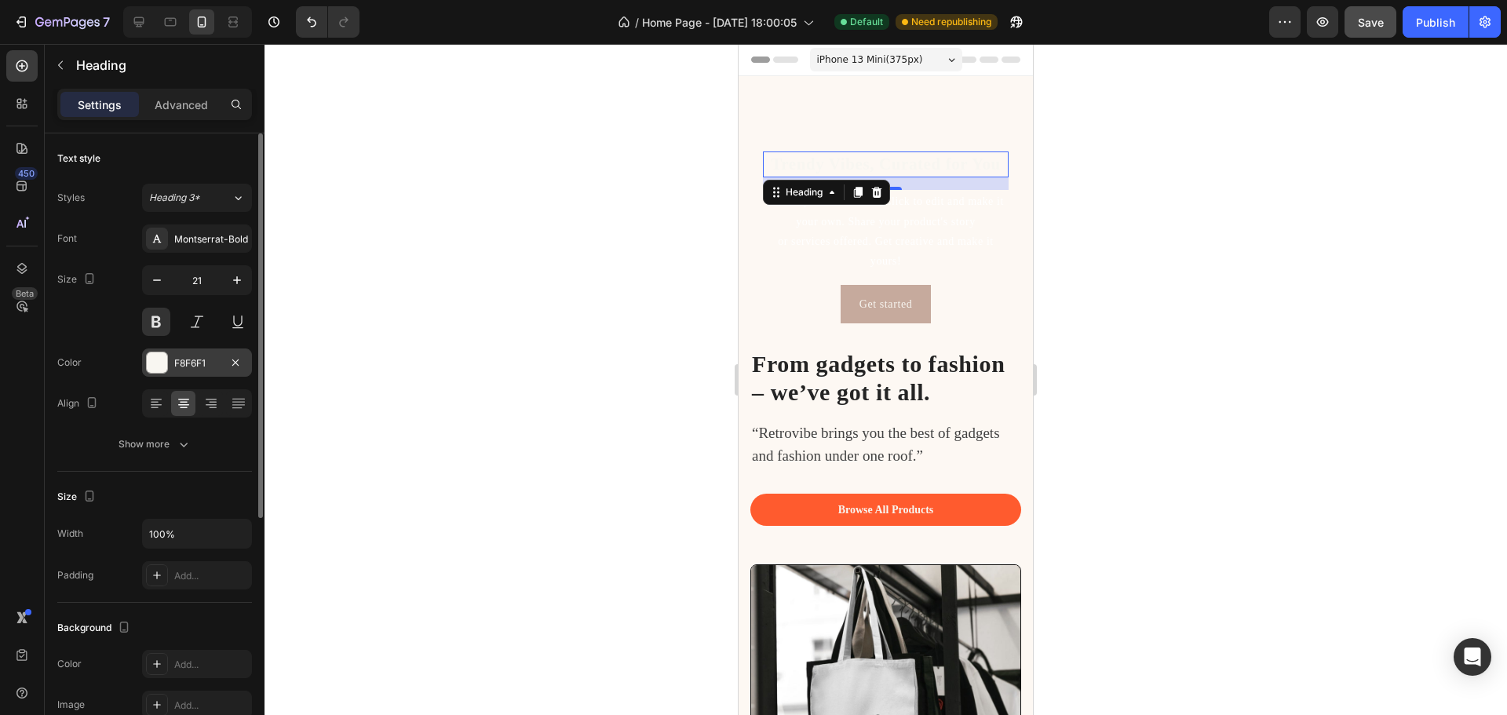
click at [149, 368] on div at bounding box center [157, 362] width 20 height 20
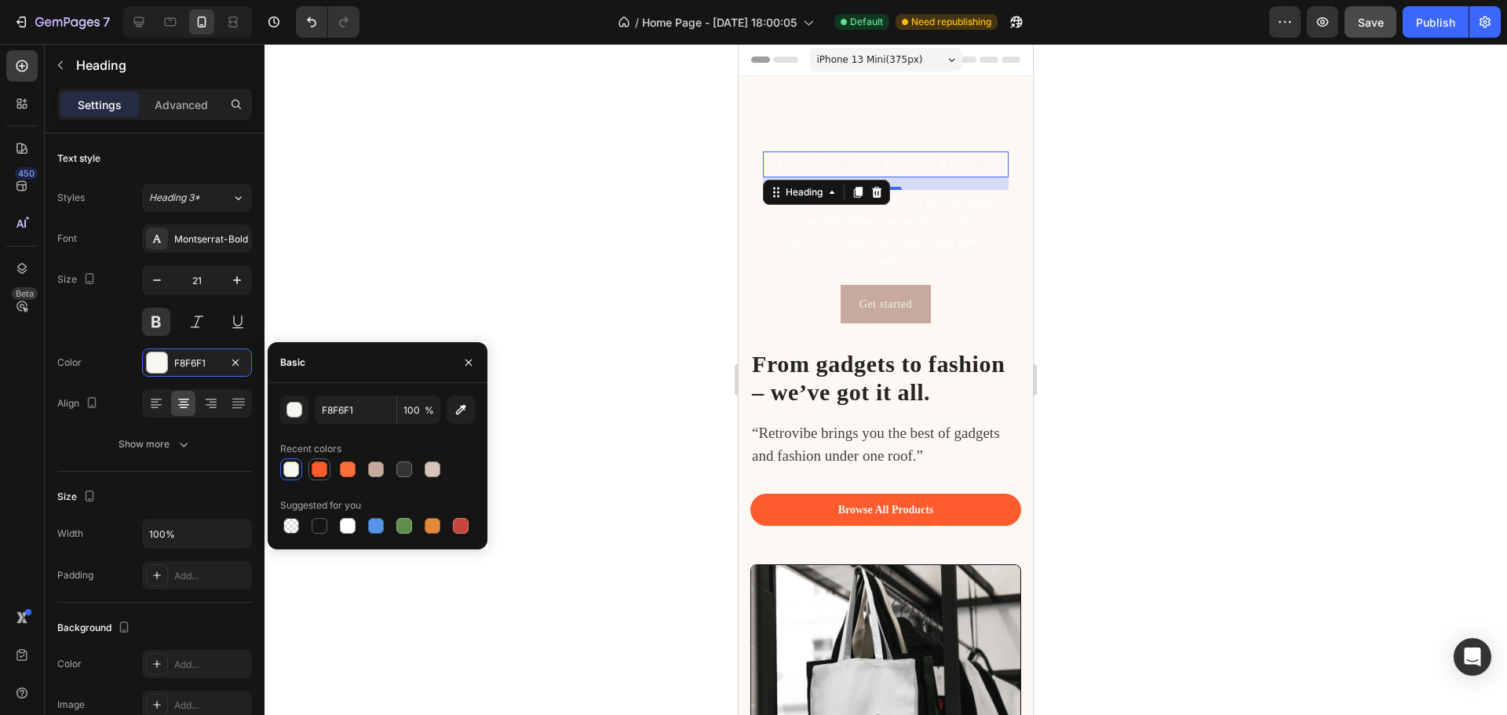
click at [320, 469] on div at bounding box center [320, 470] width 16 height 16
click at [340, 469] on div at bounding box center [348, 470] width 16 height 16
click at [376, 471] on div at bounding box center [376, 470] width 16 height 16
click at [407, 471] on div at bounding box center [404, 470] width 16 height 16
click at [436, 469] on div at bounding box center [433, 470] width 16 height 16
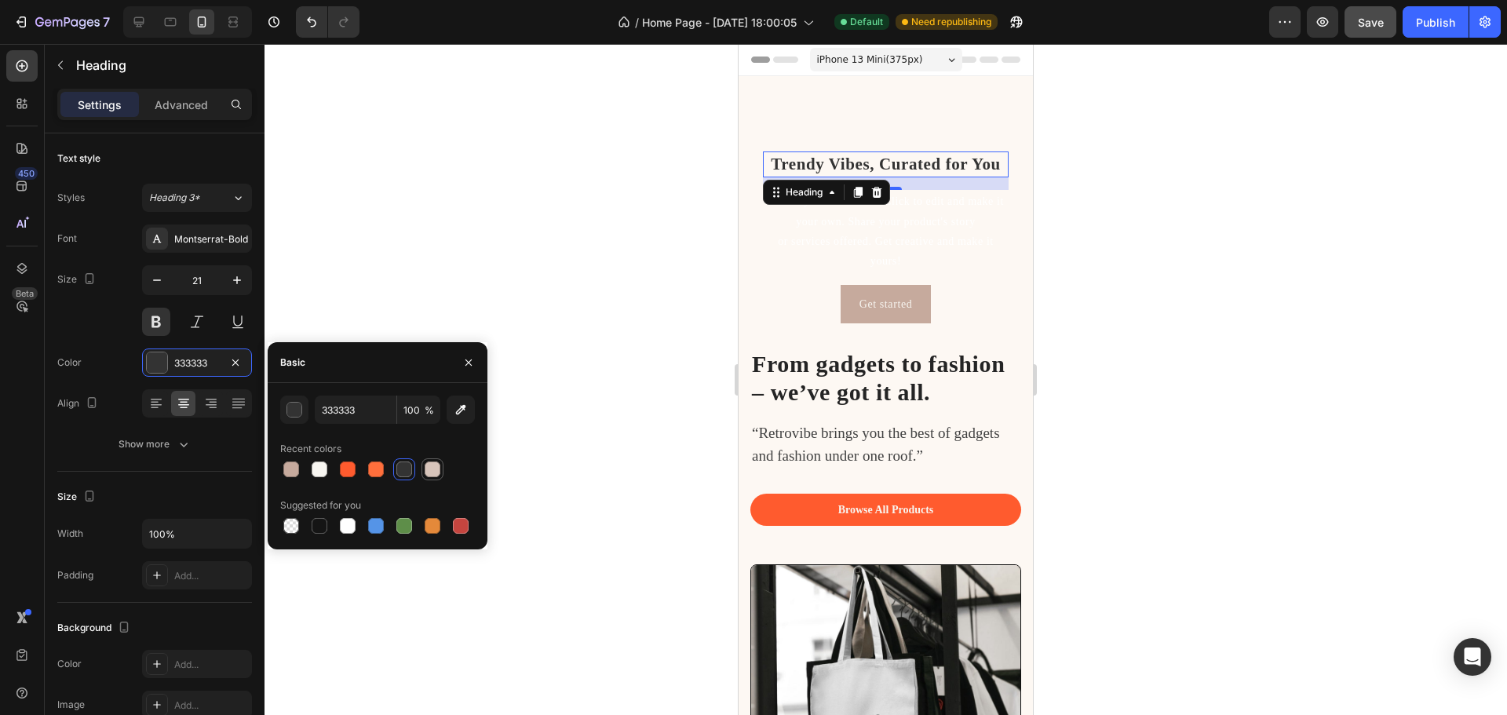
type input "D7C4BA"
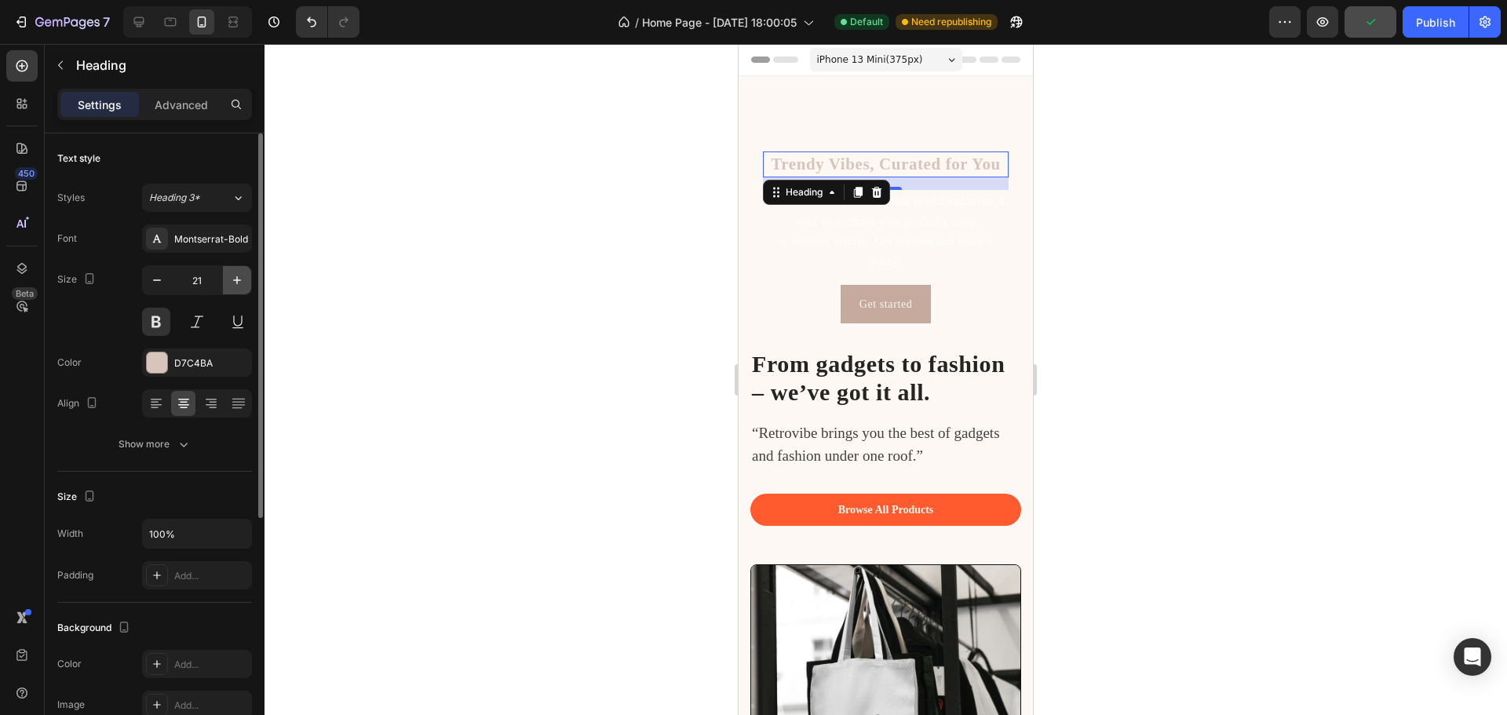
click at [234, 281] on icon "button" at bounding box center [237, 280] width 16 height 16
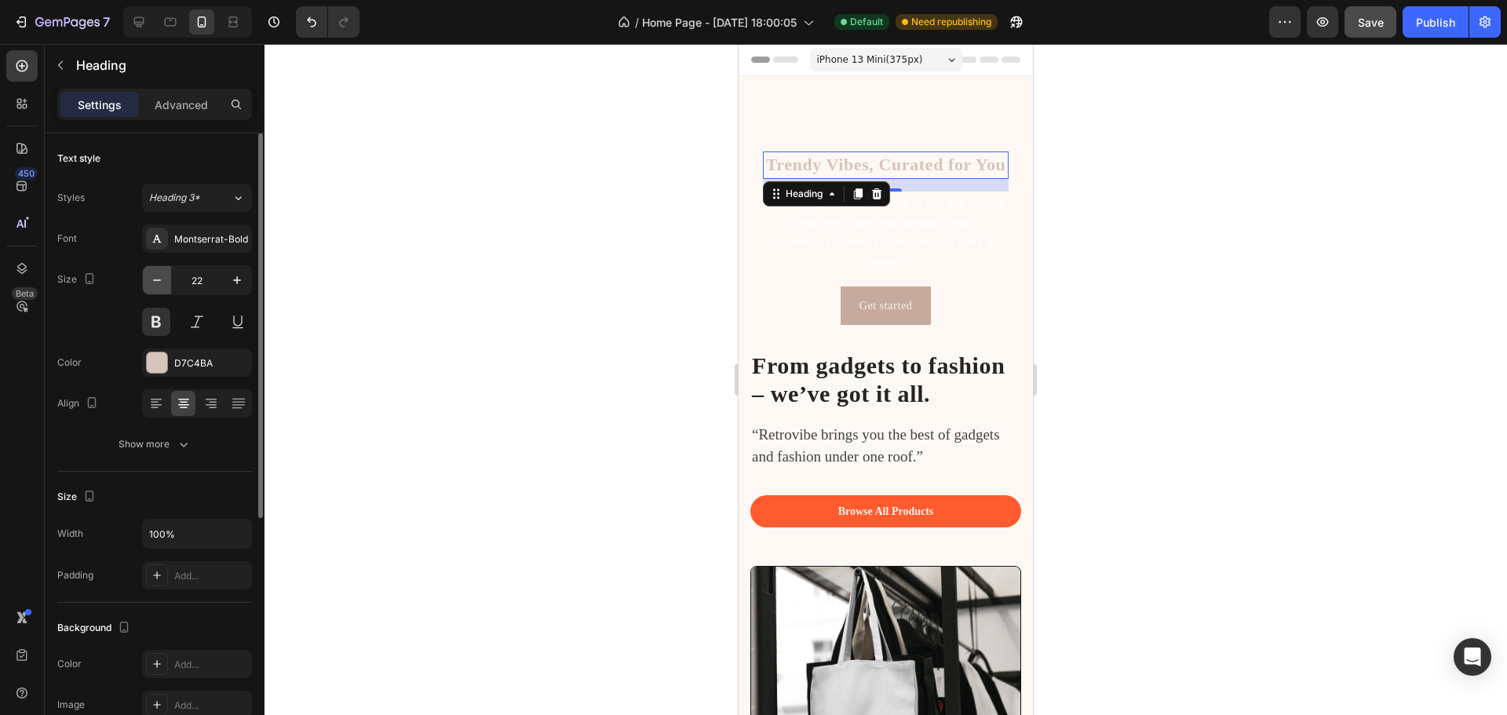
click at [159, 284] on icon "button" at bounding box center [157, 280] width 16 height 16
type input "21"
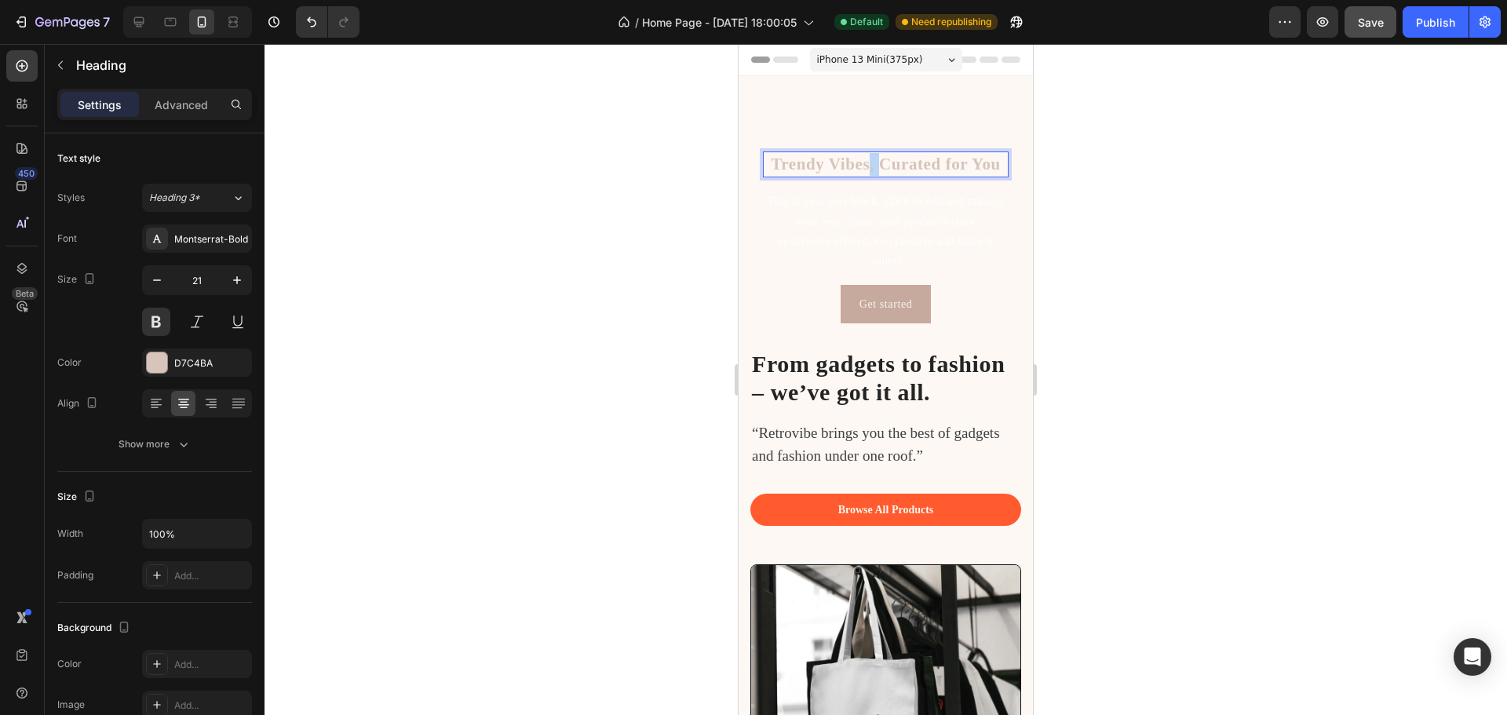
click at [864, 165] on p "Trendy Vibes, Curated for You" at bounding box center [886, 164] width 243 height 23
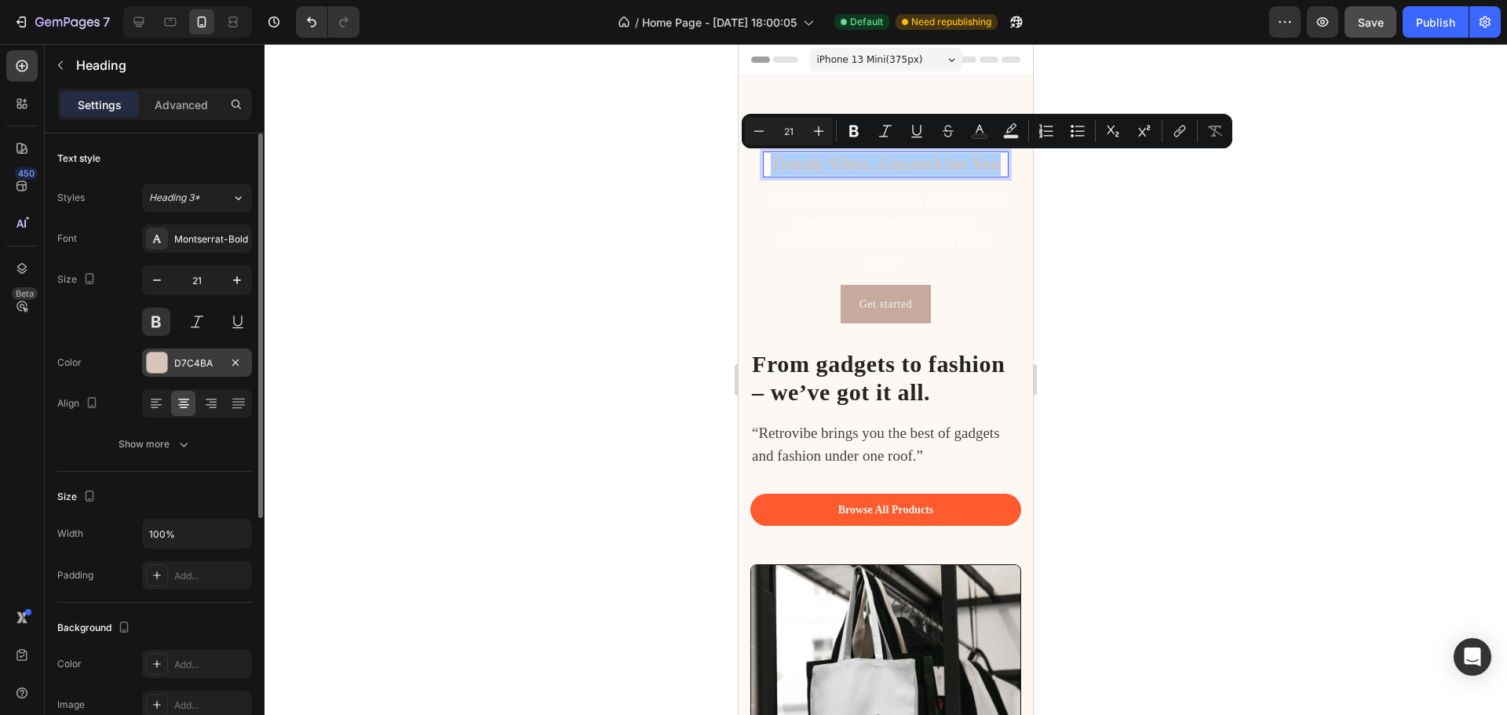
click at [153, 366] on div at bounding box center [157, 362] width 20 height 20
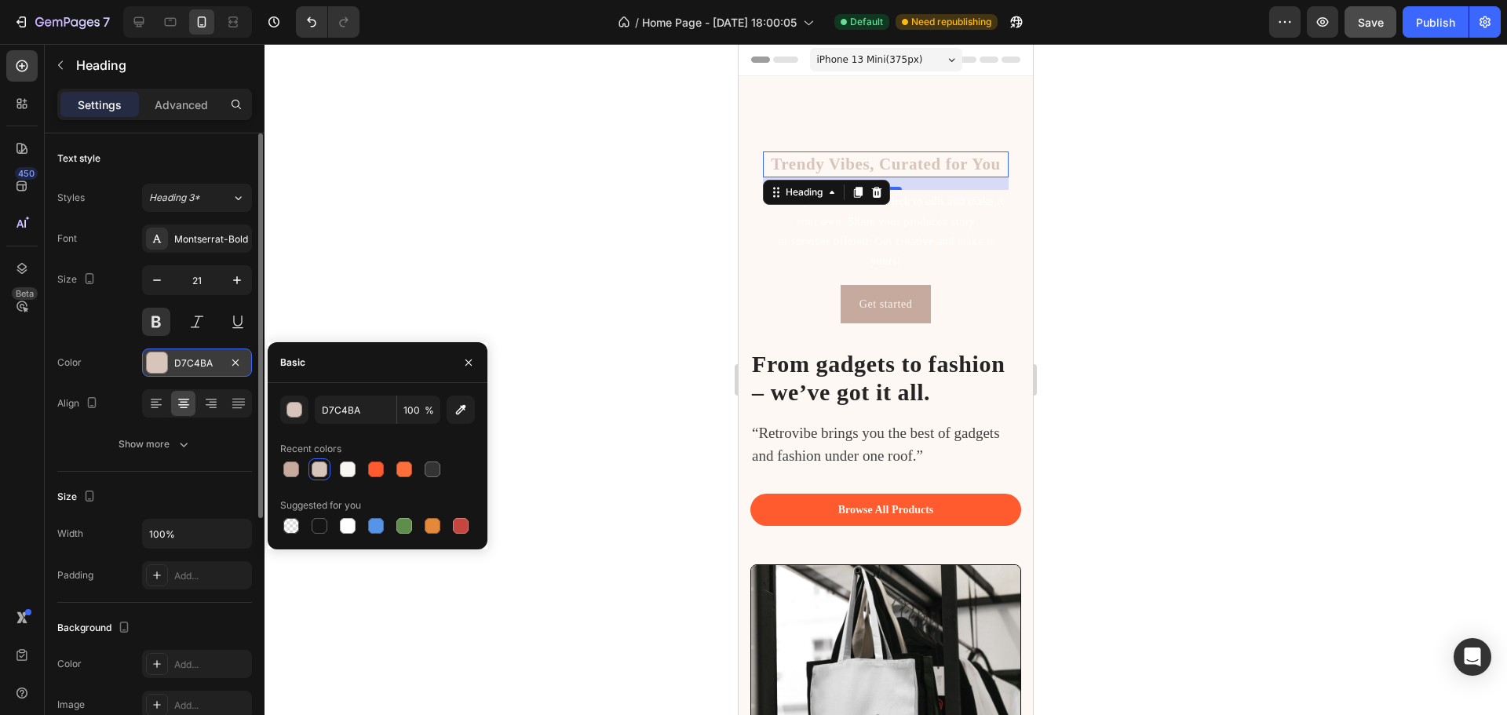
click at [211, 363] on div "D7C4BA" at bounding box center [197, 363] width 46 height 14
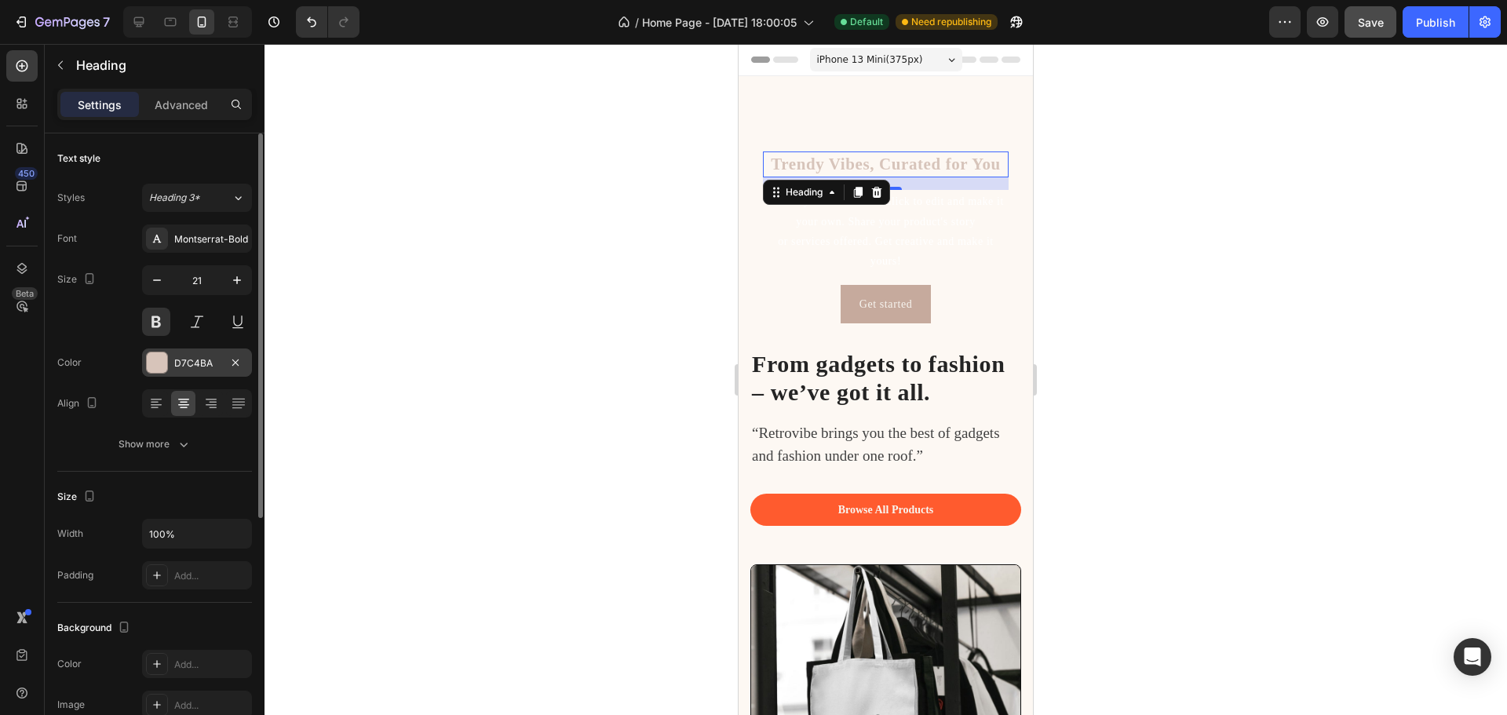
click at [205, 366] on div "D7C4BA" at bounding box center [197, 363] width 46 height 14
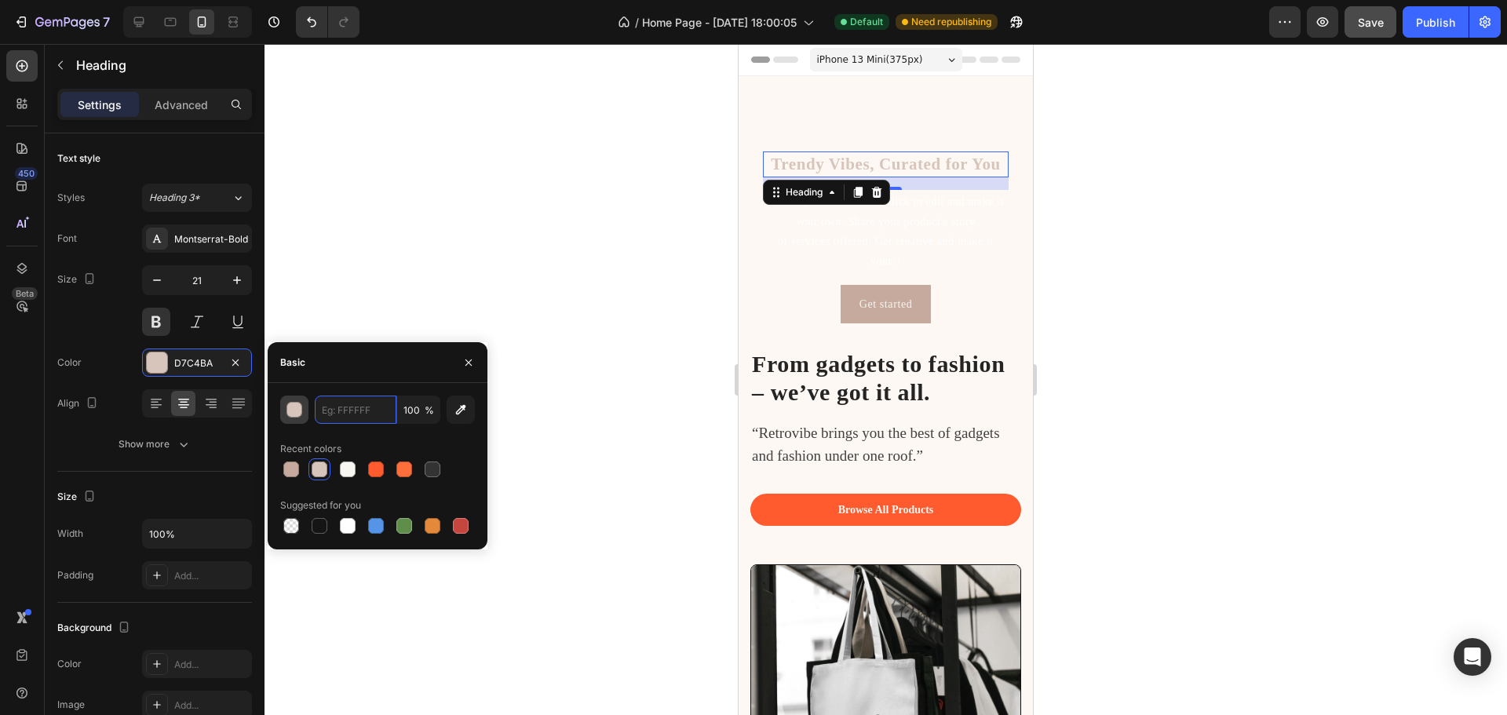
paste input "D72638"
type input "D72638"
click at [458, 447] on div "Recent colors" at bounding box center [377, 448] width 195 height 25
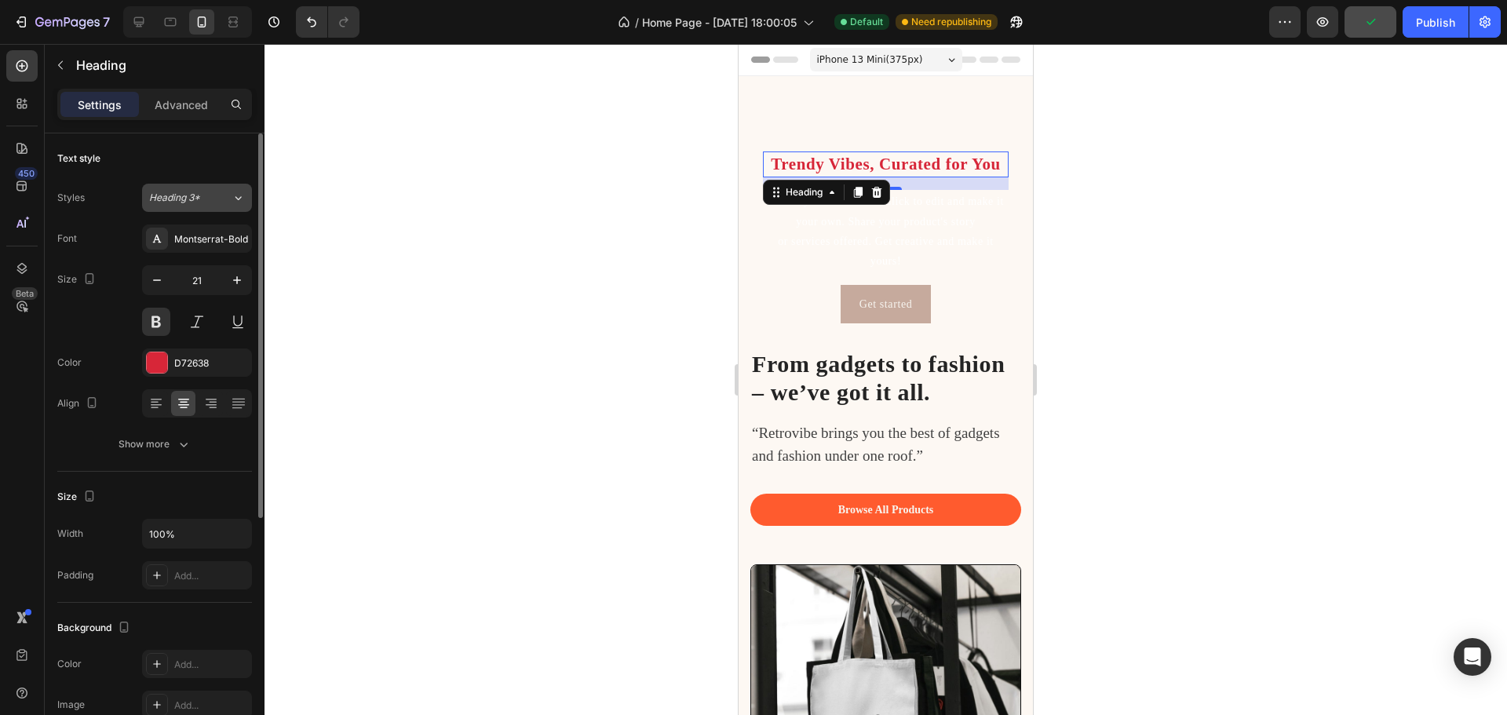
click at [209, 205] on button "Heading 3*" at bounding box center [197, 198] width 110 height 28
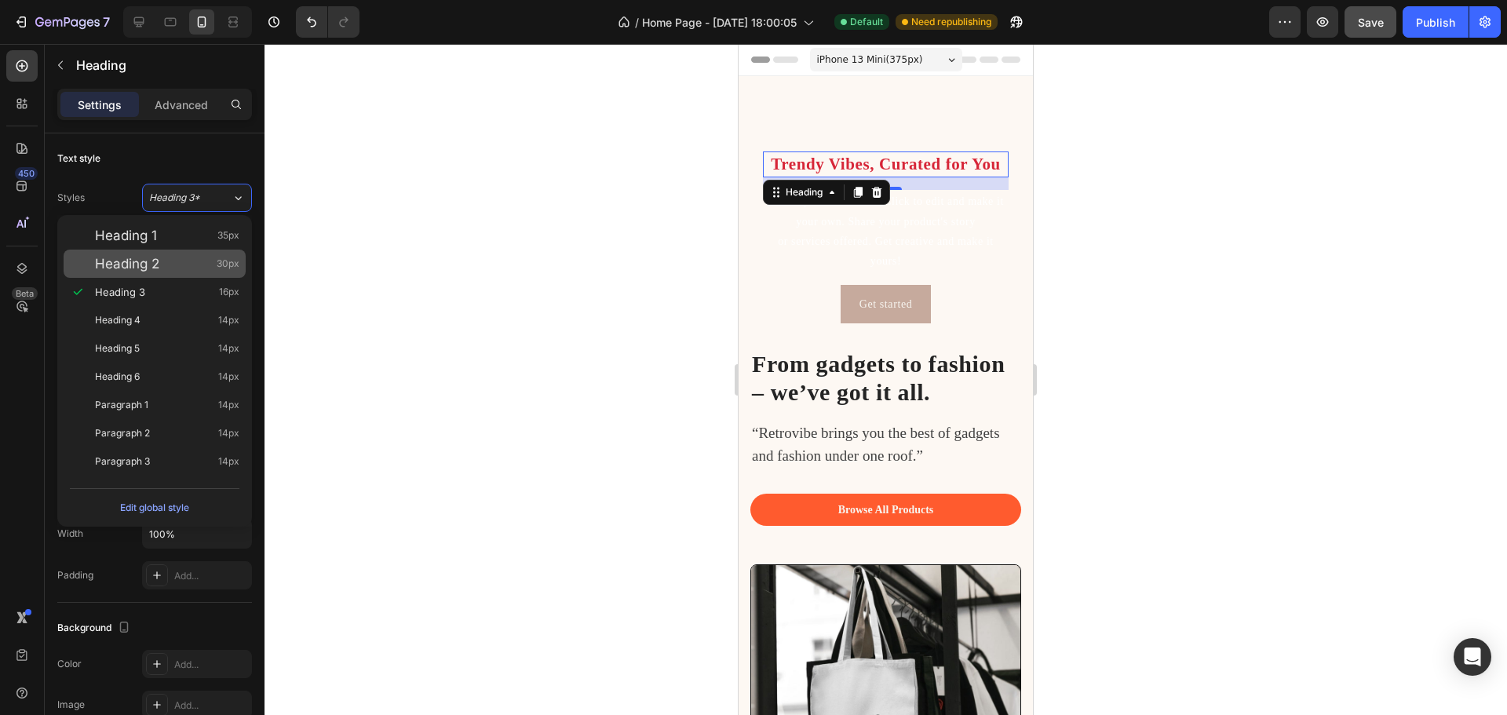
click at [188, 271] on div "Heading 2 30px" at bounding box center [167, 264] width 144 height 16
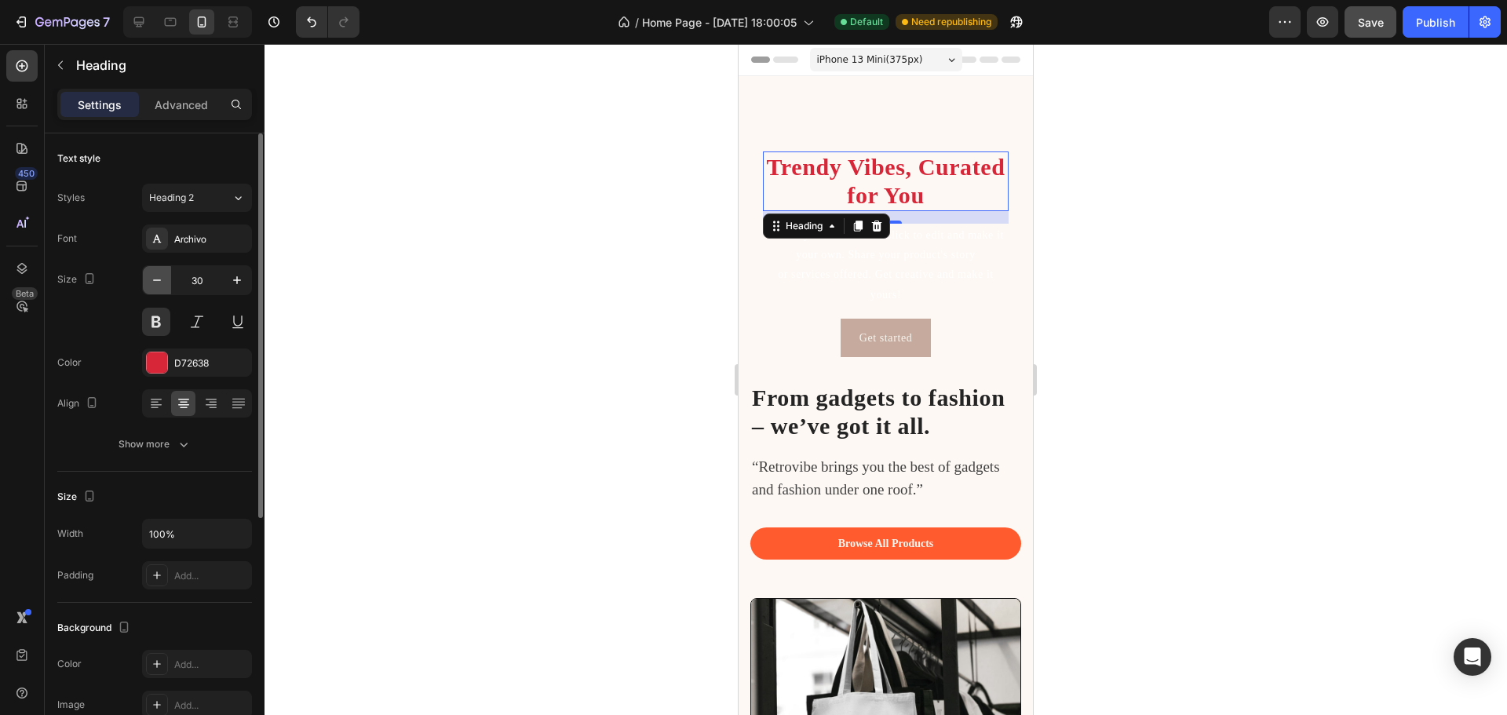
click at [162, 271] on button "button" at bounding box center [157, 280] width 28 height 28
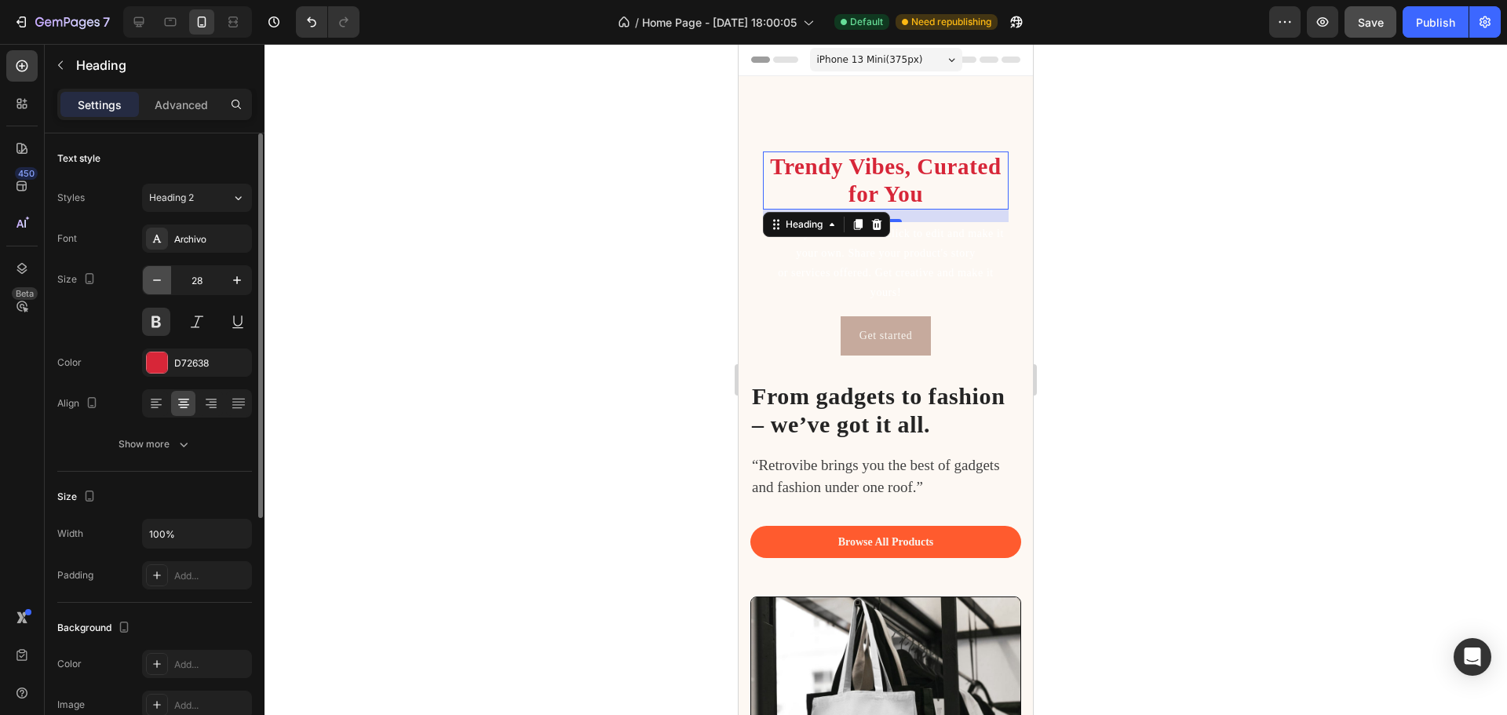
click at [162, 271] on button "button" at bounding box center [157, 280] width 28 height 28
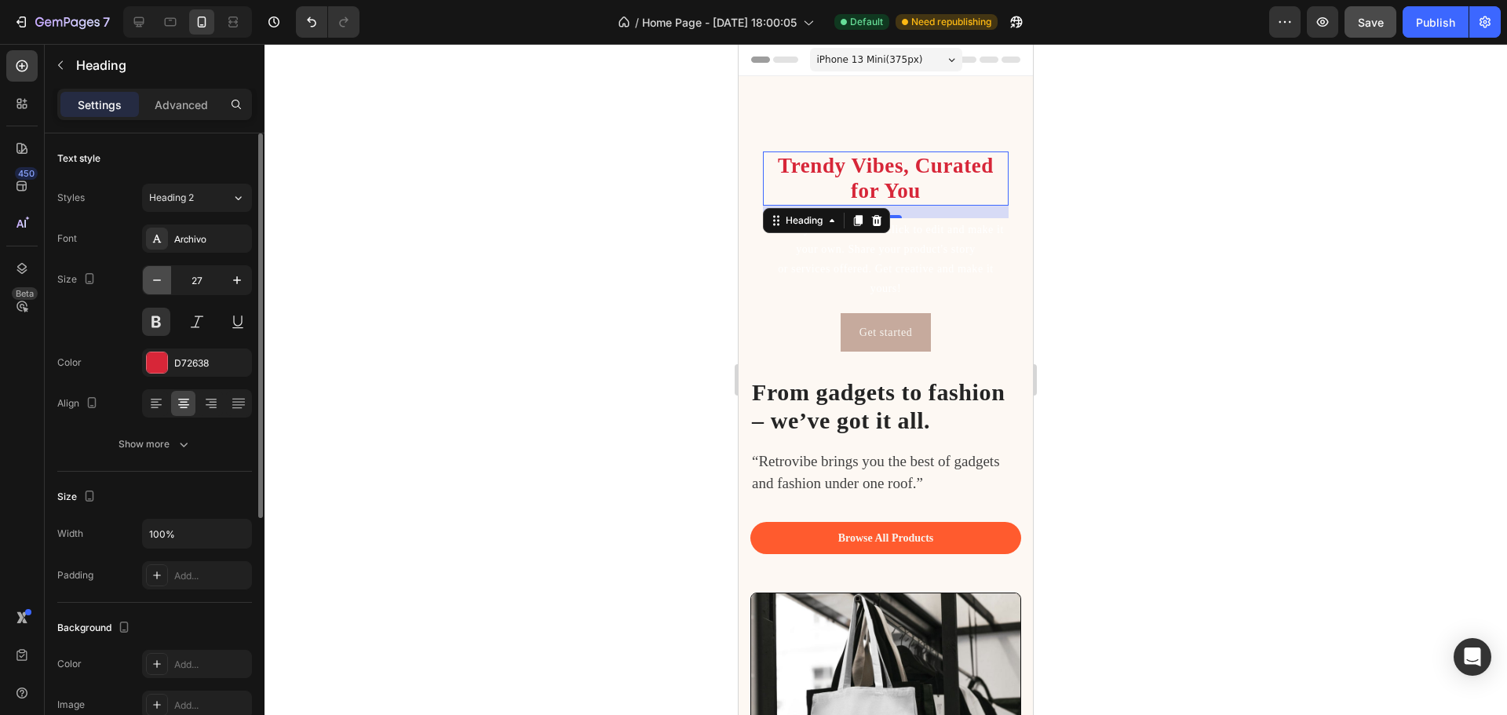
click at [162, 271] on button "button" at bounding box center [157, 280] width 28 height 28
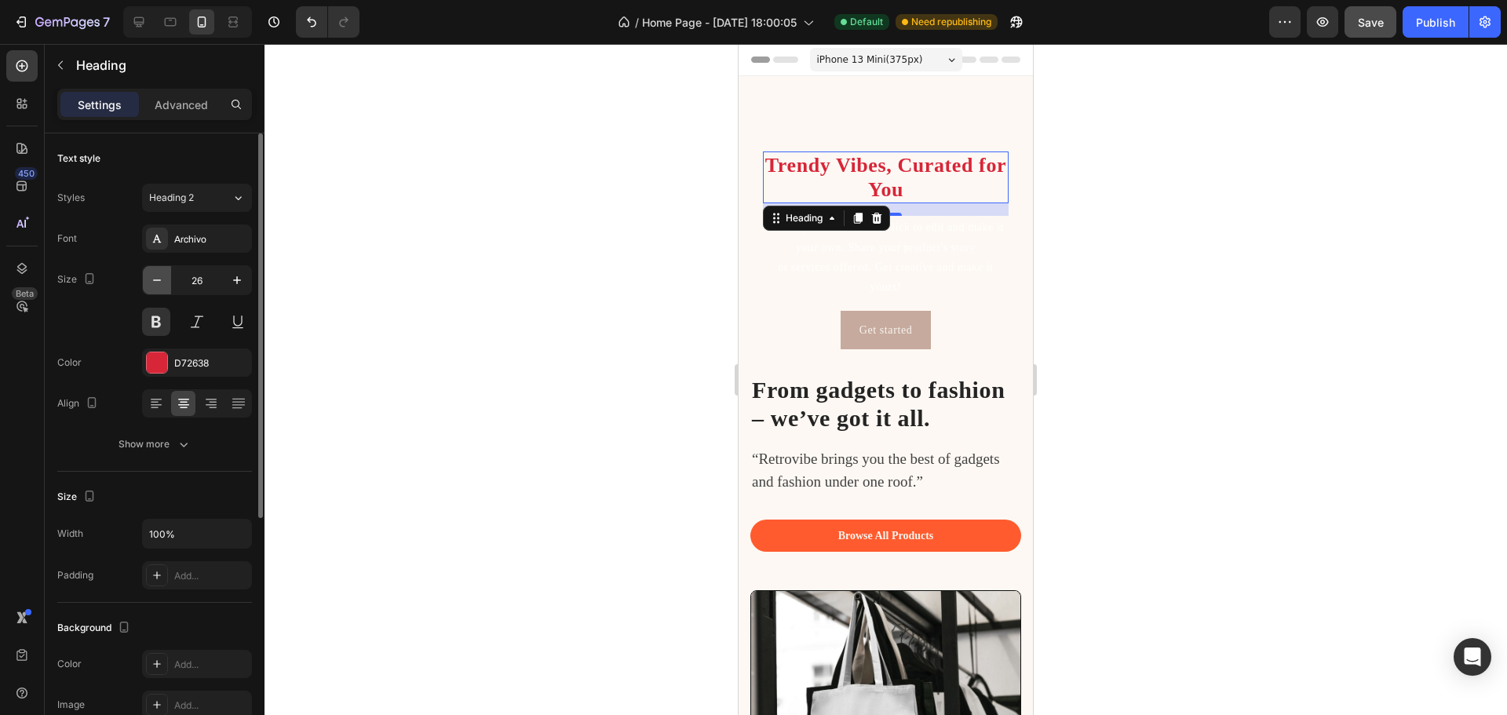
click at [162, 271] on button "button" at bounding box center [157, 280] width 28 height 28
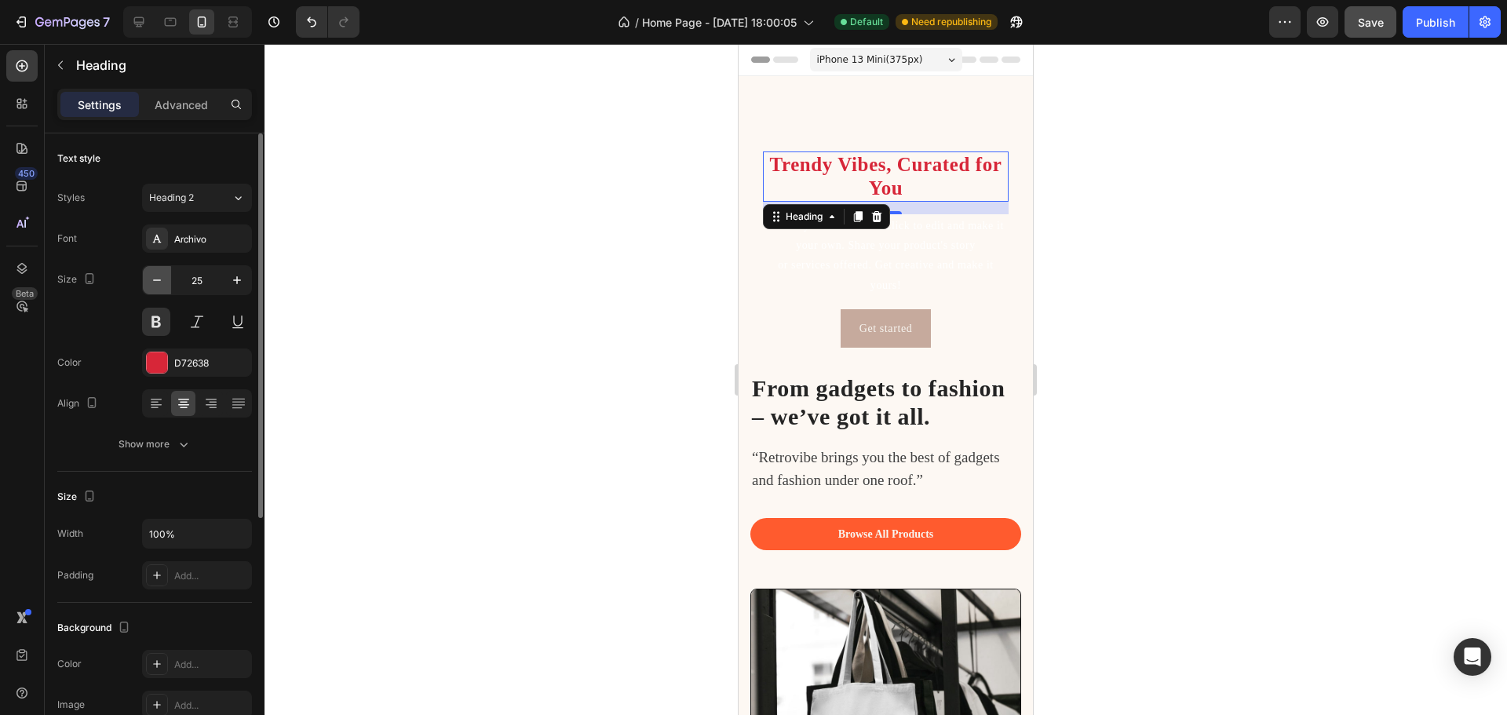
click at [162, 271] on button "button" at bounding box center [157, 280] width 28 height 28
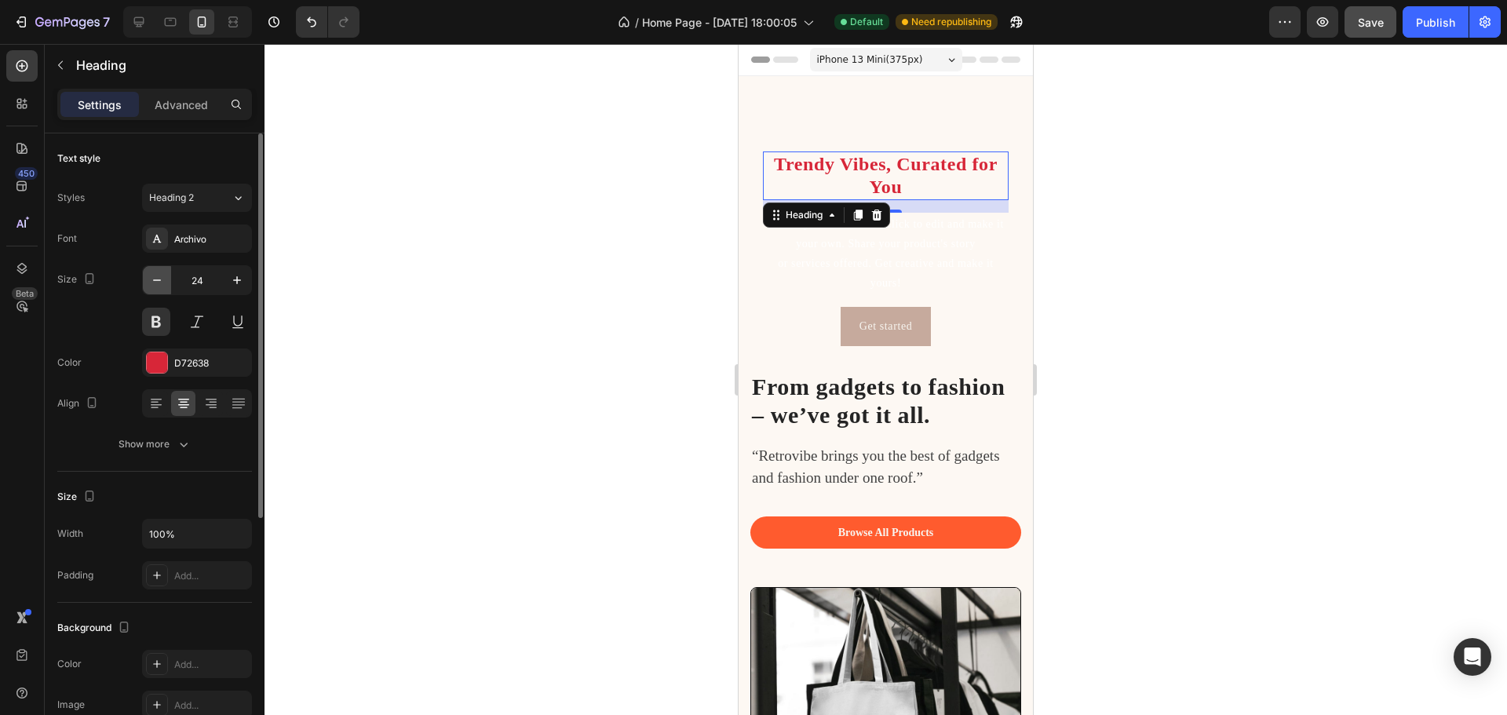
click at [162, 271] on button "button" at bounding box center [157, 280] width 28 height 28
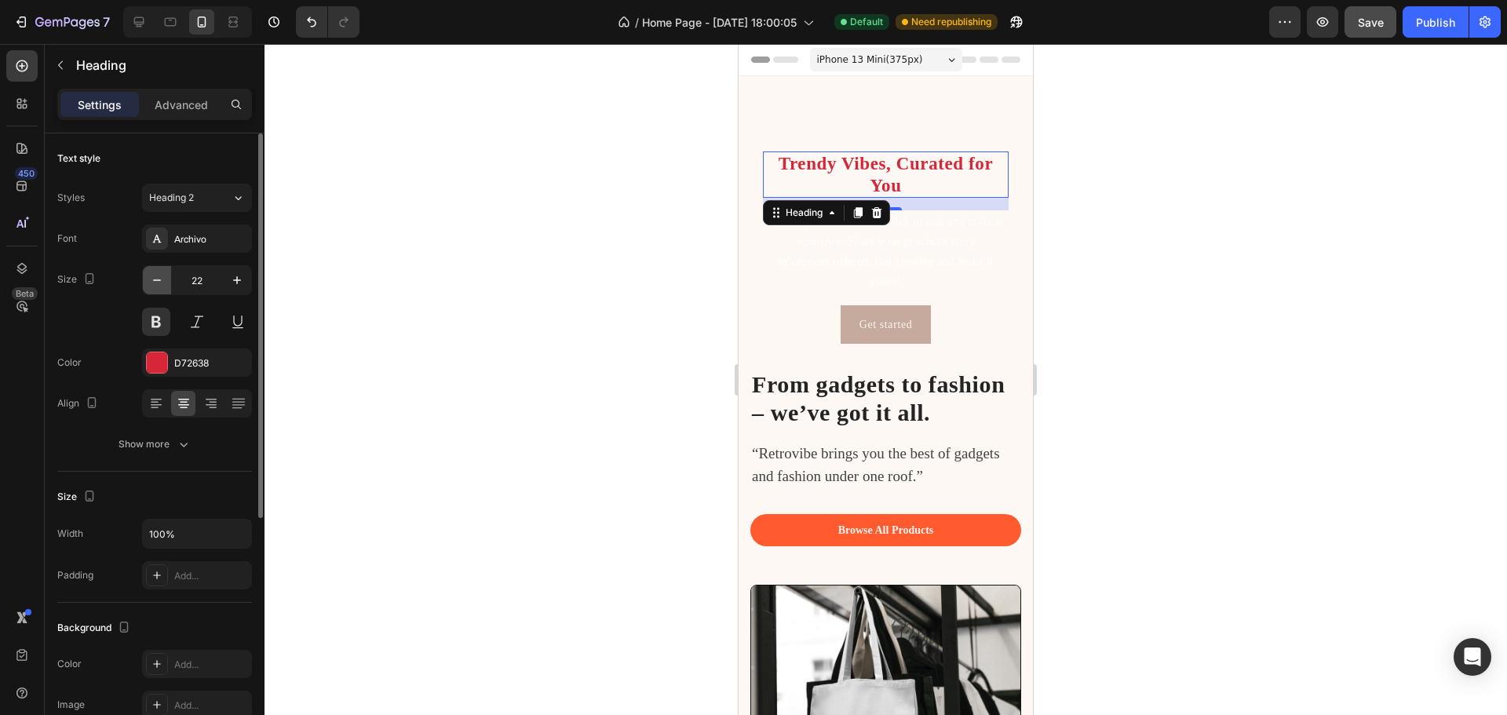
click at [162, 271] on button "button" at bounding box center [157, 280] width 28 height 28
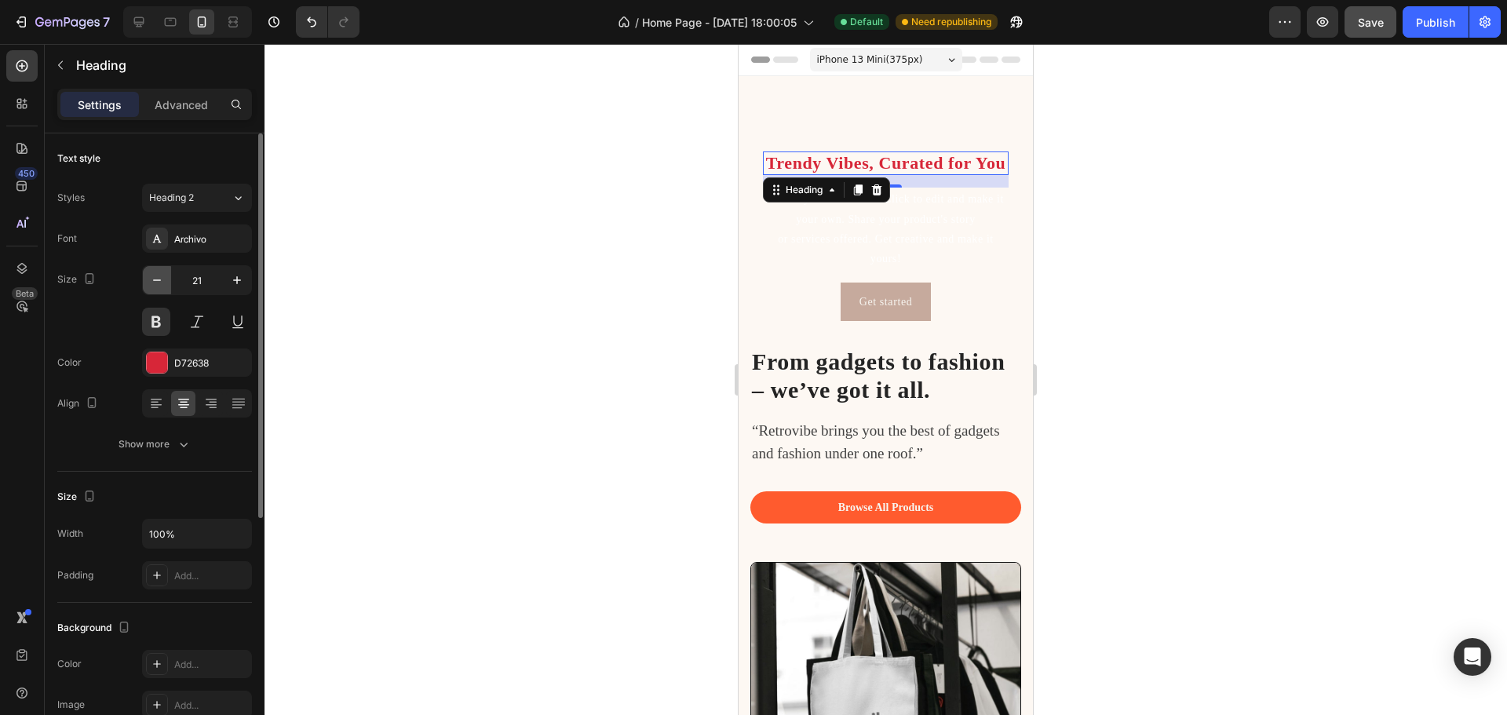
click at [162, 271] on button "button" at bounding box center [157, 280] width 28 height 28
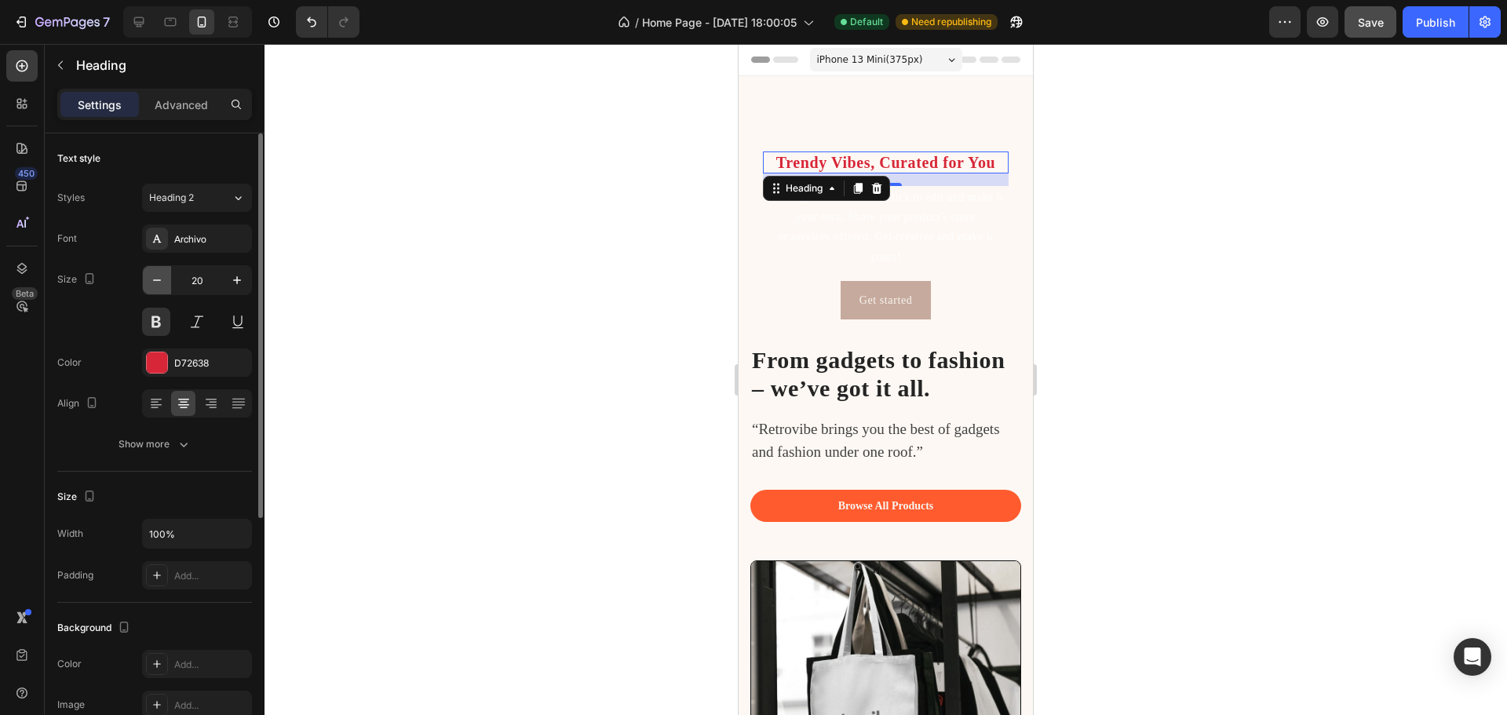
click at [162, 271] on button "button" at bounding box center [157, 280] width 28 height 28
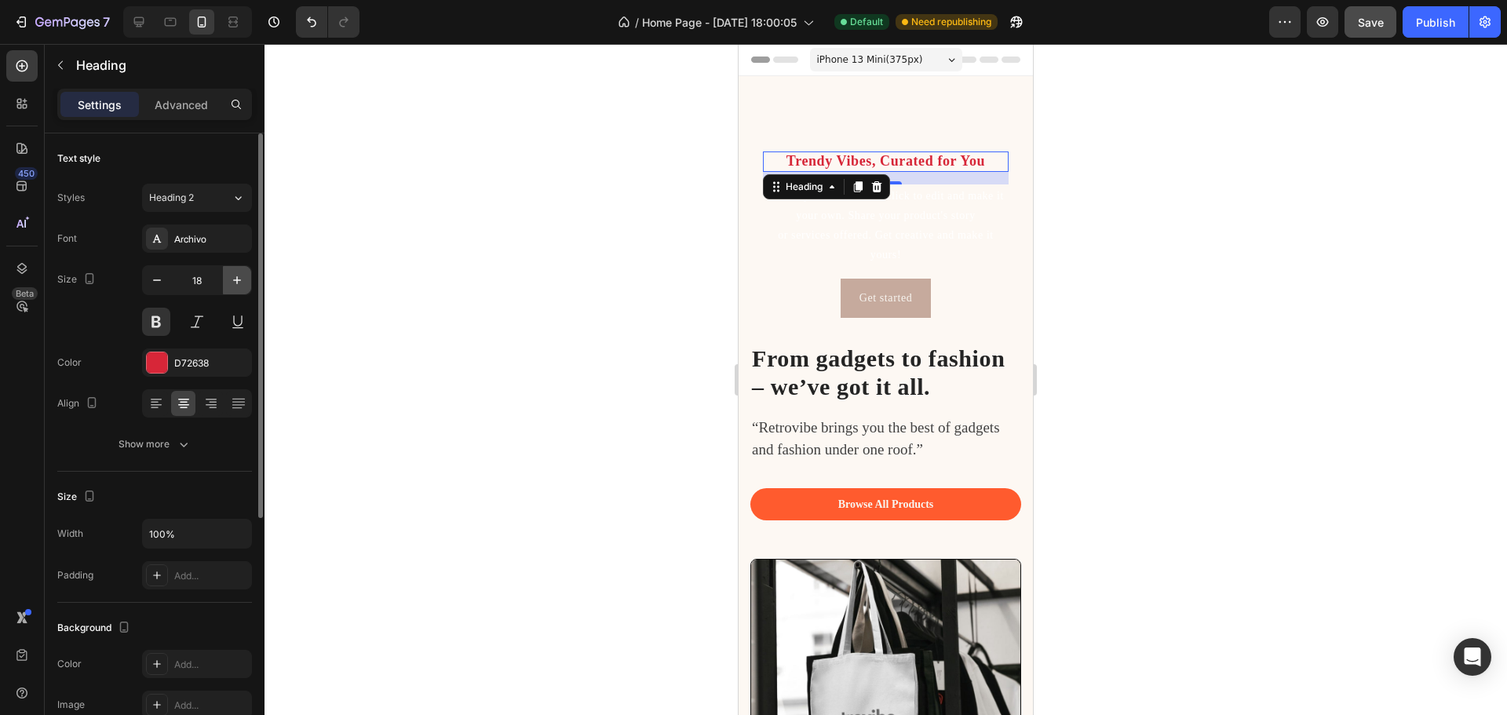
click at [236, 279] on icon "button" at bounding box center [237, 280] width 16 height 16
click at [237, 280] on icon "button" at bounding box center [237, 280] width 8 height 8
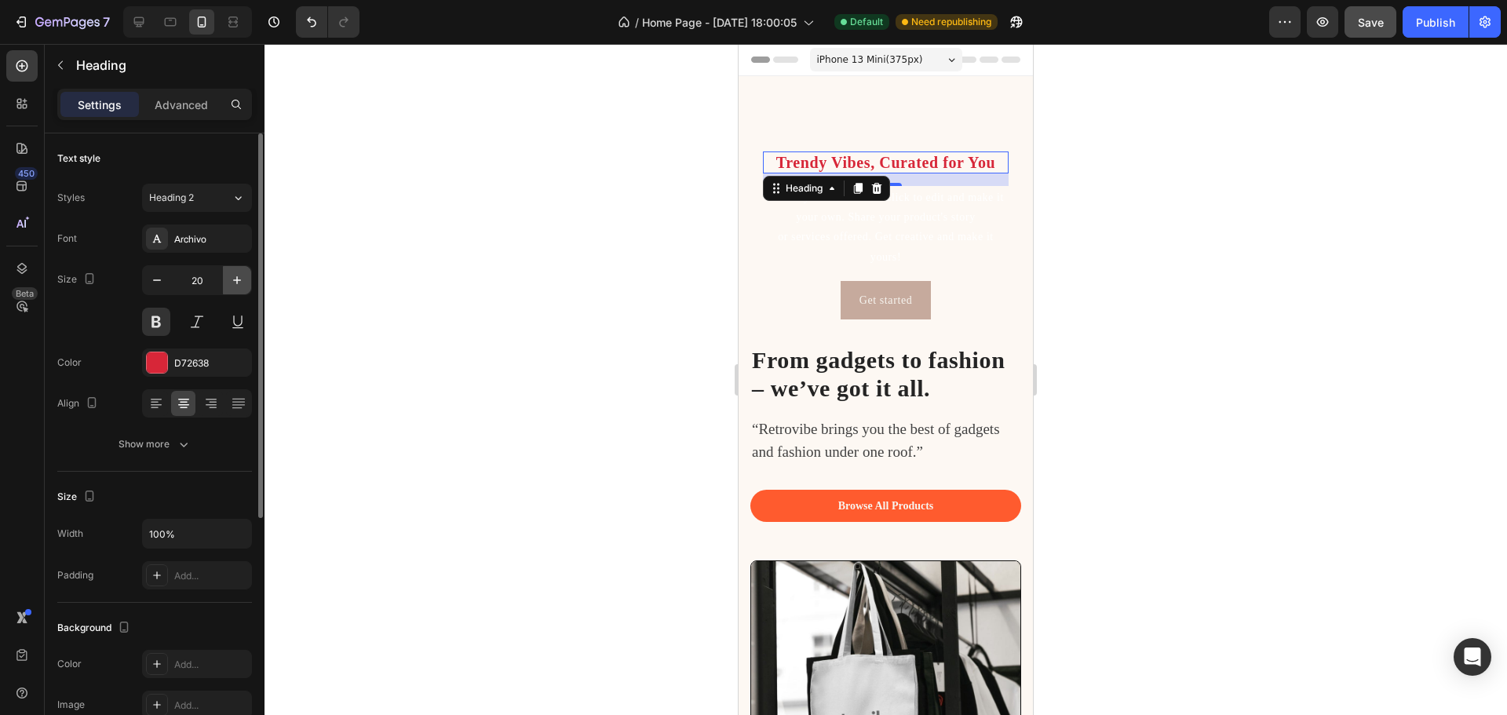
click at [237, 280] on icon "button" at bounding box center [237, 280] width 8 height 8
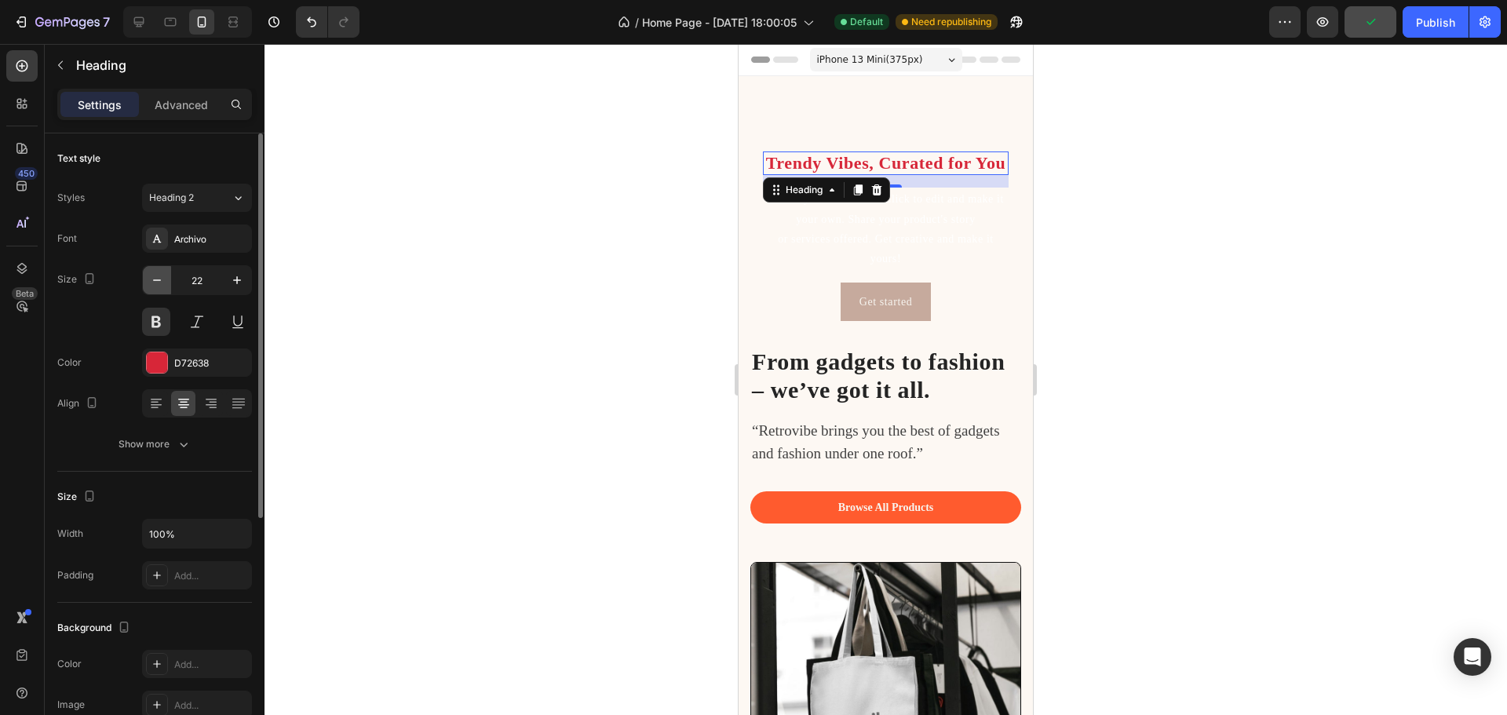
click at [157, 276] on icon "button" at bounding box center [157, 280] width 16 height 16
type input "21"
click at [157, 361] on div at bounding box center [157, 362] width 20 height 20
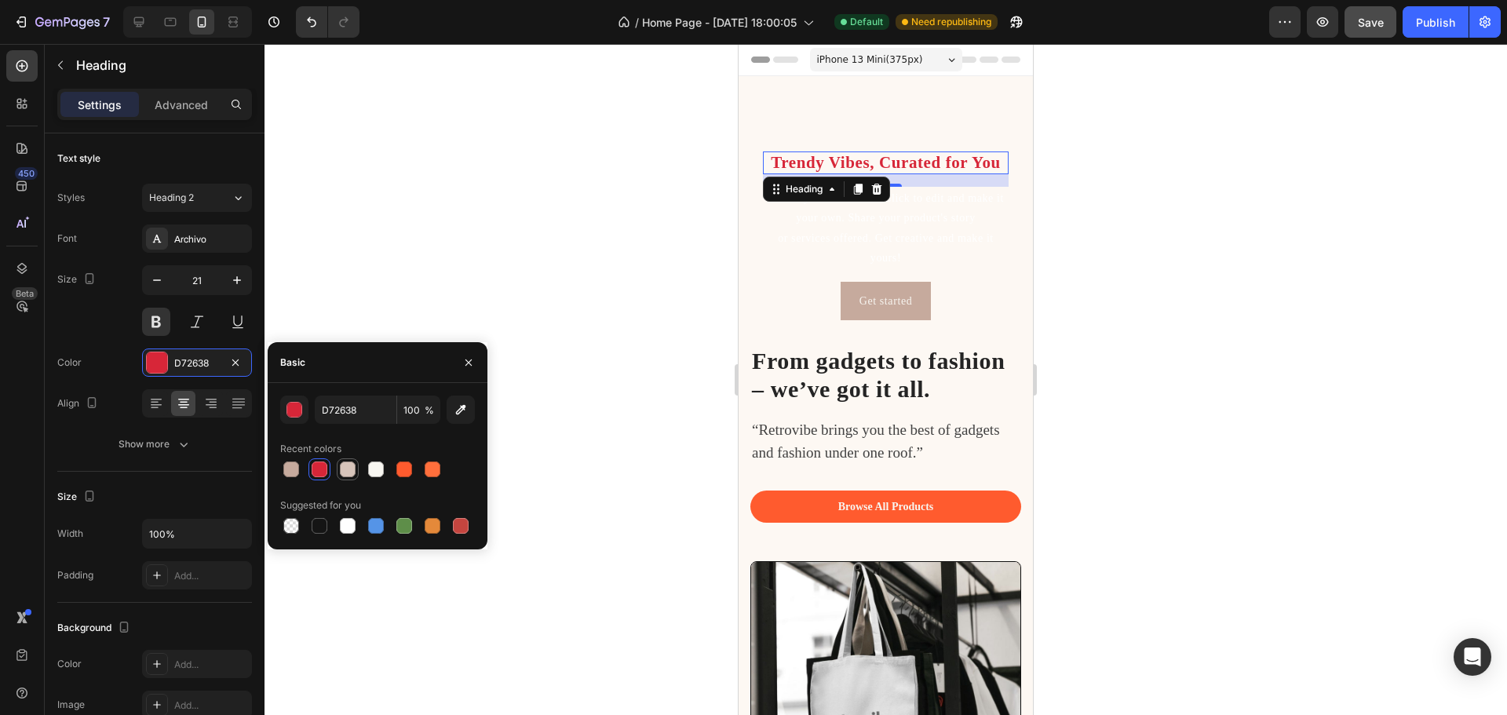
click at [346, 472] on div at bounding box center [348, 470] width 16 height 16
type input "D7C4BA"
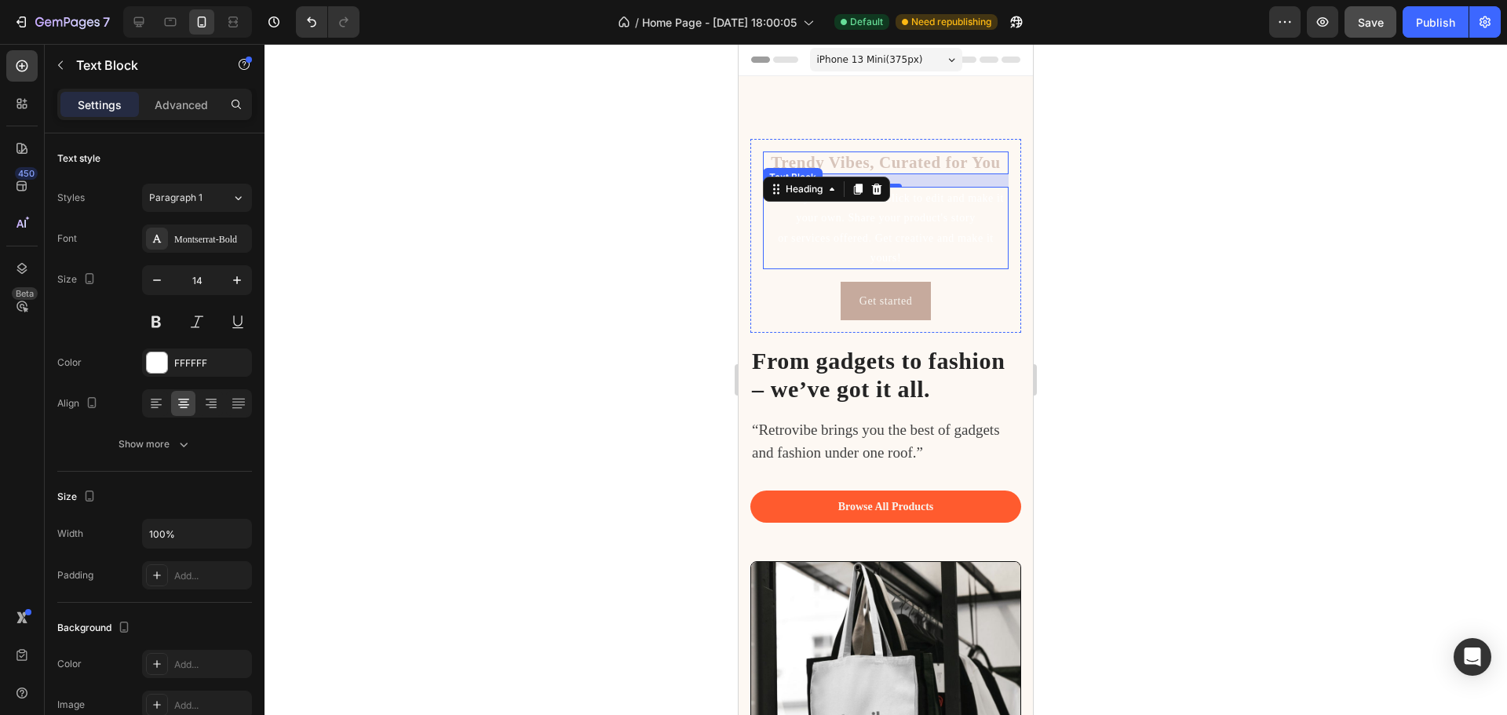
click at [911, 229] on div "This is your text block. Click to edit and make it your own. Share your product…" at bounding box center [886, 228] width 246 height 82
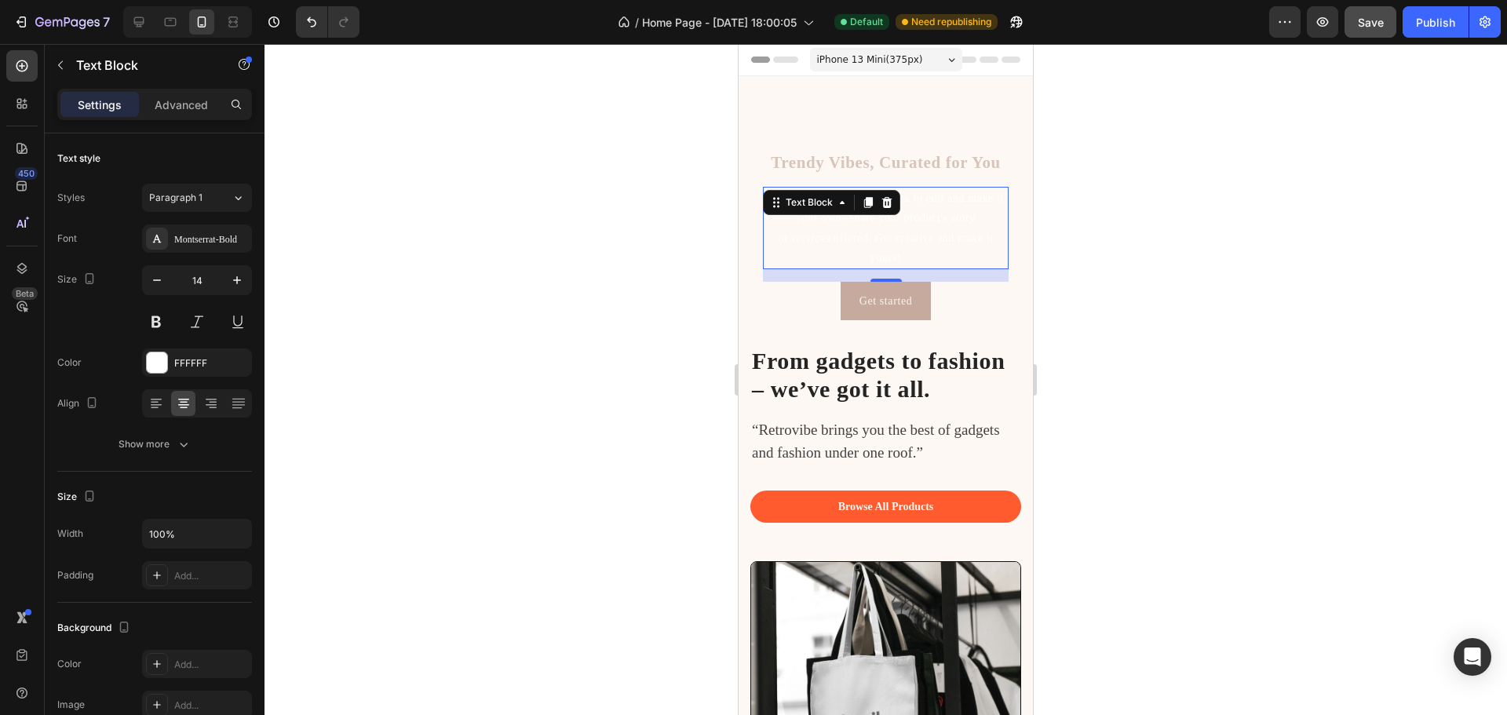
click at [911, 229] on div "This is your text block. Click to edit and make it your own. Share your product…" at bounding box center [886, 228] width 246 height 82
click at [911, 229] on p "This is your text block. Click to edit and make it your own. Share your product…" at bounding box center [886, 227] width 243 height 79
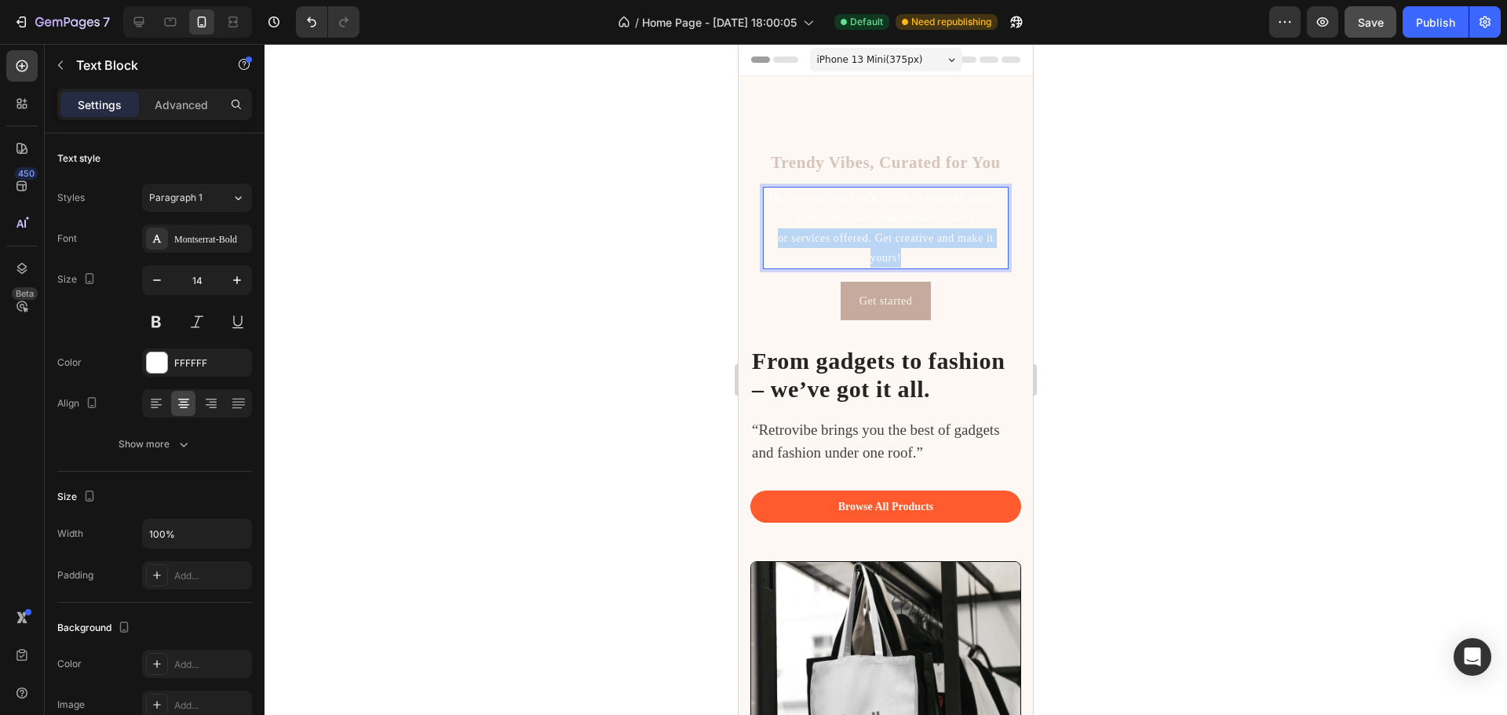
click at [911, 229] on p "This is your text block. Click to edit and make it your own. Share your product…" at bounding box center [886, 227] width 243 height 79
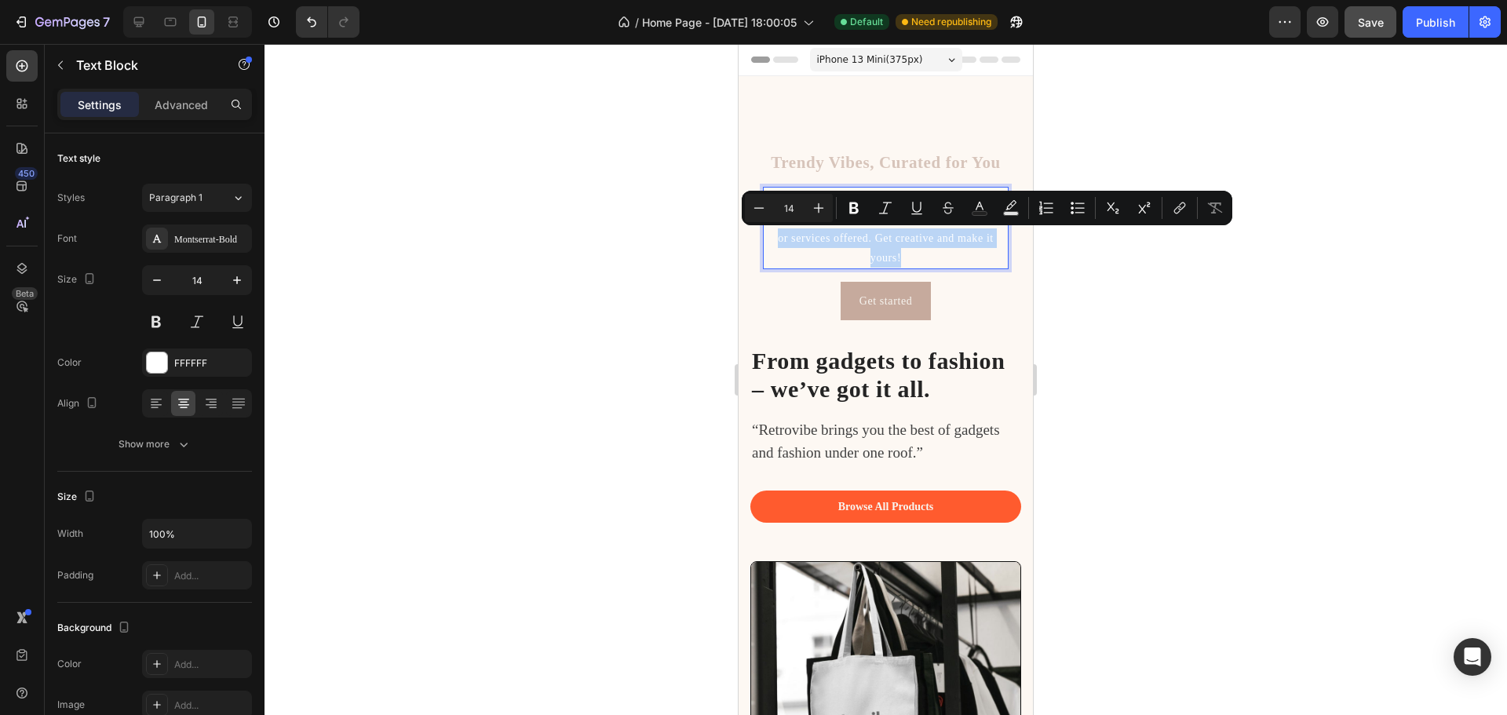
click at [904, 253] on p "This is your text block. Click to edit and make it your own. Share your product…" at bounding box center [886, 227] width 243 height 79
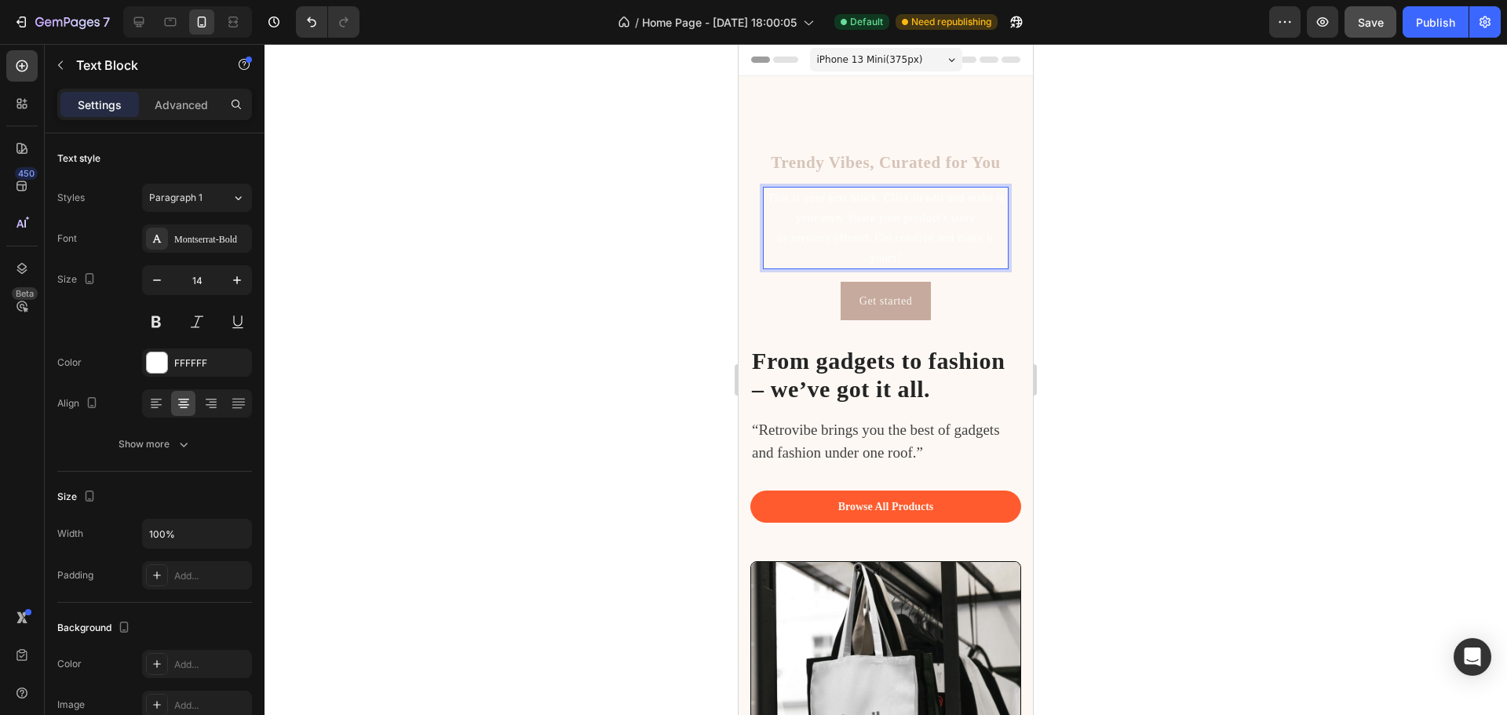
click at [890, 254] on p "This is your text block. Click to edit and make it your own. Share your product…" at bounding box center [886, 227] width 243 height 79
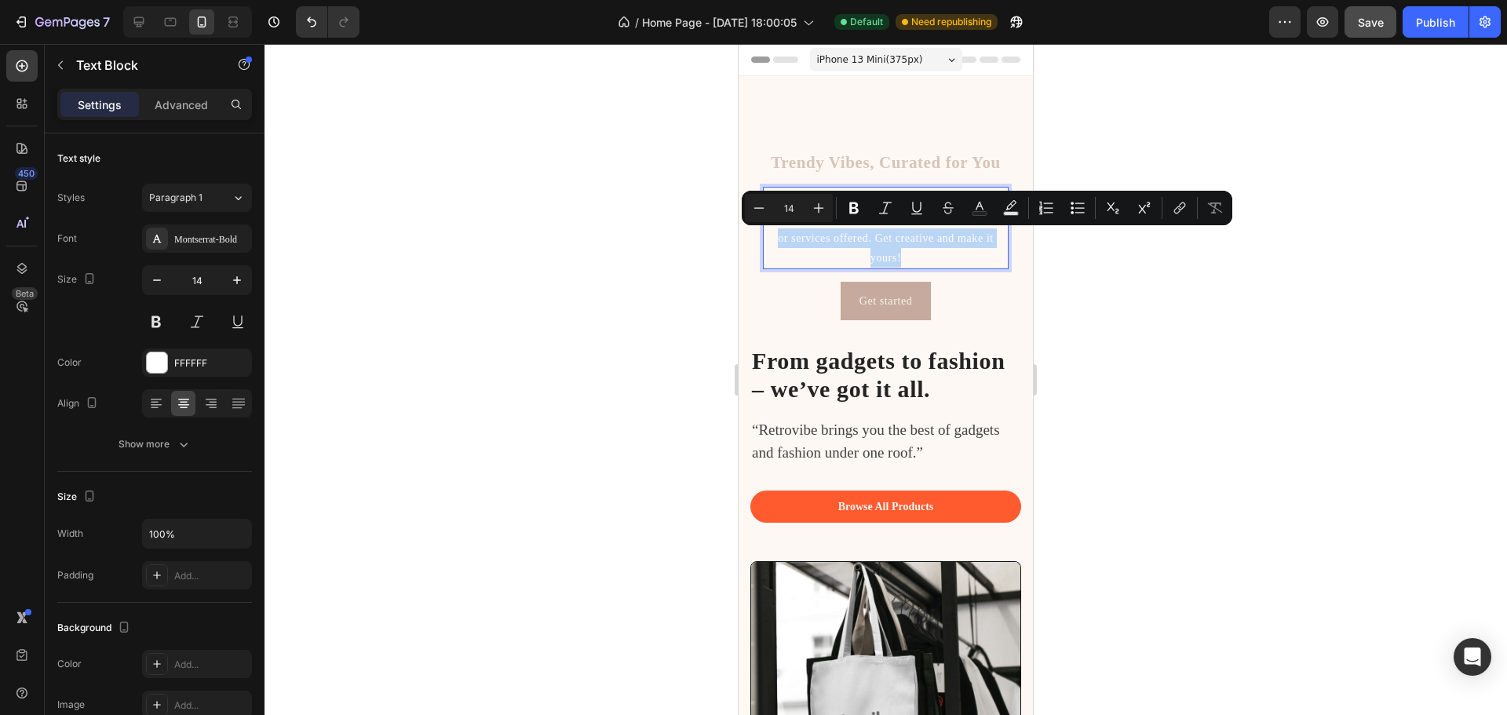
click at [890, 254] on p "This is your text block. Click to edit and make it your own. Share your product…" at bounding box center [886, 227] width 243 height 79
click at [888, 257] on p "This is your text block. Click to edit and make it your own. Share your product…" at bounding box center [886, 227] width 243 height 79
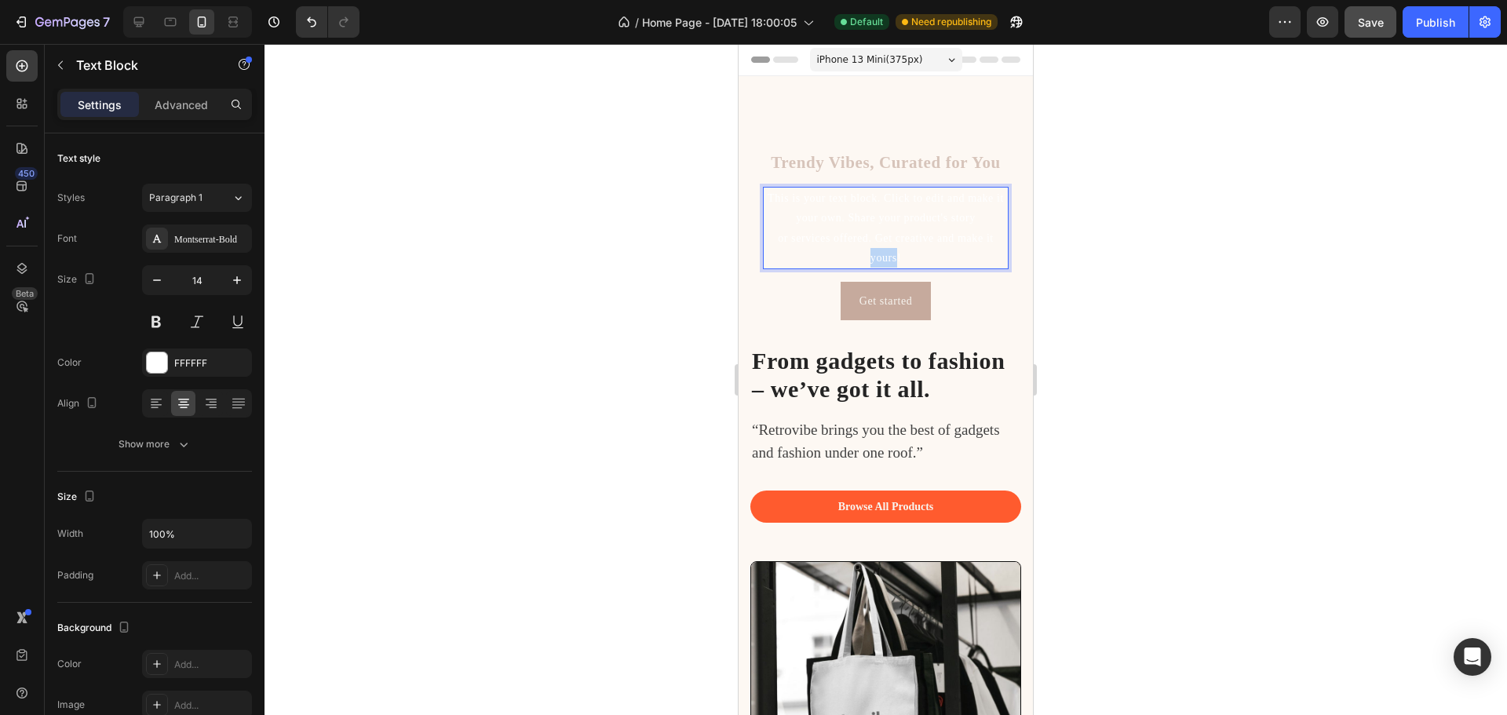
click at [888, 257] on p "This is your text block. Click to edit and make it your own. Share your product…" at bounding box center [886, 227] width 243 height 79
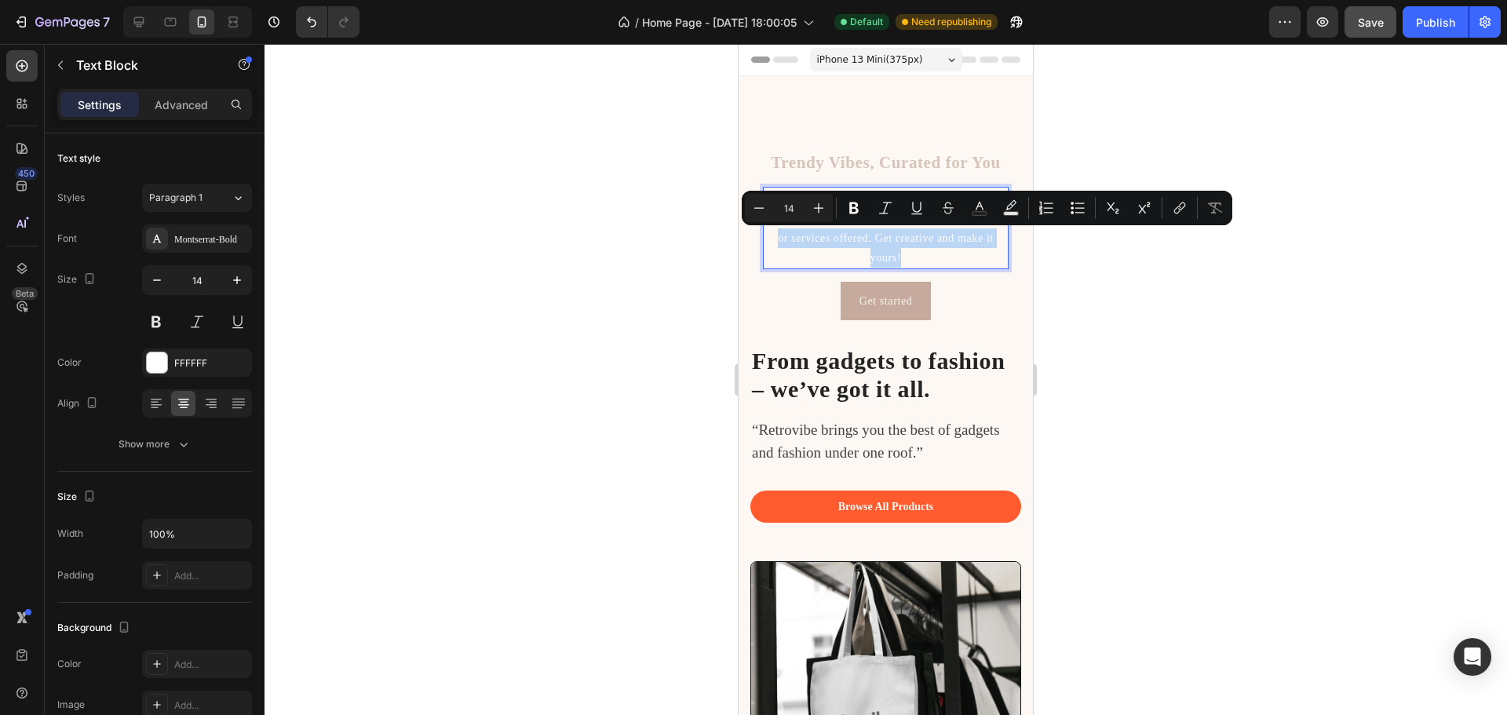
click at [888, 257] on p "This is your text block. Click to edit and make it your own. Share your product…" at bounding box center [886, 227] width 243 height 79
click at [890, 239] on p "This is your text block. Click to edit and make it your own. Share your product…" at bounding box center [886, 227] width 243 height 79
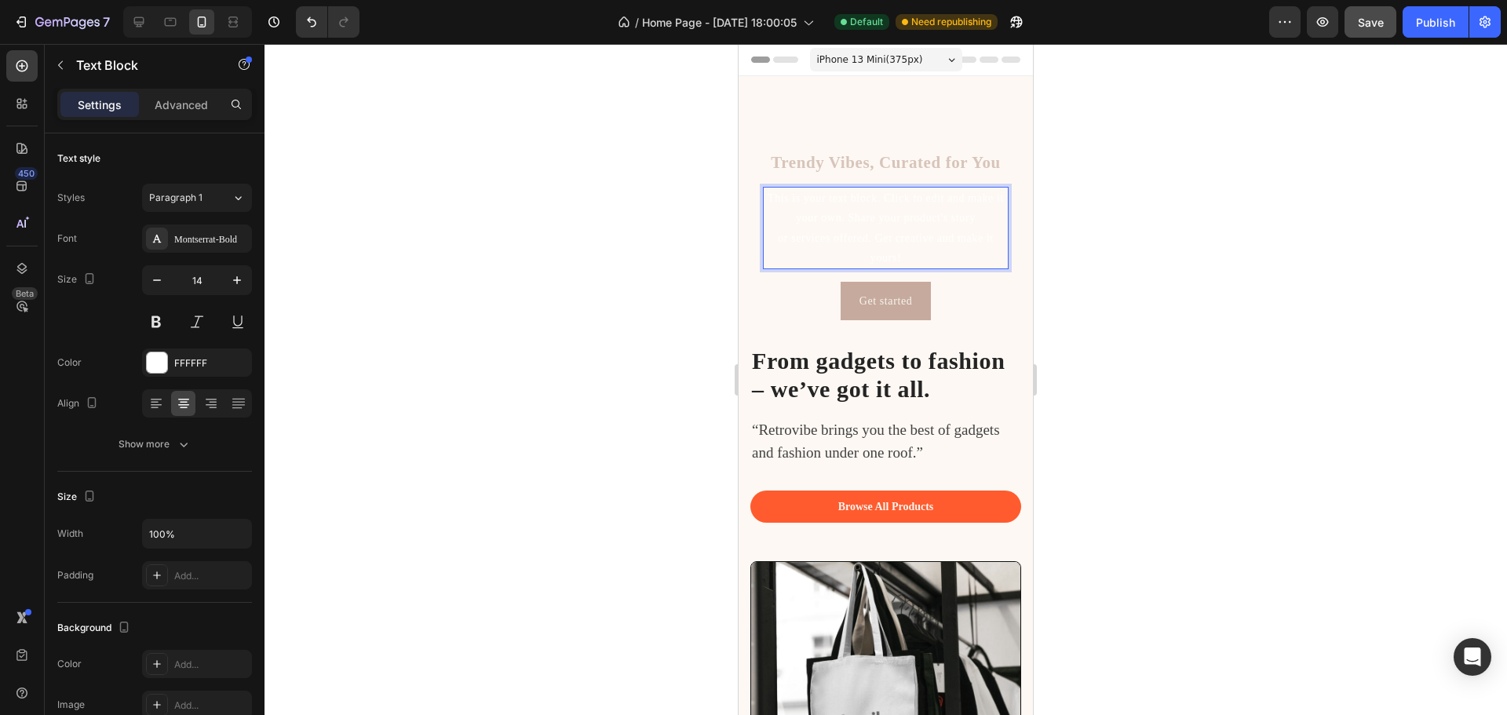
click at [775, 195] on p "This is your text block. Click to edit and make it your own. Share your product…" at bounding box center [886, 227] width 243 height 79
click at [886, 251] on p "This is your text block. Click to edit and make it your own. Share your product…" at bounding box center [886, 227] width 243 height 79
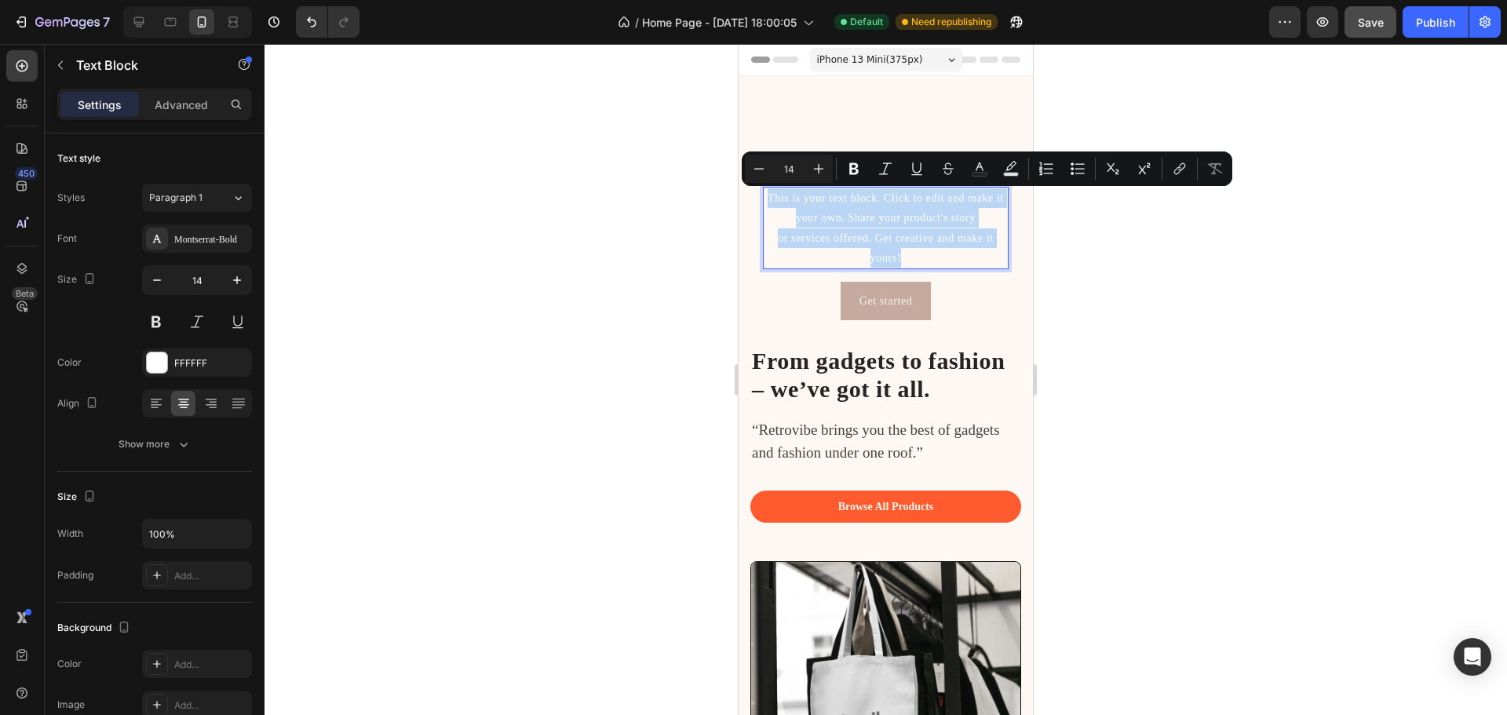
drag, startPoint x: 896, startPoint y: 257, endPoint x: 769, endPoint y: 194, distance: 141.1
click at [769, 194] on p "This is your text block. Click to edit and make it your own. Share your product…" at bounding box center [886, 227] width 243 height 79
click at [1115, 282] on div at bounding box center [886, 379] width 1243 height 671
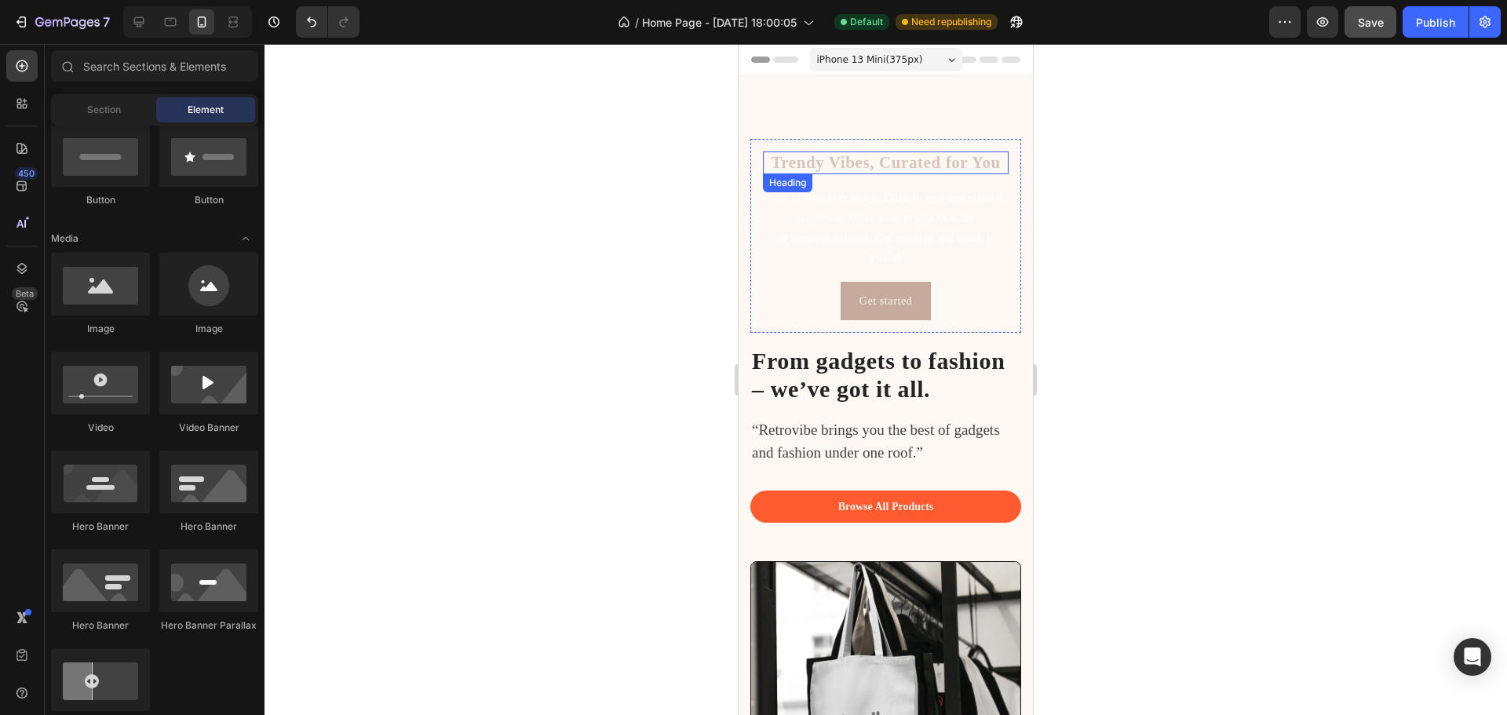
click at [871, 158] on p "Trendy Vibes, Curated for You" at bounding box center [886, 163] width 243 height 20
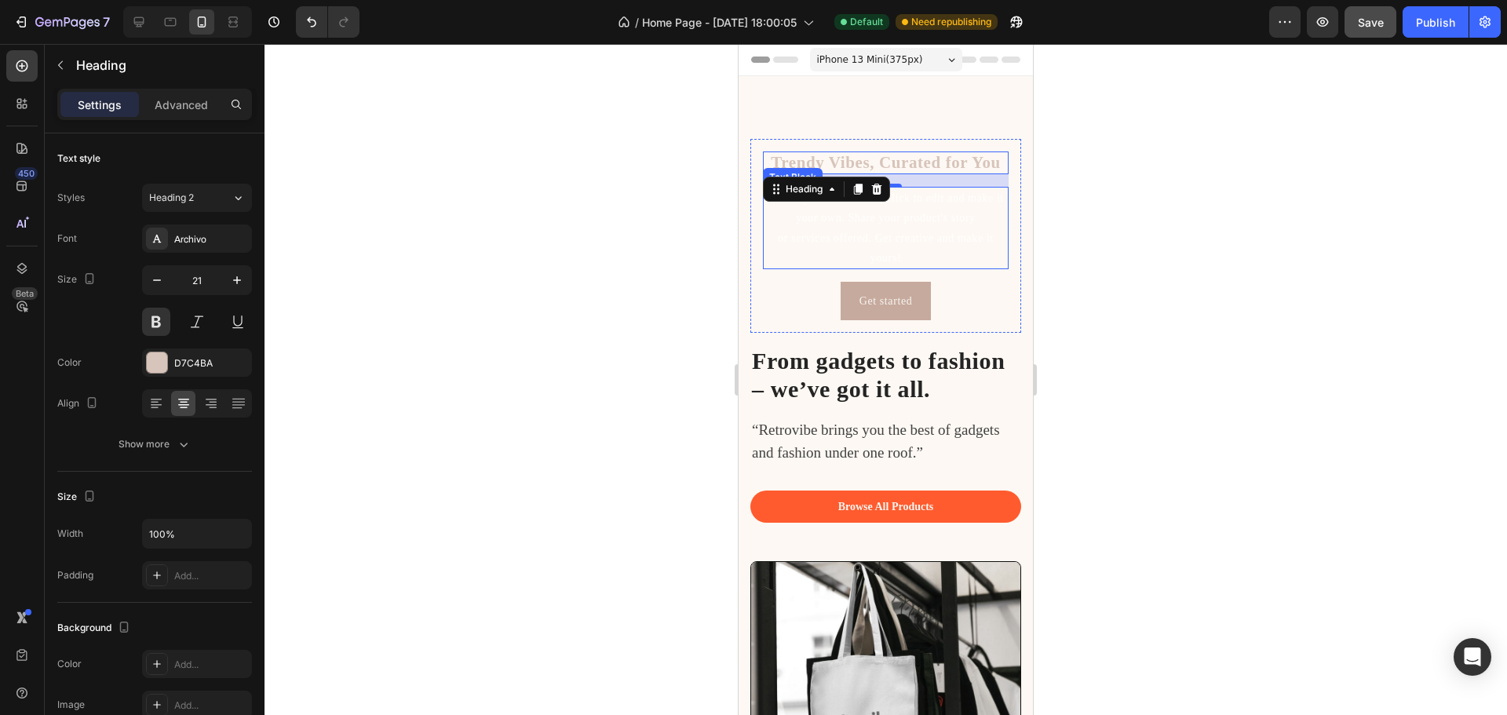
click at [861, 237] on p "This is your text block. Click to edit and make it your own. Share your product…" at bounding box center [886, 227] width 243 height 79
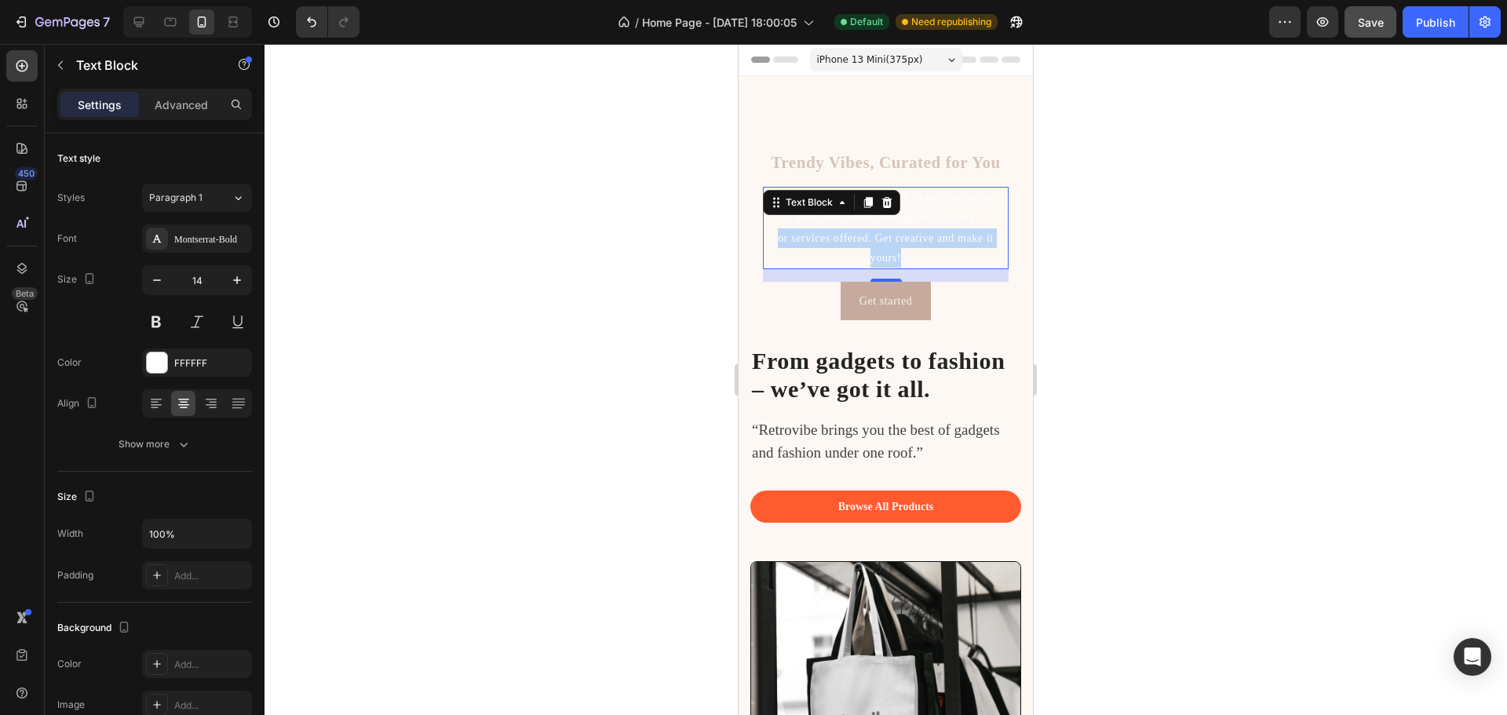
click at [861, 237] on p "This is your text block. Click to edit and make it your own. Share your product…" at bounding box center [886, 227] width 243 height 79
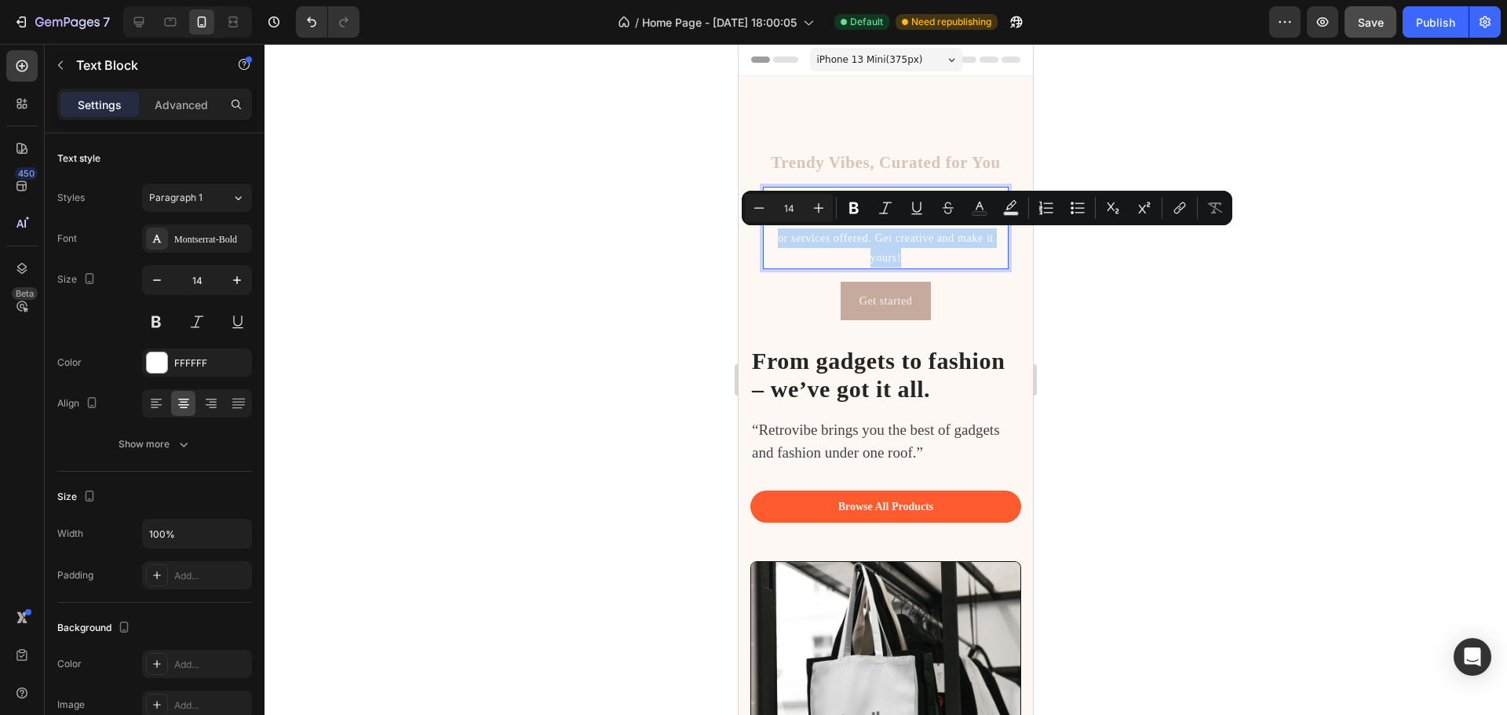
click at [861, 236] on p "This is your text block. Click to edit and make it your own. Share your product…" at bounding box center [886, 227] width 243 height 79
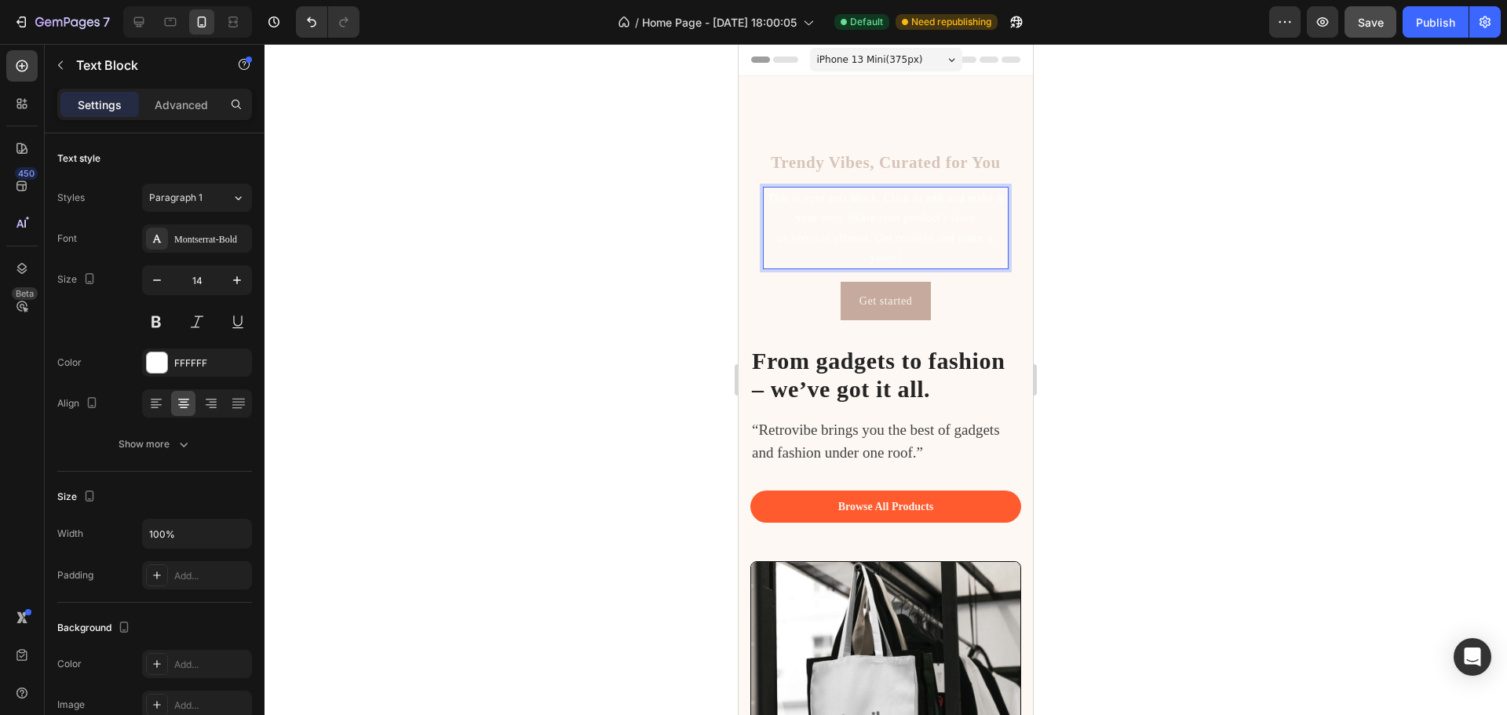
click at [776, 193] on p "This is your text block. Click to edit and make it your own. Share your product…" at bounding box center [886, 227] width 243 height 79
click at [776, 195] on p "This is your text block. Click to edit and make it your own. Share your product…" at bounding box center [886, 227] width 243 height 79
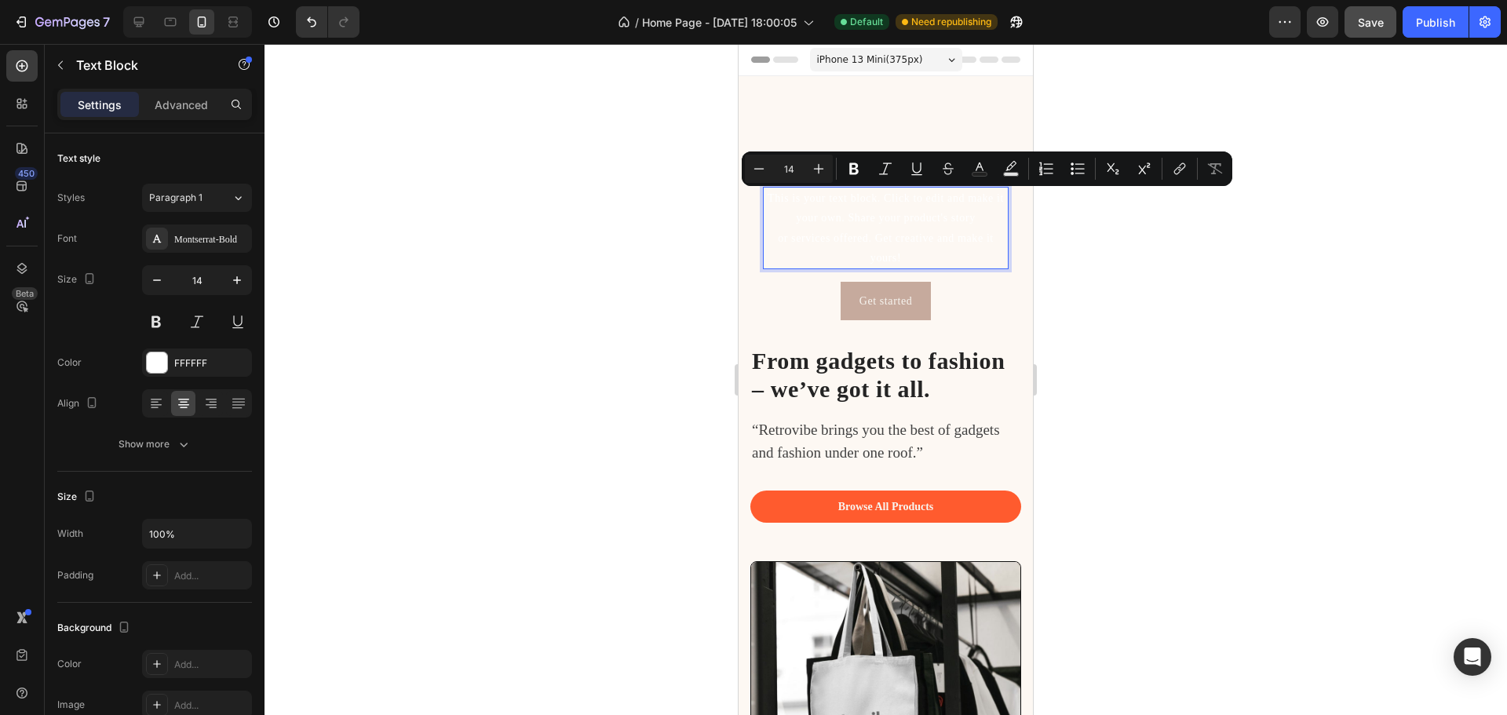
click at [897, 253] on p "This is your text block. Click to edit and make it your own. Share your product…" at bounding box center [886, 227] width 243 height 79
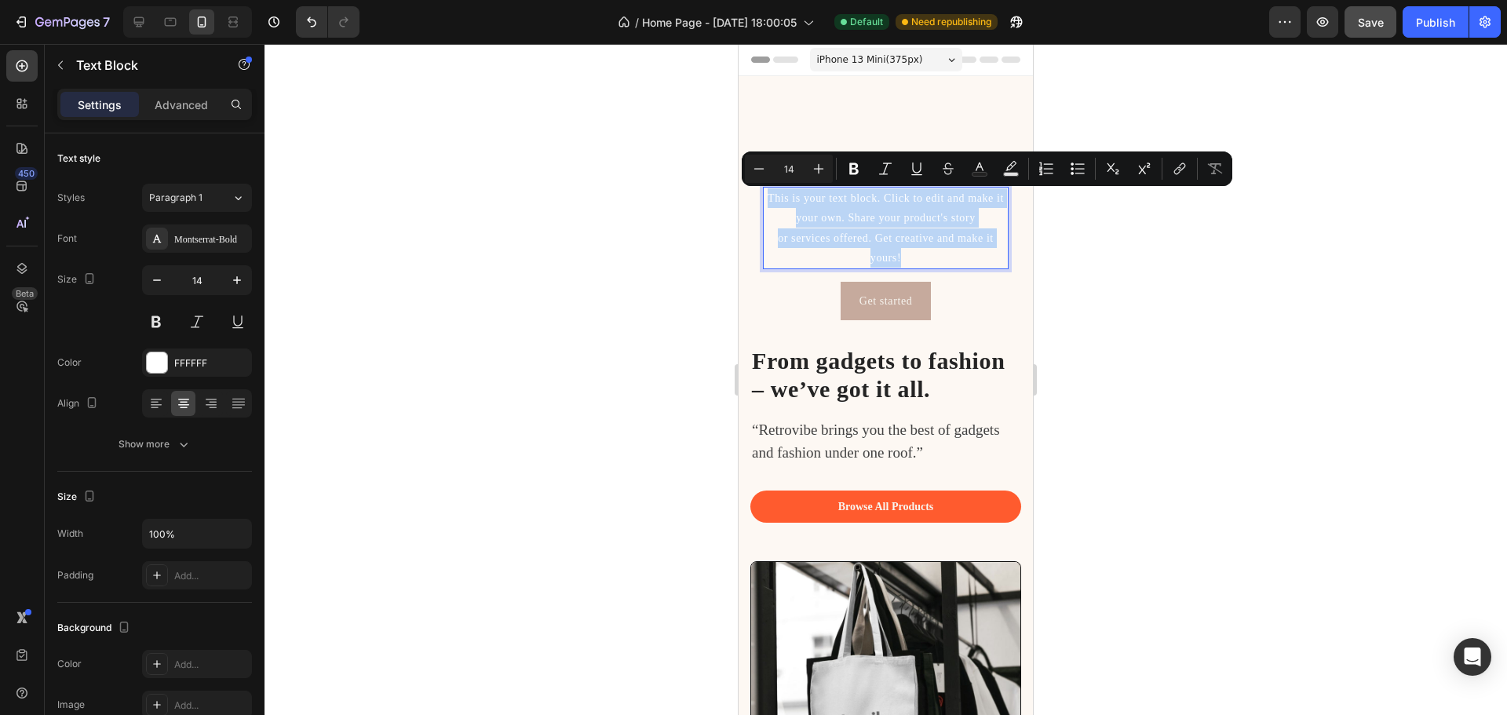
drag, startPoint x: 882, startPoint y: 254, endPoint x: 763, endPoint y: 197, distance: 131.3
click at [763, 197] on div "This is your text block. Click to edit and make it your own. Share your product…" at bounding box center [886, 228] width 246 height 82
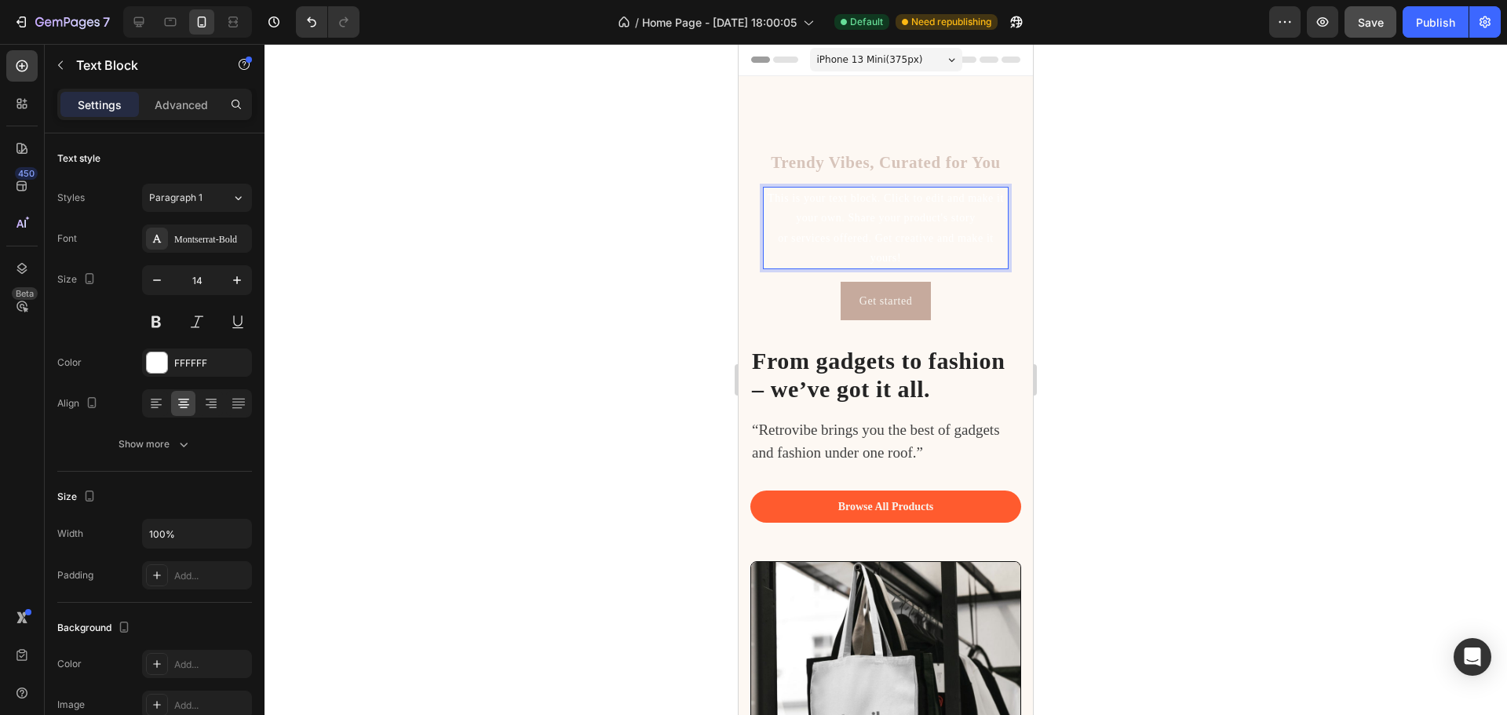
click at [884, 257] on p "This is your text block. Click to edit and make it your own. Share your product…" at bounding box center [886, 227] width 243 height 79
click at [890, 258] on p "This is your text block. Click to edit and make it your own. Share your product…" at bounding box center [886, 227] width 243 height 79
drag, startPoint x: 893, startPoint y: 260, endPoint x: 869, endPoint y: 257, distance: 23.7
click at [869, 257] on p "This is your text block. Click to edit and make it your own. Share your product…" at bounding box center [886, 227] width 243 height 79
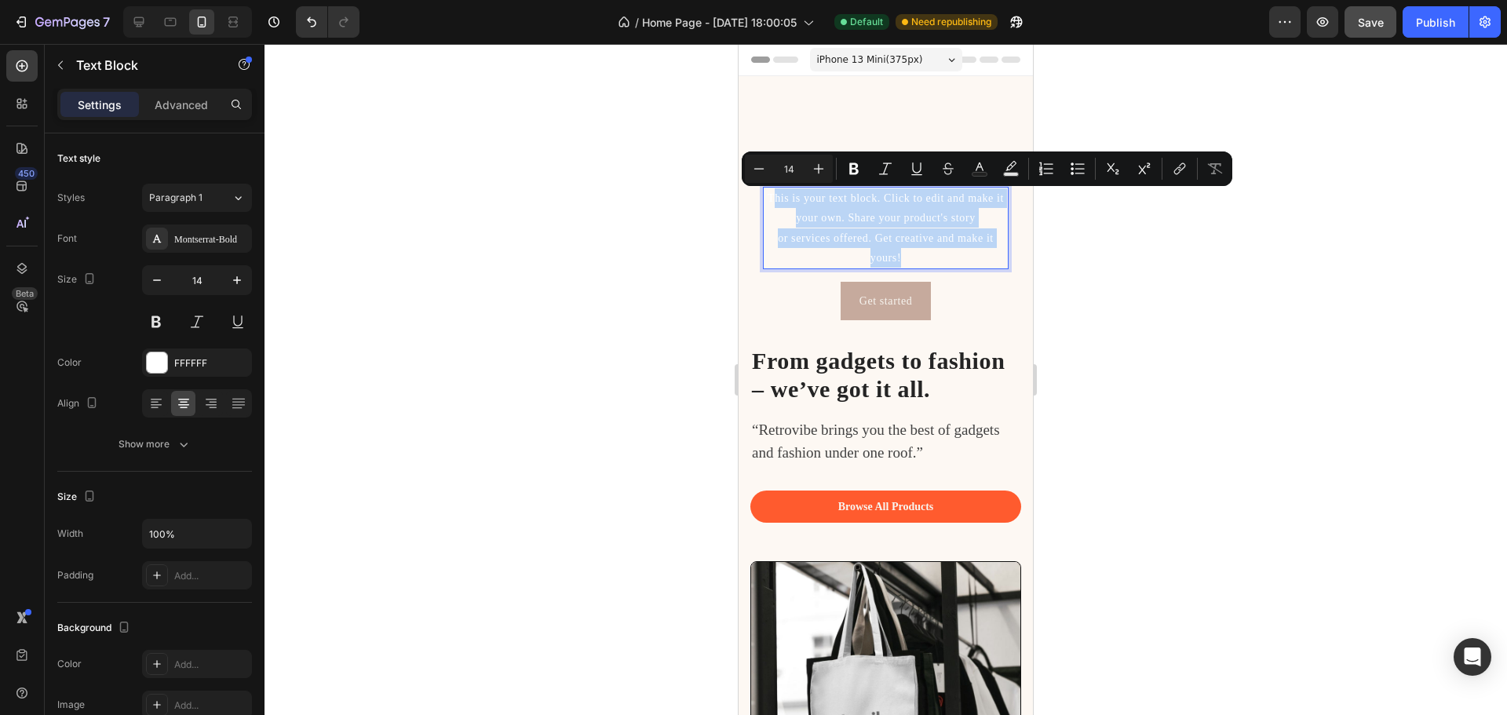
drag, startPoint x: 897, startPoint y: 261, endPoint x: 774, endPoint y: 195, distance: 139.4
click at [774, 195] on p "This is your text block. Click to edit and make it your own. Share your product…" at bounding box center [886, 227] width 243 height 79
drag, startPoint x: 899, startPoint y: 261, endPoint x: 762, endPoint y: 197, distance: 151.0
click at [762, 197] on div "Trendy Vibes, Curated for You Heading This is your text block. Click to edit an…" at bounding box center [885, 236] width 271 height 194
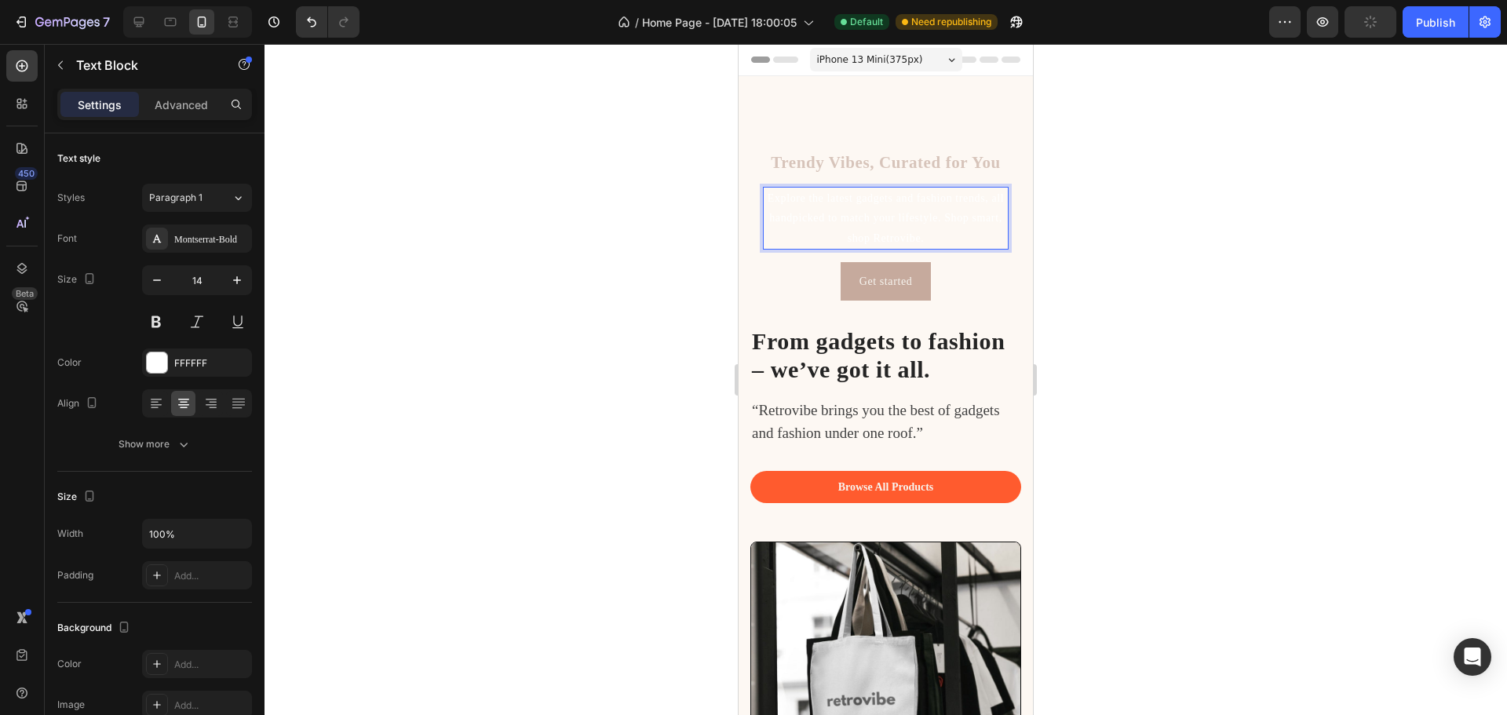
click at [1218, 274] on div at bounding box center [886, 379] width 1243 height 671
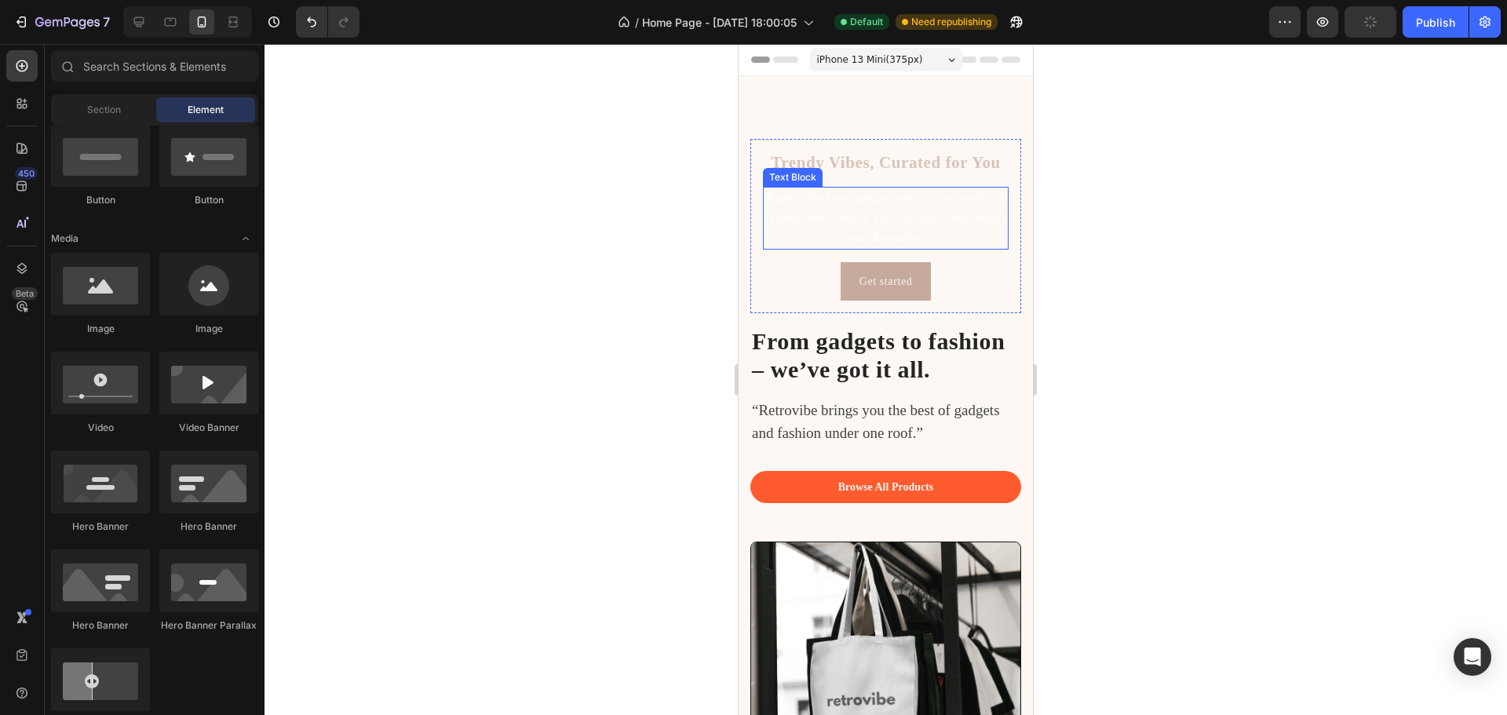
click at [893, 229] on p "Explore the latest gadgets and fashion trends, all handpicked to match your lif…" at bounding box center [886, 218] width 243 height 60
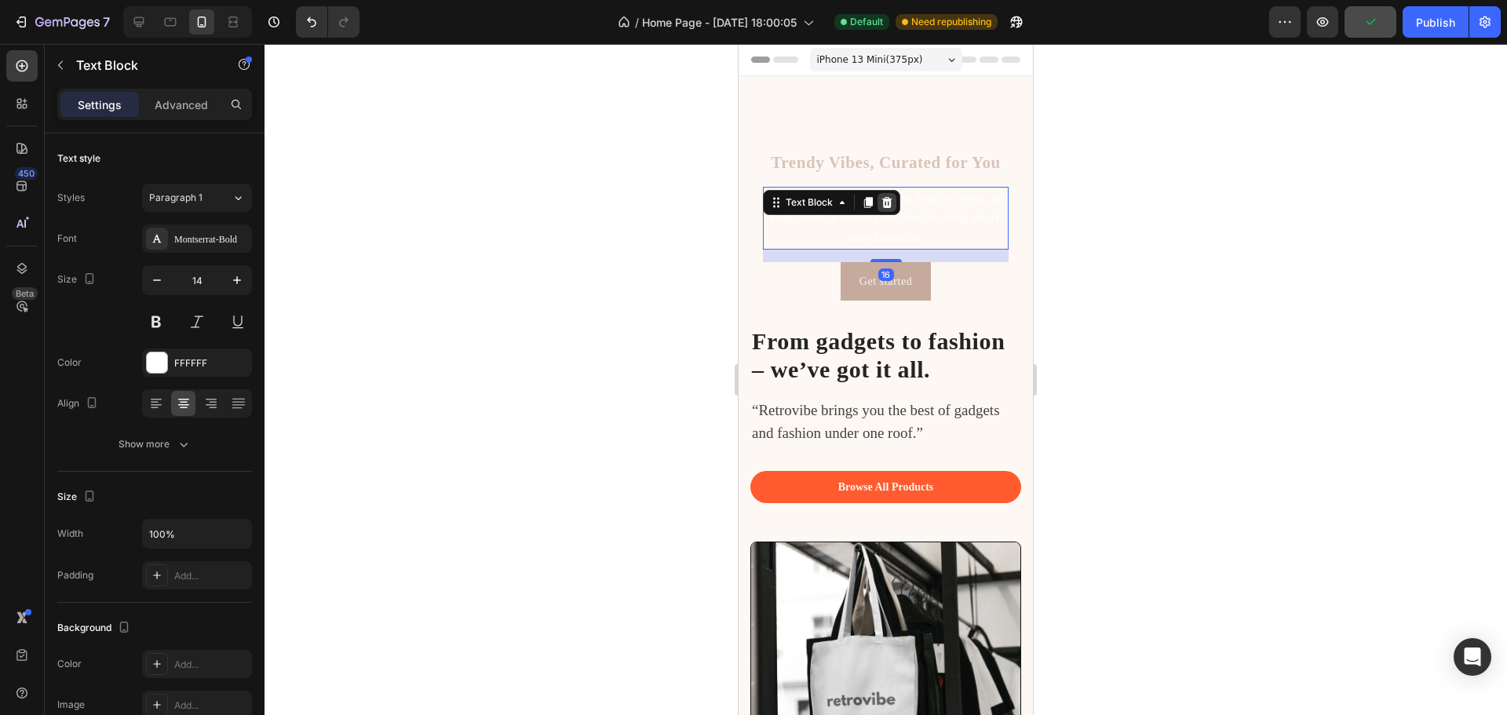
click at [893, 202] on icon at bounding box center [887, 202] width 13 height 13
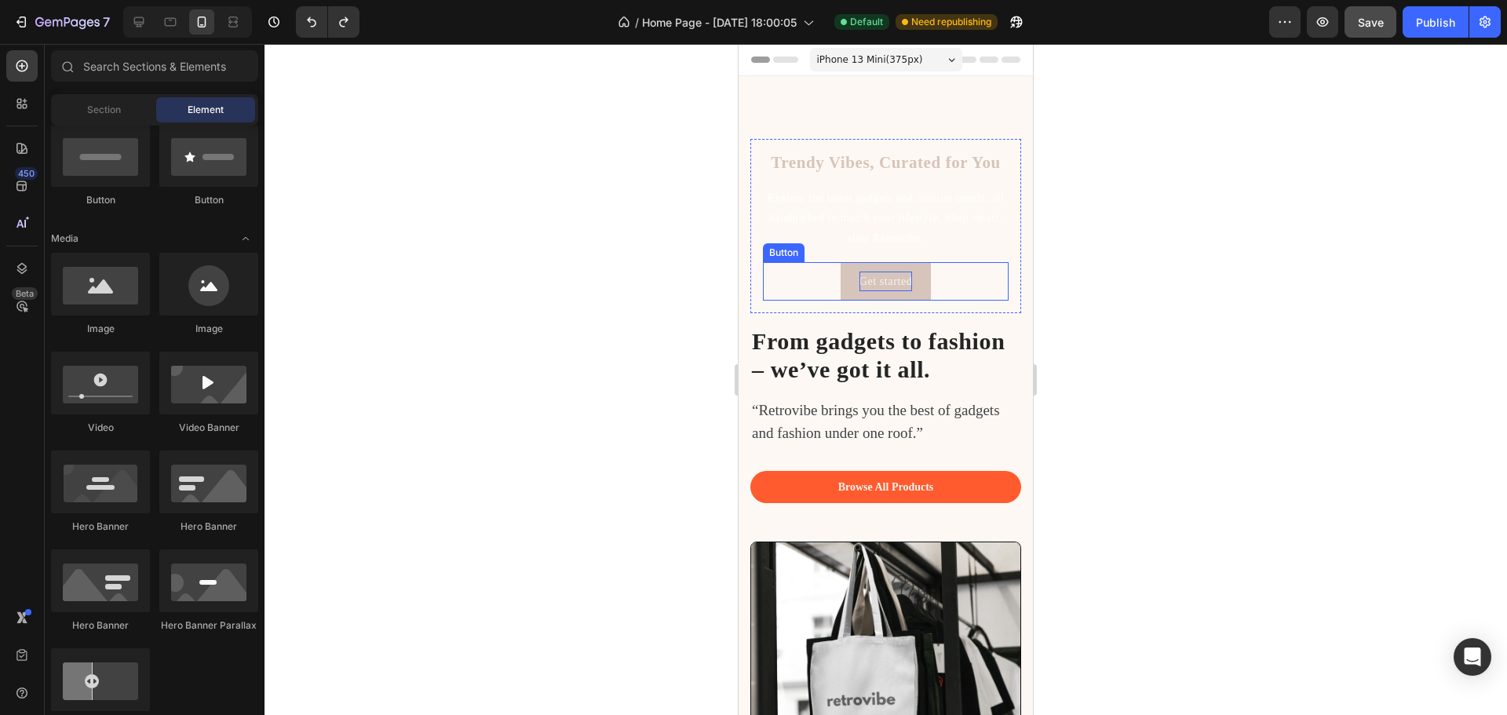
click at [883, 284] on div "Get started" at bounding box center [886, 282] width 53 height 20
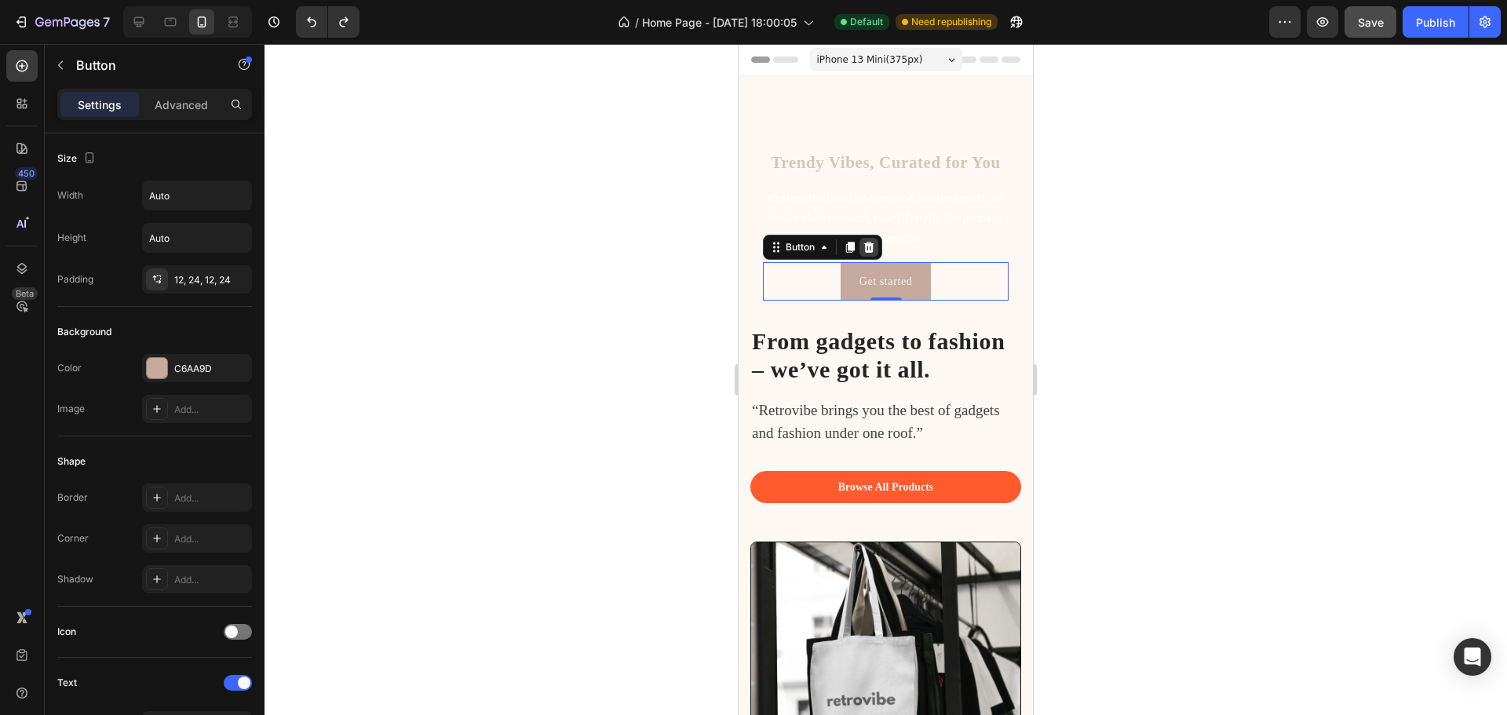
click at [874, 243] on icon at bounding box center [869, 247] width 10 height 11
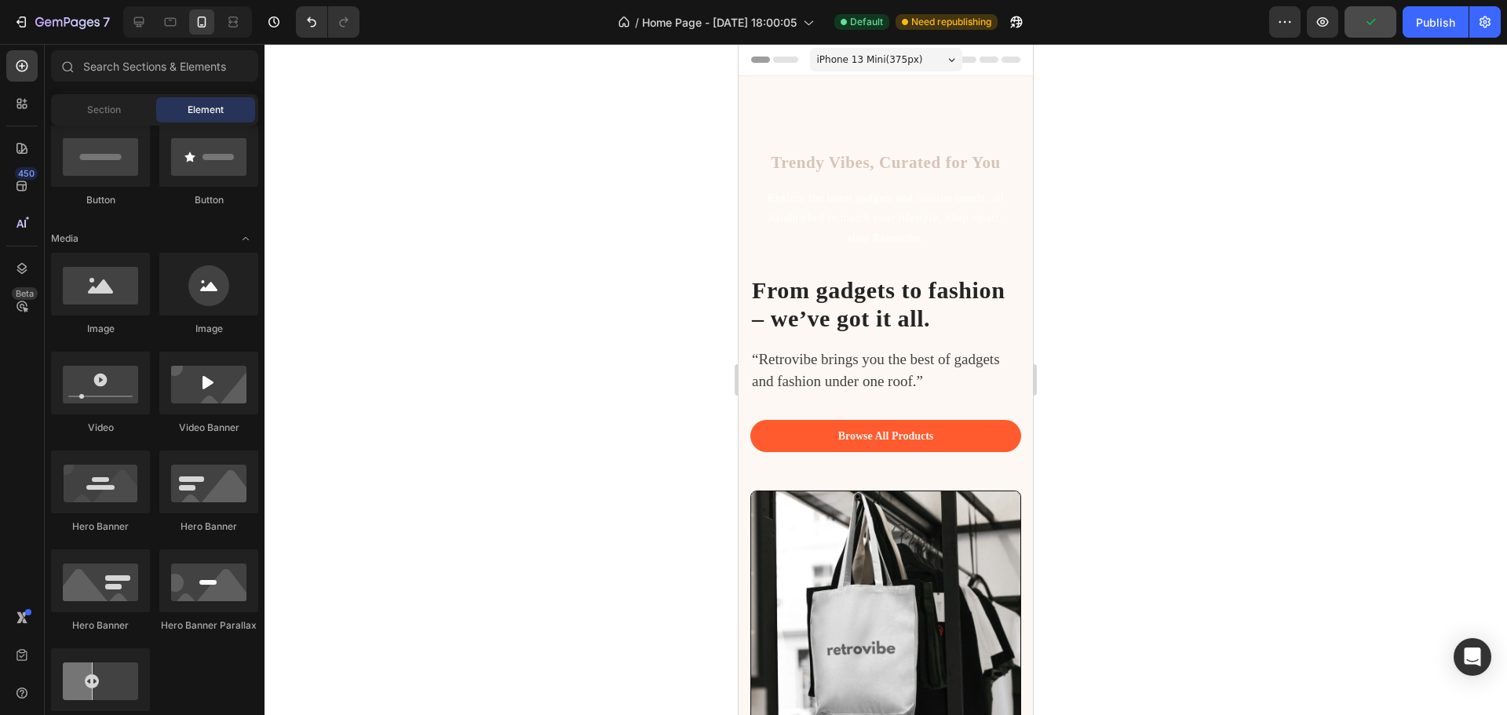
click at [1138, 272] on div at bounding box center [886, 379] width 1243 height 671
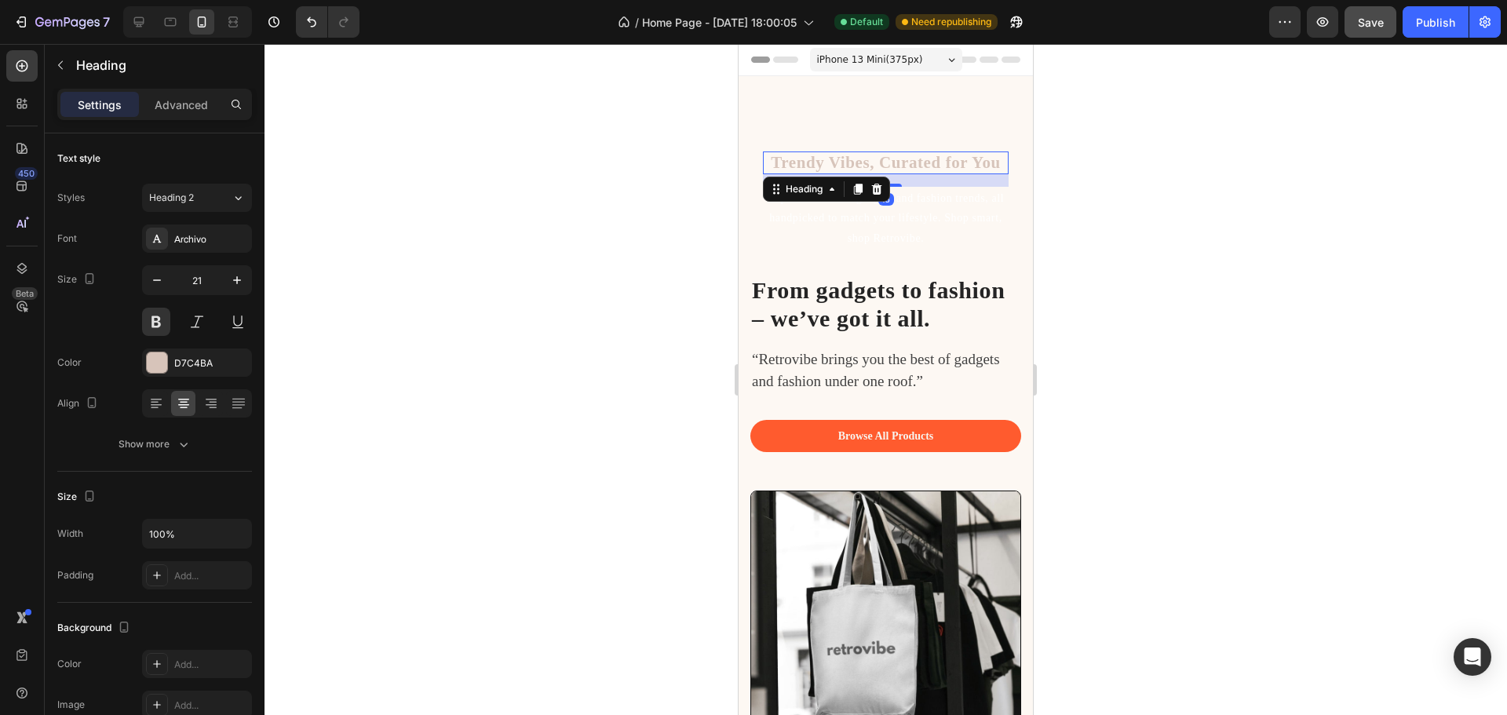
click at [911, 168] on p "Trendy Vibes, Curated for You" at bounding box center [886, 163] width 243 height 20
click at [162, 360] on div at bounding box center [157, 362] width 20 height 20
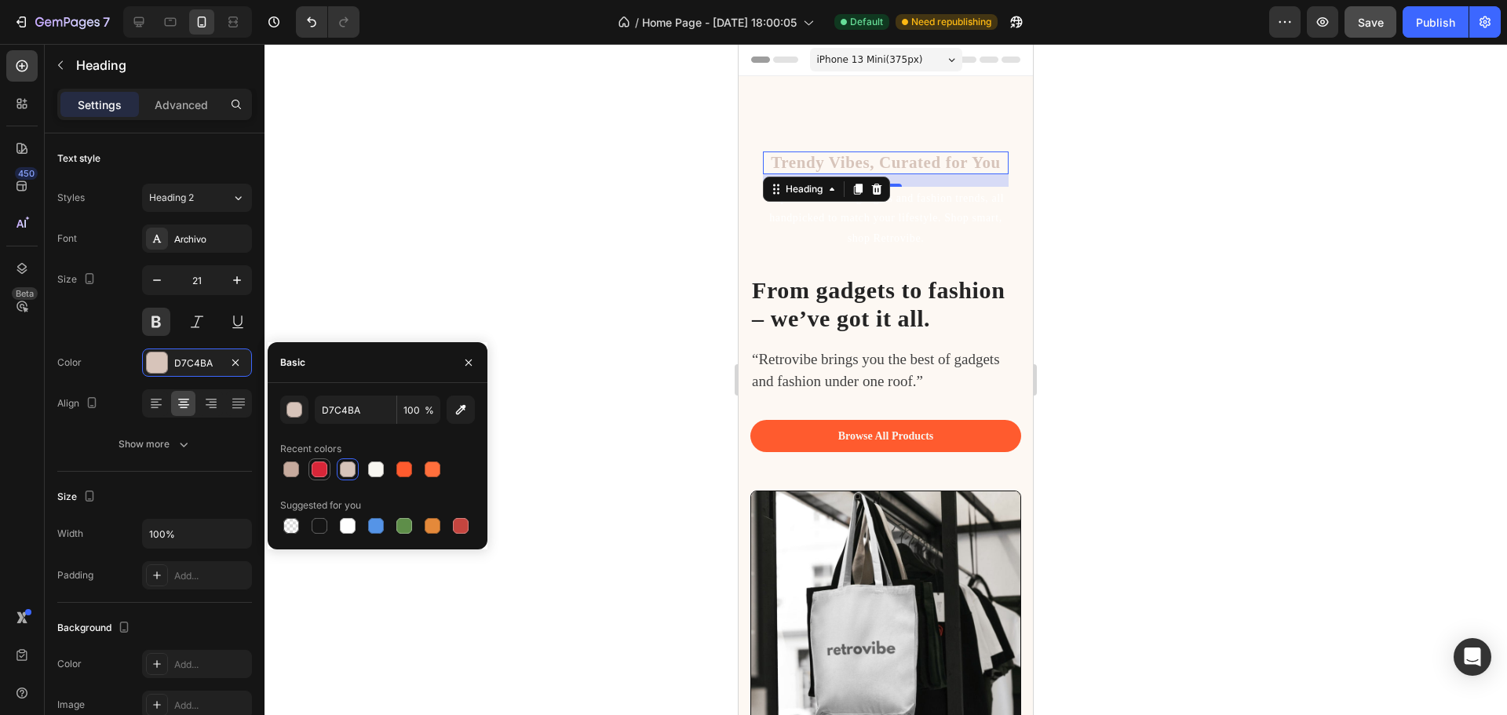
click at [327, 469] on div at bounding box center [320, 470] width 16 height 16
click at [289, 473] on div at bounding box center [291, 470] width 16 height 16
click at [346, 527] on div at bounding box center [348, 526] width 16 height 16
click at [291, 410] on div "button" at bounding box center [295, 411] width 16 height 16
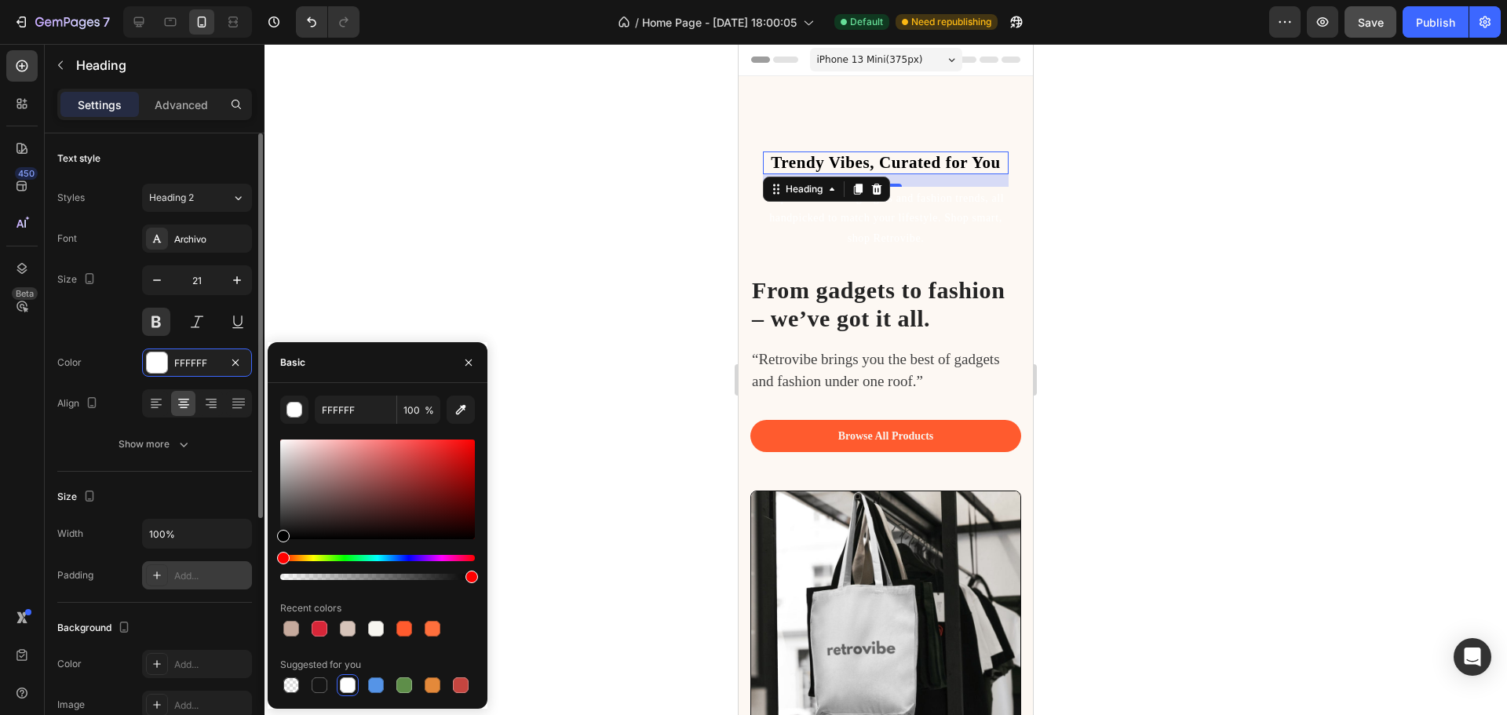
drag, startPoint x: 325, startPoint y: 508, endPoint x: 243, endPoint y: 572, distance: 104.1
click at [243, 572] on div "450 Beta Sections(18) Elements(83) Section Element Hero Section Product Detail …" at bounding box center [132, 379] width 265 height 671
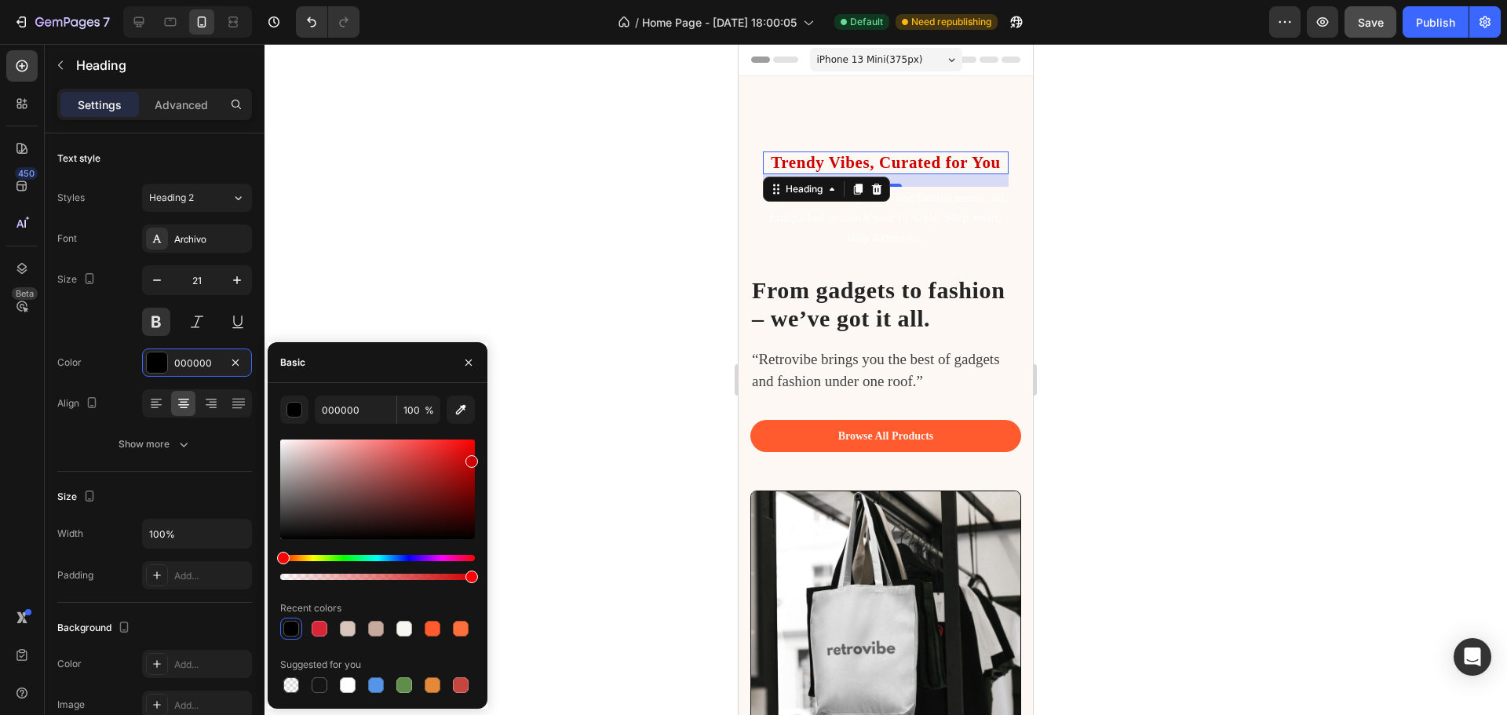
drag, startPoint x: 299, startPoint y: 504, endPoint x: 498, endPoint y: 458, distance: 204.7
click at [498, 0] on div "7 / Home Page - Aug 25, 18:00:05 Default Need republishing Preview Save Publish…" at bounding box center [753, 0] width 1507 height 0
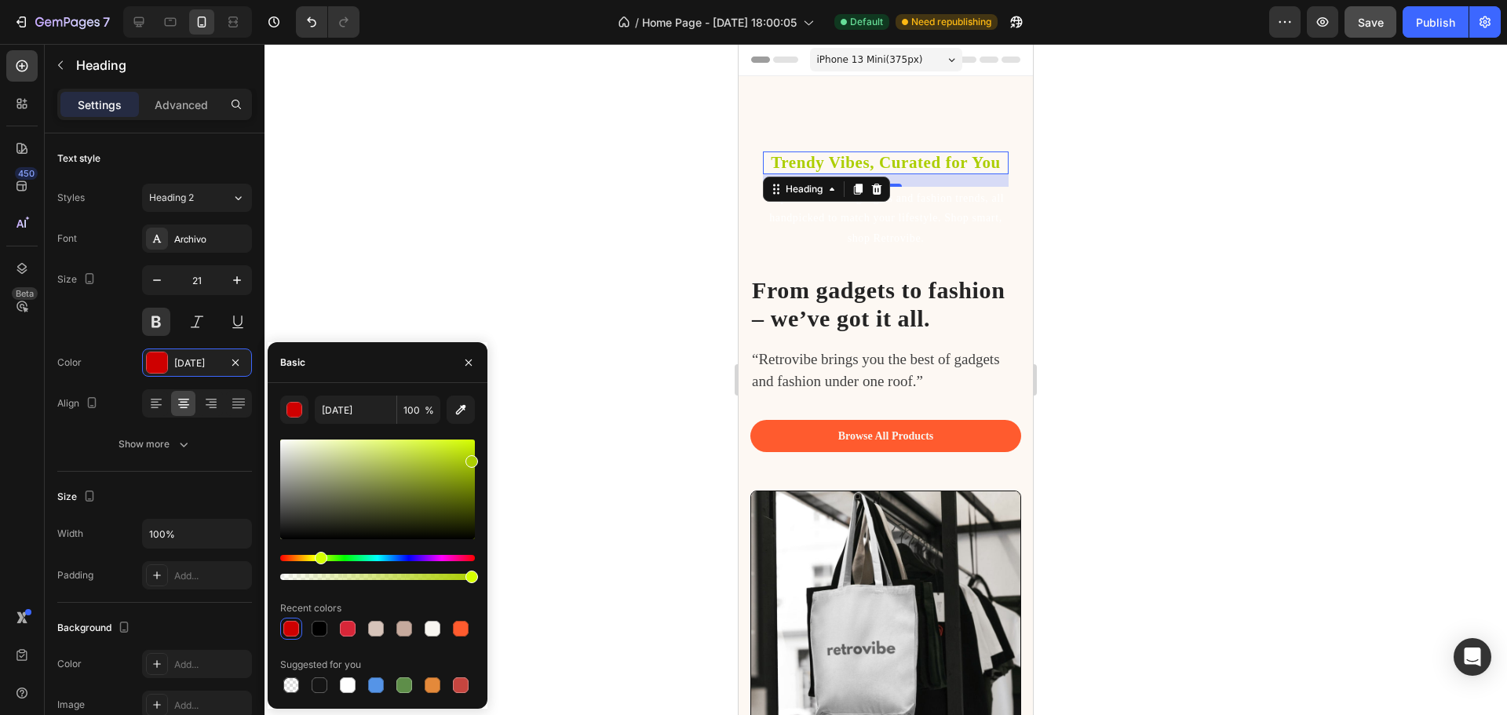
drag, startPoint x: 292, startPoint y: 560, endPoint x: 320, endPoint y: 561, distance: 28.3
click at [320, 561] on div "Hue" at bounding box center [377, 558] width 195 height 6
type input "CBFF00"
drag, startPoint x: 440, startPoint y: 469, endPoint x: 496, endPoint y: 400, distance: 88.2
click at [496, 0] on div "7 / Home Page - Aug 25, 18:00:05 Default Need republishing Preview Save Publish…" at bounding box center [753, 0] width 1507 height 0
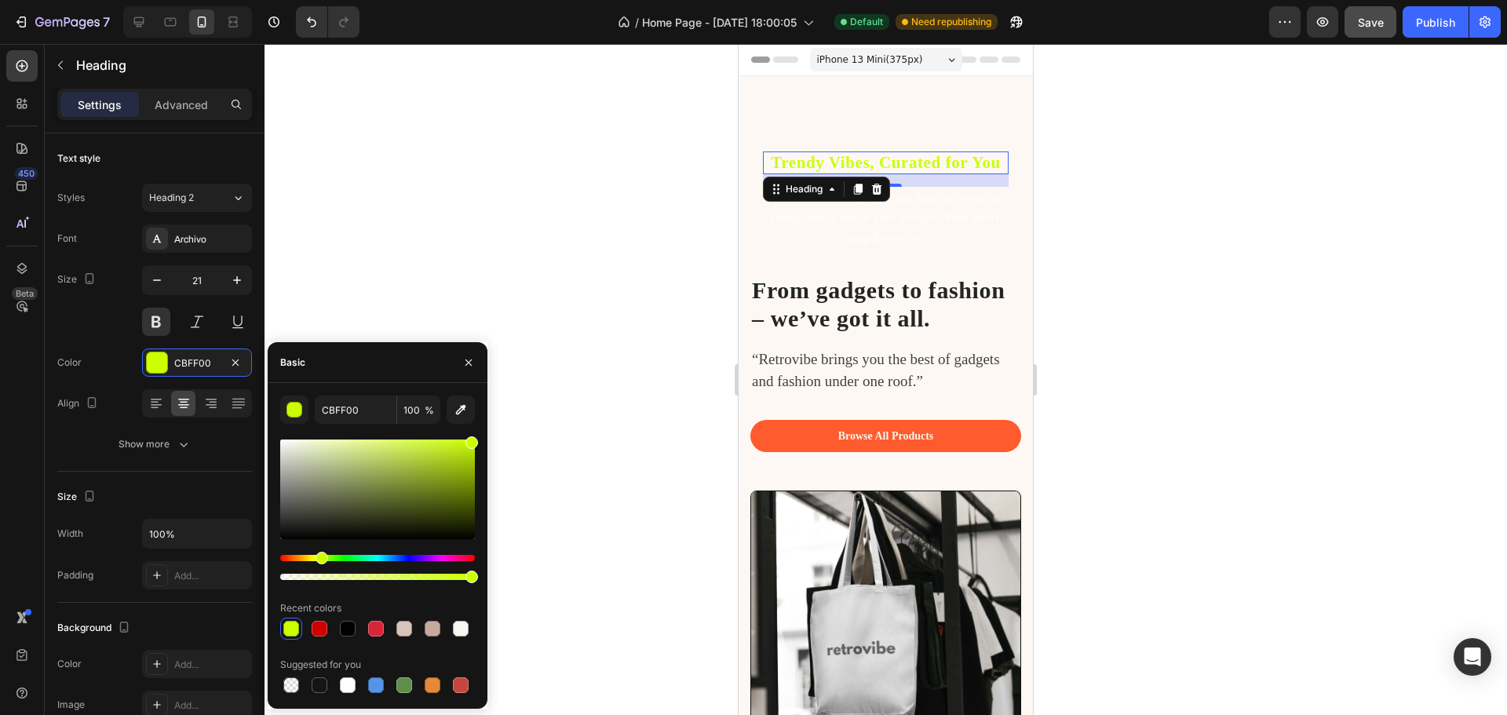
click at [496, 400] on div at bounding box center [886, 379] width 1243 height 671
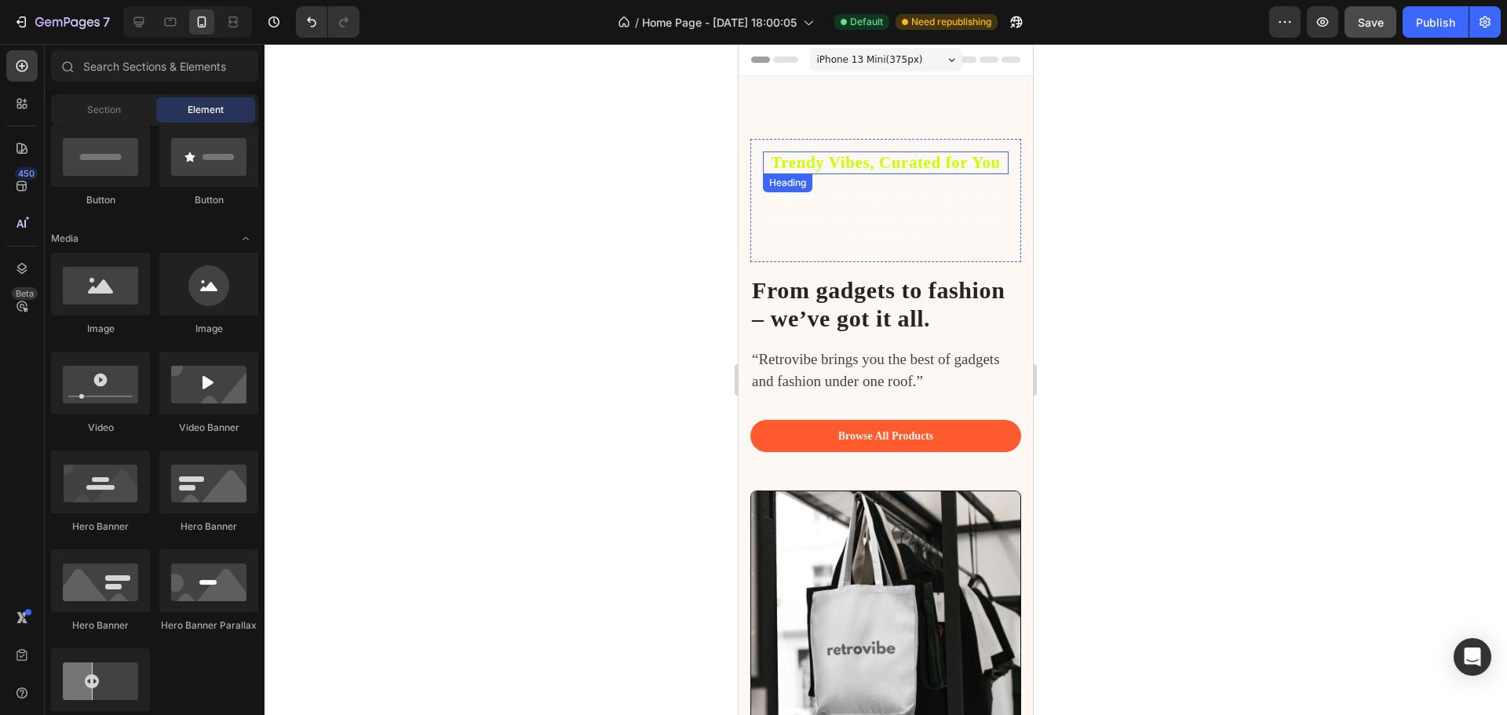
click at [845, 164] on p "Trendy Vibes, Curated for You" at bounding box center [886, 163] width 243 height 20
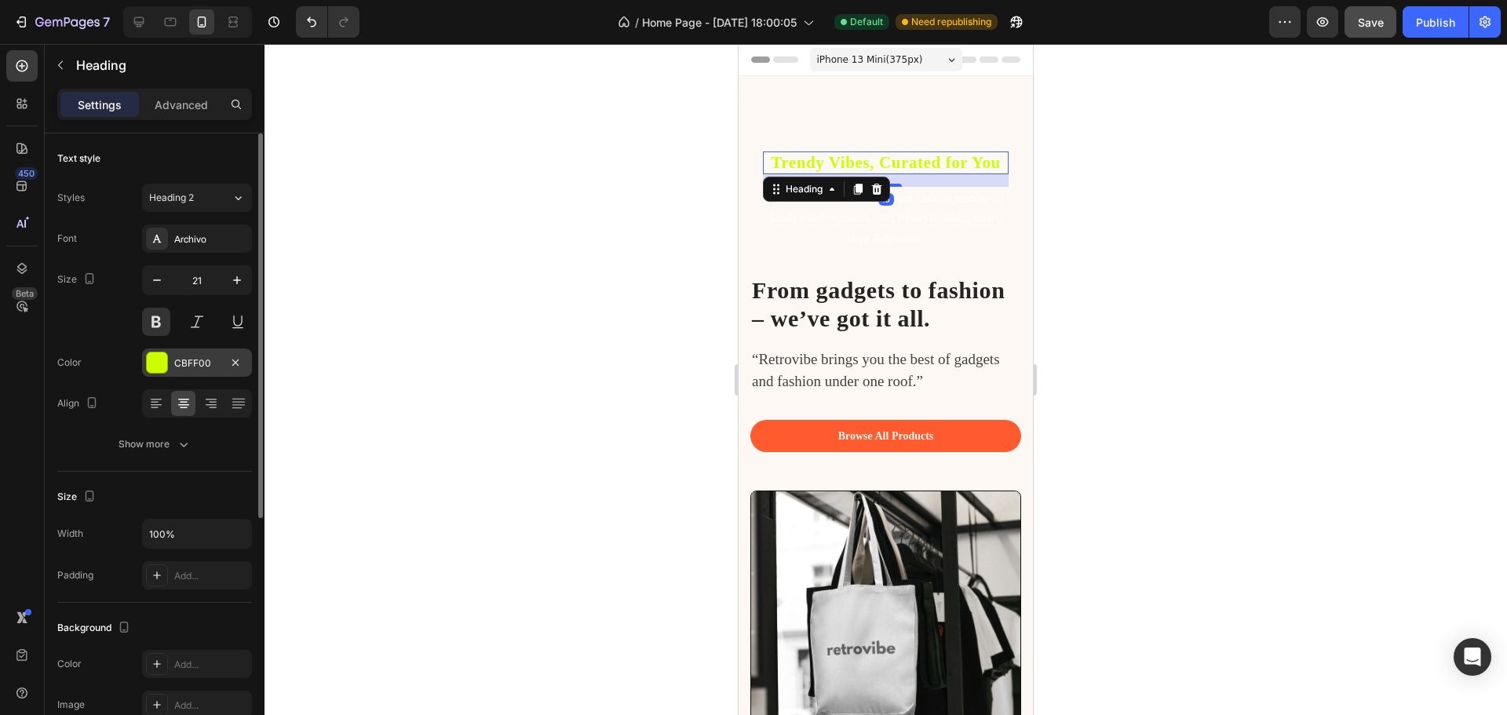
click at [154, 367] on div at bounding box center [157, 362] width 20 height 20
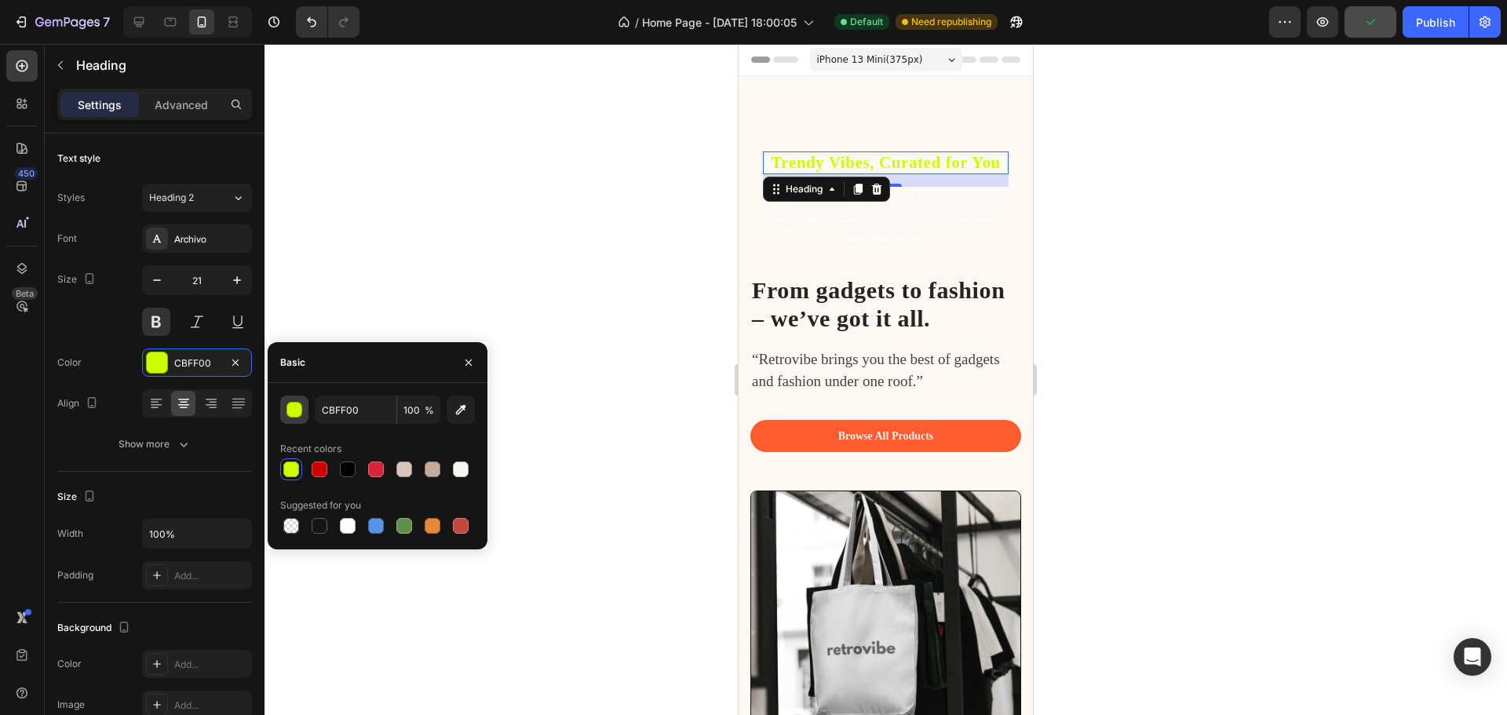
click at [292, 416] on div "button" at bounding box center [295, 411] width 16 height 16
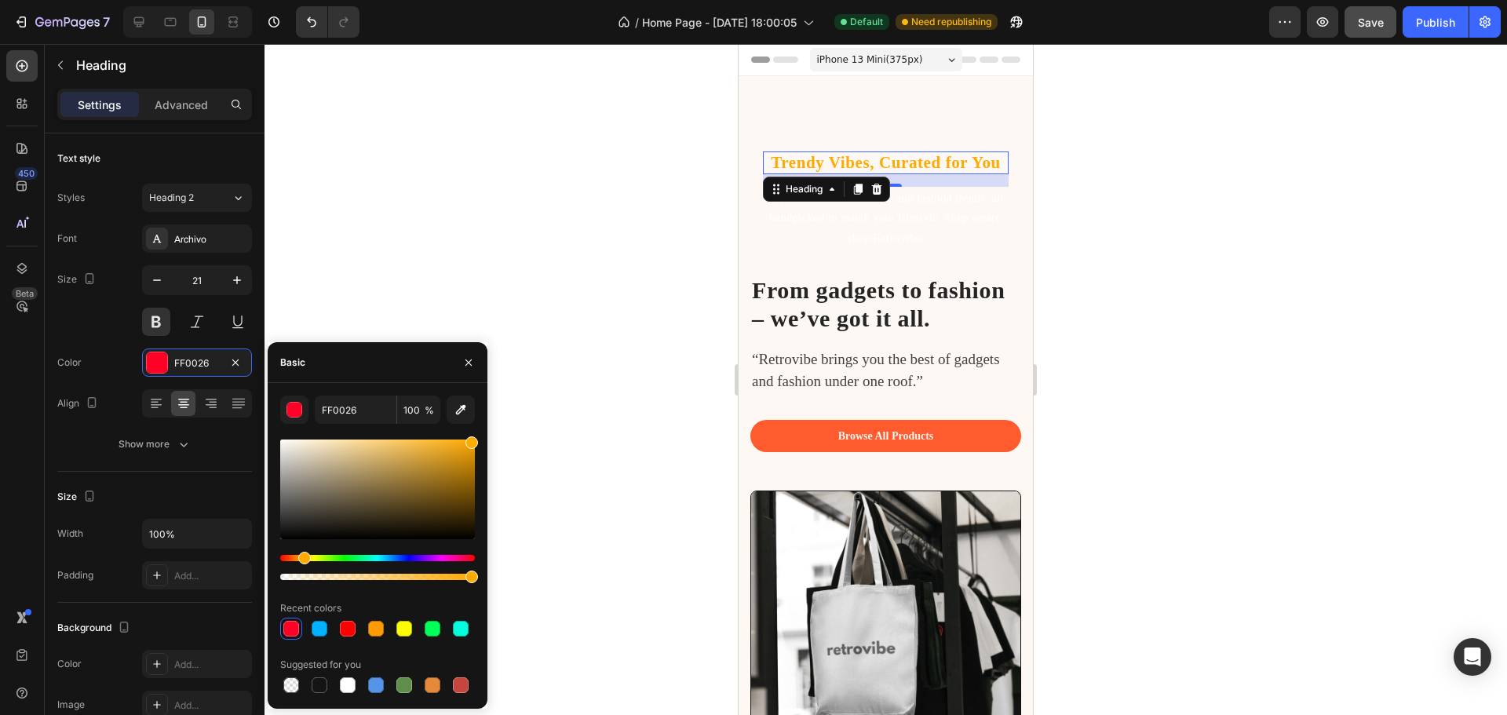
type input "FFAA00"
drag, startPoint x: 321, startPoint y: 557, endPoint x: 302, endPoint y: 557, distance: 18.8
click at [302, 557] on div "Hue" at bounding box center [304, 558] width 13 height 13
click at [110, 331] on div "Size 21" at bounding box center [154, 300] width 195 height 71
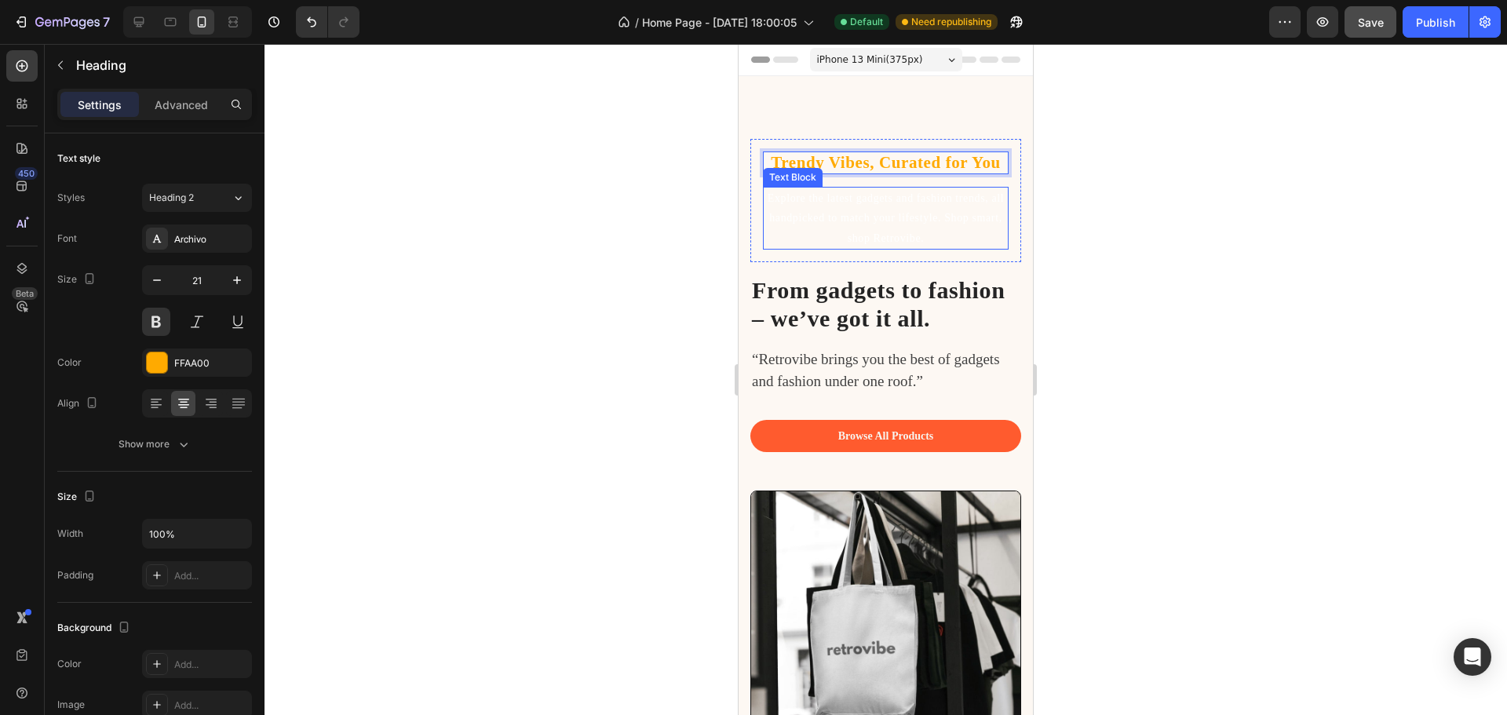
click at [948, 224] on p "Explore the latest gadgets and fashion trends, all handpicked to match your lif…" at bounding box center [886, 218] width 243 height 60
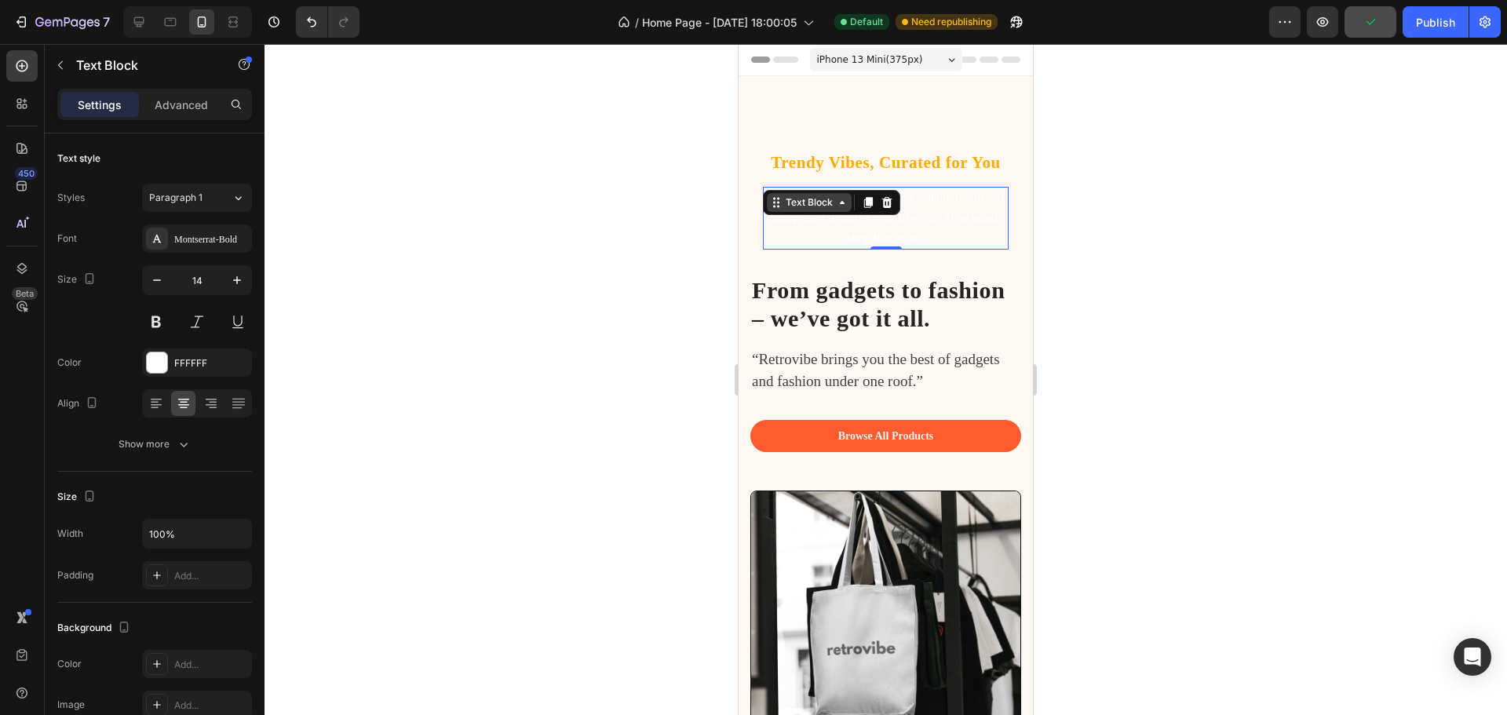
click at [838, 208] on icon at bounding box center [842, 202] width 13 height 13
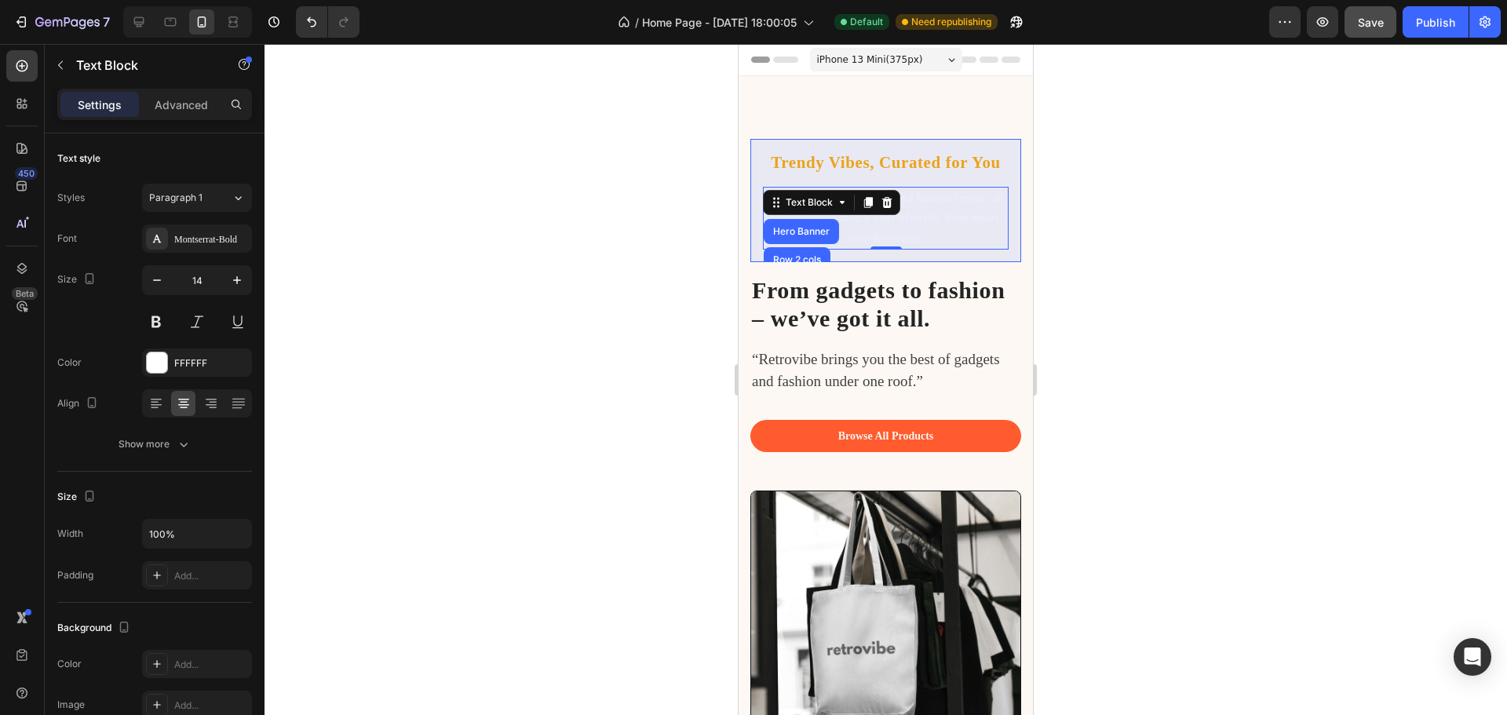
scroll to position [29, 0]
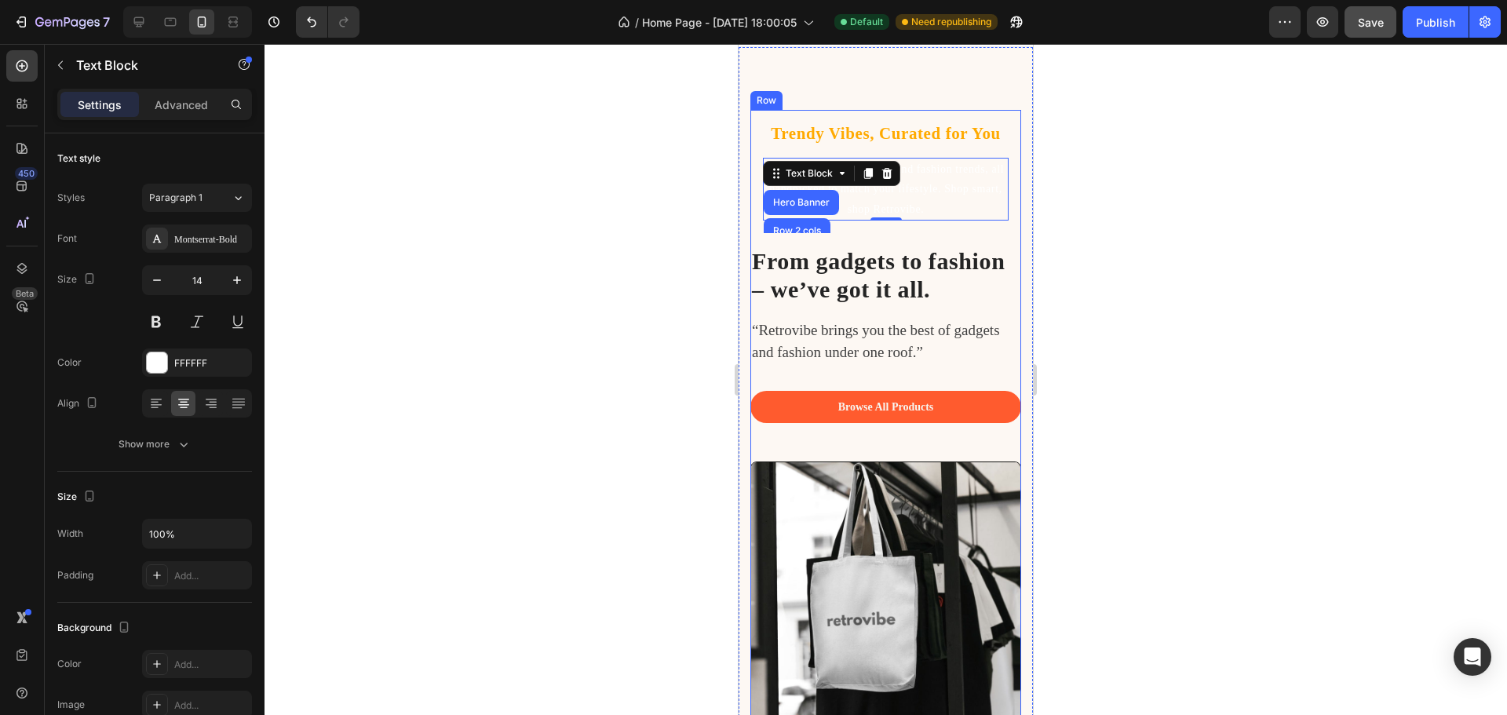
click at [888, 167] on icon at bounding box center [887, 173] width 13 height 13
click at [886, 246] on h2 "From gadgets to fashion – we’ve got it all." at bounding box center [885, 276] width 271 height 60
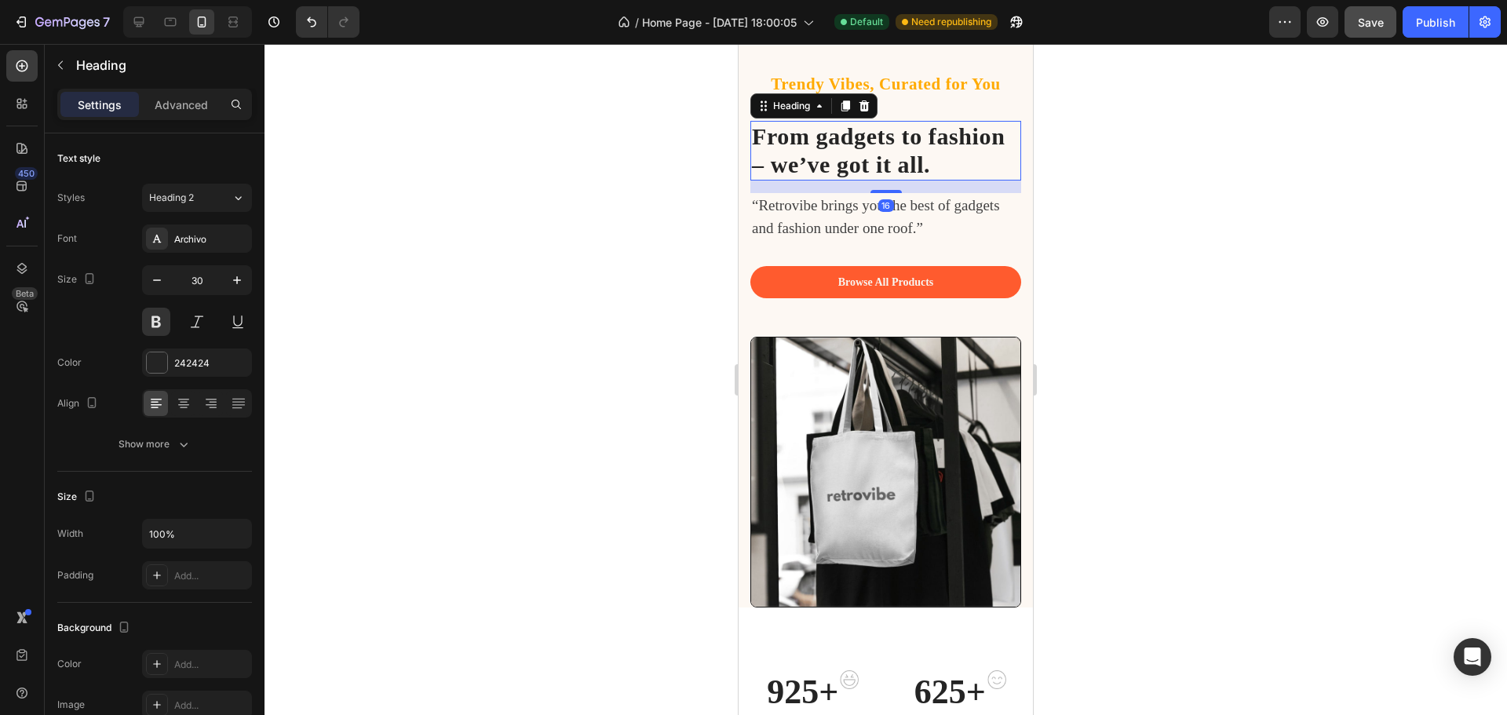
click at [1152, 214] on div at bounding box center [886, 379] width 1243 height 671
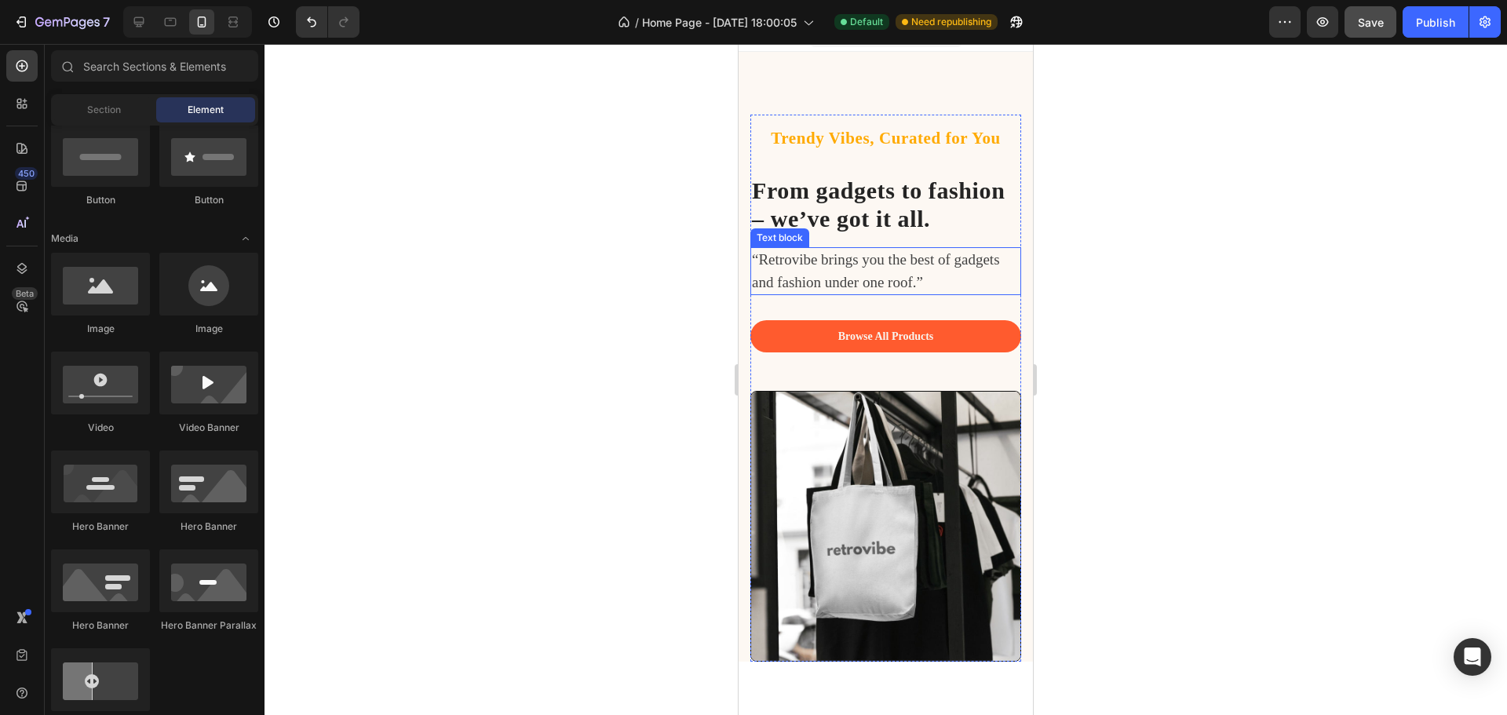
scroll to position [0, 0]
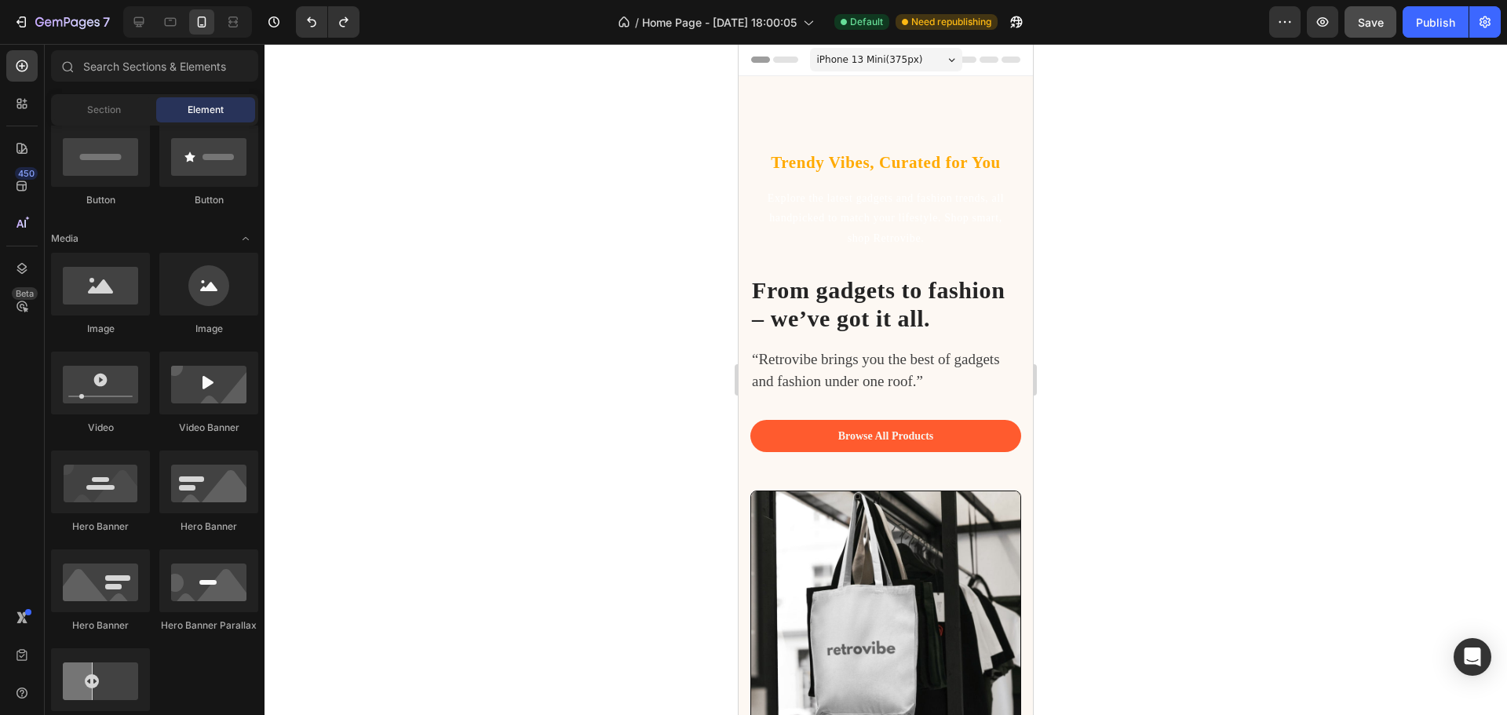
click at [1202, 260] on div at bounding box center [886, 379] width 1243 height 671
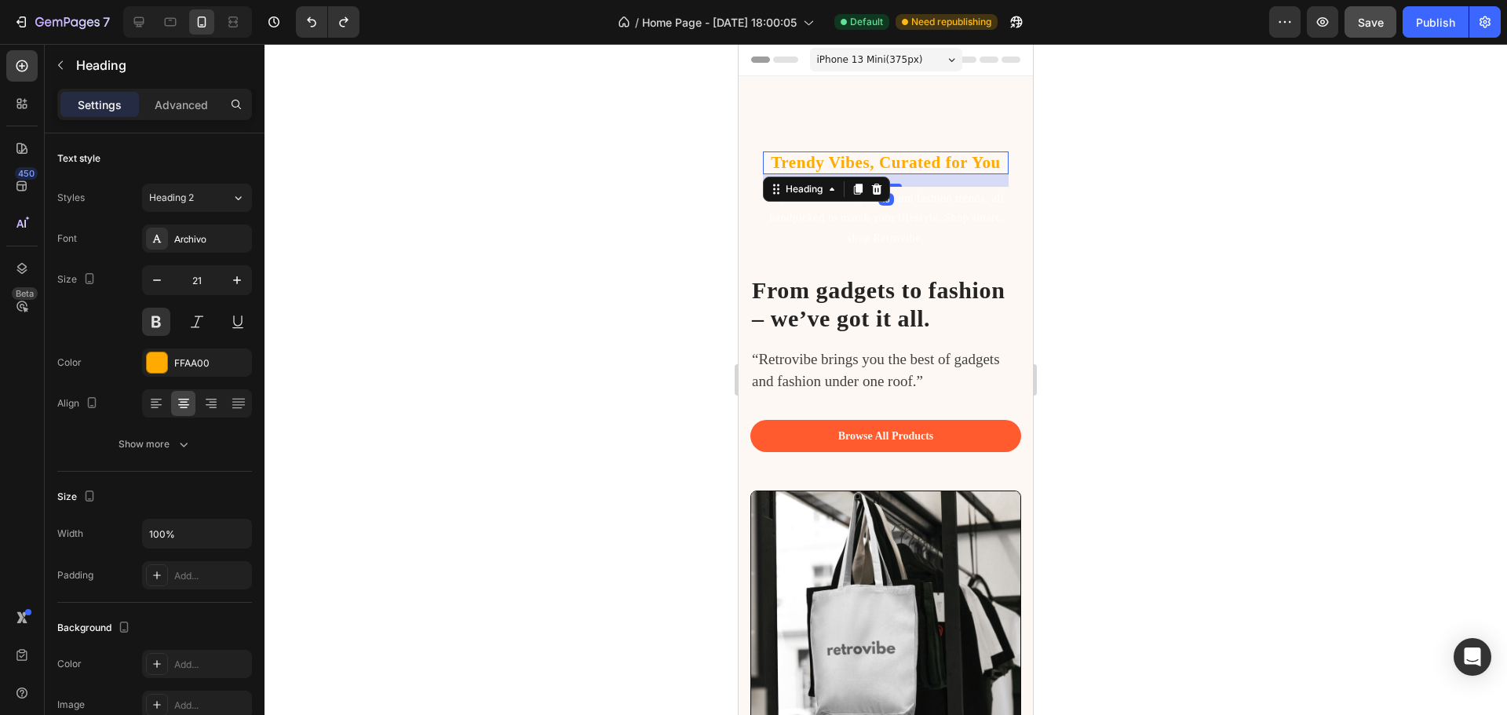
click at [853, 168] on p "Trendy Vibes, Curated for You" at bounding box center [886, 163] width 243 height 20
click at [156, 364] on div at bounding box center [157, 362] width 20 height 20
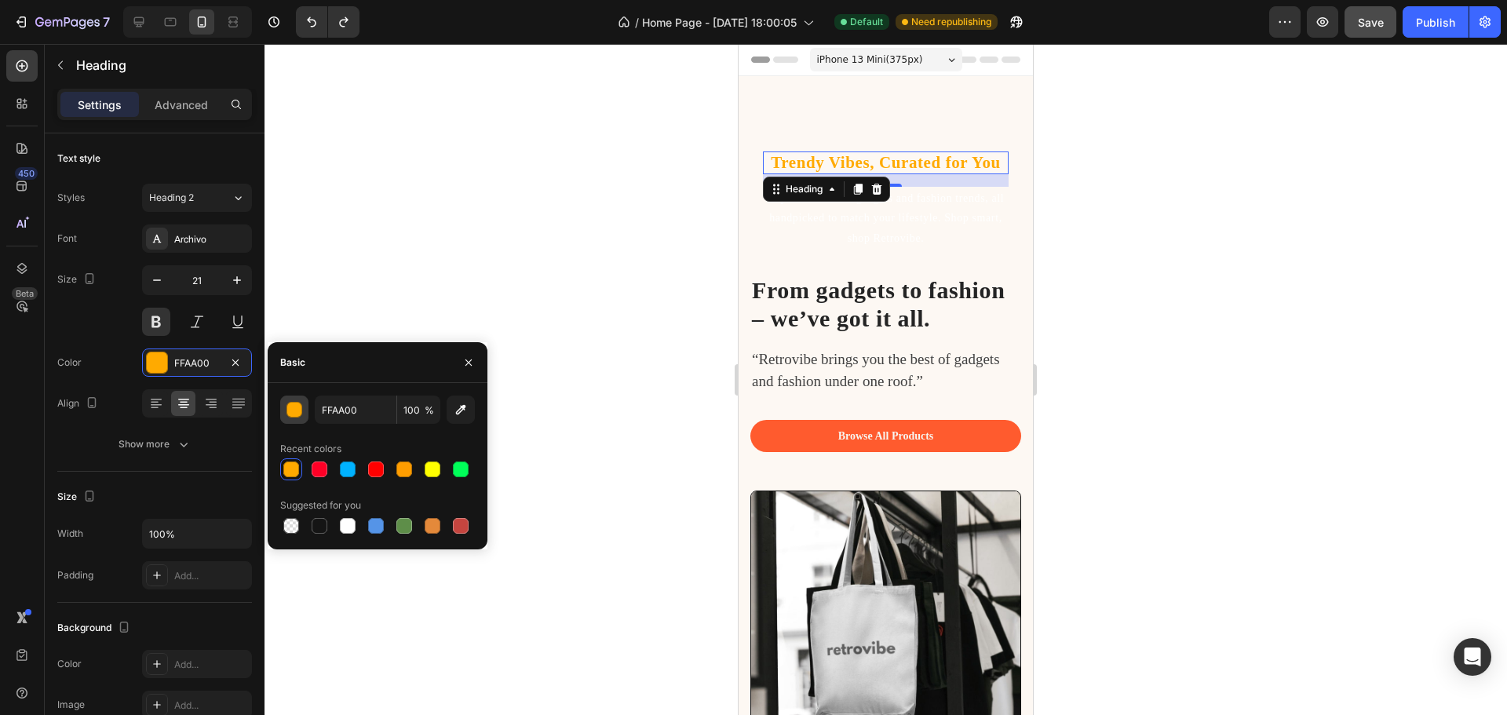
click at [298, 417] on div "button" at bounding box center [295, 411] width 16 height 16
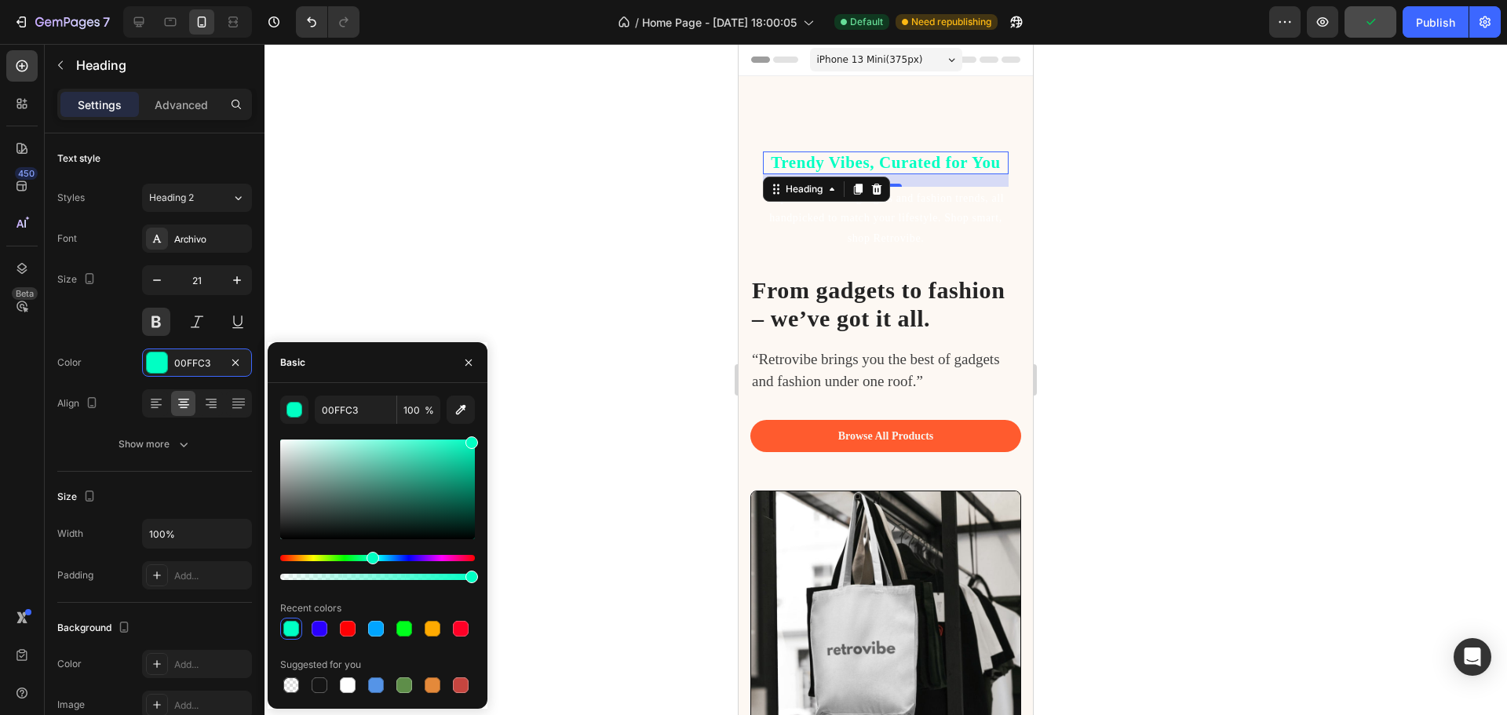
drag, startPoint x: 300, startPoint y: 562, endPoint x: 371, endPoint y: 568, distance: 70.9
click at [371, 568] on div at bounding box center [377, 567] width 195 height 25
click at [459, 404] on icon "button" at bounding box center [461, 410] width 16 height 16
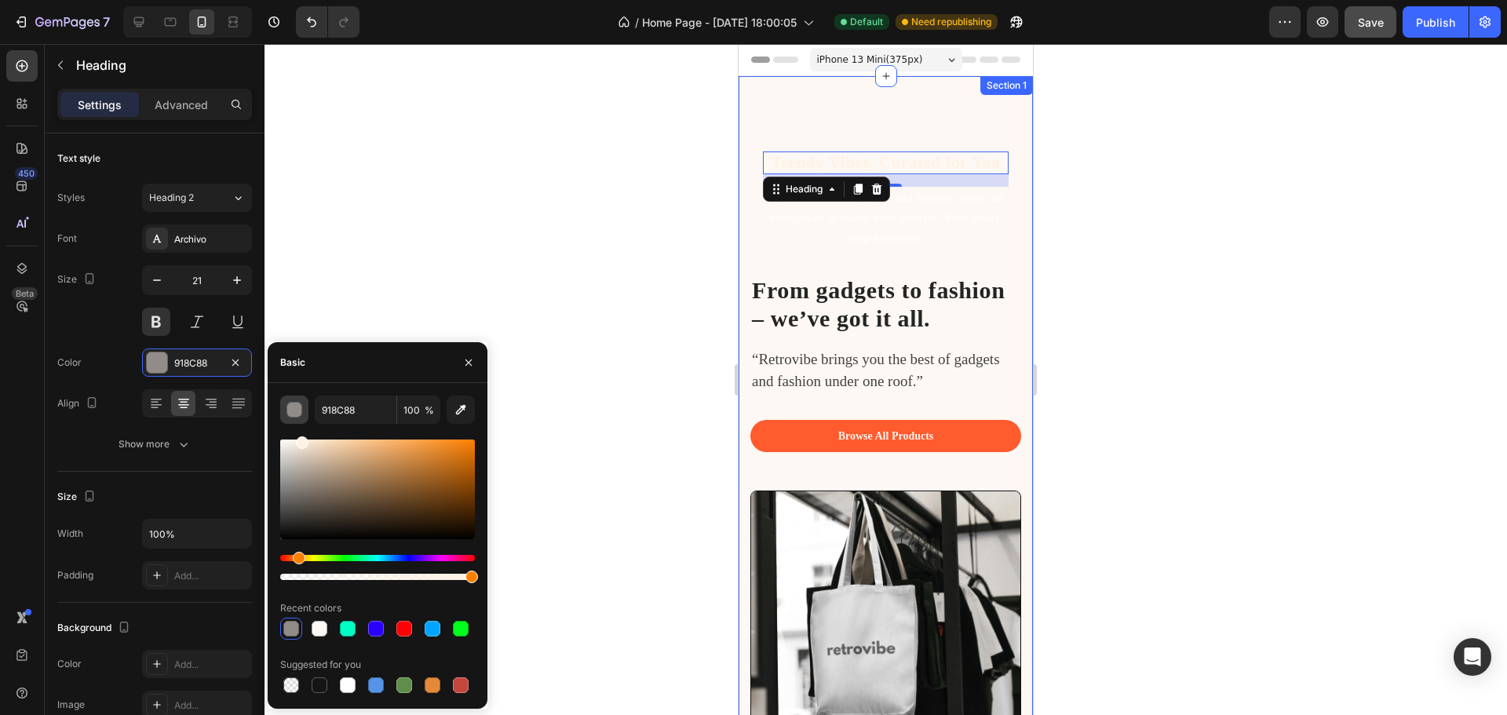
type input "FFF2E5"
drag, startPoint x: 290, startPoint y: 448, endPoint x: 300, endPoint y: 421, distance: 29.3
click at [300, 421] on div "FFF2E5 100 % Recent colors Suggested for you" at bounding box center [377, 546] width 195 height 301
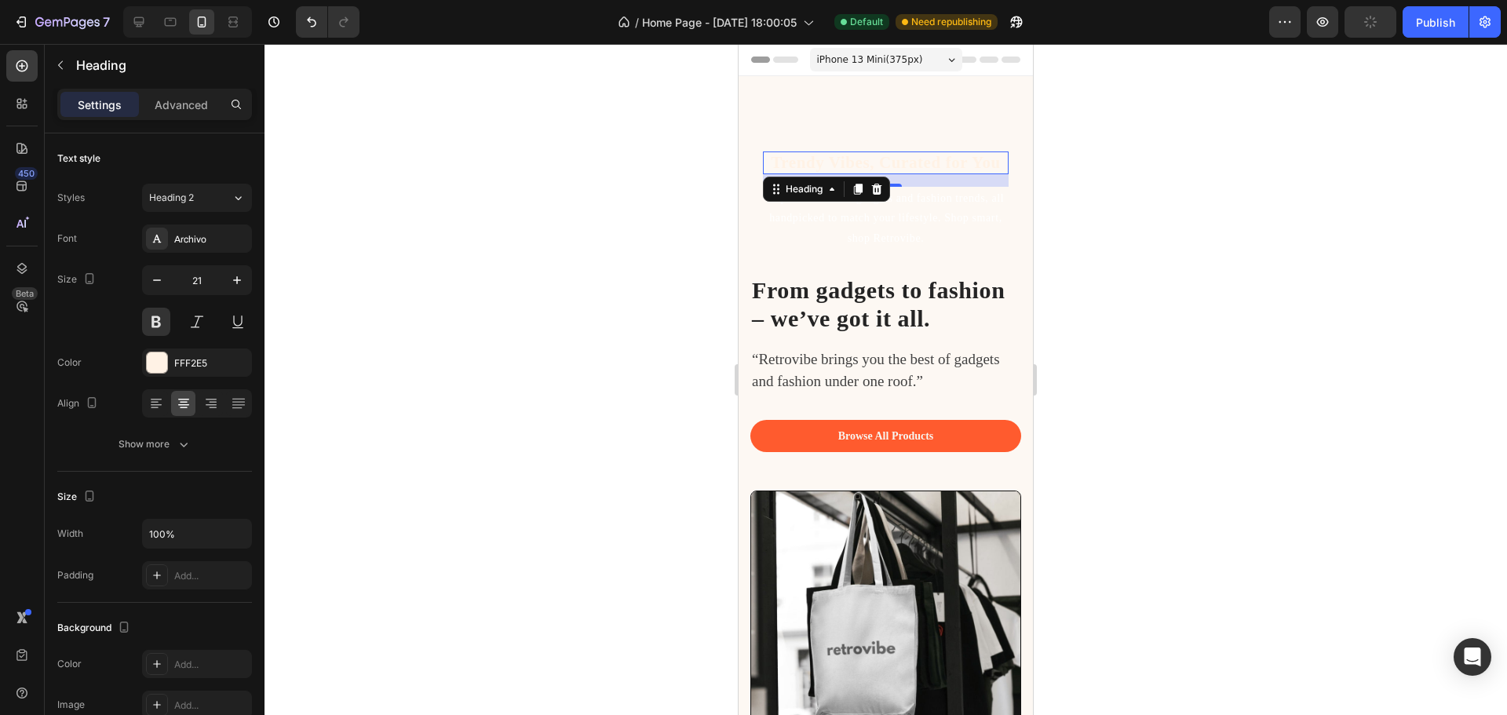
click at [1143, 278] on div at bounding box center [886, 379] width 1243 height 671
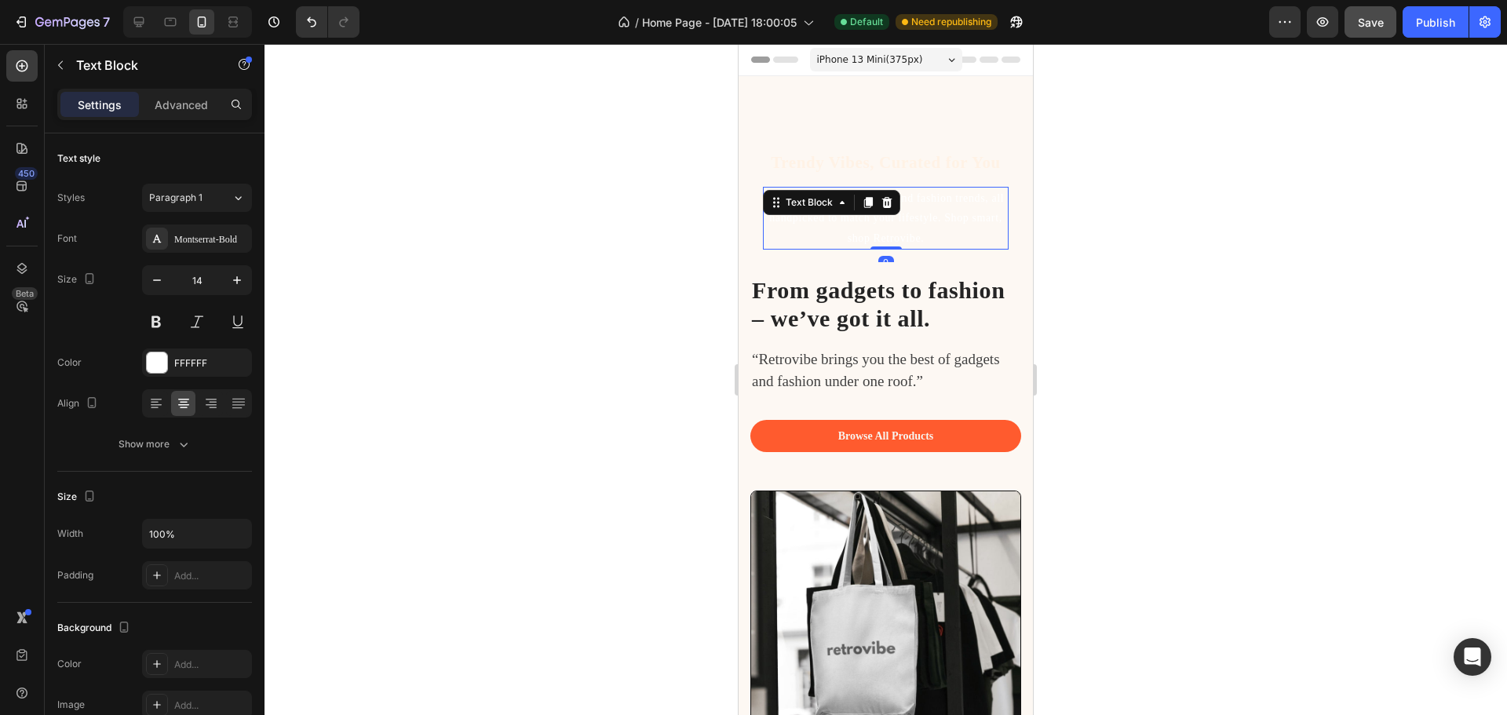
click at [855, 216] on p "Explore the latest gadgets and fashion trends, all handpicked to match your lif…" at bounding box center [886, 218] width 243 height 60
click at [191, 243] on div "Montserrat-Bold" at bounding box center [211, 239] width 74 height 14
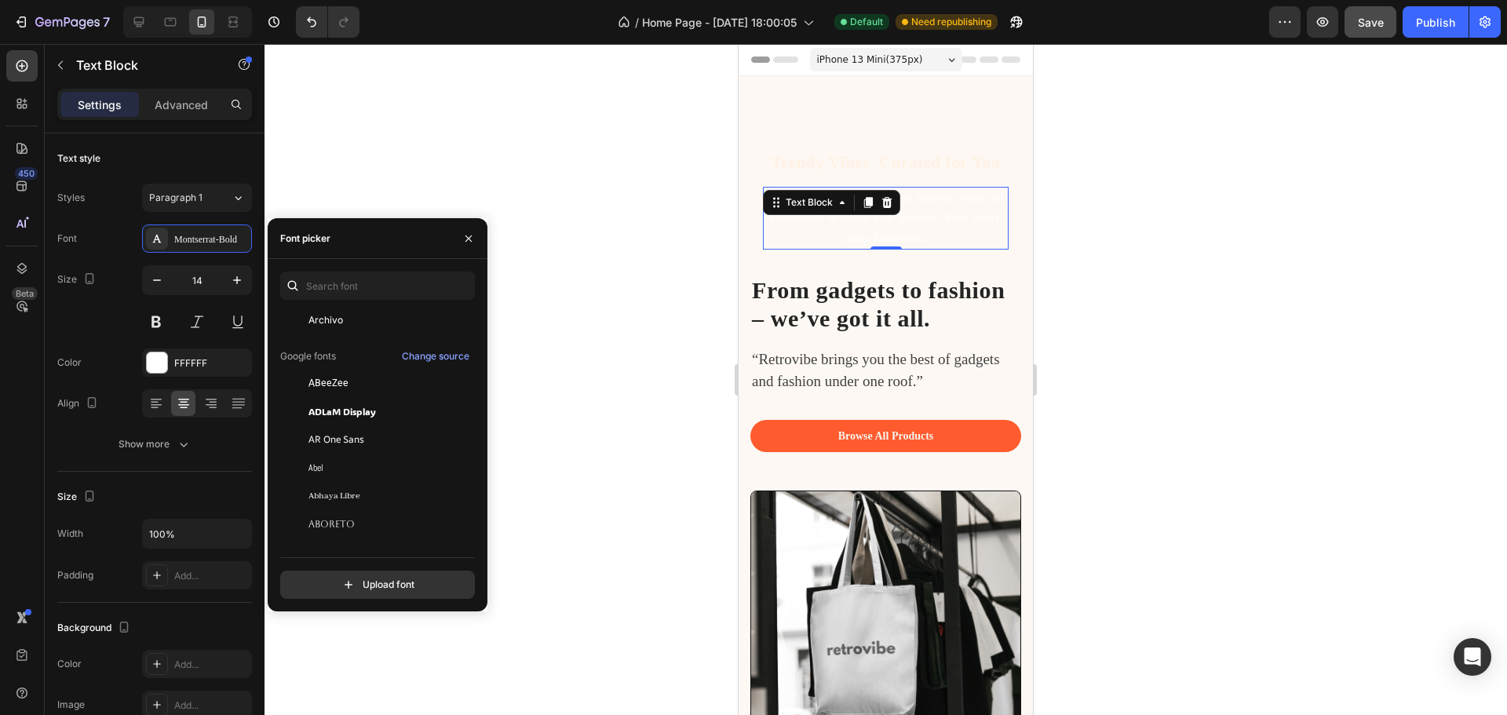
scroll to position [236, 0]
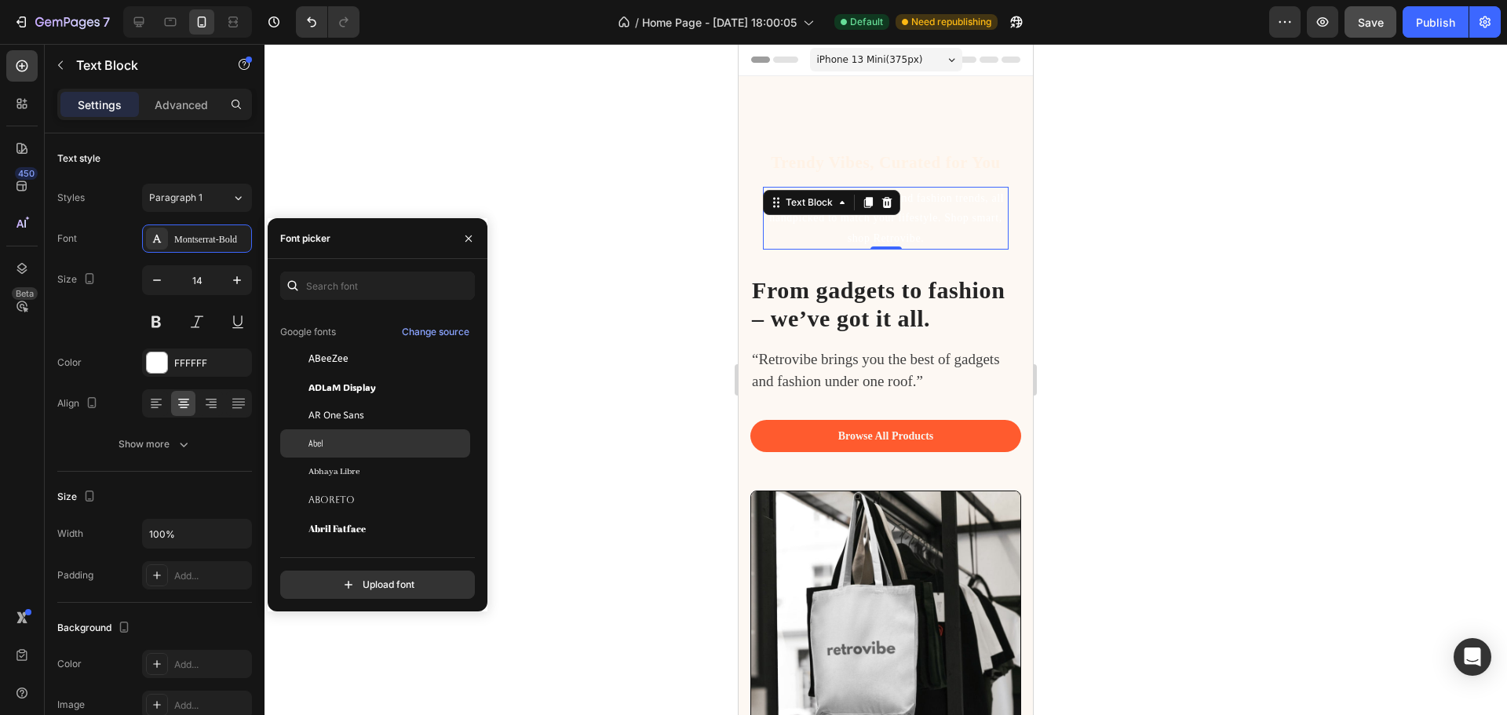
click at [371, 444] on div "Abel" at bounding box center [388, 443] width 159 height 14
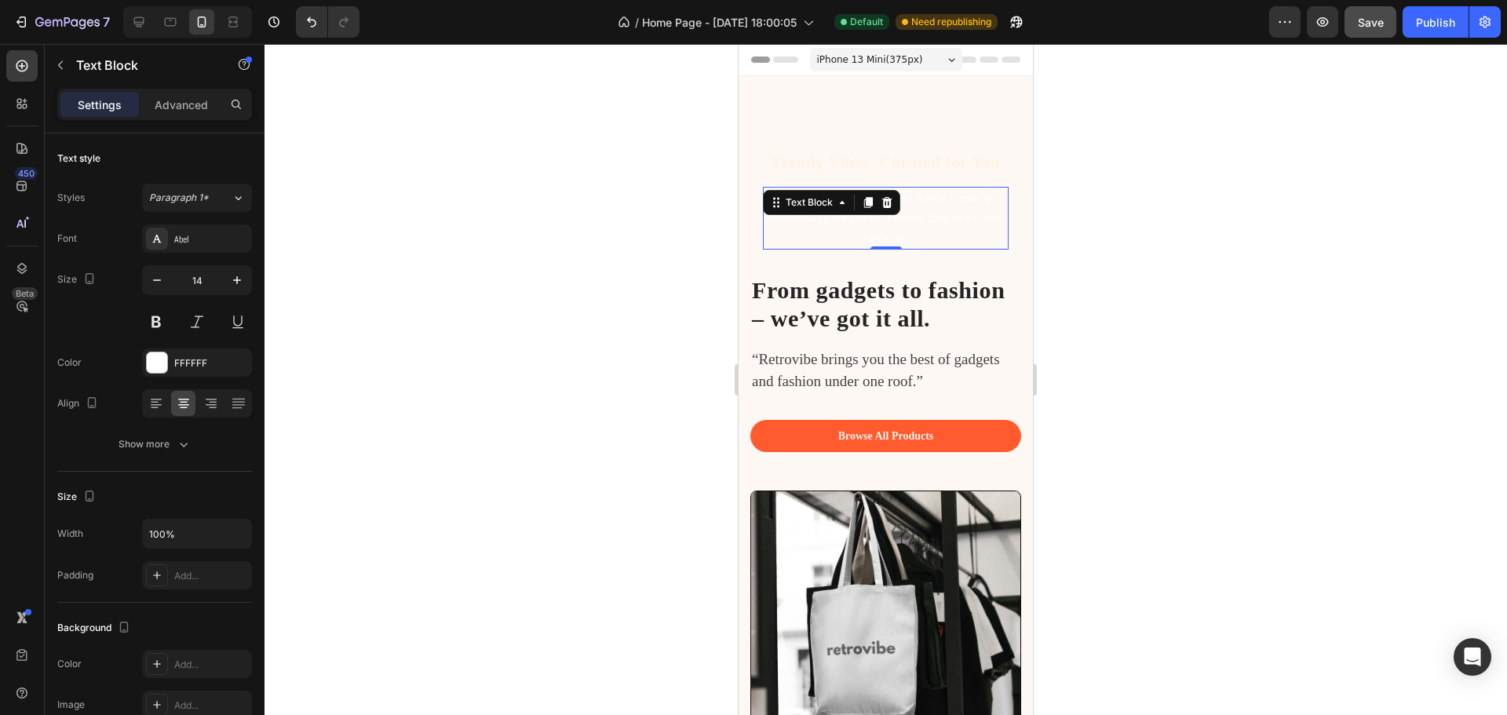
click at [1200, 316] on div at bounding box center [886, 379] width 1243 height 671
click at [925, 170] on p "Trendy Vibes, Curated for You" at bounding box center [886, 163] width 243 height 20
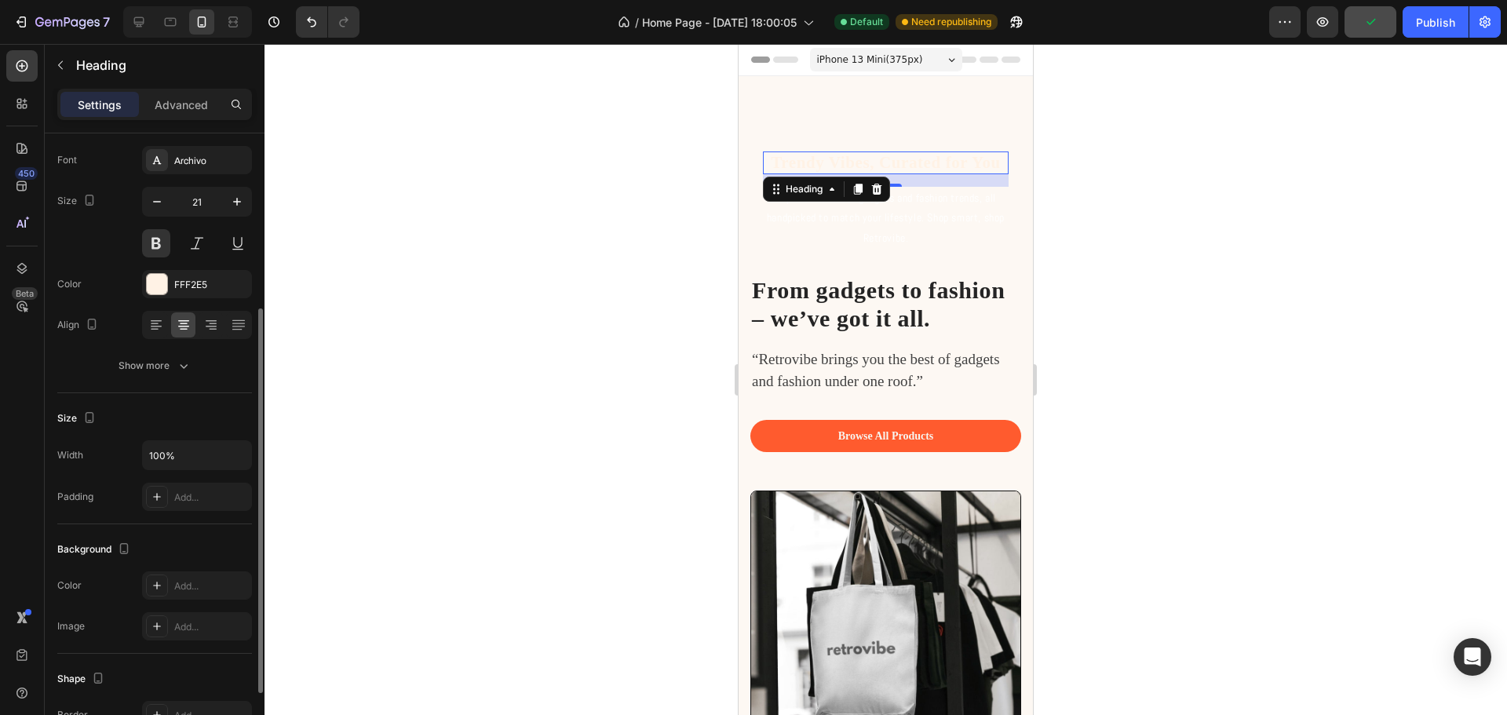
scroll to position [393, 0]
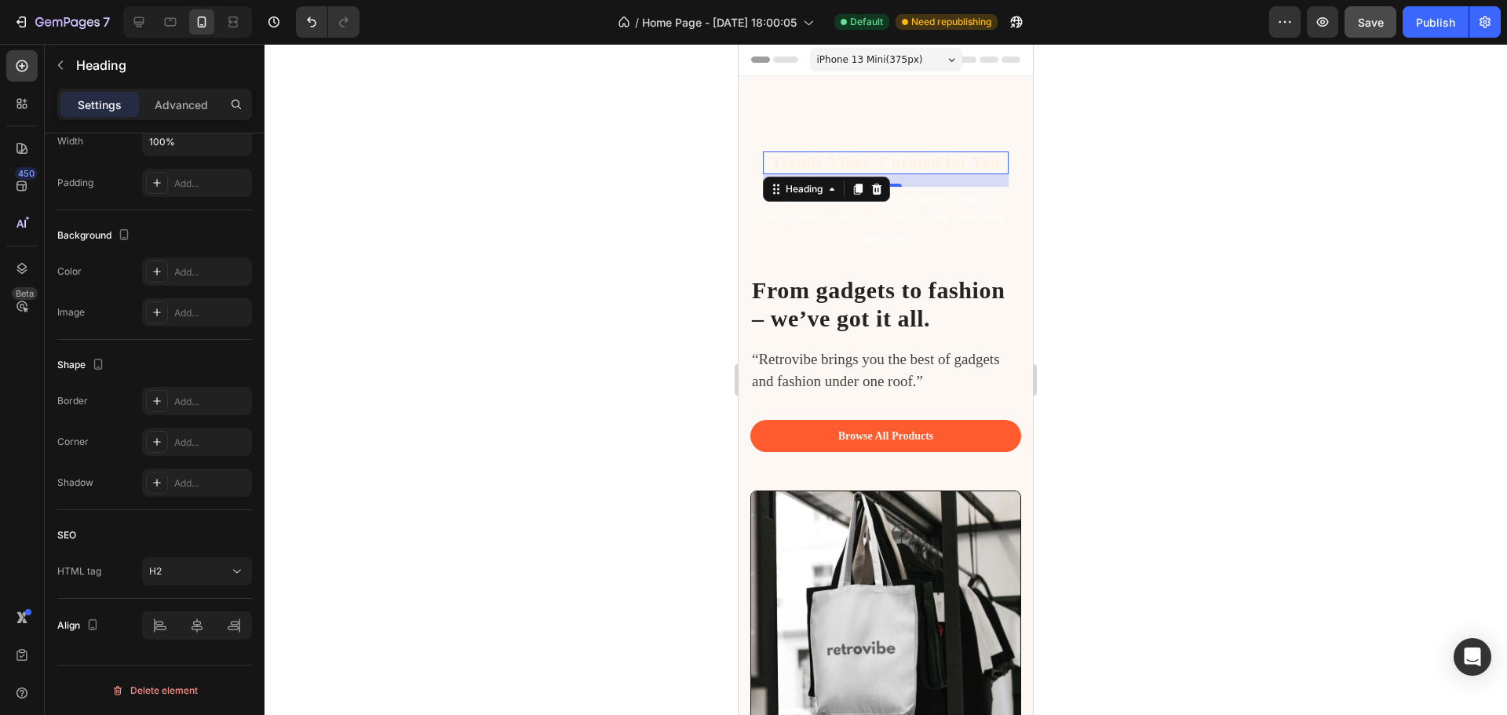
click at [575, 438] on div at bounding box center [886, 379] width 1243 height 671
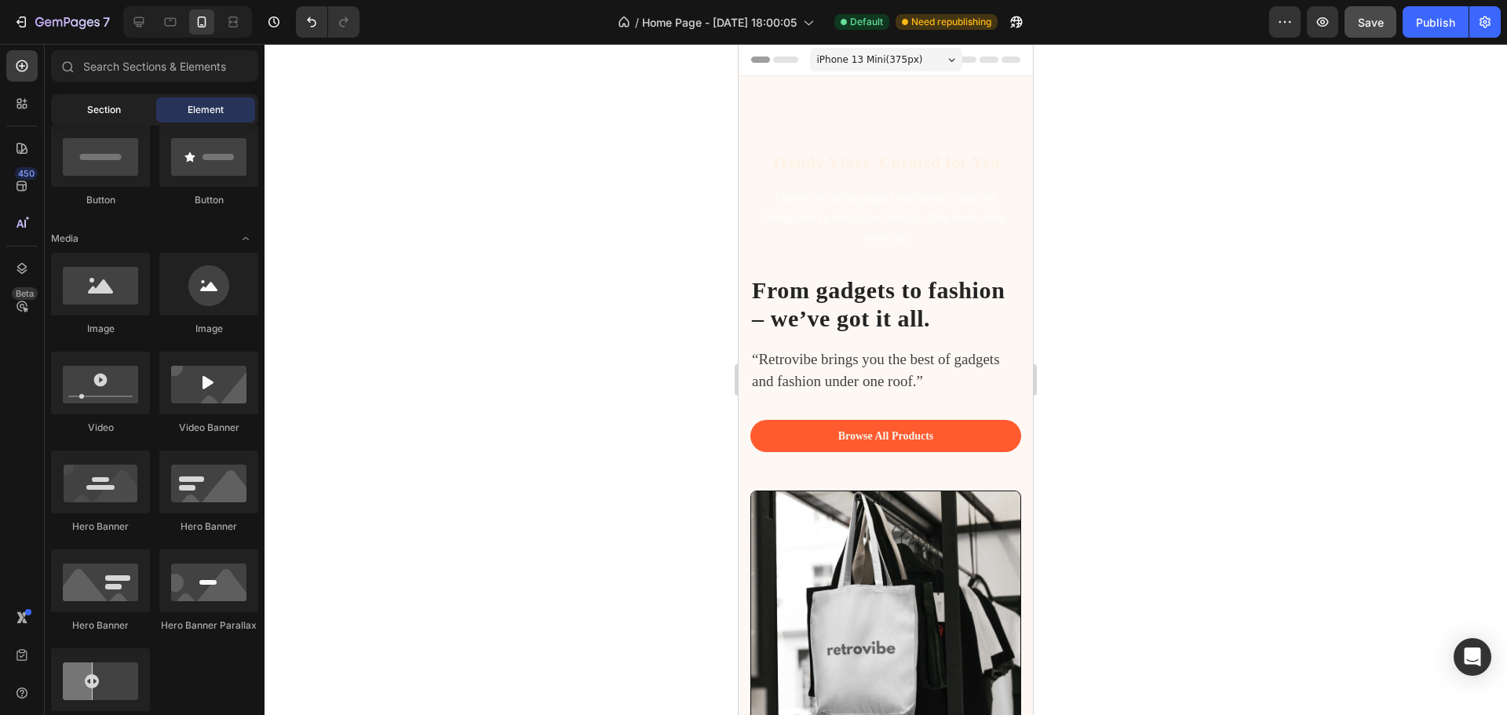
click at [121, 108] on div "Section" at bounding box center [103, 109] width 99 height 25
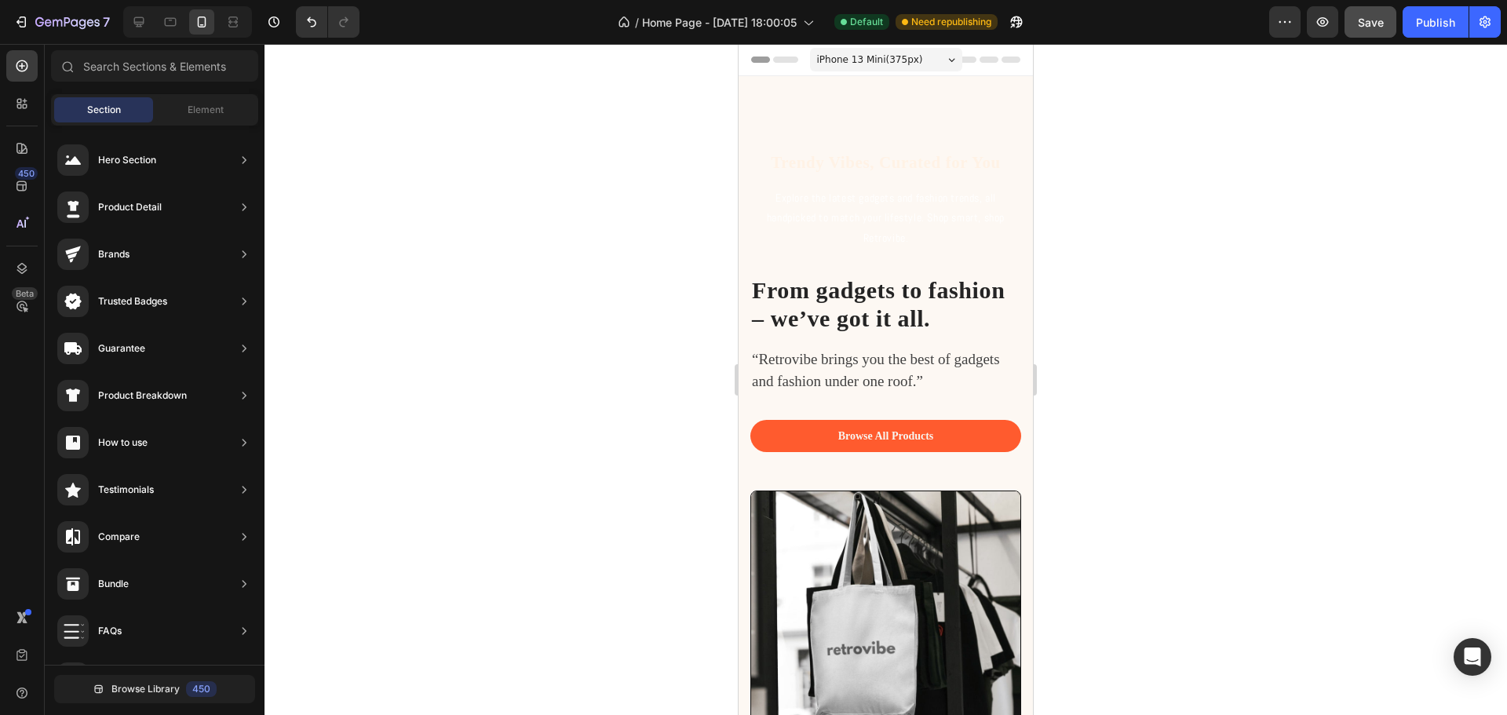
click at [636, 247] on div at bounding box center [886, 379] width 1243 height 671
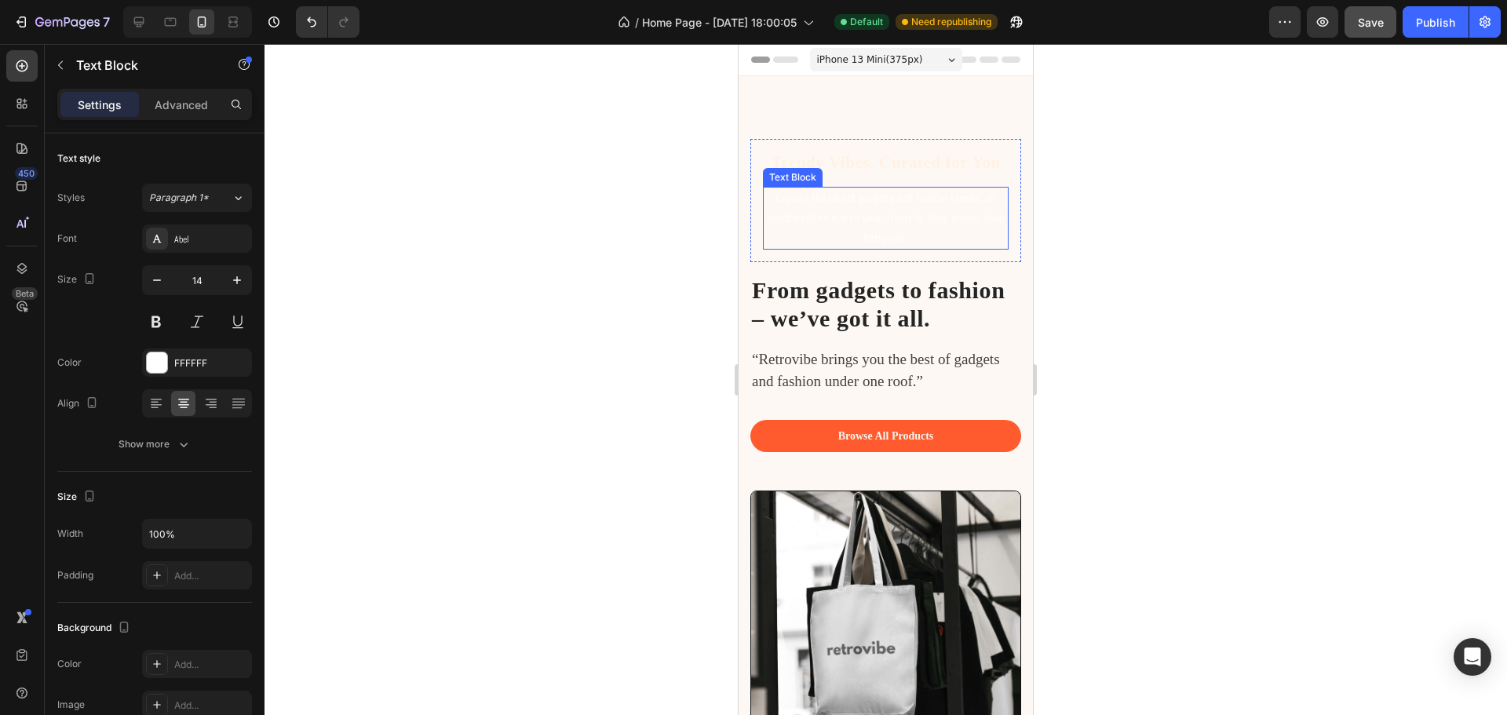
click at [848, 219] on p "Explore the latest gadgets and fashion trends, all handpicked to match your lif…" at bounding box center [886, 218] width 243 height 60
click at [1120, 279] on div at bounding box center [886, 379] width 1243 height 671
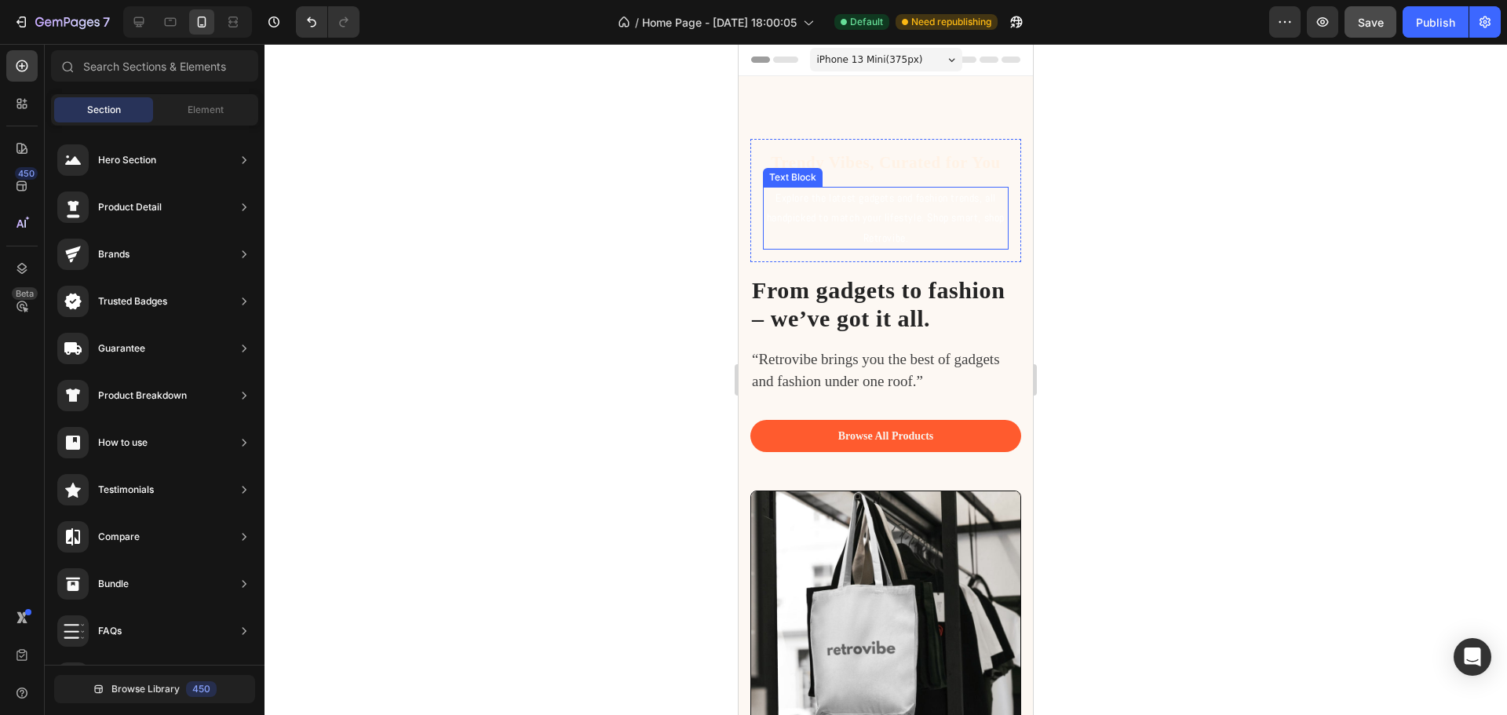
click at [854, 221] on p "Explore the latest gadgets and fashion trends, all handpicked to match your lif…" at bounding box center [886, 218] width 243 height 60
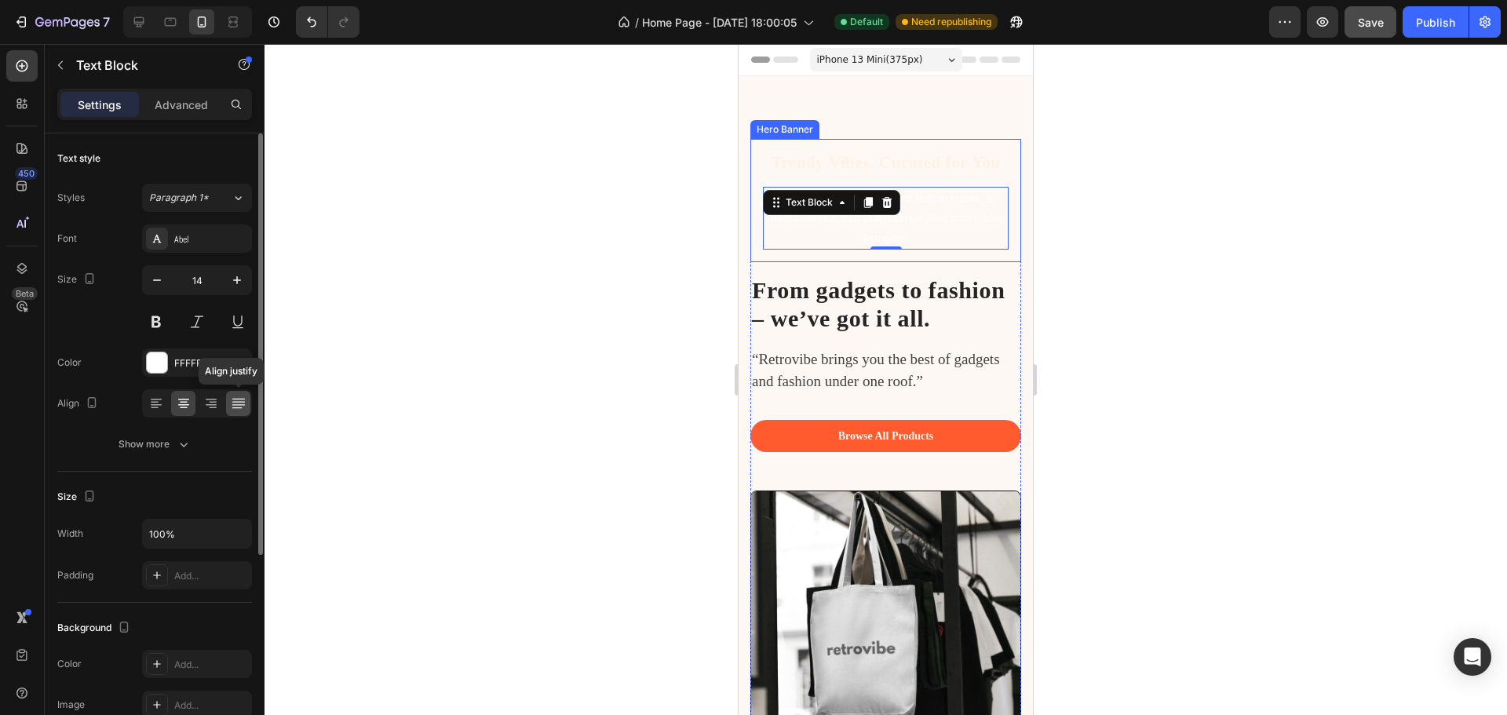
click at [243, 405] on icon at bounding box center [238, 404] width 13 height 1
click at [184, 407] on icon at bounding box center [184, 404] width 16 height 16
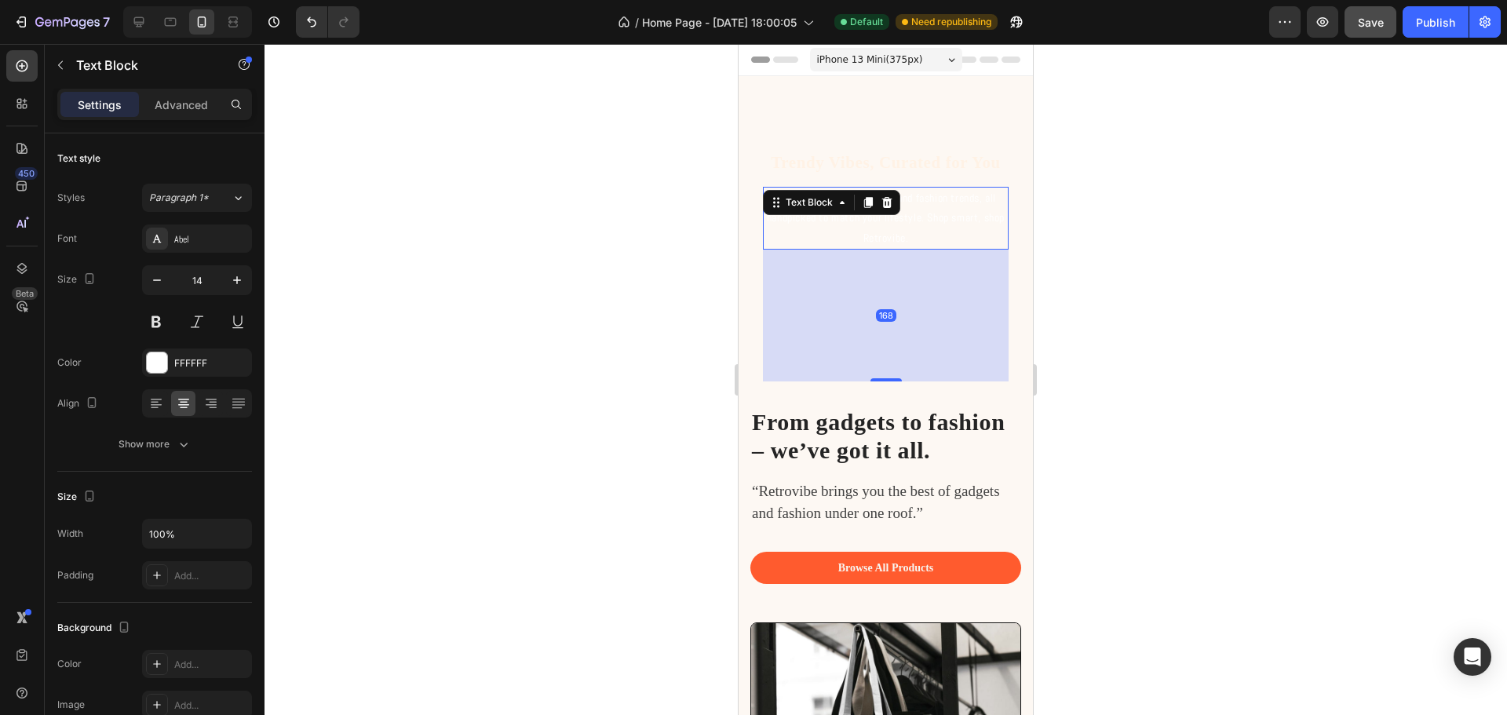
drag, startPoint x: 875, startPoint y: 246, endPoint x: 830, endPoint y: 378, distance: 139.5
click at [830, 250] on div "168" at bounding box center [886, 250] width 246 height 0
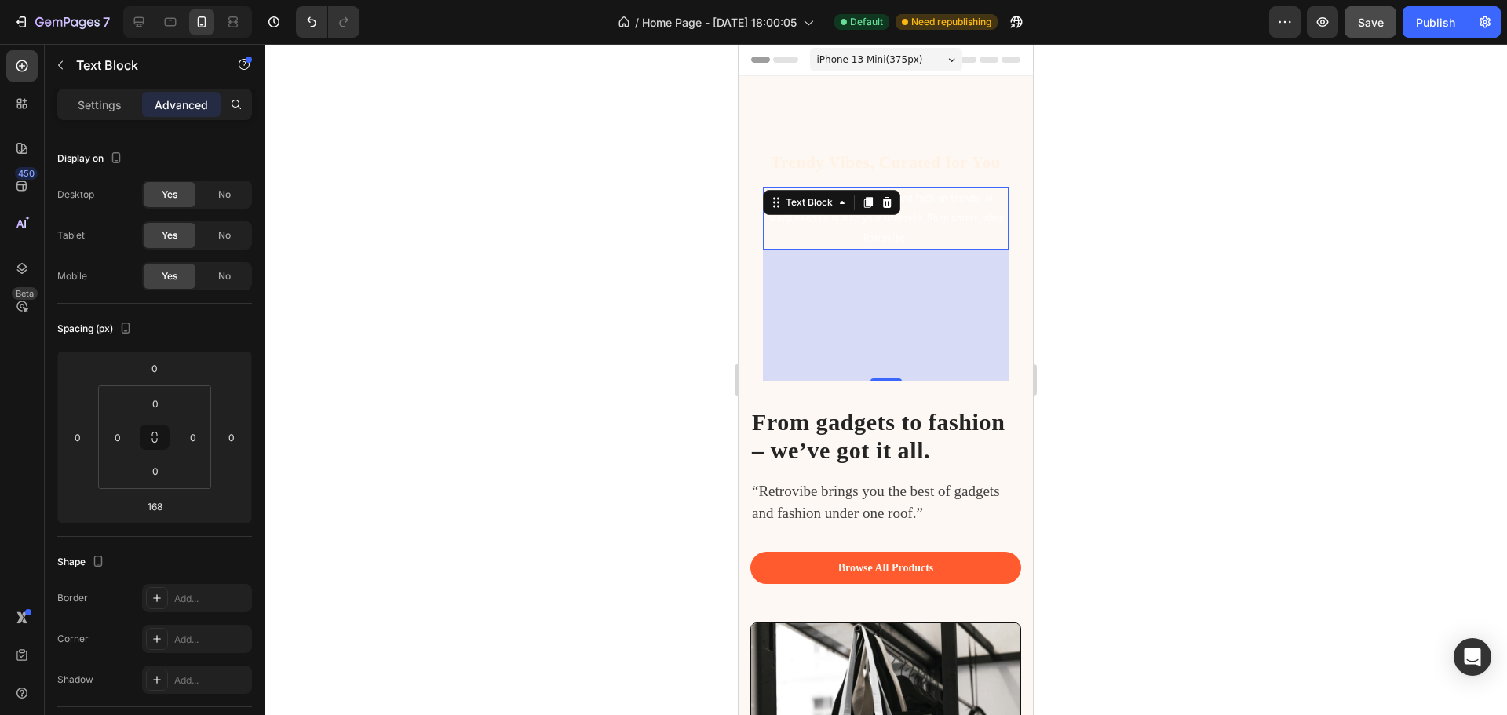
click at [928, 348] on div "168" at bounding box center [886, 316] width 246 height 132
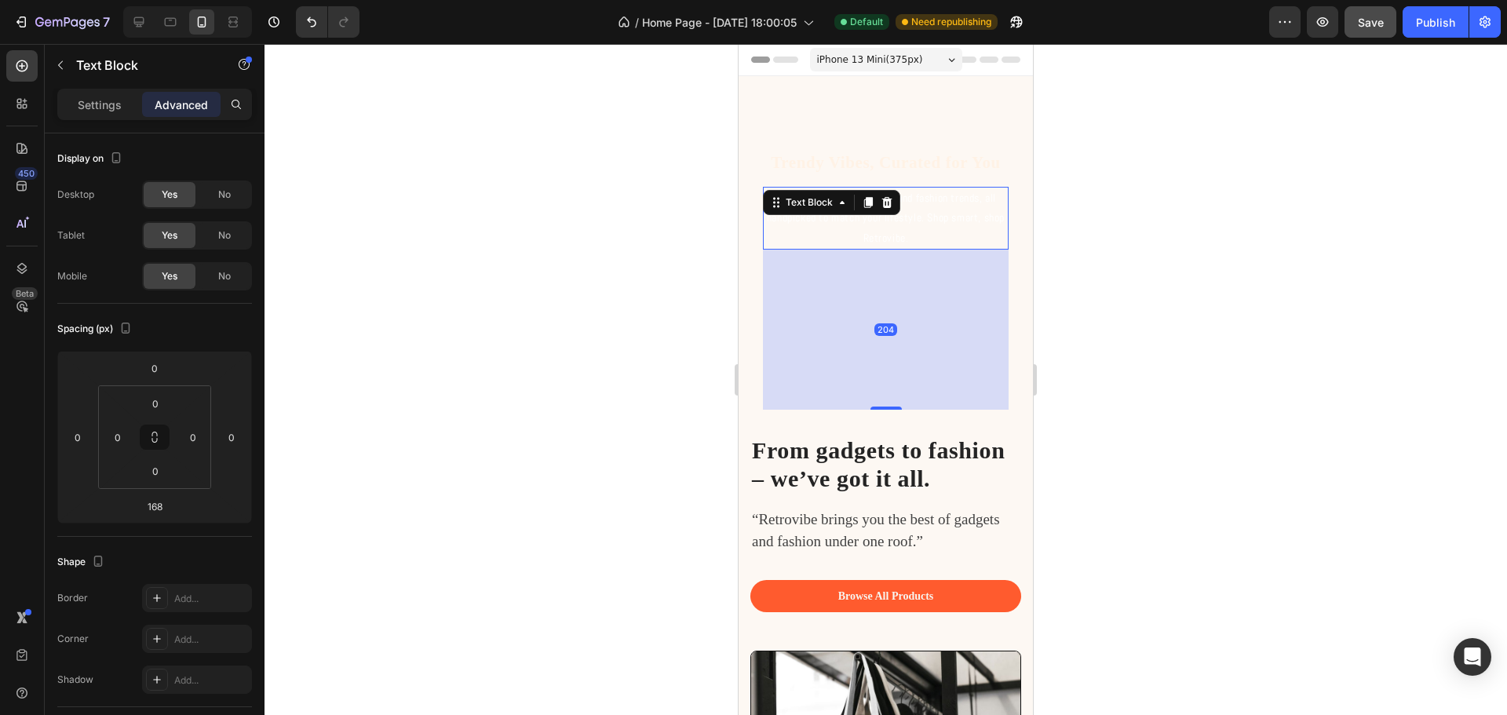
drag, startPoint x: 889, startPoint y: 381, endPoint x: 885, endPoint y: 409, distance: 28.7
click at [885, 409] on div at bounding box center [886, 408] width 31 height 3
type input "204"
click at [1205, 340] on div at bounding box center [886, 379] width 1243 height 671
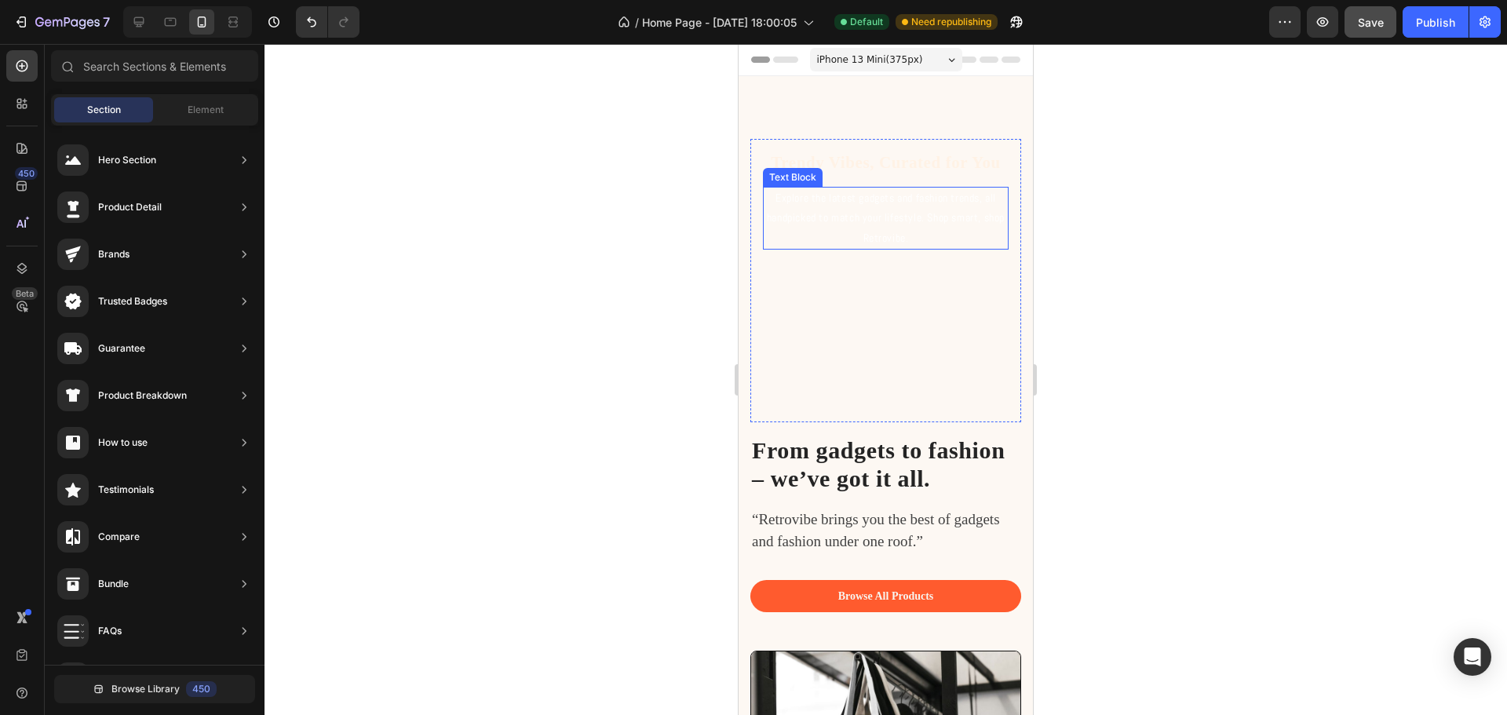
click at [860, 221] on p "Explore the latest gadgets and fashion trends, all handpicked to match your lif…" at bounding box center [886, 218] width 243 height 60
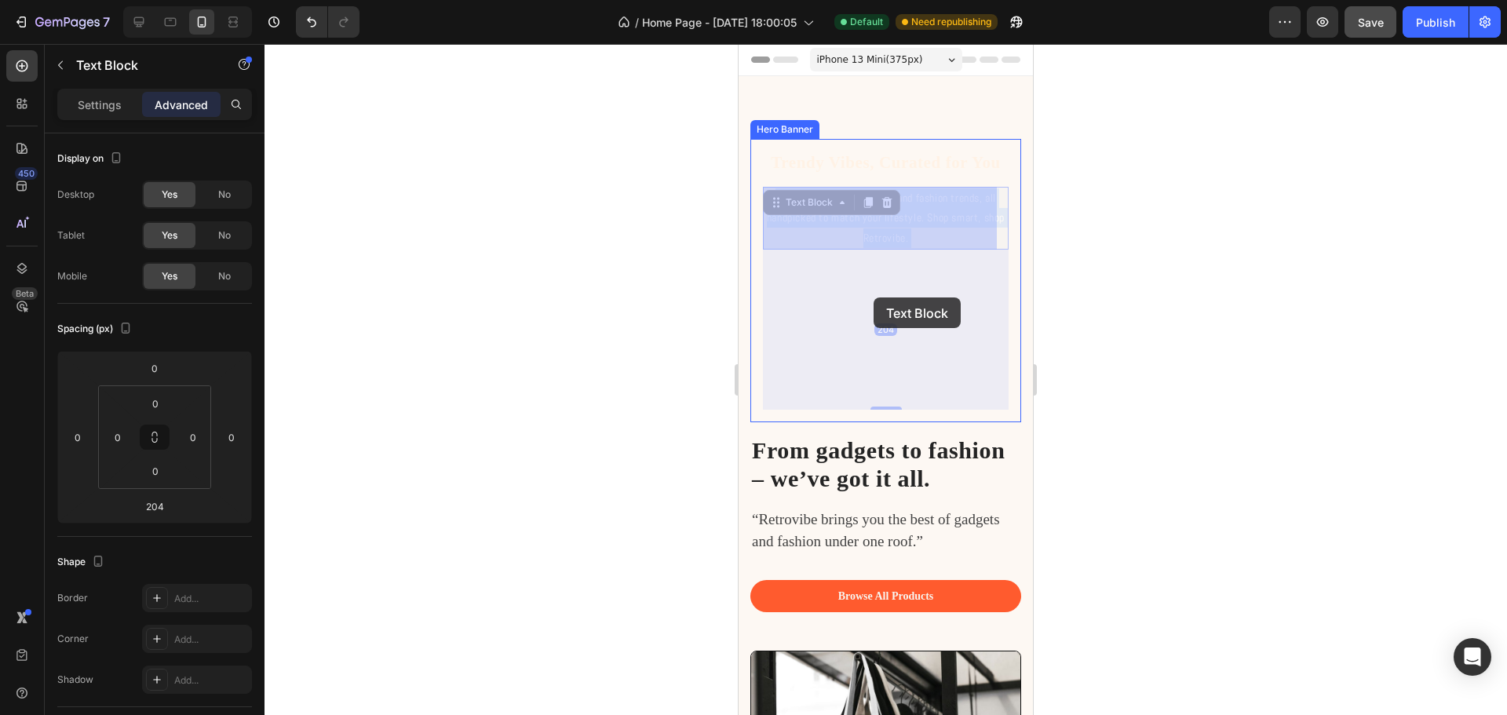
drag, startPoint x: 878, startPoint y: 217, endPoint x: 874, endPoint y: 298, distance: 80.2
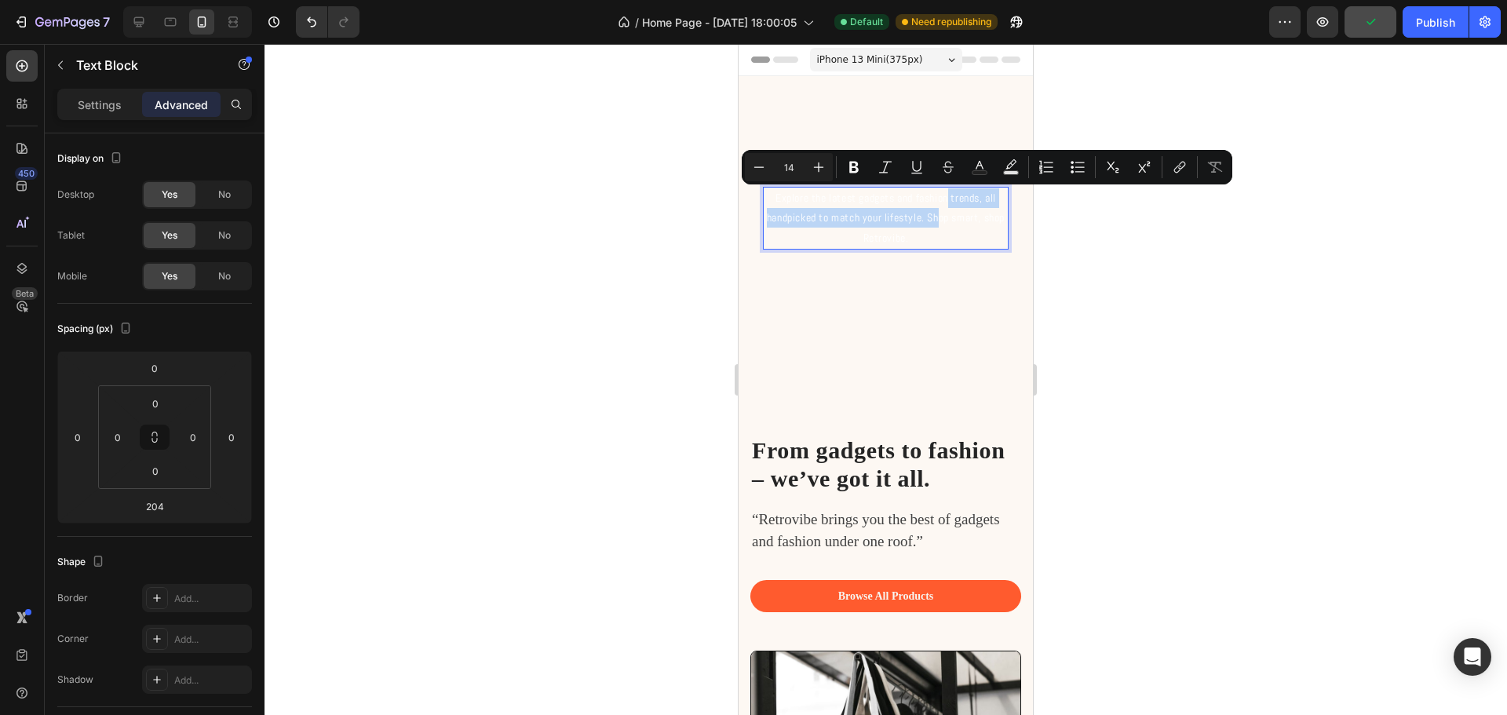
drag, startPoint x: 944, startPoint y: 198, endPoint x: 944, endPoint y: 216, distance: 18.1
click at [944, 216] on p "Explore the latest gadgets and fashion trends, all handpicked to match your lif…" at bounding box center [886, 218] width 243 height 60
click at [755, 199] on div "Trendy Vibes, Curated for You Heading Explore the latest gadgets and fashion tr…" at bounding box center [885, 280] width 271 height 283
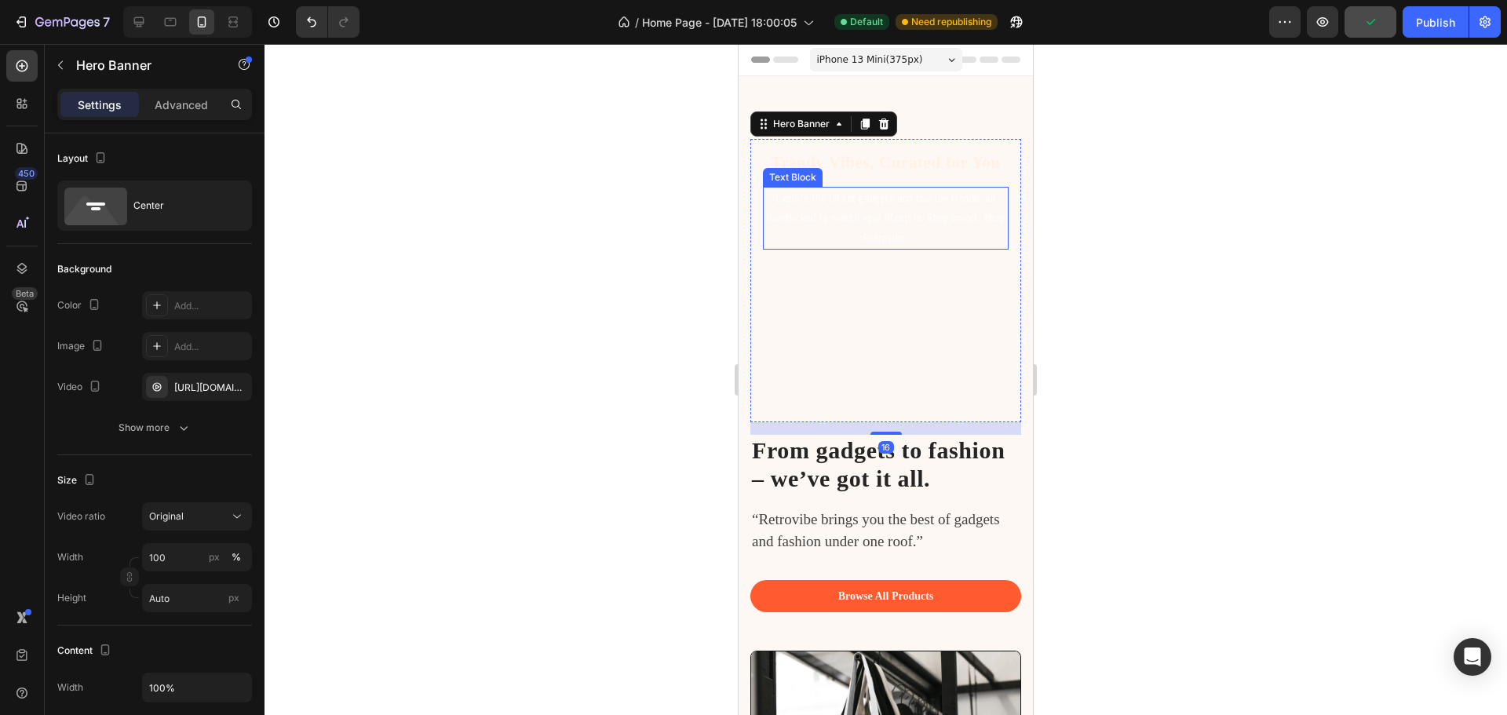
click at [781, 193] on div "Explore the latest gadgets and fashion trends, all handpicked to match your lif…" at bounding box center [886, 218] width 246 height 63
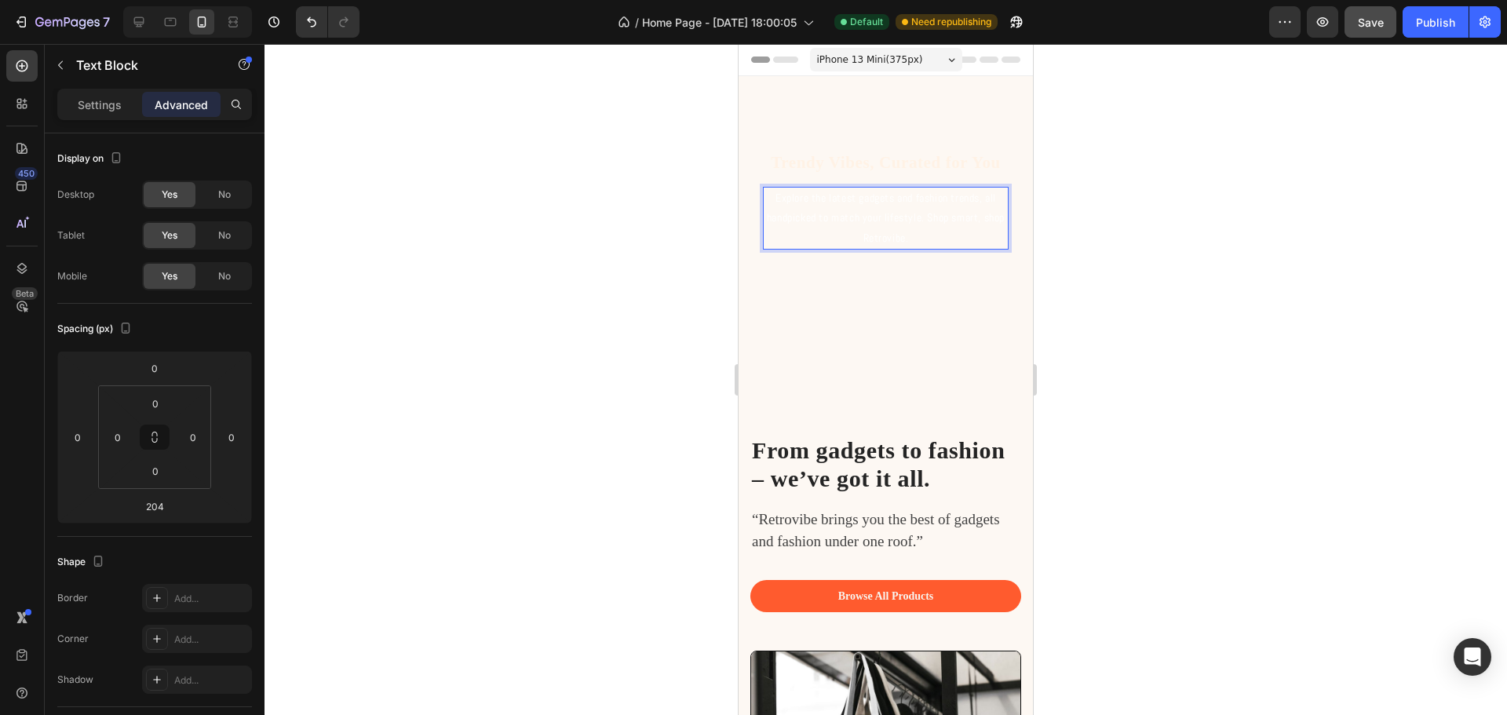
click at [988, 247] on p "Explore the latest gadgets and fashion trends, all handpicked to match your lif…" at bounding box center [886, 218] width 243 height 60
click at [959, 228] on p "Explore the latest gadgets and fashion trends, all handpicked to match your lif…" at bounding box center [886, 218] width 243 height 60
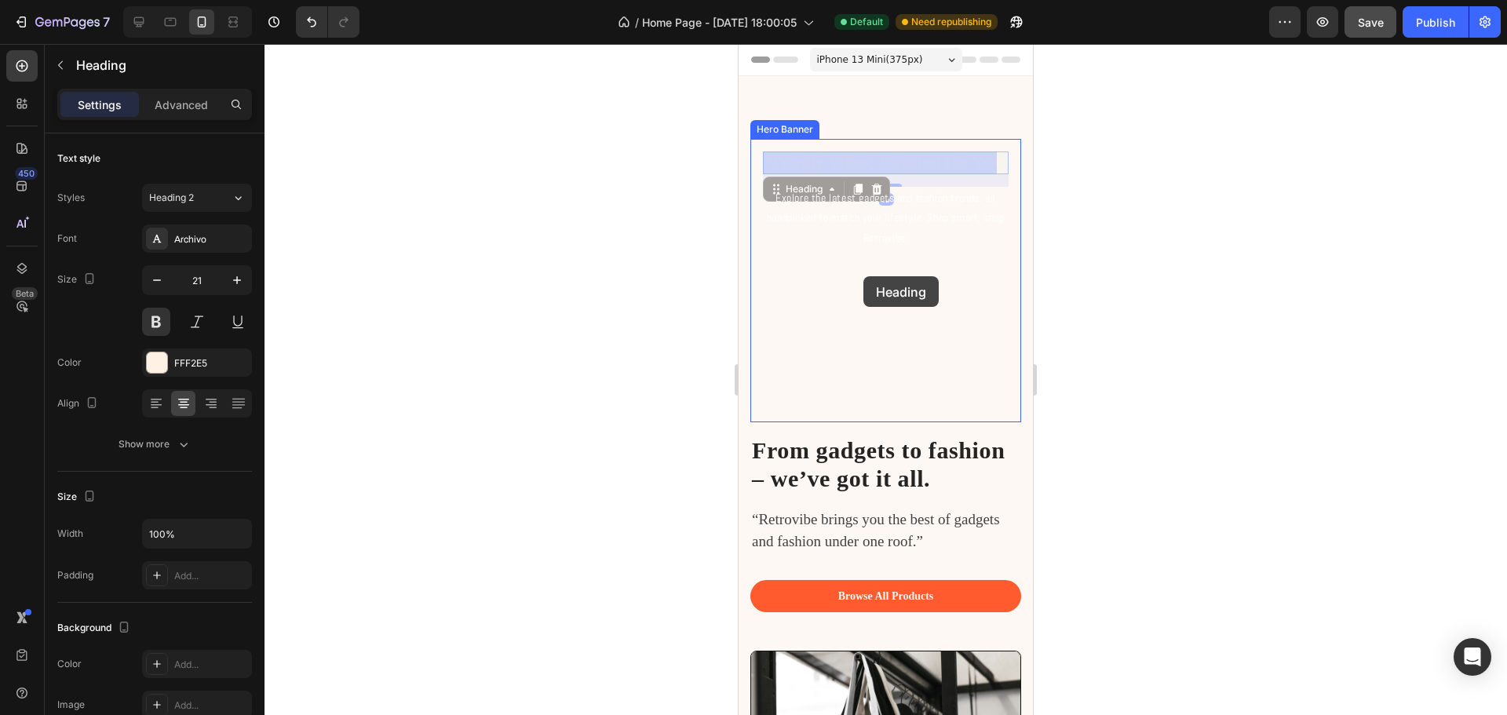
drag, startPoint x: 867, startPoint y: 162, endPoint x: 862, endPoint y: 277, distance: 115.5
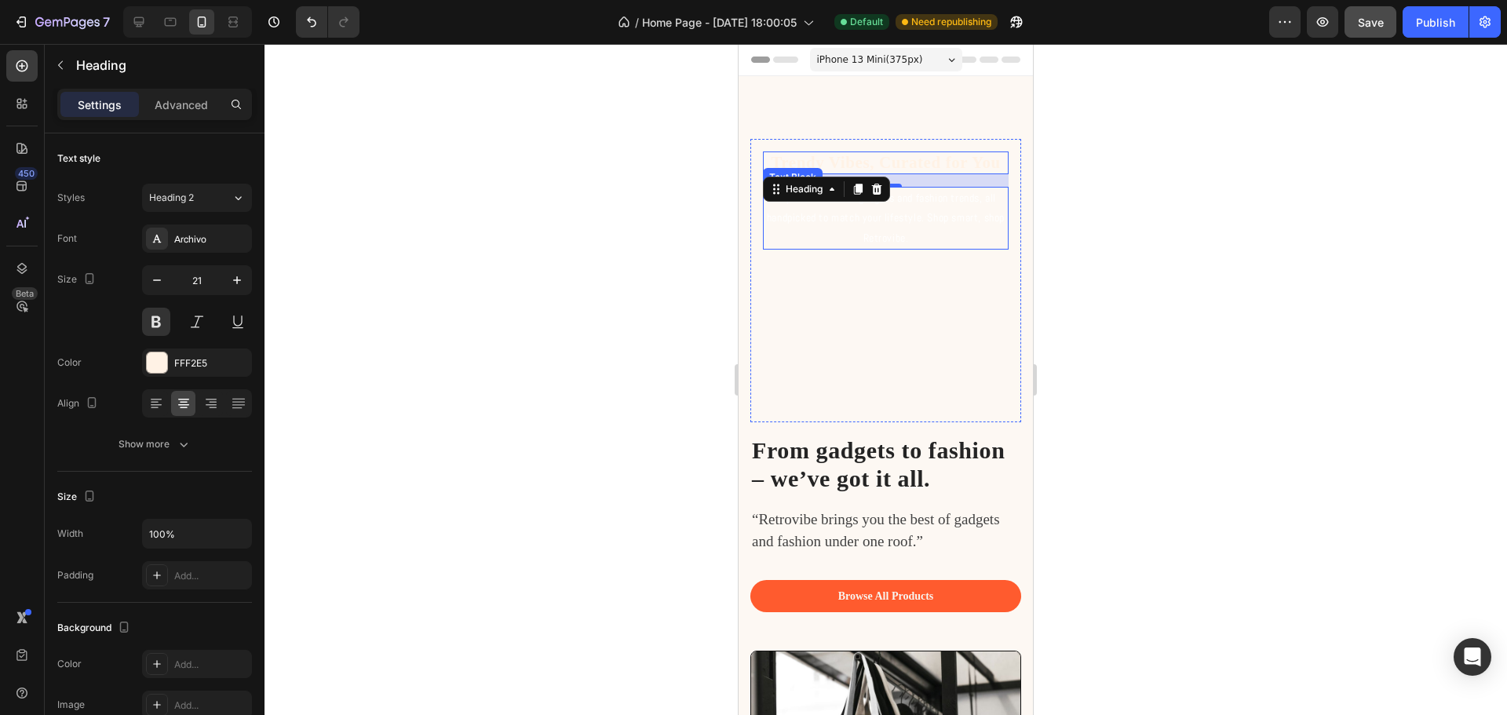
click at [901, 203] on p "Explore the latest gadgets and fashion trends, all handpicked to match your lif…" at bounding box center [886, 218] width 243 height 60
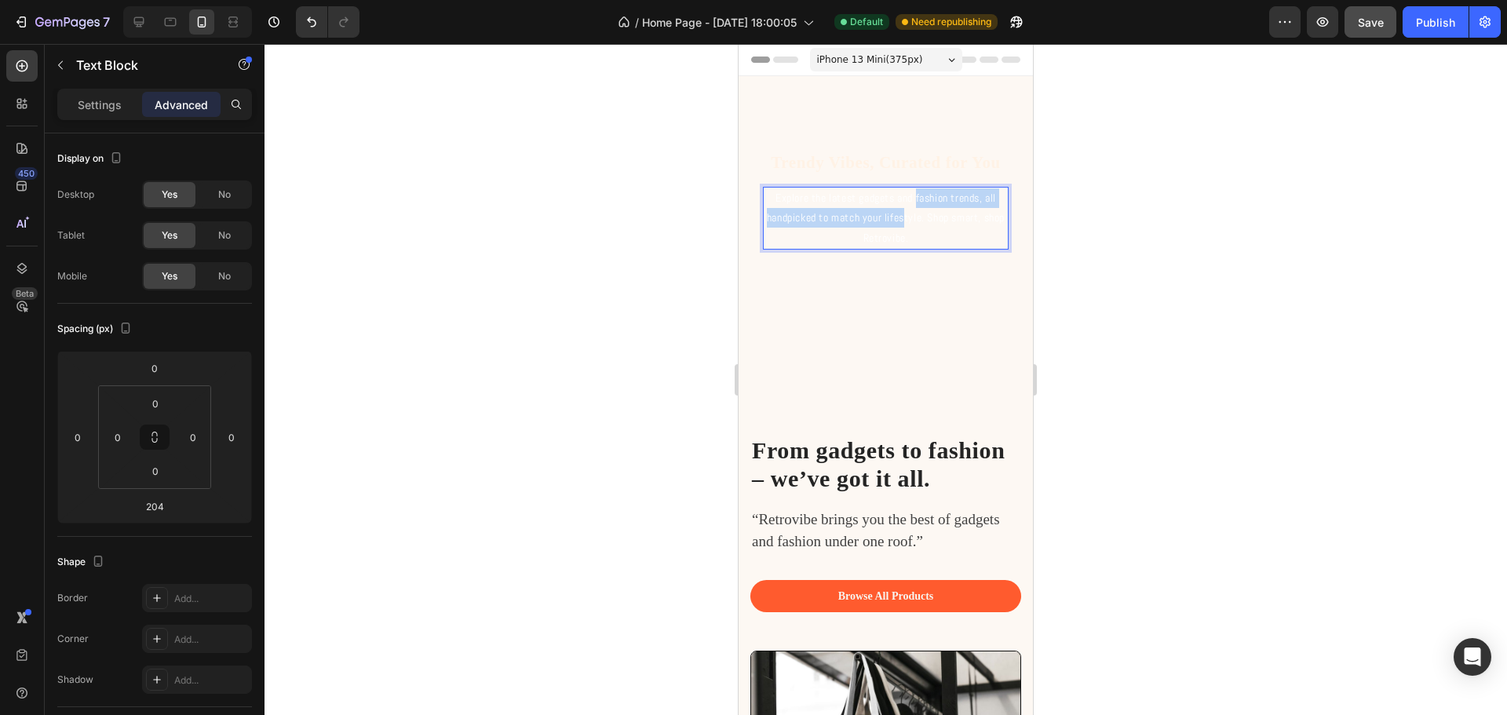
drag, startPoint x: 911, startPoint y: 197, endPoint x: 912, endPoint y: 225, distance: 27.5
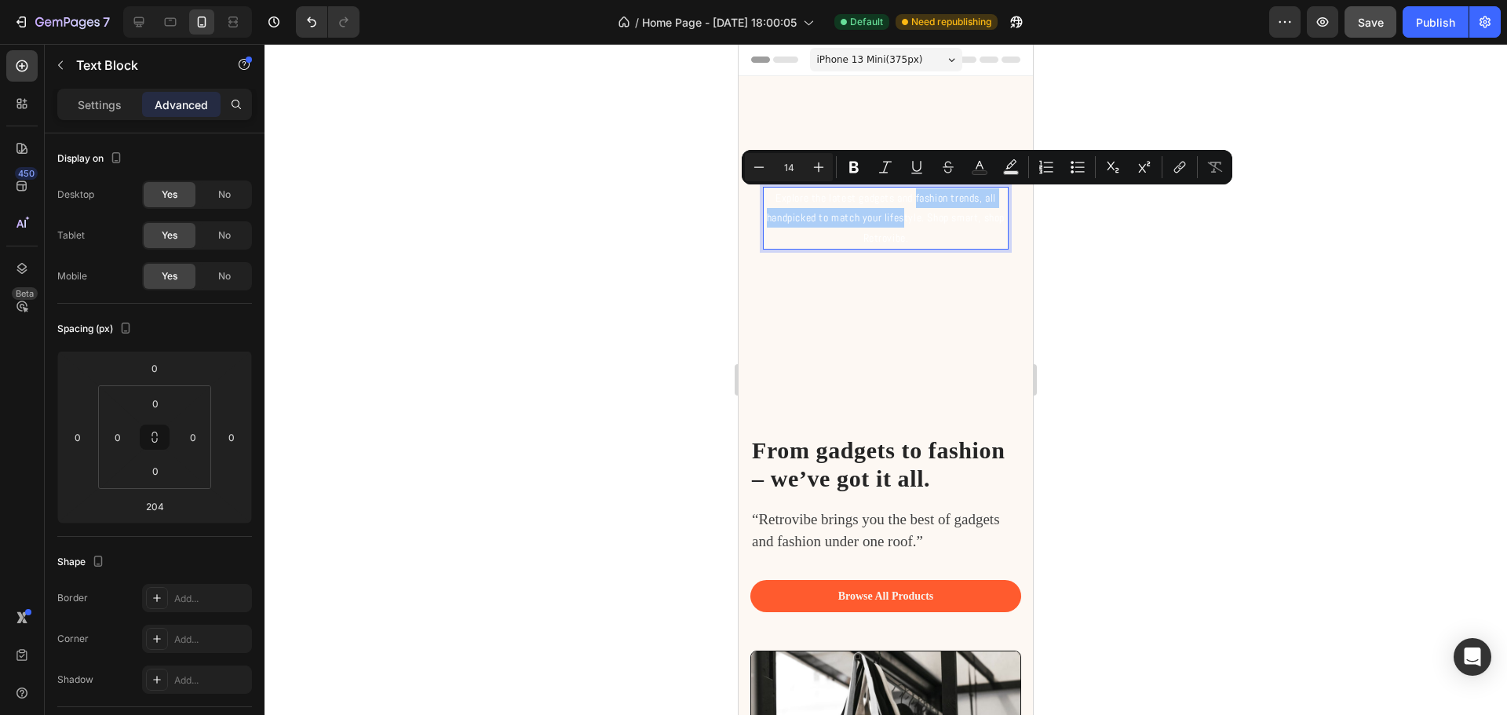
click at [1099, 283] on div at bounding box center [886, 379] width 1243 height 671
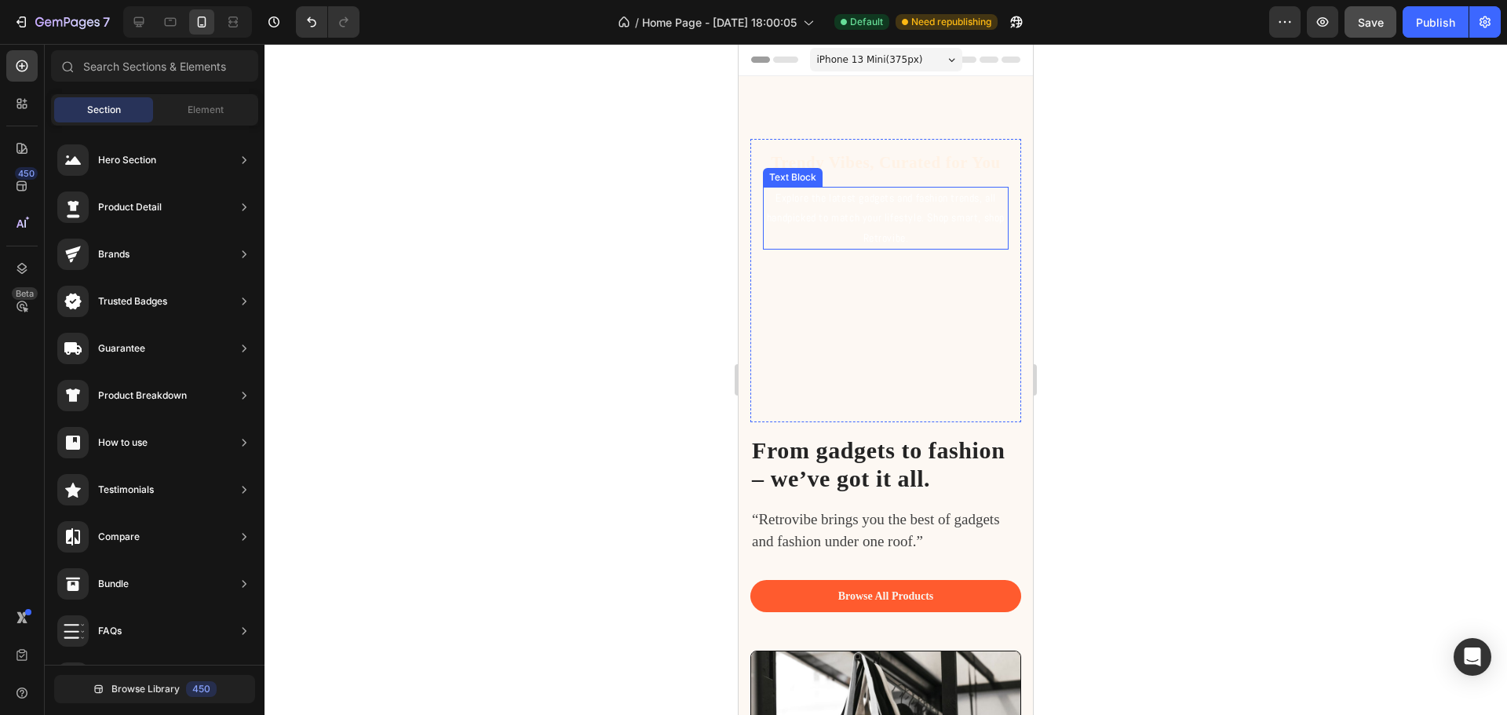
click at [872, 210] on div "Explore the latest gadgets and fashion trends, all handpicked to match your lif…" at bounding box center [886, 218] width 246 height 63
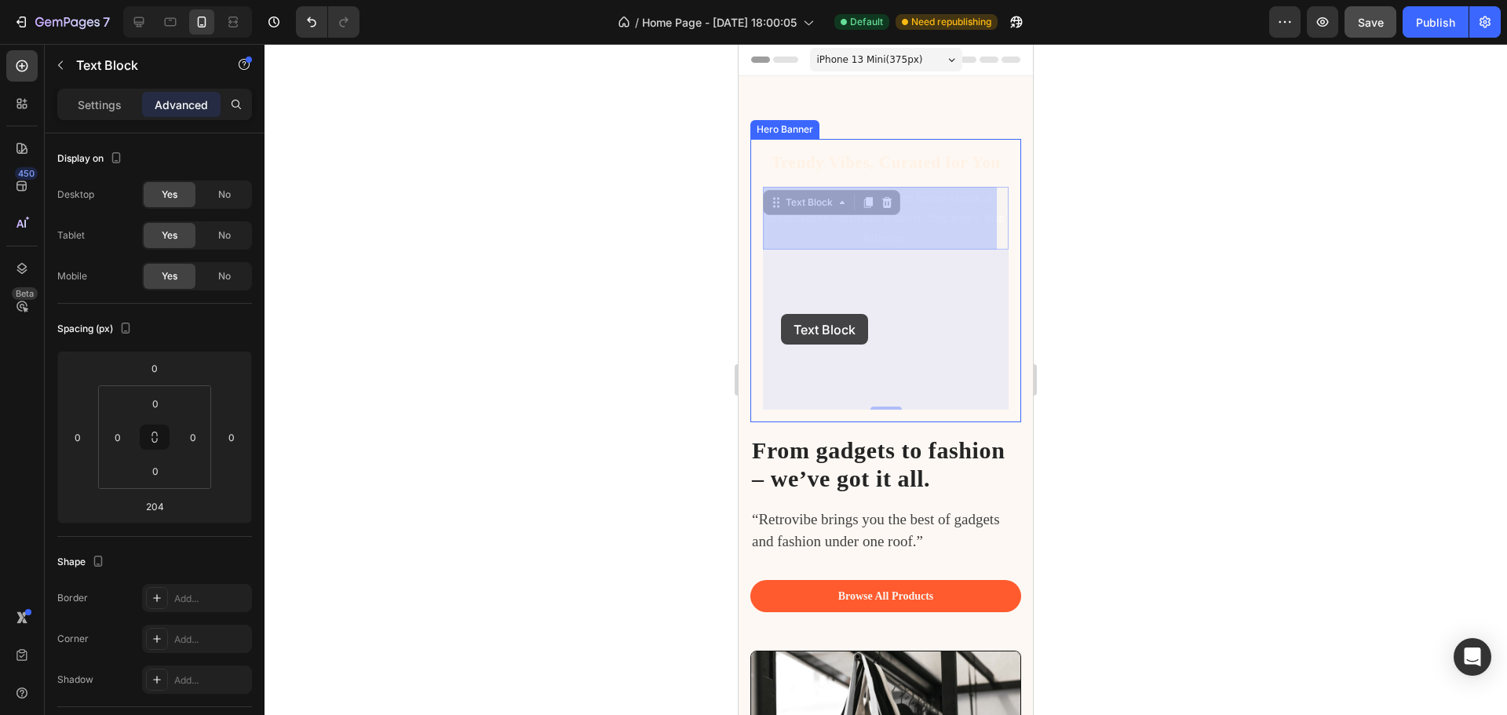
drag, startPoint x: 780, startPoint y: 207, endPoint x: 781, endPoint y: 314, distance: 106.8
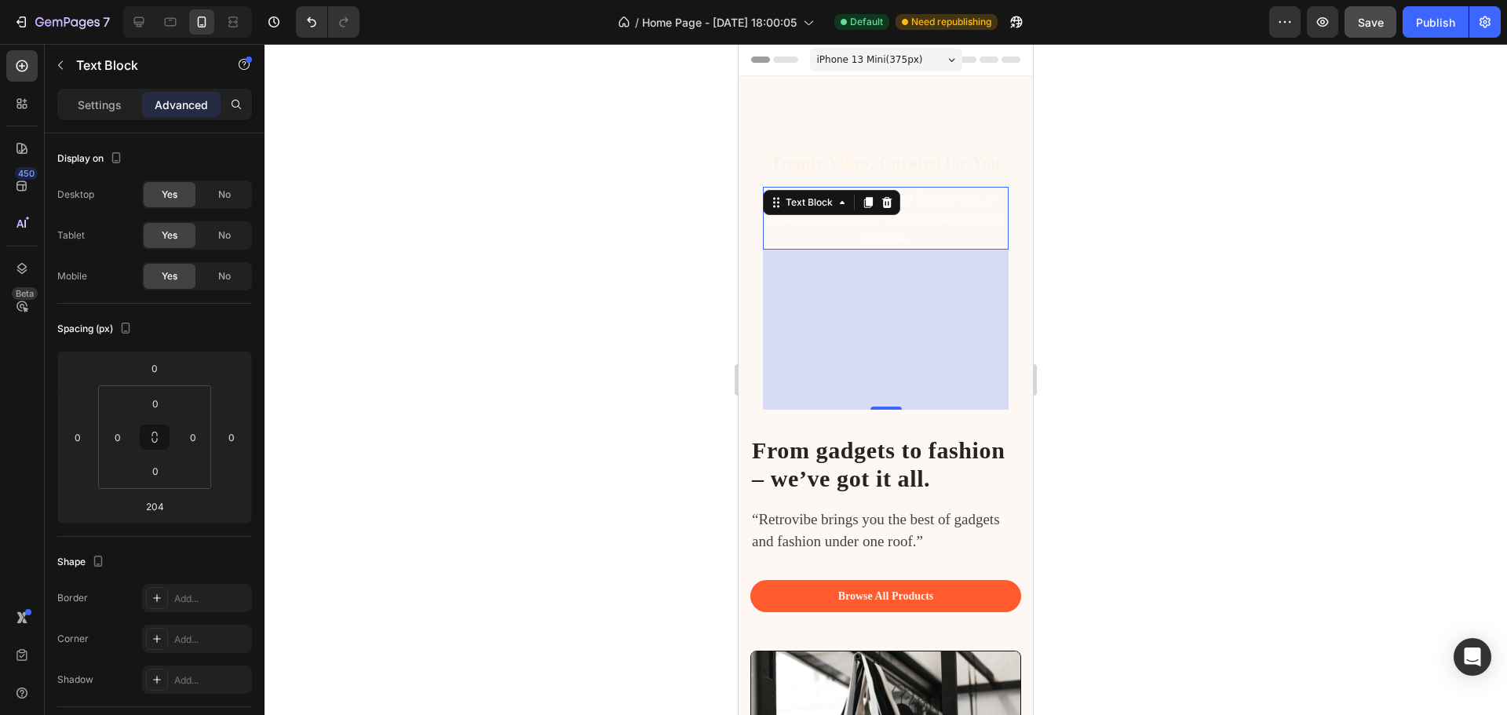
click at [1139, 276] on div at bounding box center [886, 379] width 1243 height 671
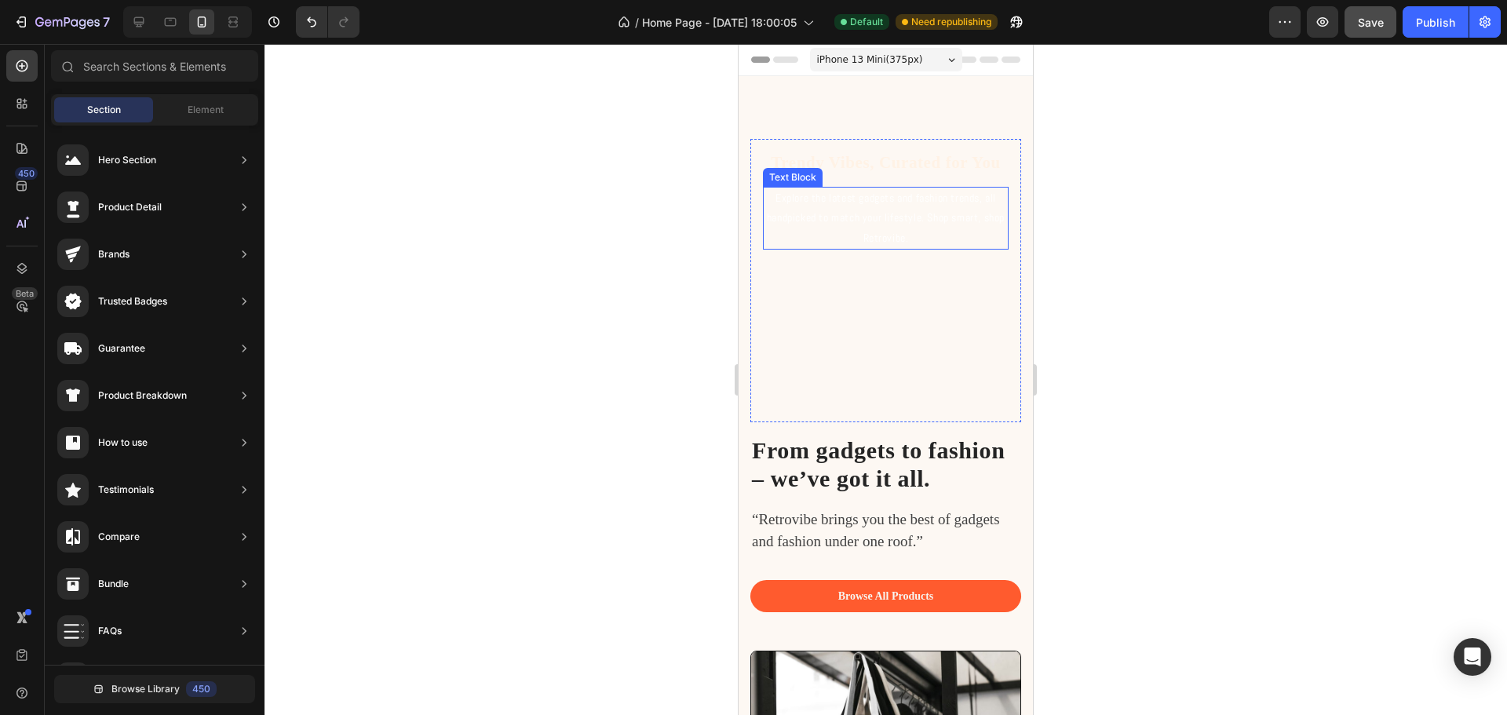
click at [851, 219] on p "Explore the latest gadgets and fashion trends, all handpicked to match your lif…" at bounding box center [886, 218] width 243 height 60
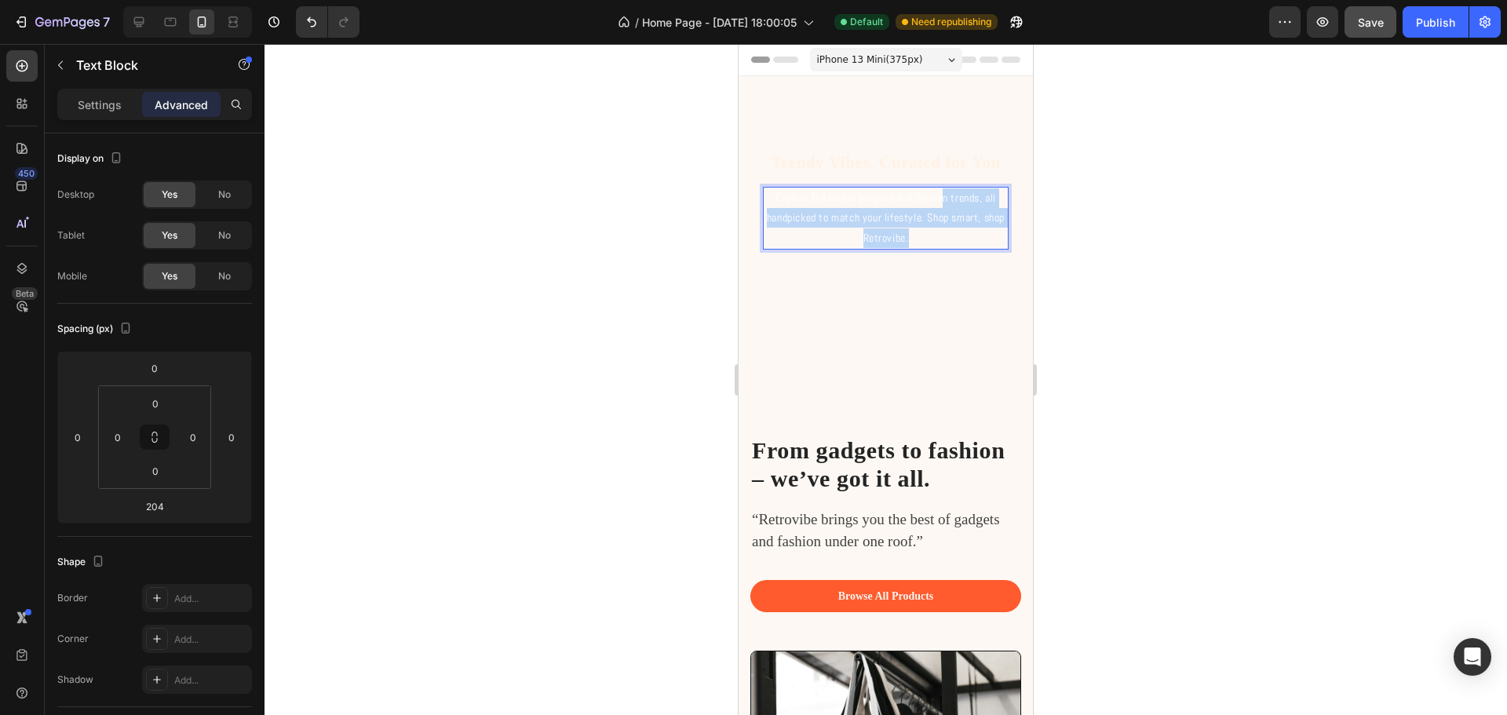
drag, startPoint x: 942, startPoint y: 205, endPoint x: 933, endPoint y: 239, distance: 35.0
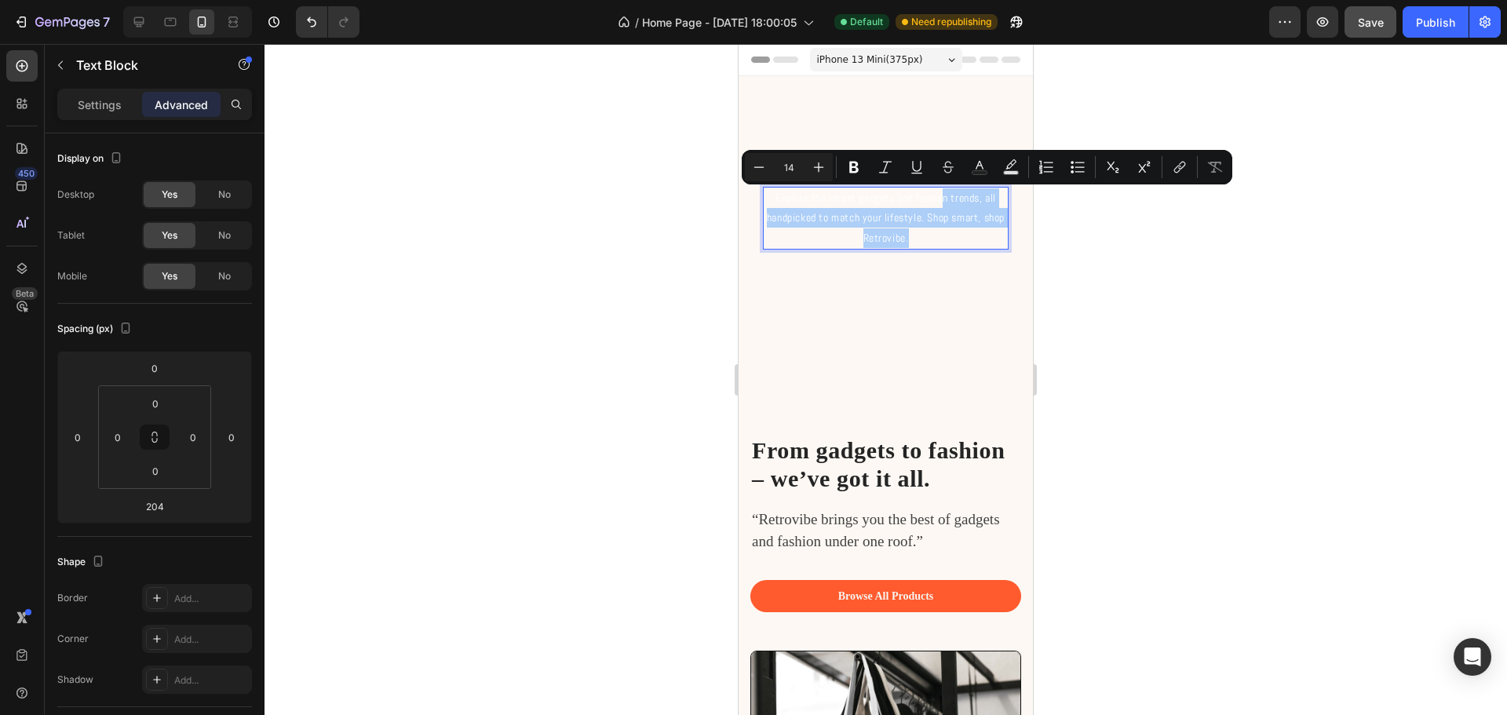
click at [1111, 241] on div at bounding box center [886, 379] width 1243 height 671
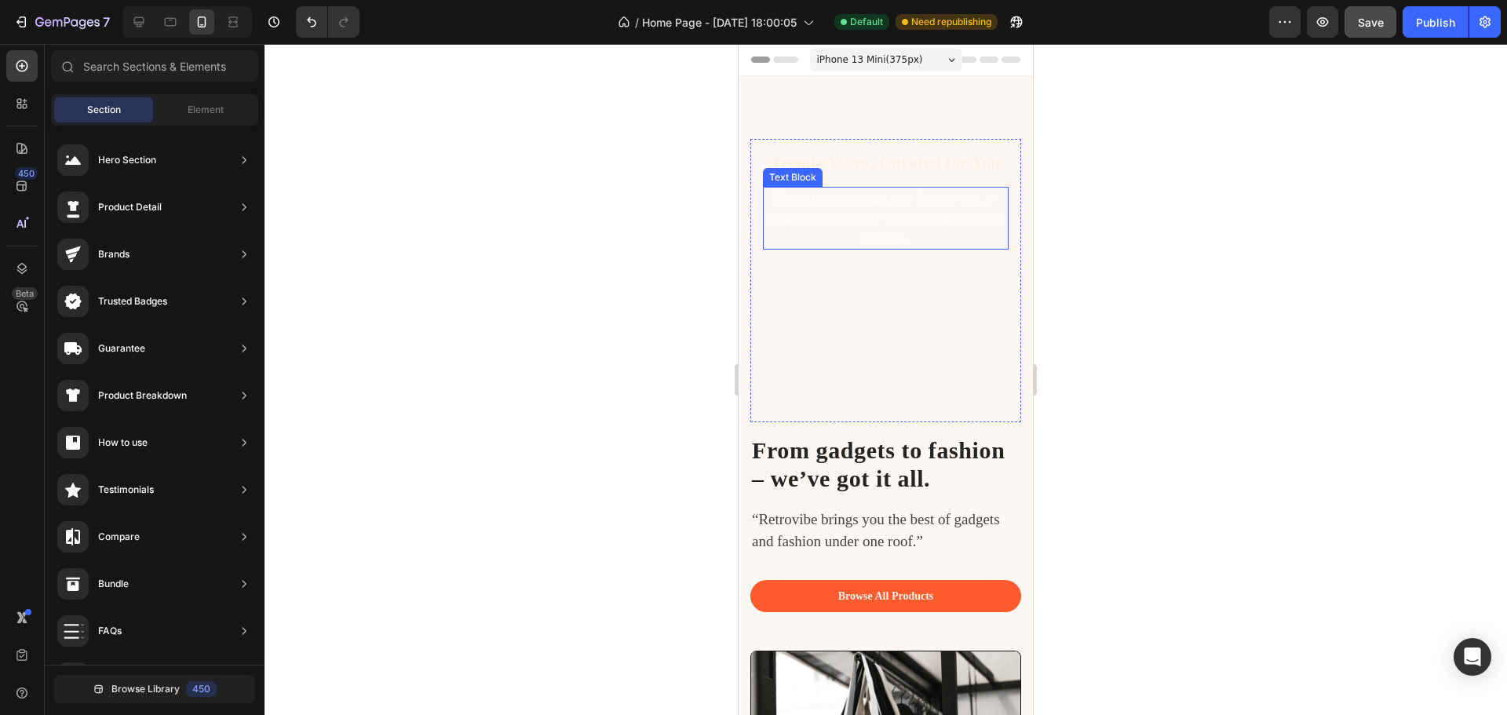
click at [909, 209] on p "Explore the latest gadgets and fashion trends, all handpicked to match your lif…" at bounding box center [886, 218] width 243 height 60
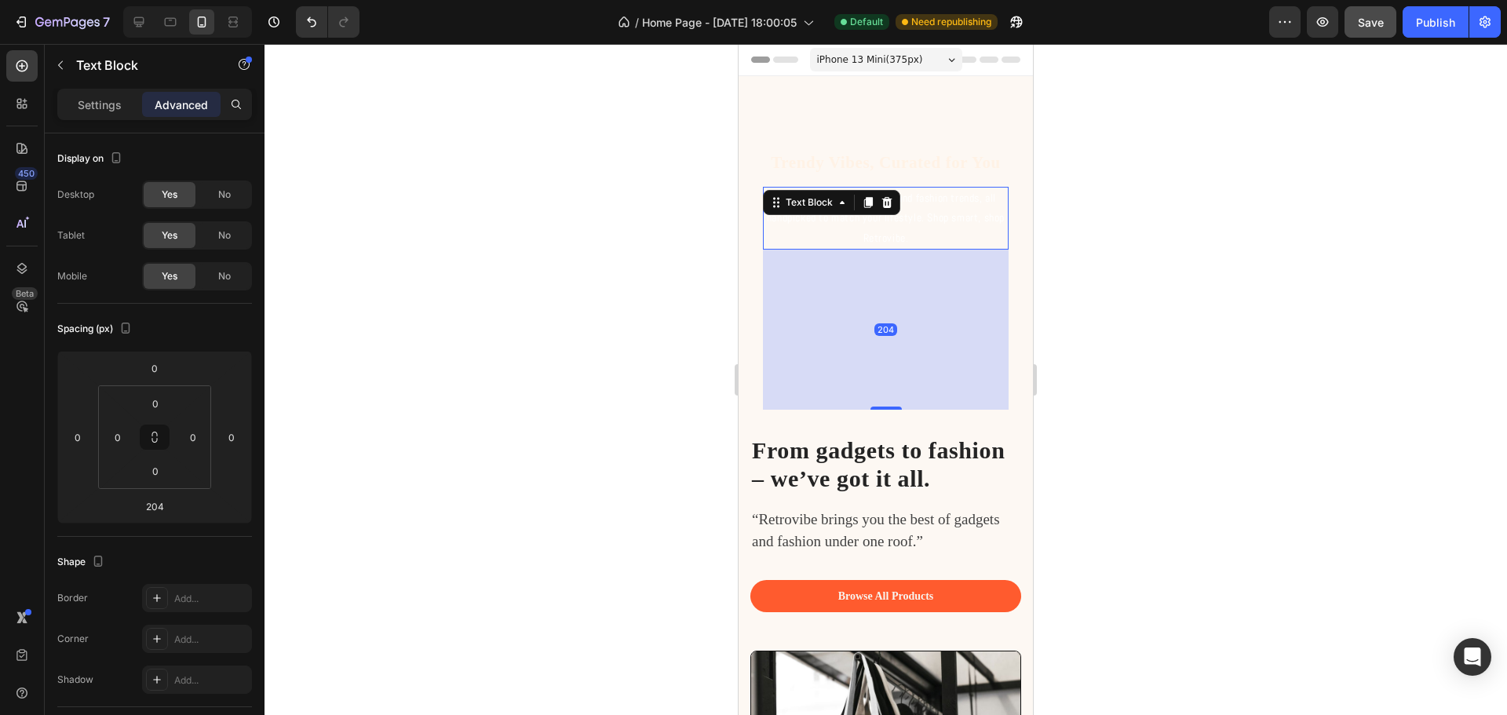
click at [1146, 270] on div at bounding box center [886, 379] width 1243 height 671
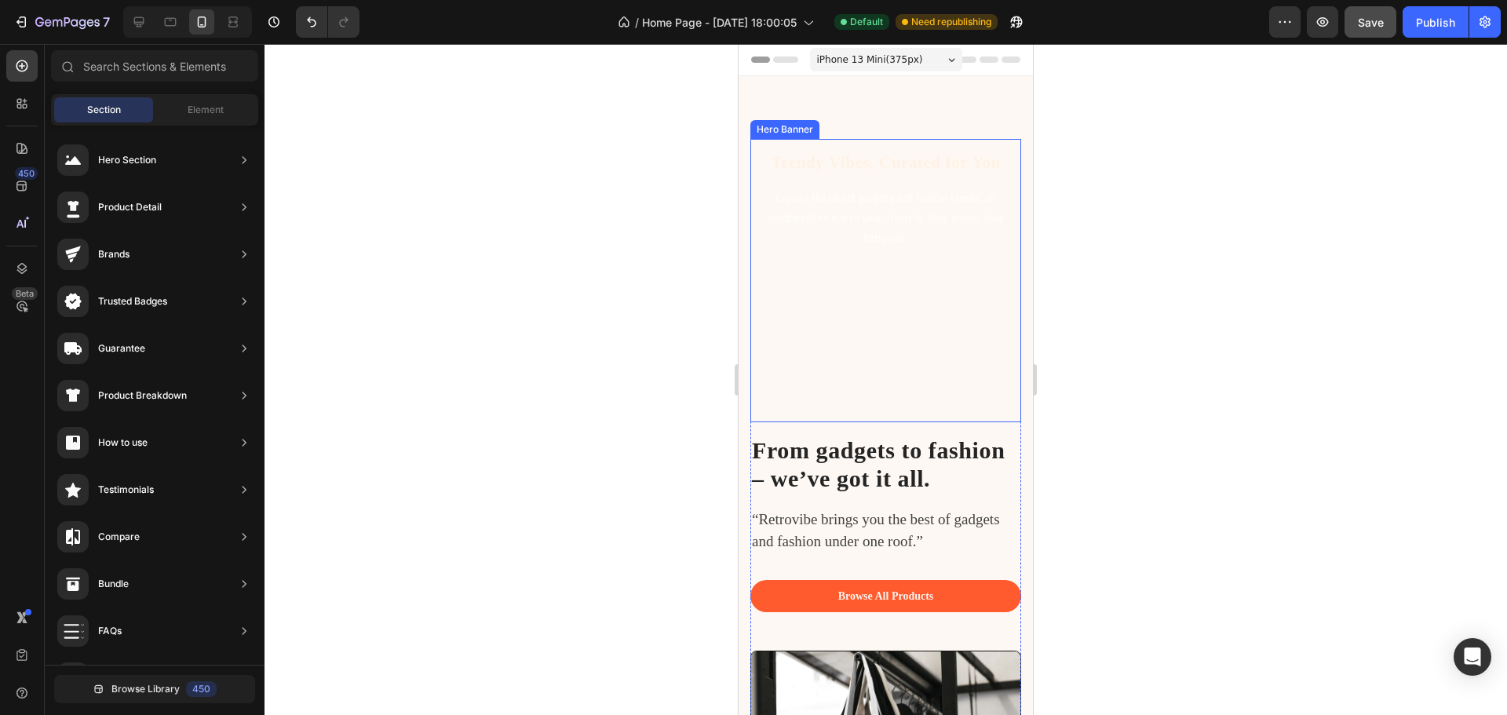
click at [872, 368] on div "Trendy Vibes, Curated for You Heading Explore the latest gadgets and fashion tr…" at bounding box center [886, 281] width 246 height 258
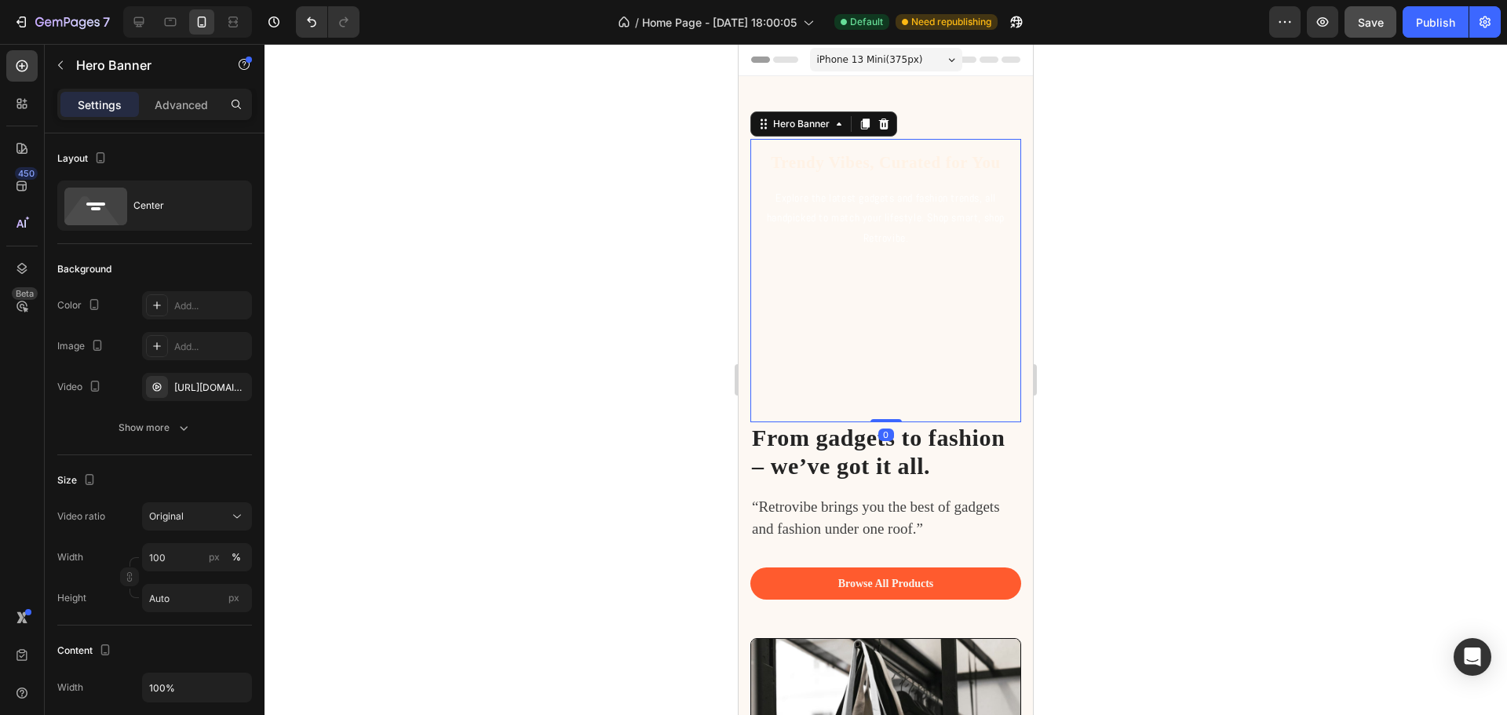
drag, startPoint x: 877, startPoint y: 433, endPoint x: 889, endPoint y: 364, distance: 69.4
click at [893, 363] on div "Trendy Vibes, Curated for You Heading Explore the latest gadgets and fashion tr…" at bounding box center [885, 280] width 271 height 283
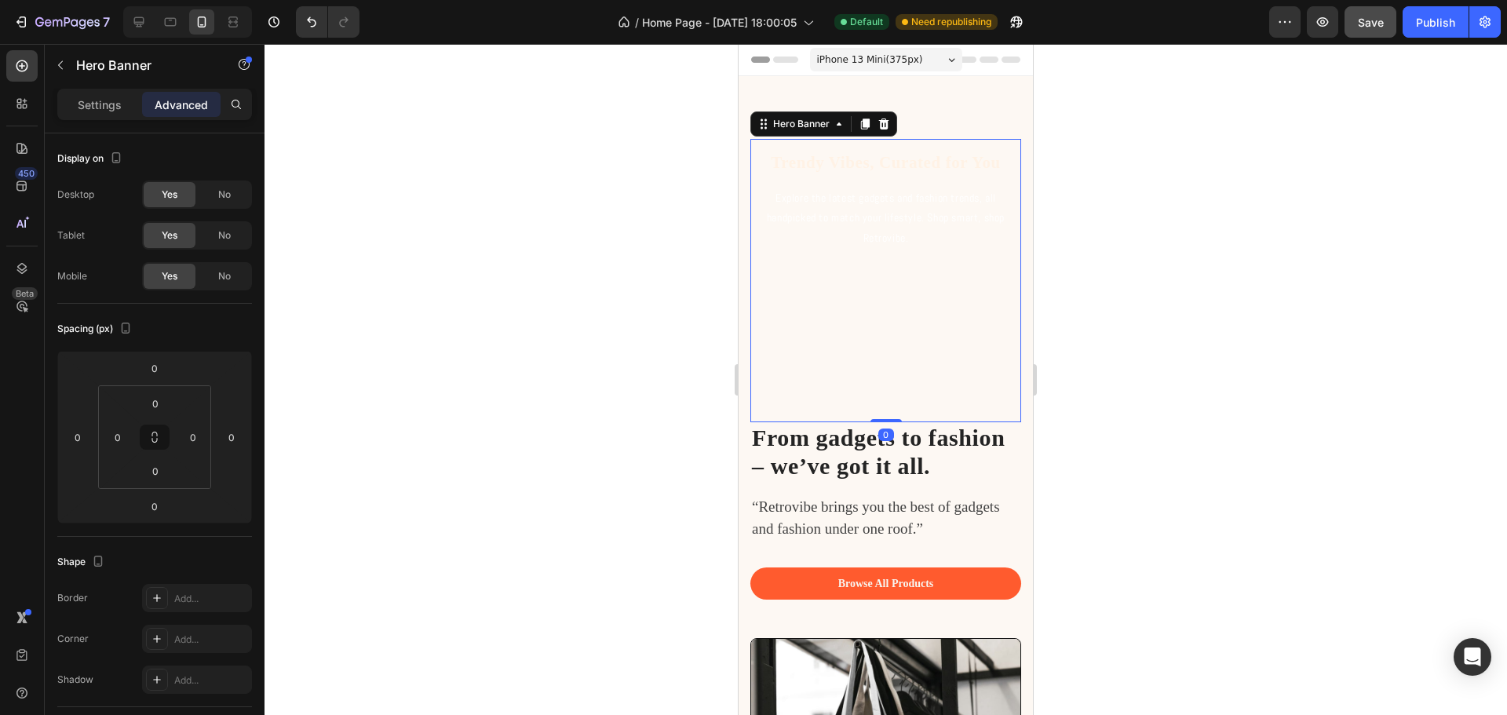
click at [872, 378] on div "Trendy Vibes, Curated for You Heading Explore the latest gadgets and fashion tr…" at bounding box center [886, 281] width 246 height 258
click at [1235, 338] on div at bounding box center [886, 379] width 1243 height 671
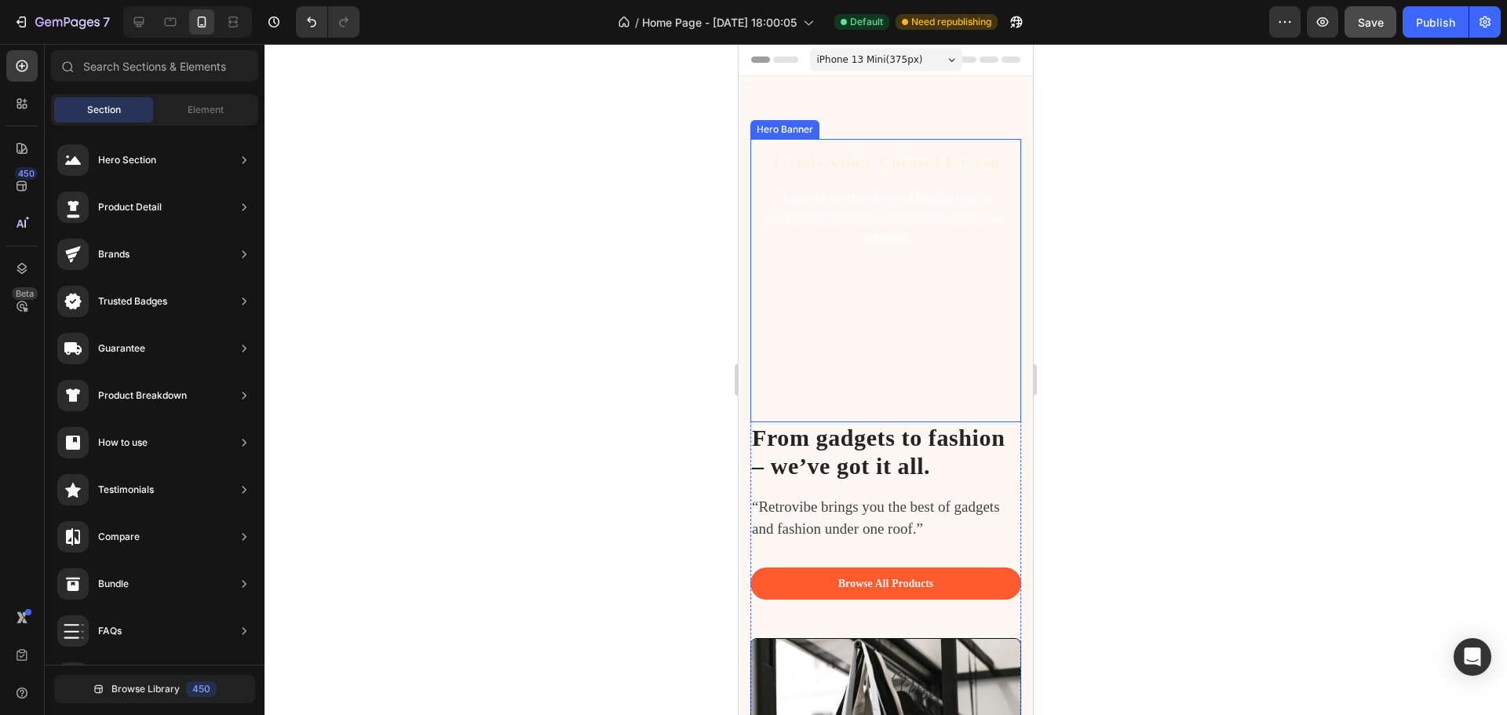
click at [946, 359] on div "Trendy Vibes, Curated for You Heading Explore the latest gadgets and fashion tr…" at bounding box center [886, 281] width 246 height 258
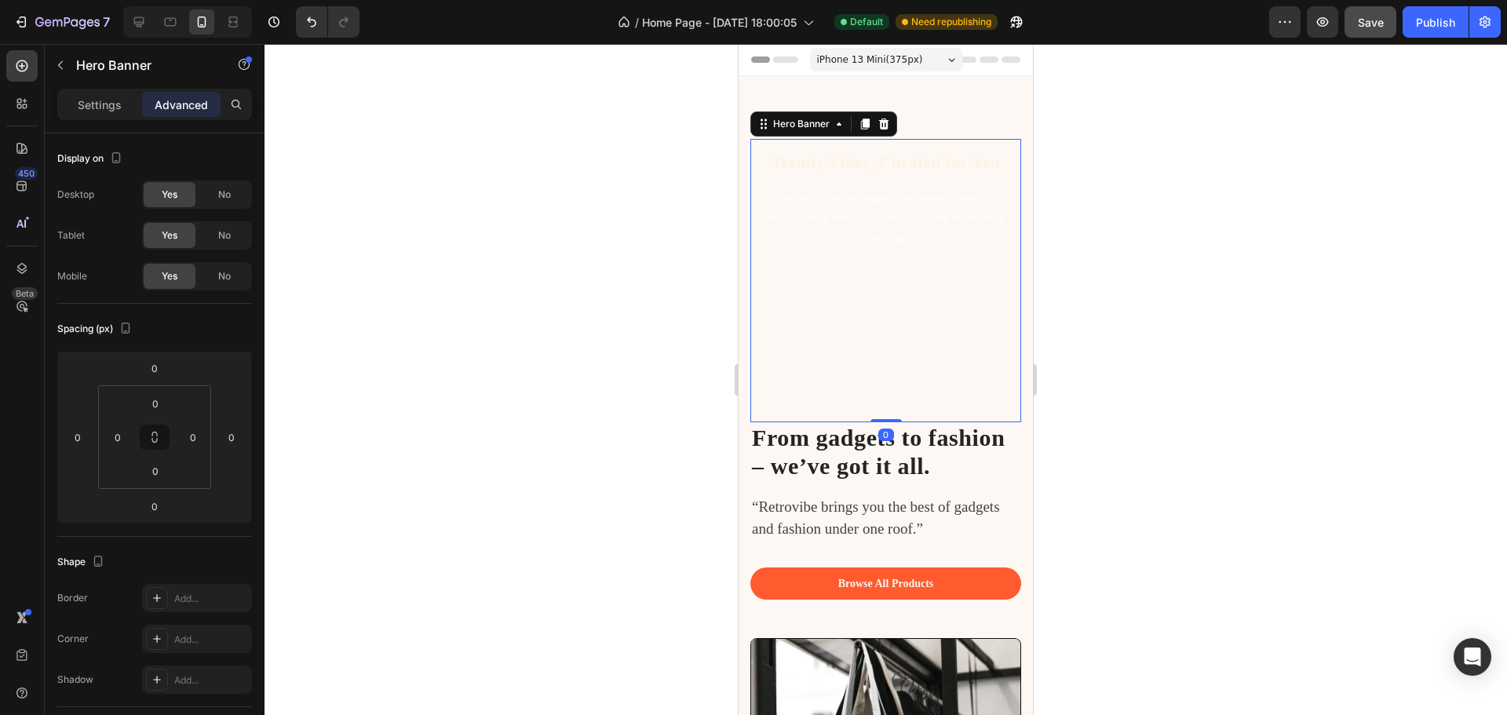
drag, startPoint x: 879, startPoint y: 418, endPoint x: 880, endPoint y: 379, distance: 38.5
click at [880, 379] on div "Trendy Vibes, Curated for You Heading Explore the latest gadgets and fashion tr…" at bounding box center [885, 280] width 271 height 283
click at [955, 283] on div "Trendy Vibes, Curated for You Heading Explore the latest gadgets and fashion tr…" at bounding box center [886, 281] width 246 height 258
click at [979, 163] on p "Trendy Vibes, Curated for You" at bounding box center [886, 163] width 243 height 20
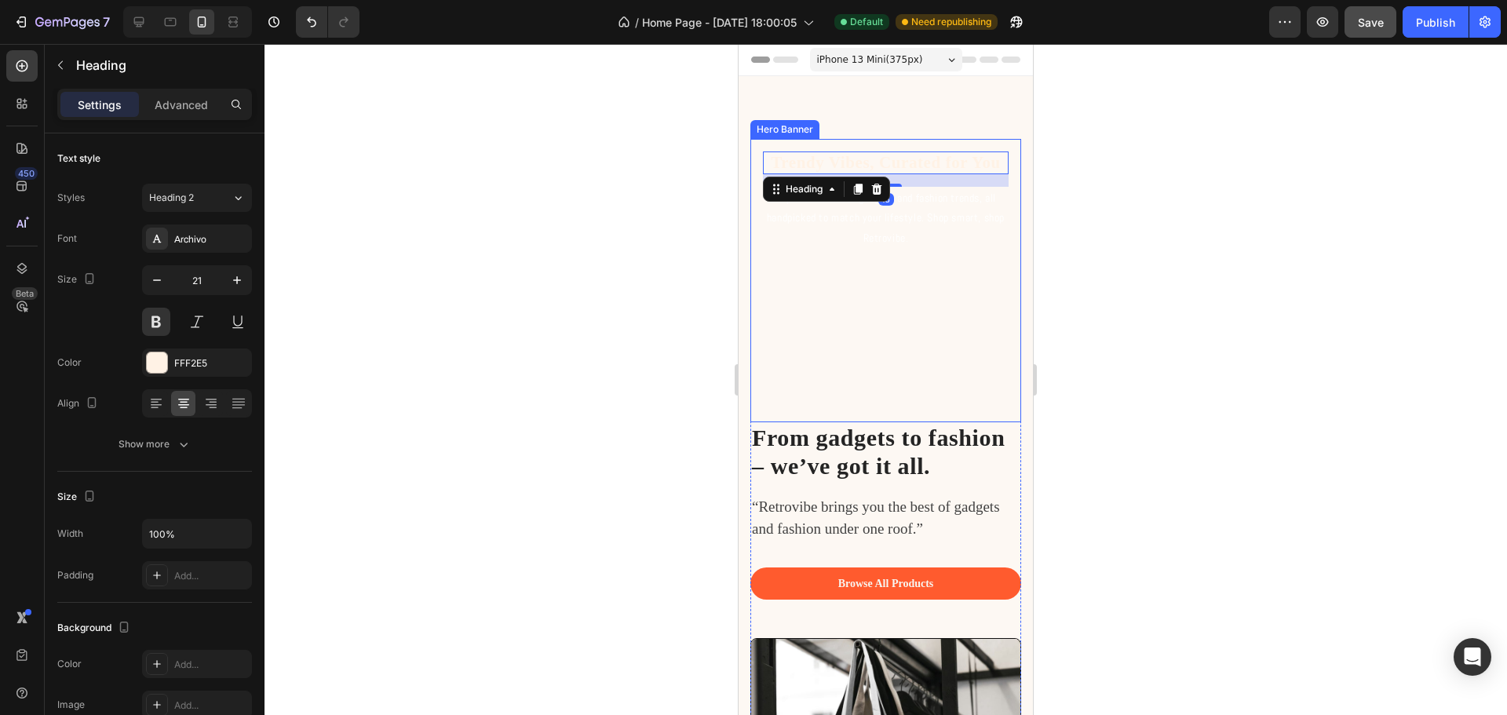
click at [939, 313] on div "Trendy Vibes, Curated for You Heading 16 Explore the latest gadgets and fashion…" at bounding box center [886, 281] width 246 height 258
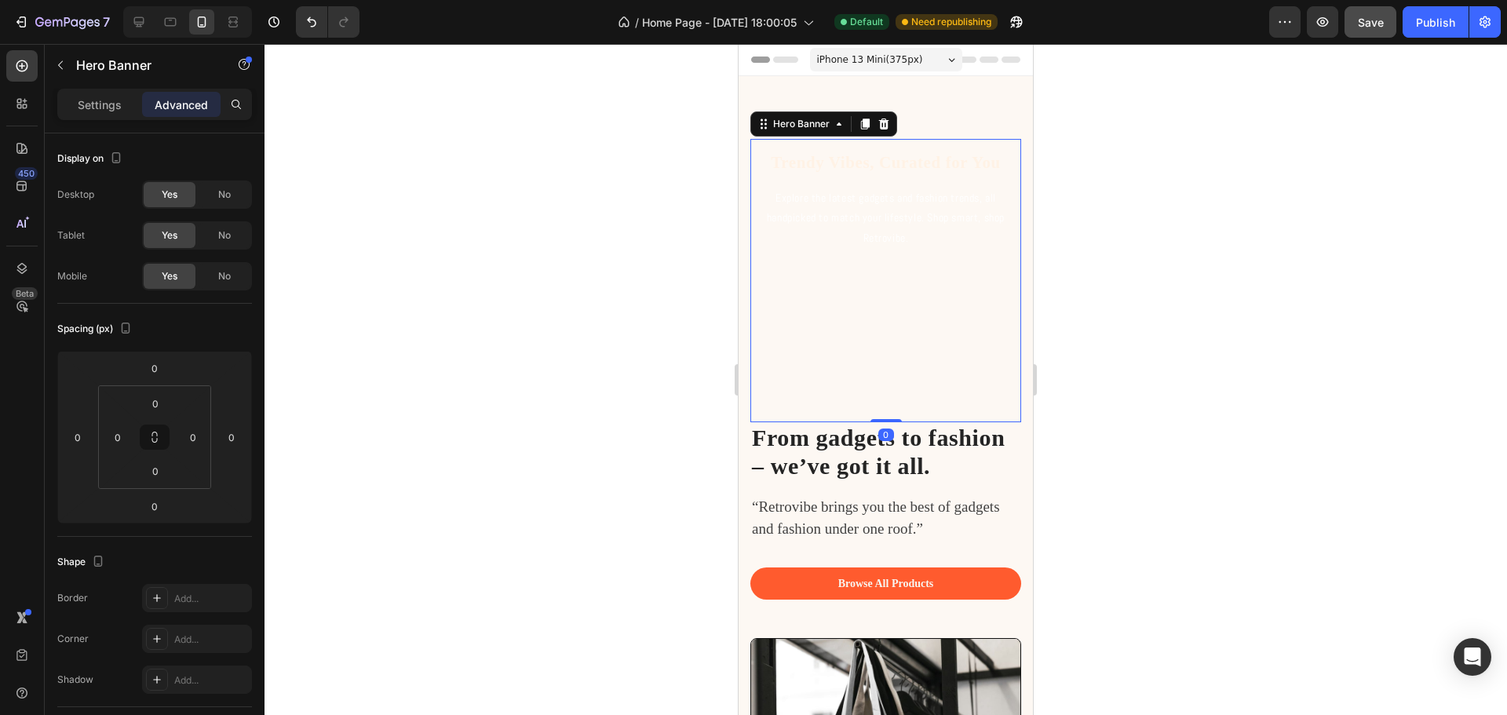
drag, startPoint x: 879, startPoint y: 421, endPoint x: 886, endPoint y: 389, distance: 32.8
click at [886, 389] on div "Trendy Vibes, Curated for You Heading Explore the latest gadgets and fashion tr…" at bounding box center [885, 280] width 271 height 283
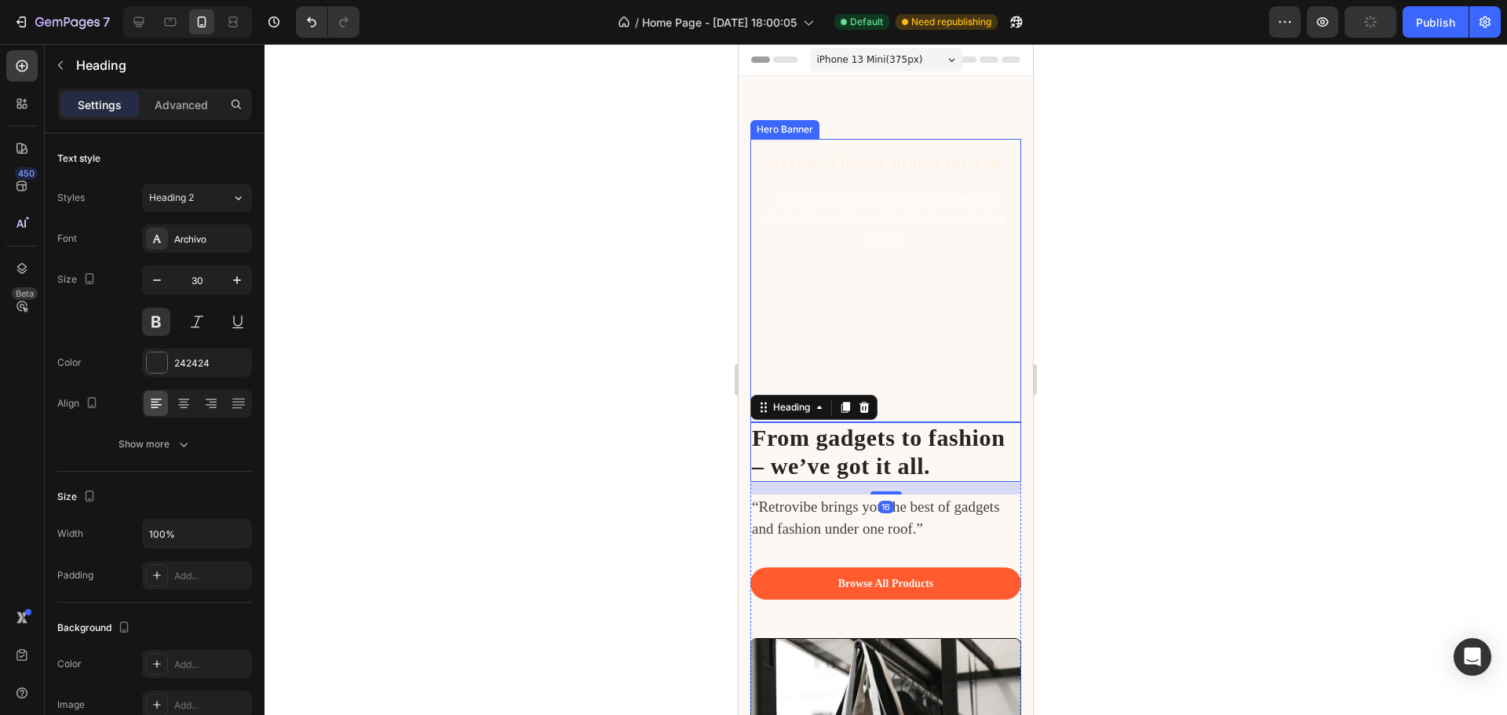
click at [892, 392] on div "Trendy Vibes, Curated for You Heading Explore the latest gadgets and fashion tr…" at bounding box center [886, 281] width 246 height 258
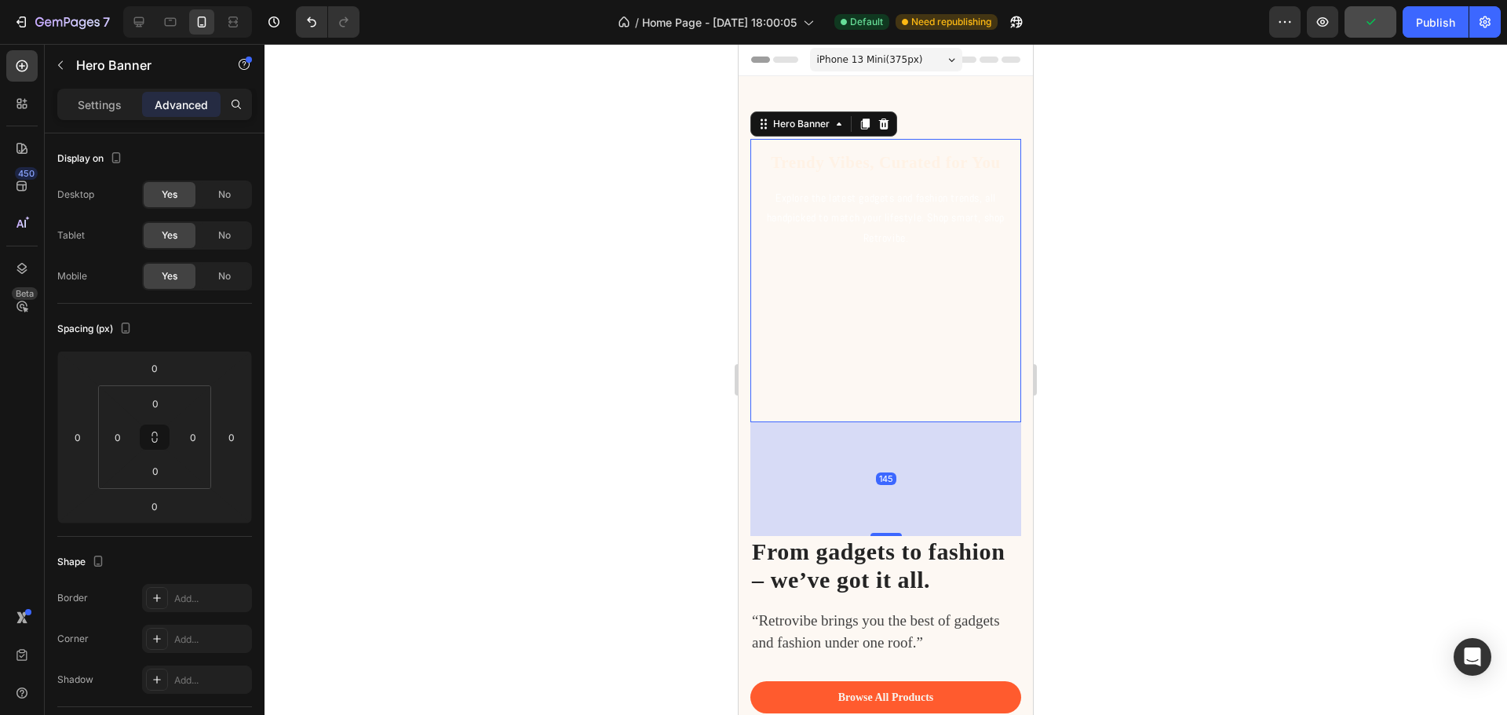
drag, startPoint x: 881, startPoint y: 420, endPoint x: 876, endPoint y: 530, distance: 110.0
click at [878, 534] on div at bounding box center [886, 534] width 31 height 3
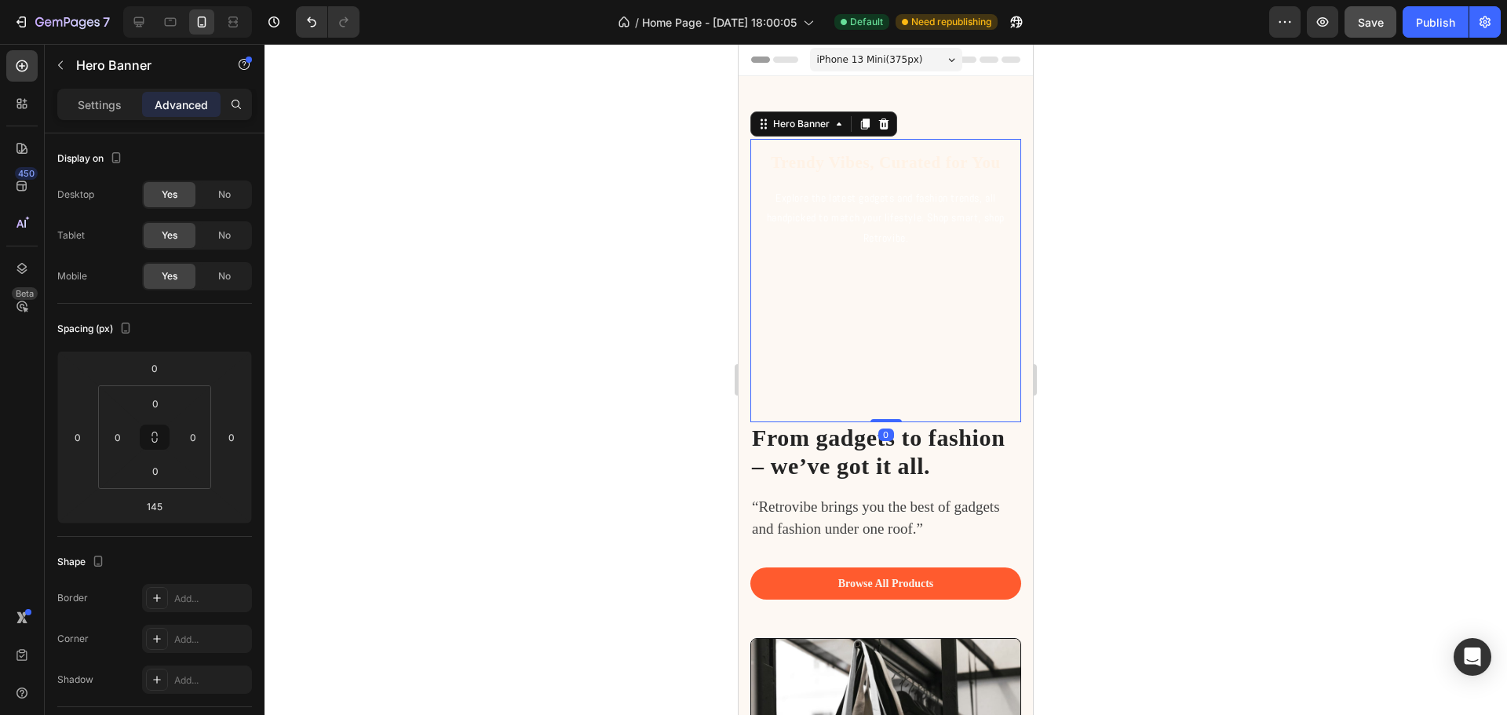
drag, startPoint x: 882, startPoint y: 535, endPoint x: 882, endPoint y: 374, distance: 161.7
click at [882, 374] on div "Trendy Vibes, Curated for You Heading Explore the latest gadgets and fashion tr…" at bounding box center [885, 280] width 271 height 283
type input "0"
click at [866, 292] on div "Trendy Vibes, Curated for You Heading Explore the latest gadgets and fashion tr…" at bounding box center [886, 281] width 246 height 258
click at [1207, 212] on div at bounding box center [886, 379] width 1243 height 671
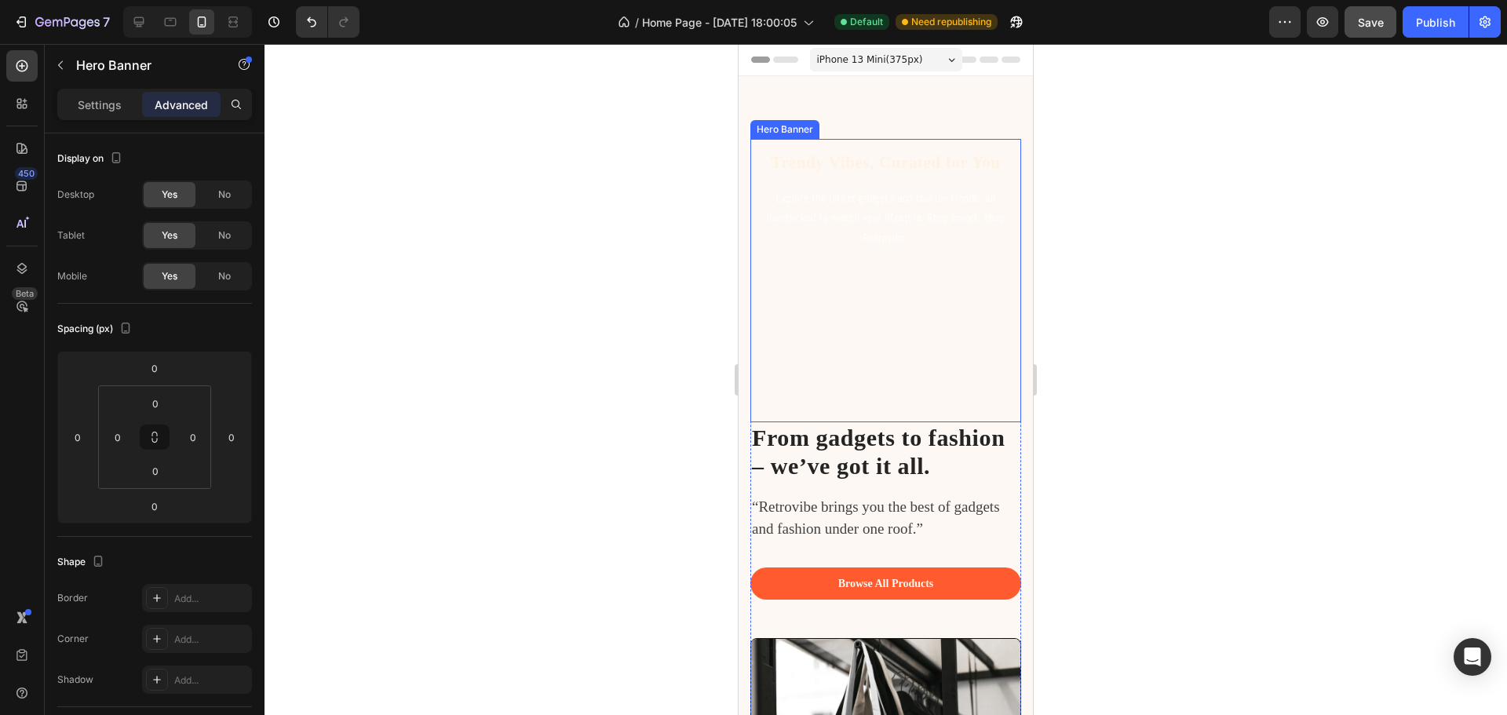
click at [874, 321] on div "Trendy Vibes, Curated for You Heading Explore the latest gadgets and fashion tr…" at bounding box center [886, 281] width 246 height 258
drag, startPoint x: 880, startPoint y: 431, endPoint x: 877, endPoint y: 349, distance: 82.5
click at [877, 349] on div "Trendy Vibes, Curated for You Heading Explore the latest gadgets and fashion tr…" at bounding box center [885, 280] width 271 height 283
type input "0"
click at [1141, 304] on div at bounding box center [886, 379] width 1243 height 671
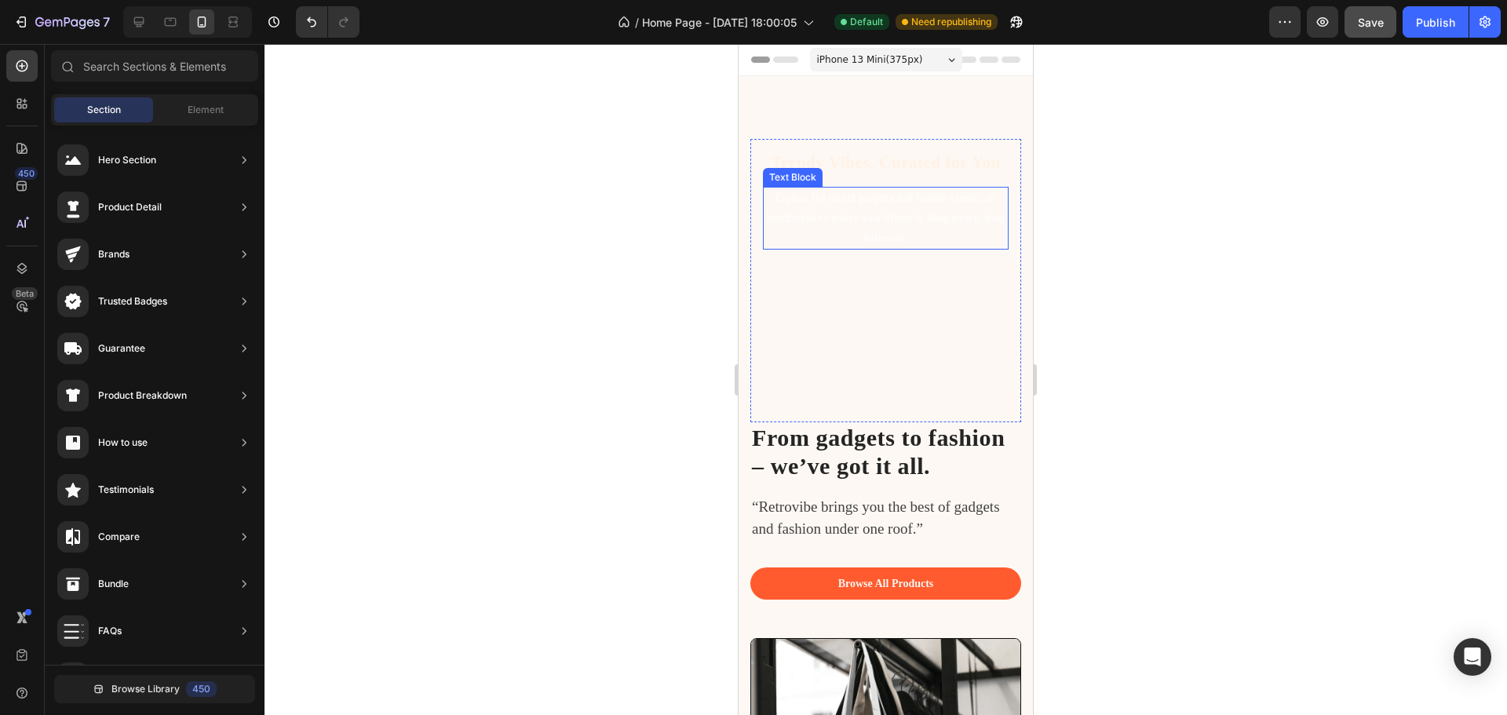
click at [906, 214] on p "Explore the latest gadgets and fashion trends, all handpicked to match your lif…" at bounding box center [886, 218] width 243 height 60
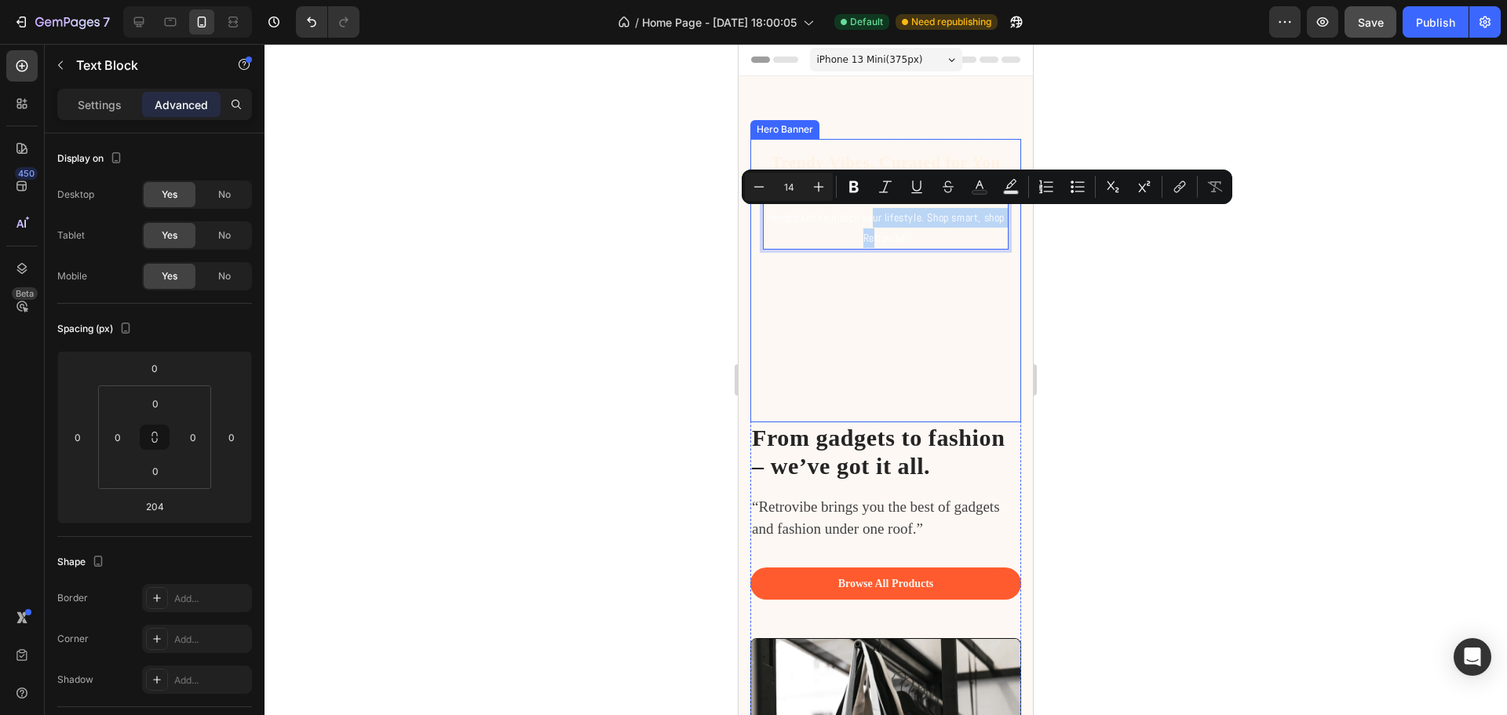
drag, startPoint x: 880, startPoint y: 221, endPoint x: 882, endPoint y: 256, distance: 35.4
click at [1130, 271] on div at bounding box center [886, 379] width 1243 height 671
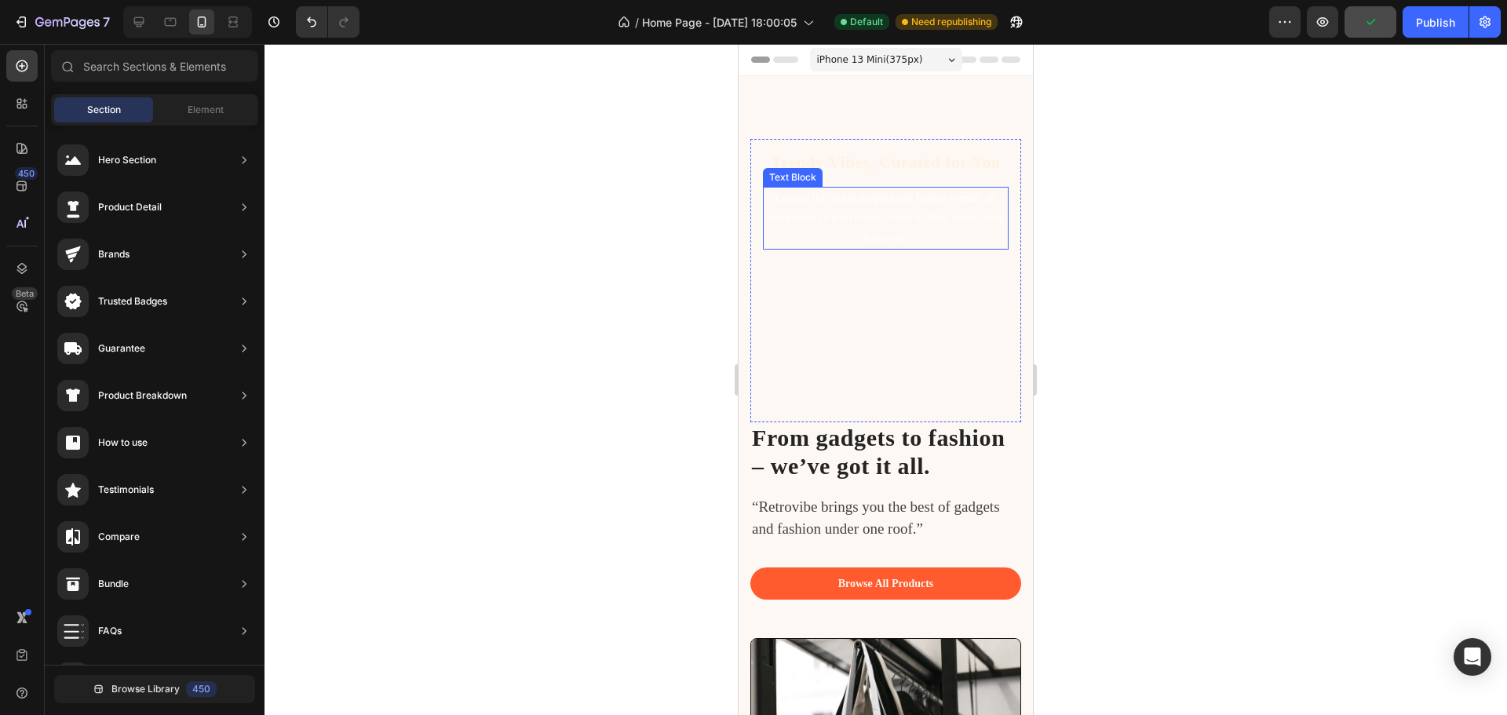
click at [864, 199] on div "Explore the latest gadgets and fashion trends, all handpicked to match your lif…" at bounding box center [886, 218] width 246 height 63
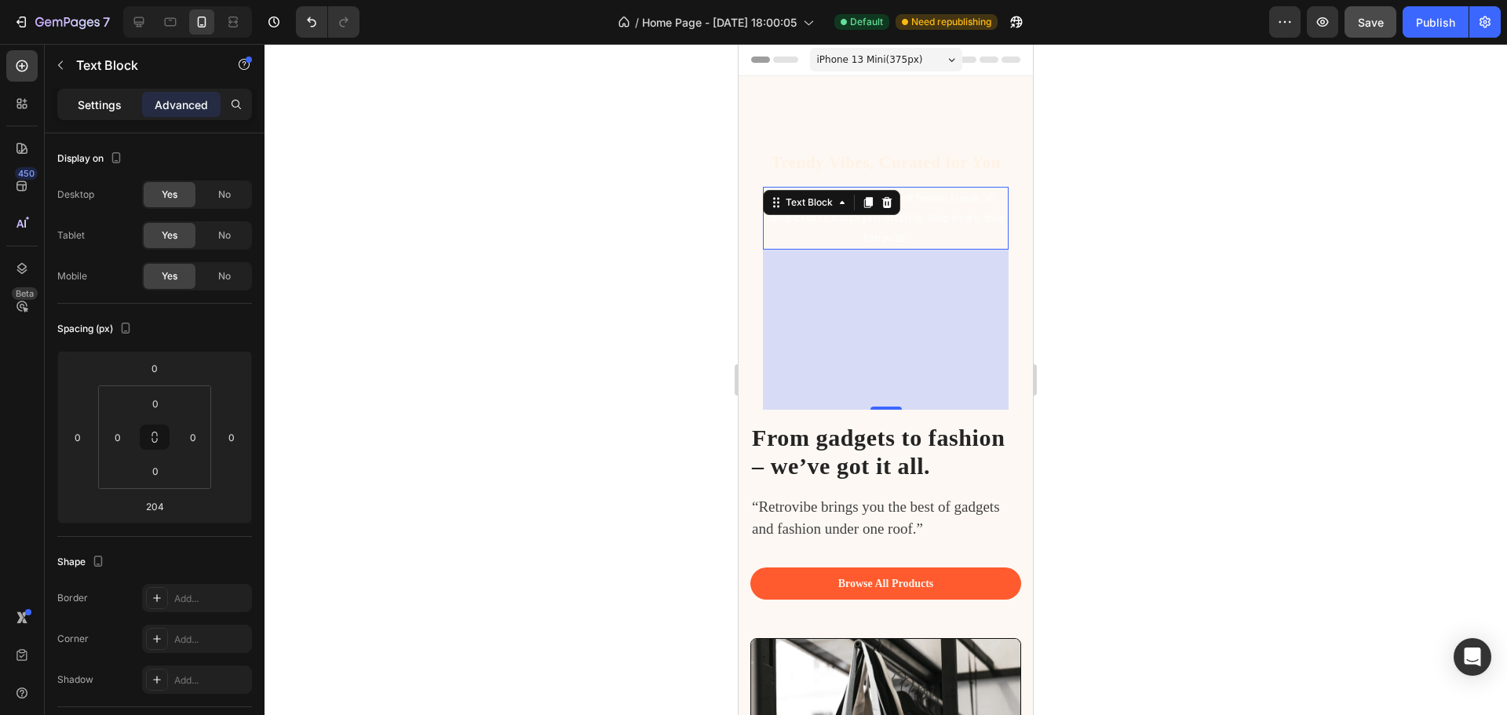
click at [89, 110] on p "Settings" at bounding box center [100, 105] width 44 height 16
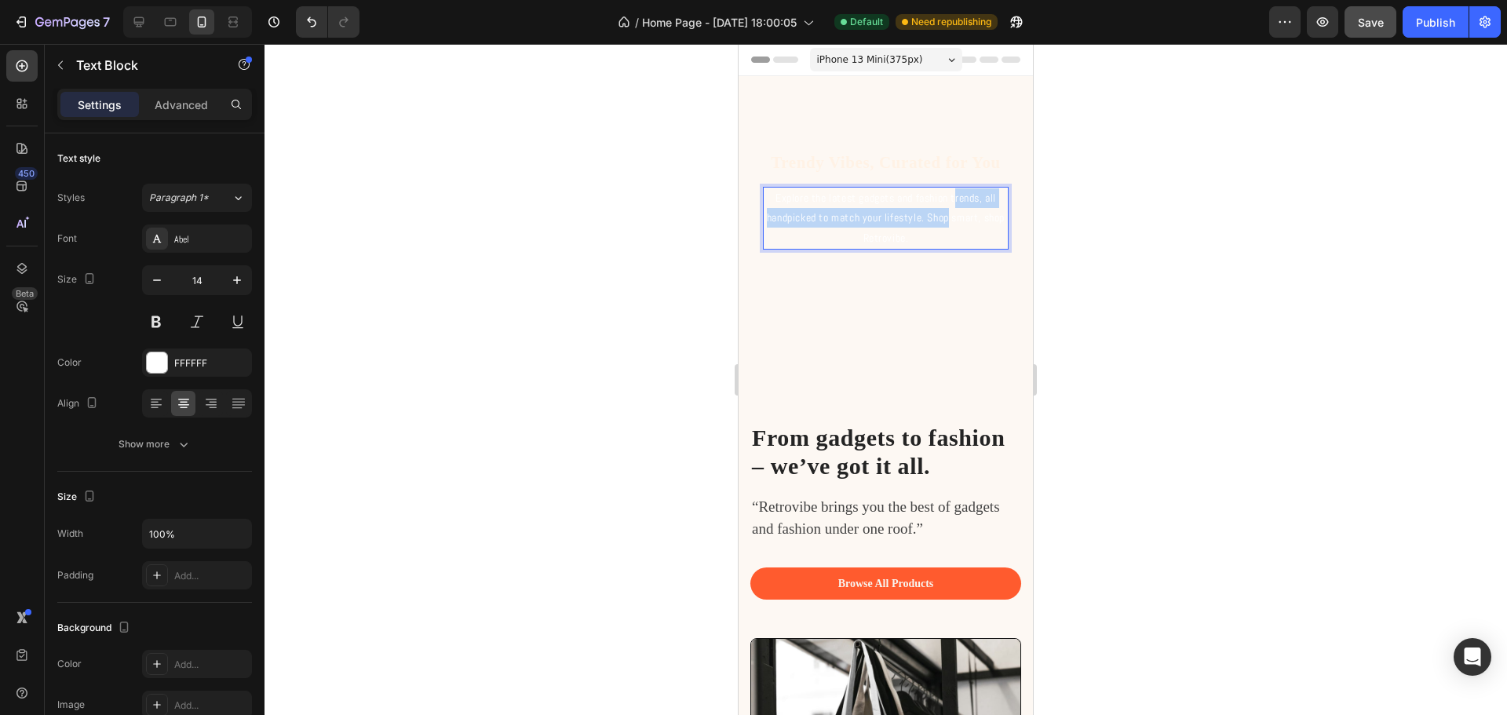
drag, startPoint x: 954, startPoint y: 193, endPoint x: 956, endPoint y: 212, distance: 19.0
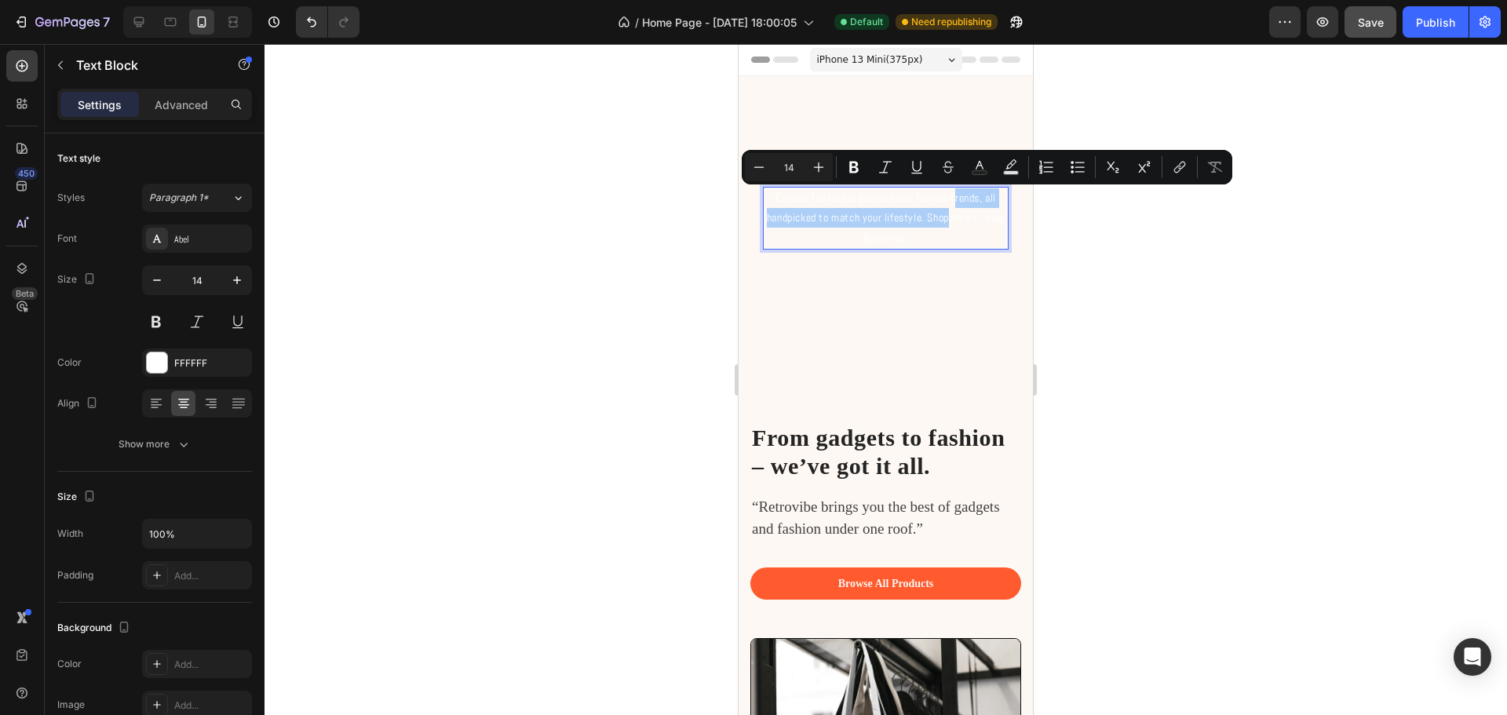
click at [1097, 250] on div at bounding box center [886, 379] width 1243 height 671
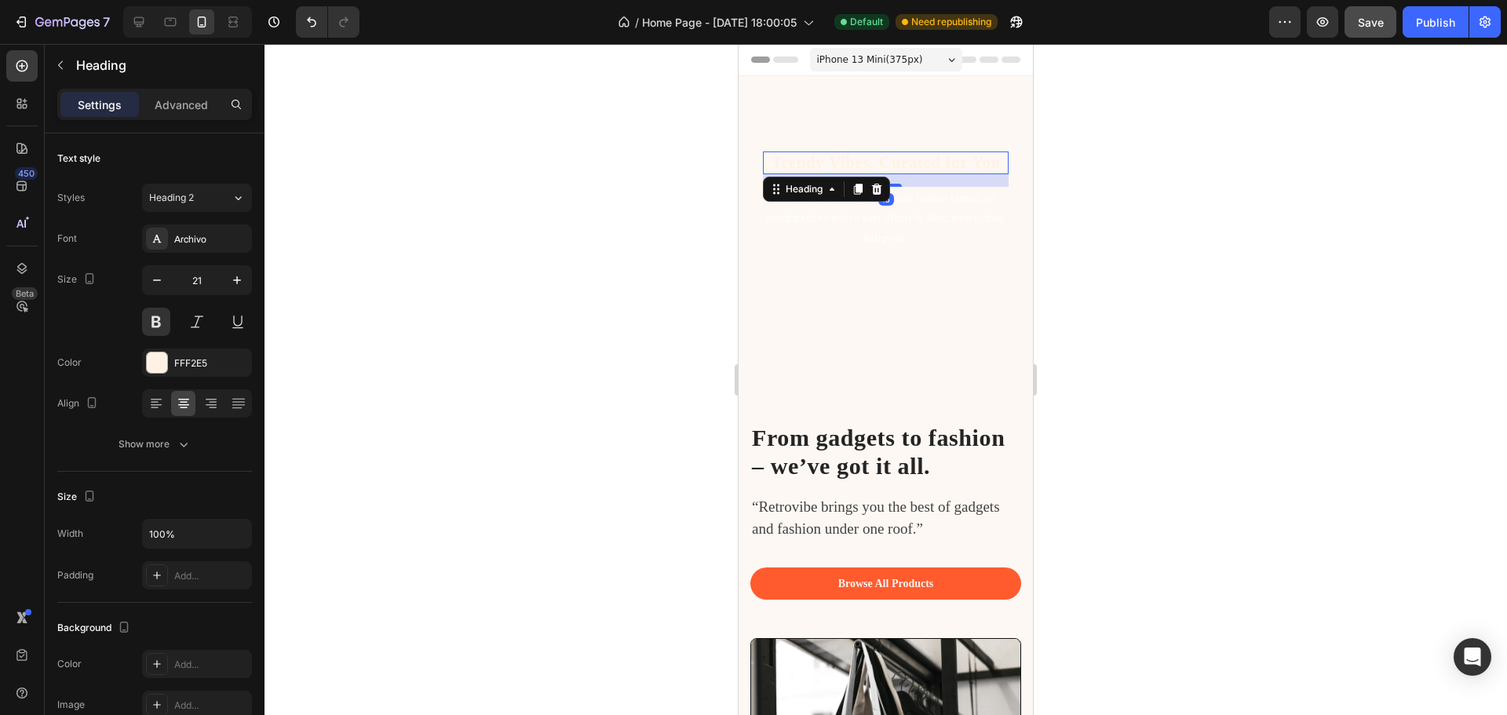
click at [854, 166] on p "Trendy Vibes, Curated for You" at bounding box center [886, 163] width 243 height 20
click at [883, 224] on p "Explore the latest gadgets and fashion trends, all handpicked to match your lif…" at bounding box center [886, 218] width 243 height 60
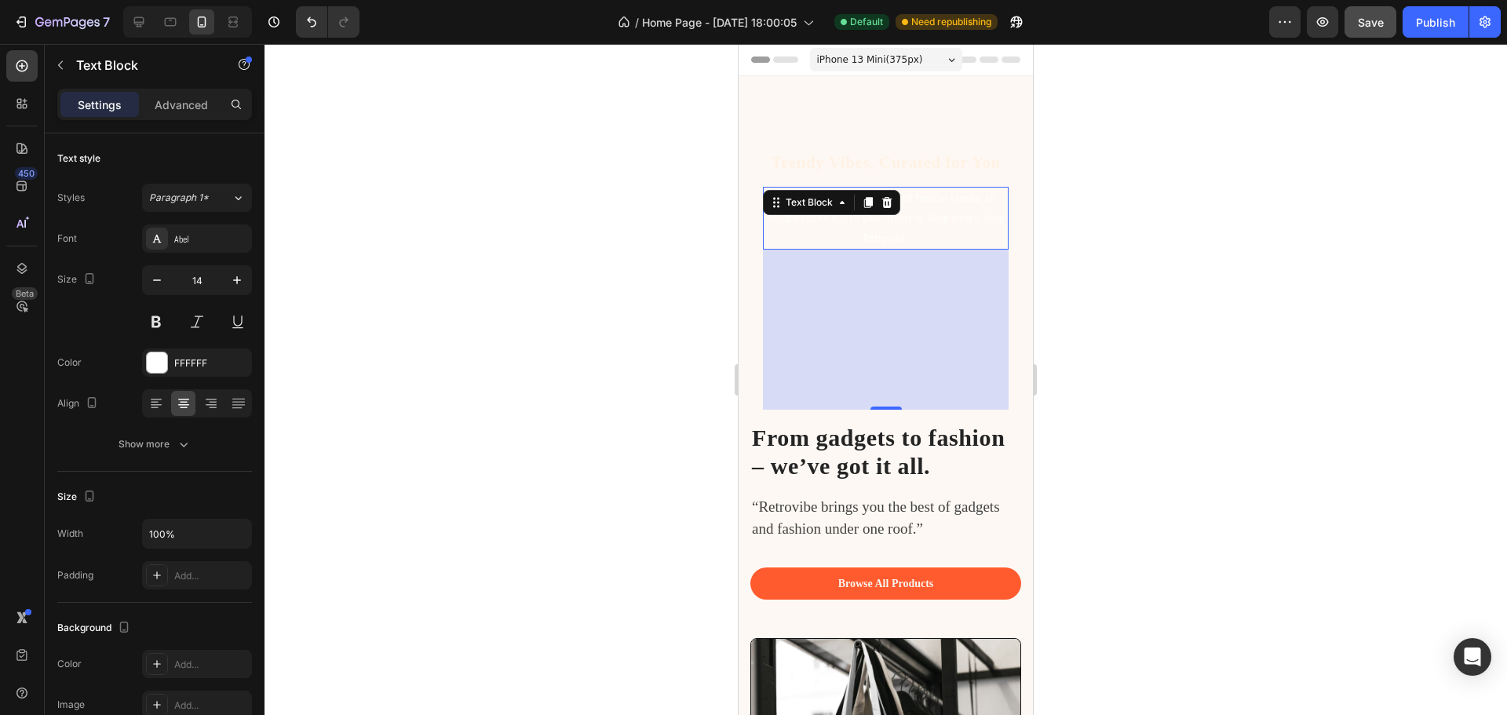
click at [882, 330] on div "204" at bounding box center [886, 329] width 23 height 13
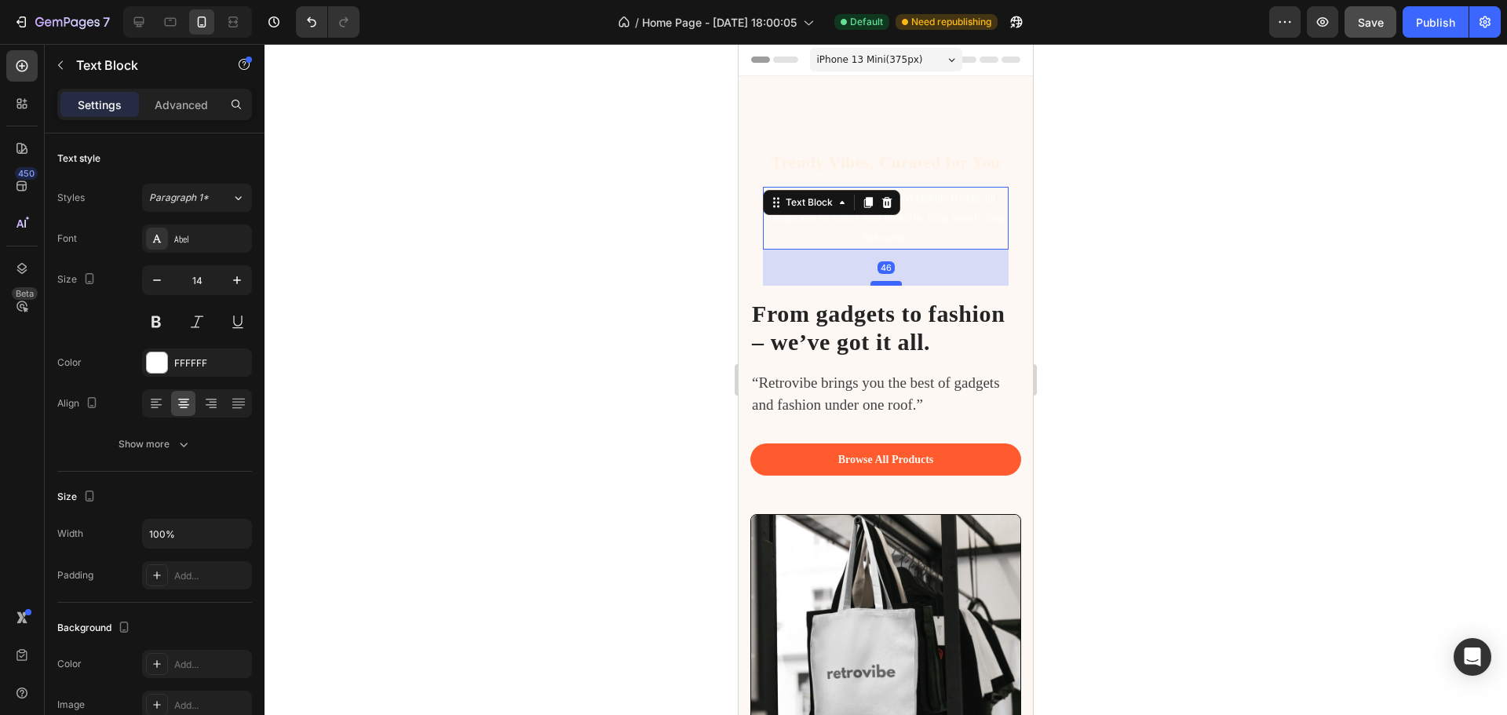
drag, startPoint x: 875, startPoint y: 407, endPoint x: 876, endPoint y: 283, distance: 124.0
click at [876, 283] on div at bounding box center [886, 283] width 31 height 5
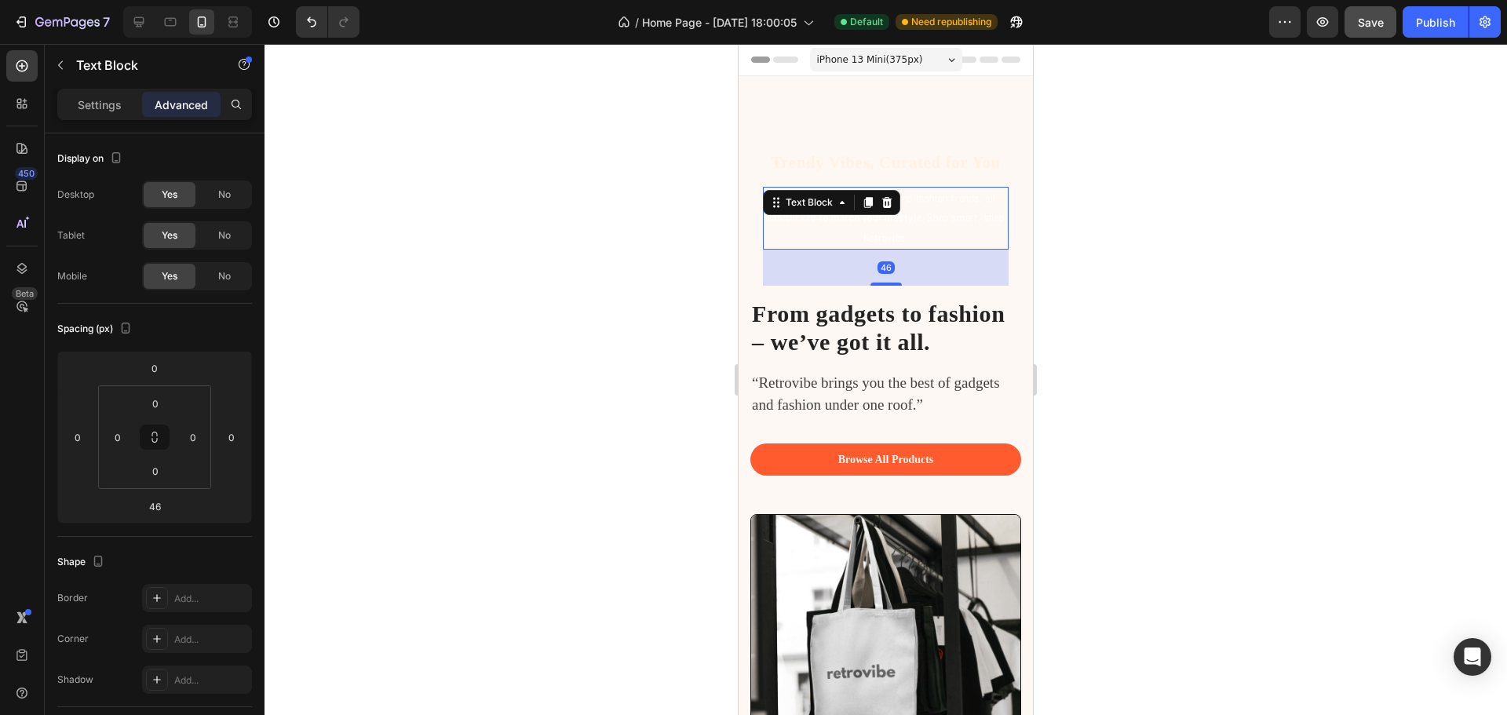
click at [1203, 305] on div at bounding box center [886, 379] width 1243 height 671
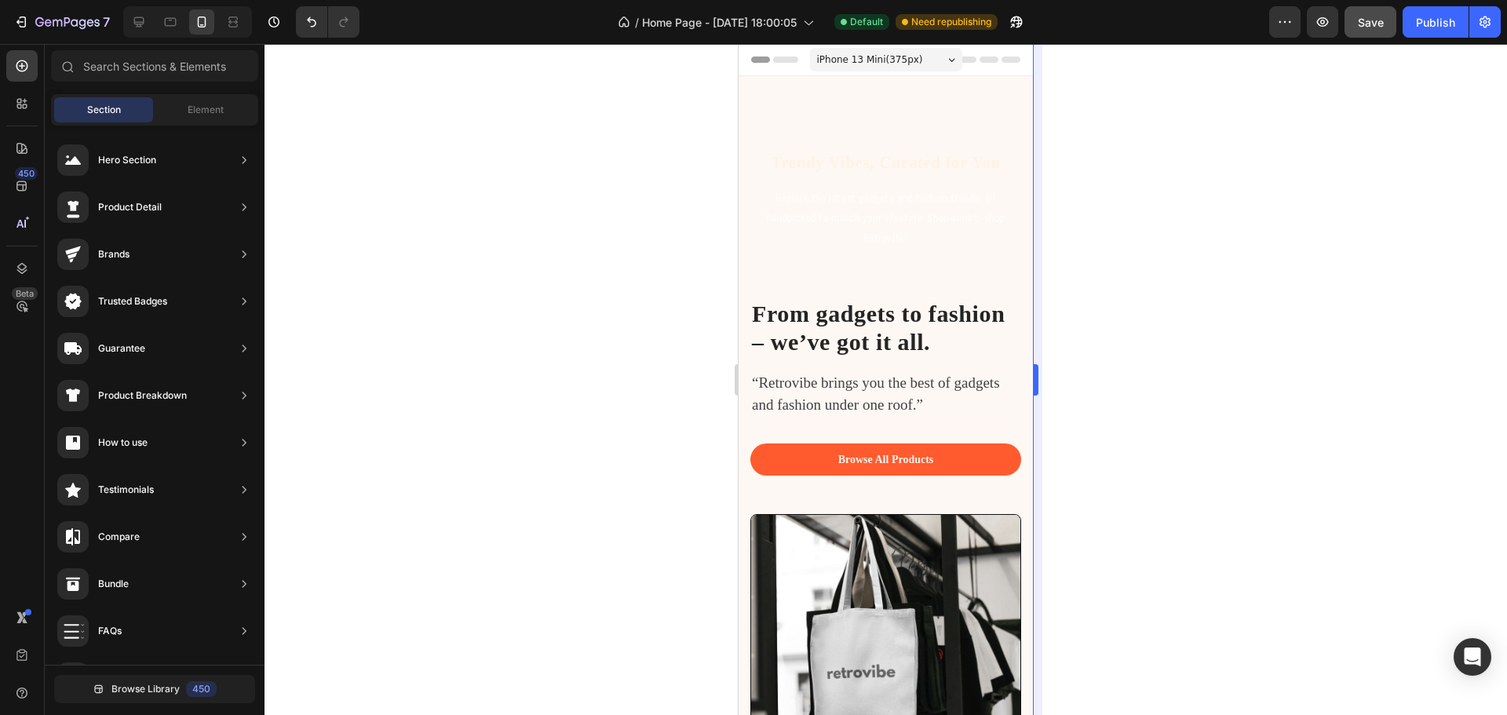
scroll to position [707, 0]
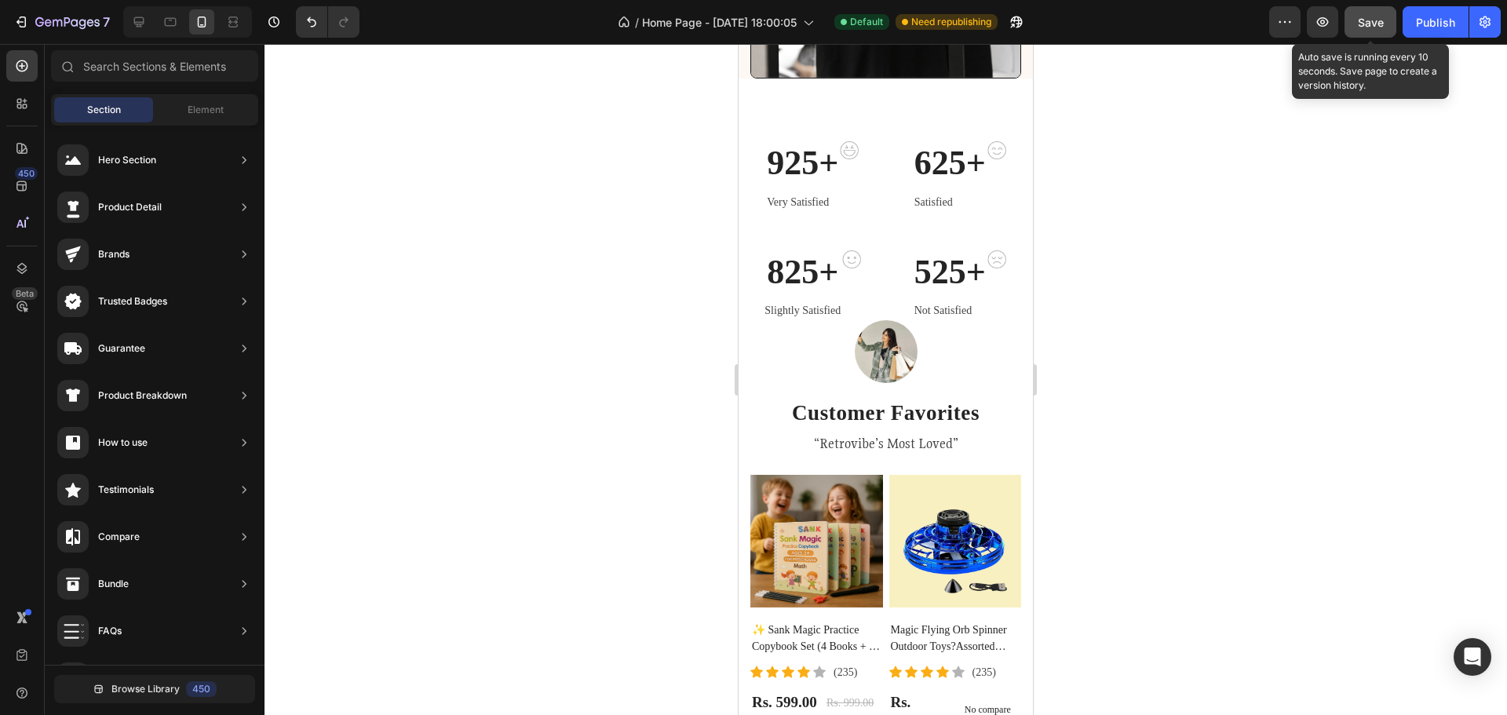
click at [1372, 24] on span "Save" at bounding box center [1371, 22] width 26 height 13
click at [1385, 22] on button "Save" at bounding box center [1371, 21] width 52 height 31
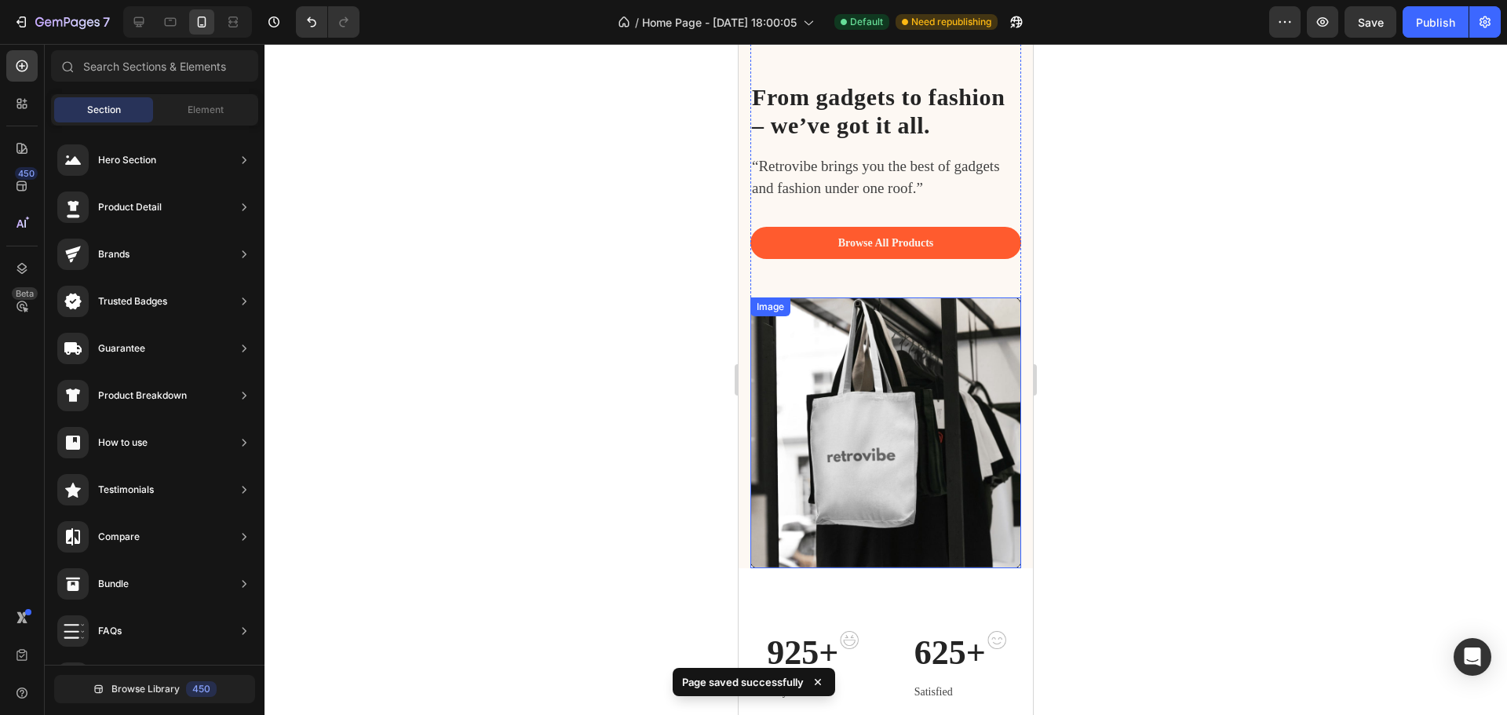
scroll to position [0, 0]
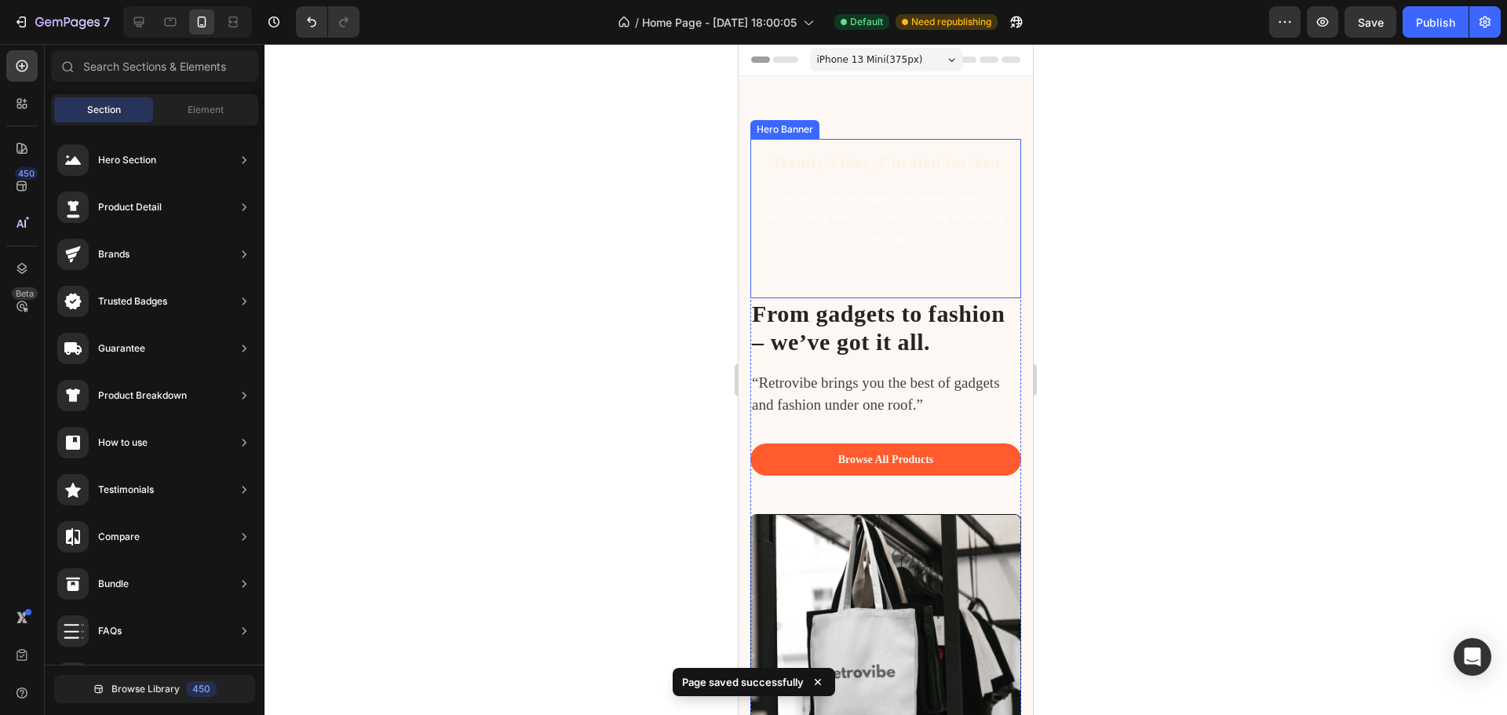
click at [1161, 185] on div at bounding box center [886, 379] width 1243 height 671
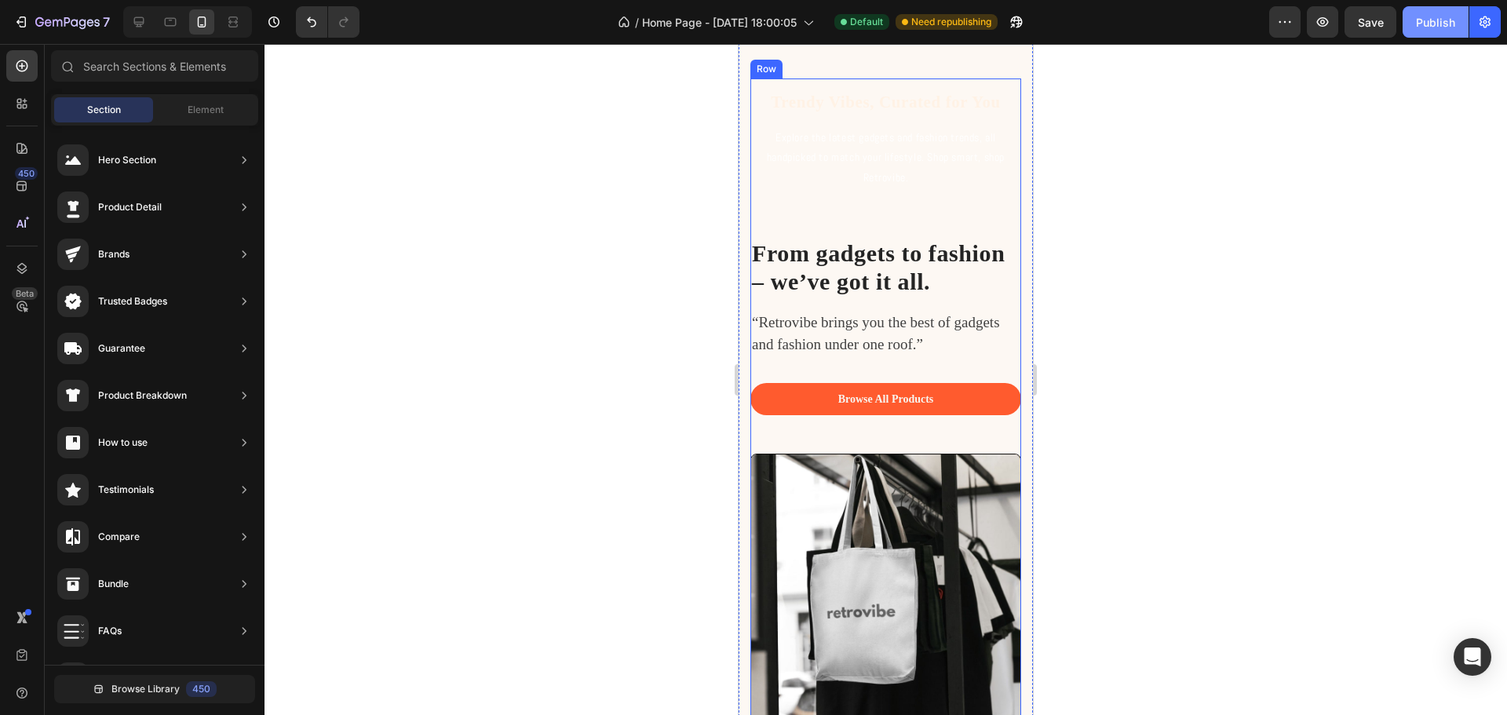
click at [1440, 27] on div "Publish" at bounding box center [1435, 22] width 39 height 16
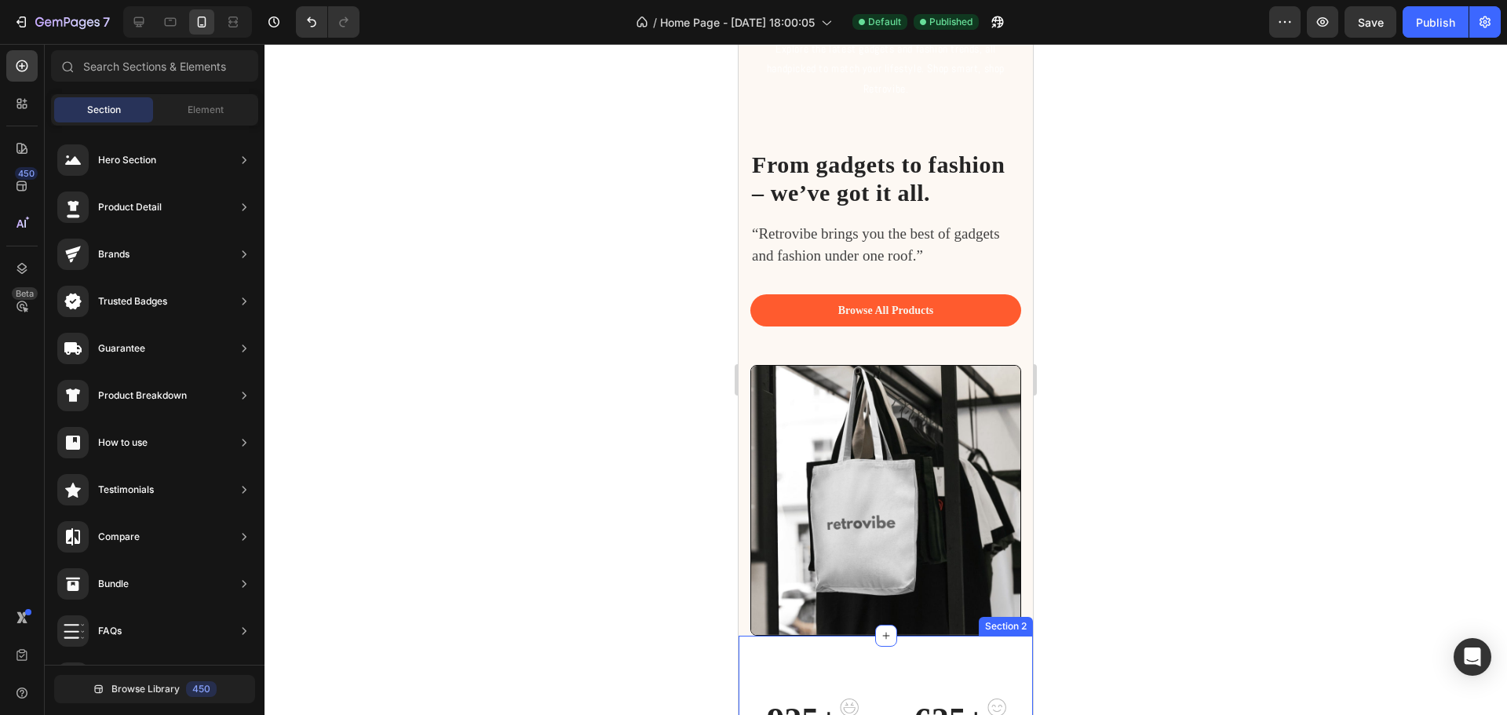
scroll to position [0, 0]
